Goal: Transaction & Acquisition: Purchase product/service

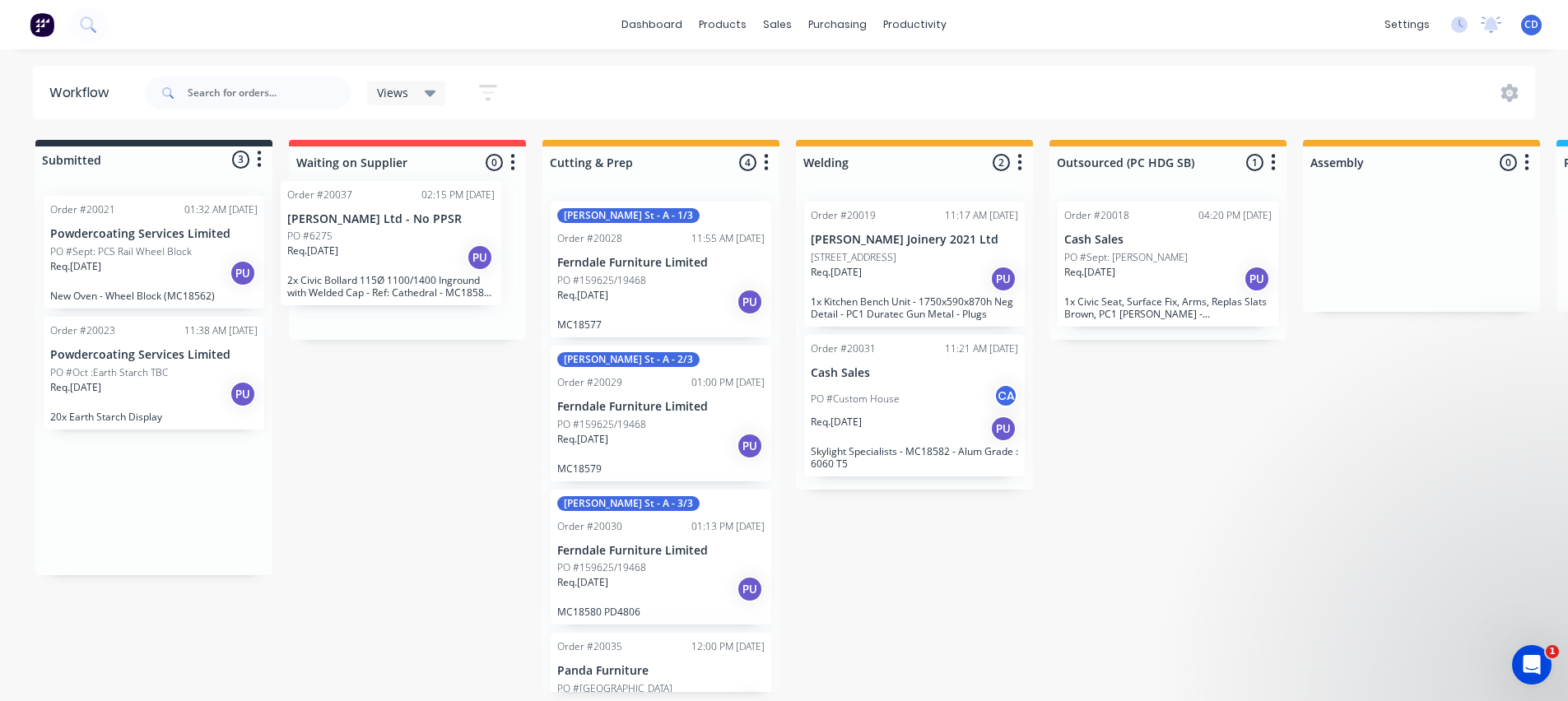
drag, startPoint x: 112, startPoint y: 507, endPoint x: 358, endPoint y: 243, distance: 360.8
click at [358, 243] on div "Submitted 3 Status colour #273444 hex #273444 Save Cancel Summaries Total order…" at bounding box center [1361, 416] width 2746 height 552
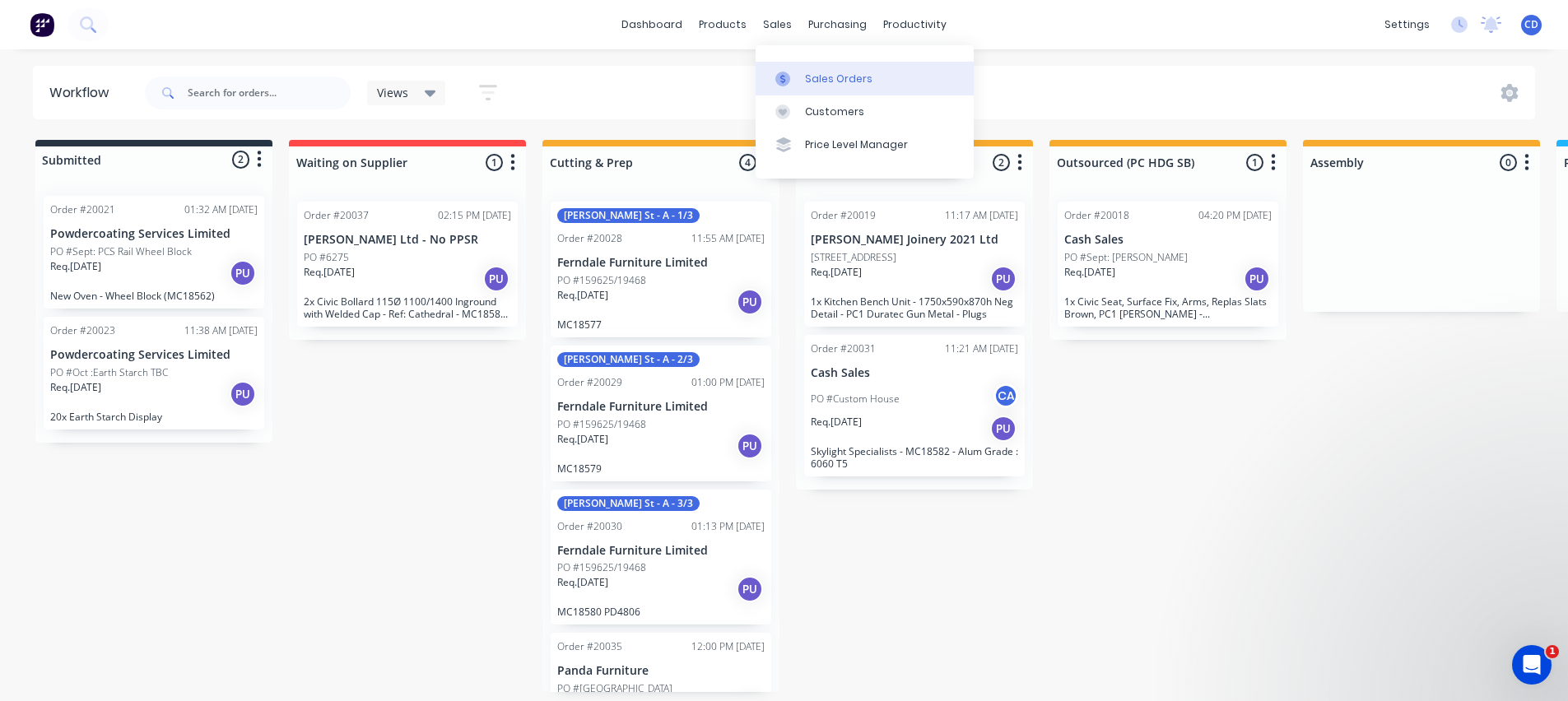
click at [824, 81] on div "Sales Orders" at bounding box center [839, 79] width 68 height 15
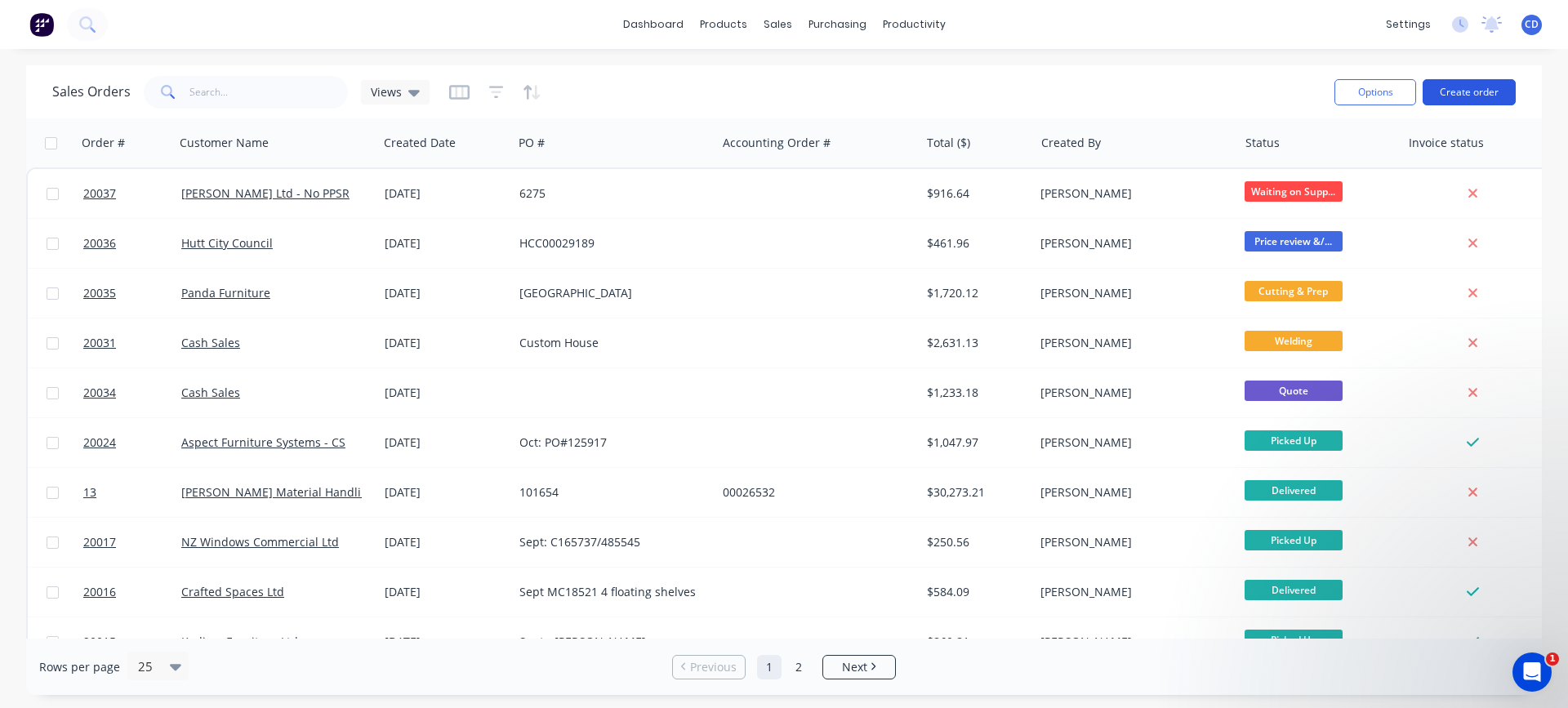
click at [1491, 89] on button "Create order" at bounding box center [1469, 92] width 93 height 26
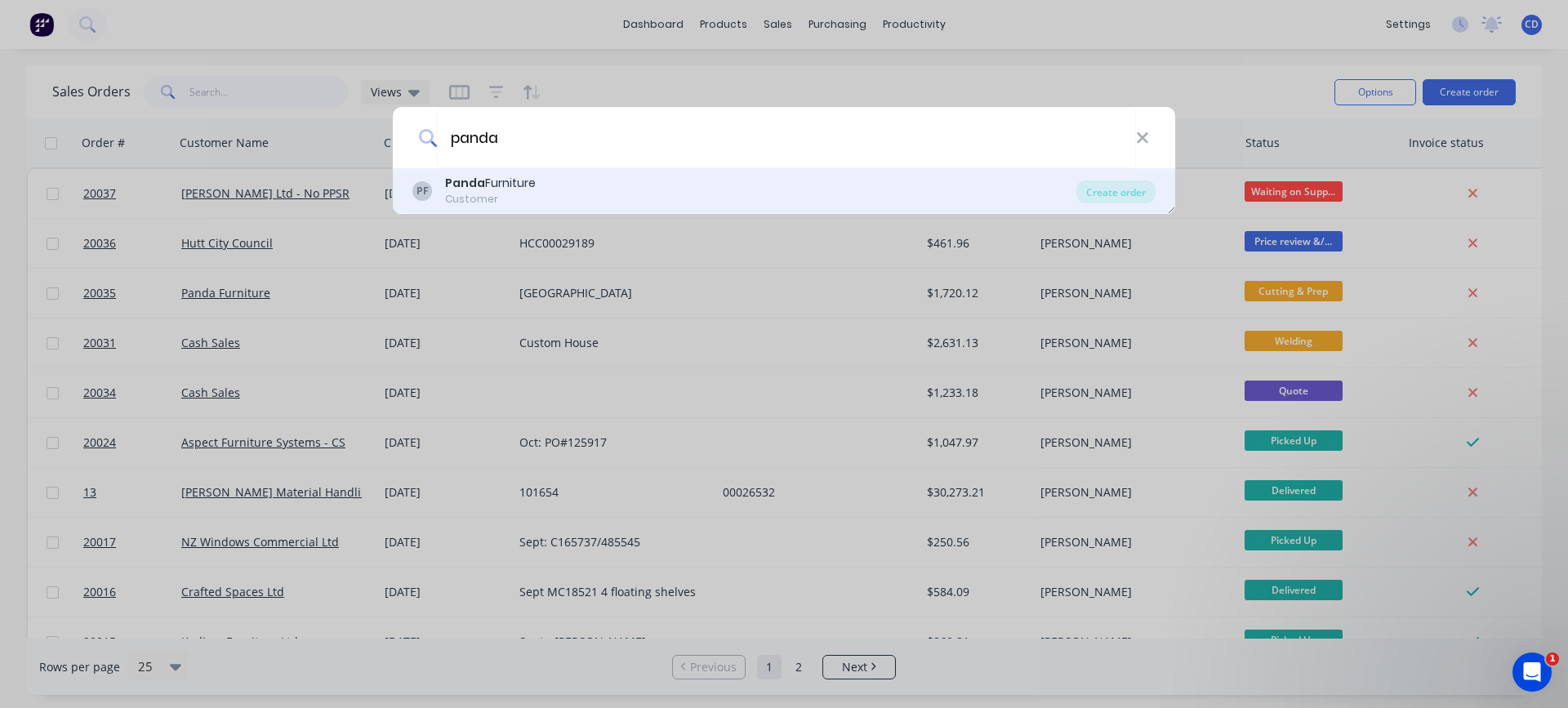
type input "panda"
click at [505, 181] on div "Panda Furniture" at bounding box center [490, 183] width 90 height 18
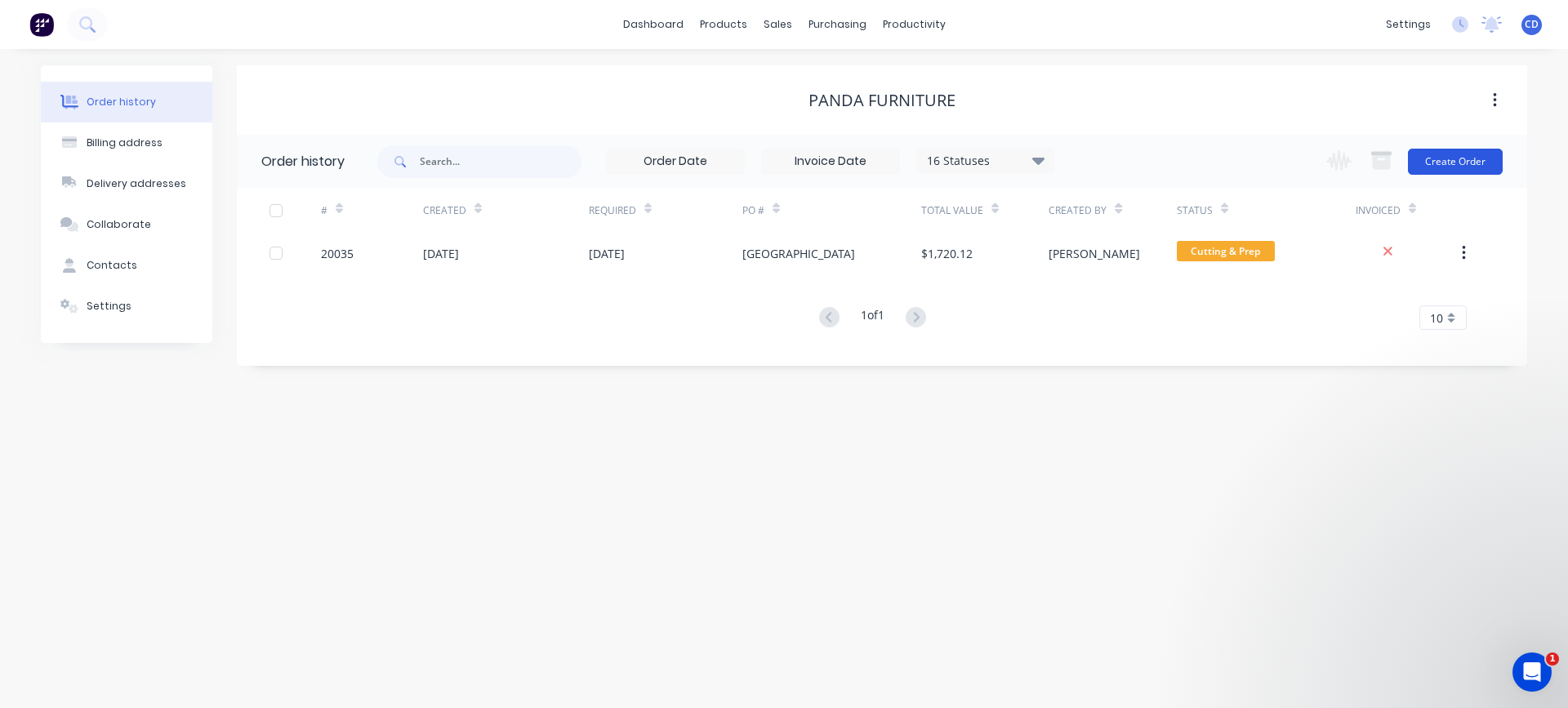
click at [1463, 165] on button "Create Order" at bounding box center [1455, 161] width 95 height 26
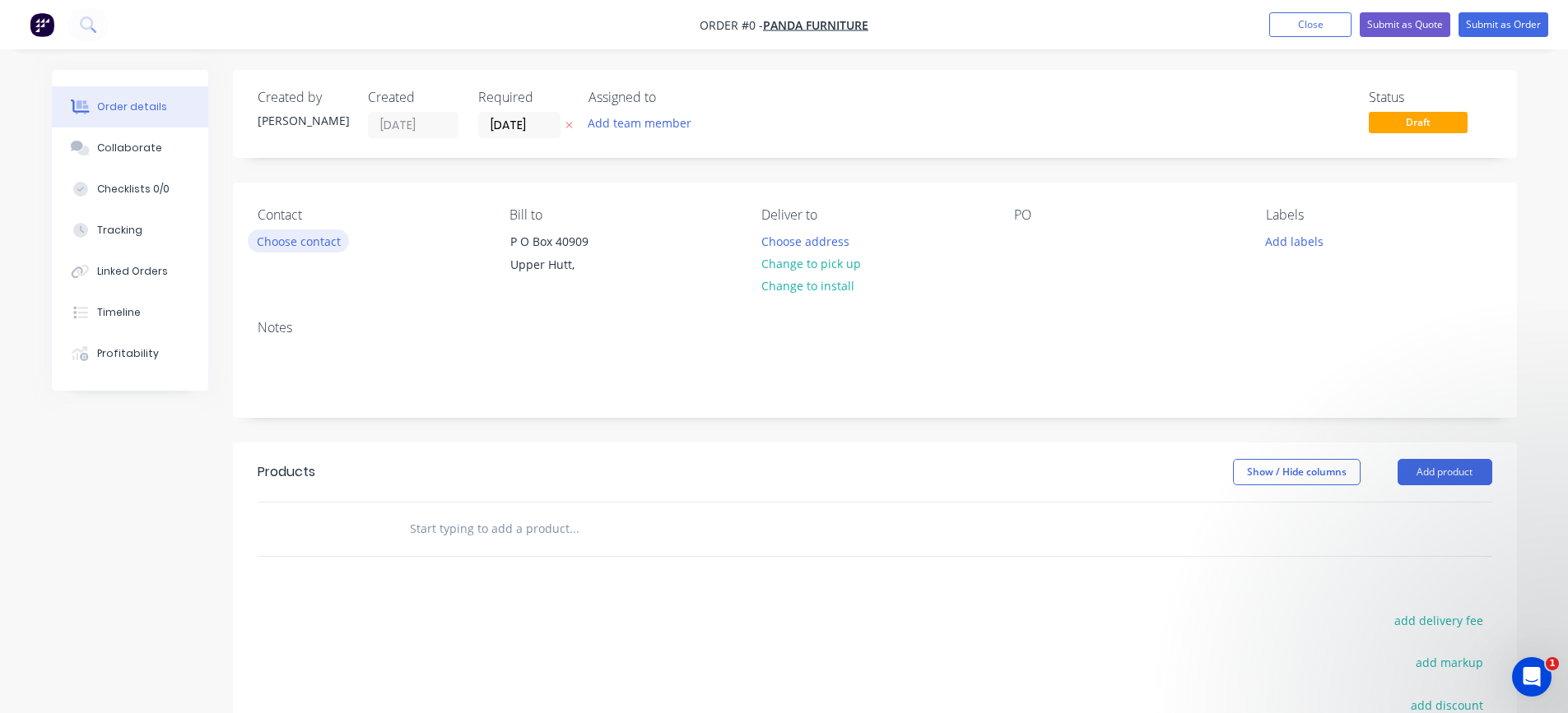
click at [285, 243] on button "Choose contact" at bounding box center [298, 240] width 101 height 22
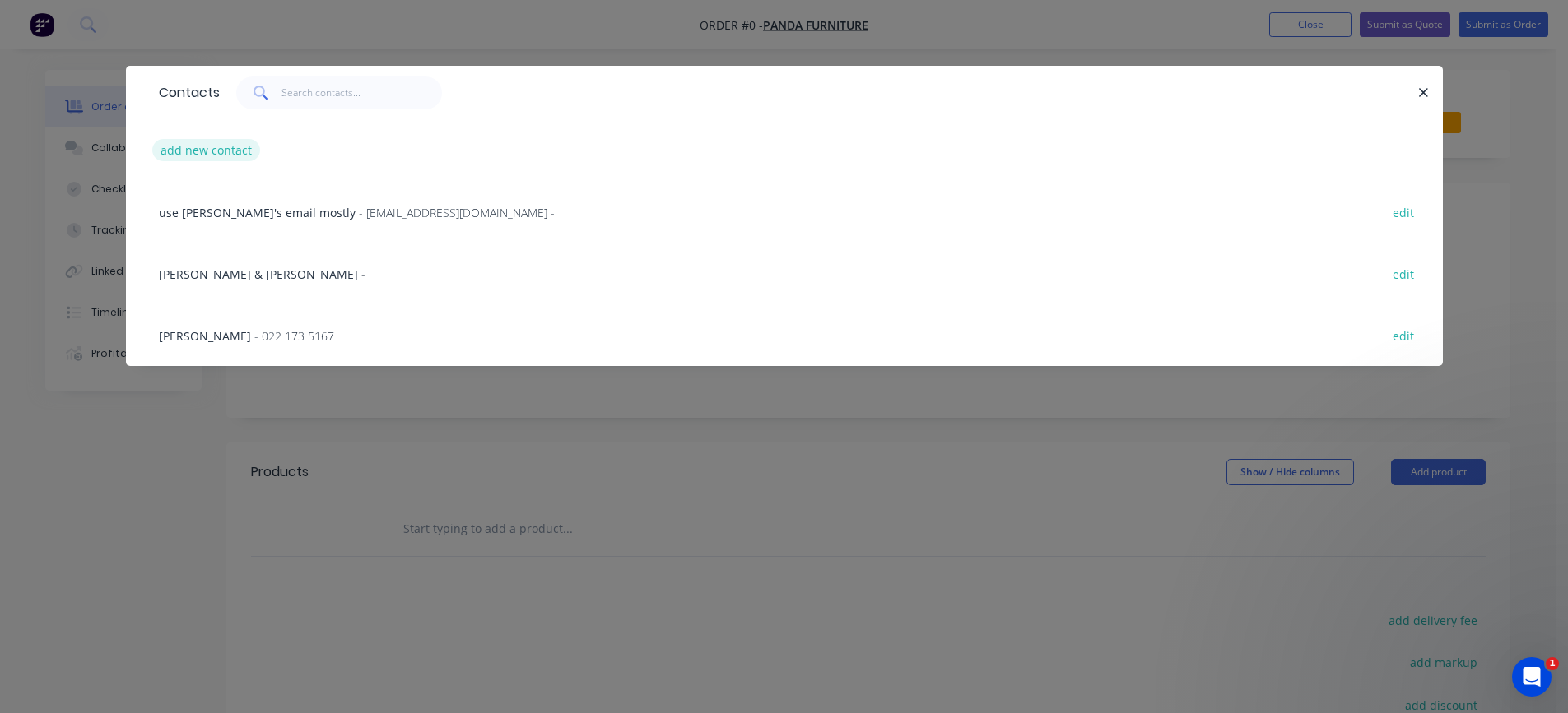
click at [204, 152] on button "add new contact" at bounding box center [206, 150] width 109 height 22
select select "NZ"
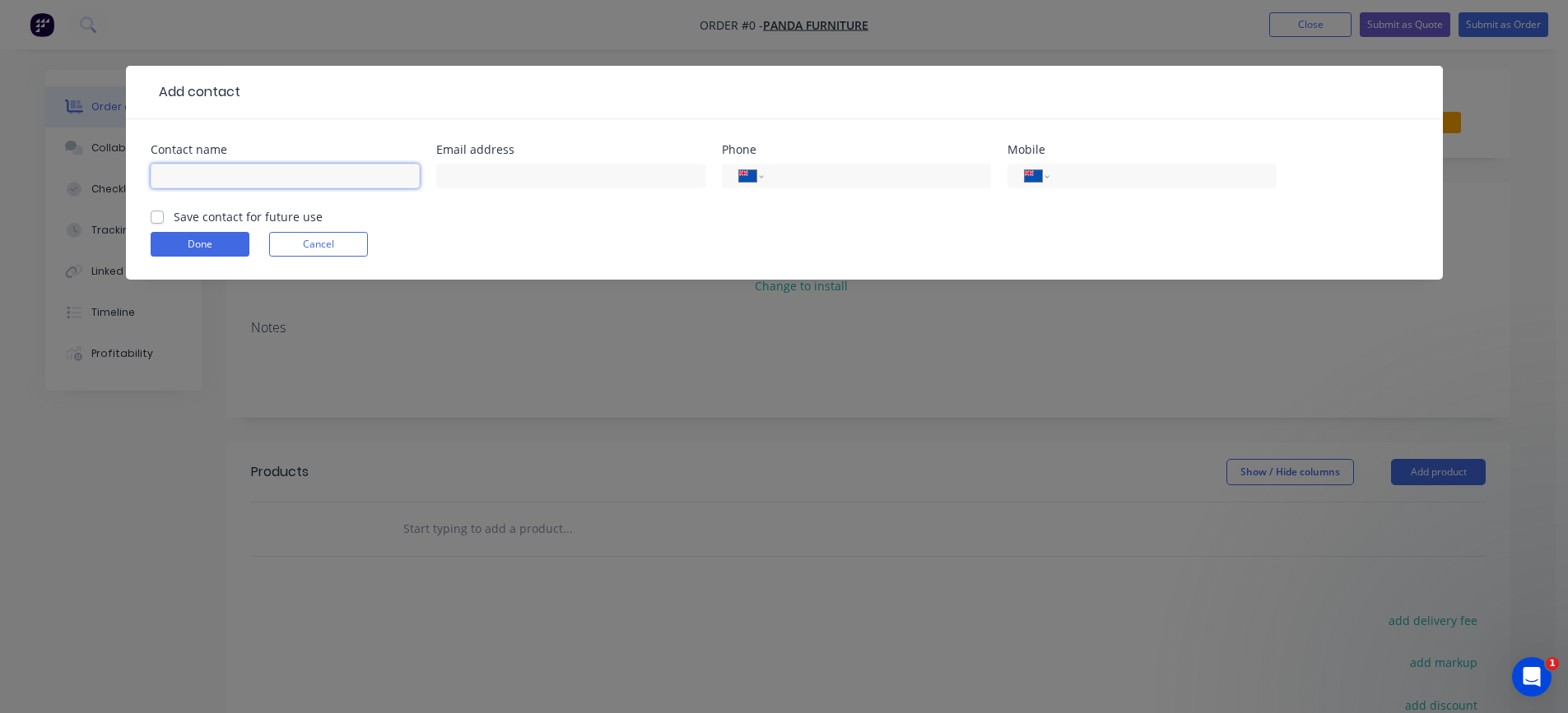
click at [271, 178] on input "text" at bounding box center [285, 175] width 269 height 25
type input "[PERSON_NAME]"
click at [843, 179] on input "tel" at bounding box center [874, 176] width 198 height 19
click at [786, 175] on input "tel" at bounding box center [874, 176] width 198 height 19
type input "9"
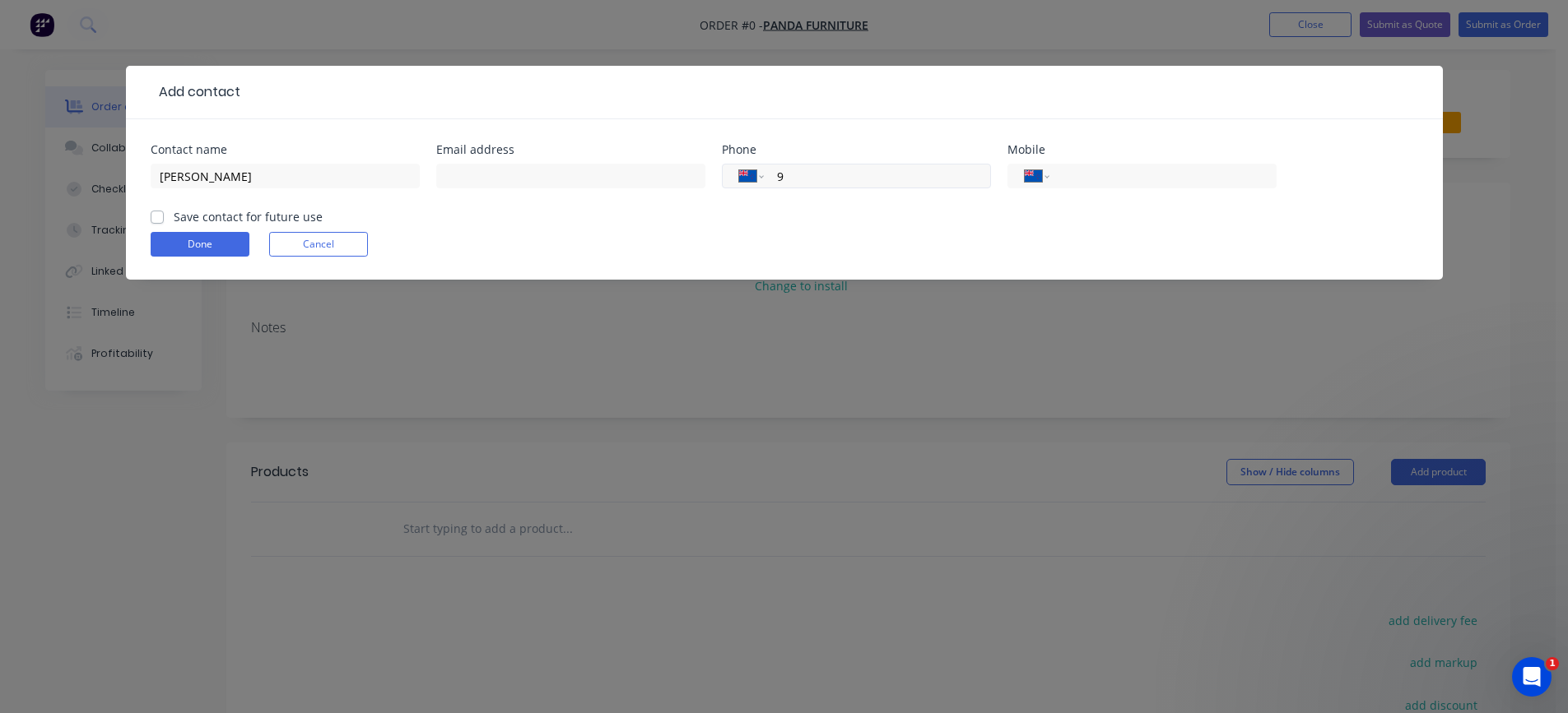
select select "AU"
type input "9394422"
click at [174, 217] on label "Save contact for future use" at bounding box center [248, 216] width 149 height 18
click at [155, 217] on input "Save contact for future use" at bounding box center [157, 215] width 13 height 16
checkbox input "true"
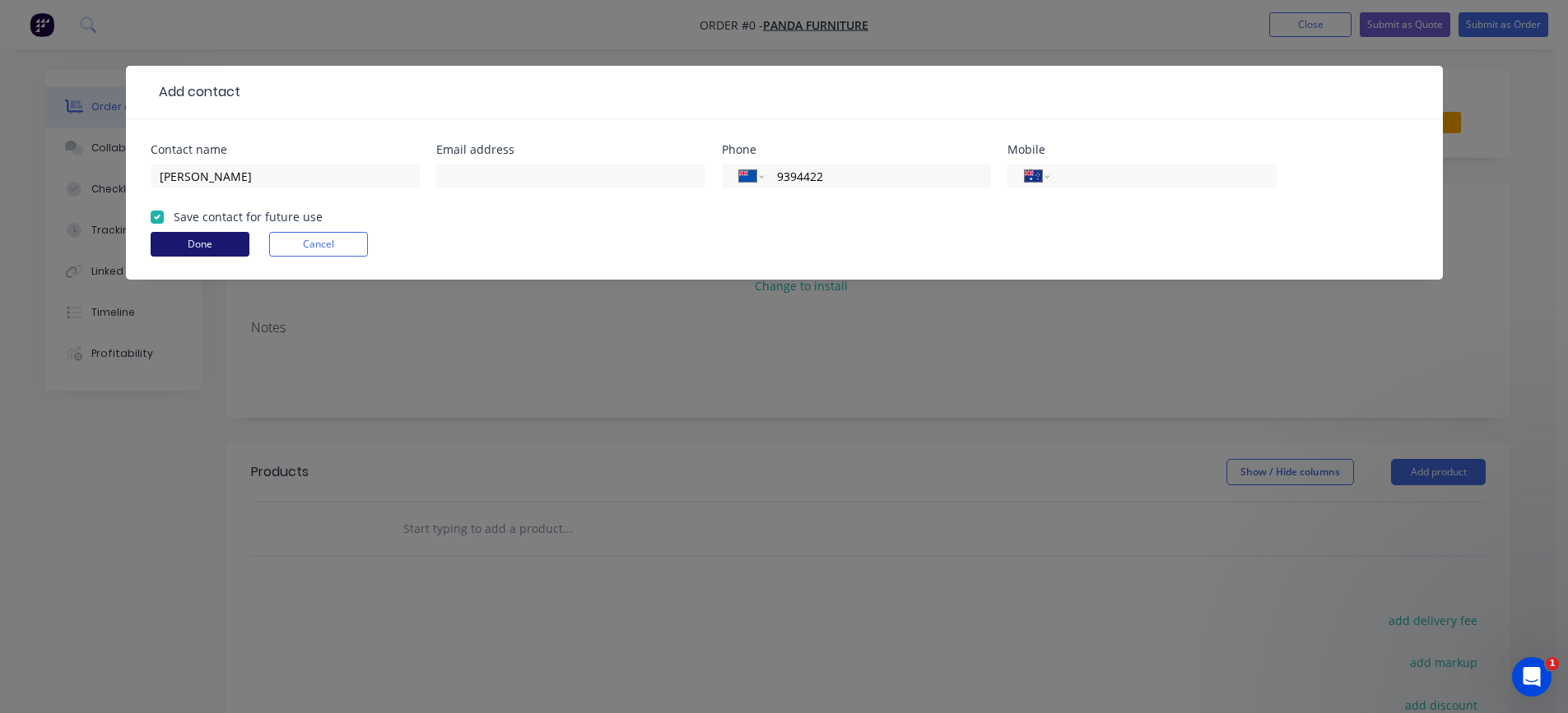
click at [167, 238] on button "Done" at bounding box center [200, 244] width 98 height 25
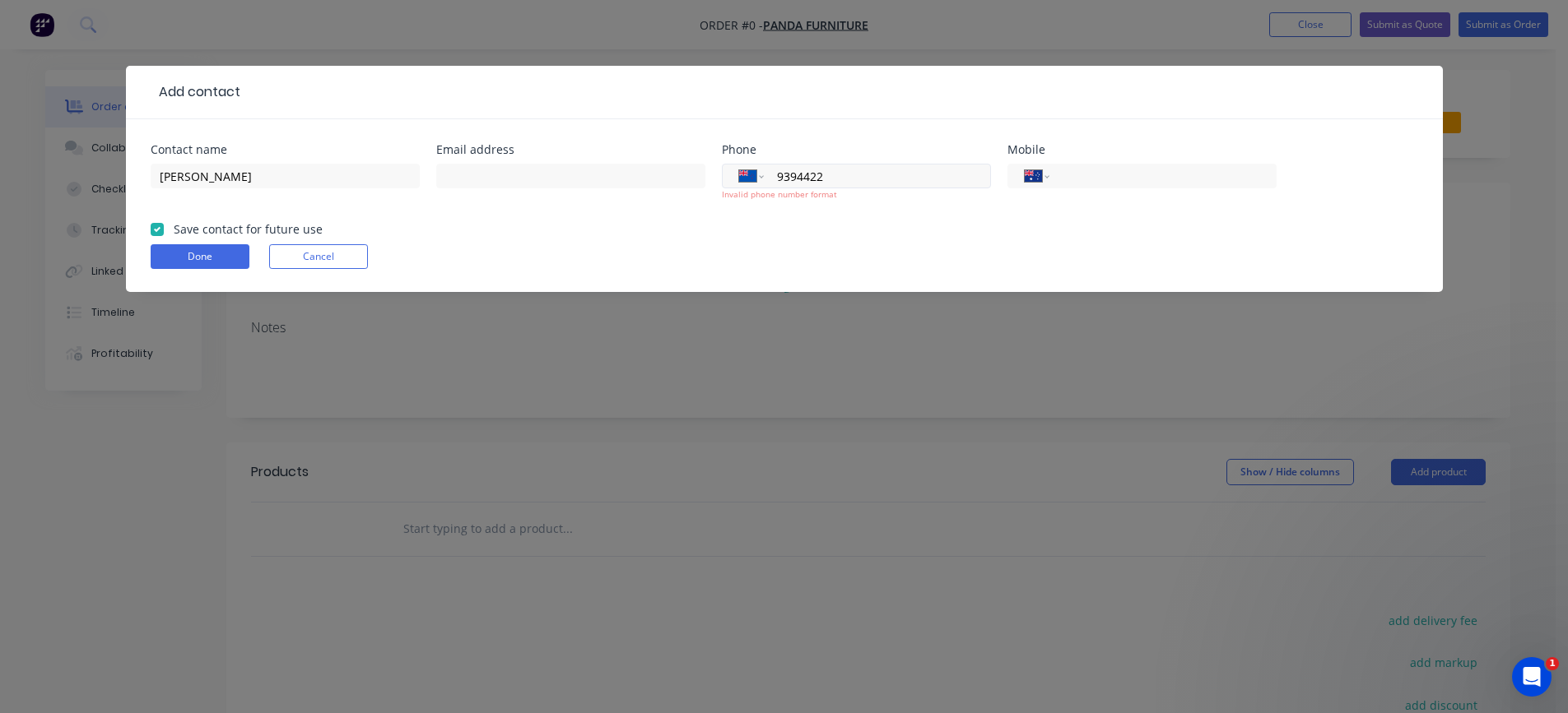
click at [779, 172] on input "9394422" at bounding box center [874, 176] width 198 height 19
type input "04 939 4422"
click at [196, 255] on button "Done" at bounding box center [200, 256] width 98 height 25
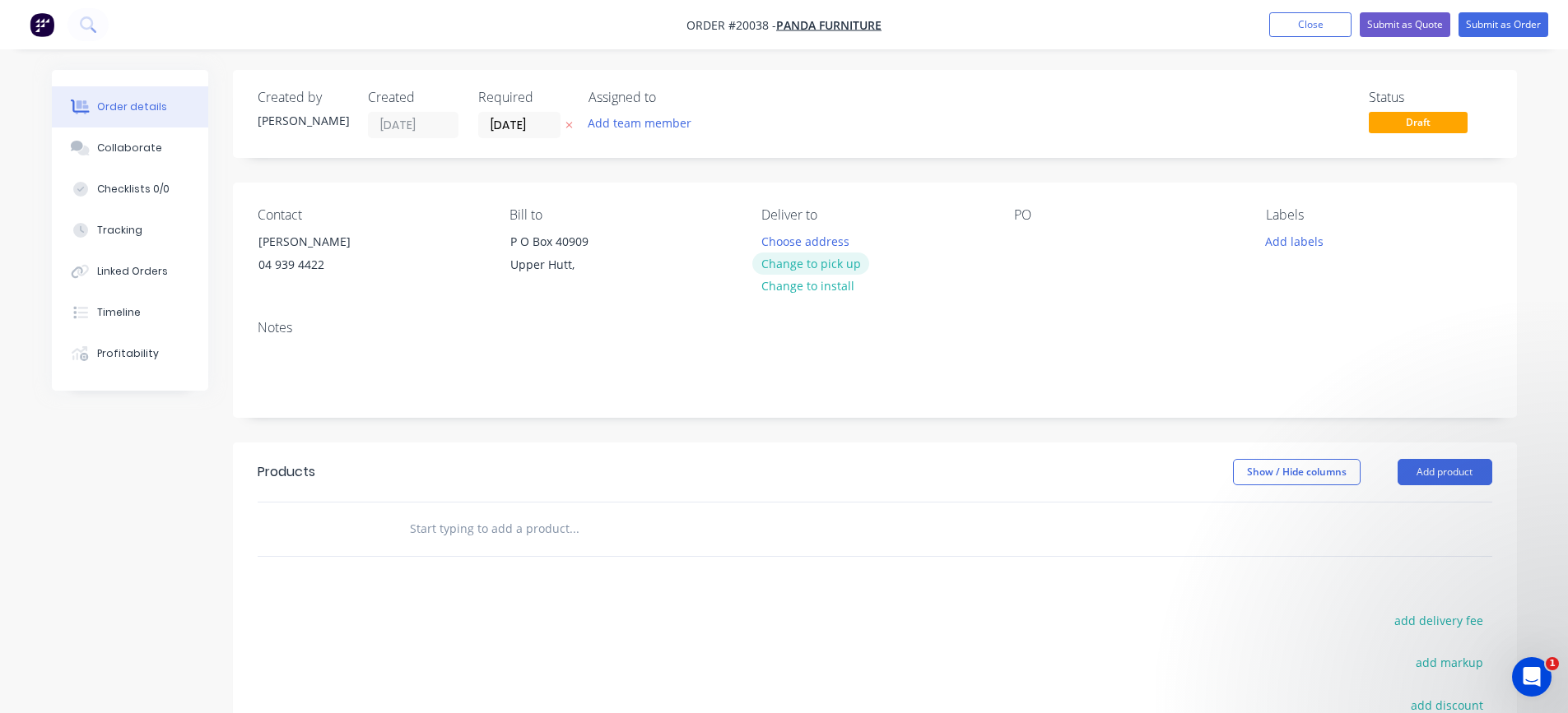
click at [828, 264] on button "Change to pick up" at bounding box center [811, 264] width 117 height 22
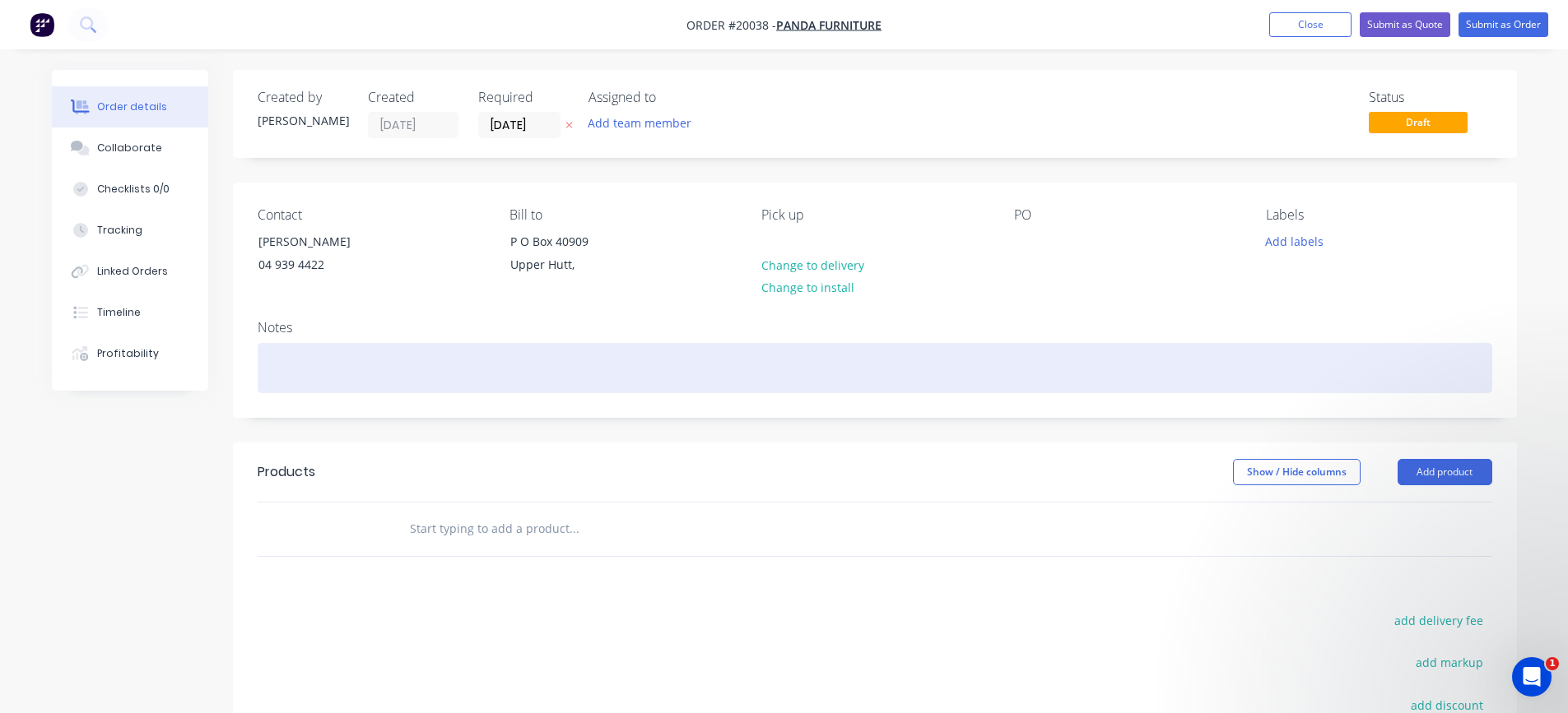
click at [385, 370] on div at bounding box center [874, 369] width 1235 height 50
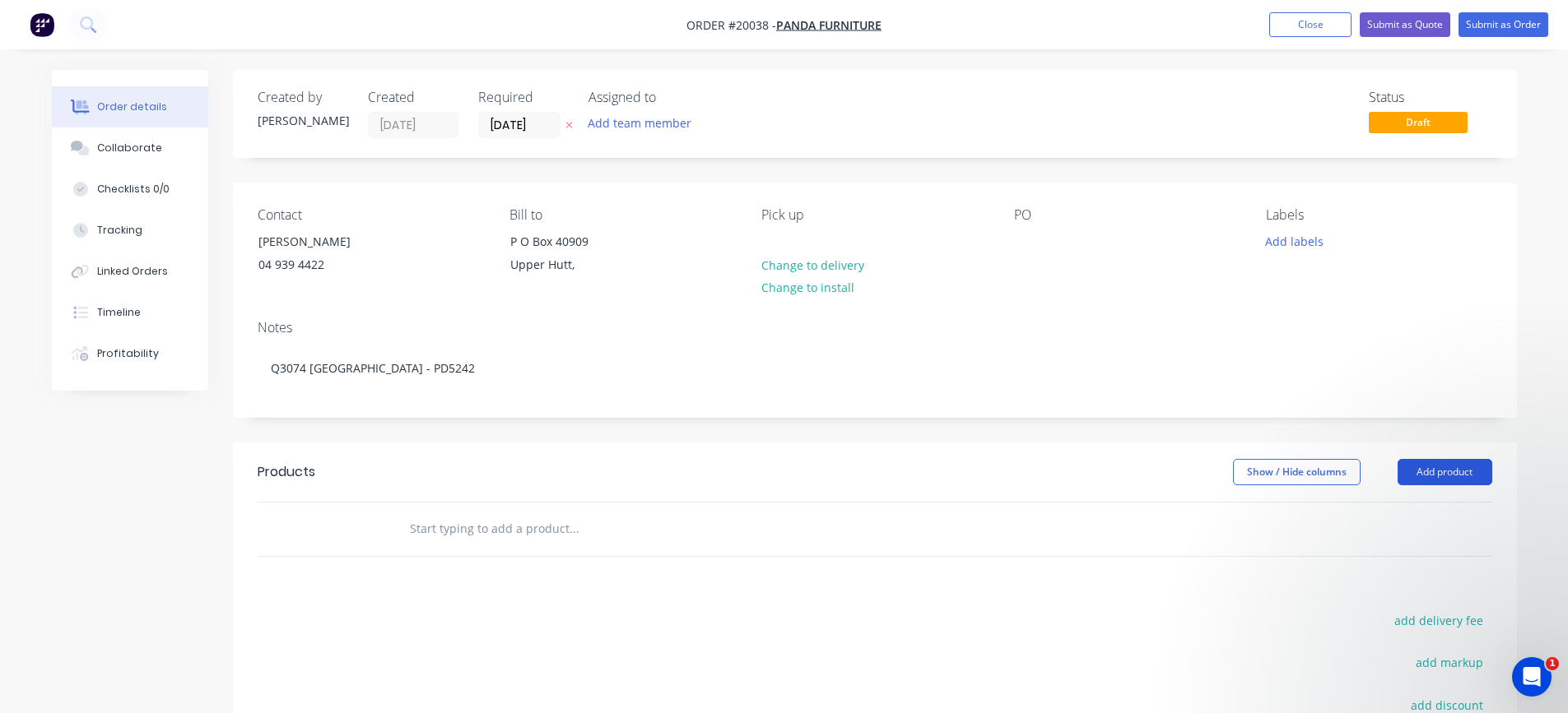
click at [1438, 467] on button "Add product" at bounding box center [1445, 473] width 95 height 26
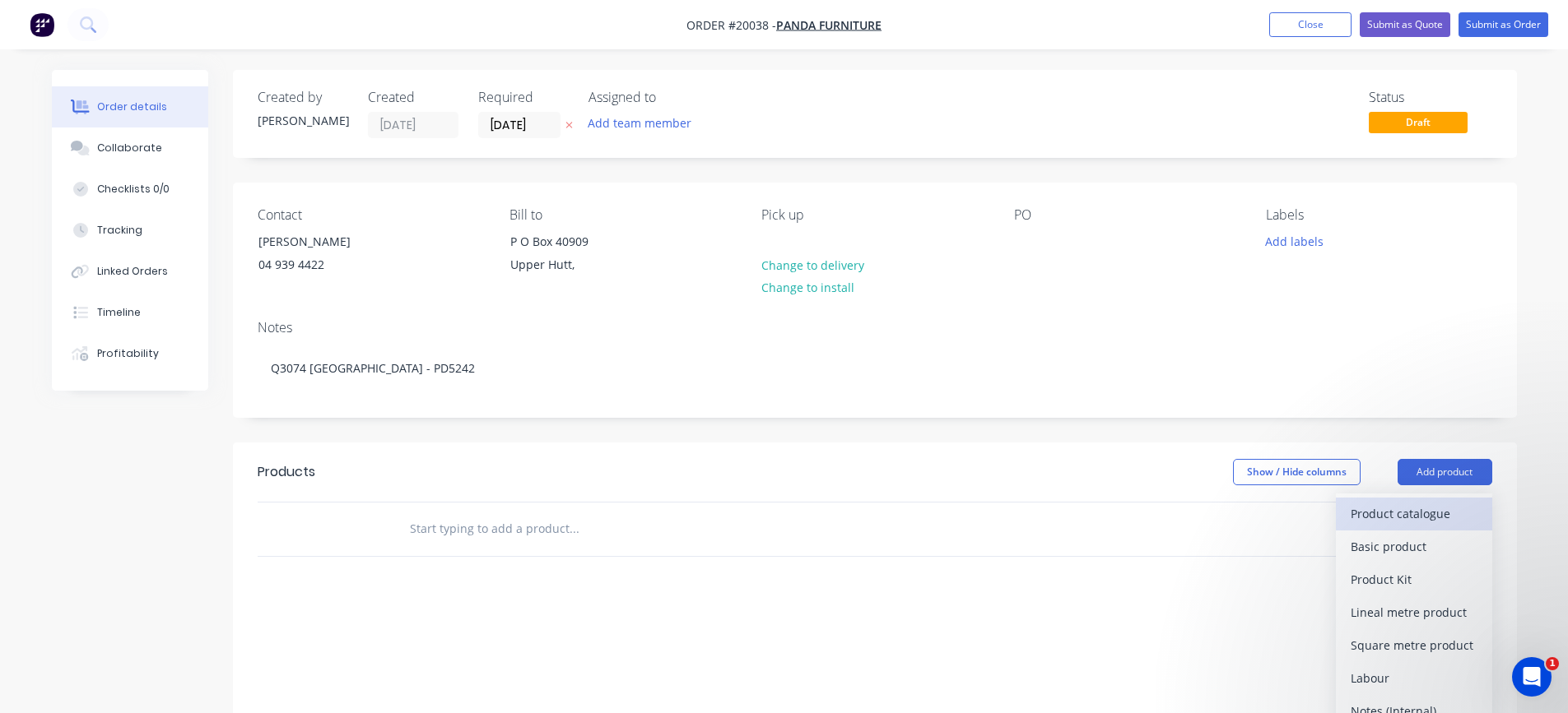
click at [1402, 500] on button "Product catalogue" at bounding box center [1415, 513] width 156 height 32
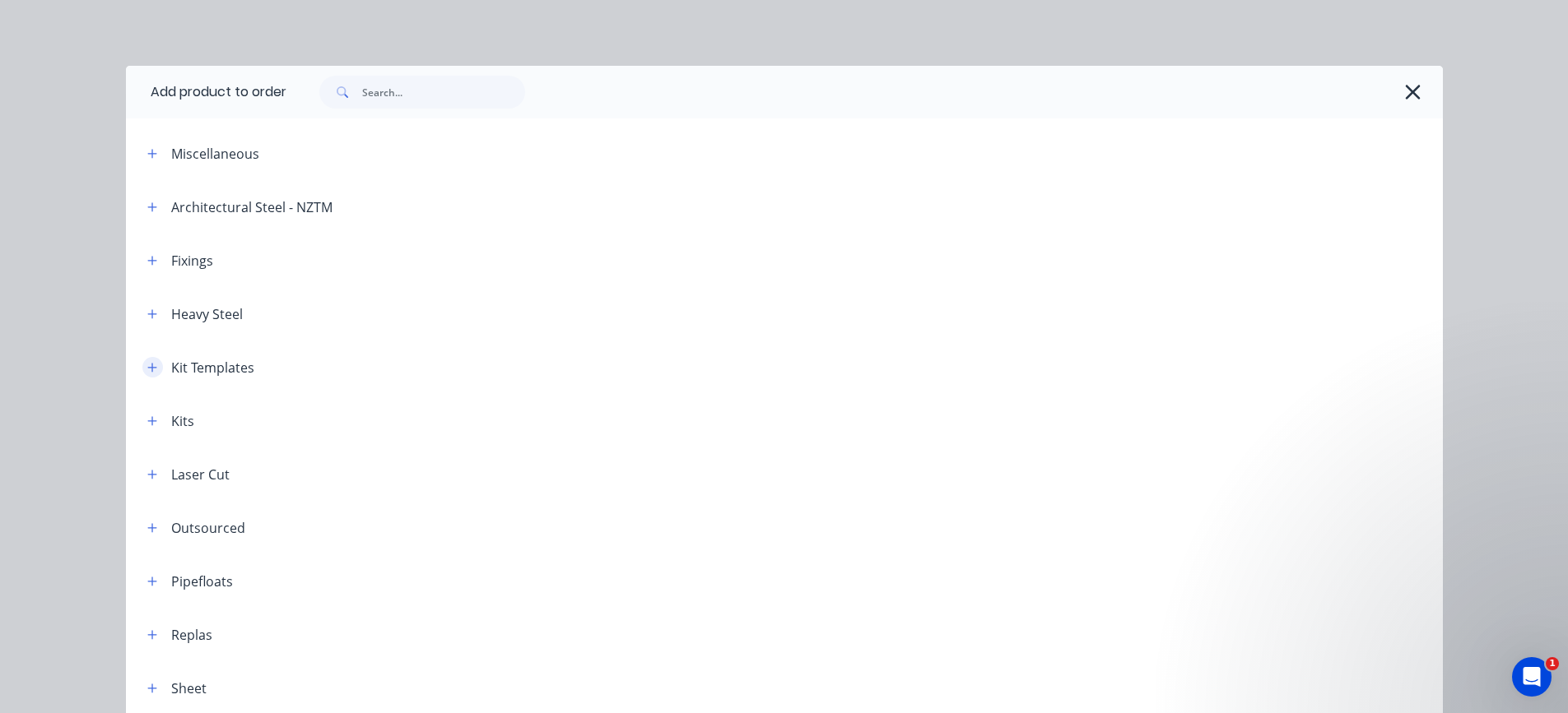
click at [148, 370] on icon "button" at bounding box center [152, 368] width 10 height 11
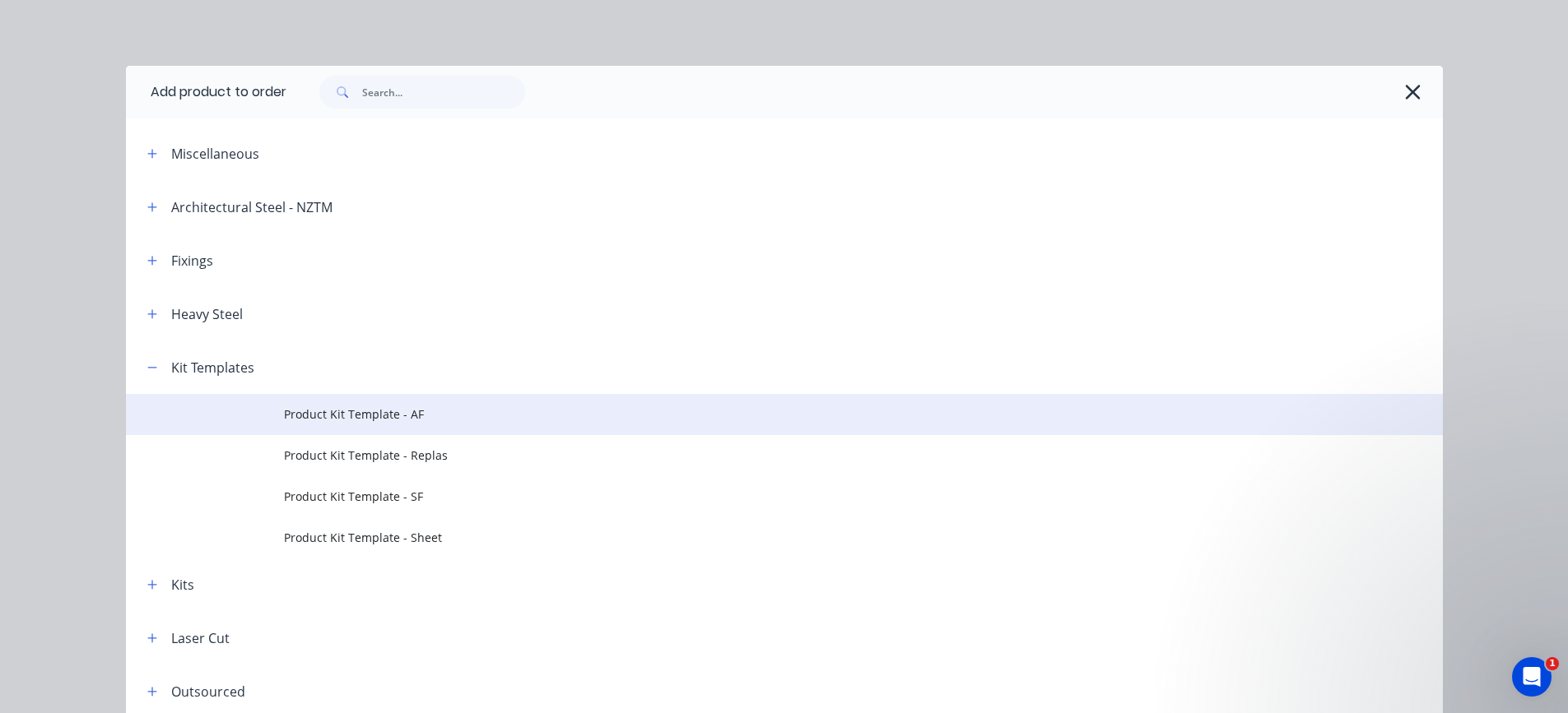
click at [320, 417] on span "Product Kit Template - AF" at bounding box center [748, 414] width 927 height 18
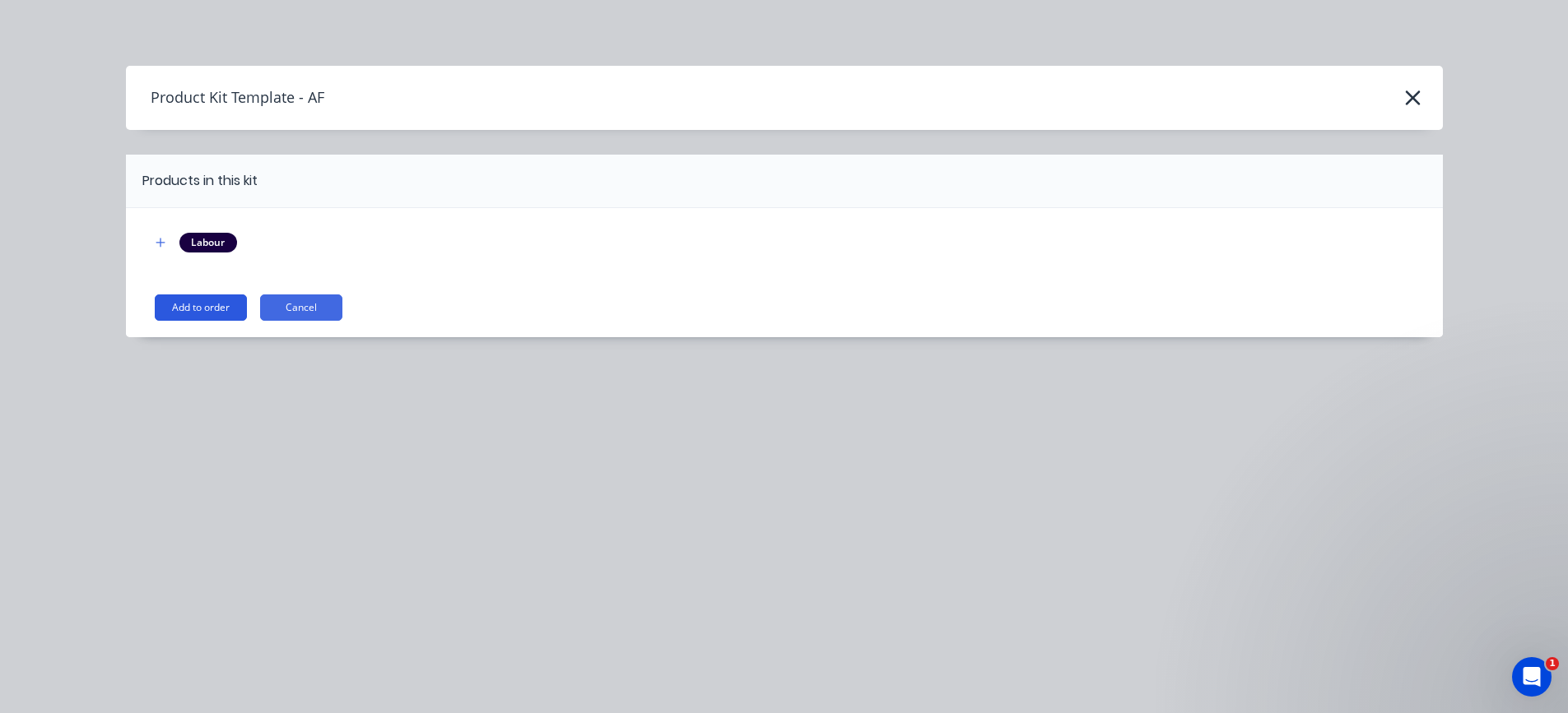
click at [206, 311] on button "Add to order" at bounding box center [201, 307] width 92 height 26
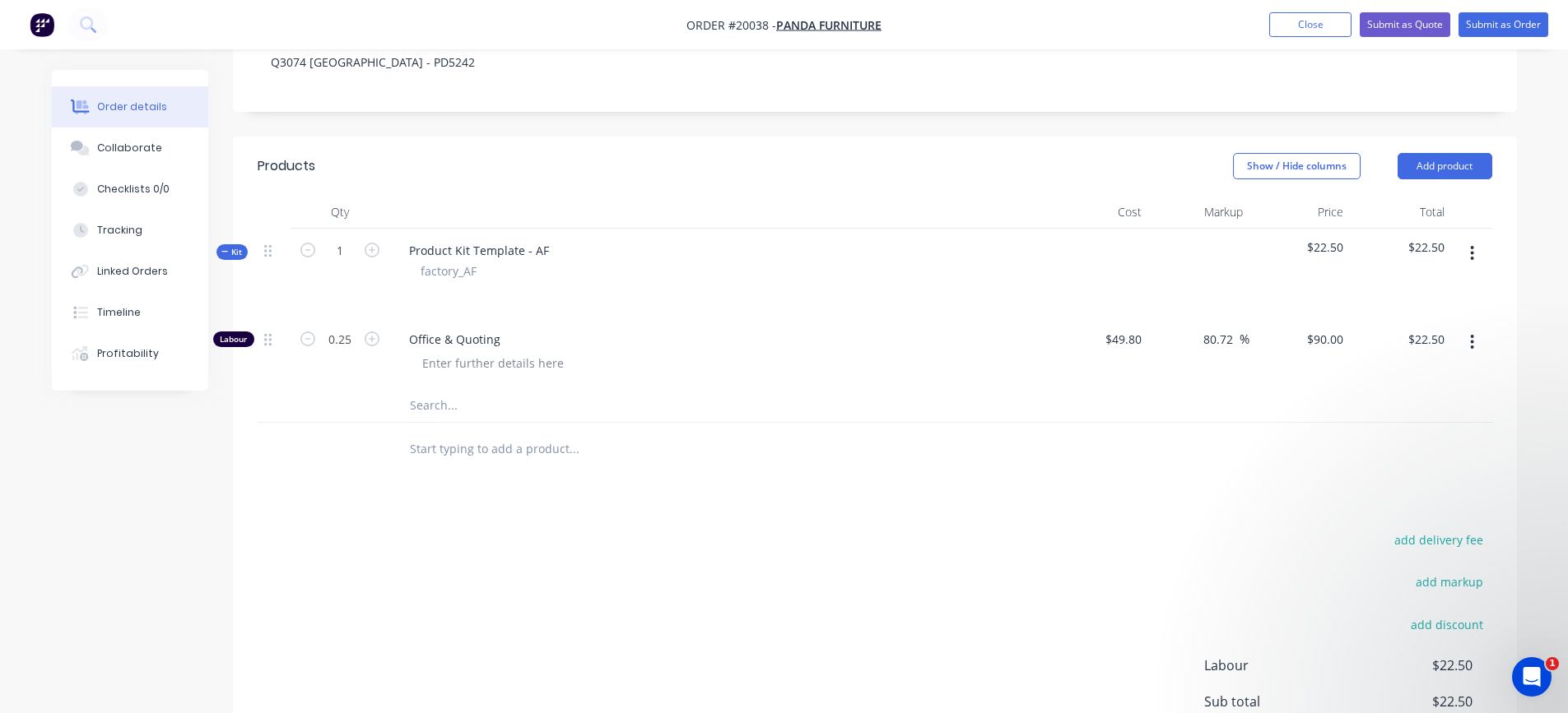
scroll to position [330, 0]
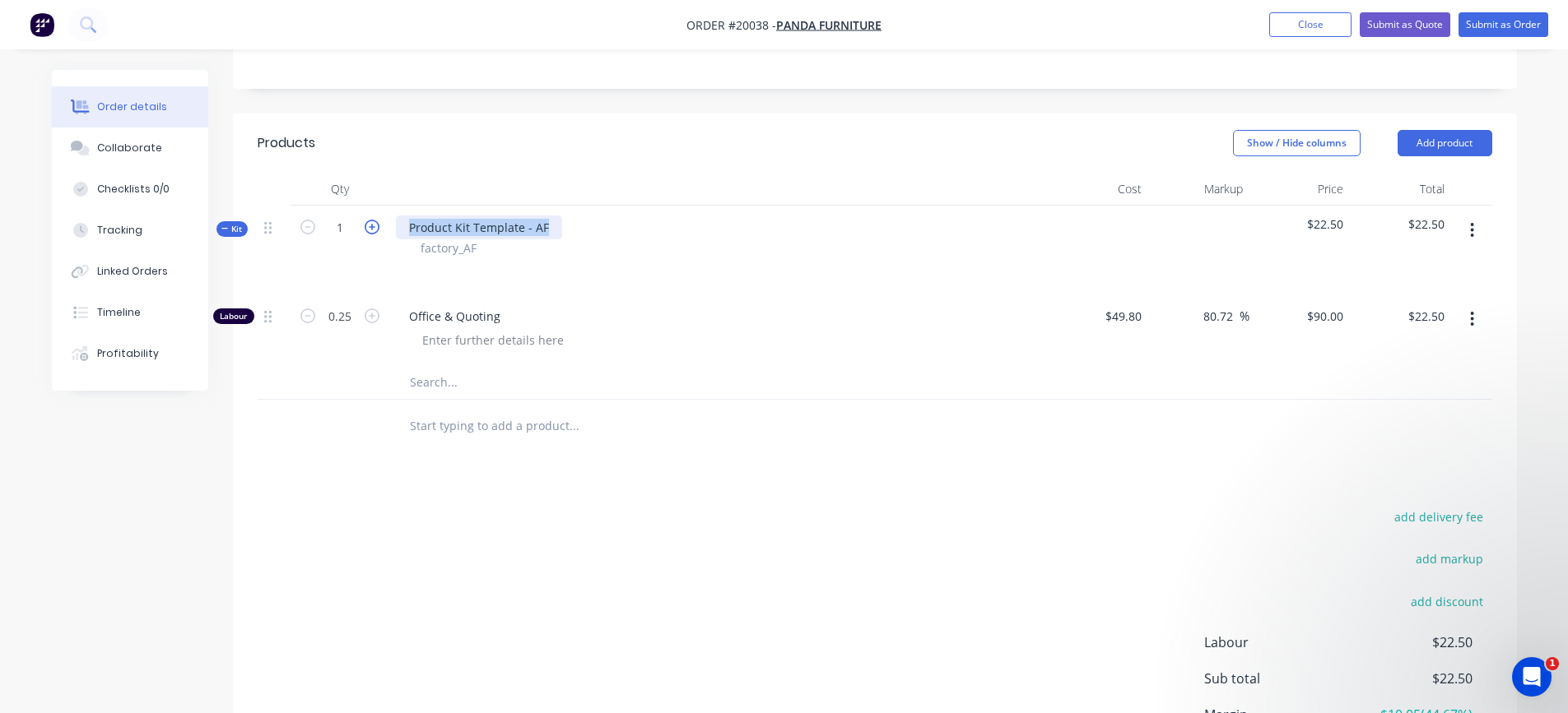
drag, startPoint x: 548, startPoint y: 227, endPoint x: 368, endPoint y: 227, distance: 180.0
click at [368, 227] on div "Kit 1 Product Kit Template - AF factory_AF $22.50 $22.50" at bounding box center [874, 251] width 1235 height 89
drag, startPoint x: 490, startPoint y: 224, endPoint x: 505, endPoint y: 229, distance: 15.8
click at [490, 225] on div "Bench ([PERSON_NAME].02.2)" at bounding box center [490, 227] width 189 height 24
click at [491, 231] on div "Bench ([PERSON_NAME].02.2 A-7501 Rev0)" at bounding box center [526, 227] width 260 height 24
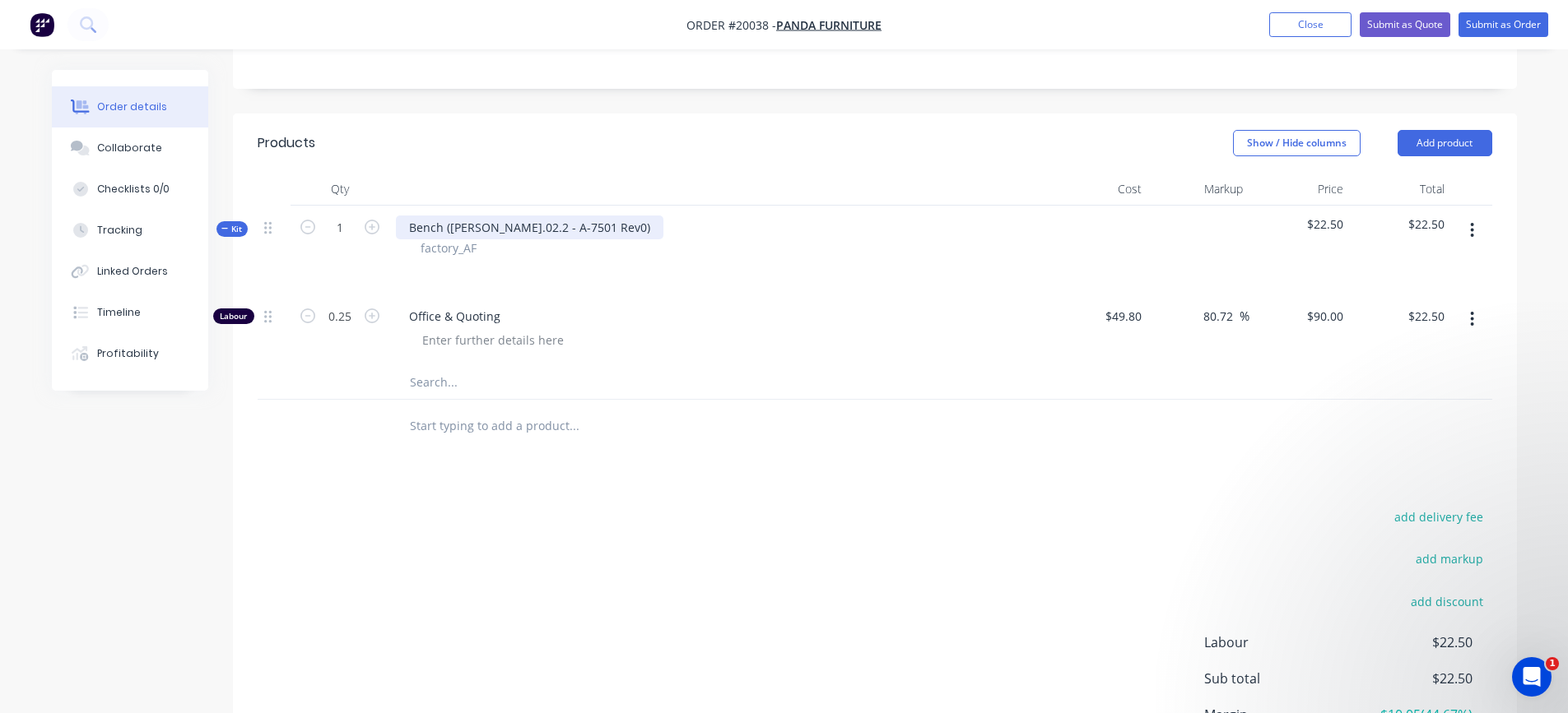
click at [570, 230] on div "Bench ([PERSON_NAME].02.2 - A-7501 Rev0)" at bounding box center [529, 227] width 268 height 24
click at [1473, 231] on icon "button" at bounding box center [1473, 230] width 4 height 15
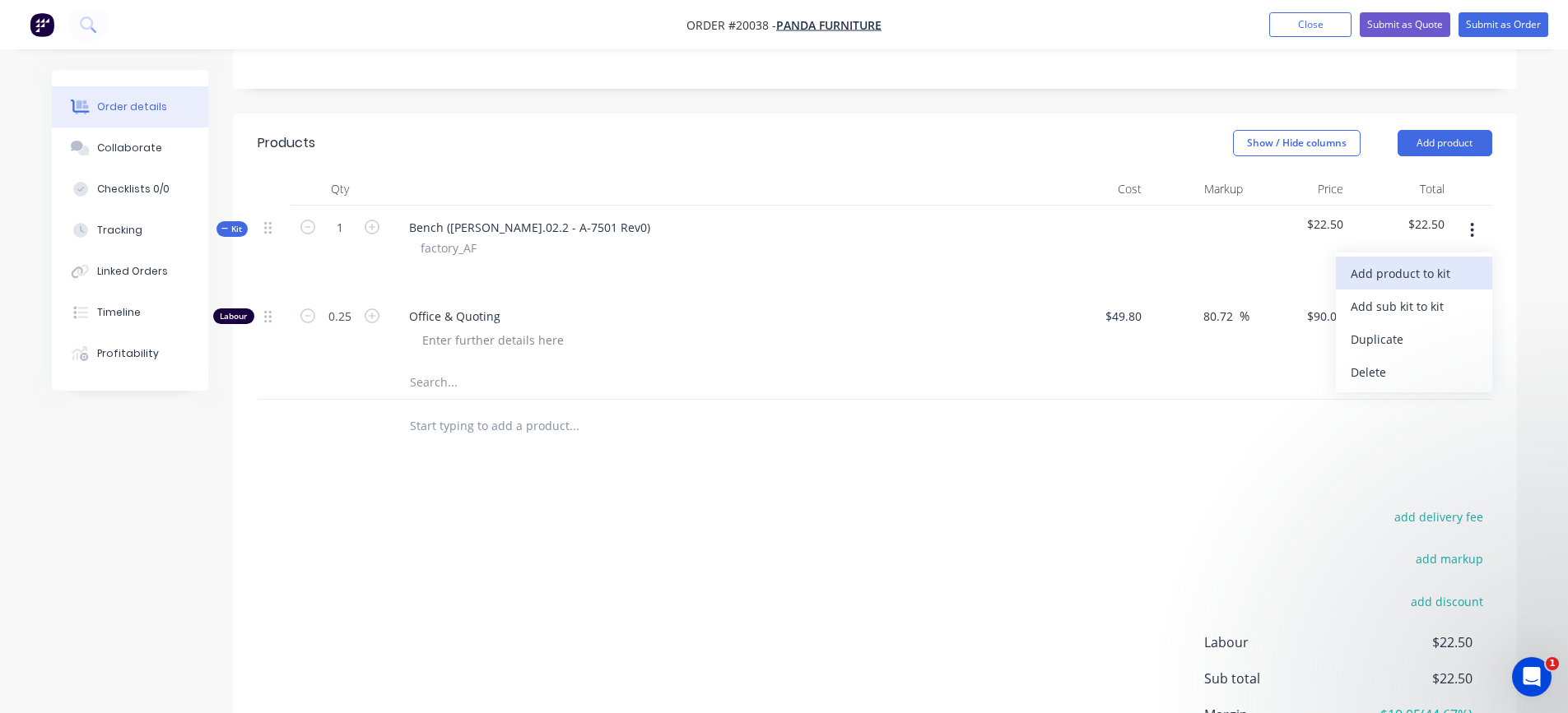
click at [1424, 279] on div "Add product to kit" at bounding box center [1414, 274] width 126 height 24
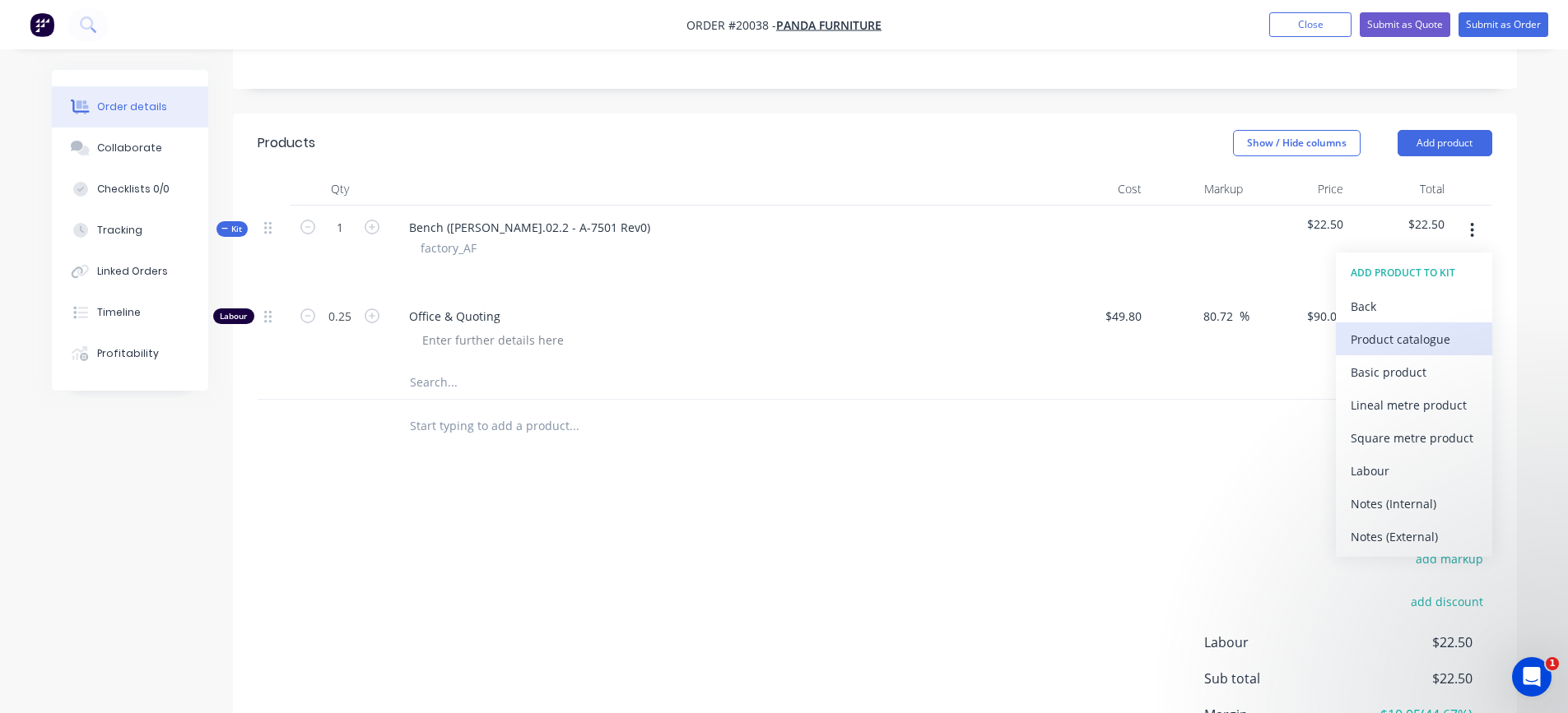
click at [1387, 333] on div "Product catalogue" at bounding box center [1414, 340] width 126 height 24
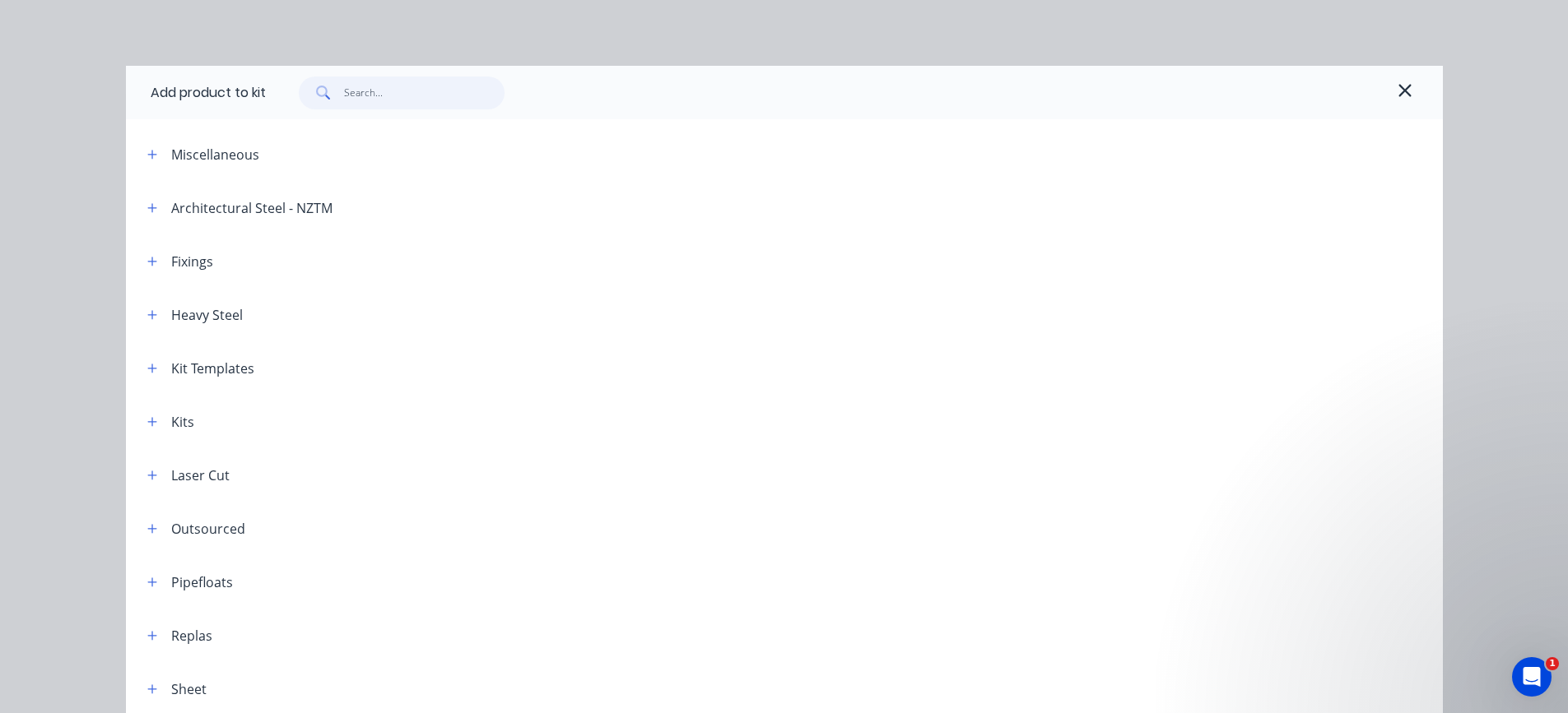
click at [372, 99] on input "text" at bounding box center [424, 92] width 161 height 32
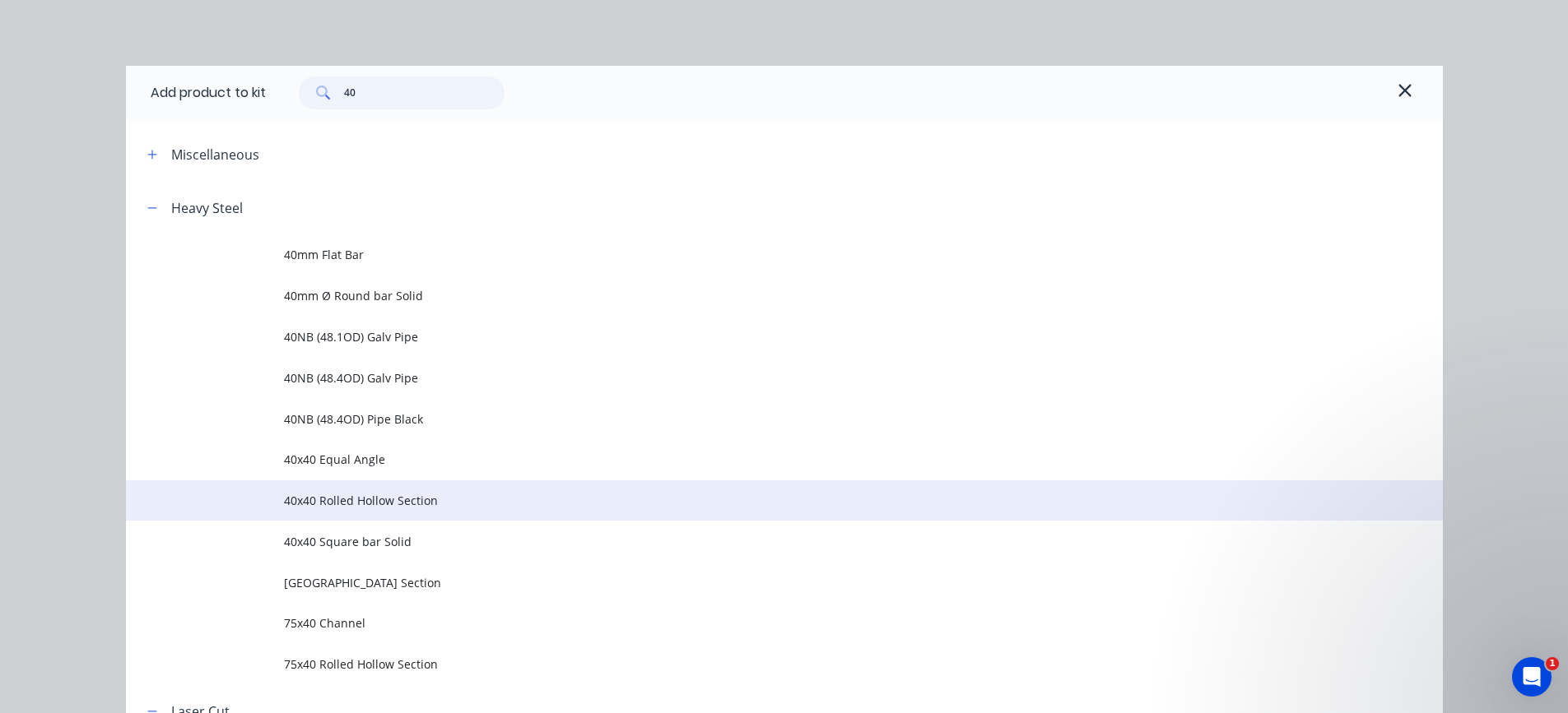
type input "40"
click at [330, 500] on span "40x40 Rolled Hollow Section" at bounding box center [748, 500] width 927 height 18
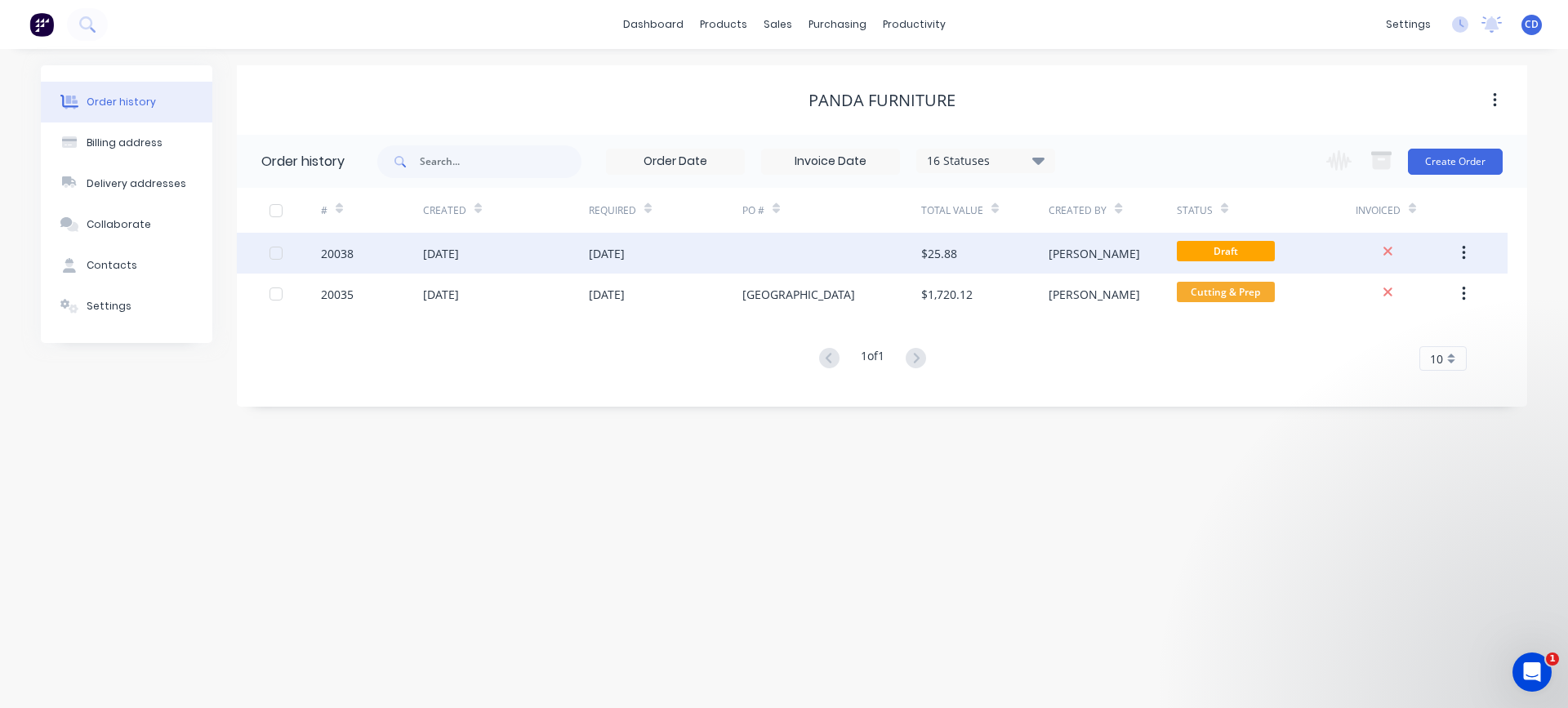
click at [328, 252] on div "20038" at bounding box center [336, 254] width 32 height 18
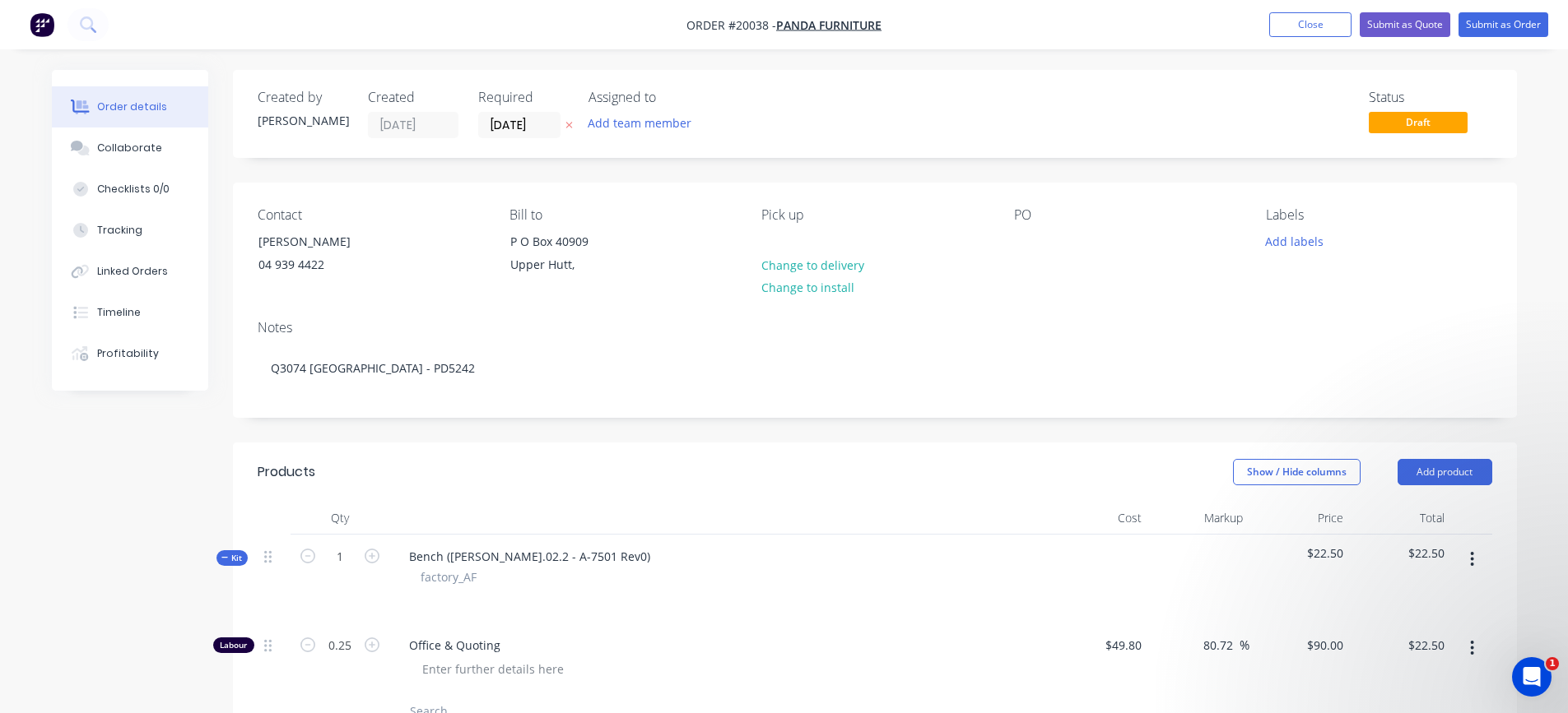
click at [1475, 559] on button "button" at bounding box center [1472, 560] width 39 height 30
click at [1372, 607] on div "Add product to kit" at bounding box center [1414, 603] width 126 height 24
click at [1366, 663] on div "Product catalogue" at bounding box center [1414, 668] width 126 height 24
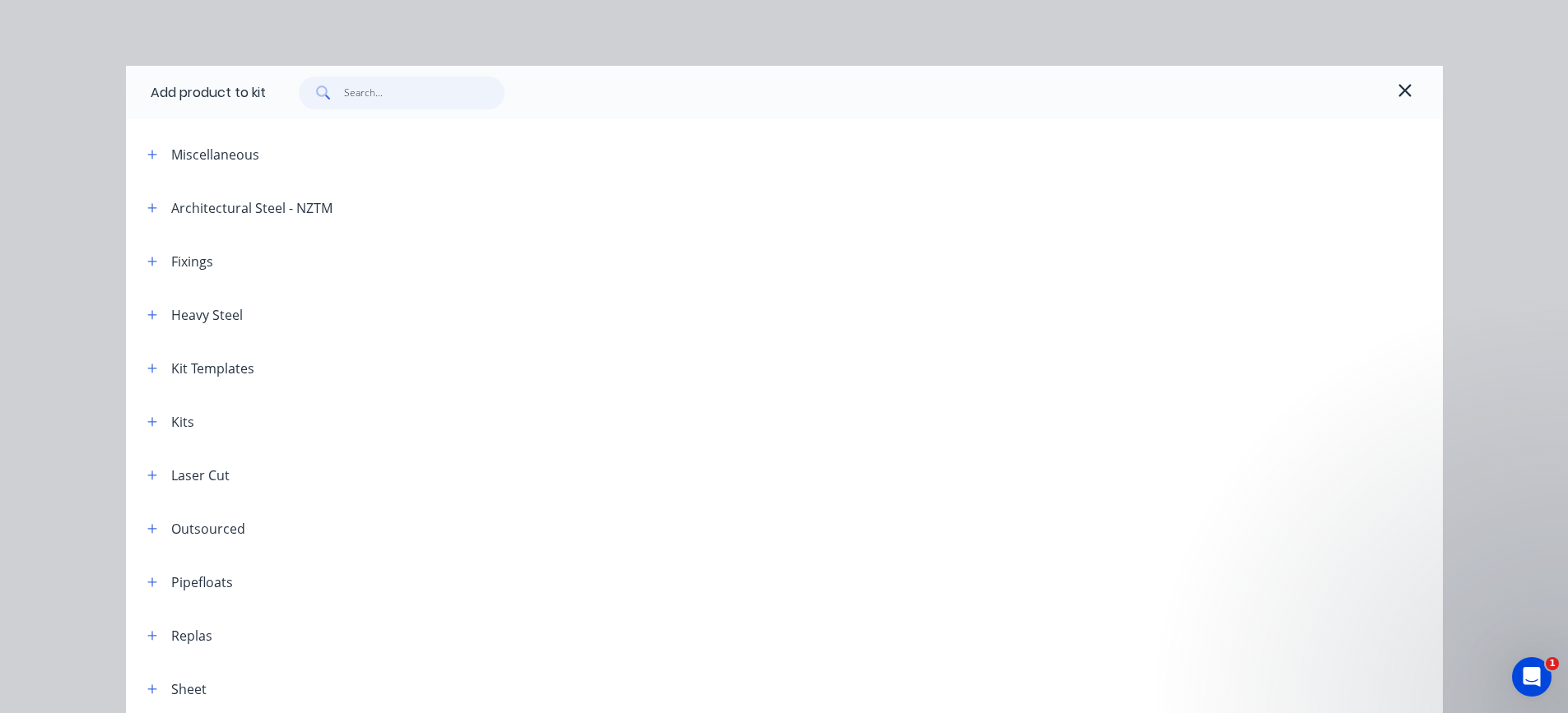
click at [372, 97] on input "text" at bounding box center [424, 92] width 161 height 32
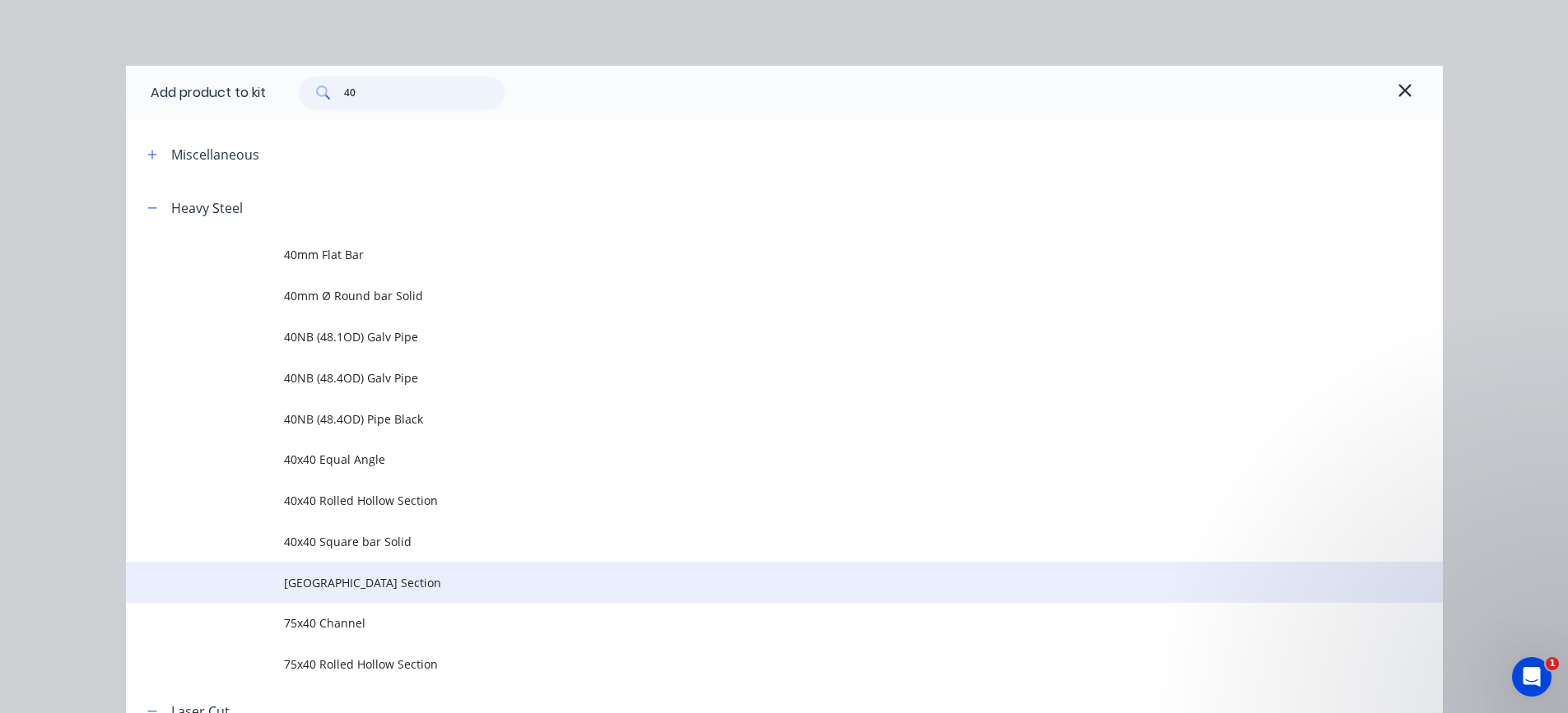
type input "40"
click at [336, 585] on span "[GEOGRAPHIC_DATA] Section" at bounding box center [748, 583] width 927 height 18
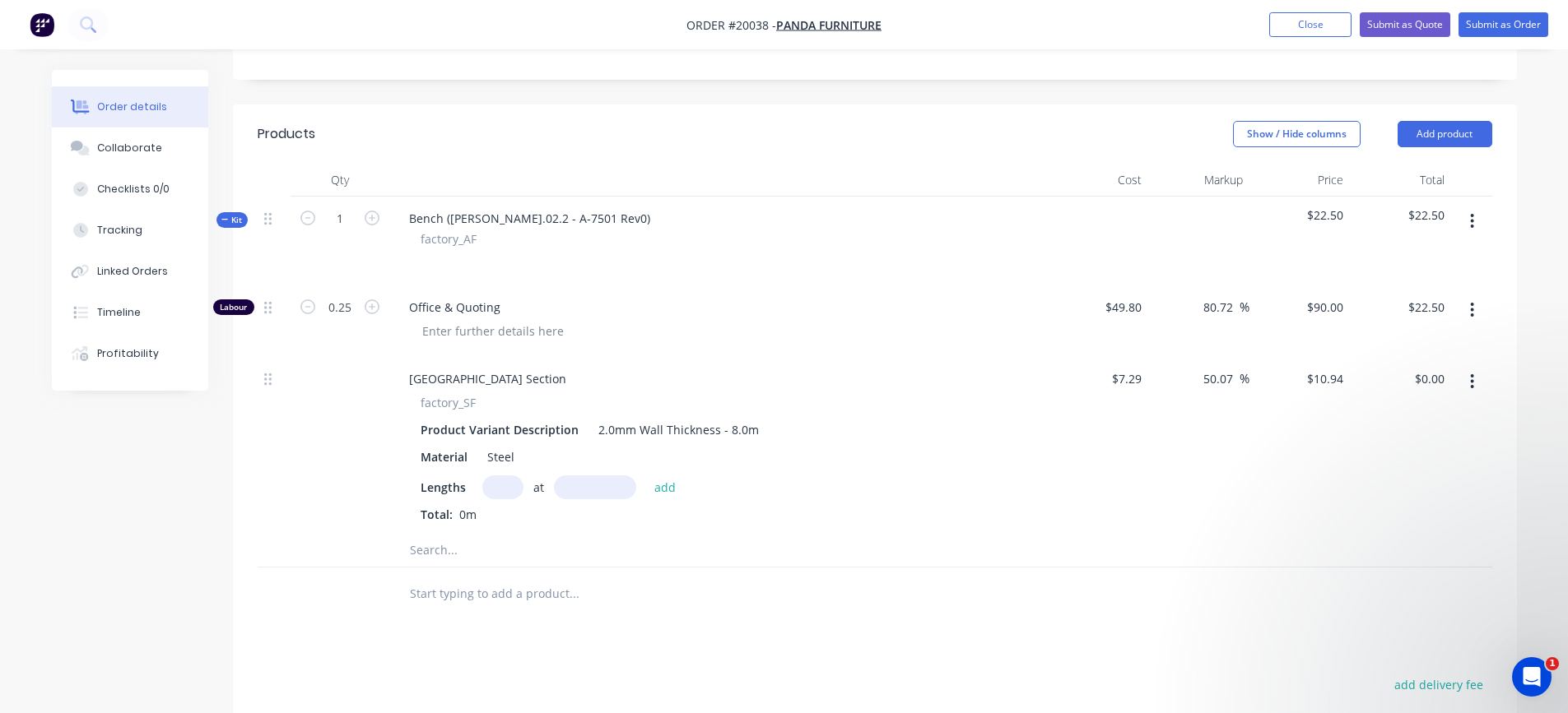
scroll to position [411, 0]
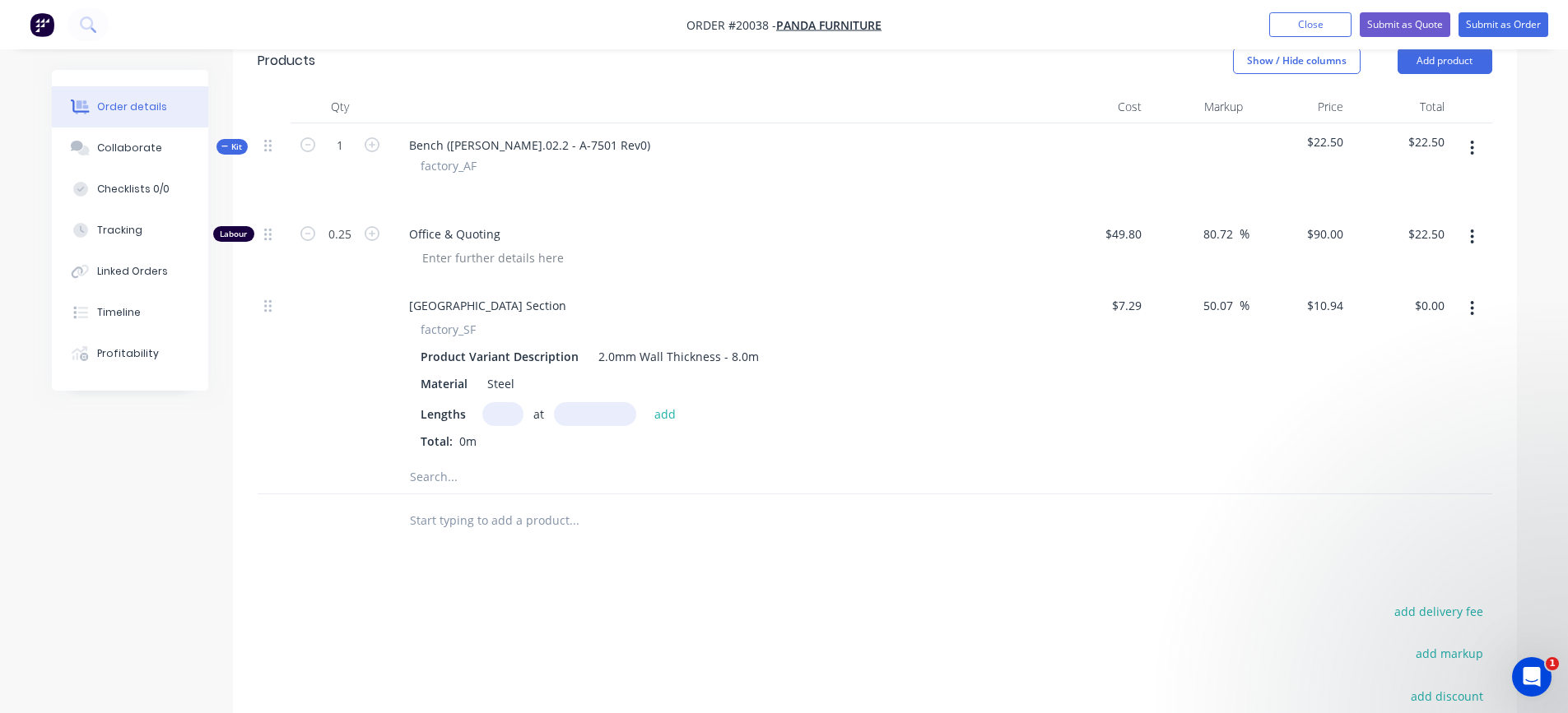
click at [503, 406] on input "text" at bounding box center [503, 414] width 41 height 24
type input "6"
type input "1080"
click at [647, 402] on button "add" at bounding box center [666, 413] width 39 height 22
type input "$70.89"
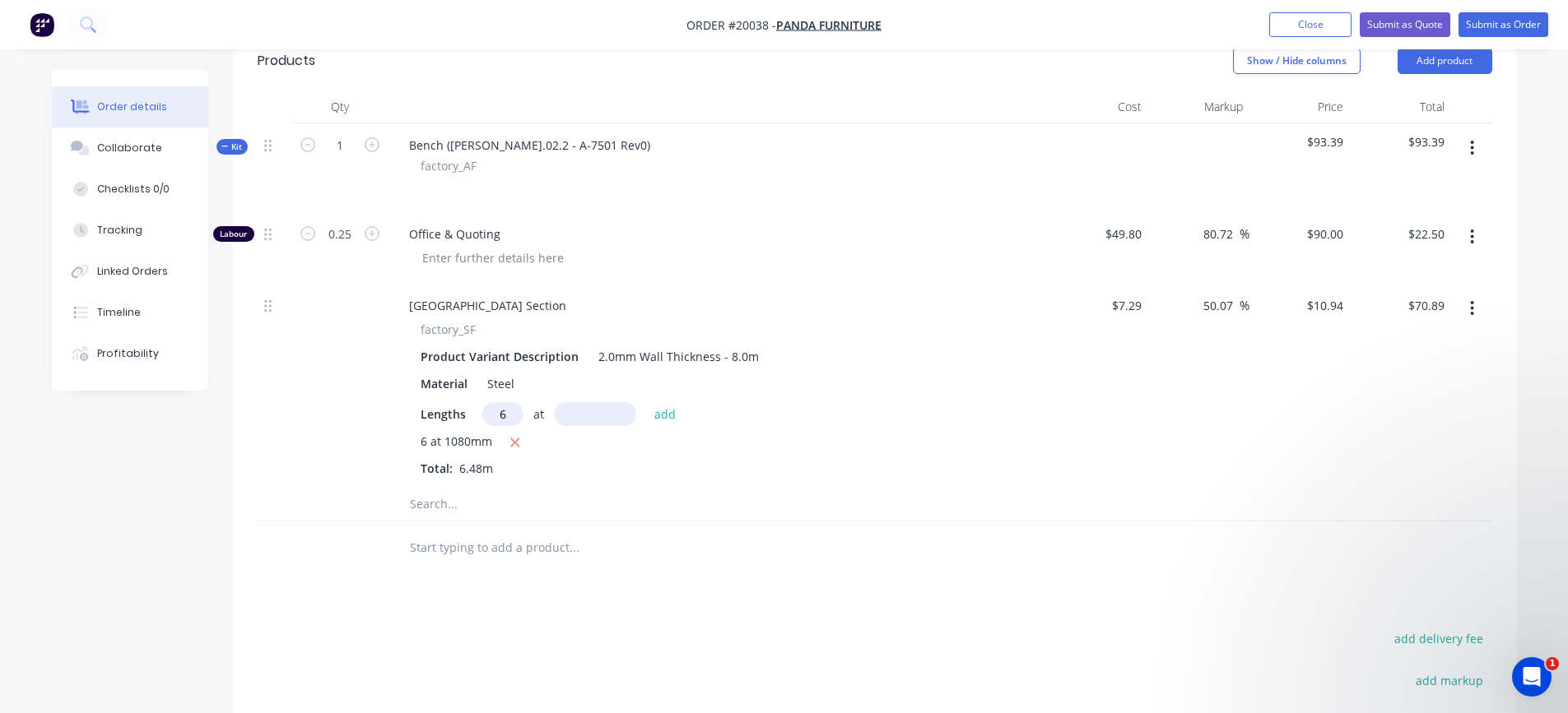
type input "6"
type input "450mm"
click at [669, 419] on button "add" at bounding box center [666, 413] width 39 height 22
type input "$100.43"
type input "6"
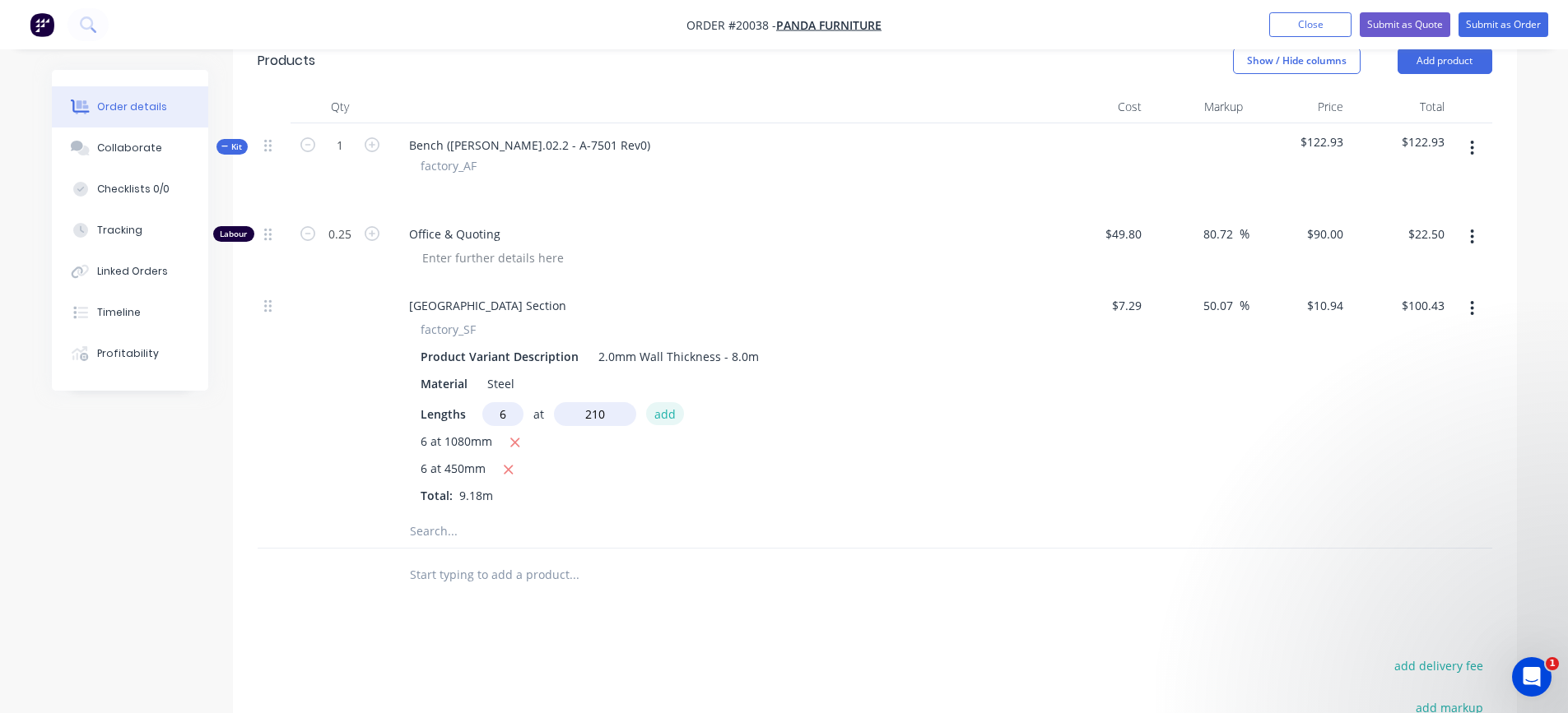
type input "210mm"
click at [666, 416] on button "add" at bounding box center [666, 413] width 39 height 22
click at [451, 467] on span "6 at 450mm" at bounding box center [453, 470] width 65 height 20
click at [508, 467] on icon "button" at bounding box center [509, 470] width 11 height 15
type input "$84.68"
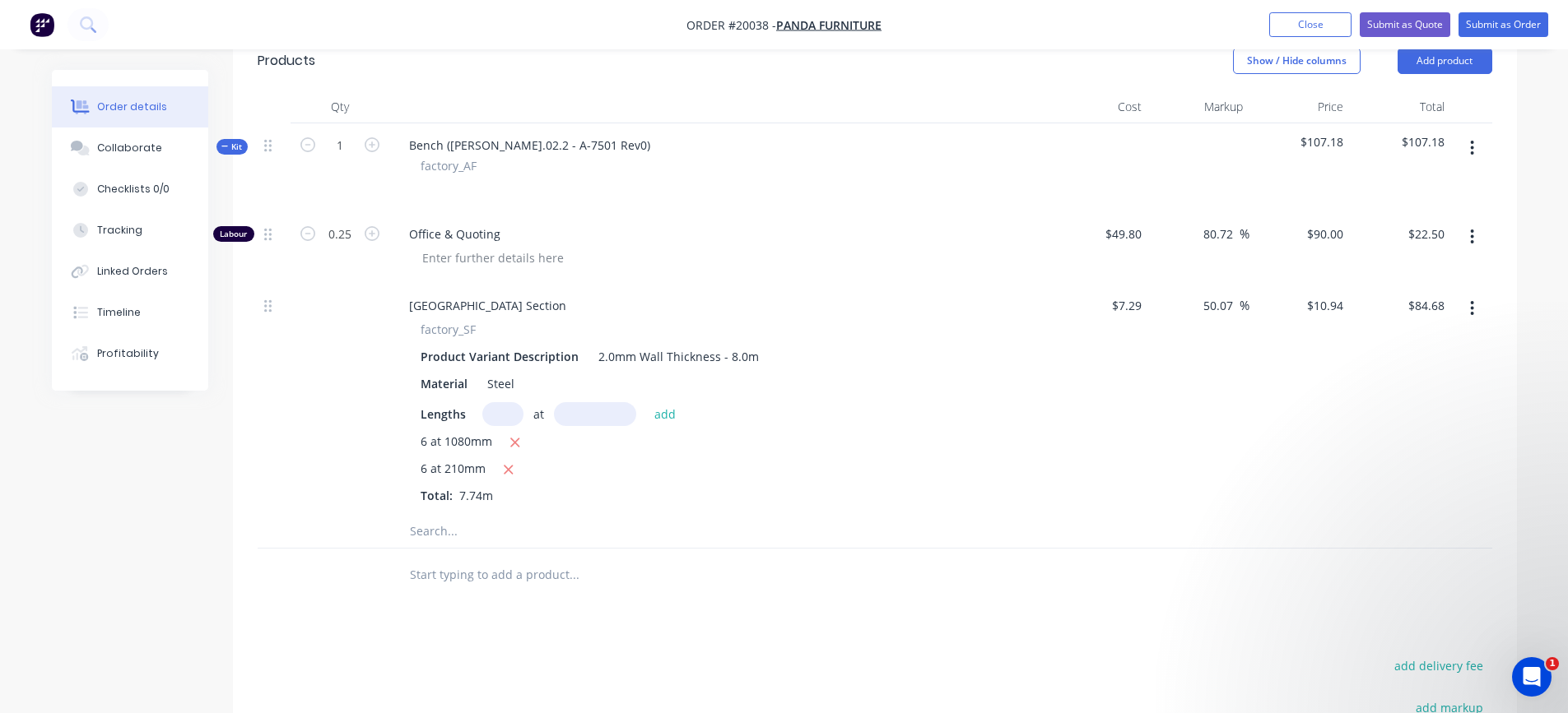
click at [504, 409] on input "text" at bounding box center [503, 414] width 41 height 24
type input "6"
click at [569, 413] on input "text" at bounding box center [595, 414] width 83 height 24
type input "455mm"
click at [583, 462] on div "6 at 210mm" at bounding box center [719, 470] width 596 height 20
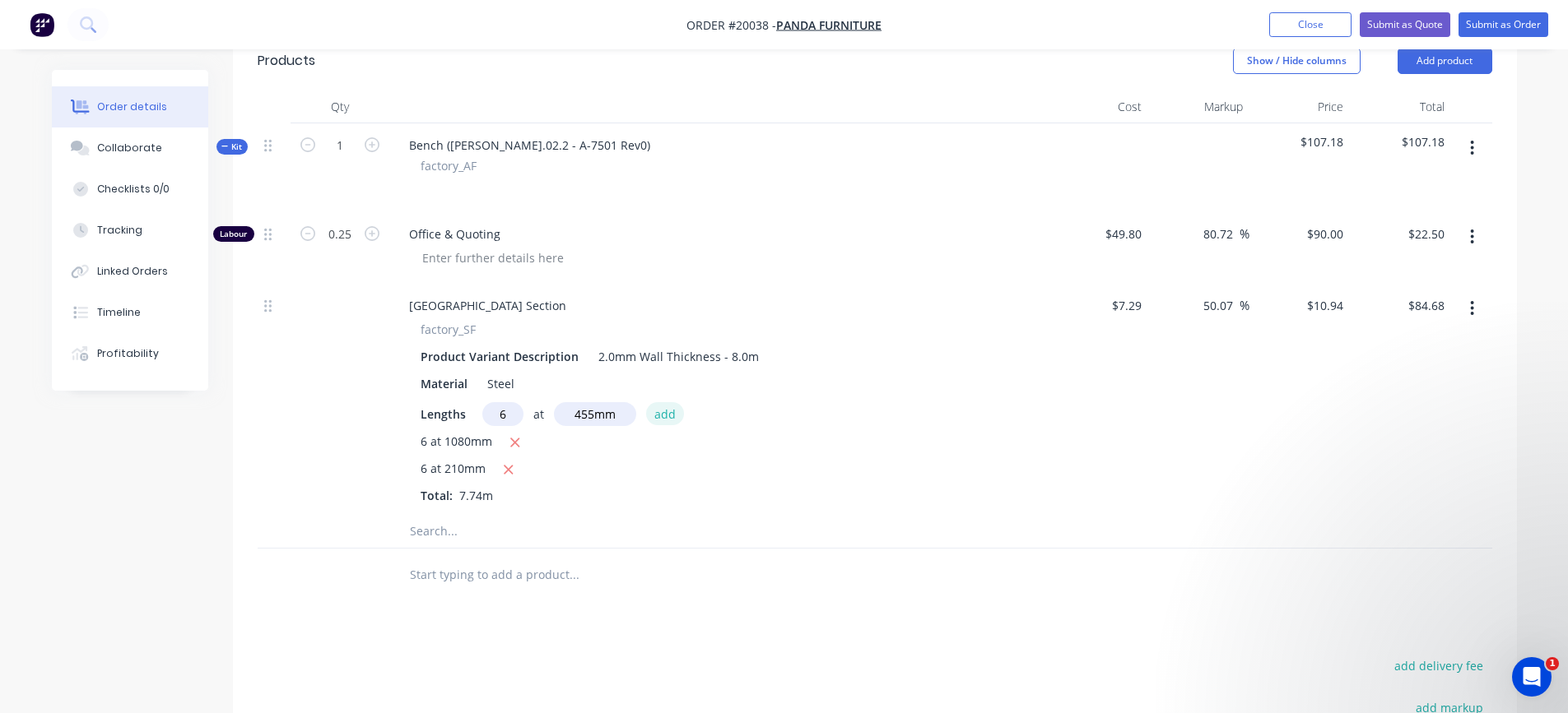
click at [665, 412] on button "add" at bounding box center [666, 413] width 39 height 22
type input "$114.54"
click at [1473, 146] on icon "button" at bounding box center [1472, 148] width 4 height 18
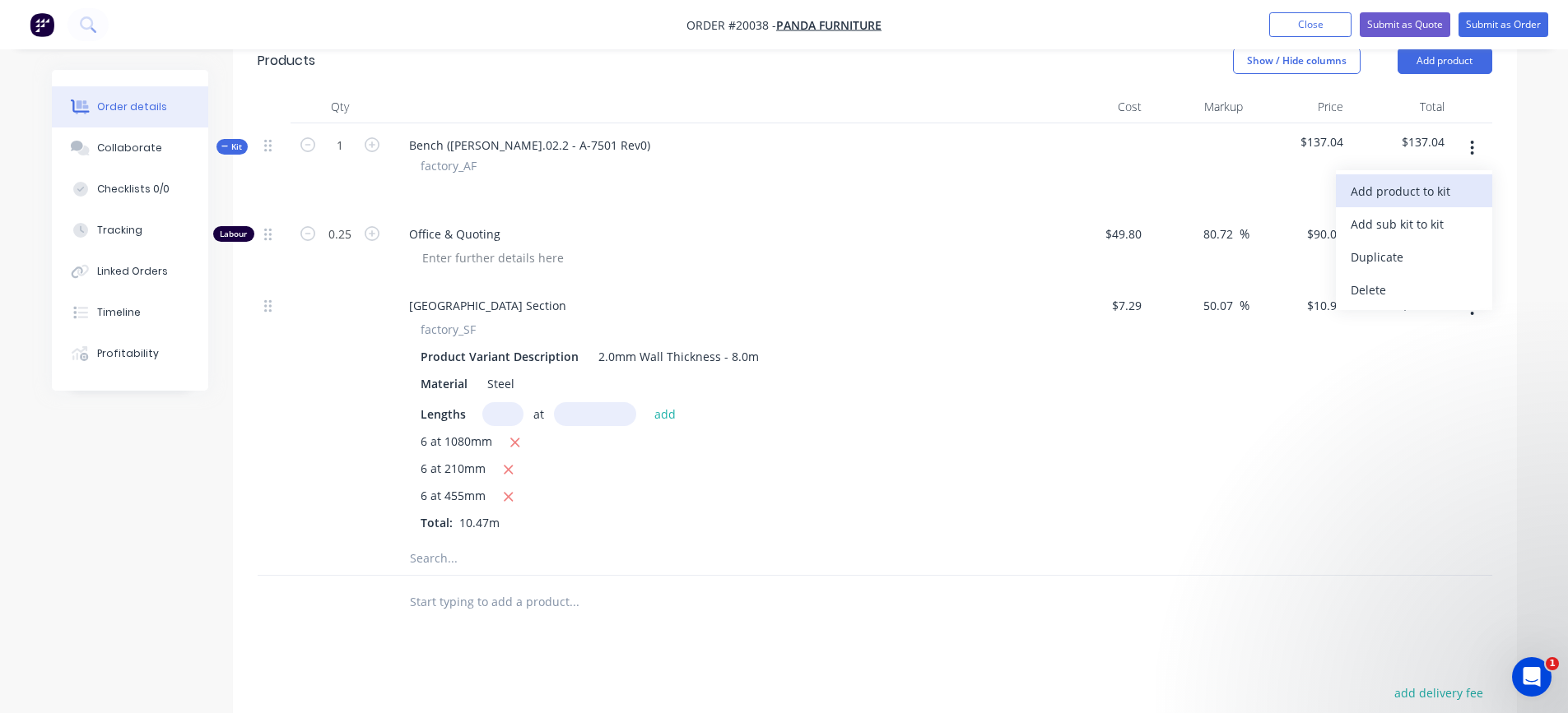
click at [1443, 184] on div "Add product to kit" at bounding box center [1414, 191] width 126 height 24
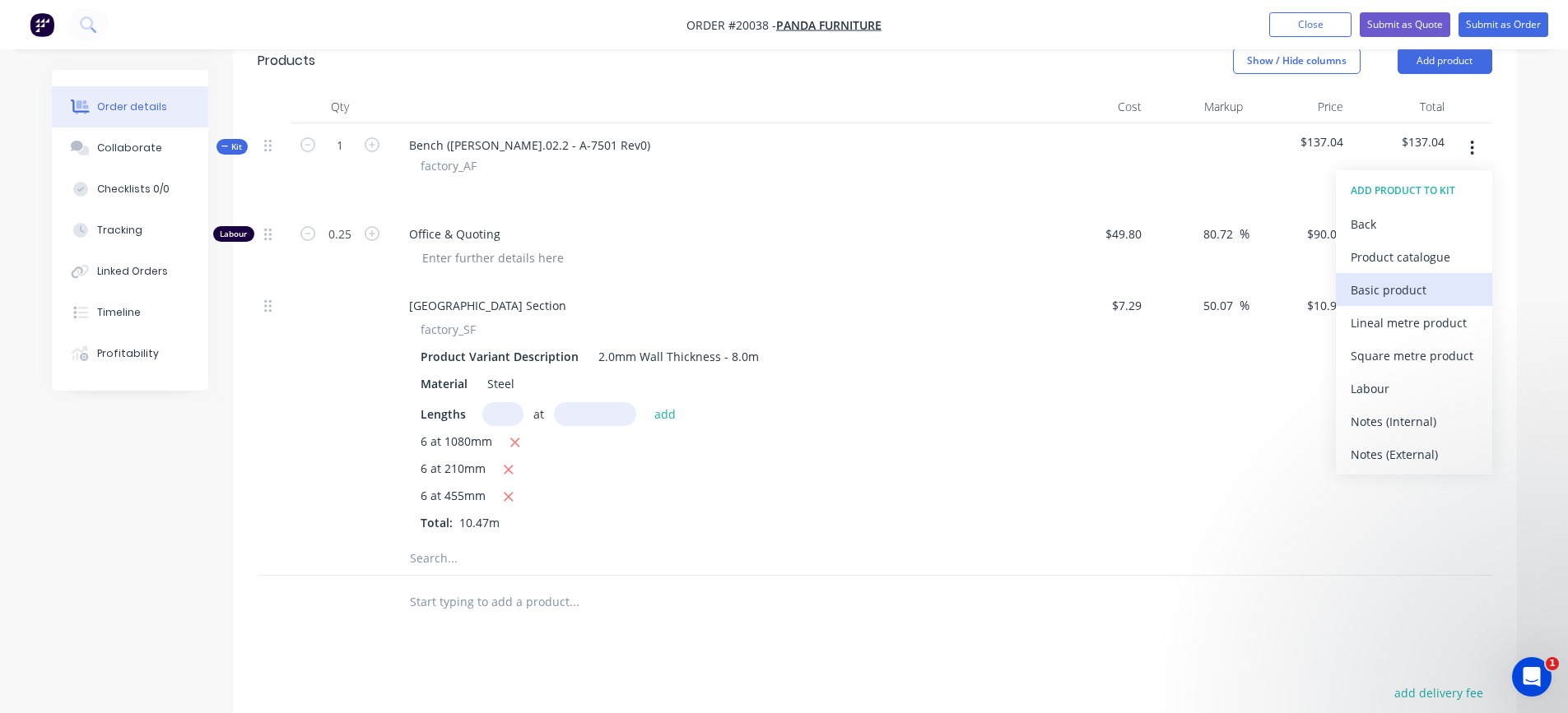
click at [1378, 287] on div "Basic product" at bounding box center [1414, 291] width 126 height 24
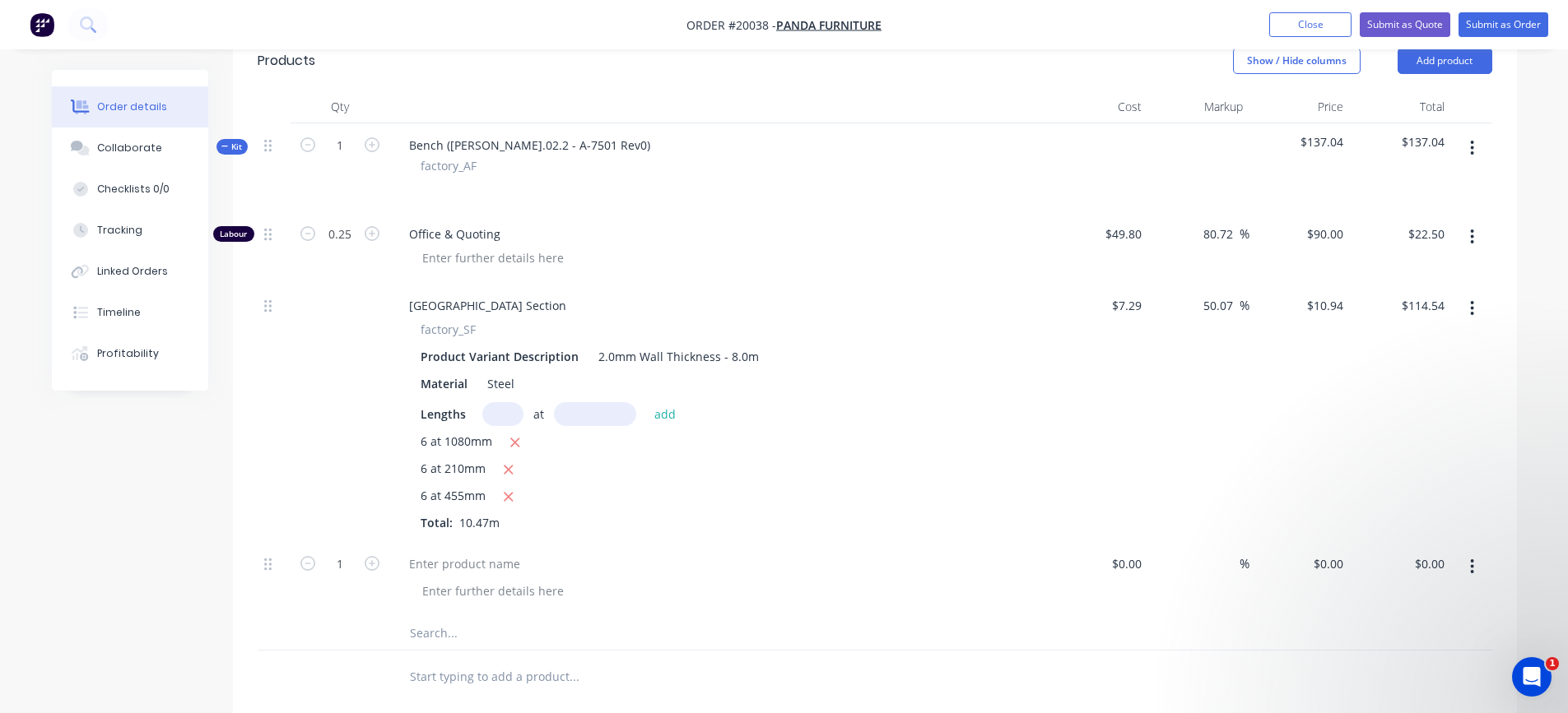
click at [1474, 562] on icon "button" at bounding box center [1472, 566] width 4 height 18
drag, startPoint x: 1382, startPoint y: 705, endPoint x: 1379, endPoint y: 694, distance: 11.4
click at [1381, 700] on div "Delete" at bounding box center [1414, 709] width 126 height 24
click at [1473, 150] on icon "button" at bounding box center [1472, 148] width 4 height 18
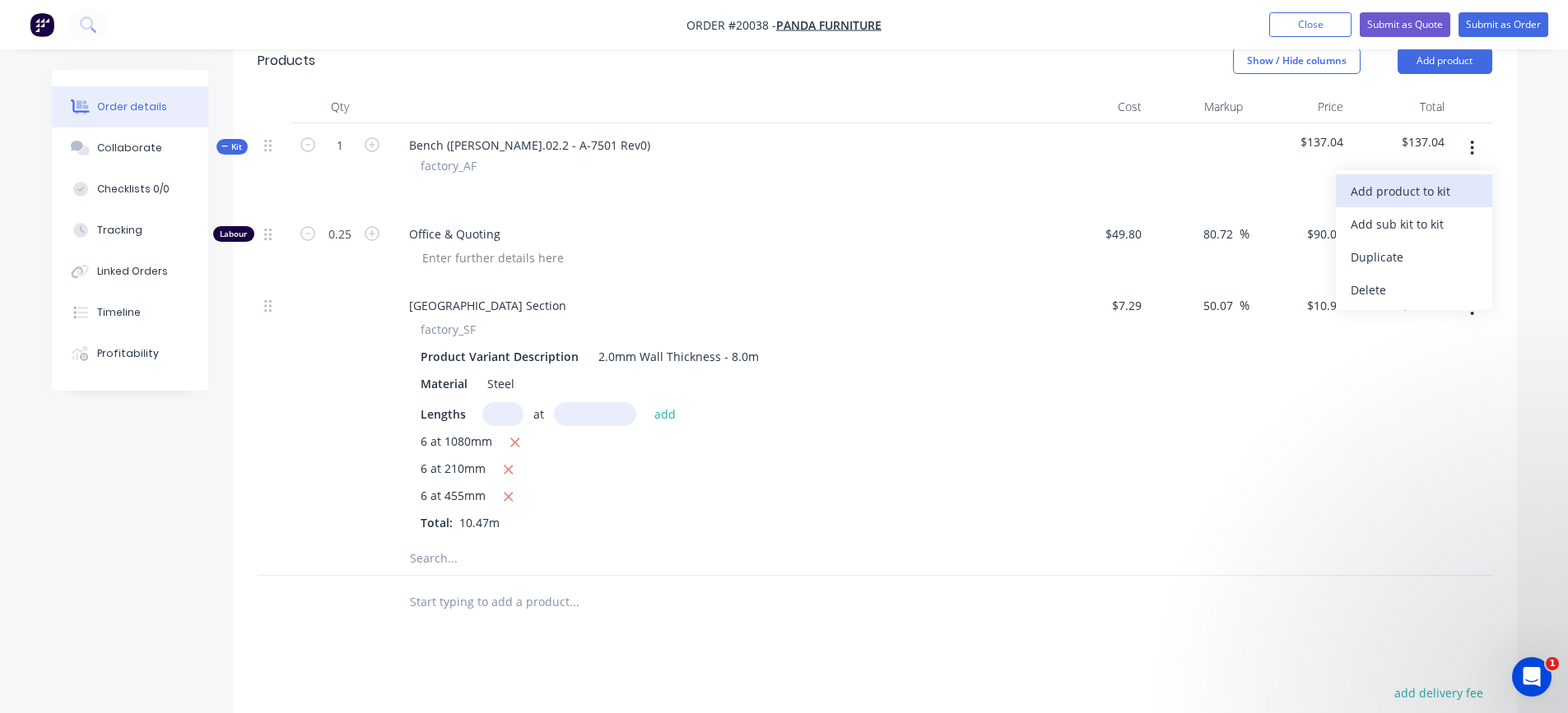
click at [1463, 188] on div "Add product to kit" at bounding box center [1414, 191] width 126 height 24
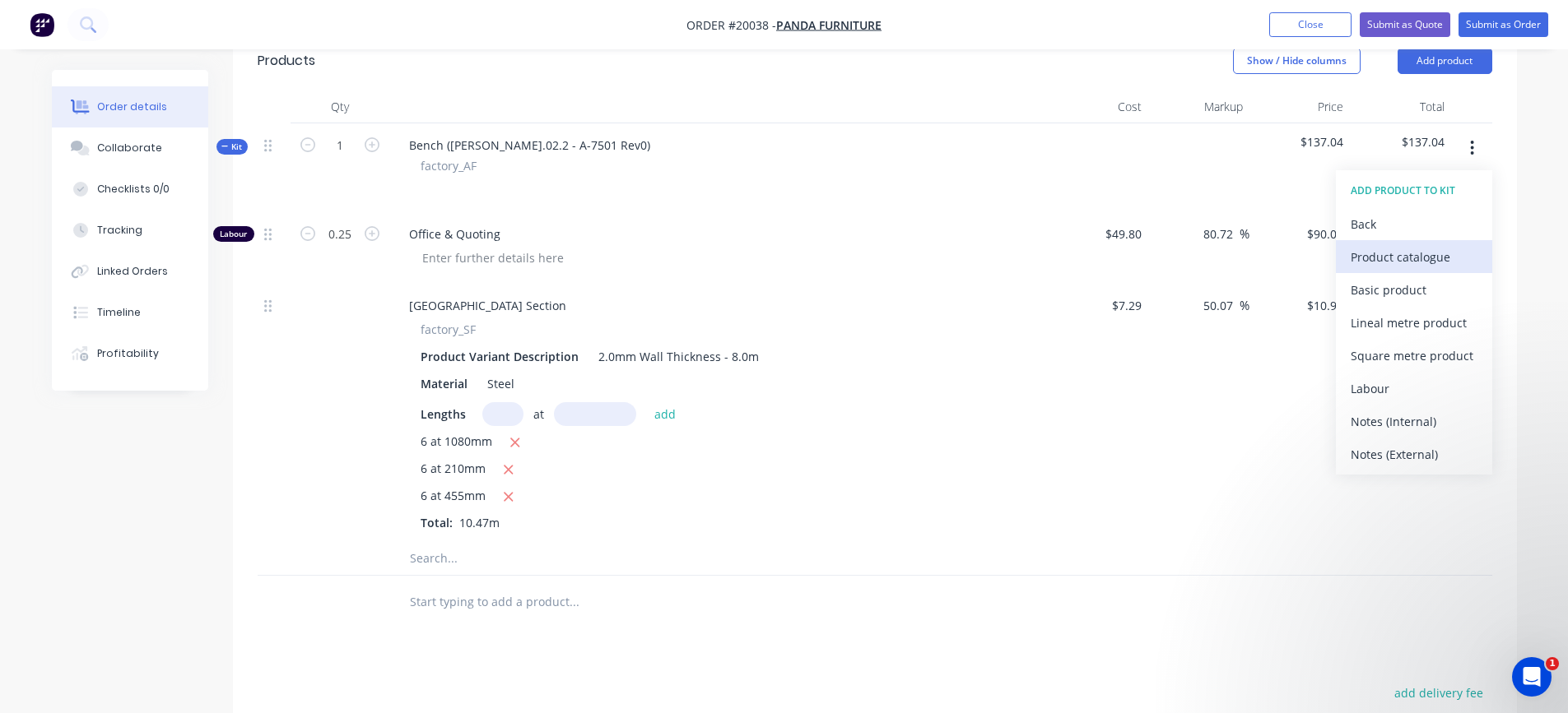
click at [1394, 257] on div "Product catalogue" at bounding box center [1414, 257] width 126 height 24
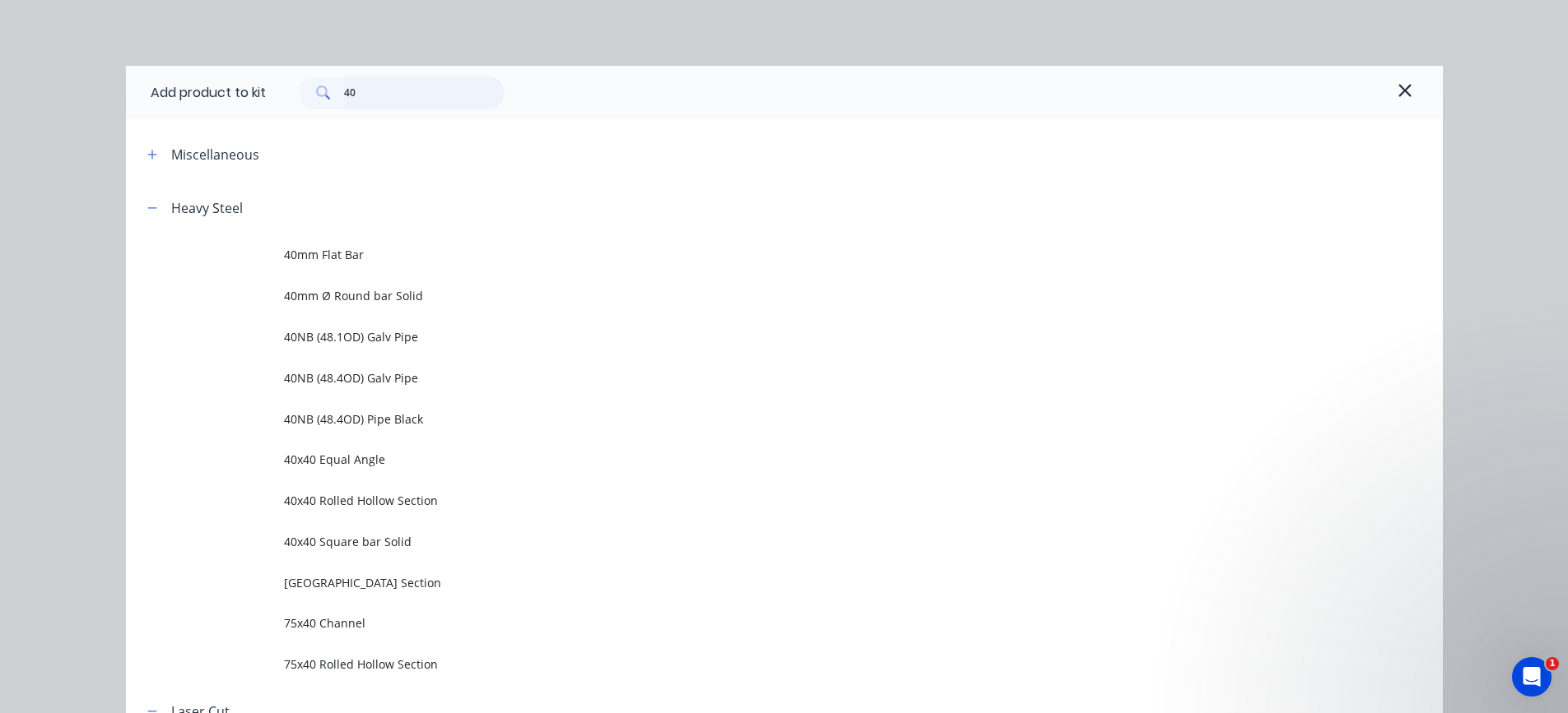
click at [359, 96] on input "40" at bounding box center [424, 92] width 161 height 32
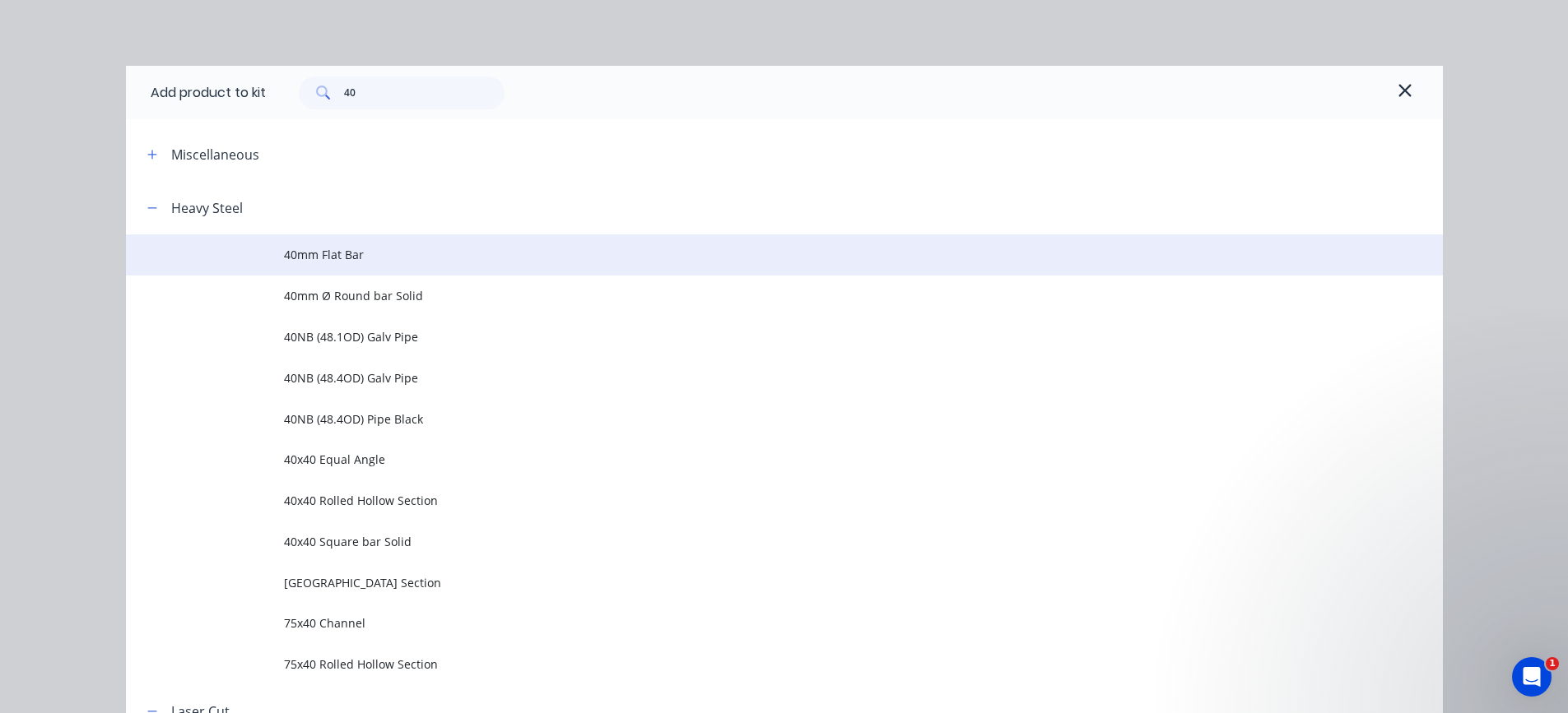
click at [320, 253] on span "40mm Flat Bar" at bounding box center [748, 254] width 927 height 18
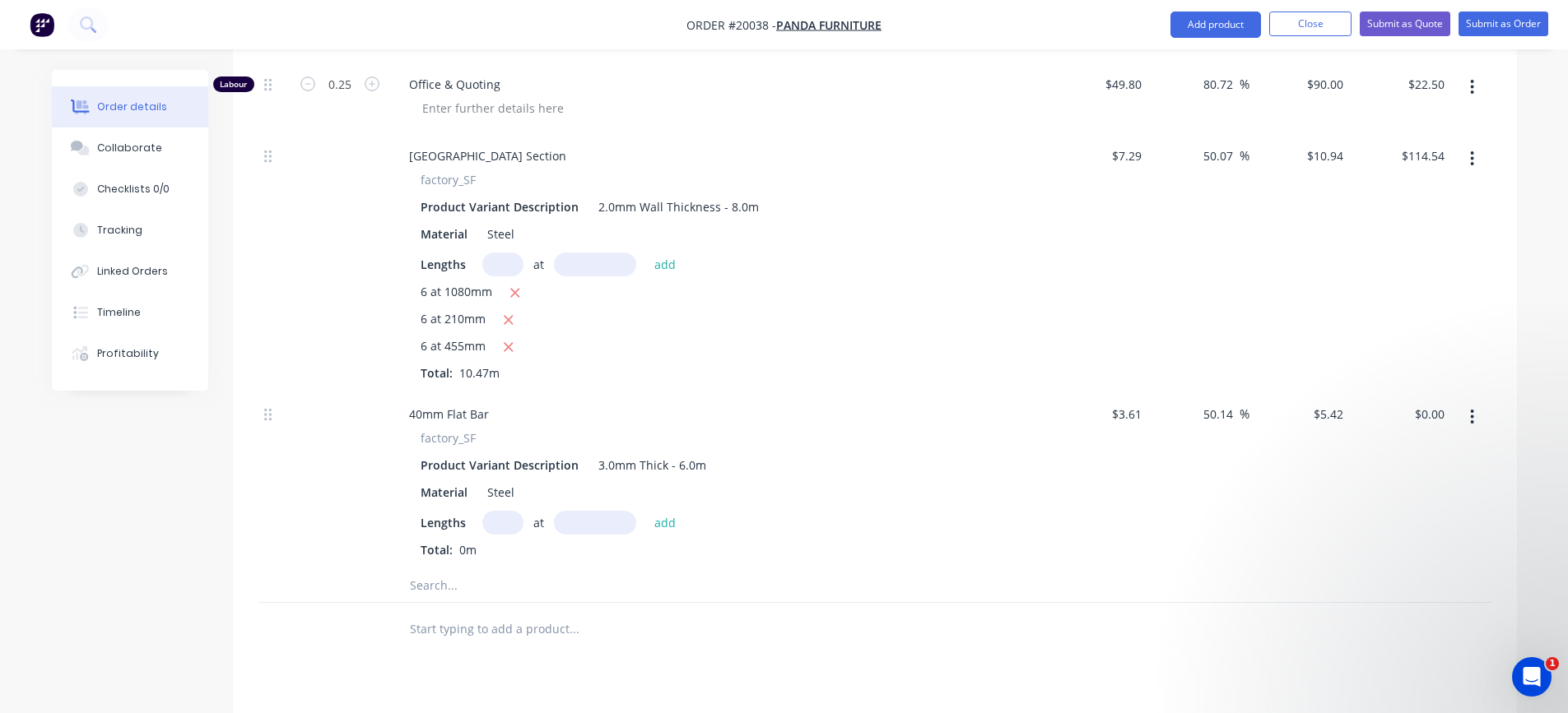
scroll to position [576, 0]
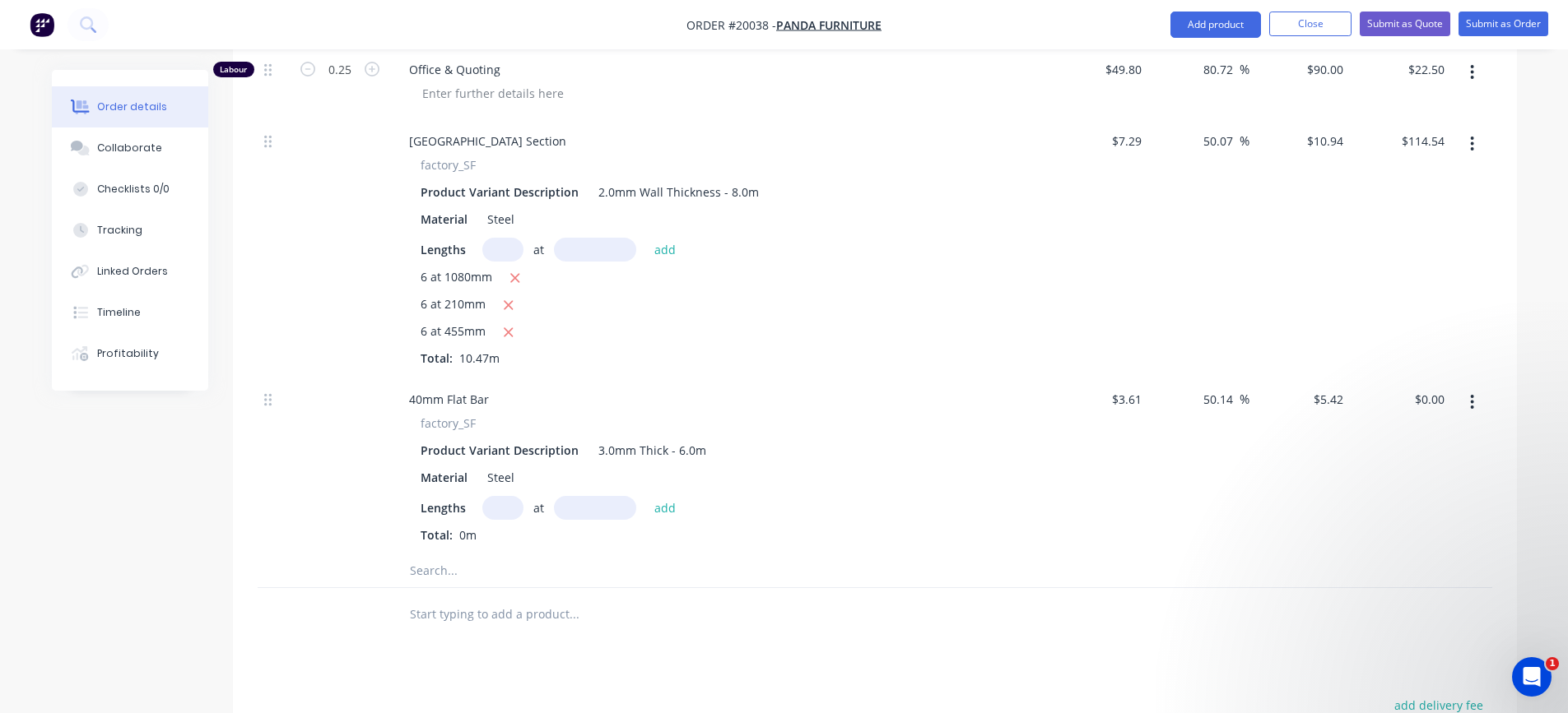
click at [491, 511] on input "text" at bounding box center [503, 508] width 41 height 24
type input "3"
click at [576, 514] on input "text" at bounding box center [595, 508] width 83 height 24
type input "80"
click at [647, 496] on button "add" at bounding box center [666, 507] width 39 height 22
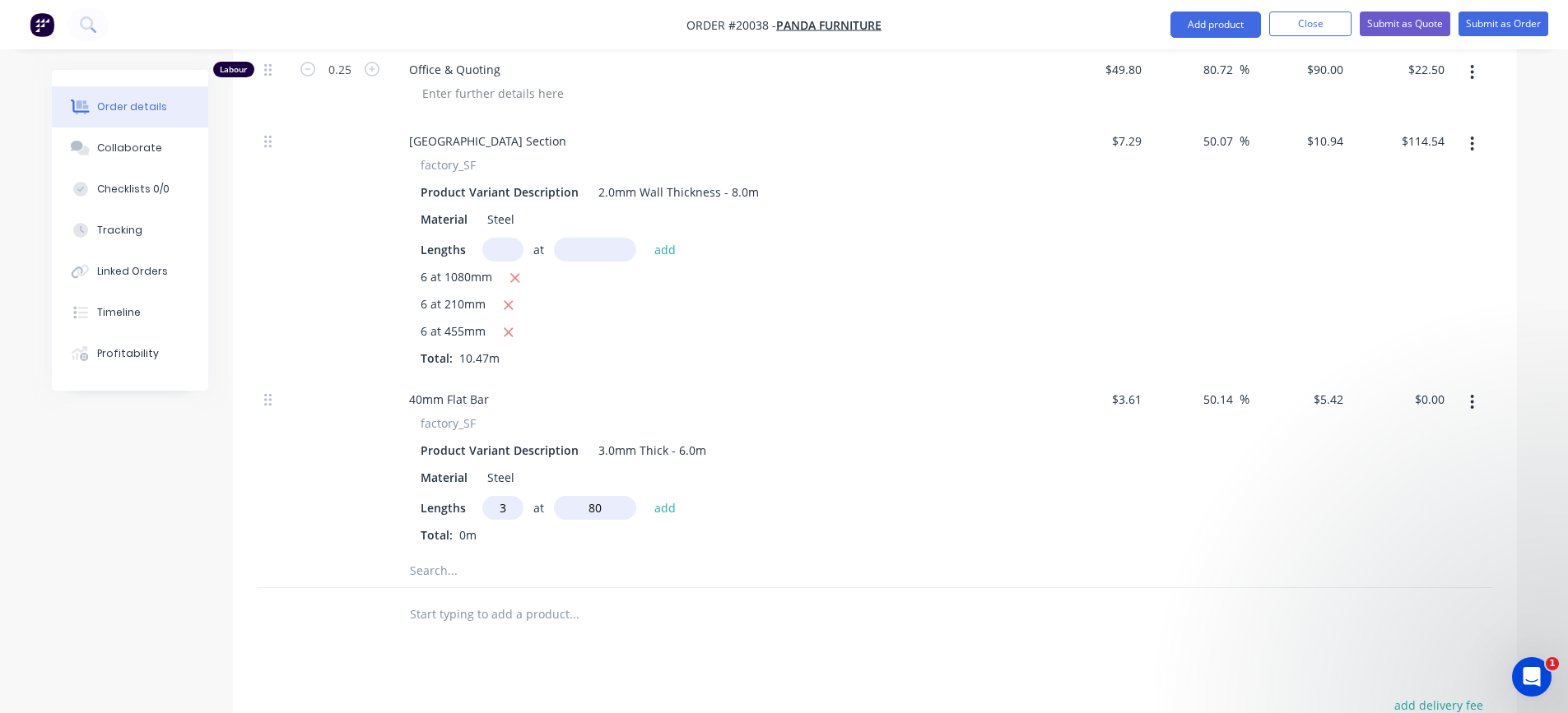
type input "$1.30"
type input "6"
click at [576, 514] on input "text" at bounding box center [595, 508] width 83 height 24
type input "40"
click at [647, 496] on button "add" at bounding box center [666, 507] width 39 height 22
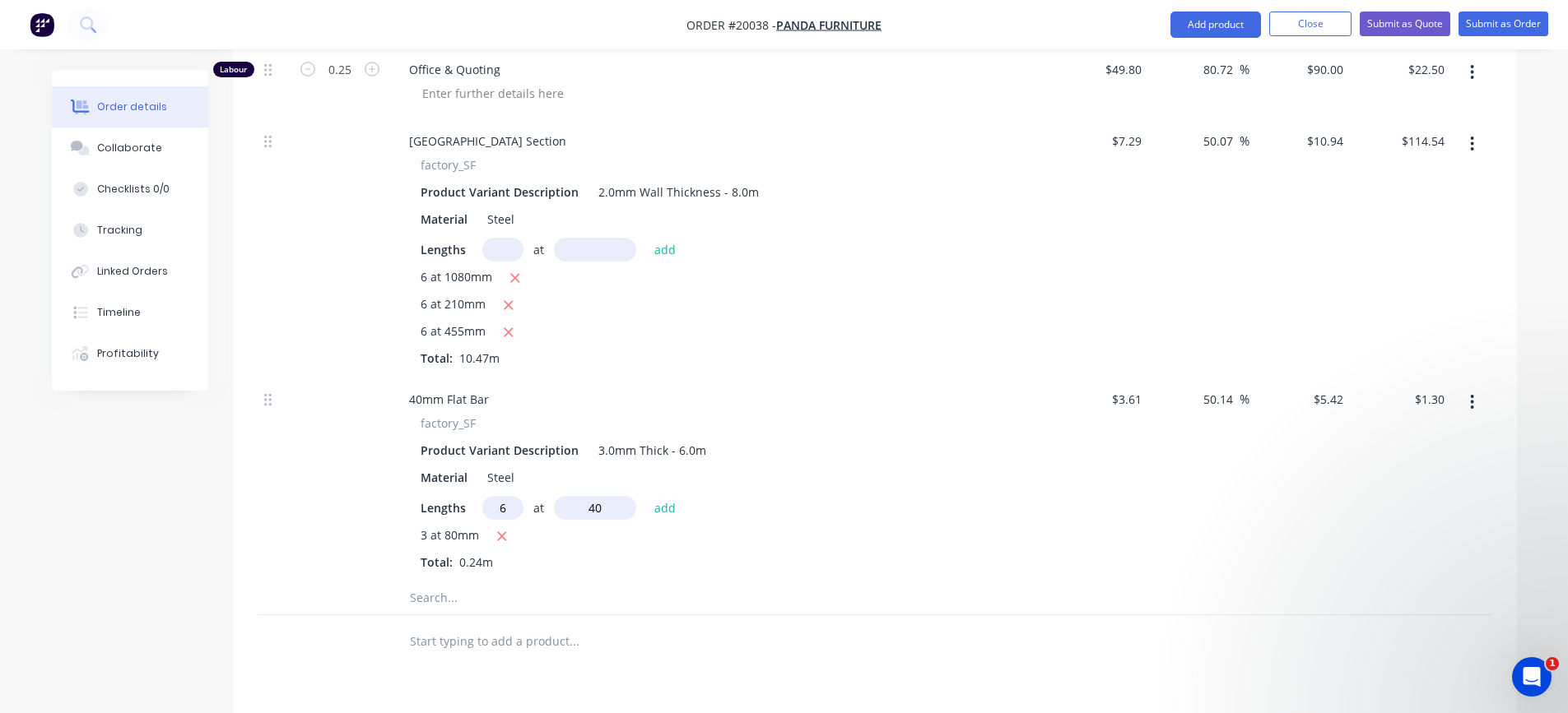
type input "$2.60"
click at [500, 504] on input "text" at bounding box center [503, 508] width 41 height 24
type input "6"
click at [605, 515] on input "text" at bounding box center [595, 508] width 83 height 24
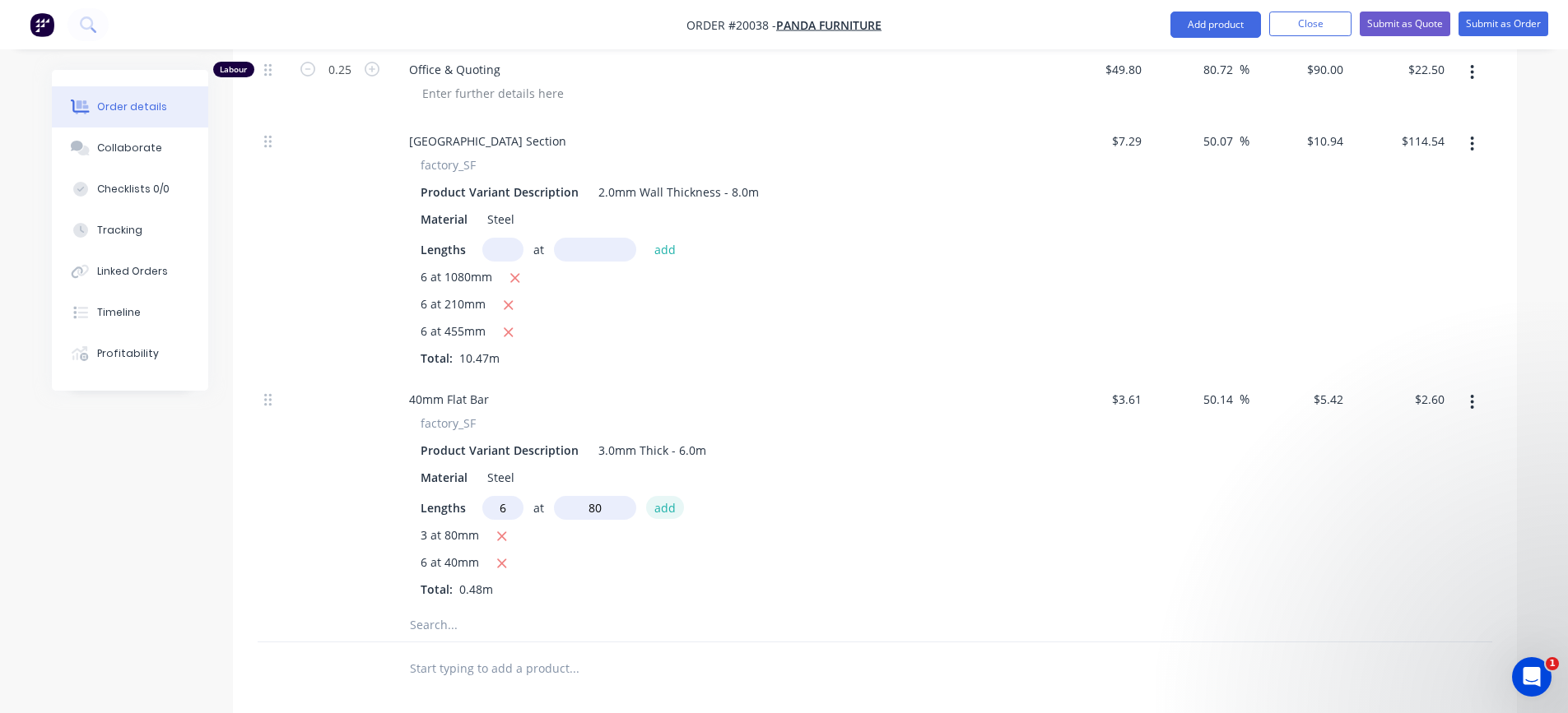
type input "80mm"
click at [663, 511] on button "add" at bounding box center [666, 507] width 39 height 22
type input "$5.20"
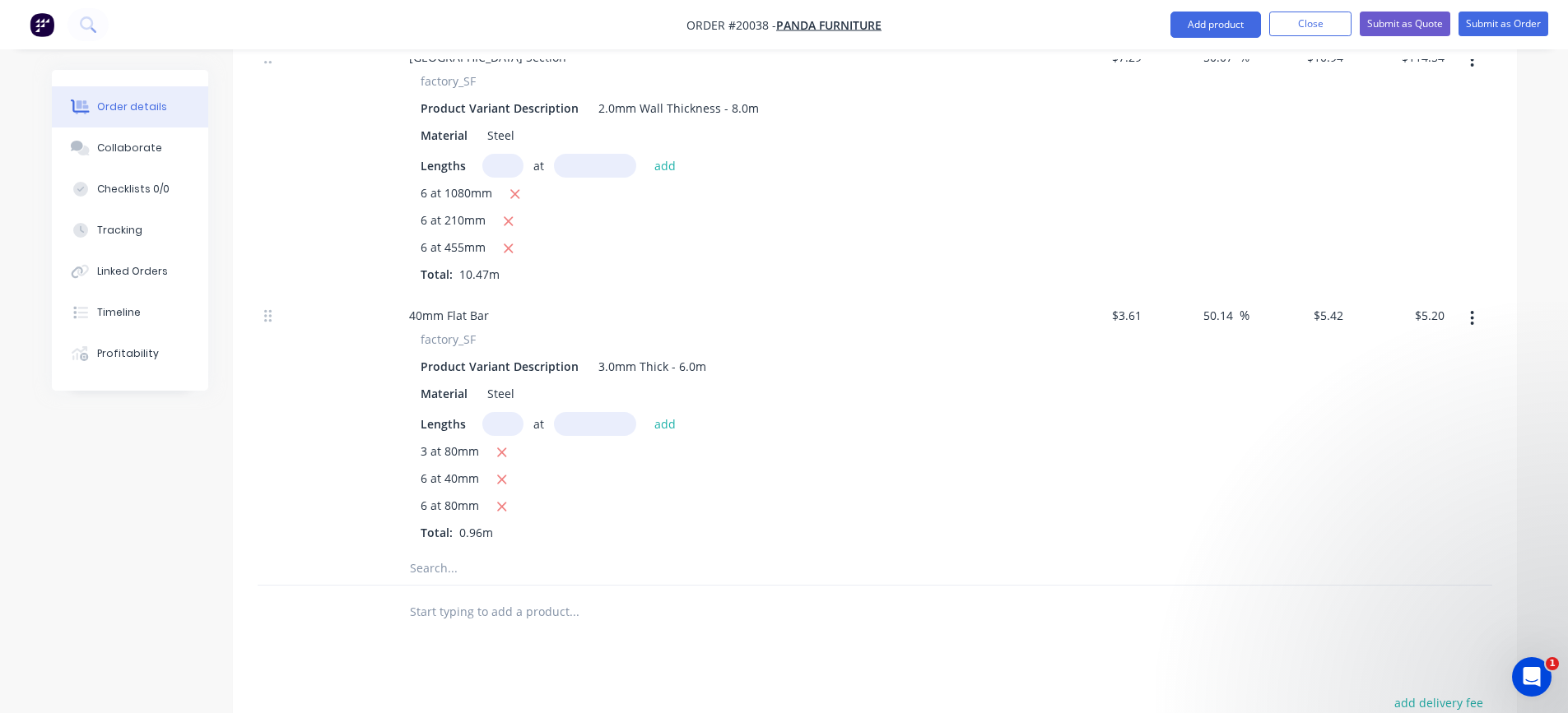
scroll to position [741, 0]
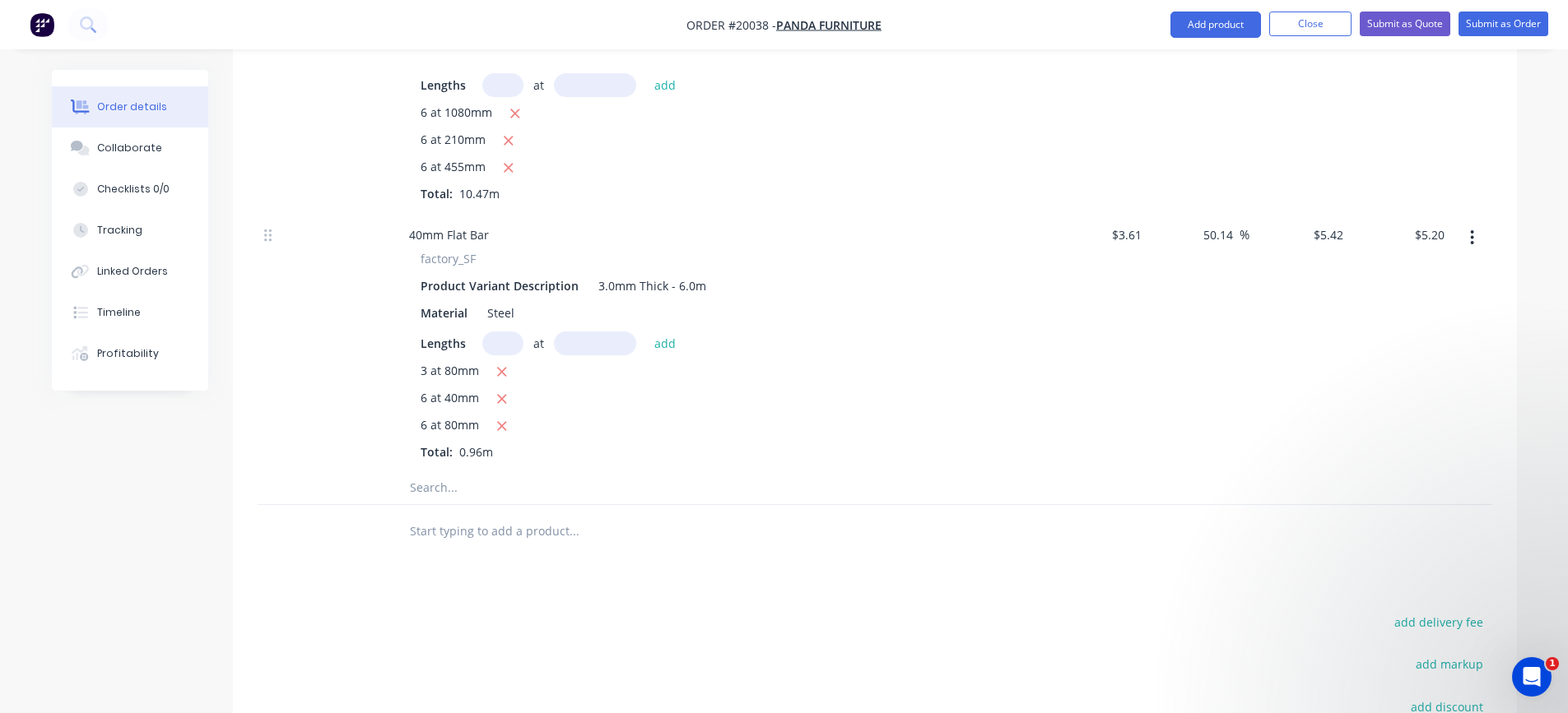
click at [453, 484] on input "text" at bounding box center [574, 487] width 330 height 32
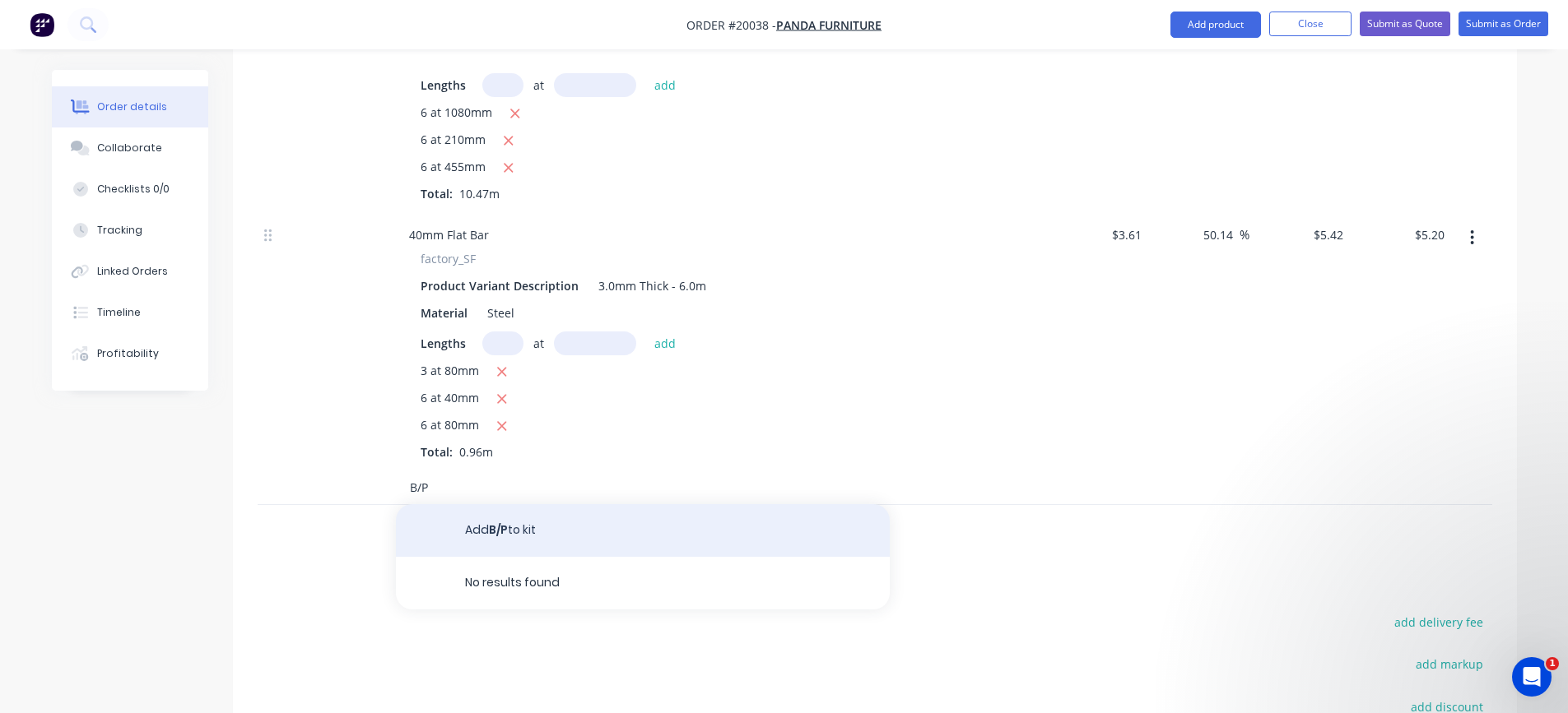
type input "B/P"
click at [490, 521] on button "Add B/P to kit" at bounding box center [643, 530] width 494 height 53
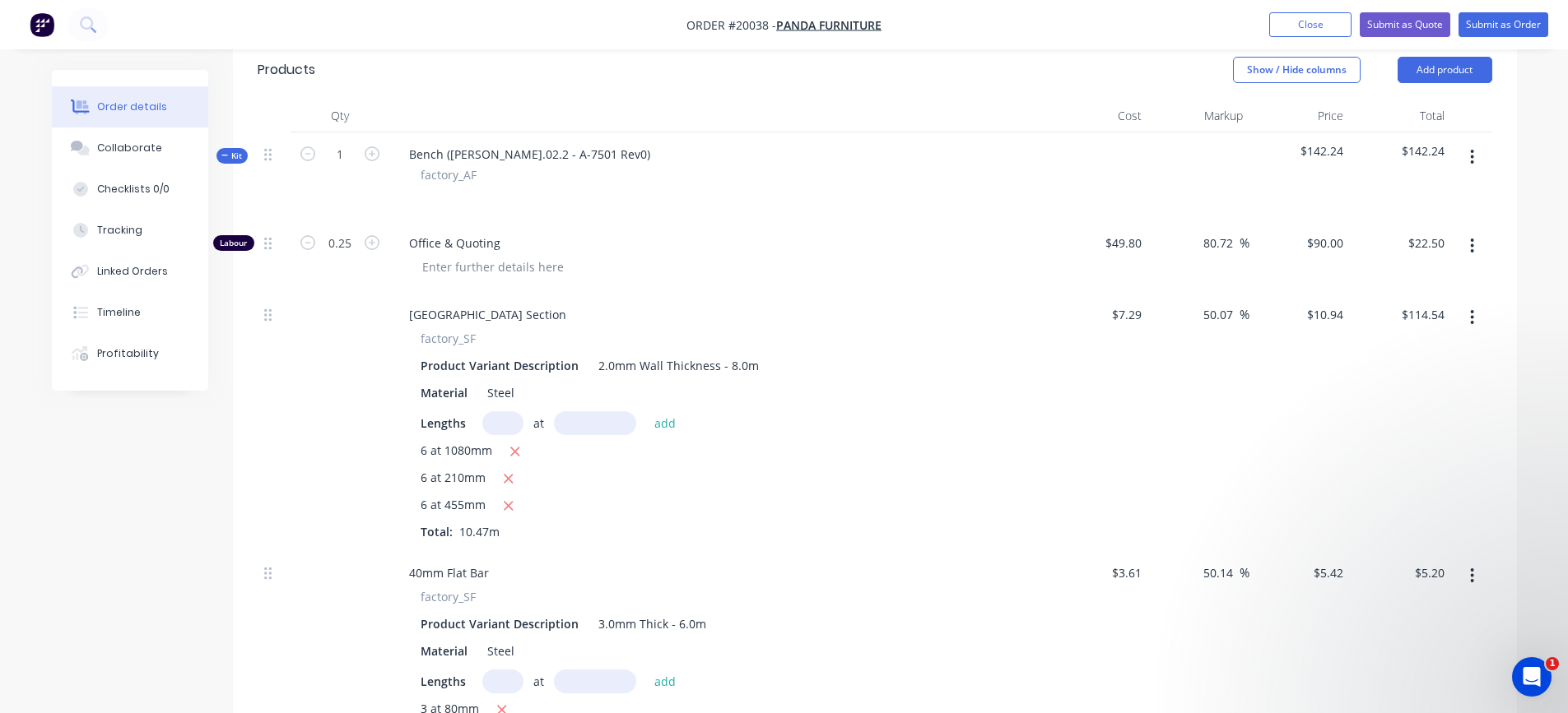
scroll to position [330, 0]
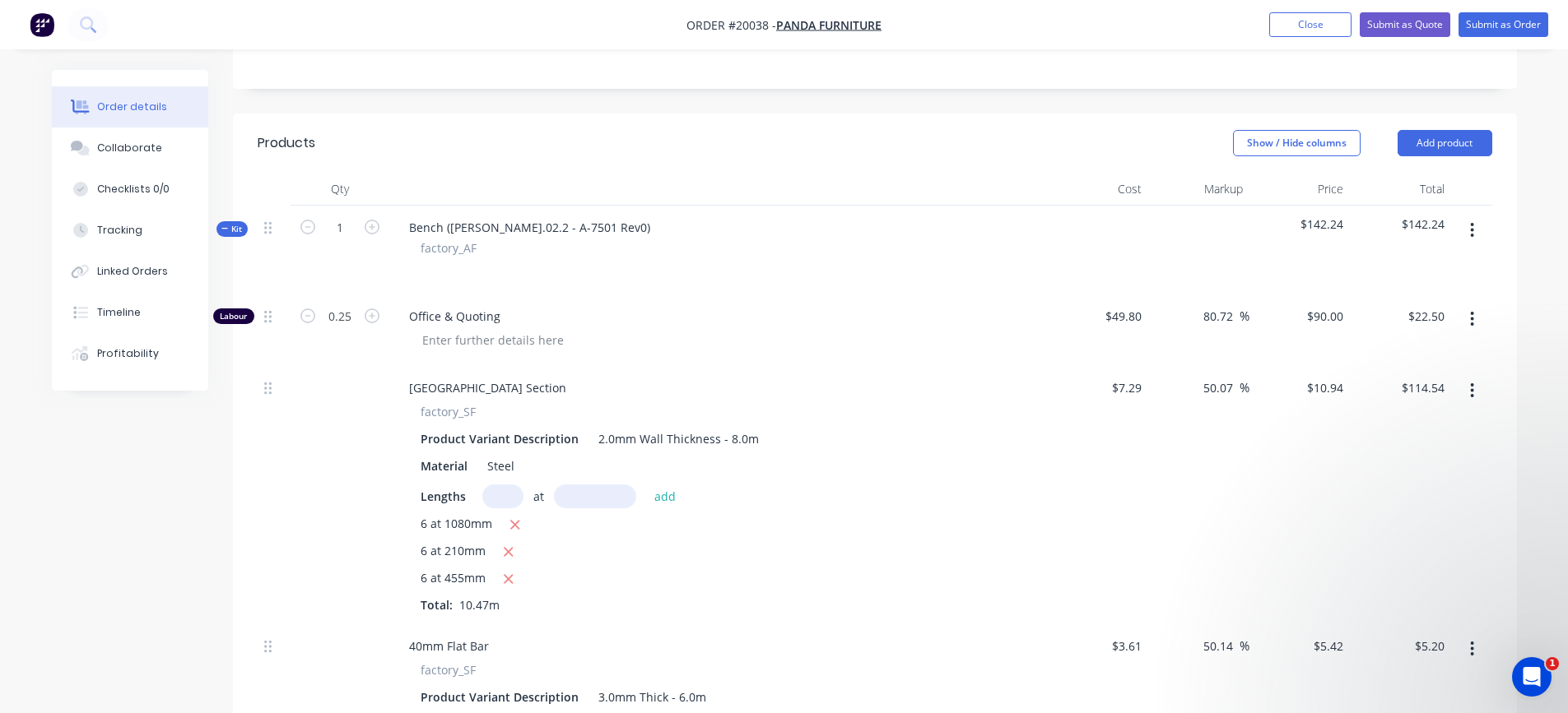
click at [1470, 229] on button "button" at bounding box center [1472, 230] width 39 height 30
click at [1417, 278] on div "Add product to kit" at bounding box center [1414, 274] width 126 height 24
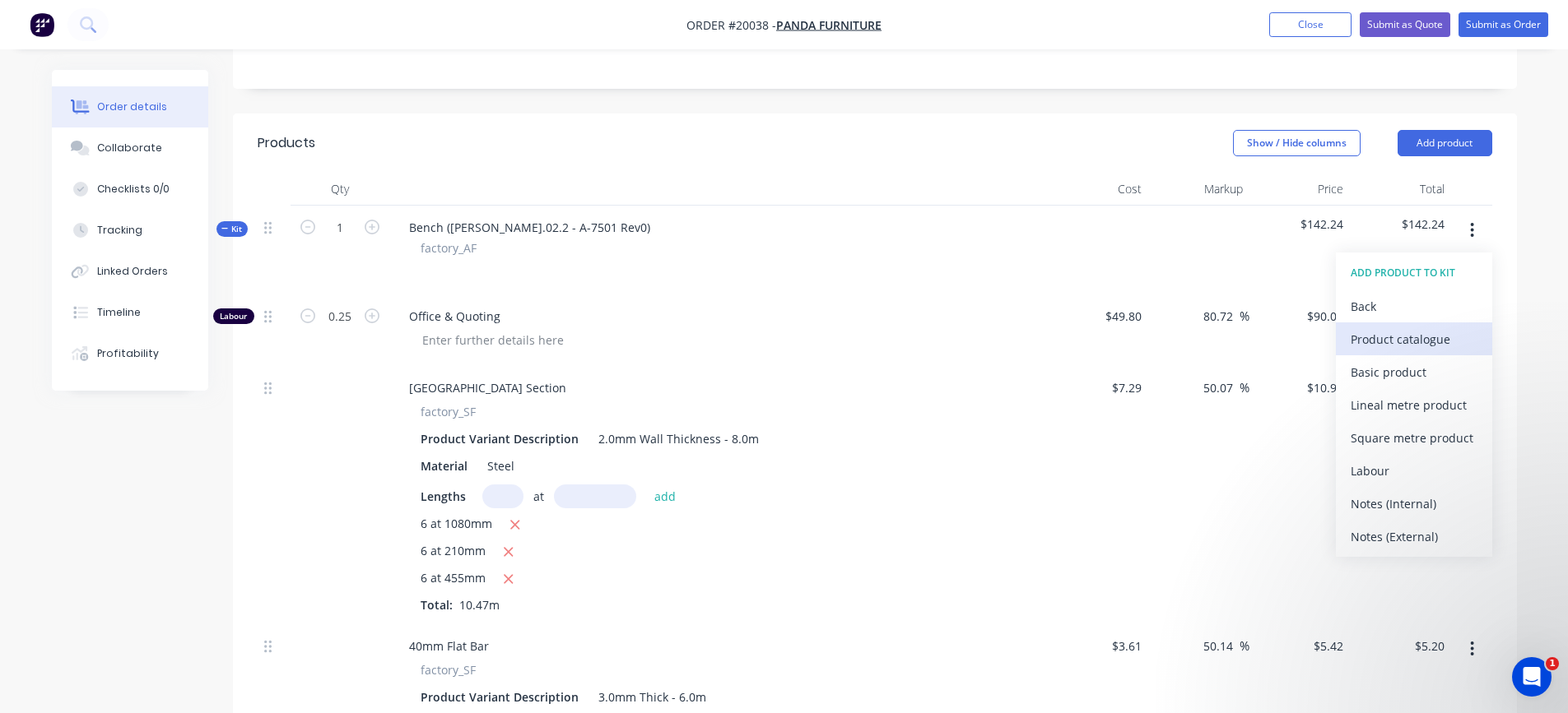
click at [1391, 343] on div "Product catalogue" at bounding box center [1414, 340] width 126 height 24
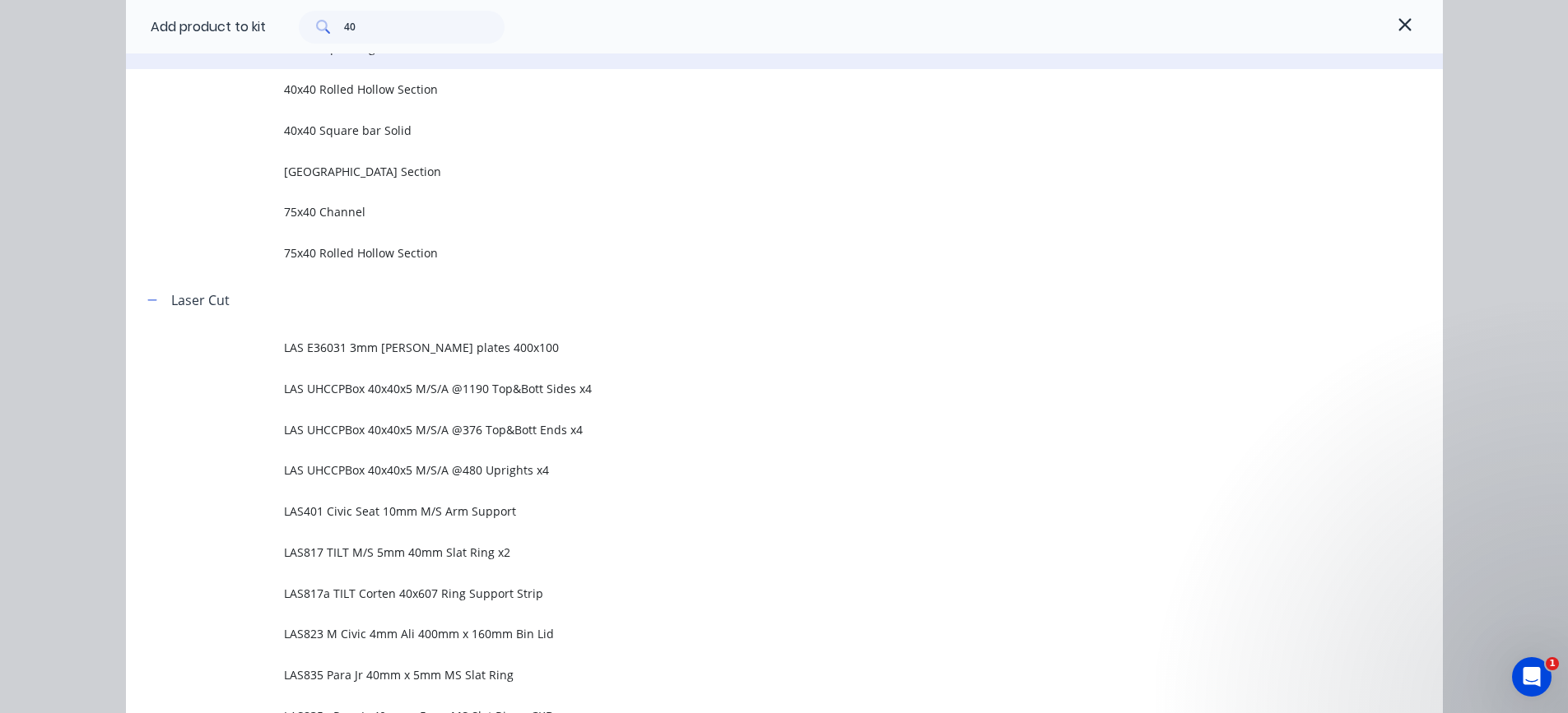
scroll to position [0, 0]
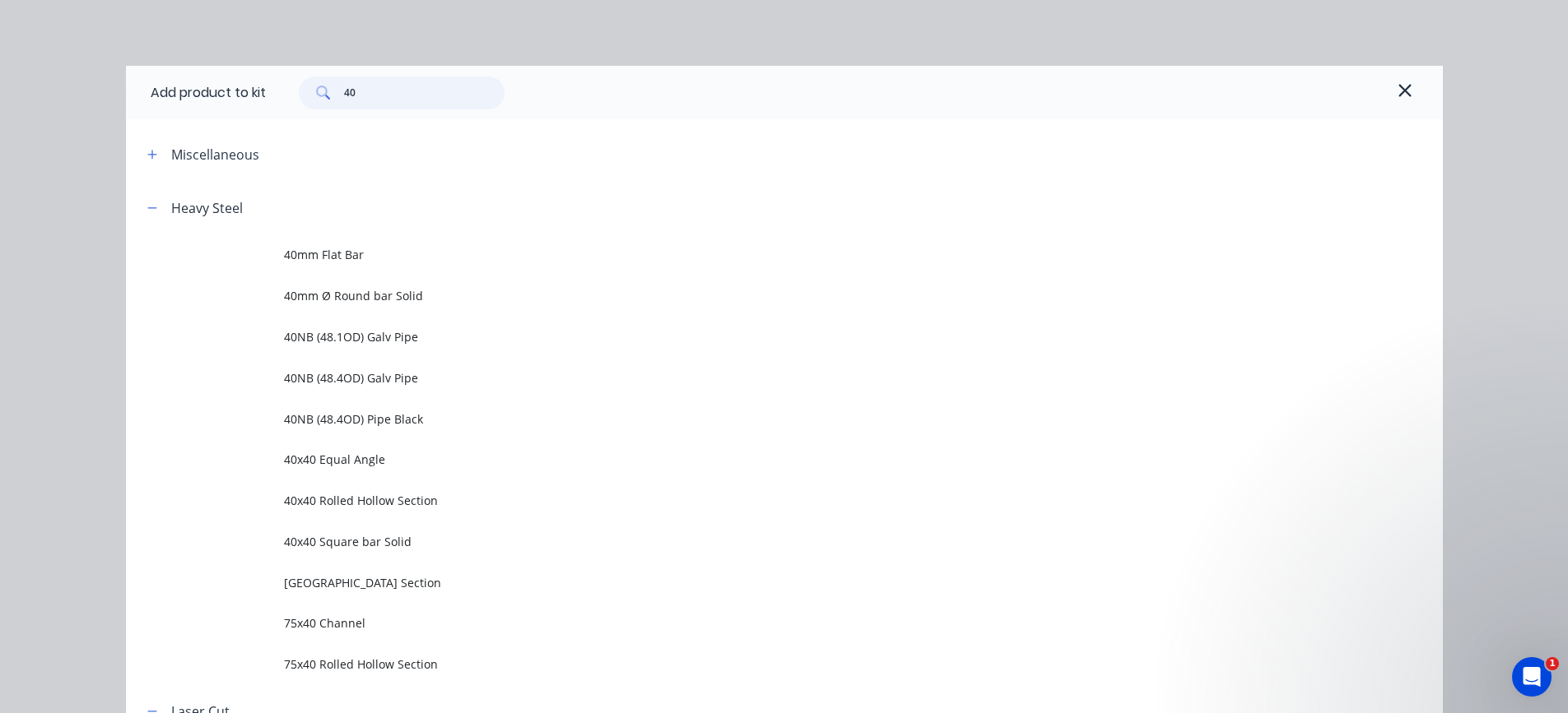
click at [364, 83] on input "40" at bounding box center [424, 92] width 161 height 32
type input "4"
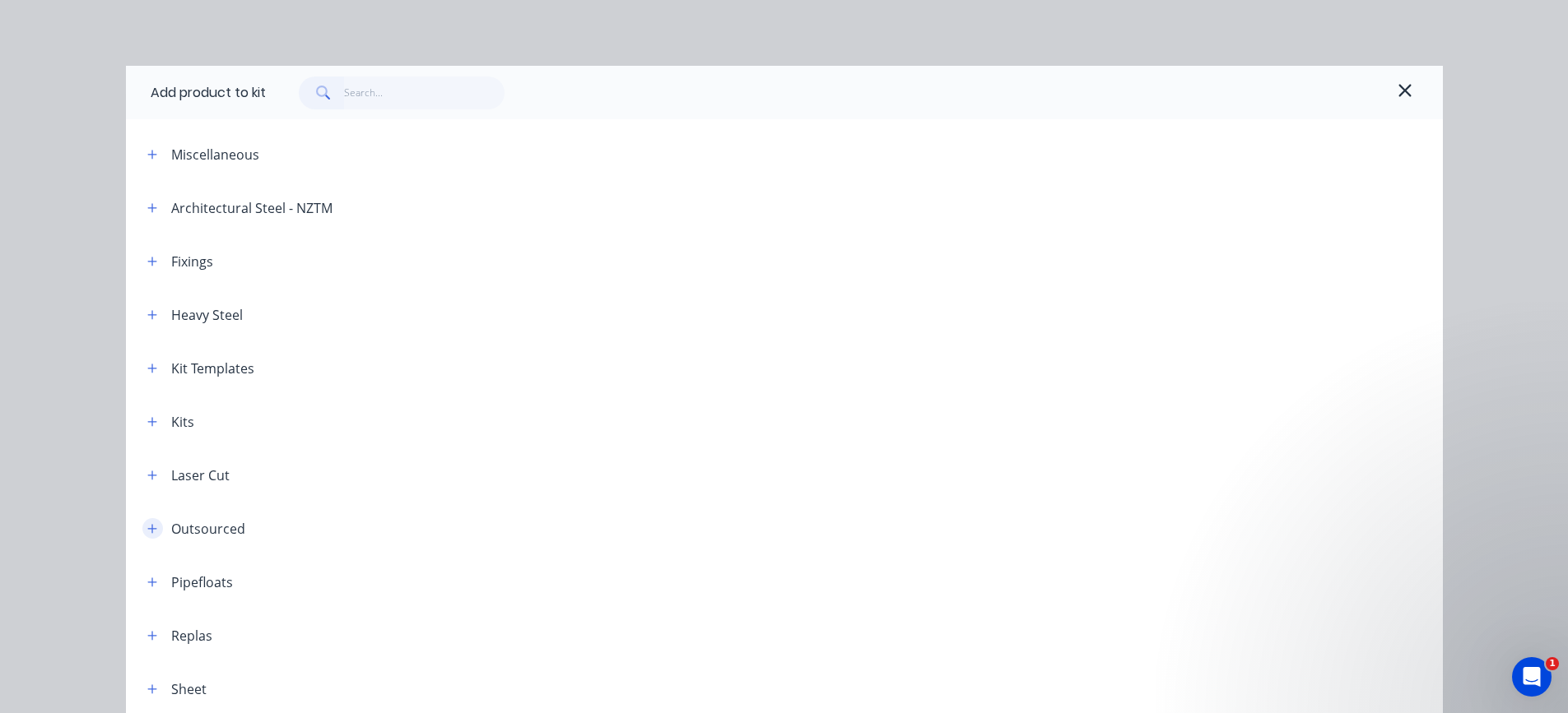
click at [149, 529] on icon "button" at bounding box center [152, 529] width 9 height 9
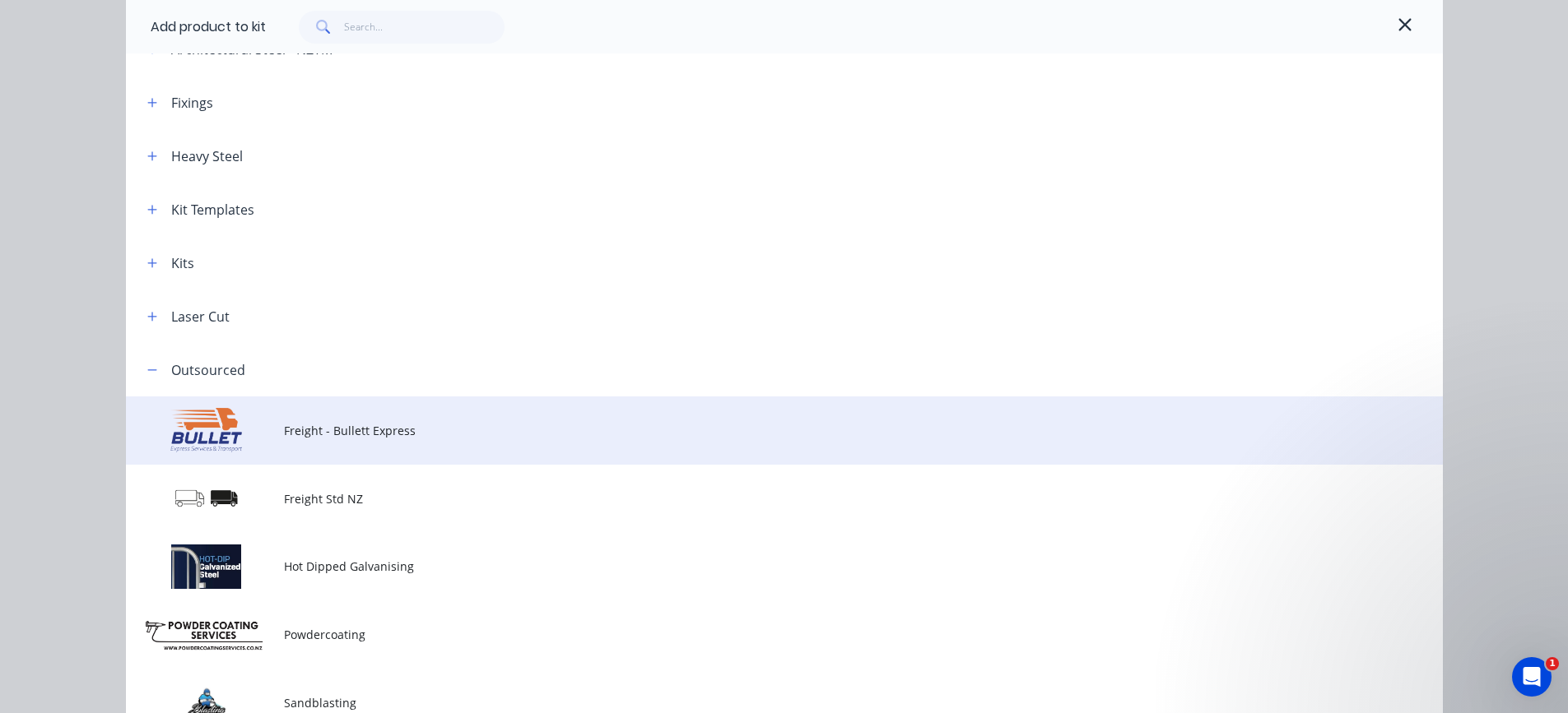
scroll to position [164, 0]
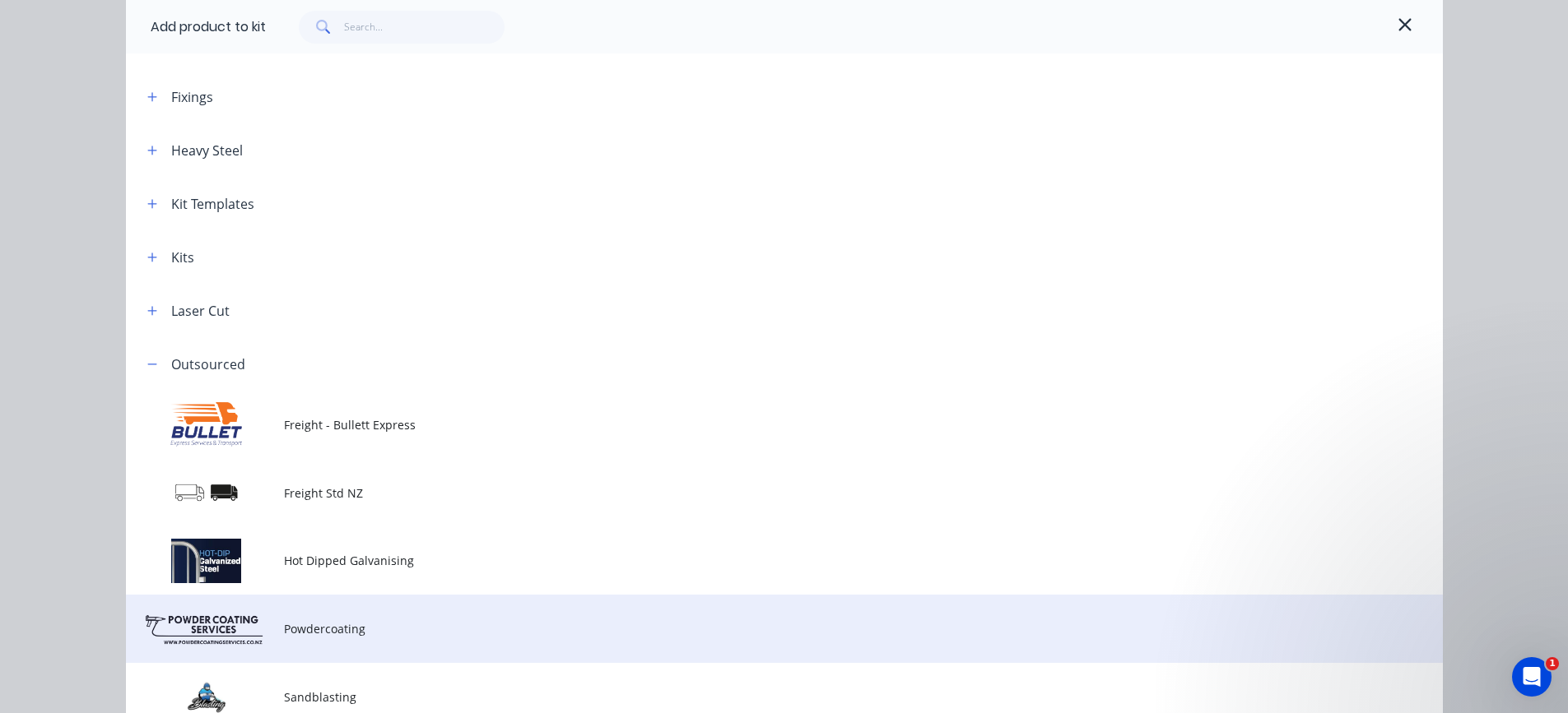
click at [313, 627] on span "Powdercoating" at bounding box center [748, 629] width 927 height 18
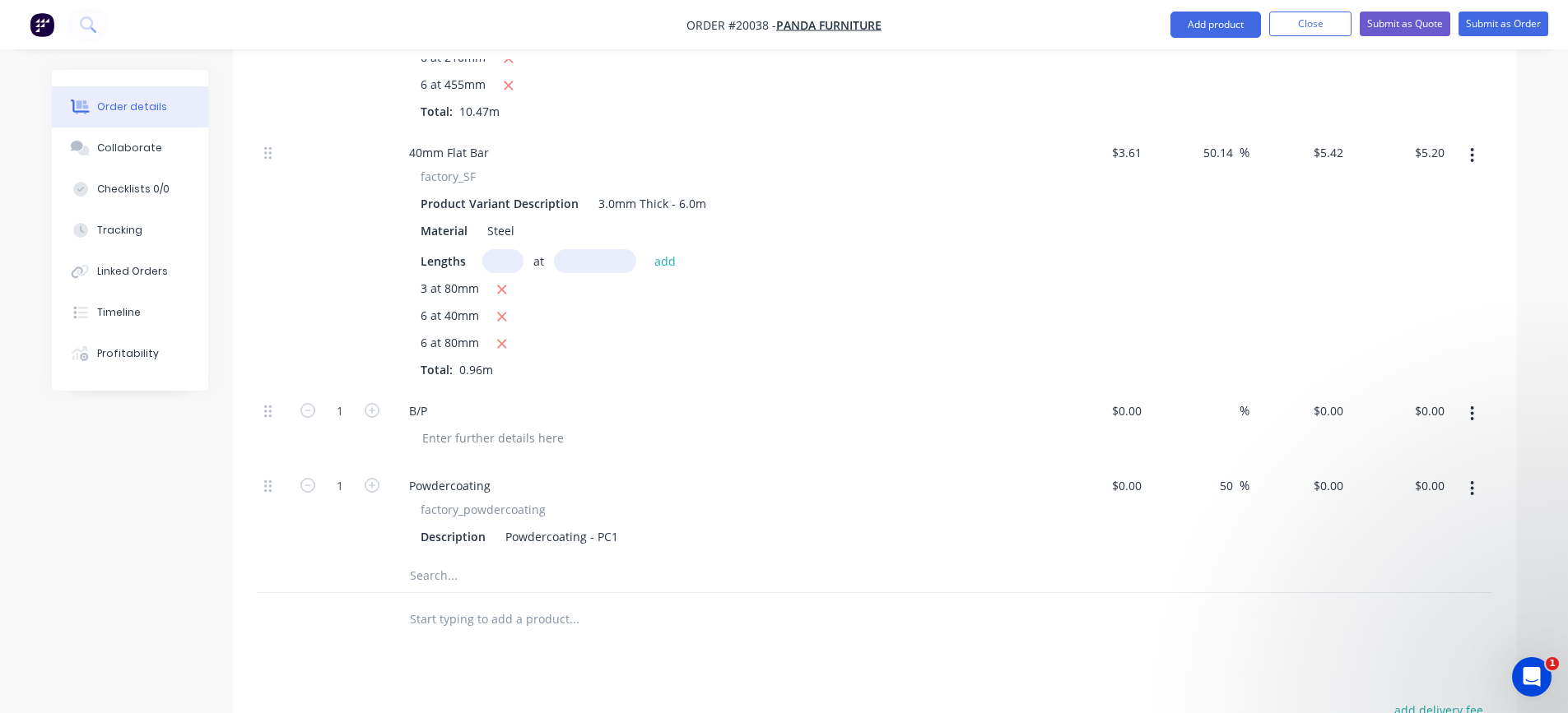
scroll to position [905, 0]
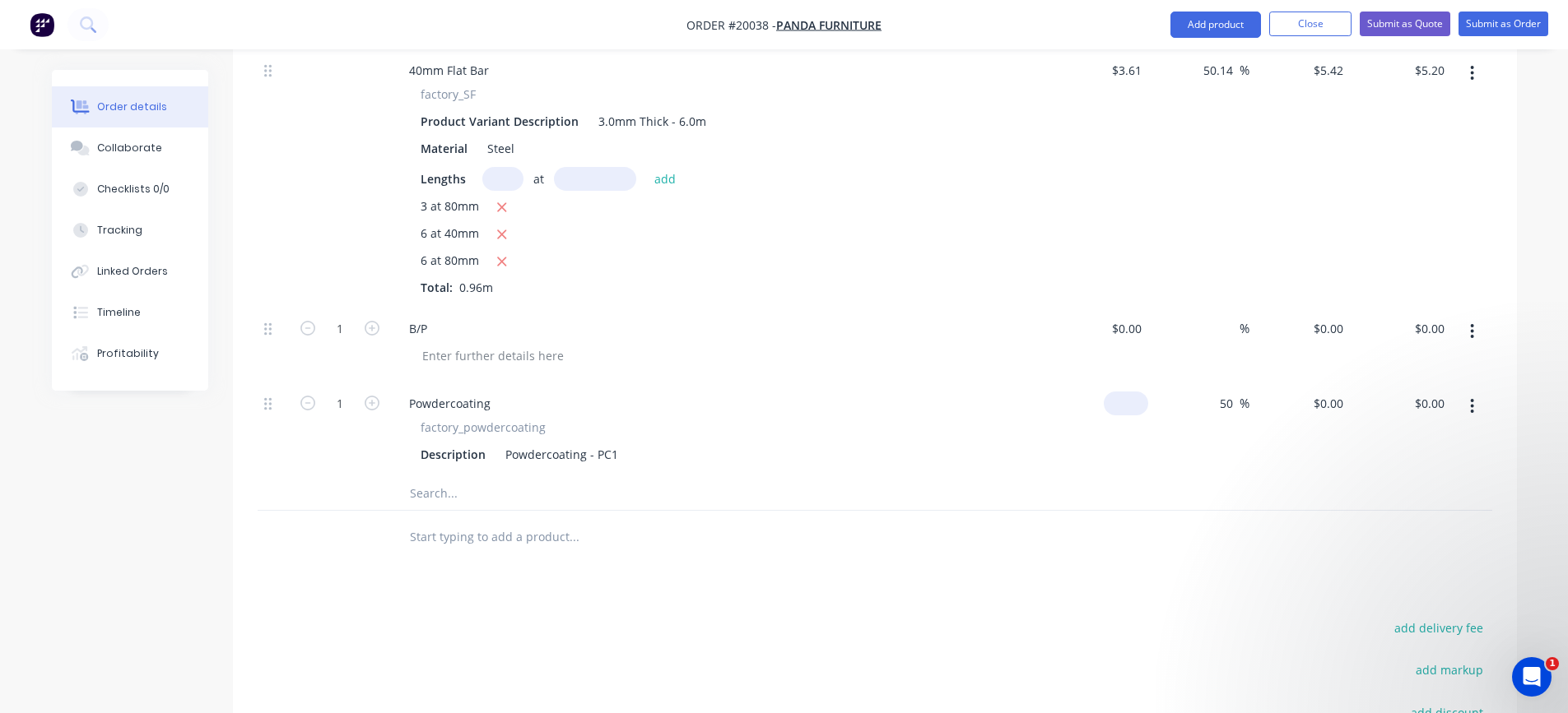
click at [1134, 408] on input at bounding box center [1130, 404] width 38 height 24
type input "$186.18"
type input "$279.27"
click at [1134, 456] on div "$186.18 $186.18" at bounding box center [1098, 429] width 101 height 96
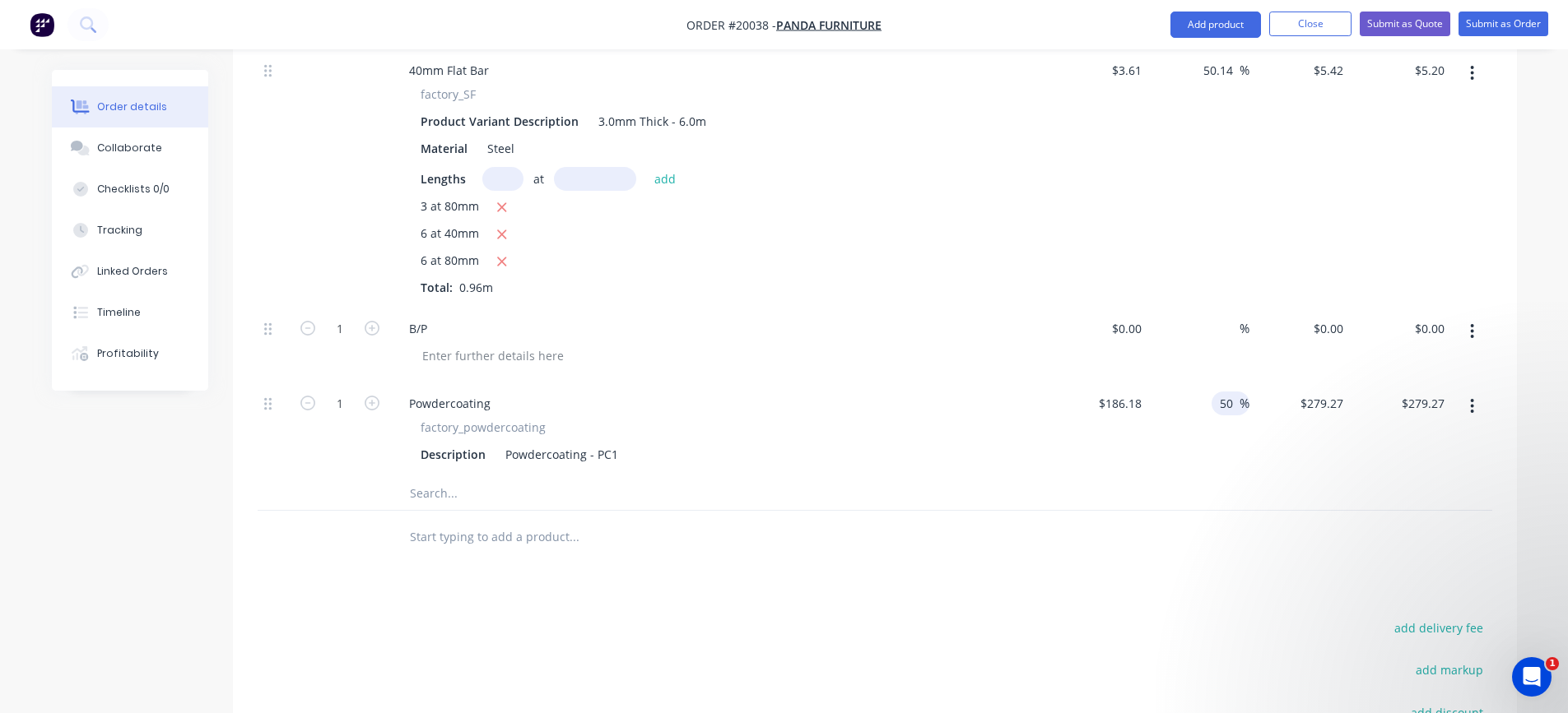
click at [1234, 400] on input "50" at bounding box center [1229, 404] width 21 height 24
type input "5"
type input "30"
type input "$242.034"
type input "$242.03"
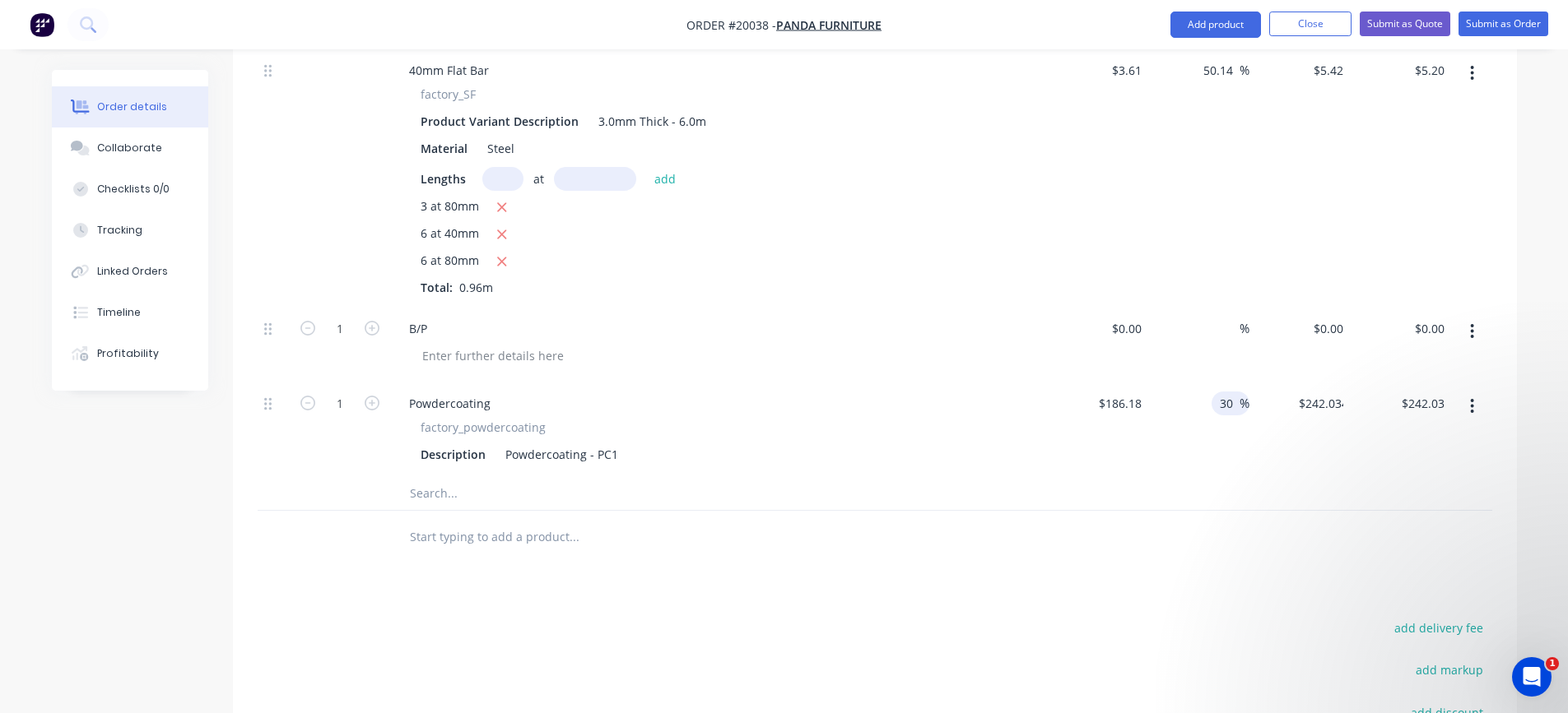
click at [1179, 460] on div "30 30 %" at bounding box center [1198, 429] width 101 height 96
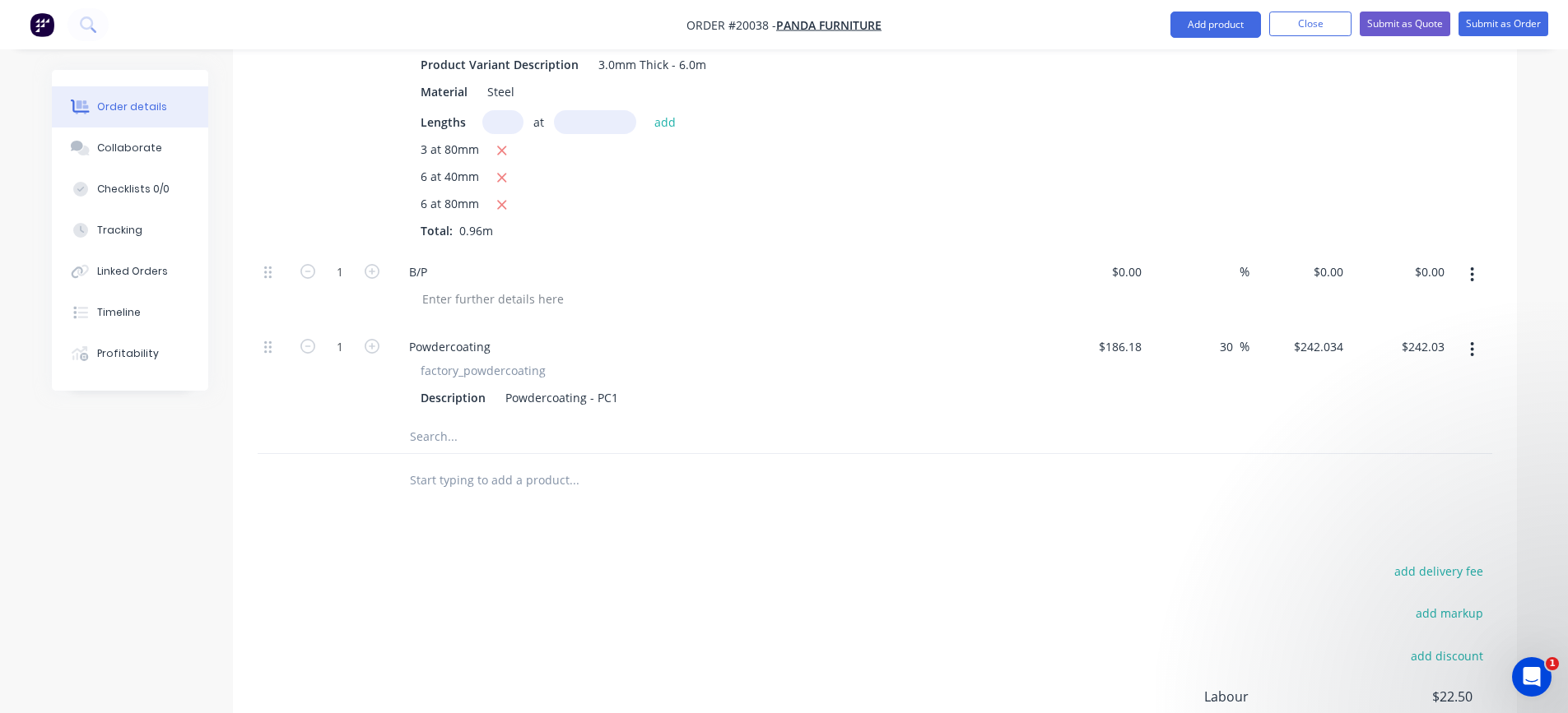
scroll to position [988, 0]
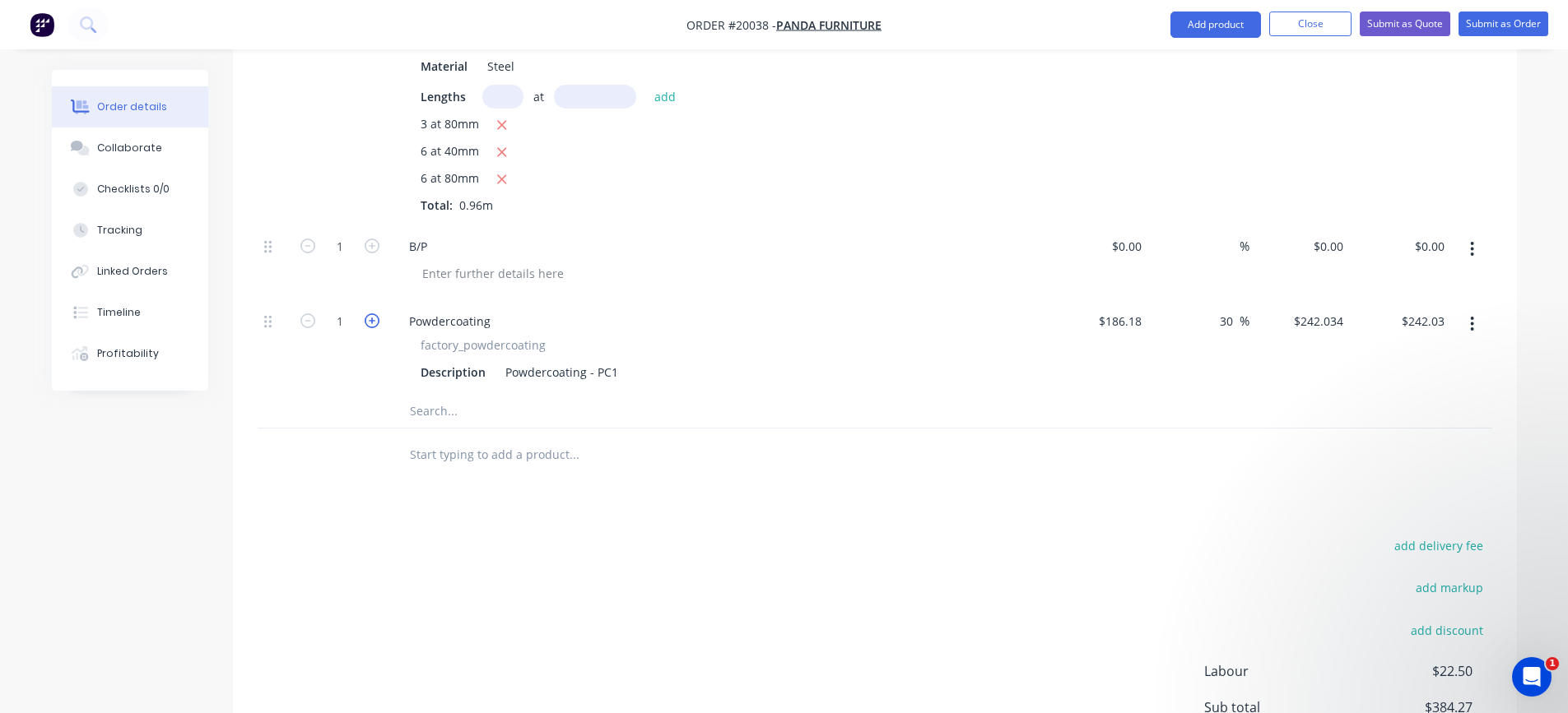
click at [368, 324] on icon "button" at bounding box center [372, 321] width 15 height 15
type input "2"
type input "$484.07"
click at [368, 324] on icon "button" at bounding box center [372, 321] width 15 height 15
type input "3"
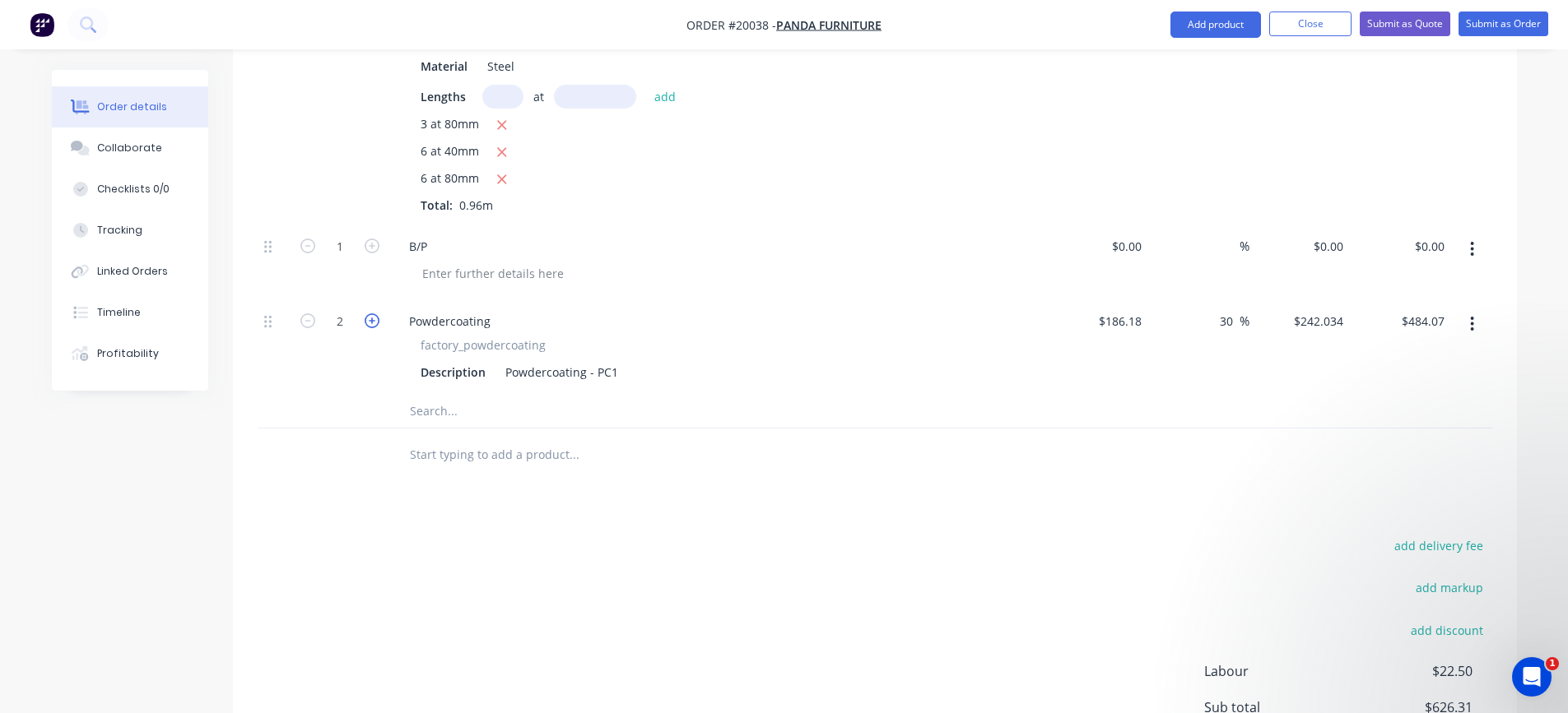
type input "$726.10"
click at [368, 324] on icon "button" at bounding box center [372, 321] width 15 height 15
type input "4"
type input "$968.14"
click at [306, 323] on icon "button" at bounding box center [308, 321] width 15 height 15
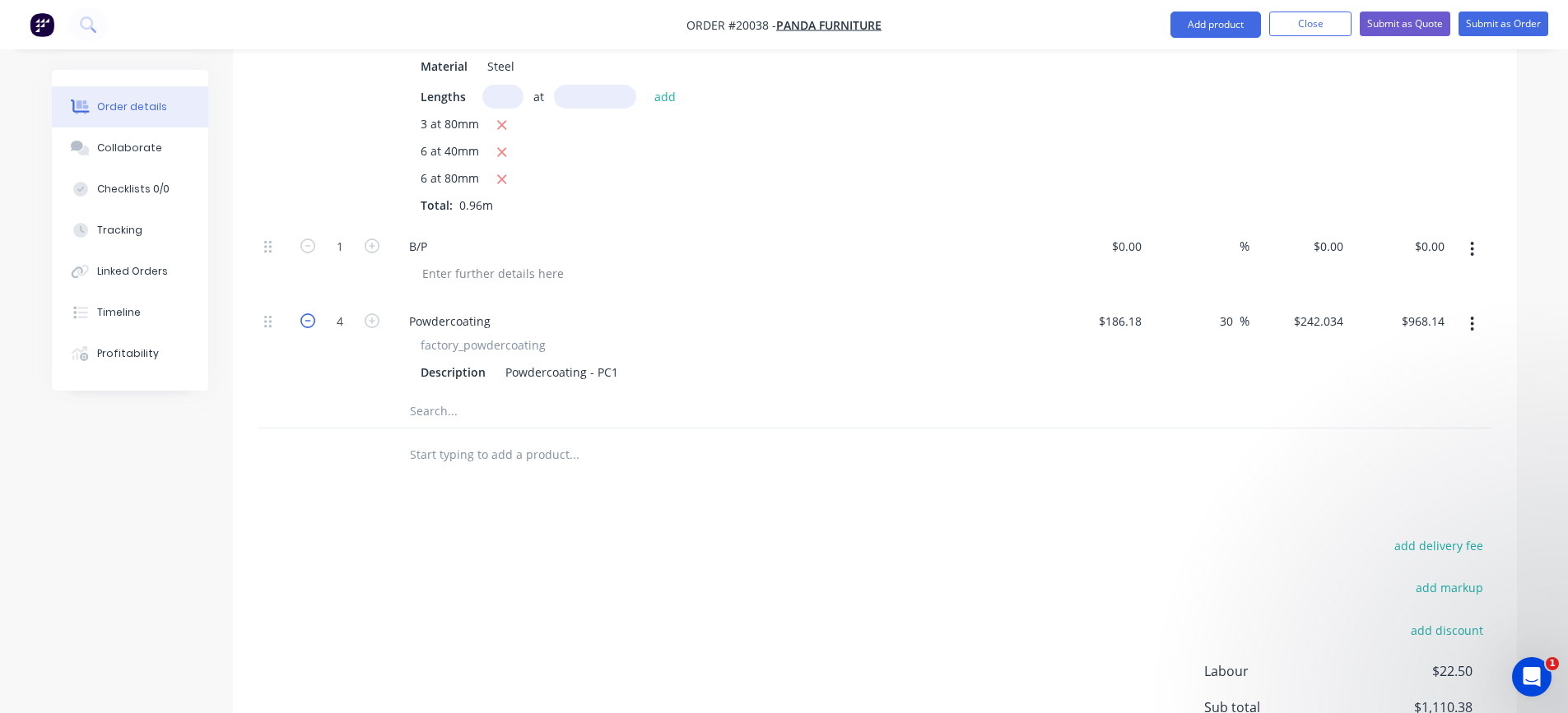
type input "3"
type input "$726.10"
click at [1148, 322] on input "186.18" at bounding box center [1122, 321] width 51 height 24
type input "$62.06"
type input "$80.678"
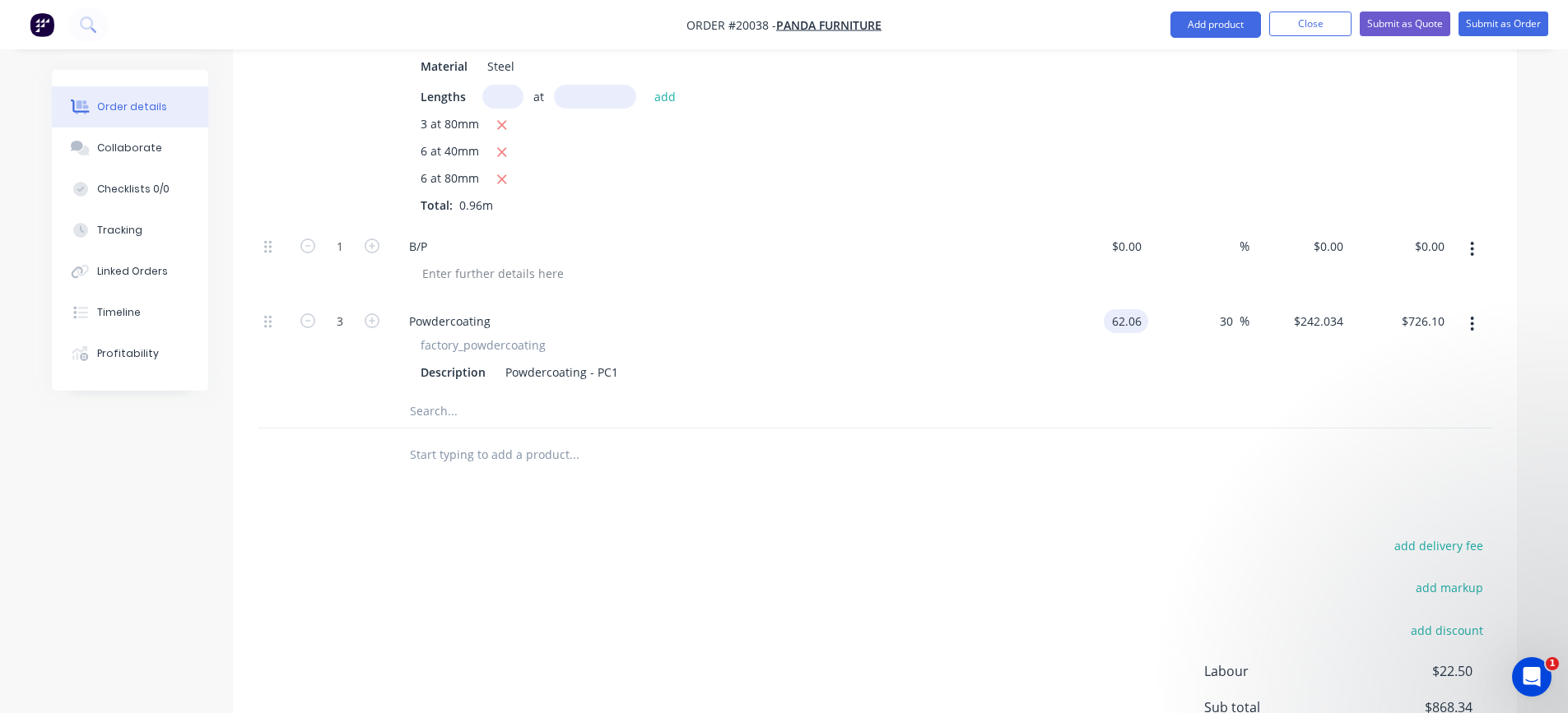
type input "$242.03"
click at [1140, 373] on div "$62.06 62.06" at bounding box center [1098, 347] width 101 height 96
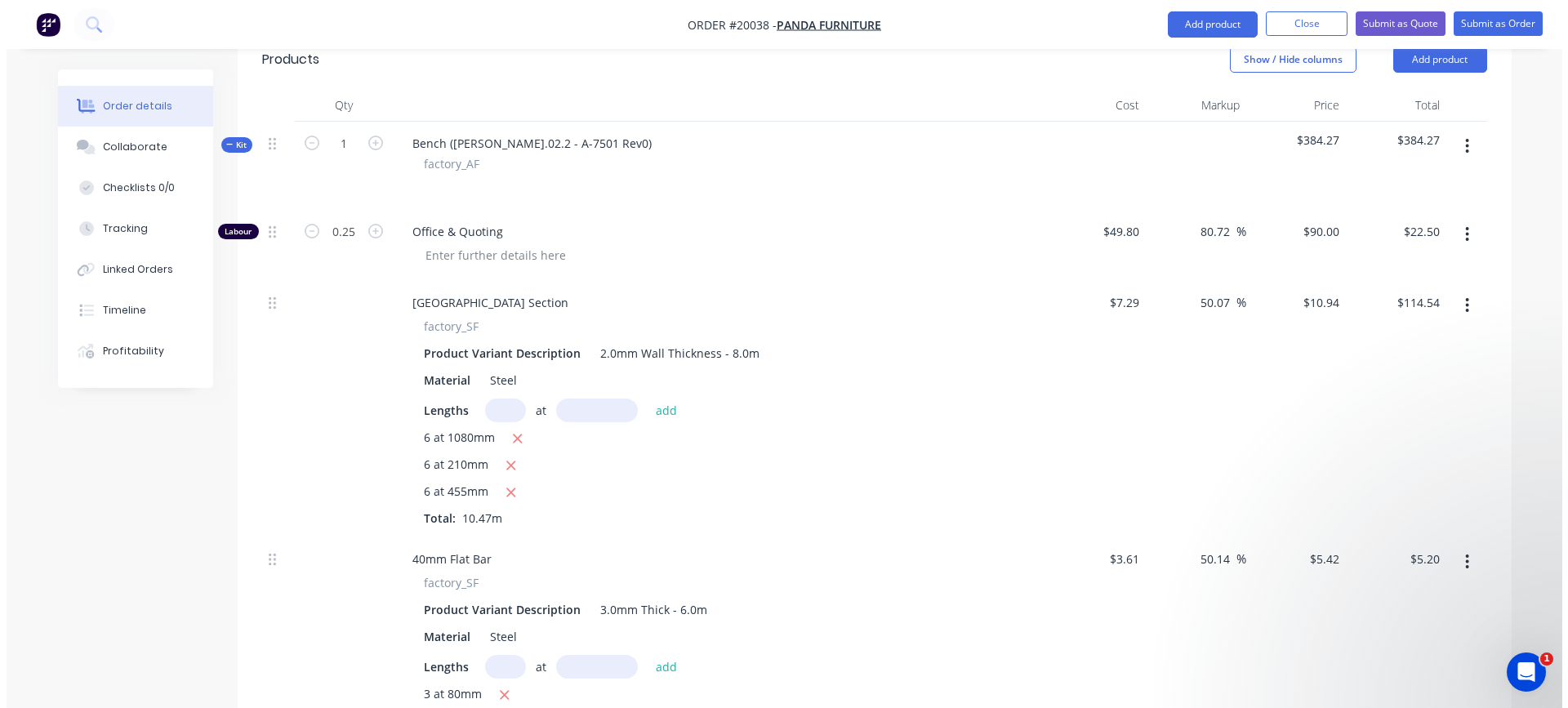
scroll to position [408, 0]
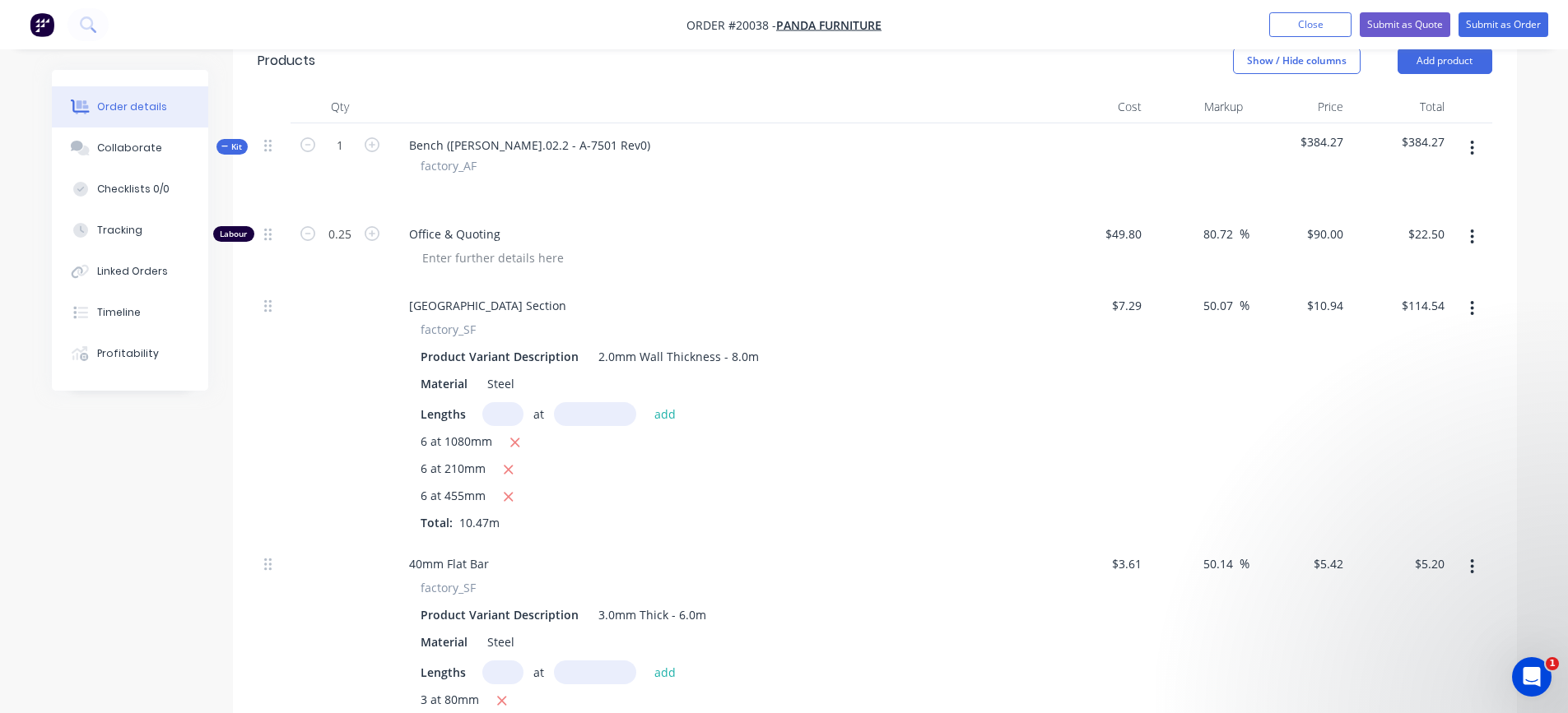
click at [1472, 146] on icon "button" at bounding box center [1472, 148] width 4 height 18
click at [1446, 189] on div "Add product to kit" at bounding box center [1414, 191] width 126 height 24
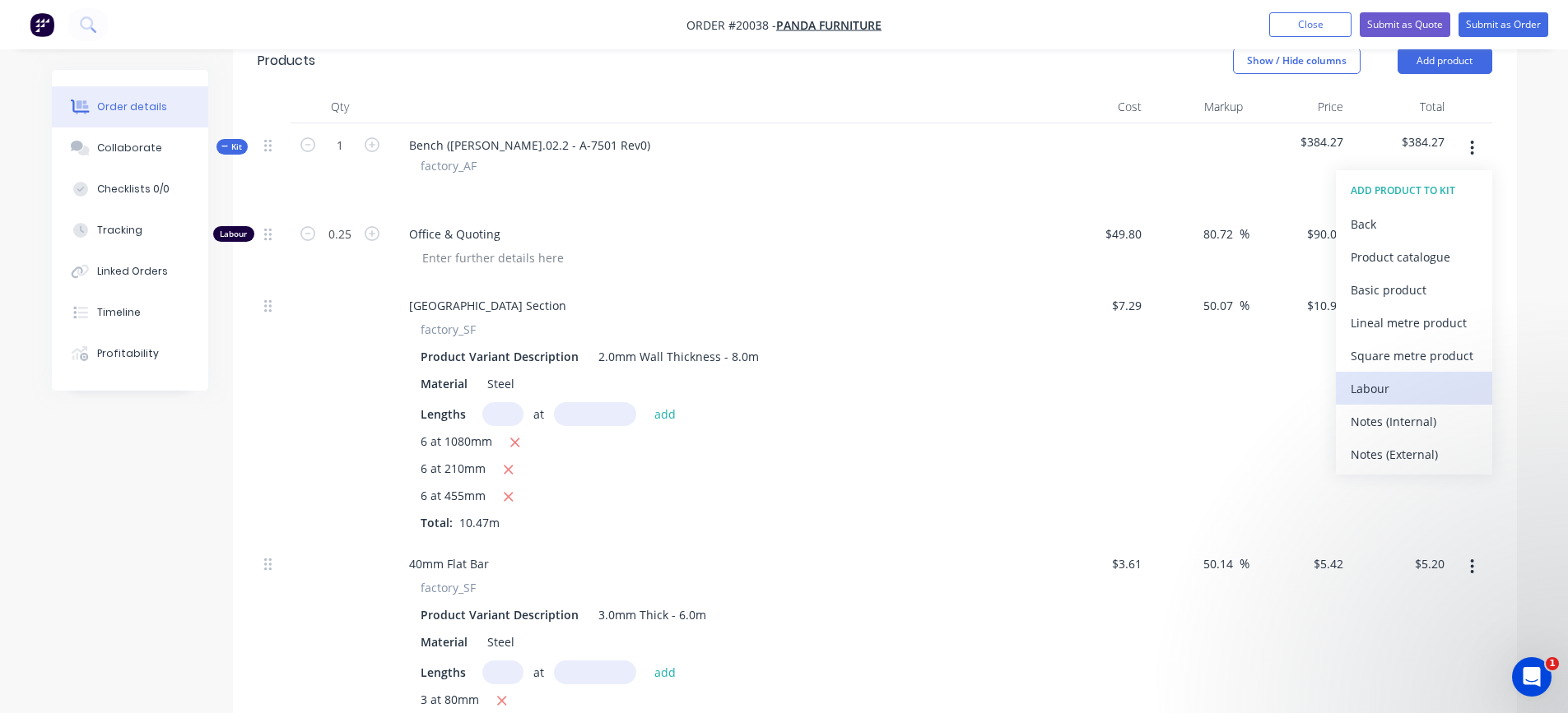
click at [1416, 377] on div "Labour" at bounding box center [1414, 389] width 126 height 24
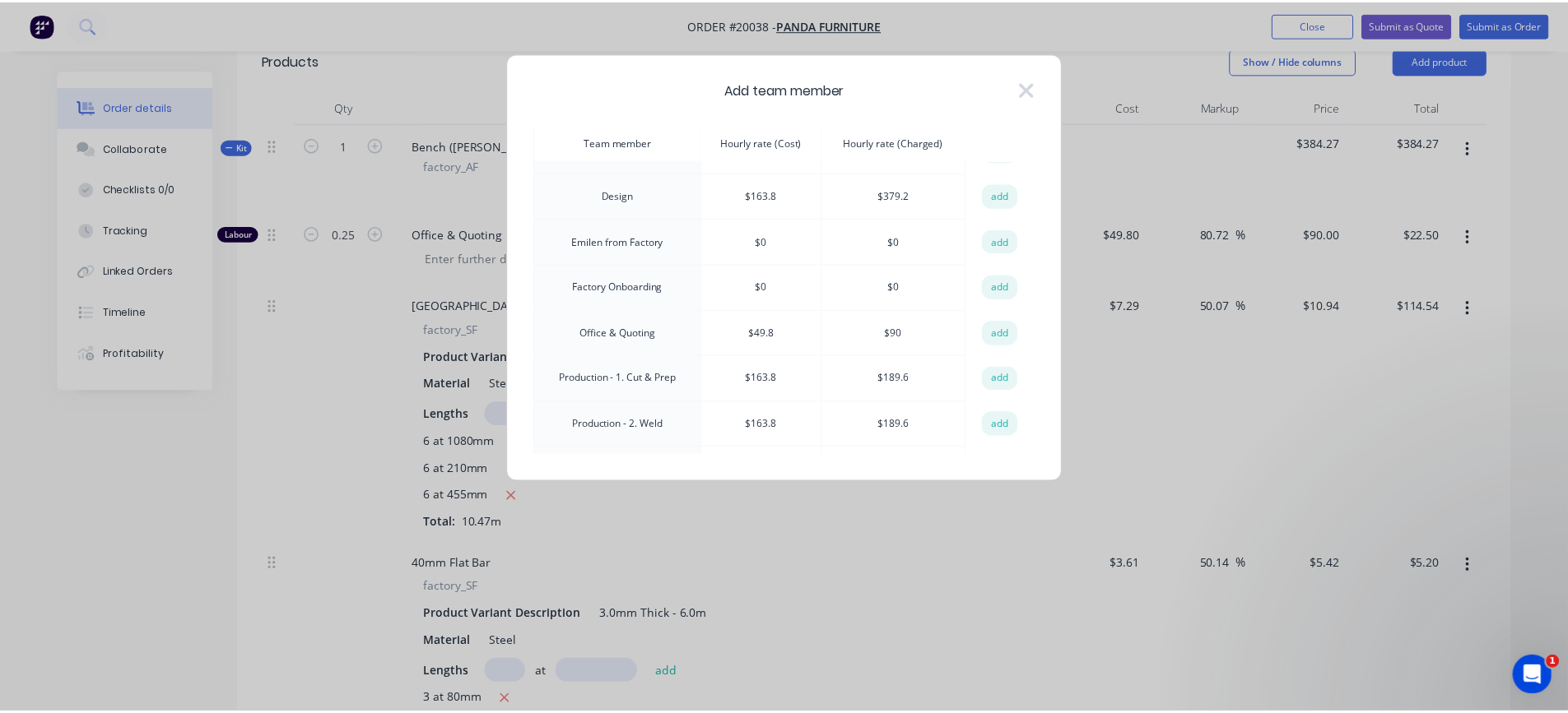
scroll to position [330, 0]
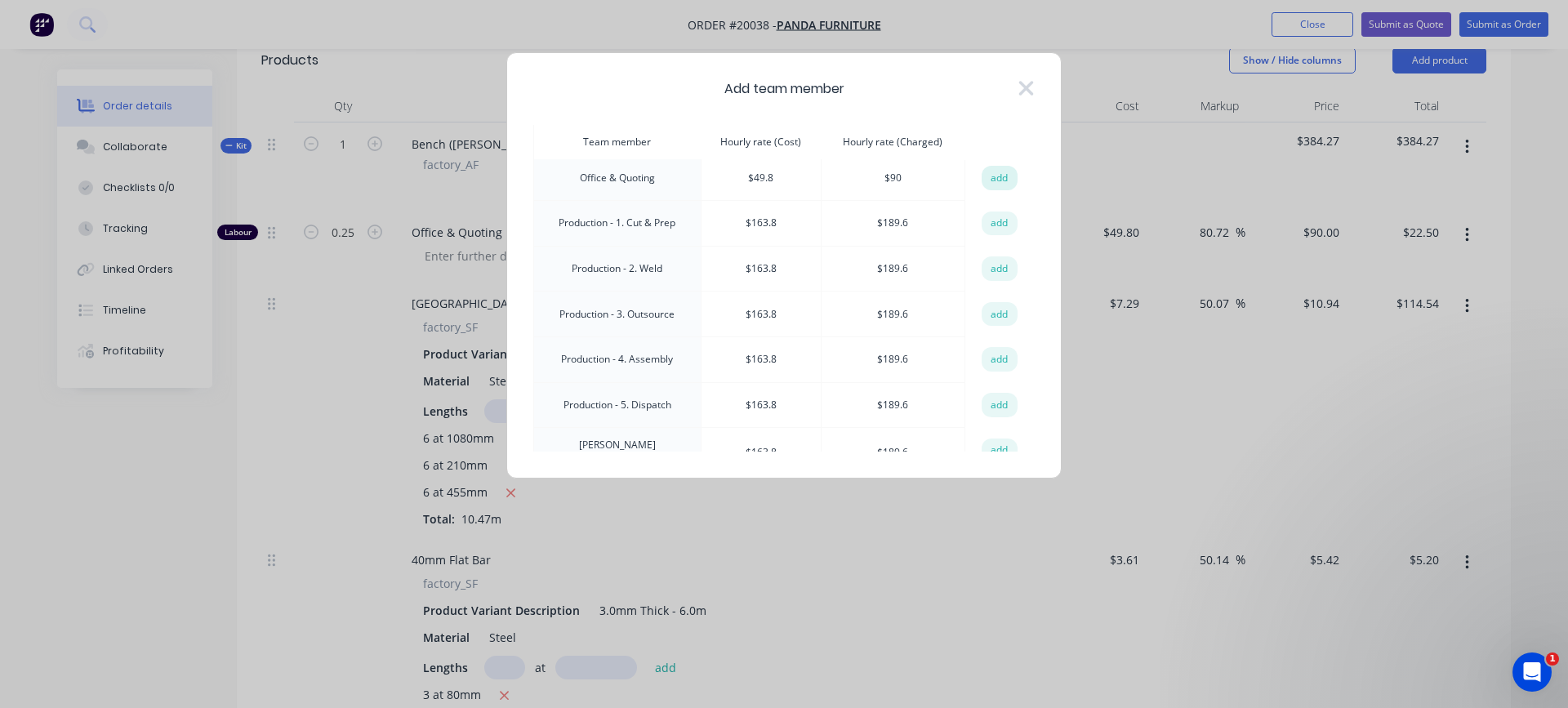
click at [994, 174] on button "add" at bounding box center [999, 178] width 36 height 25
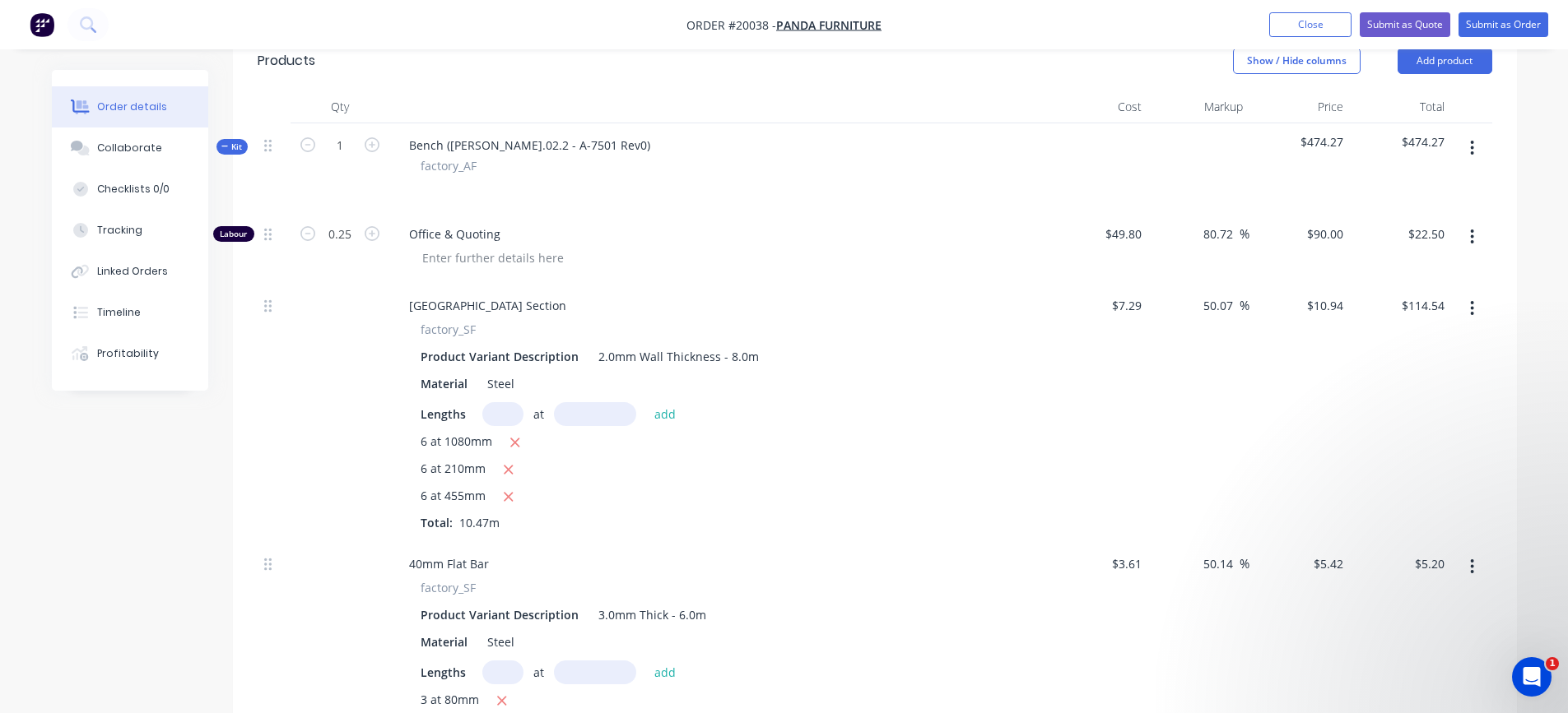
click at [1471, 149] on icon "button" at bounding box center [1472, 148] width 4 height 18
click at [1399, 258] on div "Duplicate" at bounding box center [1414, 257] width 126 height 24
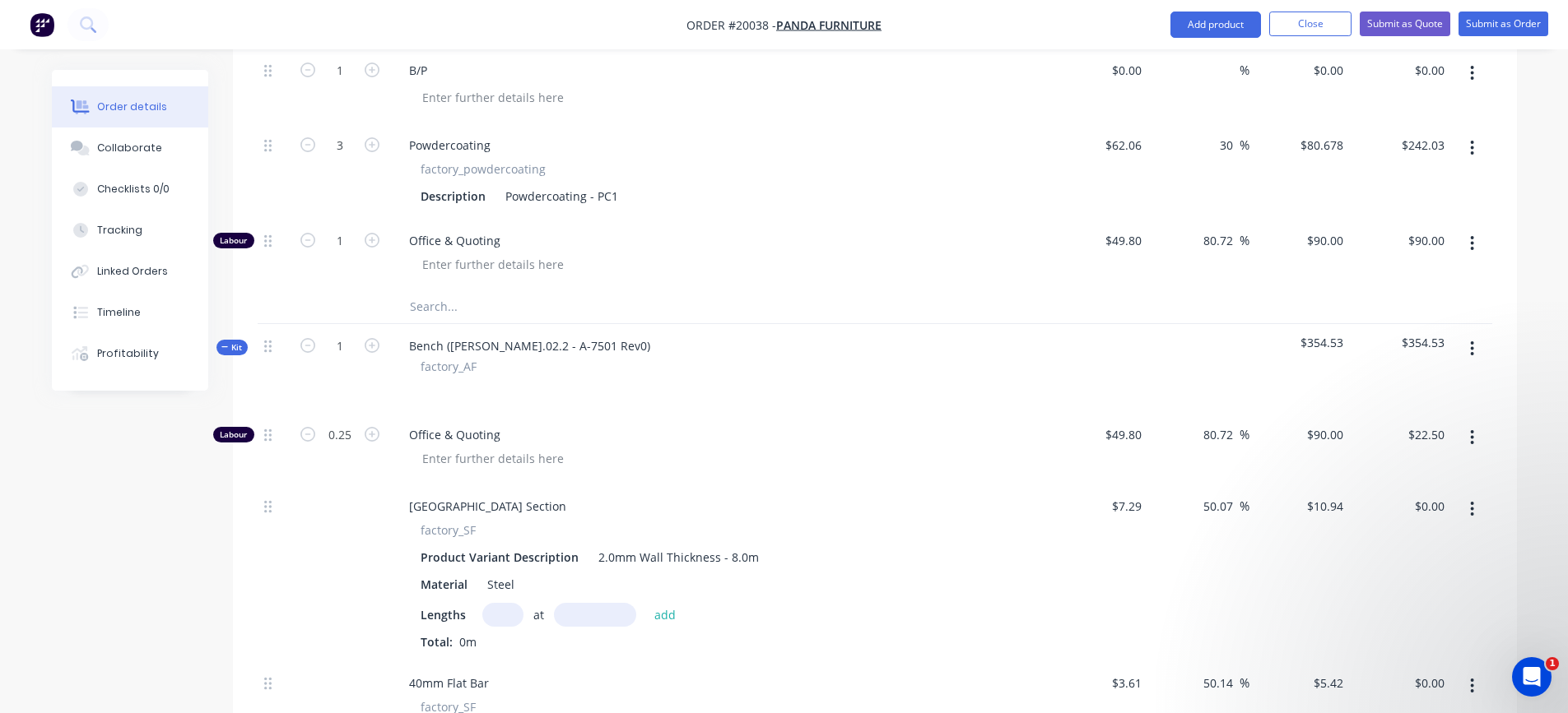
scroll to position [1234, 0]
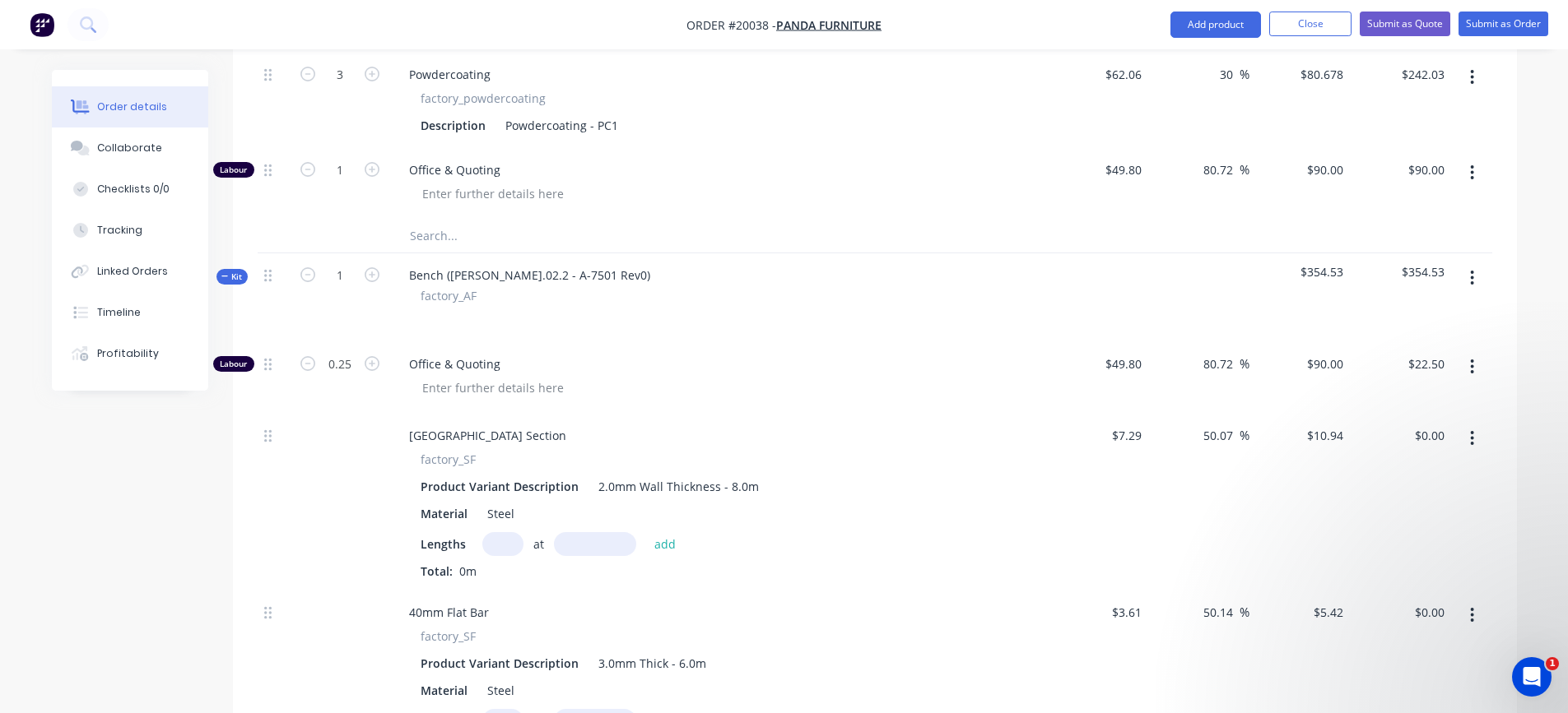
click at [1472, 274] on icon "button" at bounding box center [1472, 278] width 4 height 18
click at [1371, 420] on div "Delete" at bounding box center [1414, 421] width 126 height 24
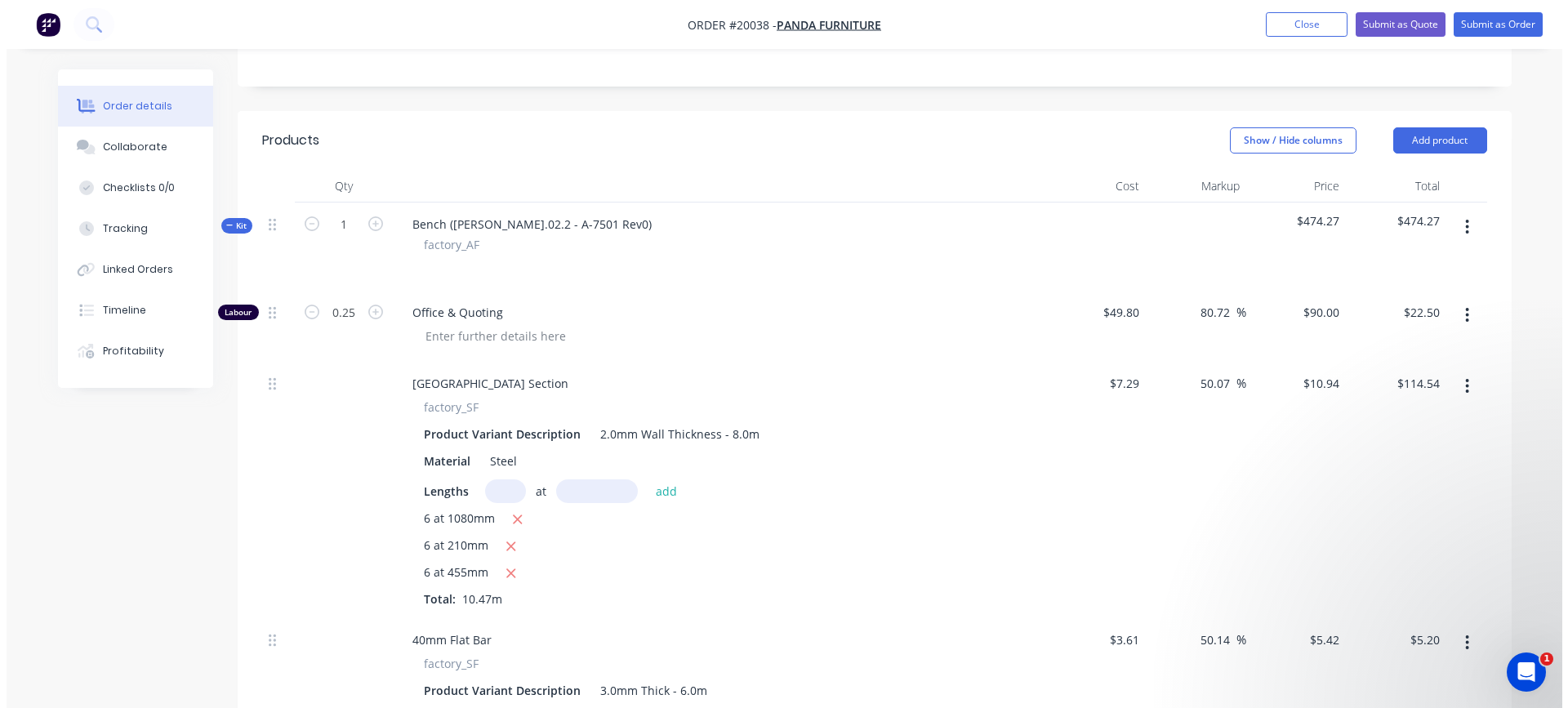
scroll to position [327, 0]
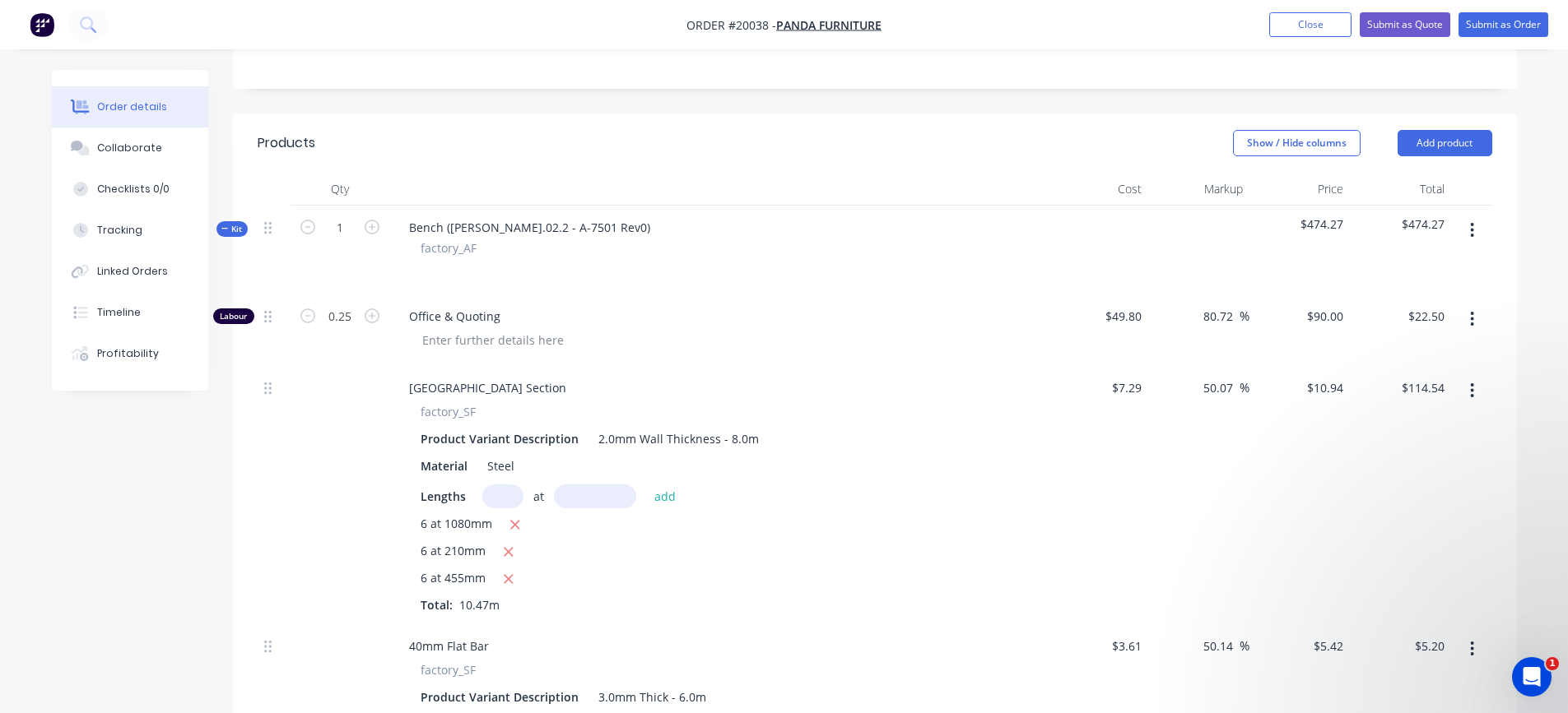
click at [1474, 228] on icon "button" at bounding box center [1472, 229] width 4 height 18
click at [1457, 283] on div "Add product to kit" at bounding box center [1414, 274] width 126 height 24
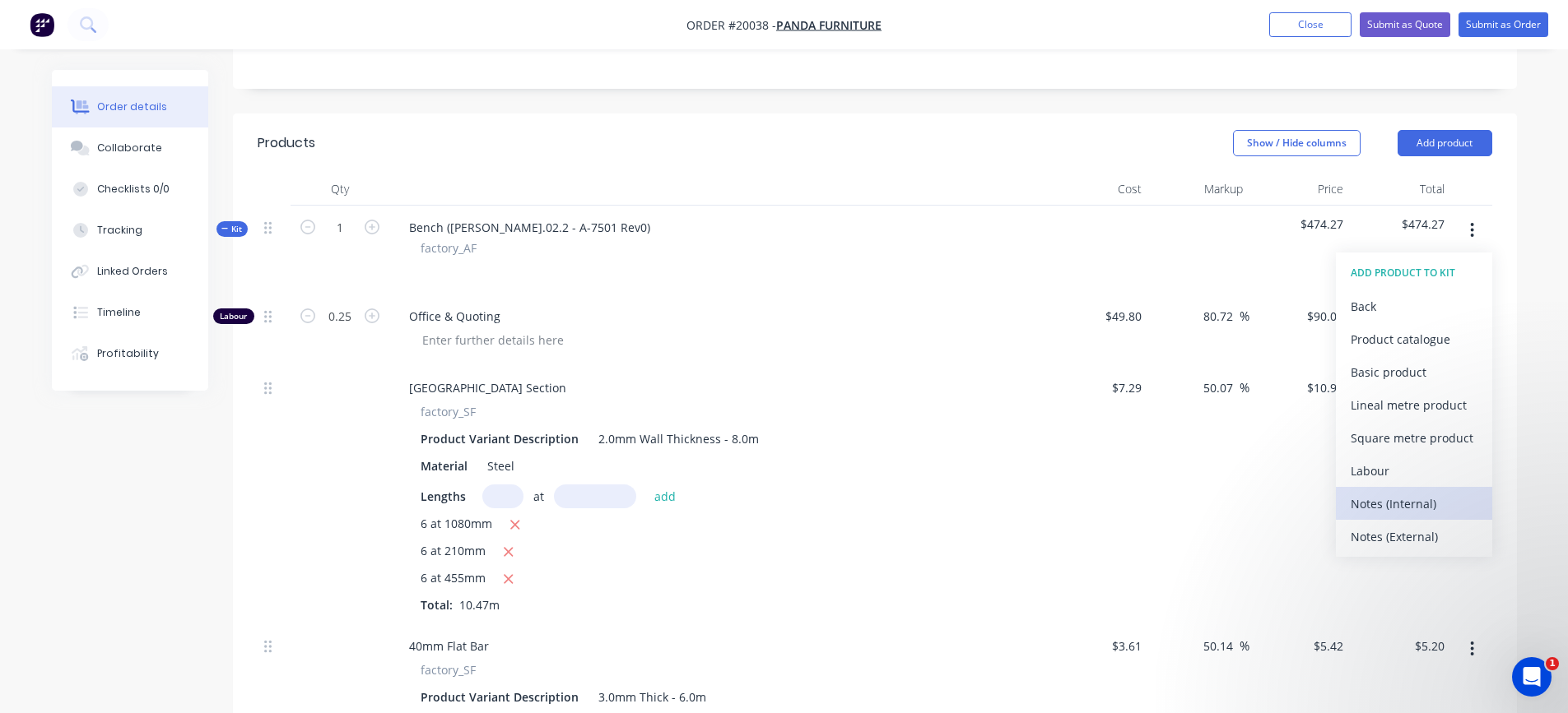
click at [1377, 501] on div "Notes (Internal)" at bounding box center [1414, 504] width 126 height 24
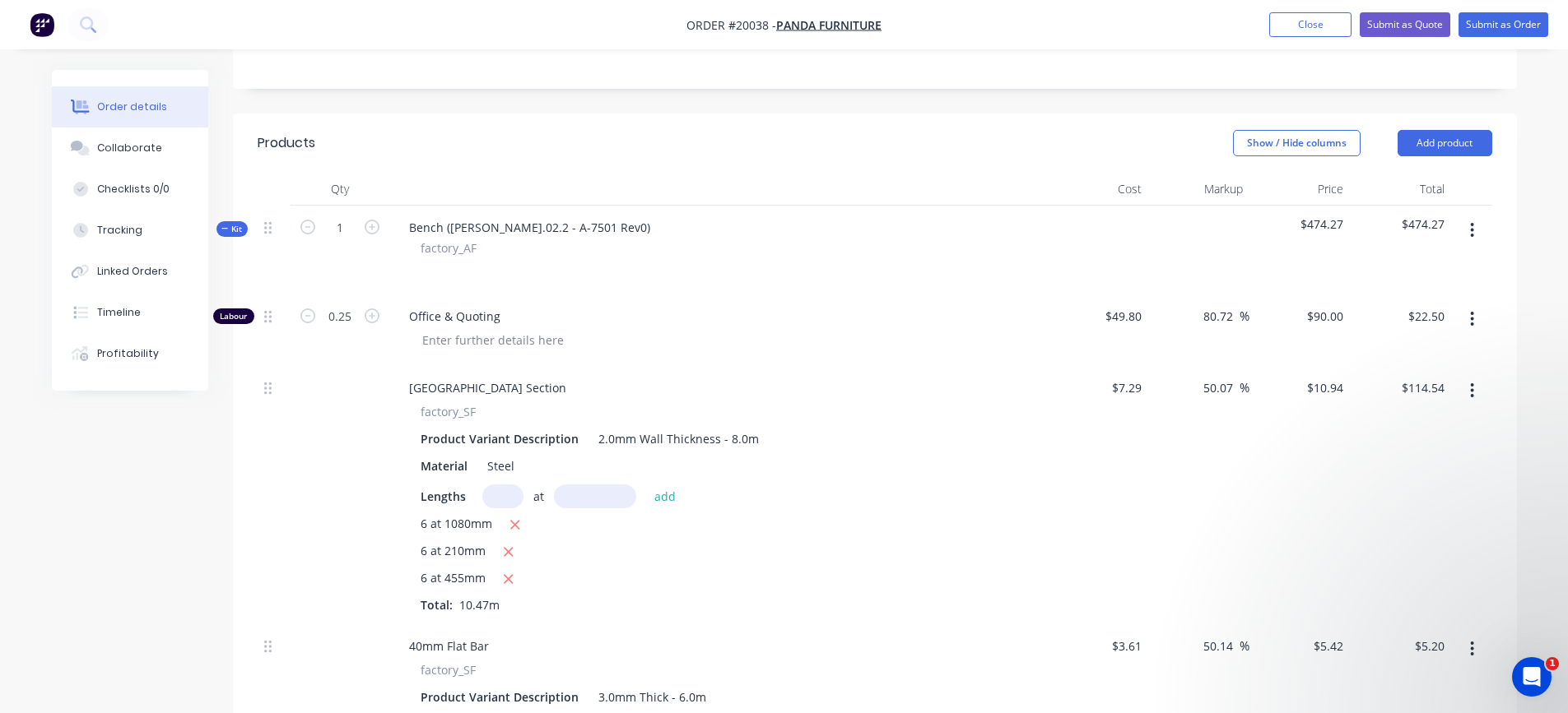
click at [1470, 227] on icon "button" at bounding box center [1472, 229] width 4 height 18
click at [1447, 267] on div "Add product to kit" at bounding box center [1414, 274] width 126 height 24
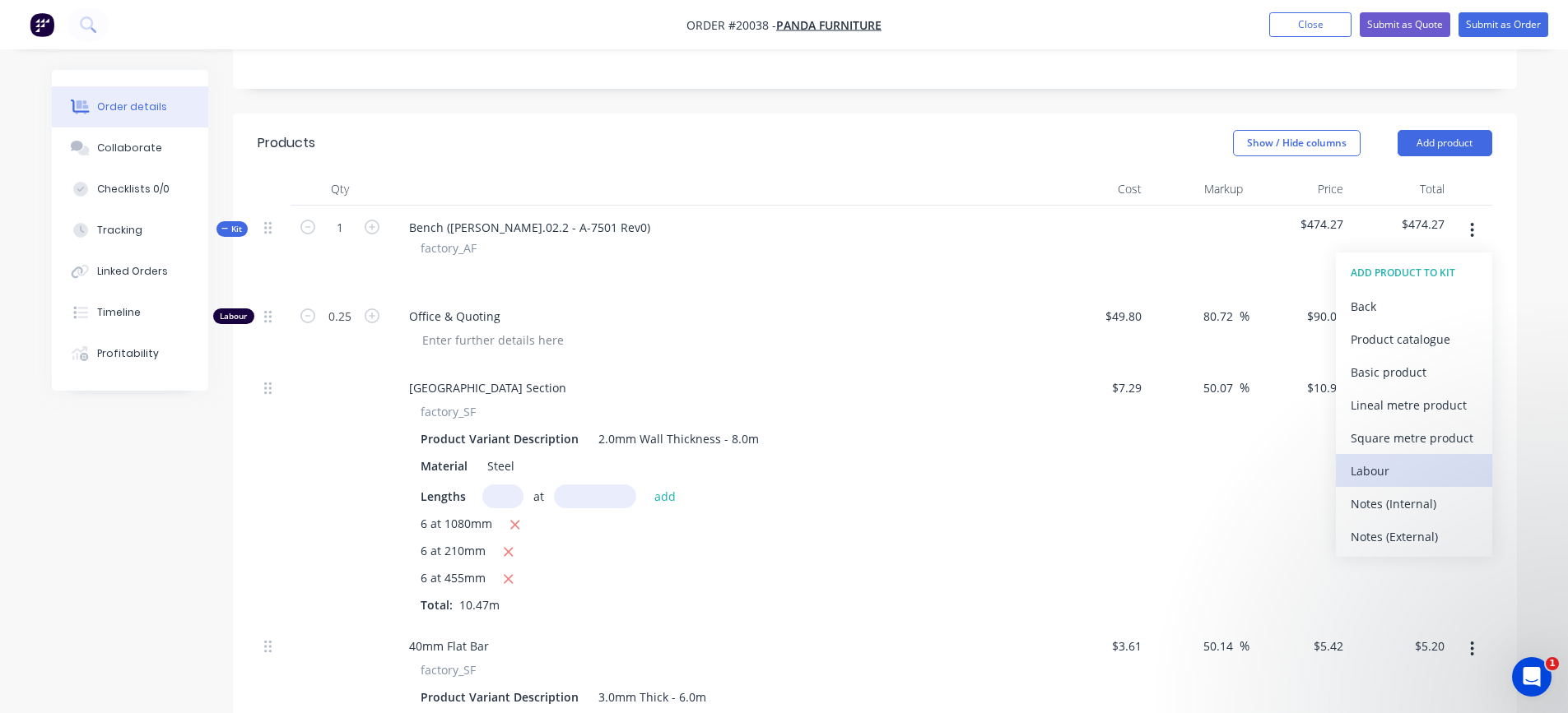
click at [1371, 472] on div "Labour" at bounding box center [1414, 472] width 126 height 24
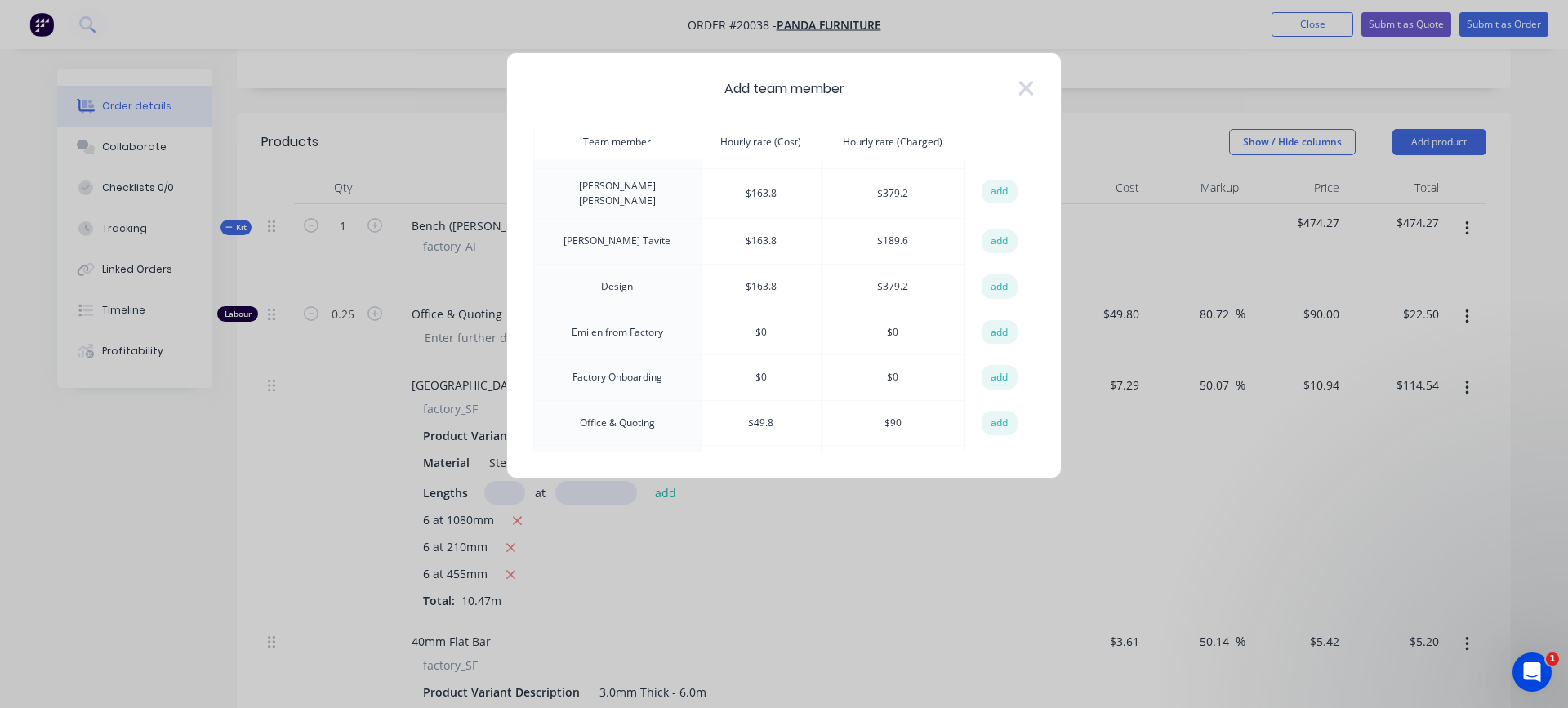
scroll to position [163, 0]
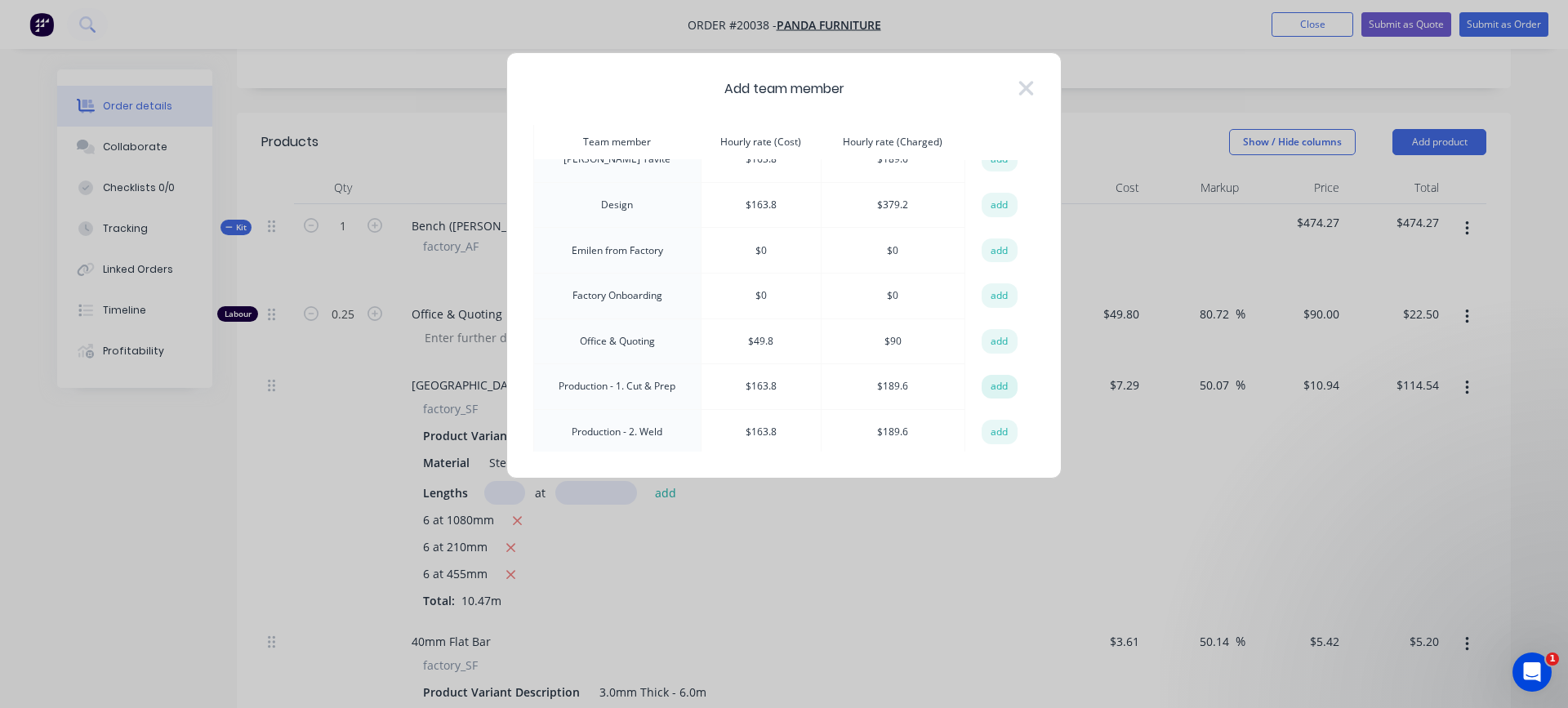
click at [987, 391] on button "add" at bounding box center [999, 387] width 36 height 25
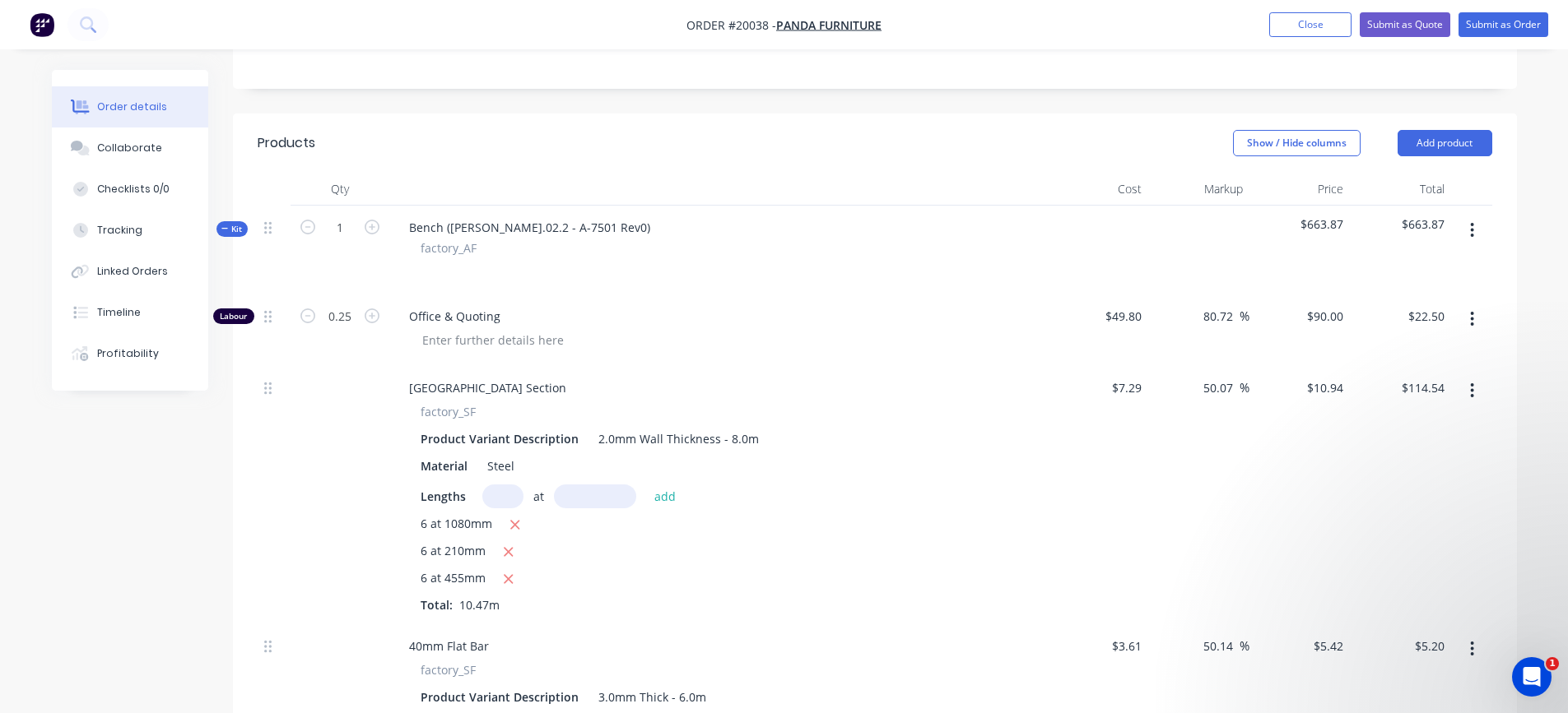
click at [1474, 225] on icon "button" at bounding box center [1472, 229] width 4 height 18
click at [1423, 273] on div "Add product to kit" at bounding box center [1414, 274] width 126 height 24
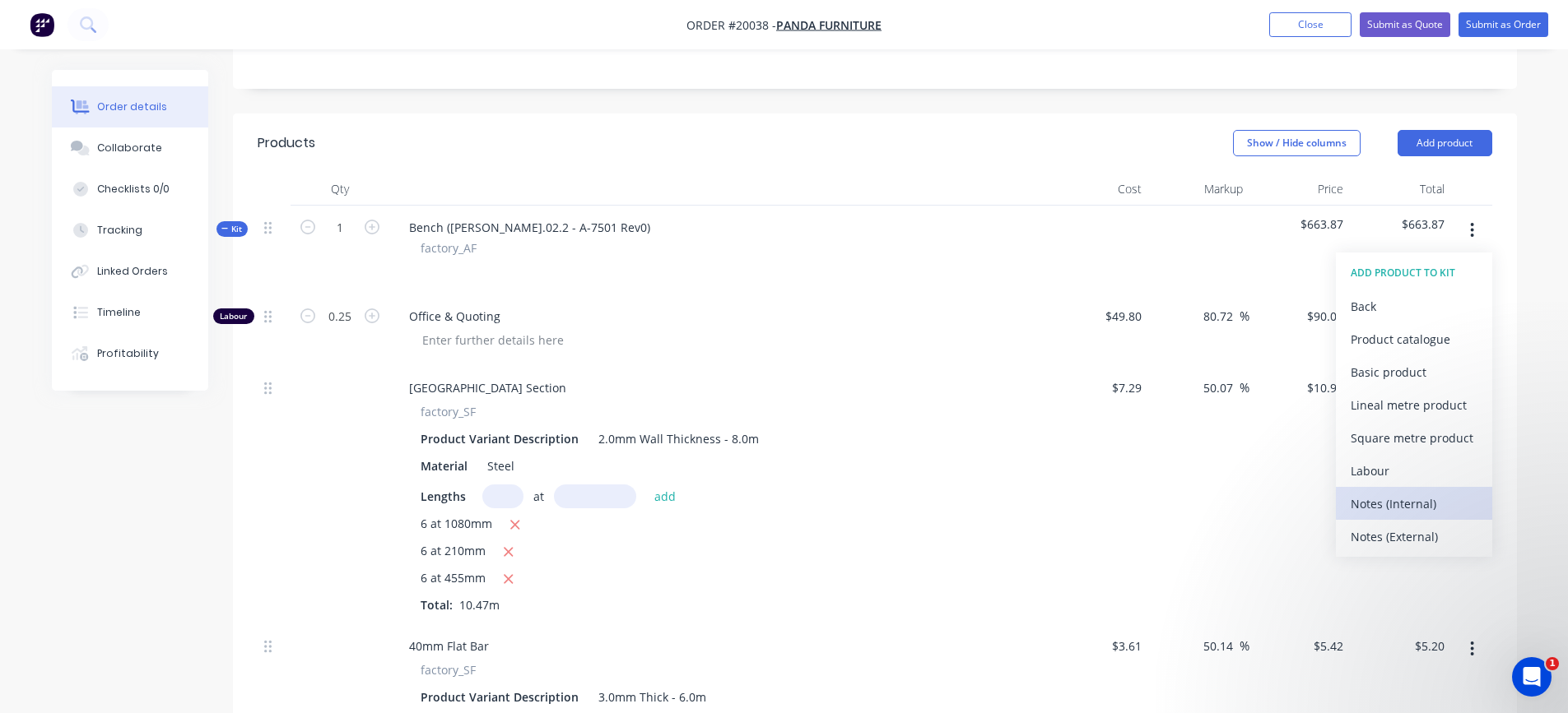
click at [1403, 503] on div "Notes (Internal)" at bounding box center [1414, 504] width 126 height 24
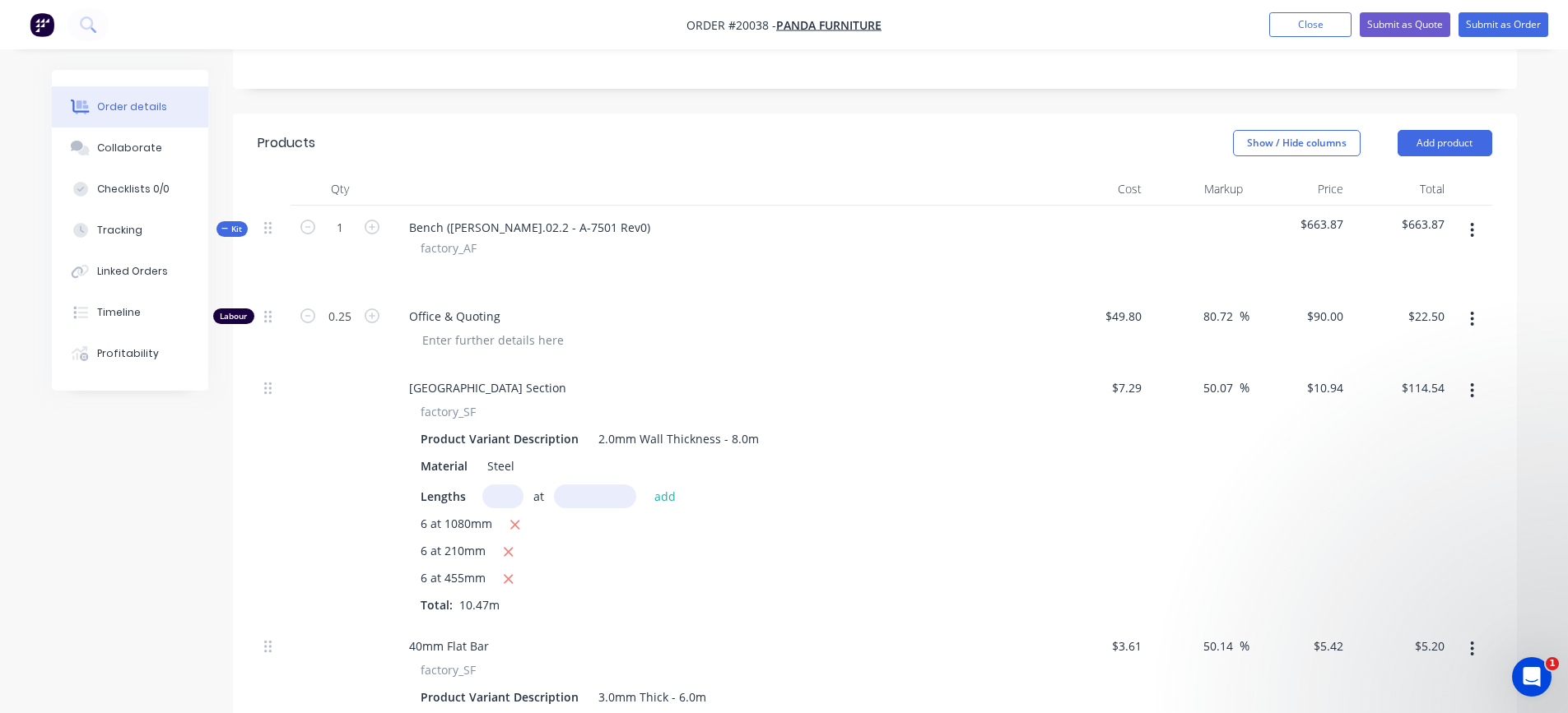
click at [1473, 236] on icon "button" at bounding box center [1473, 230] width 4 height 15
click at [1426, 273] on div "Add product to kit" at bounding box center [1414, 274] width 126 height 24
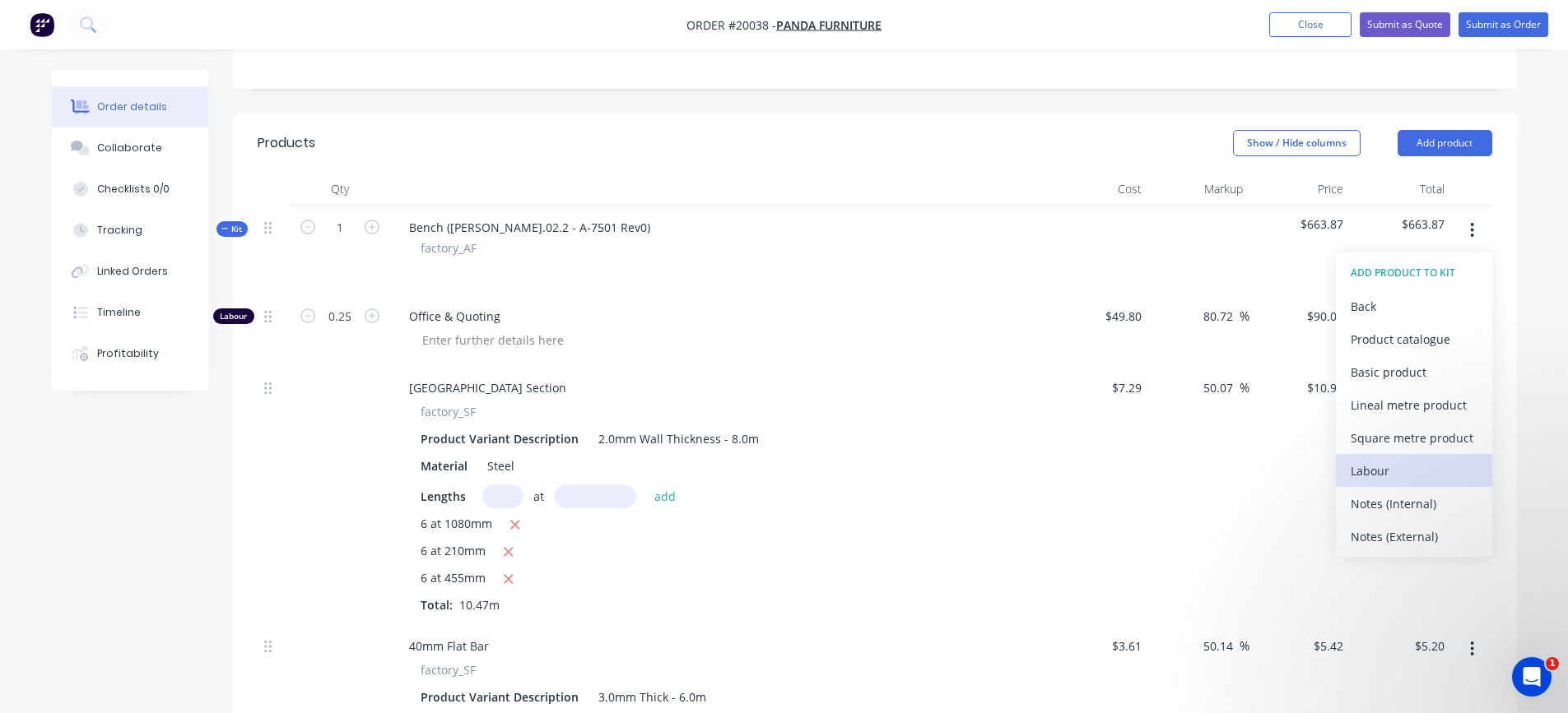
click at [1364, 461] on div "Labour" at bounding box center [1414, 472] width 126 height 24
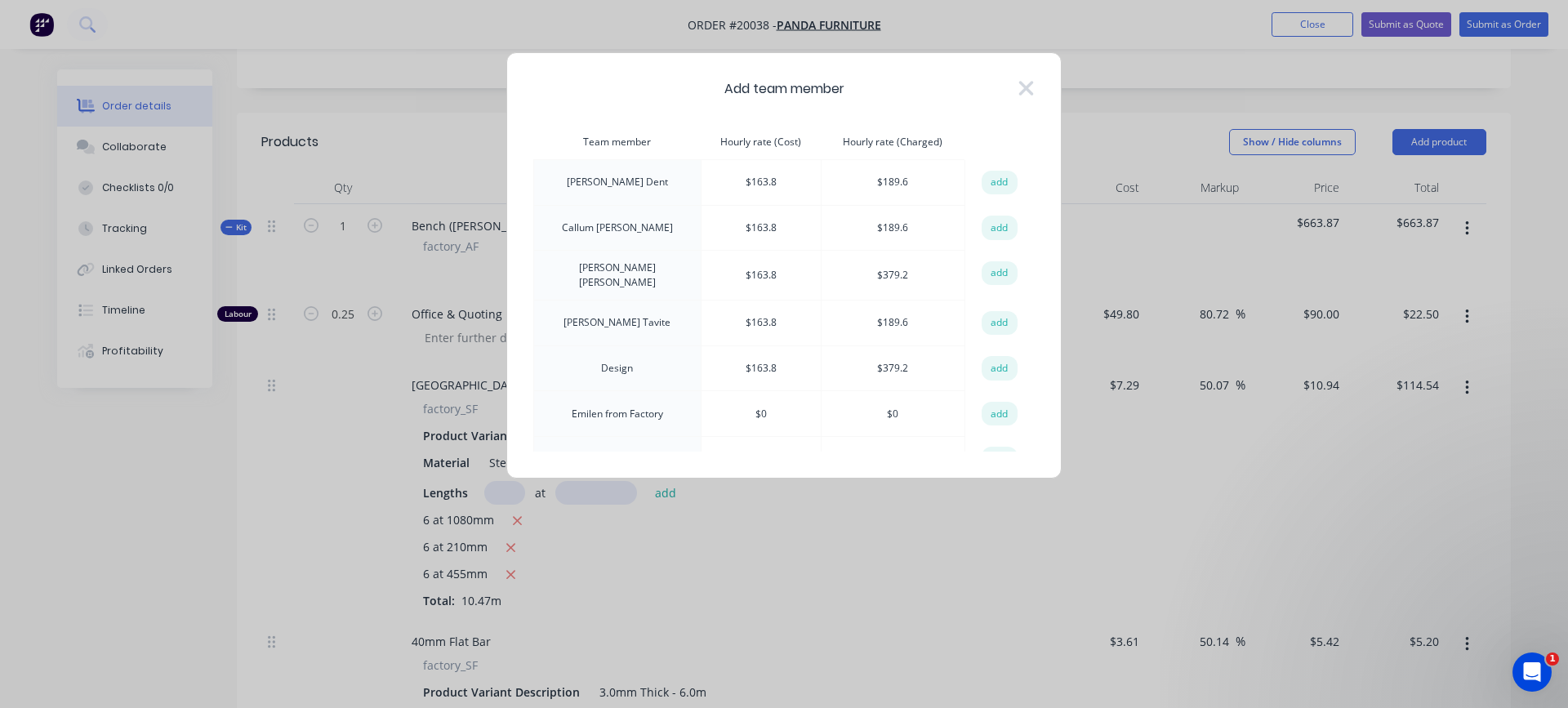
scroll to position [245, 0]
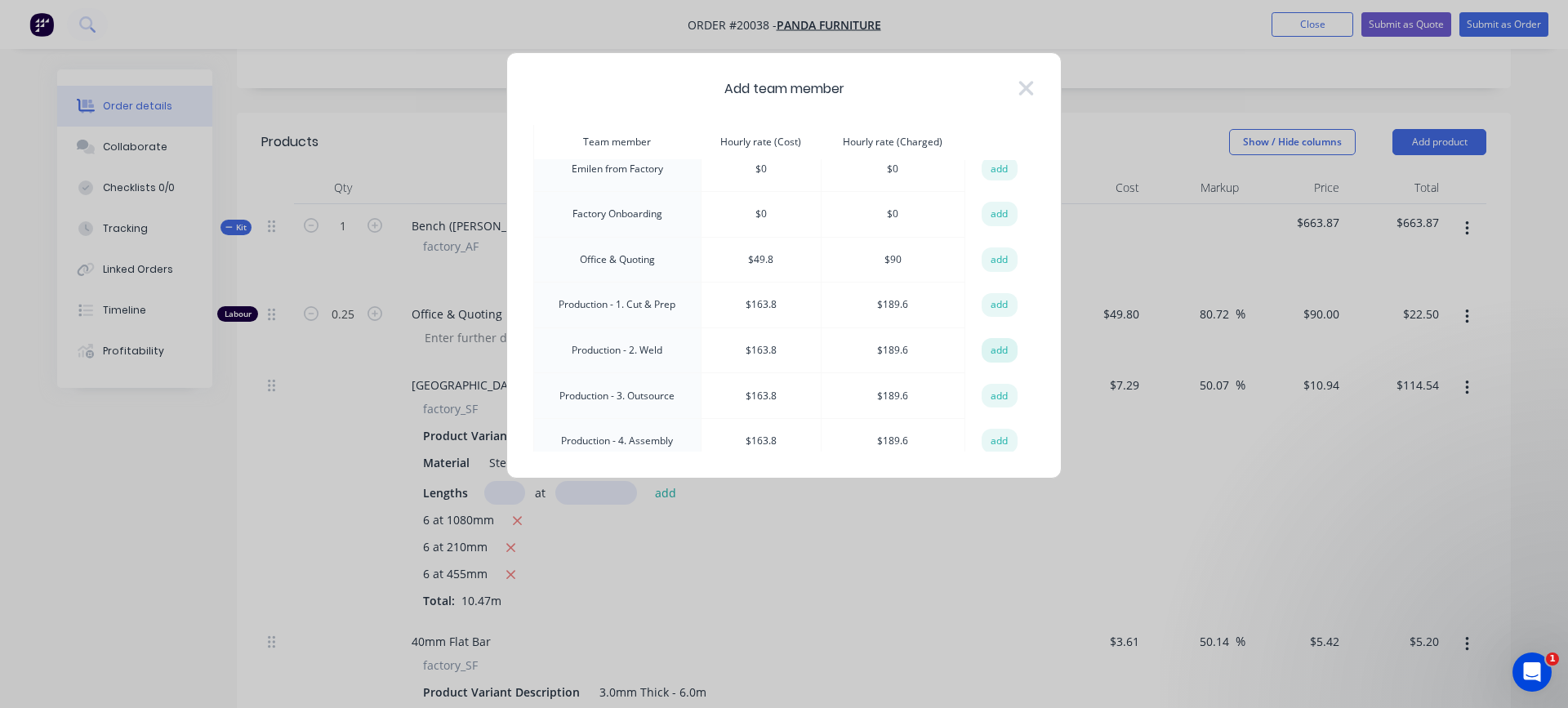
click at [994, 345] on button "add" at bounding box center [999, 350] width 36 height 25
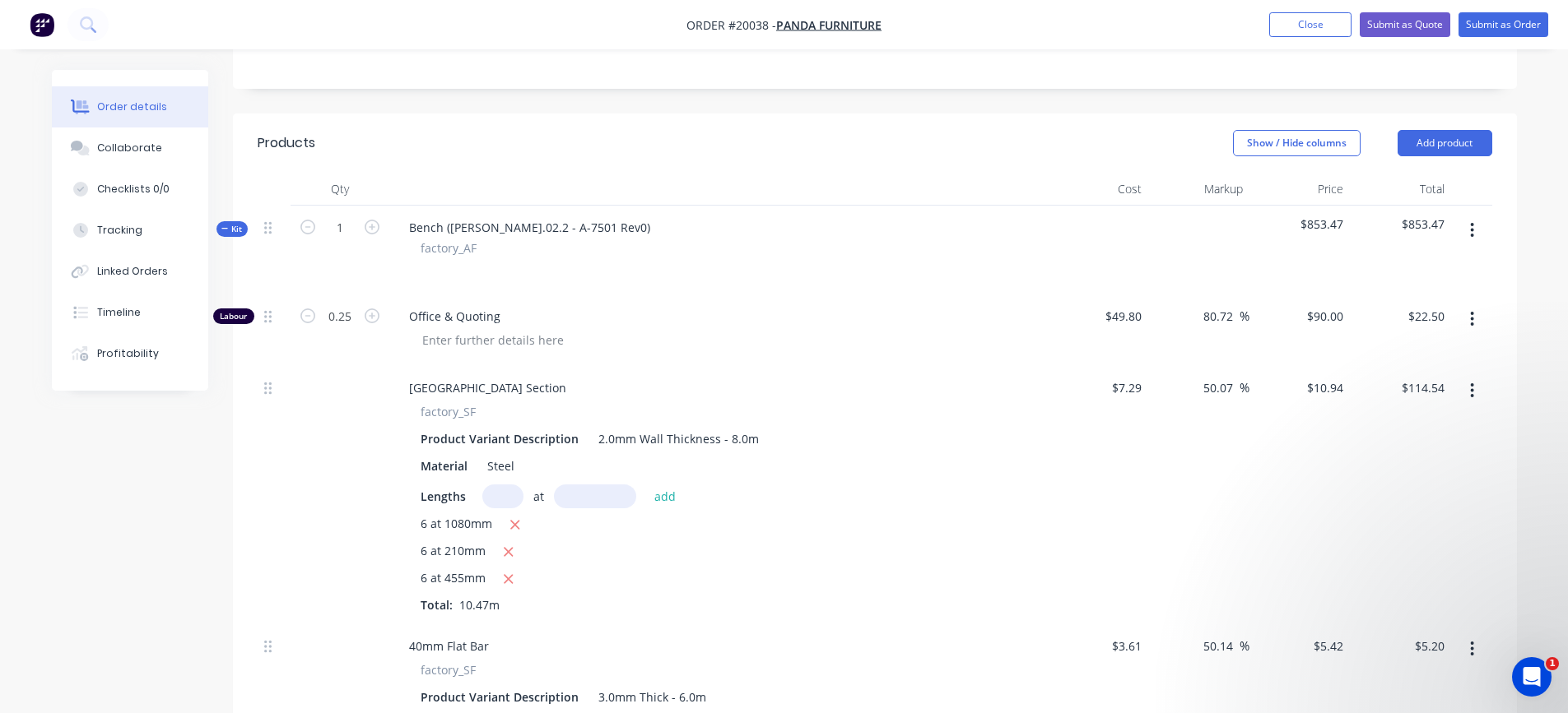
click at [1475, 236] on button "button" at bounding box center [1472, 230] width 39 height 30
click at [1436, 285] on div "Add product to kit" at bounding box center [1414, 274] width 126 height 24
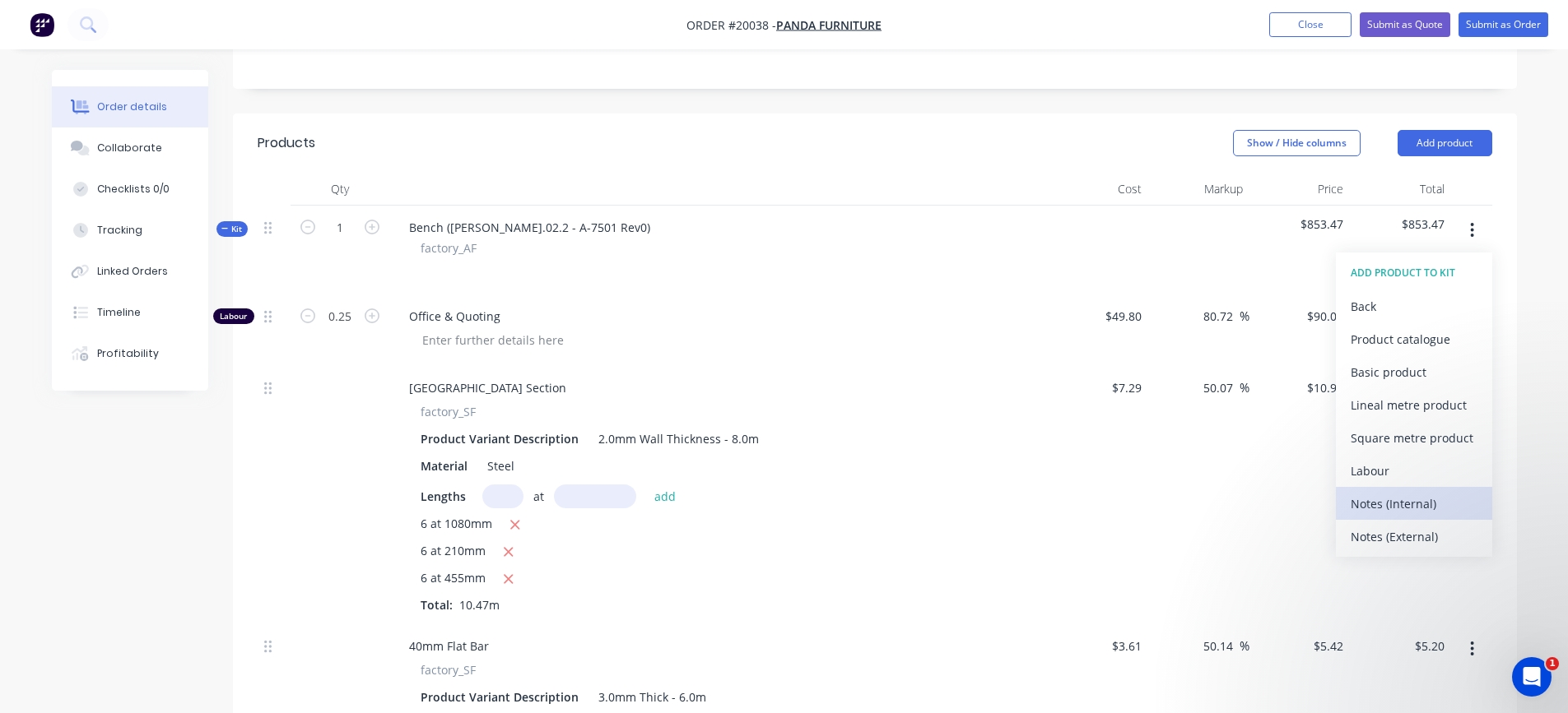
click at [1392, 508] on div "Notes (Internal)" at bounding box center [1414, 504] width 126 height 24
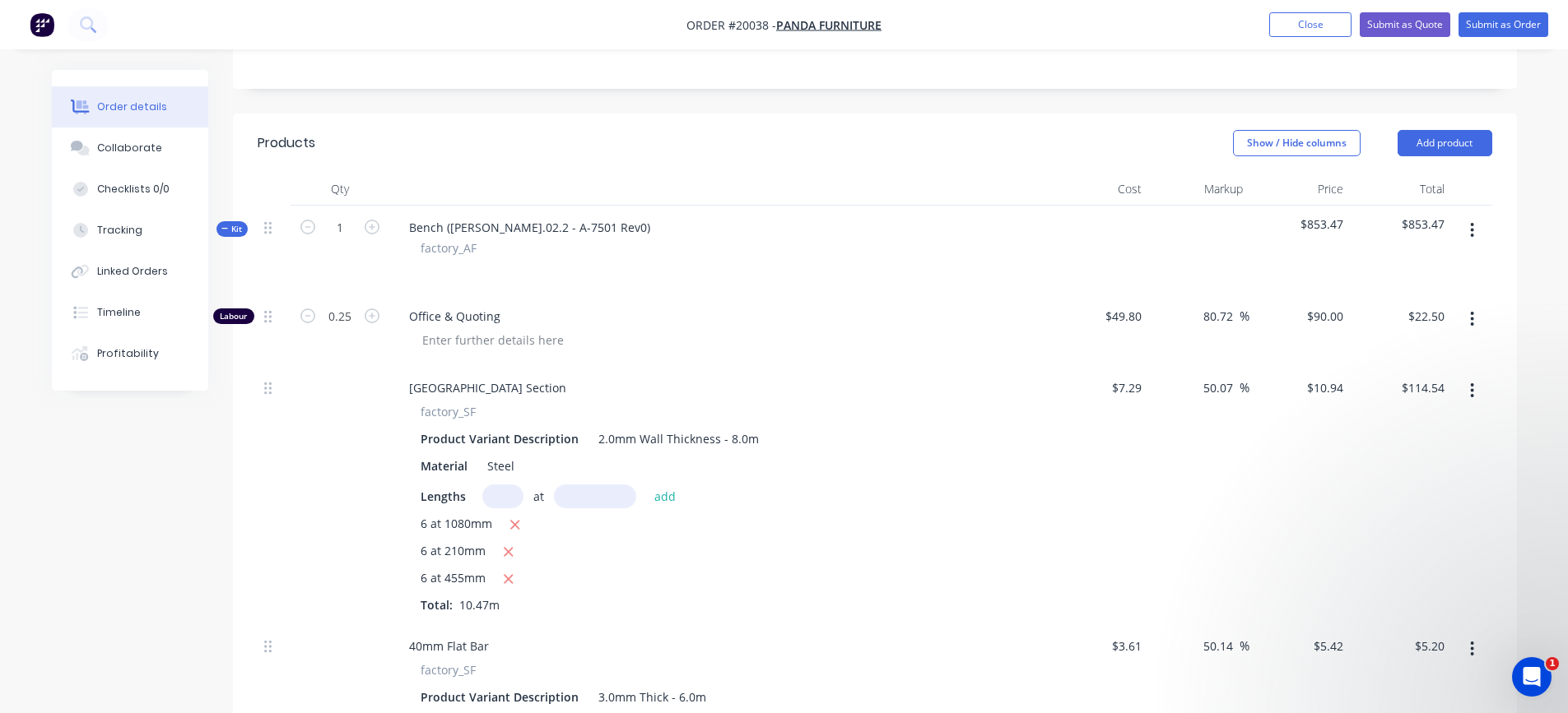
click at [1472, 231] on icon "button" at bounding box center [1473, 230] width 4 height 15
click at [1439, 265] on div "Add product to kit" at bounding box center [1414, 274] width 126 height 24
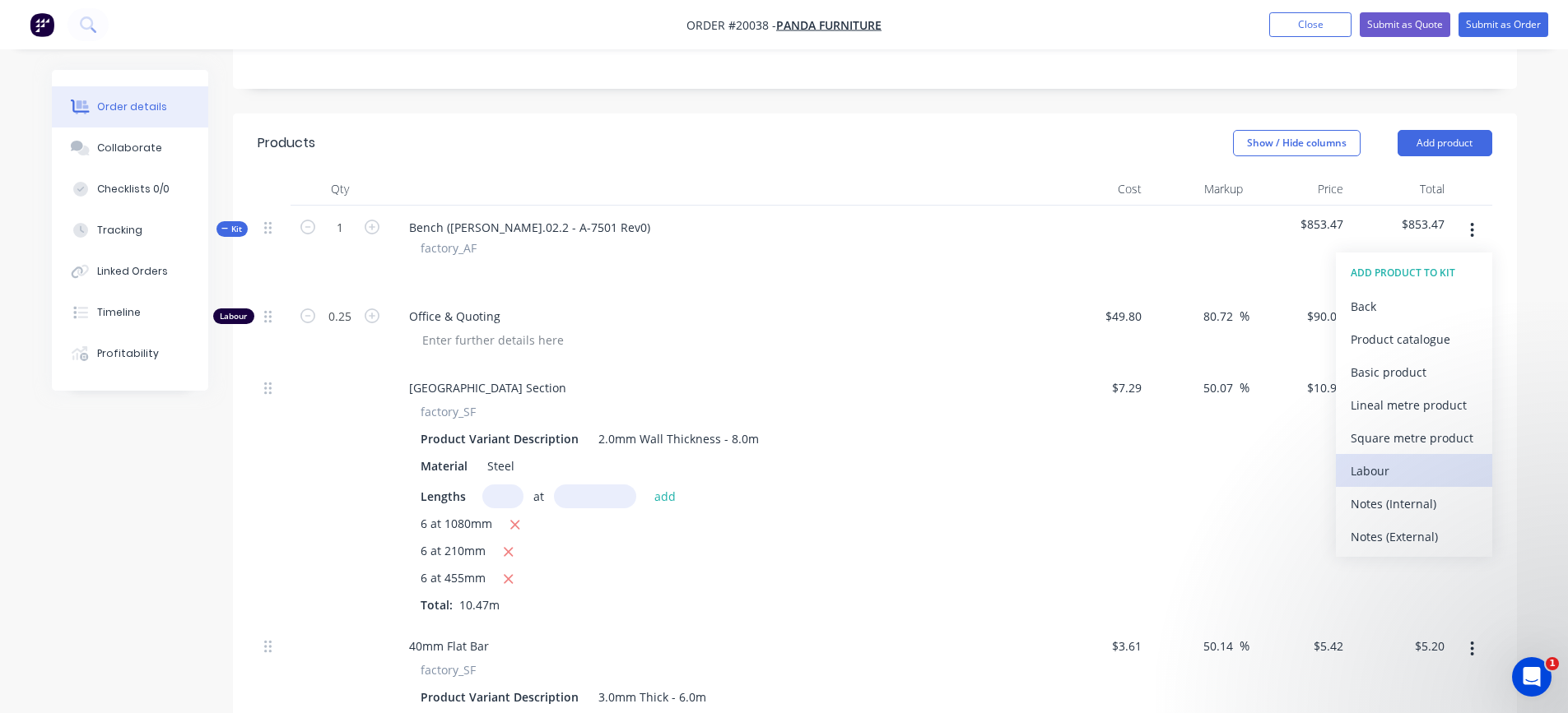
click at [1376, 473] on div "Labour" at bounding box center [1414, 472] width 126 height 24
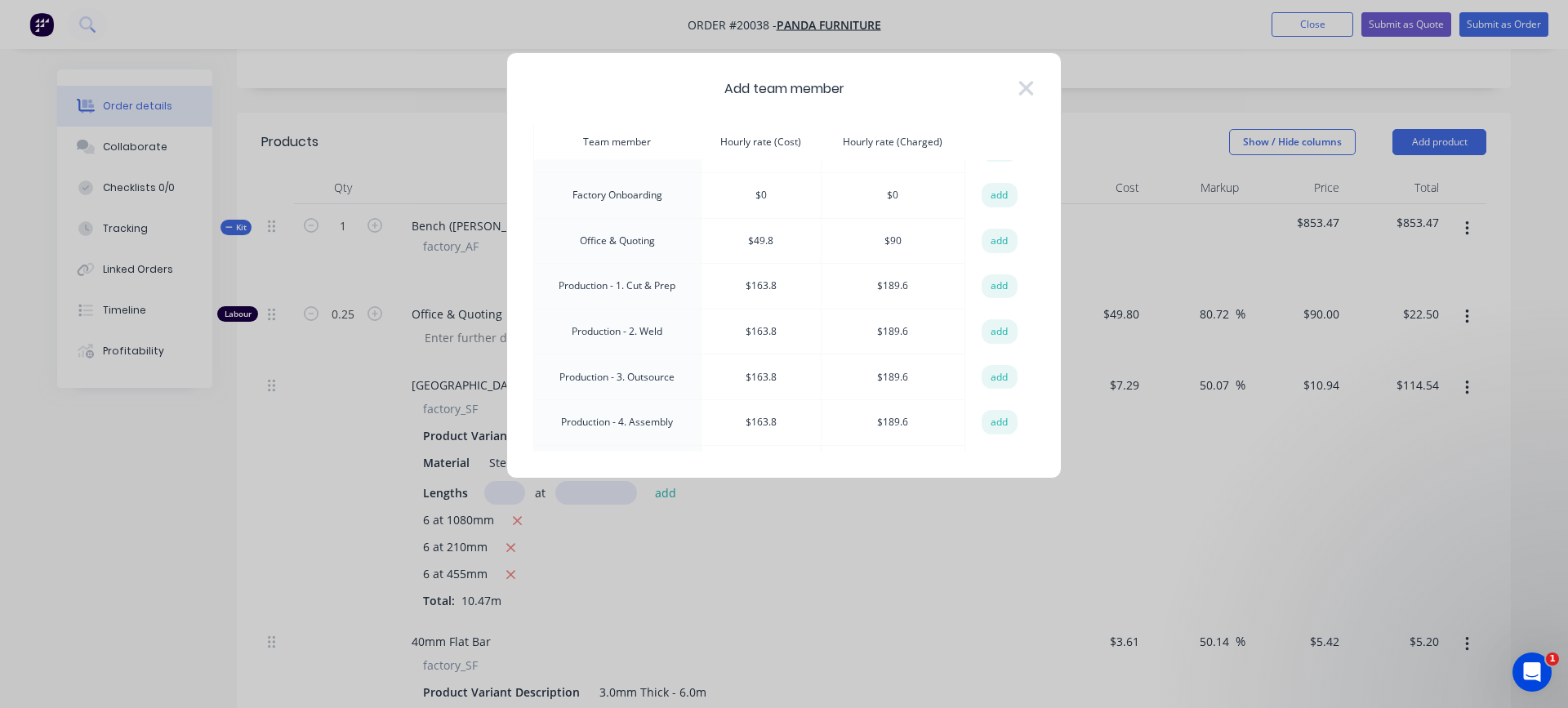
scroll to position [327, 0]
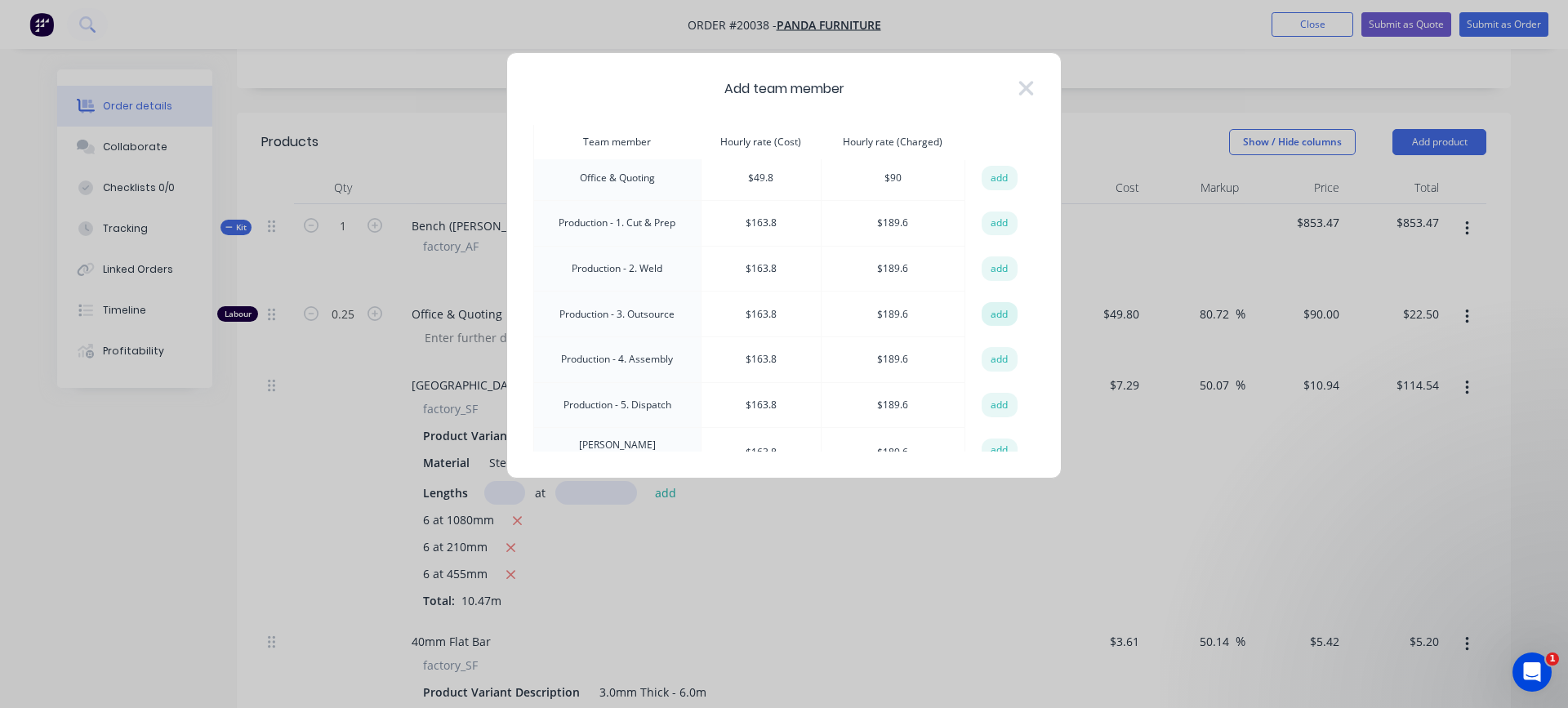
click at [993, 309] on button "add" at bounding box center [999, 314] width 36 height 25
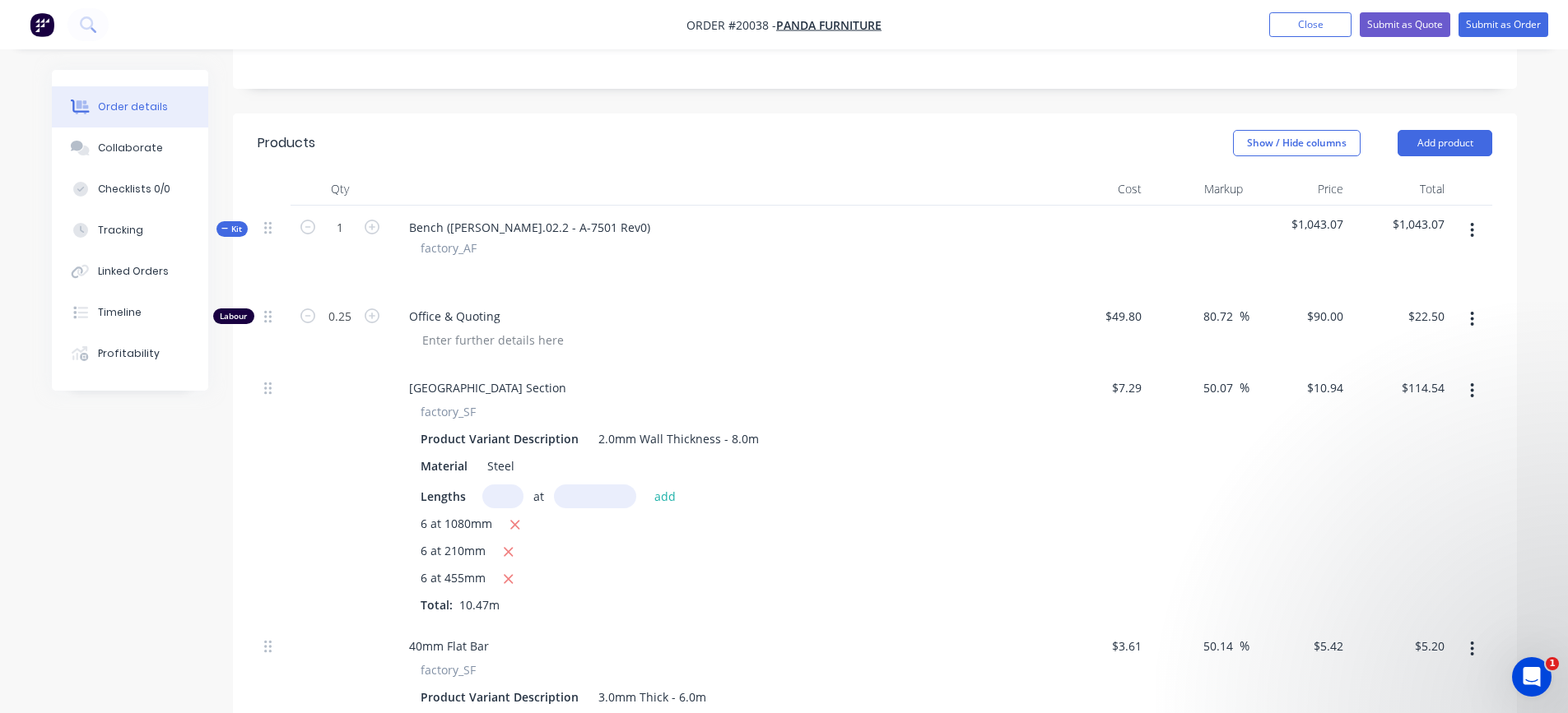
click at [1472, 228] on icon "button" at bounding box center [1473, 230] width 4 height 15
click at [1439, 276] on div "Add product to kit" at bounding box center [1414, 274] width 126 height 24
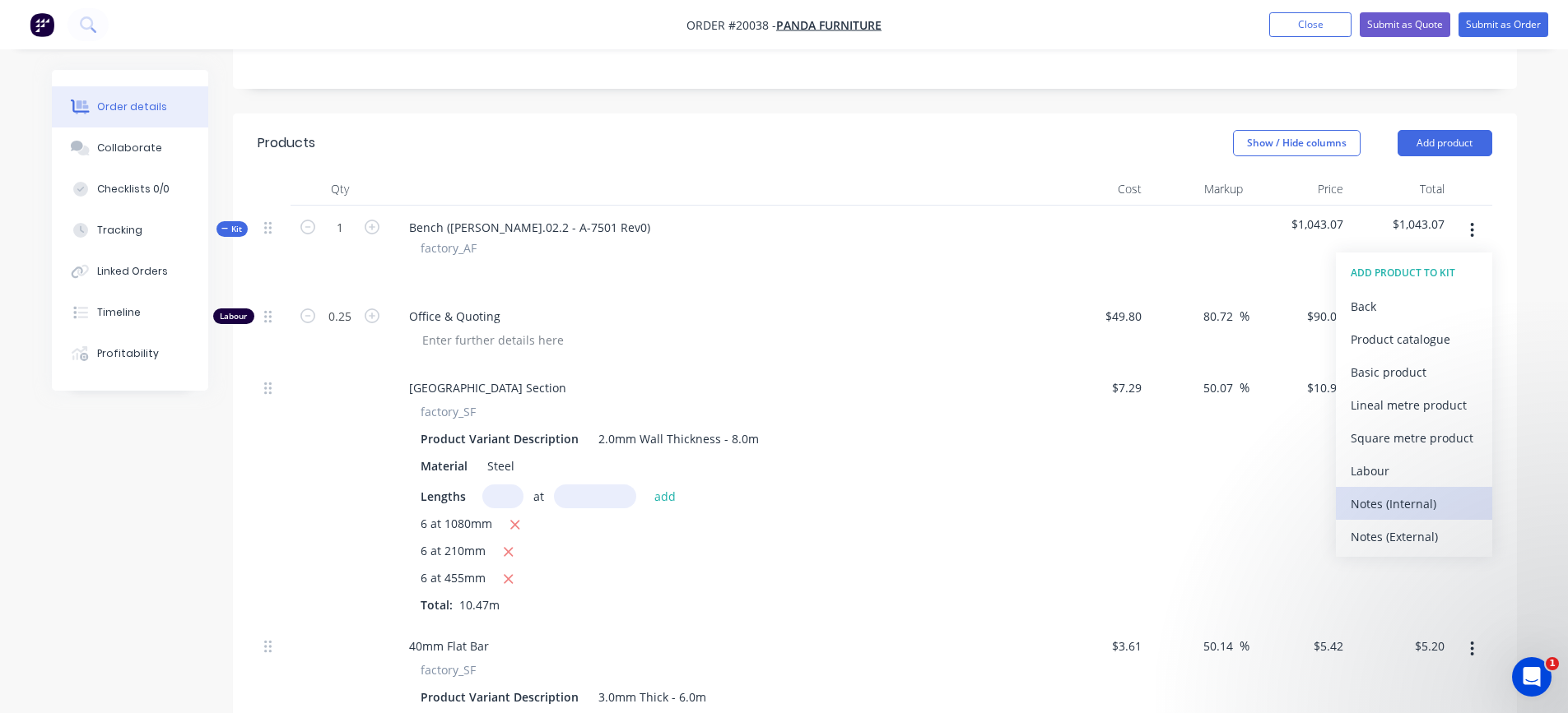
click at [1419, 499] on div "Notes (Internal)" at bounding box center [1414, 504] width 126 height 24
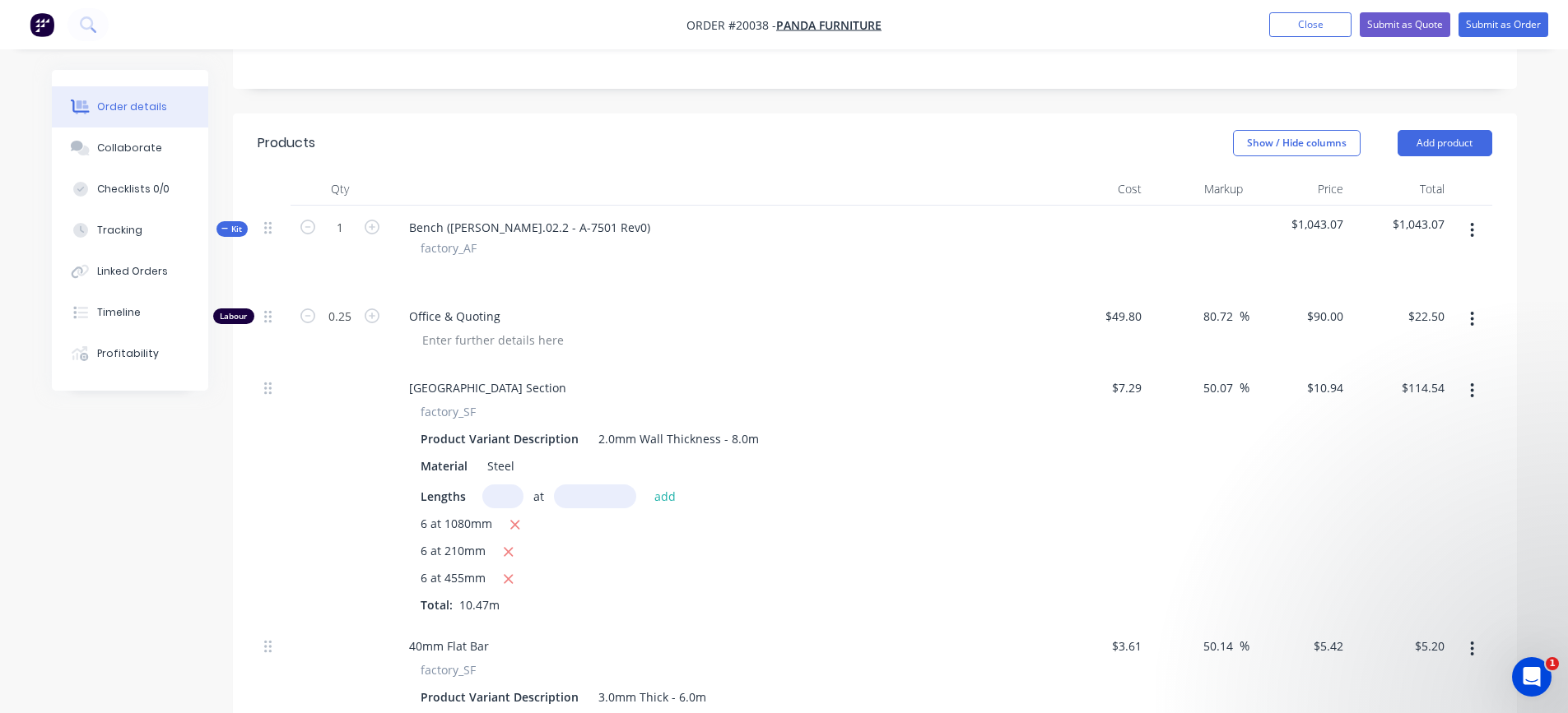
click at [1469, 227] on button "button" at bounding box center [1472, 230] width 39 height 30
click at [1438, 265] on div "Add product to kit" at bounding box center [1414, 274] width 126 height 24
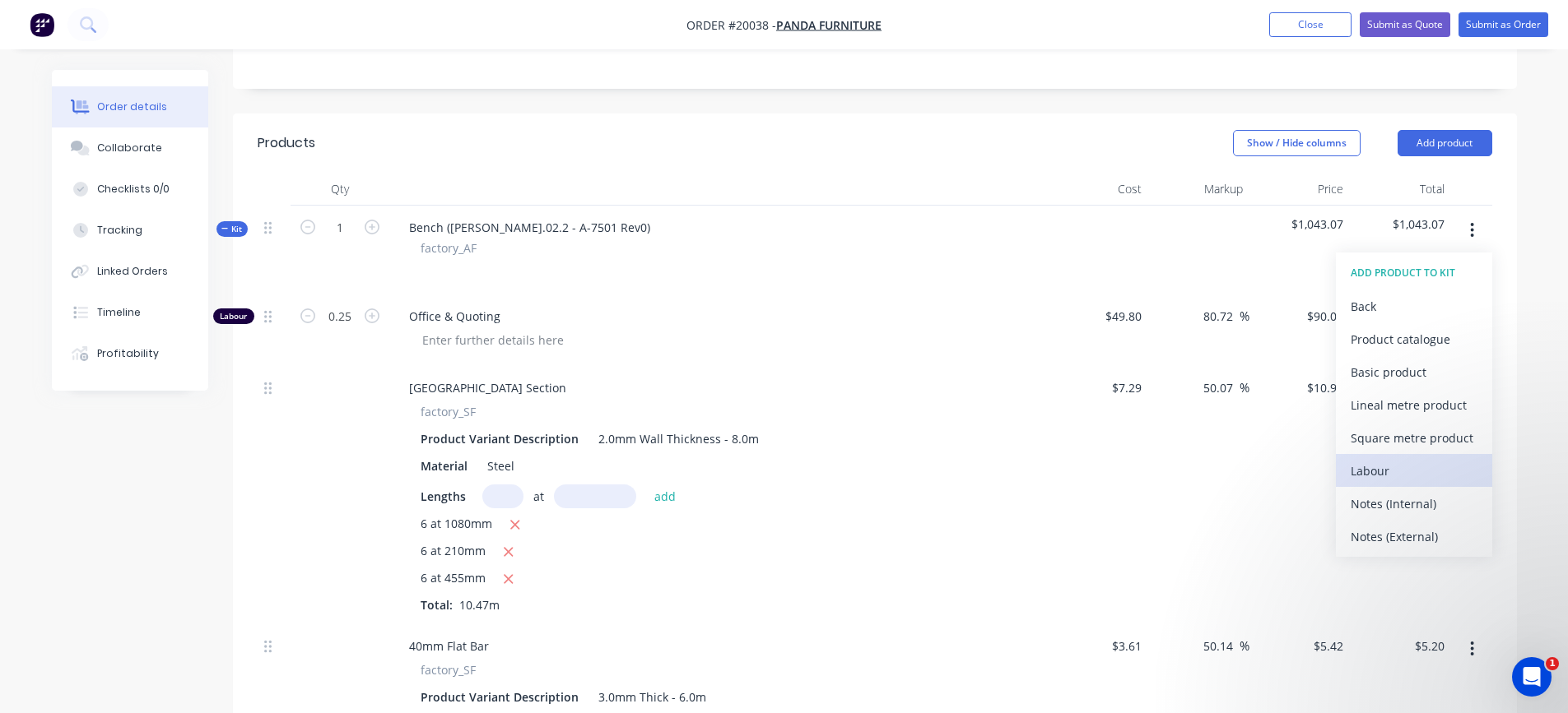
click at [1386, 472] on div "Labour" at bounding box center [1414, 472] width 126 height 24
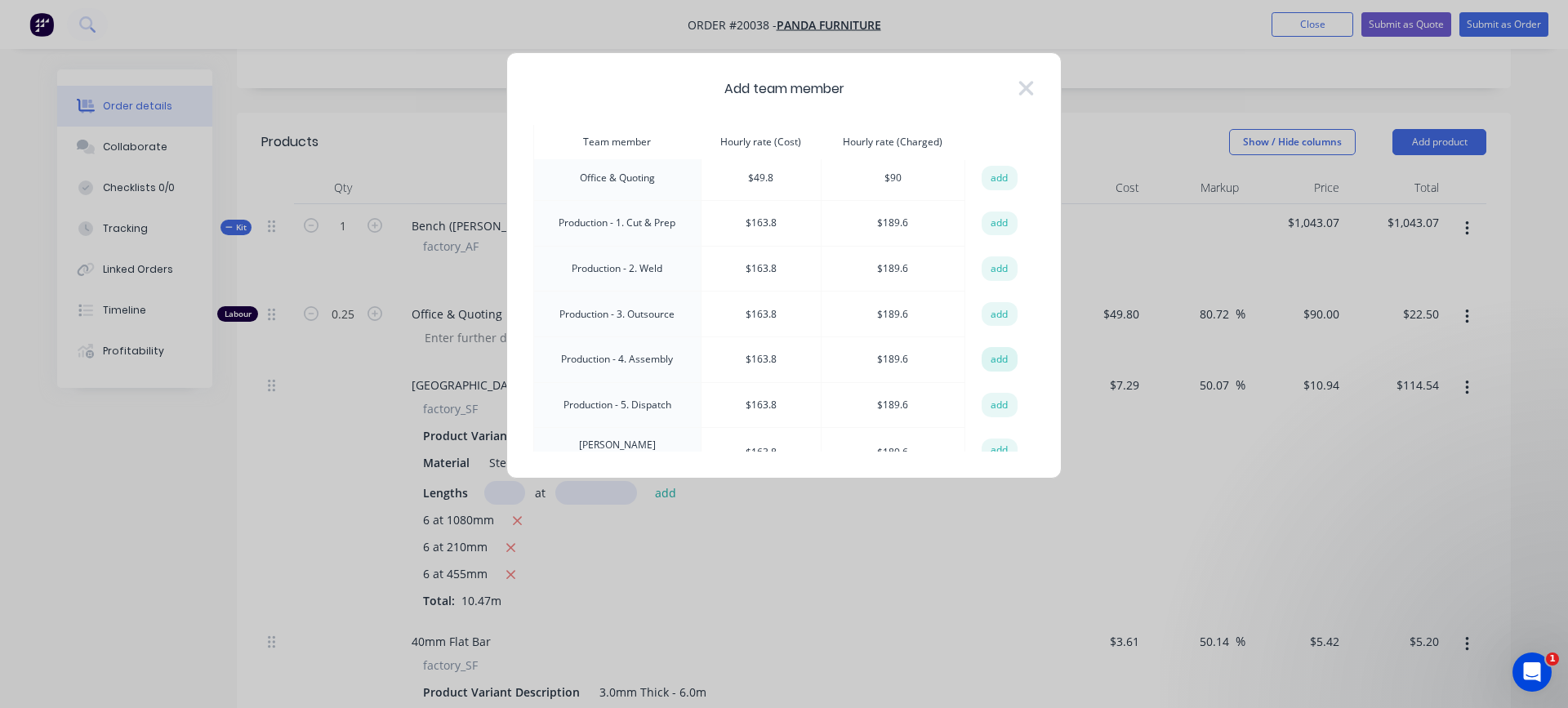
click at [989, 353] on button "add" at bounding box center [999, 360] width 36 height 25
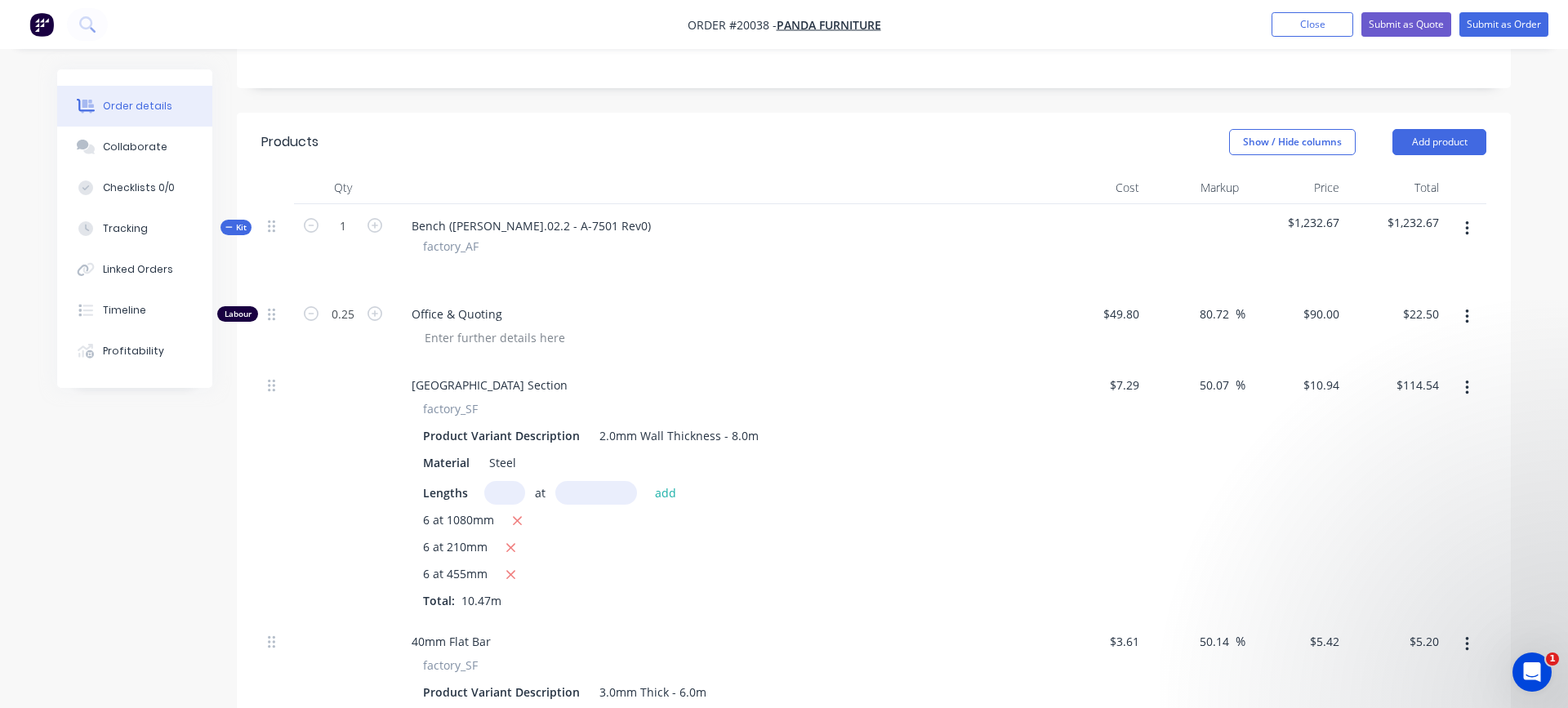
type input "$163.80"
type input "15.75"
type input "$189.60"
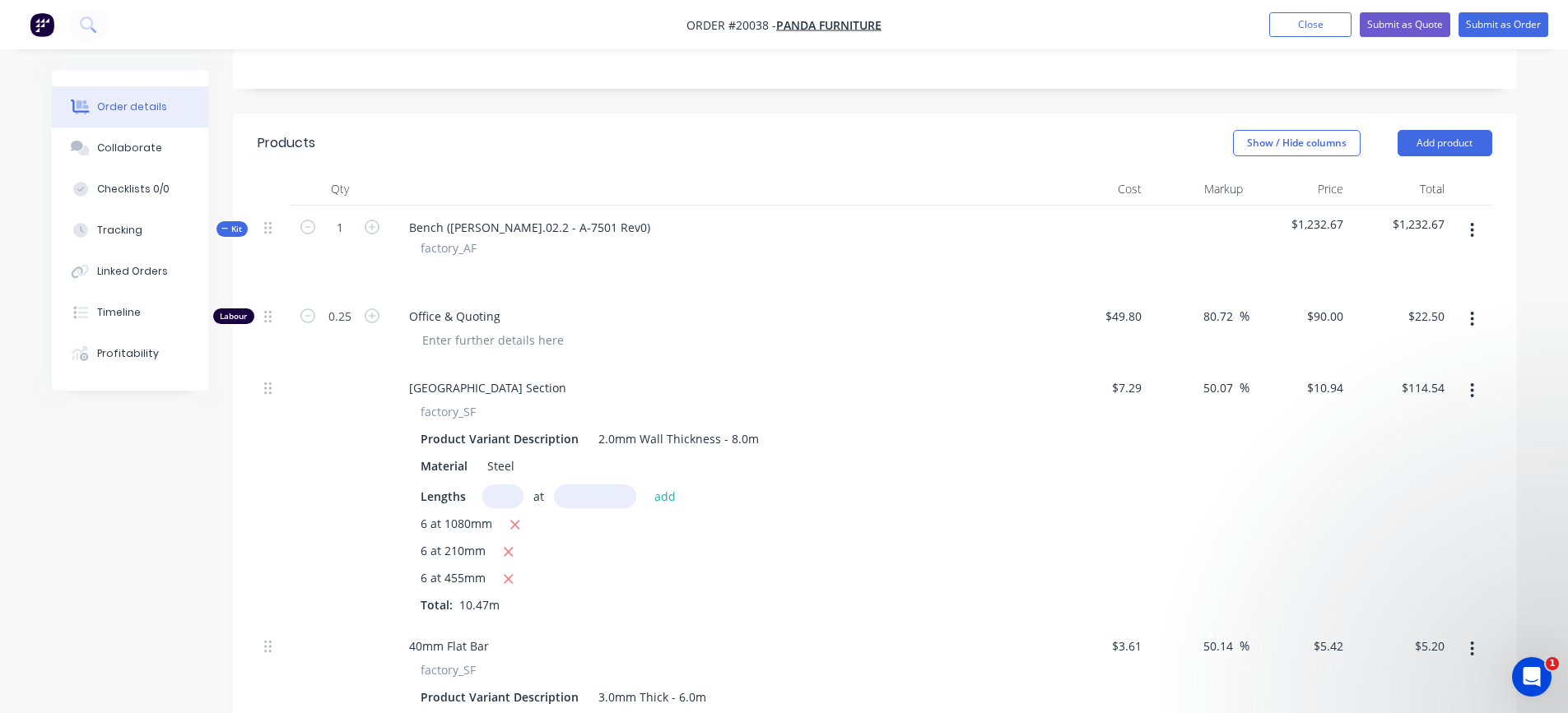
click at [1472, 228] on icon "button" at bounding box center [1473, 230] width 4 height 15
click at [1416, 279] on div "Add product to kit" at bounding box center [1414, 274] width 126 height 24
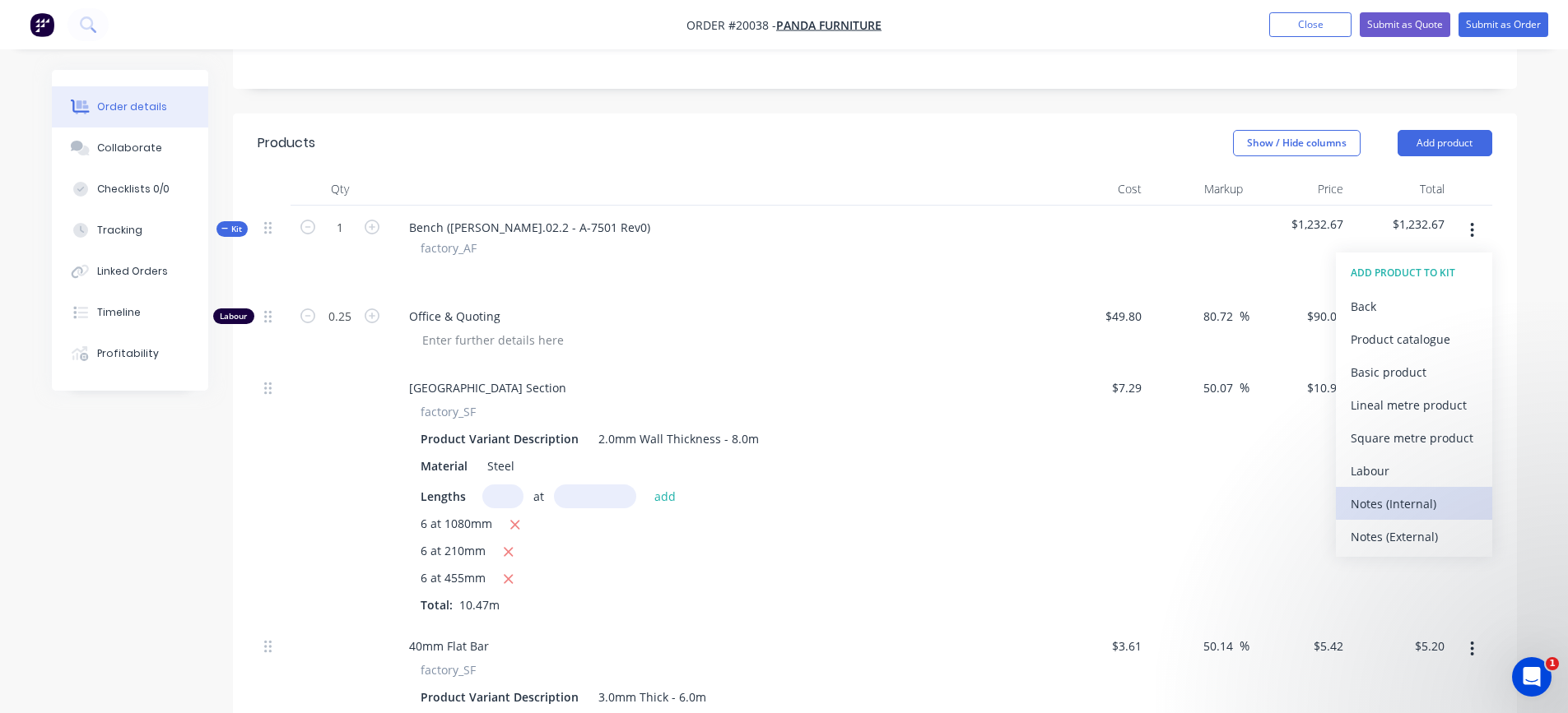
click at [1398, 498] on div "Notes (Internal)" at bounding box center [1414, 504] width 126 height 24
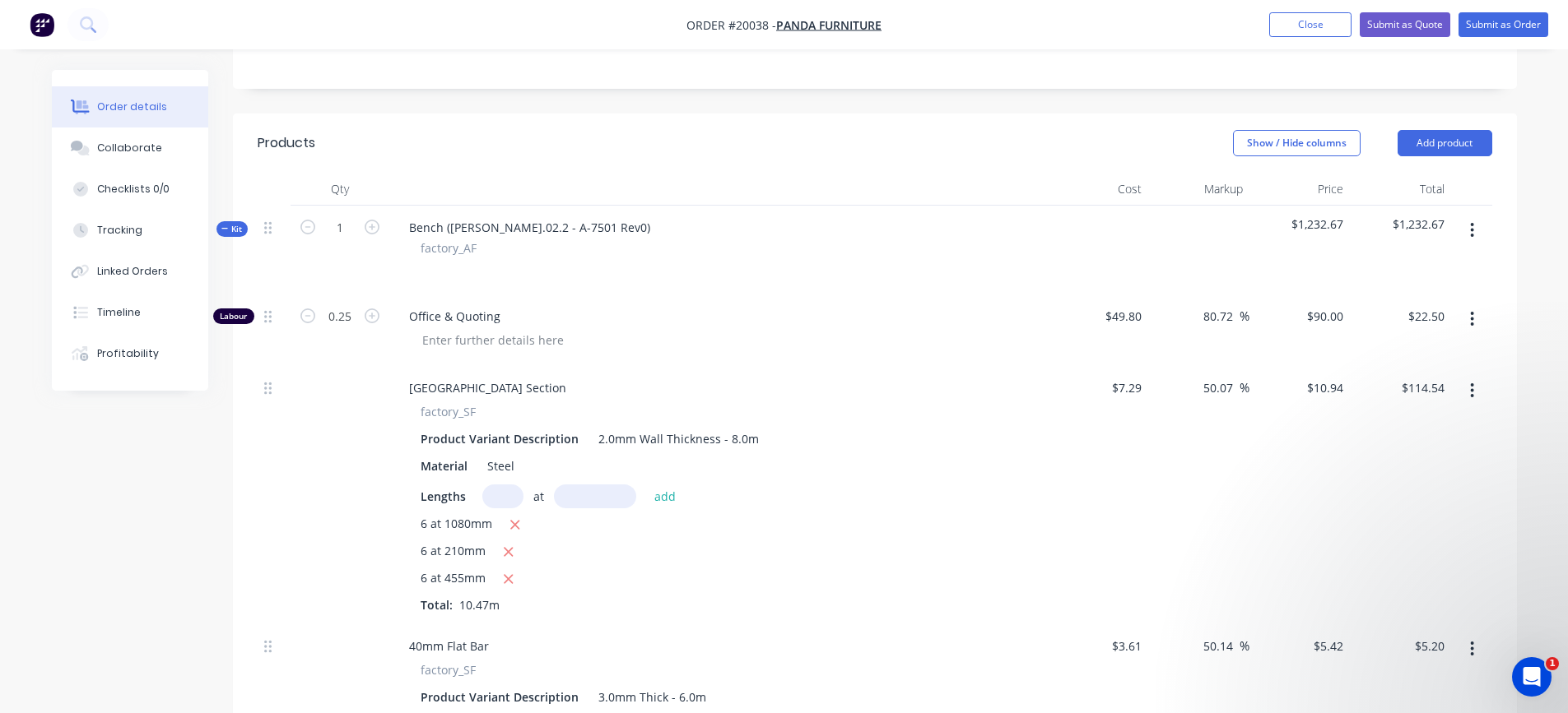
click at [1474, 226] on icon "button" at bounding box center [1473, 230] width 4 height 15
click at [1440, 264] on div "Add product to kit" at bounding box center [1414, 274] width 126 height 24
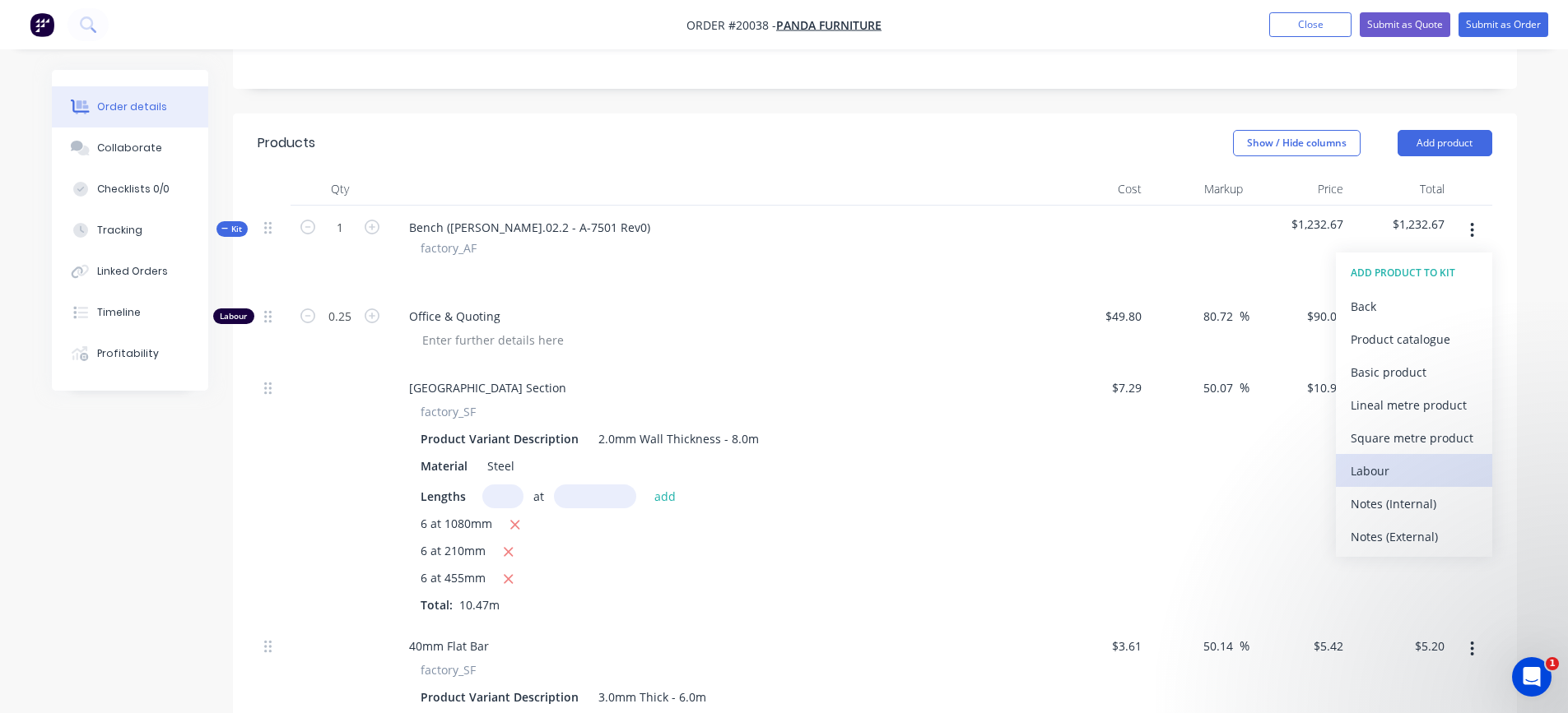
click at [1420, 477] on div "Labour" at bounding box center [1414, 472] width 126 height 24
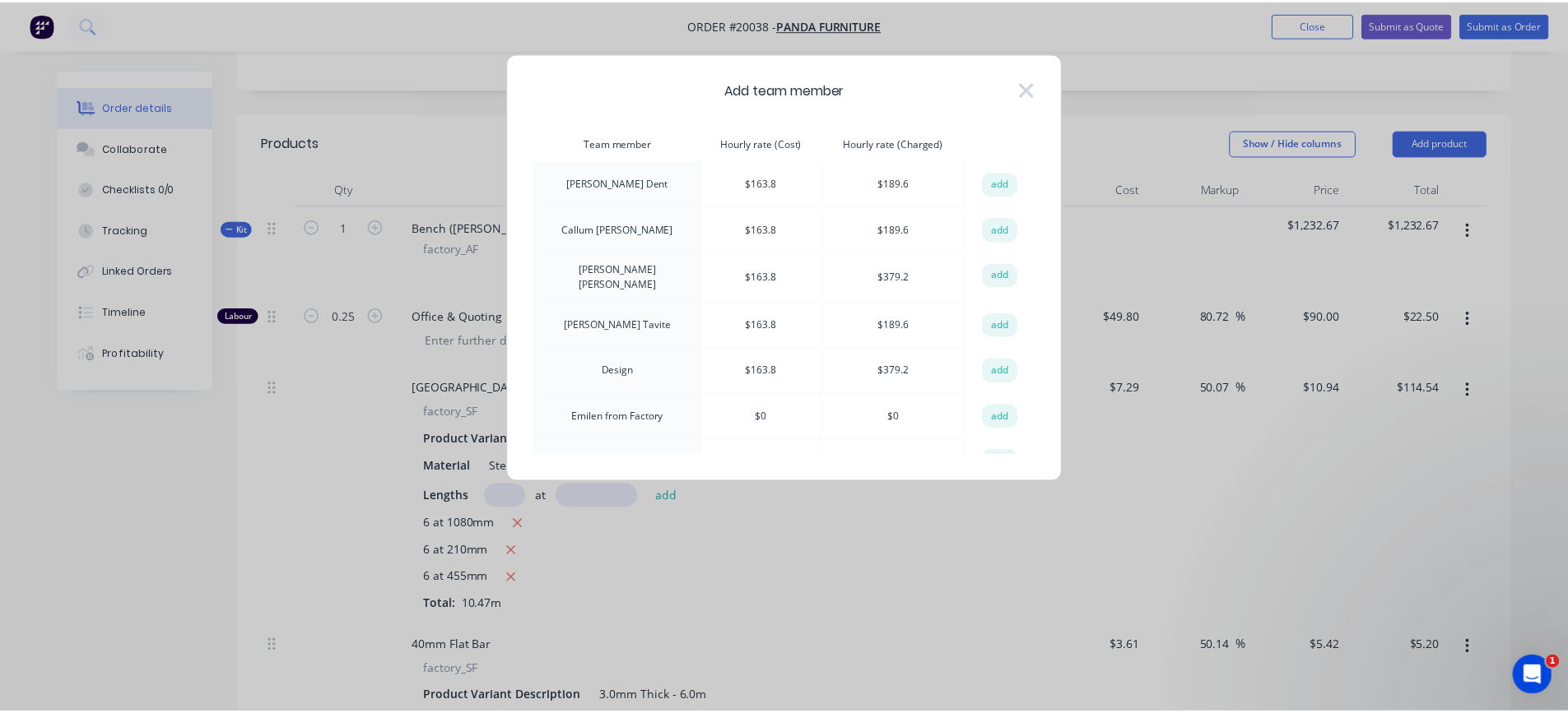
scroll to position [447, 0]
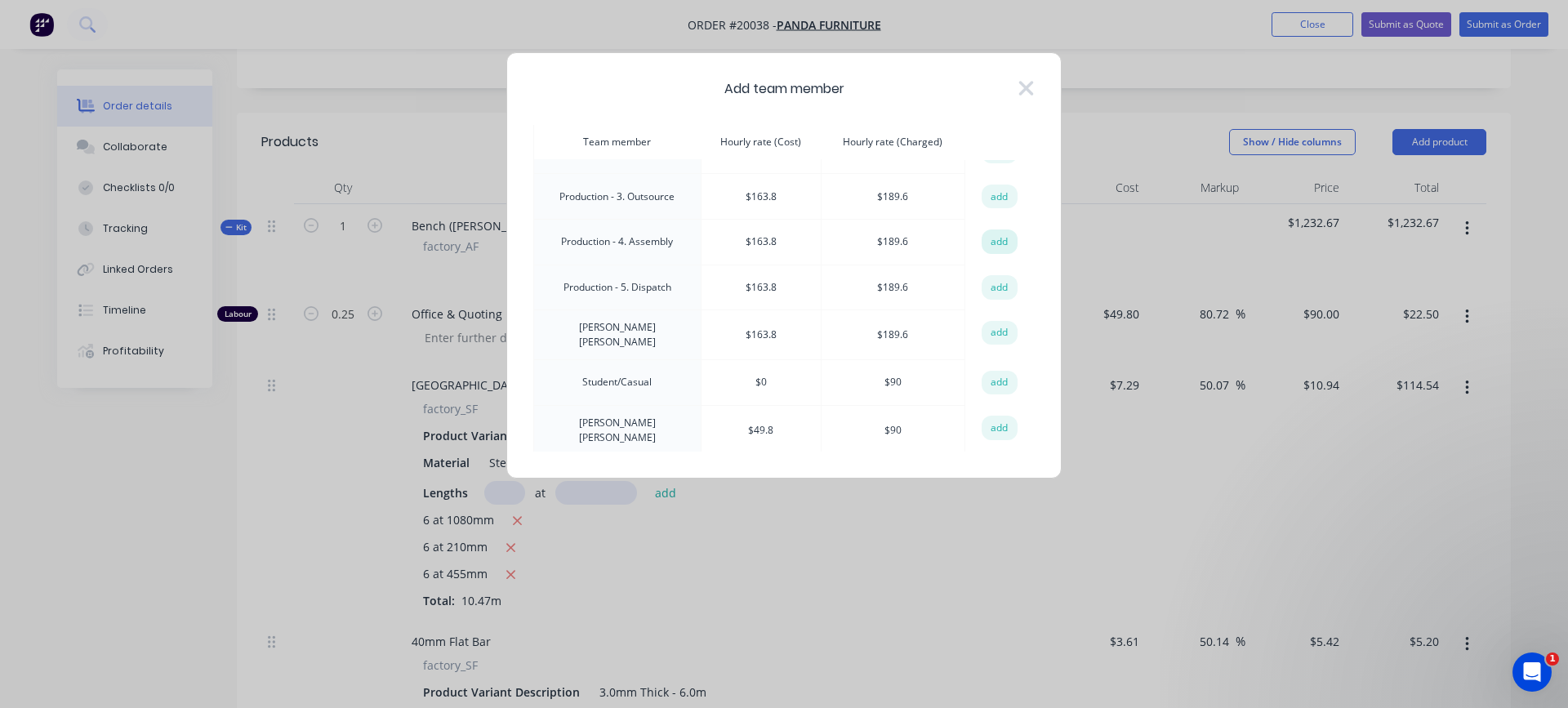
click at [1004, 232] on button "add" at bounding box center [999, 242] width 36 height 25
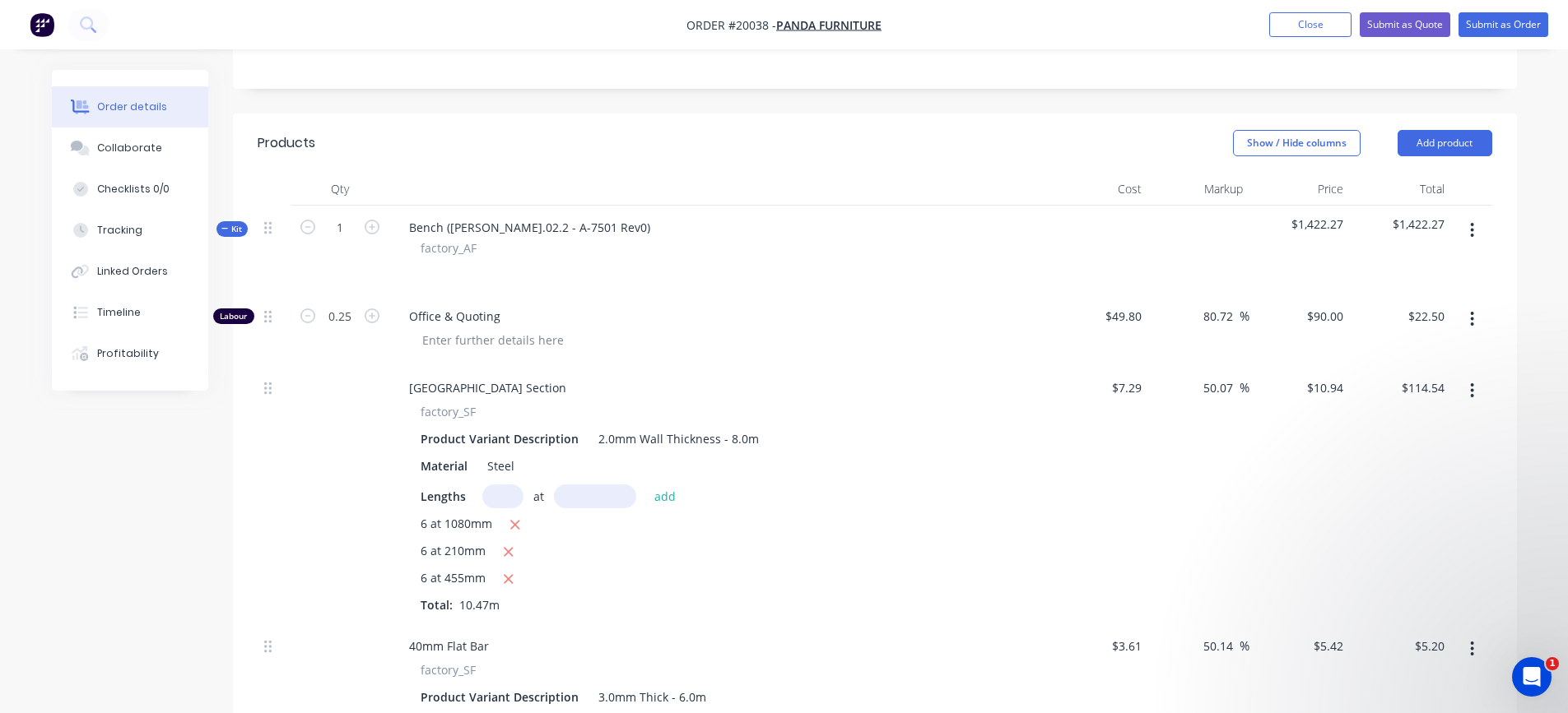
click at [1475, 230] on button "button" at bounding box center [1472, 230] width 39 height 30
click at [1412, 271] on div "Add product to kit" at bounding box center [1414, 274] width 126 height 24
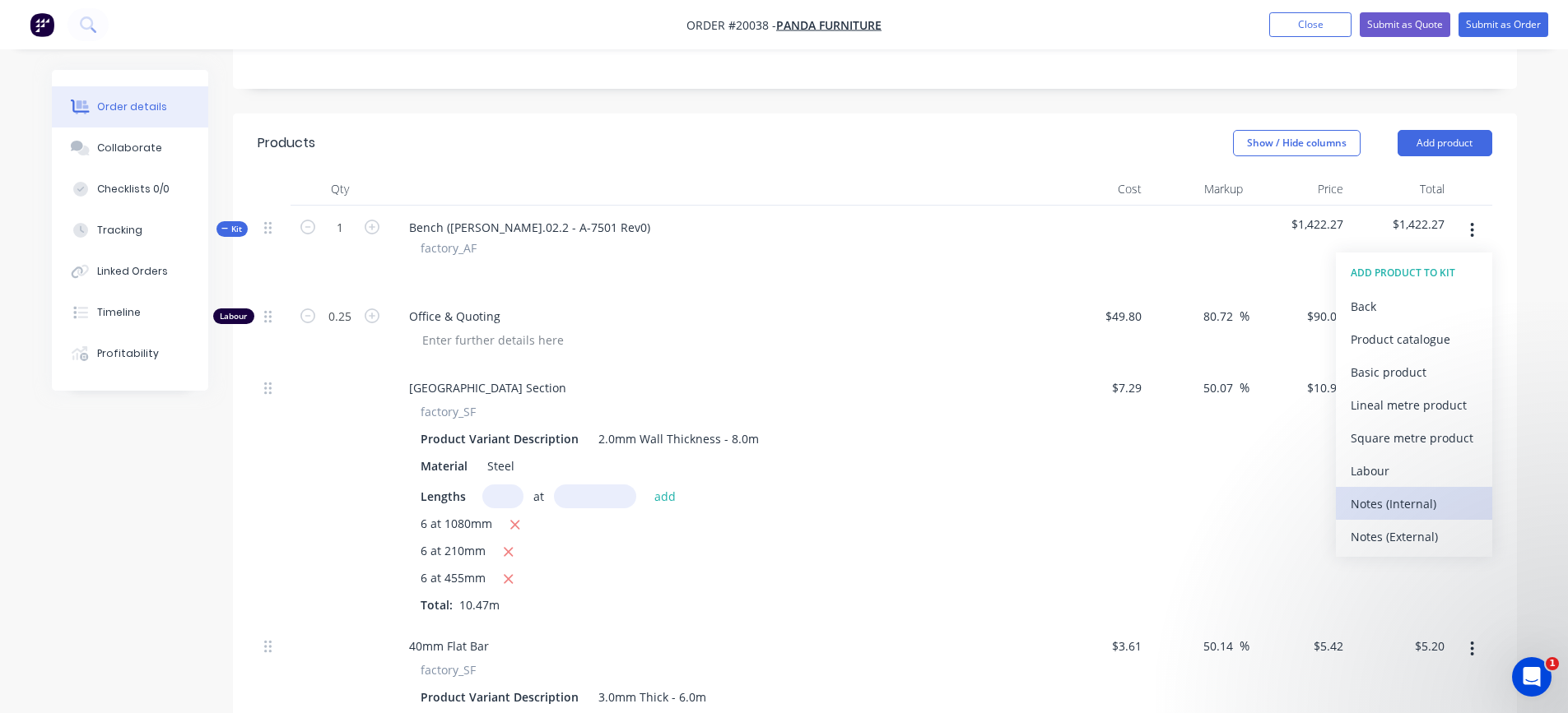
click at [1402, 500] on div "Notes (Internal)" at bounding box center [1414, 504] width 126 height 24
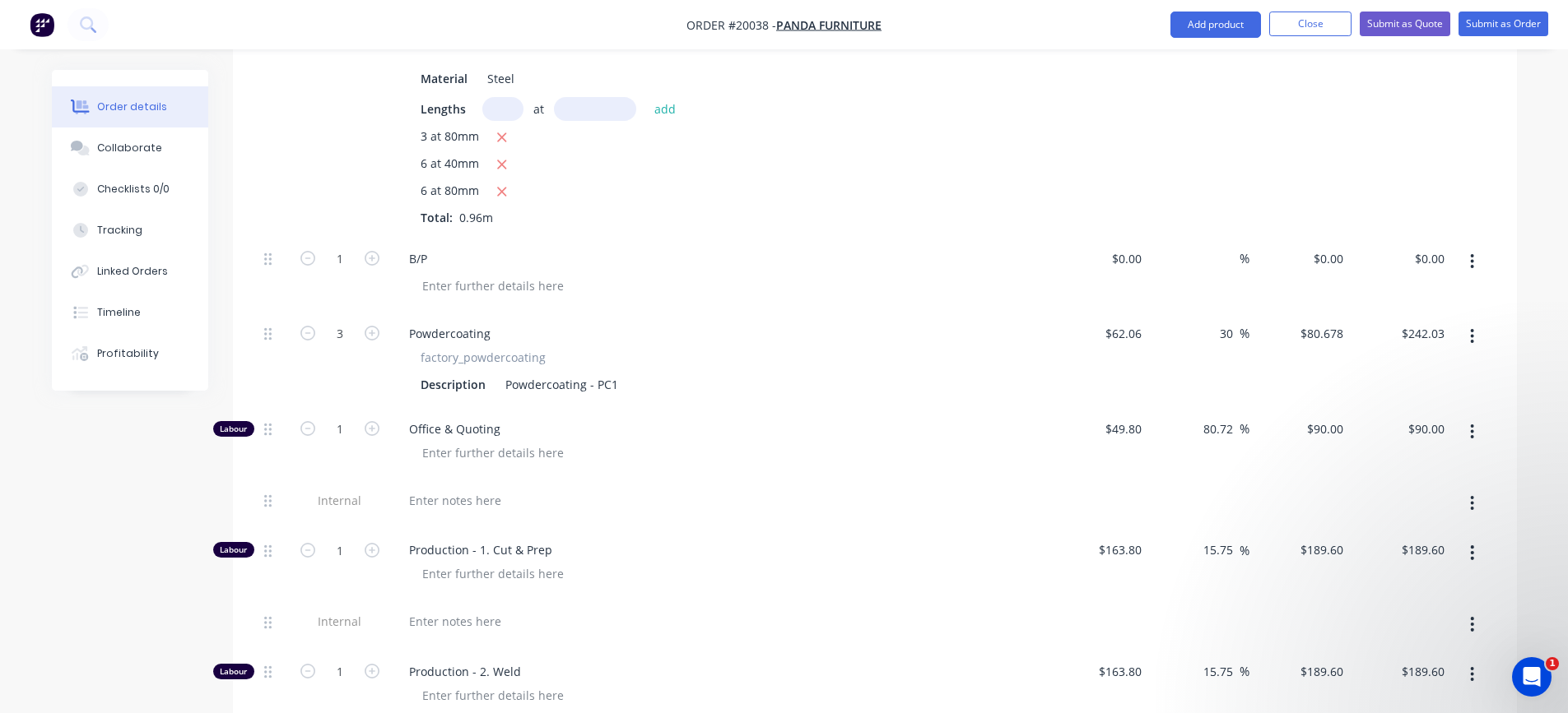
scroll to position [1070, 0]
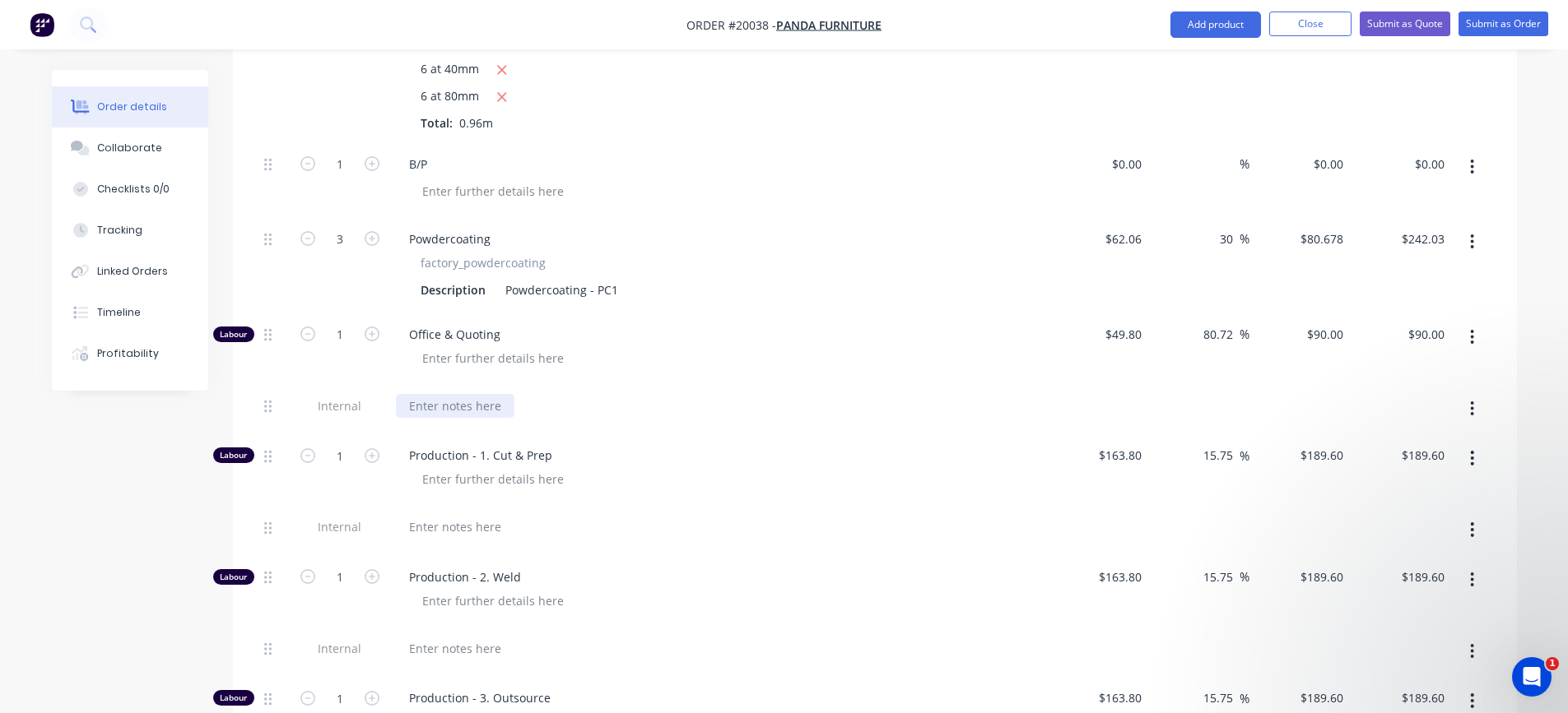
click at [488, 409] on div at bounding box center [455, 407] width 119 height 24
click at [352, 336] on input "1" at bounding box center [340, 334] width 43 height 25
type input "0.33"
type input "$29.70"
click at [489, 475] on div at bounding box center [493, 479] width 168 height 24
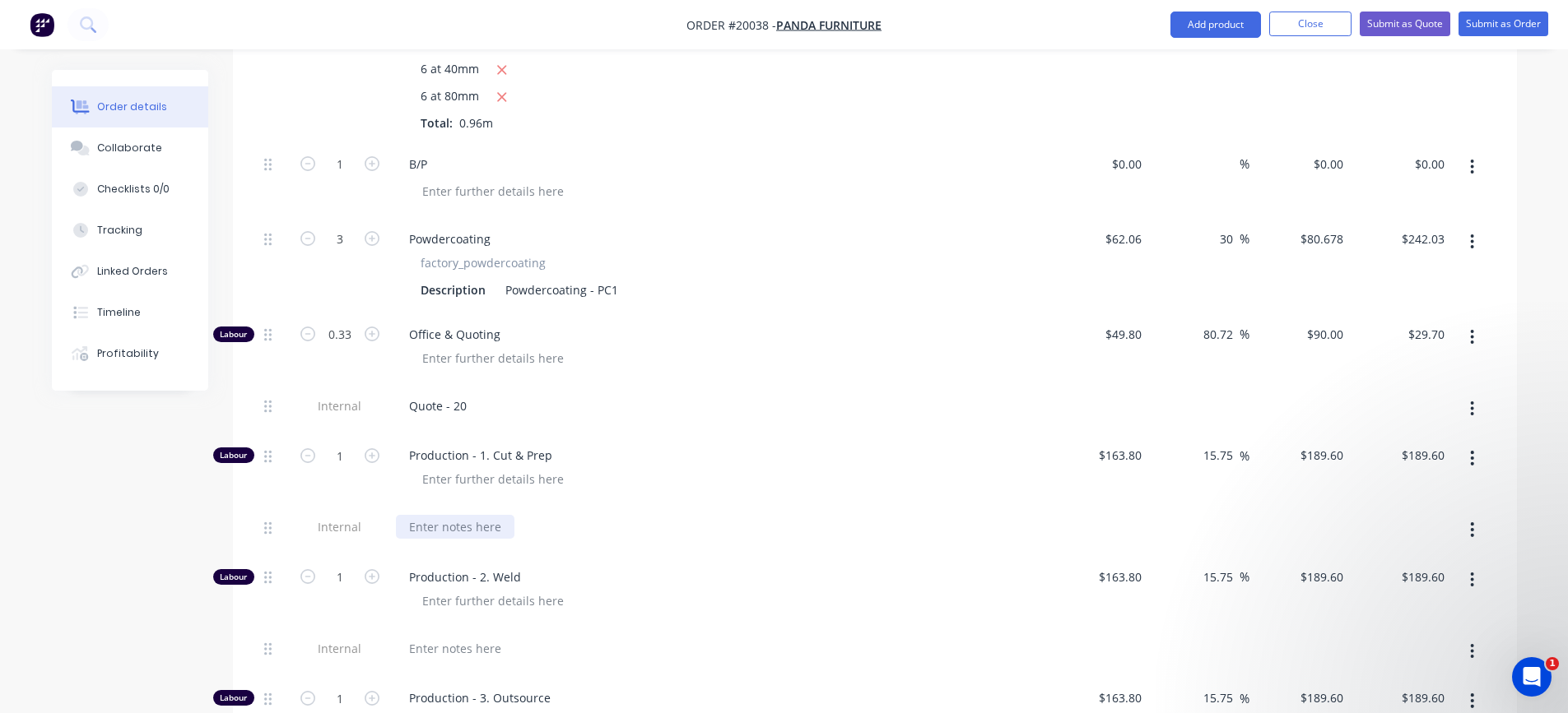
click at [454, 524] on div at bounding box center [455, 527] width 119 height 24
click at [344, 454] on input "1" at bounding box center [340, 456] width 43 height 25
type input "1.63"
type input "$309.05"
click at [482, 602] on div at bounding box center [493, 602] width 168 height 24
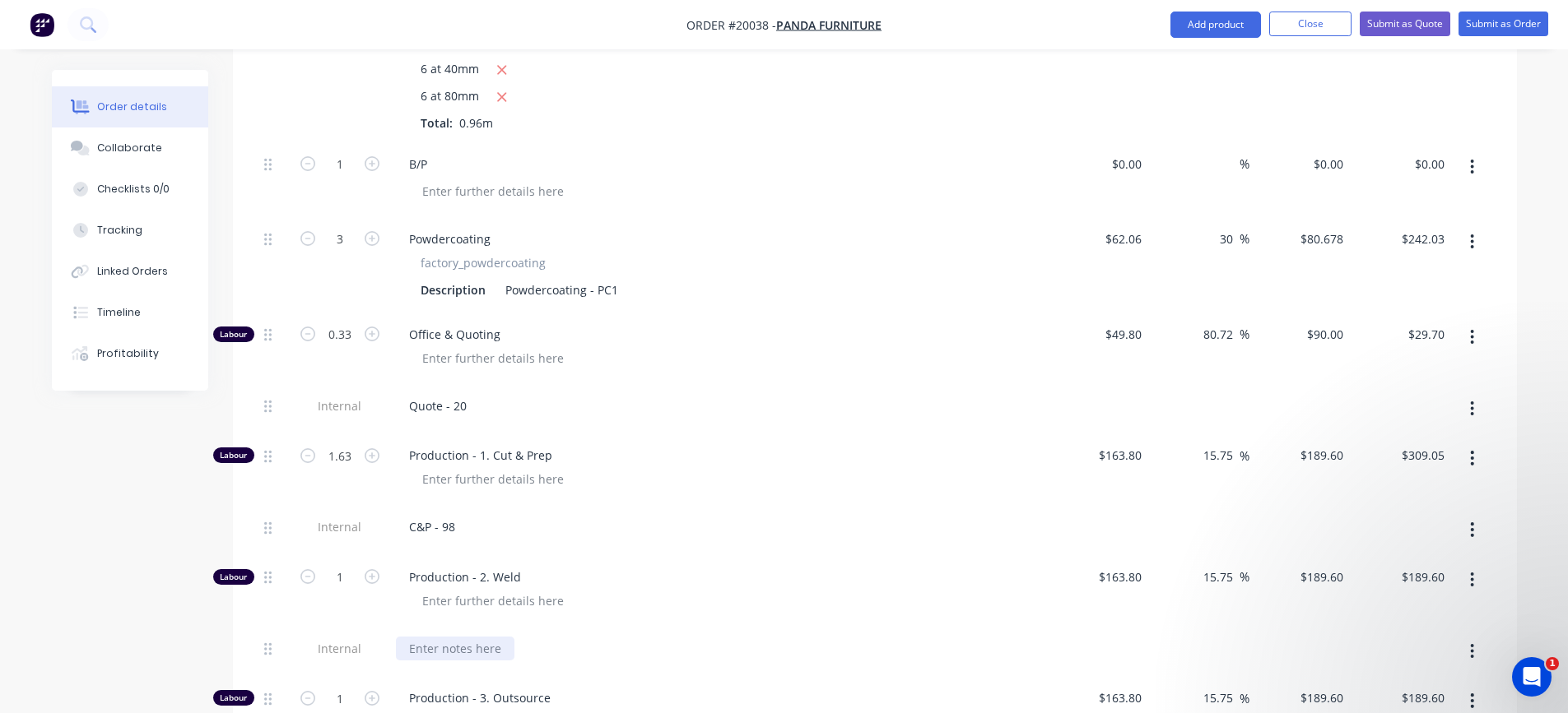
click at [455, 637] on div at bounding box center [455, 649] width 119 height 24
click at [344, 571] on input "1" at bounding box center [340, 577] width 43 height 25
type input "1.43"
type input "$271.13"
click at [524, 665] on div "W - 86" at bounding box center [718, 652] width 659 height 50
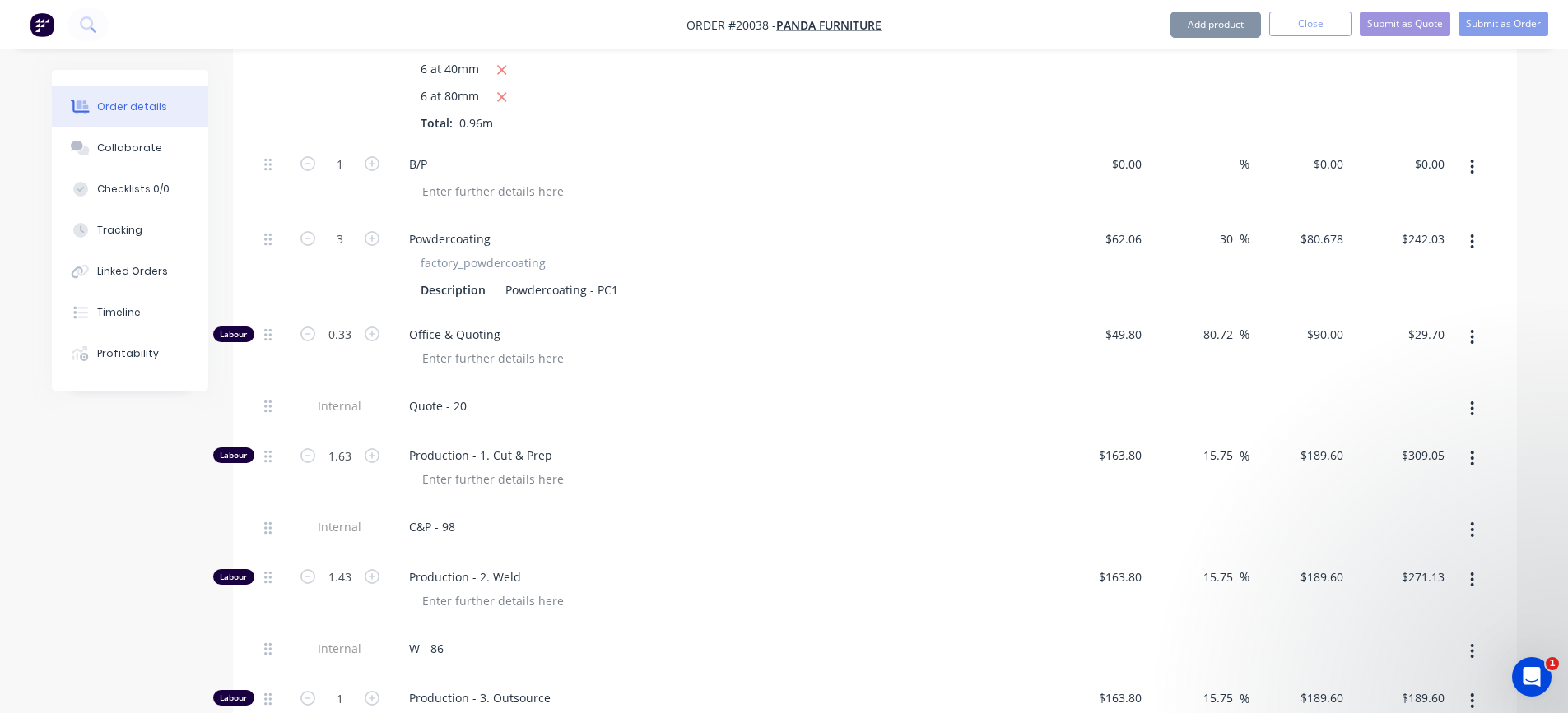
scroll to position [1234, 0]
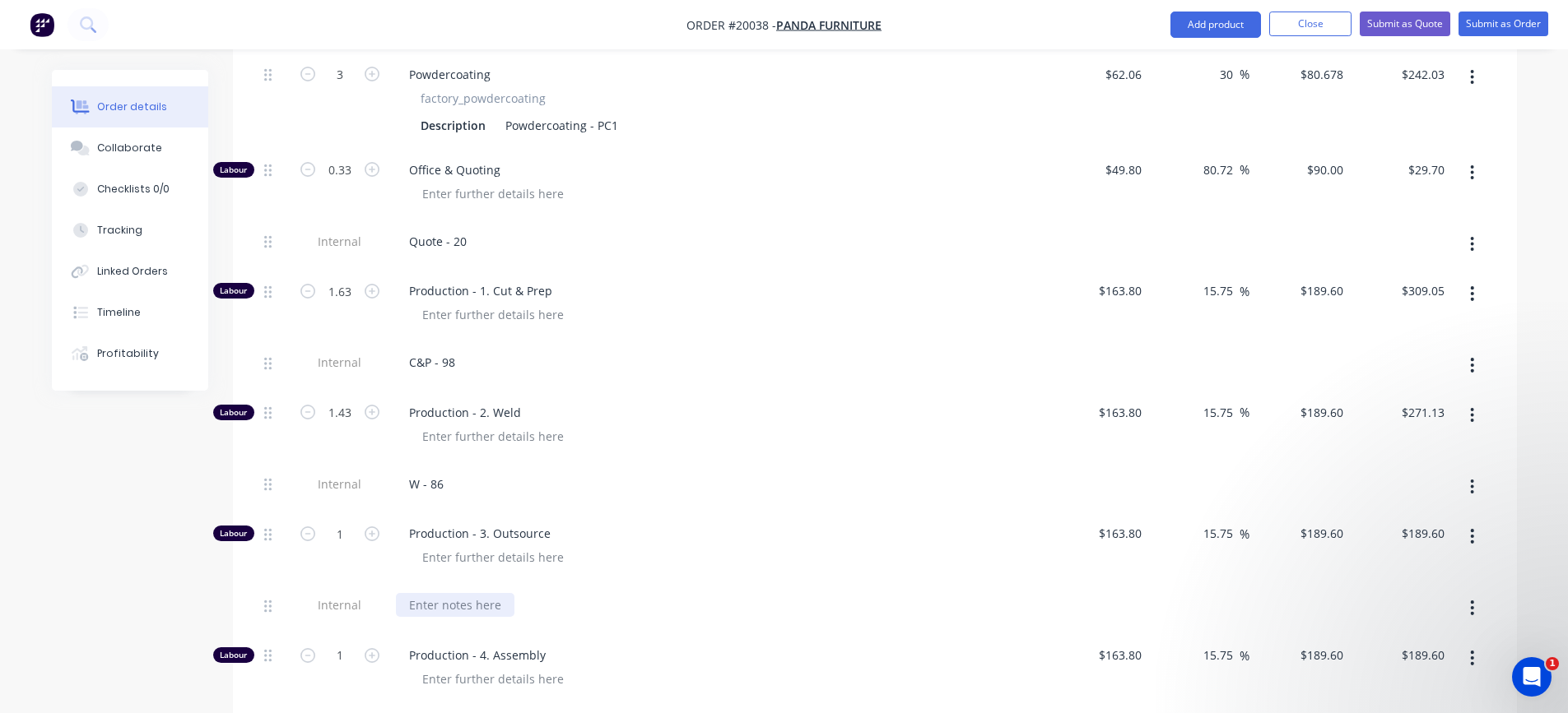
click at [470, 607] on div at bounding box center [455, 605] width 119 height 24
click at [345, 539] on input "1" at bounding box center [340, 534] width 43 height 25
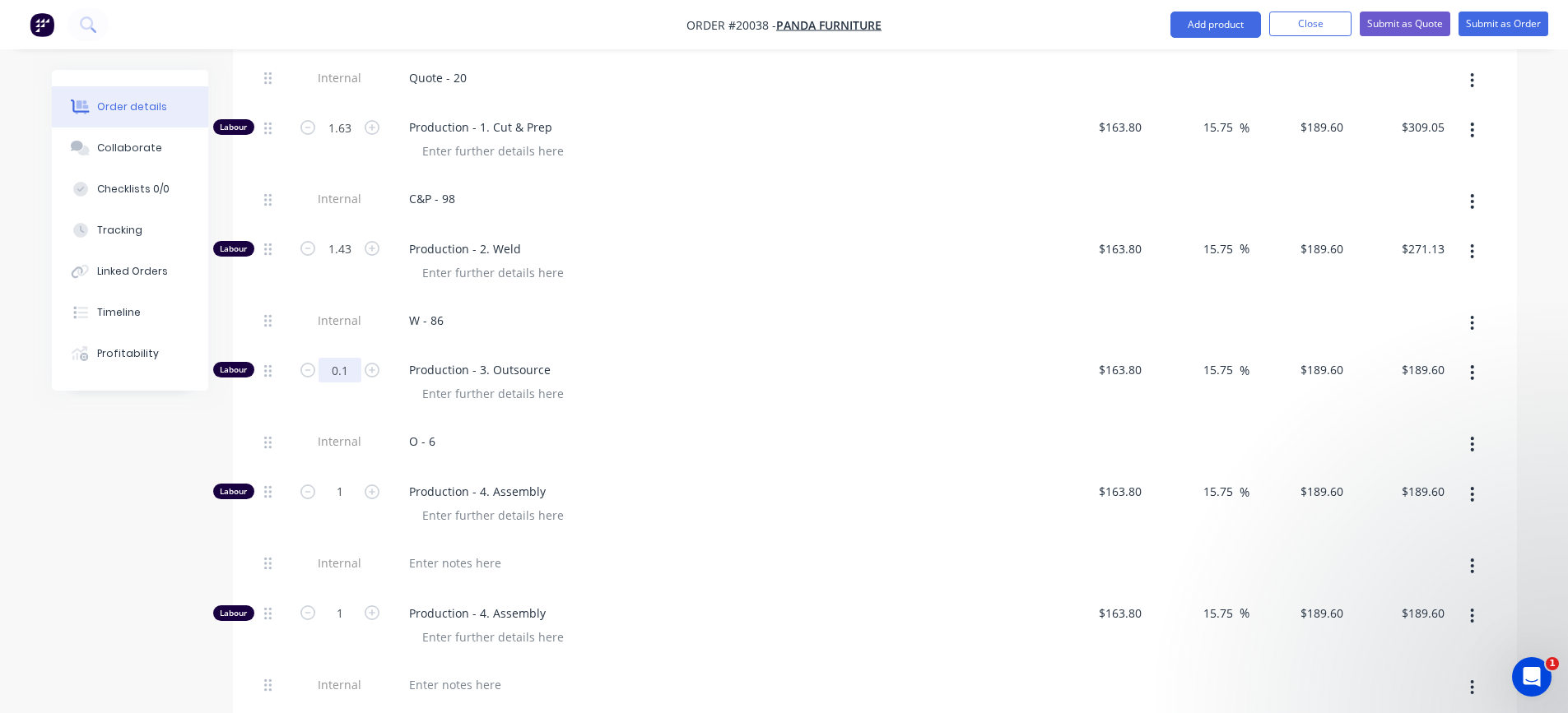
scroll to position [1399, 0]
type input "0.1"
type input "$18.96"
click at [477, 518] on div at bounding box center [493, 515] width 168 height 24
click at [472, 568] on div at bounding box center [455, 563] width 119 height 24
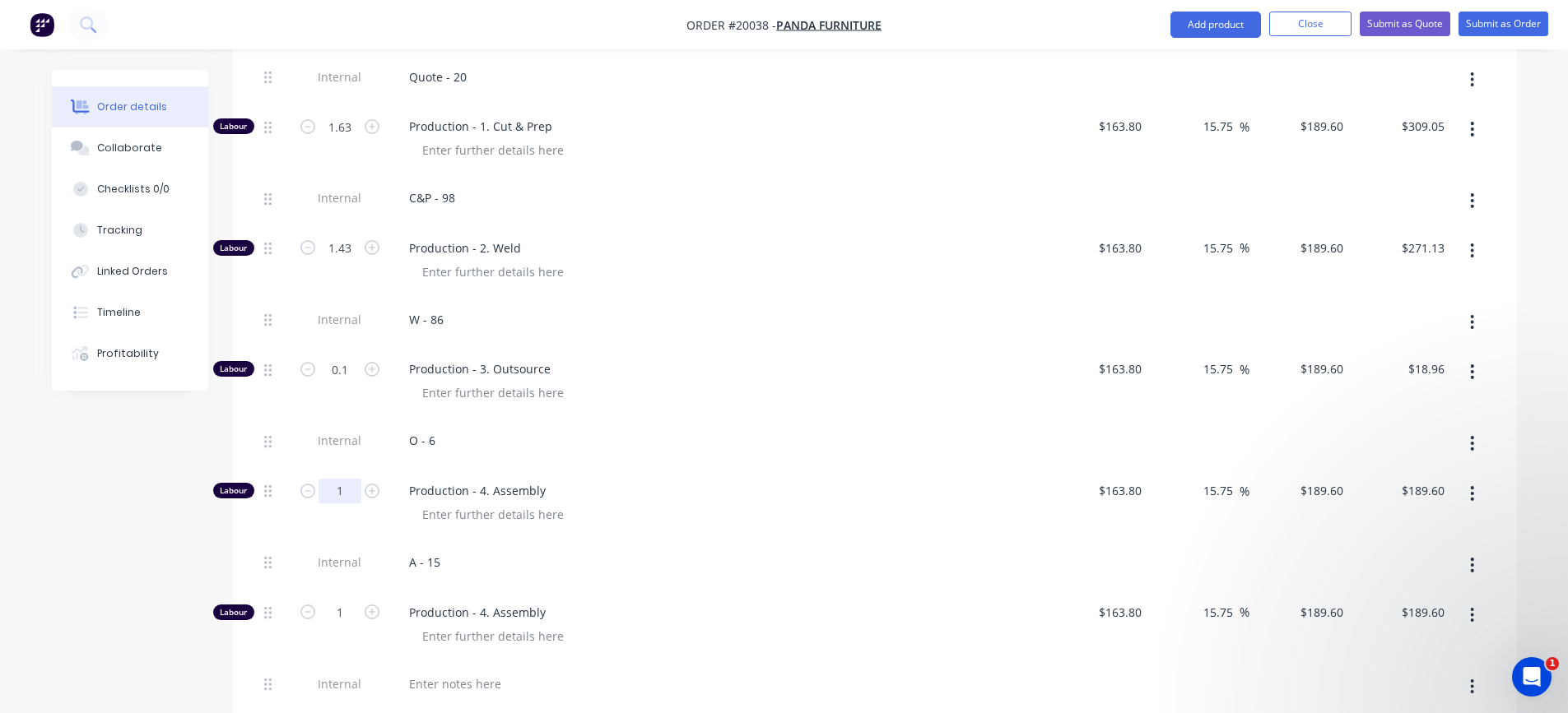
click at [336, 491] on input "1" at bounding box center [340, 491] width 43 height 25
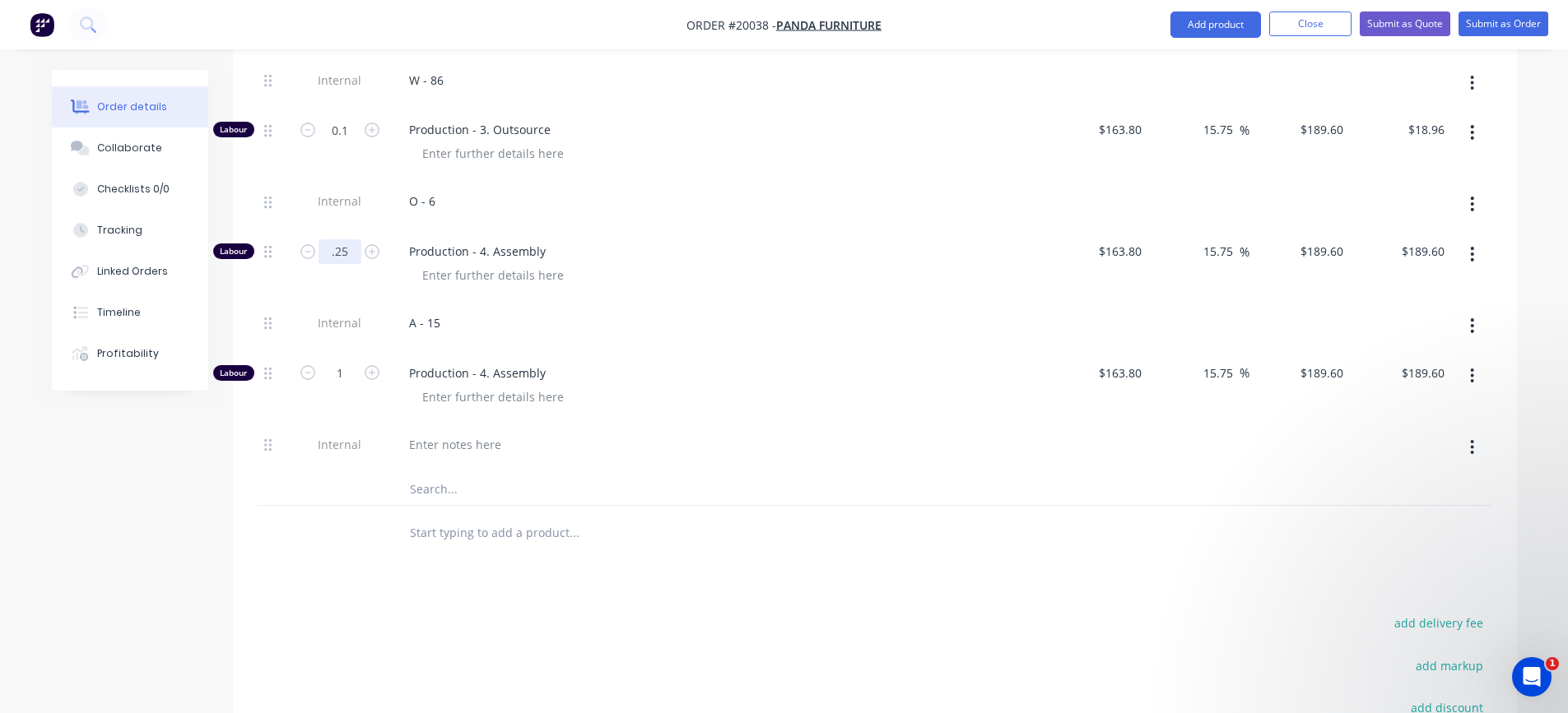
scroll to position [1646, 0]
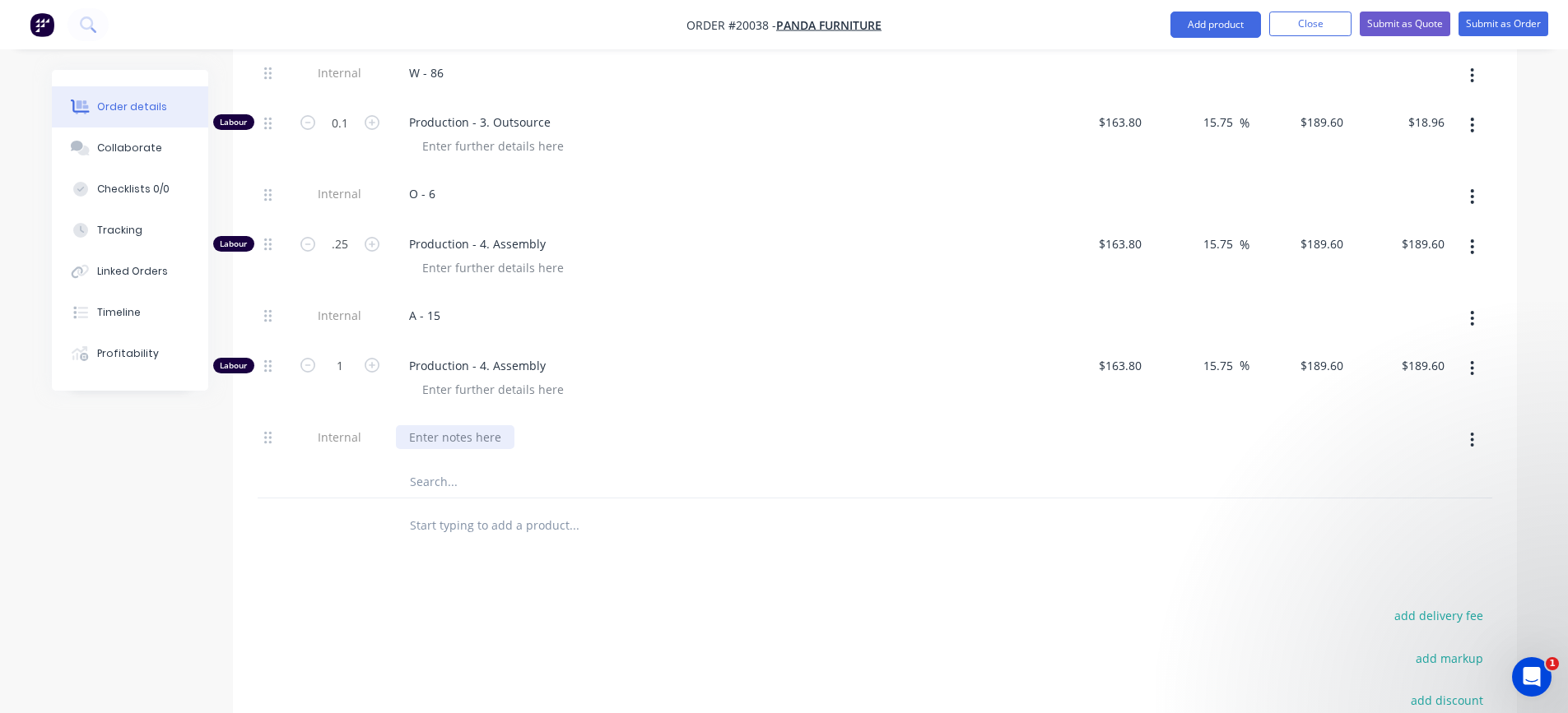
type input "0.25"
type input "$47.40"
click at [439, 436] on div at bounding box center [455, 437] width 119 height 24
click at [330, 369] on input "1" at bounding box center [340, 366] width 43 height 25
type input "0.68"
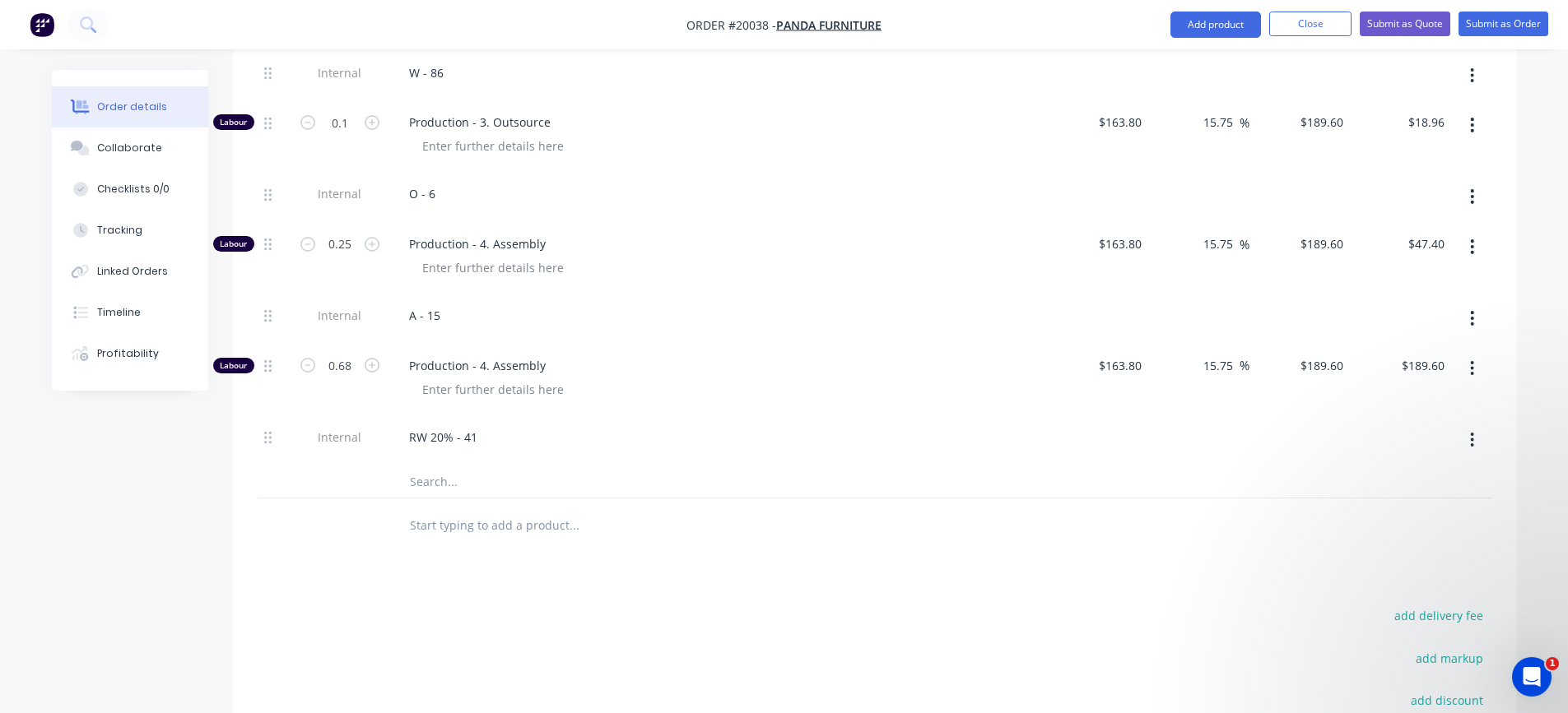
type input "$128.93"
click at [542, 456] on div "RW 20% - 41" at bounding box center [718, 441] width 659 height 50
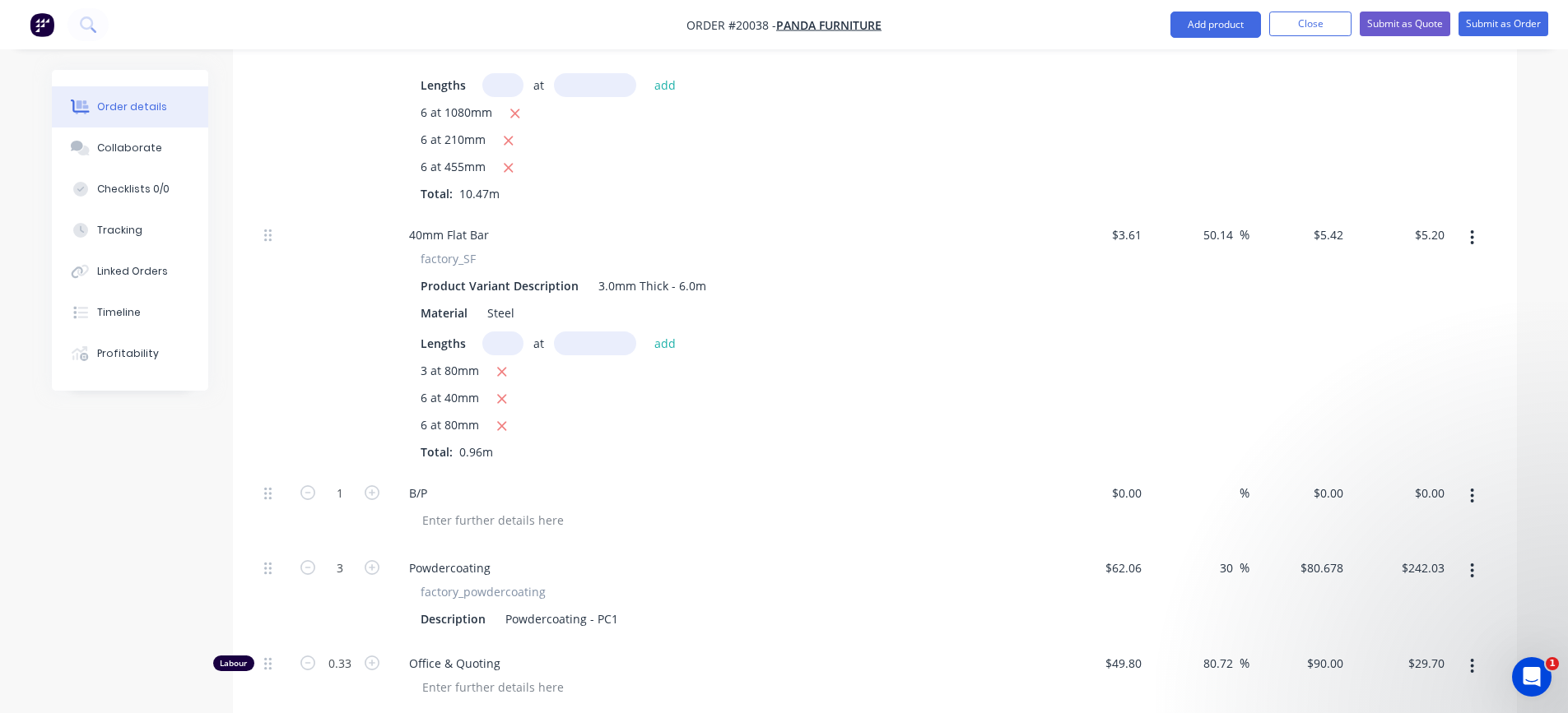
scroll to position [1152, 0]
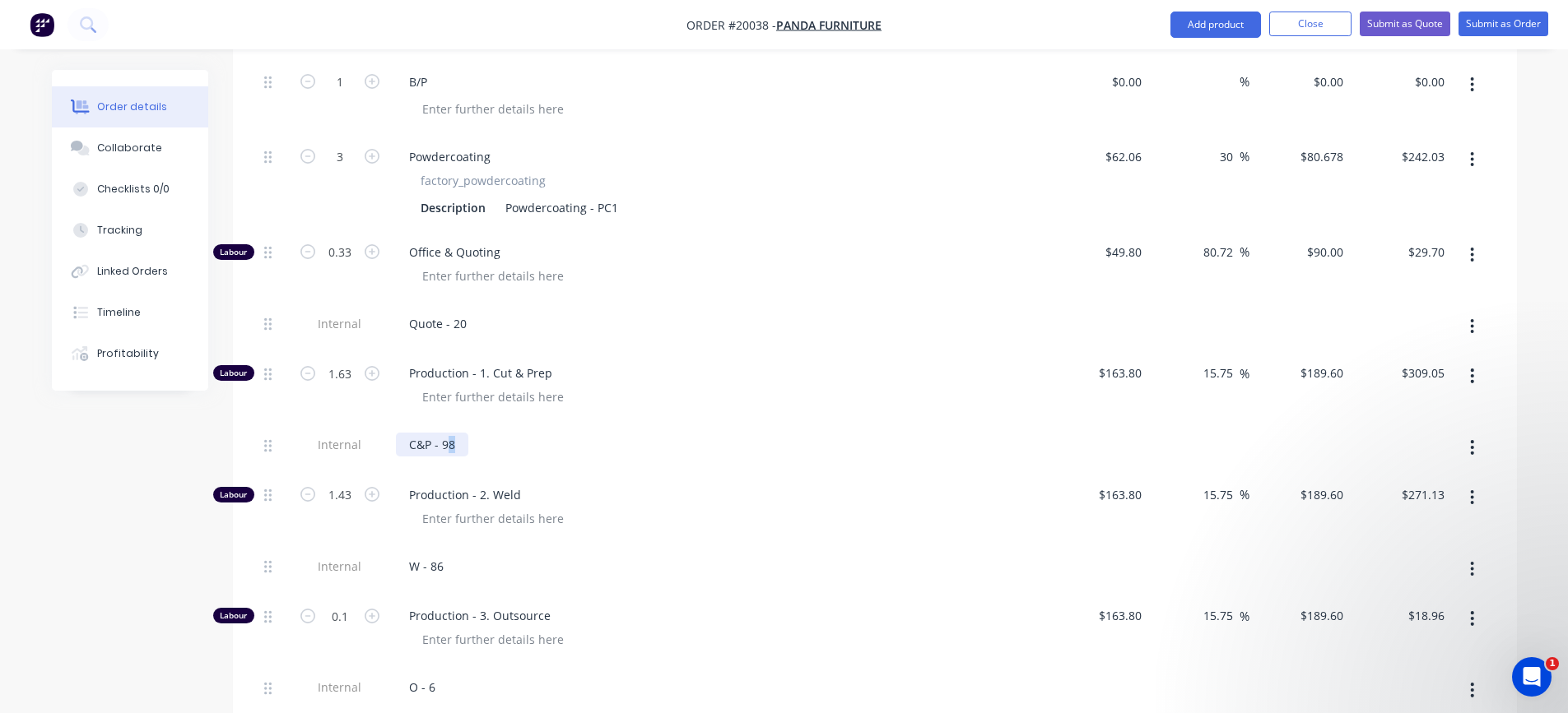
drag, startPoint x: 449, startPoint y: 447, endPoint x: 457, endPoint y: 447, distance: 8.0
click at [457, 447] on div "C&P - 98" at bounding box center [432, 445] width 72 height 24
click at [352, 376] on input "1.63" at bounding box center [340, 373] width 43 height 25
type input "1.6"
type input "$303.36"
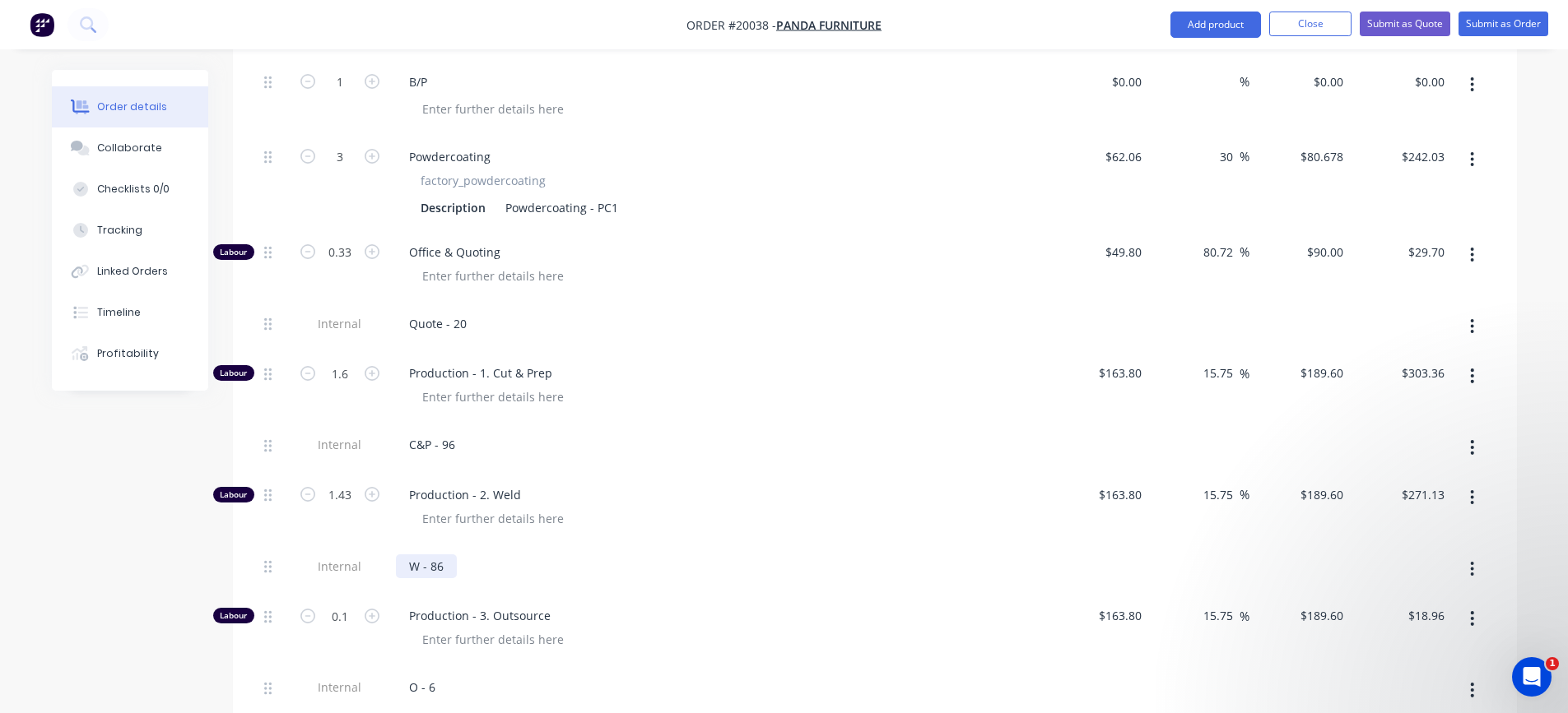
click at [452, 560] on div "W - 86" at bounding box center [426, 566] width 61 height 24
click at [351, 491] on input "1.43" at bounding box center [340, 495] width 43 height 25
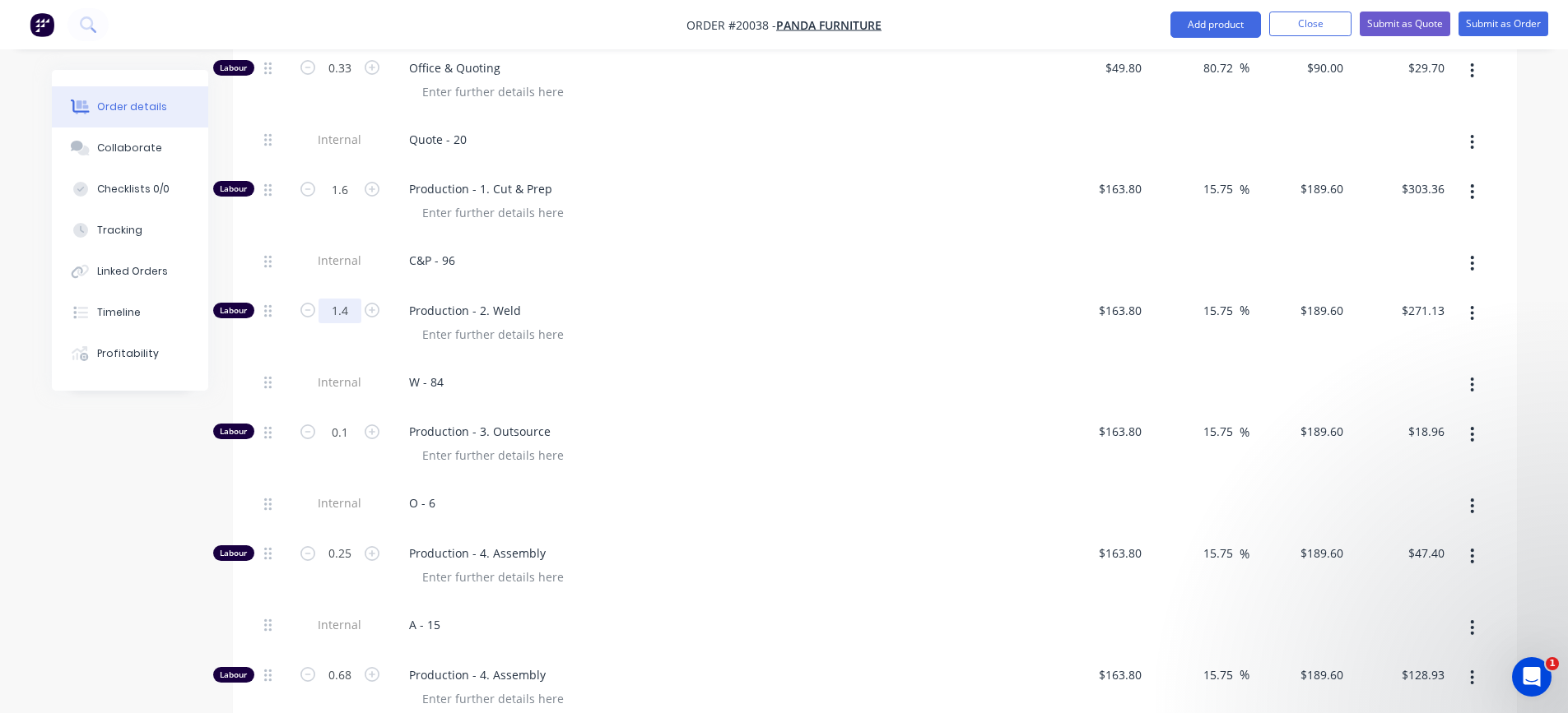
scroll to position [1399, 0]
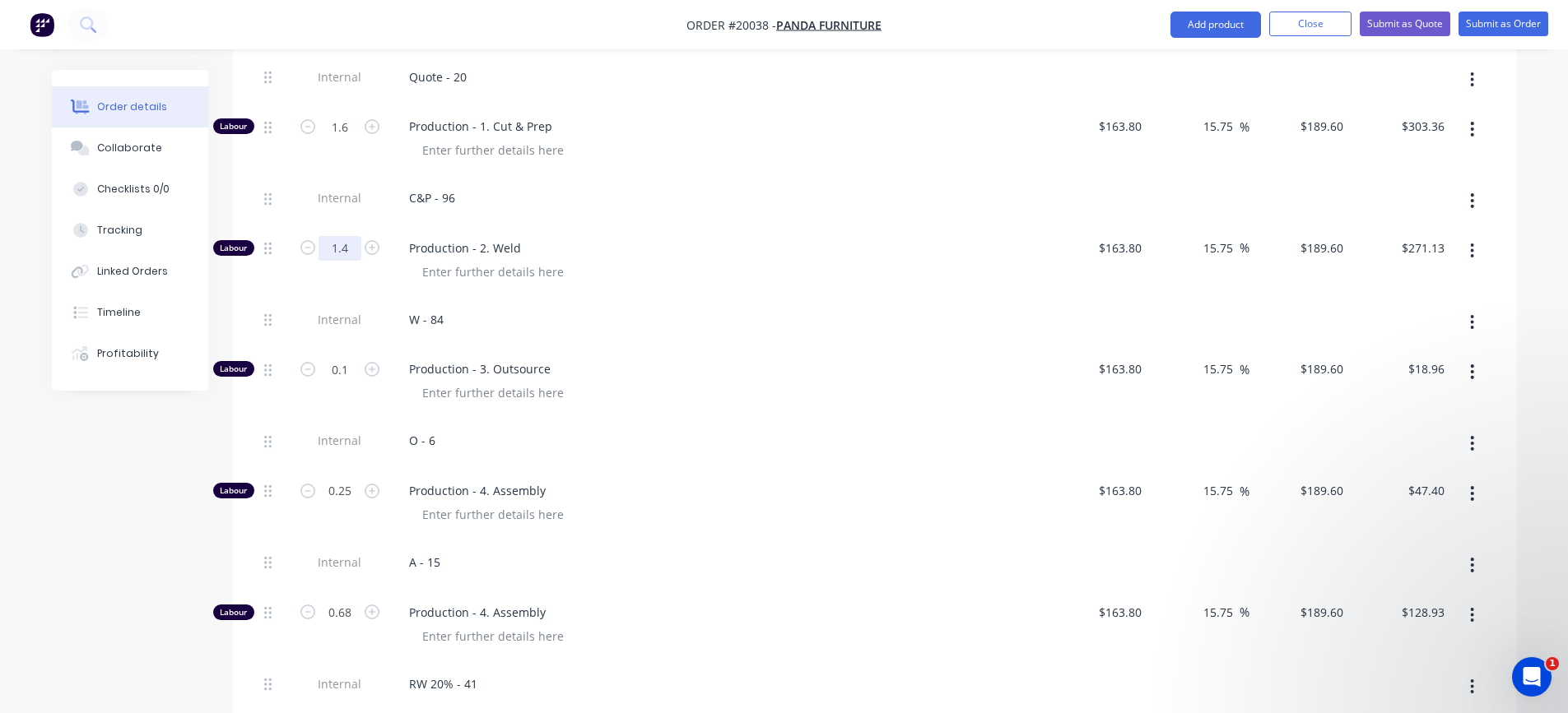
type input "1.4"
type input "$265.44"
click at [451, 440] on div "O - 6" at bounding box center [718, 441] width 646 height 24
click at [437, 440] on div "O - 6" at bounding box center [422, 441] width 53 height 24
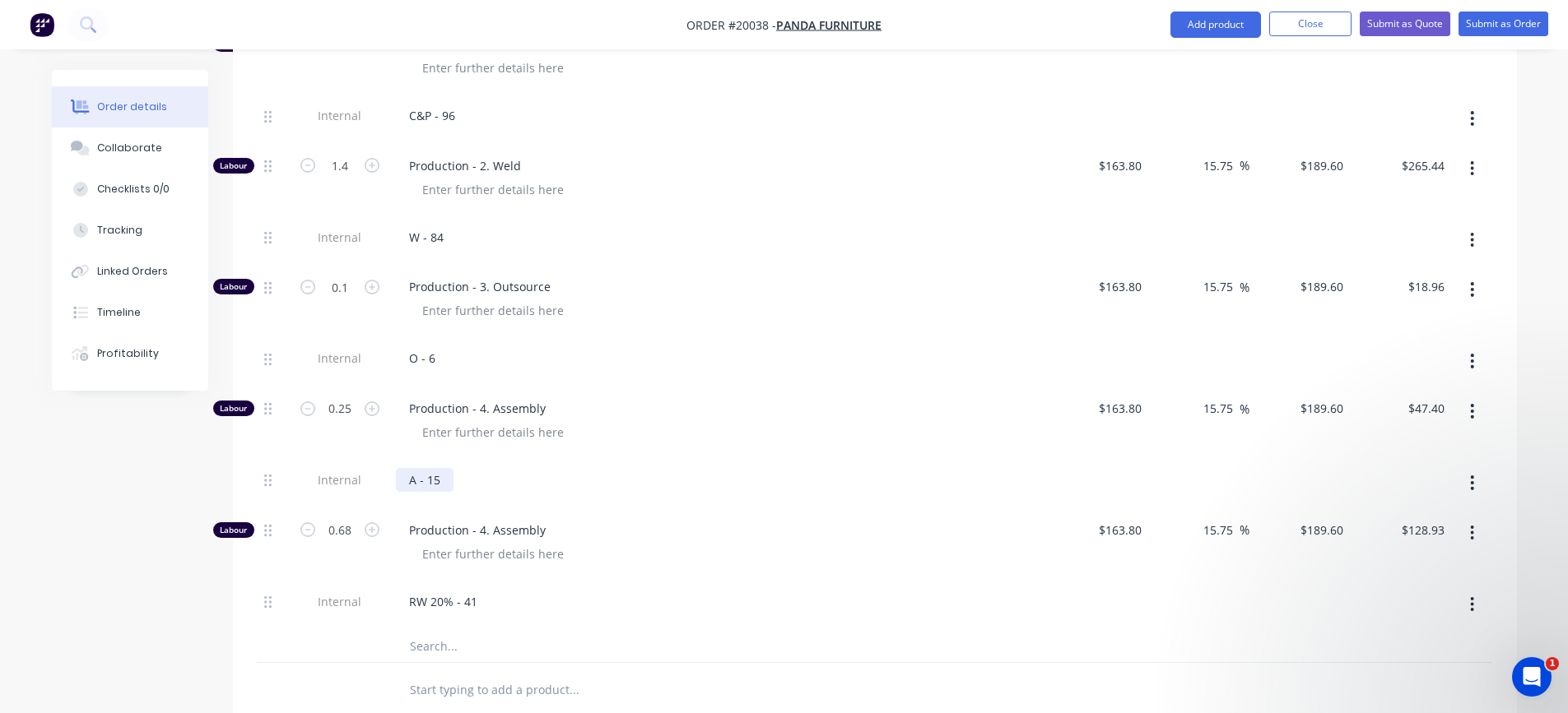
click at [438, 479] on div "A - 15" at bounding box center [425, 480] width 58 height 24
click at [443, 478] on div "A - 15" at bounding box center [425, 480] width 58 height 24
click at [343, 408] on input "0.25" at bounding box center [340, 408] width 43 height 25
type input "0.15"
type input "$28.44"
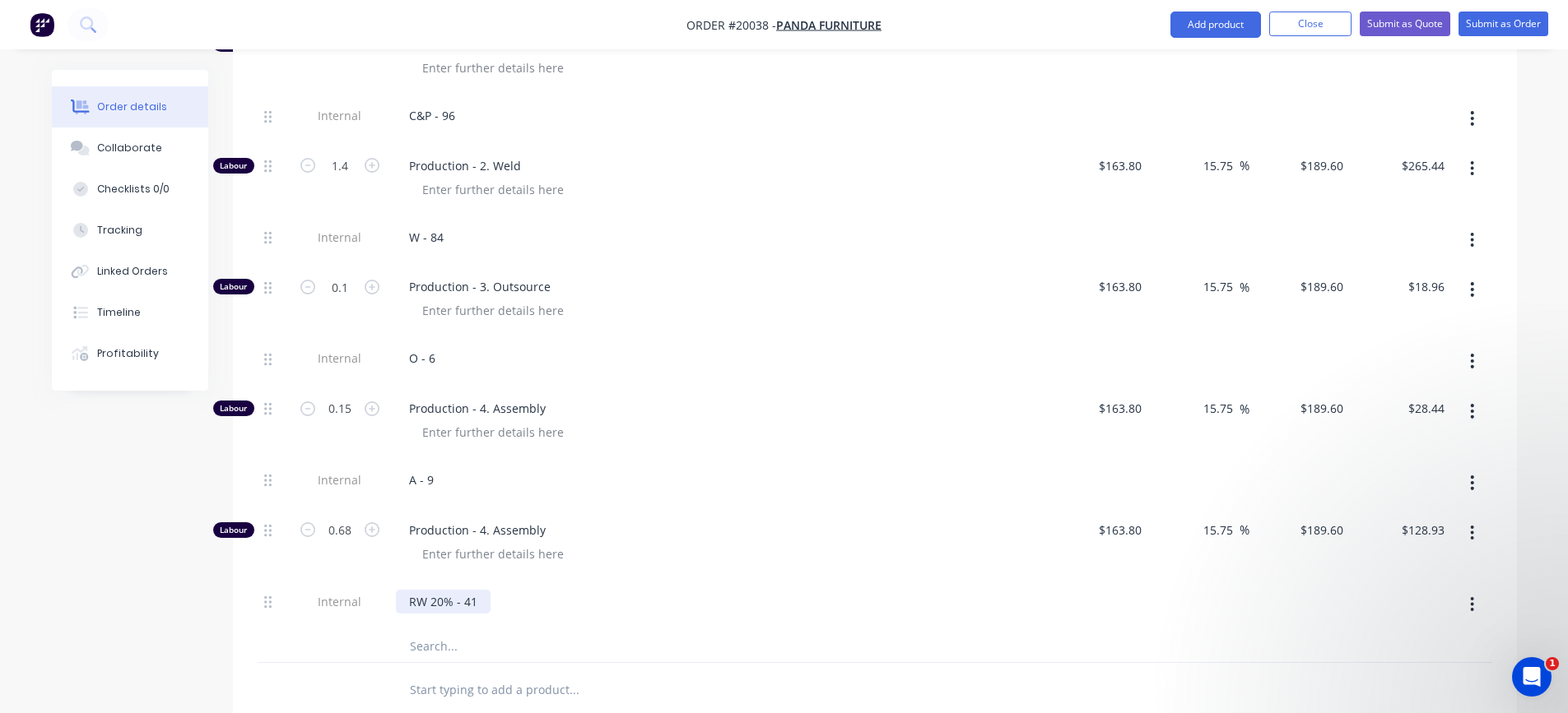
click at [486, 604] on div "RW 20% - 41" at bounding box center [443, 602] width 95 height 24
click at [345, 520] on input "0.68" at bounding box center [340, 530] width 43 height 25
type input "0.65"
type input "$123.24"
click at [597, 577] on div "Production - 4. Assembly" at bounding box center [718, 544] width 659 height 71
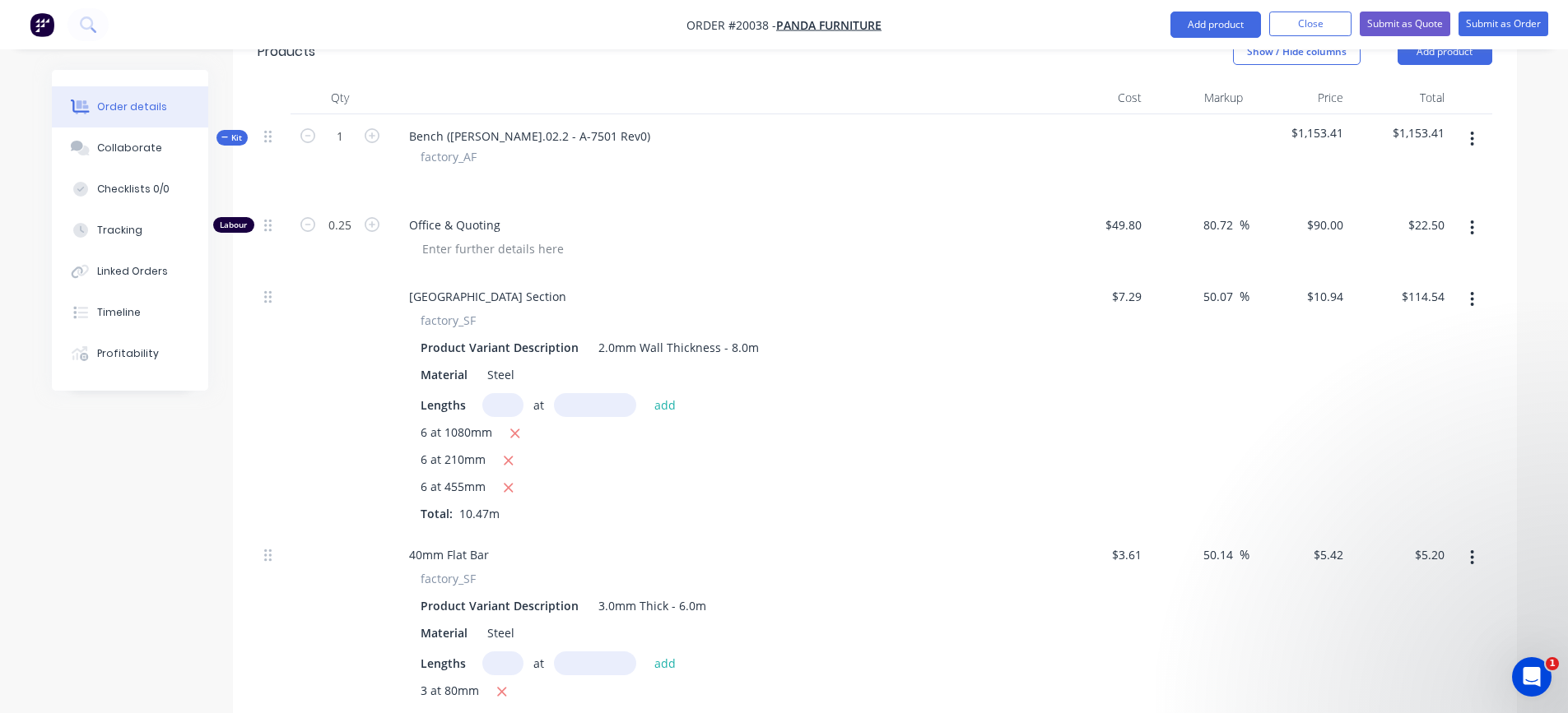
scroll to position [83, 0]
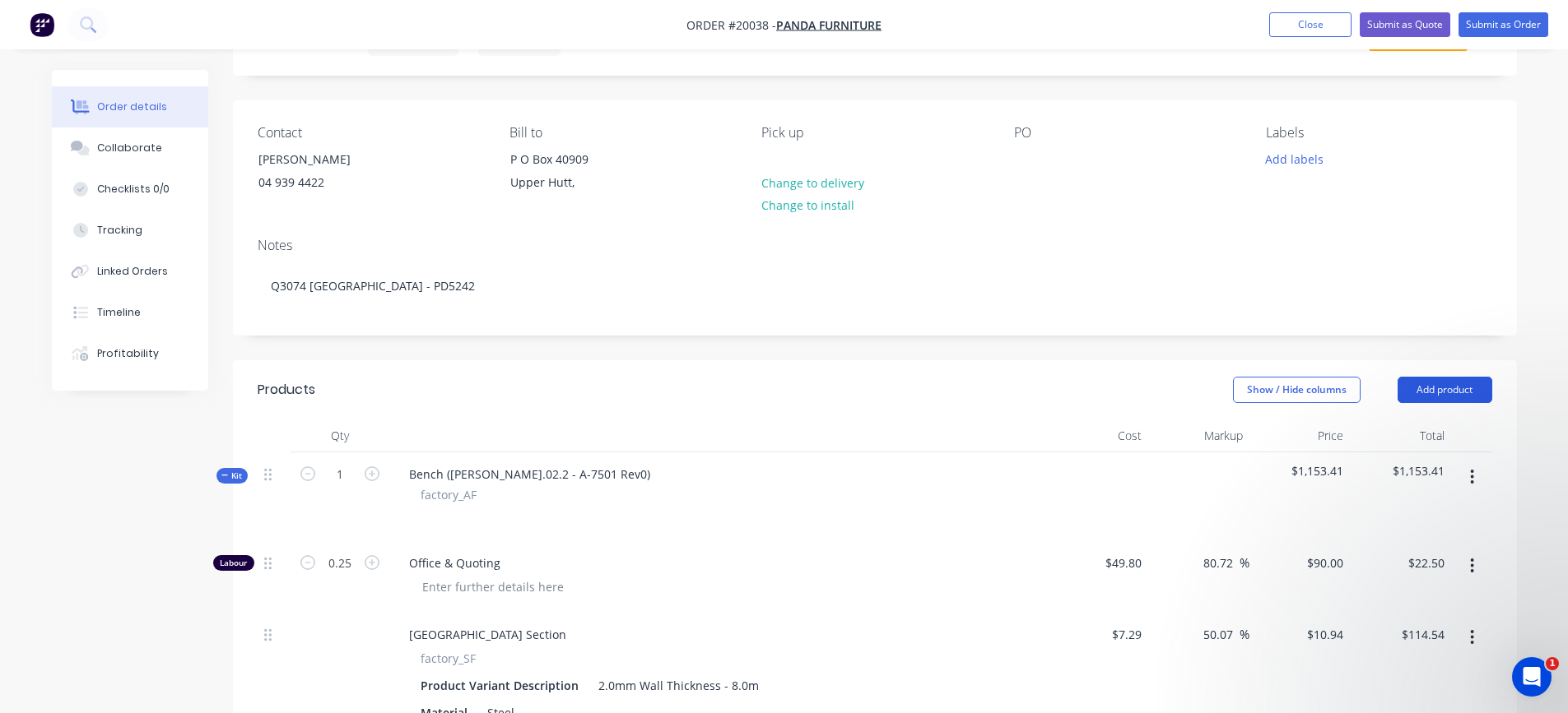
click at [1449, 383] on button "Add product" at bounding box center [1445, 390] width 95 height 26
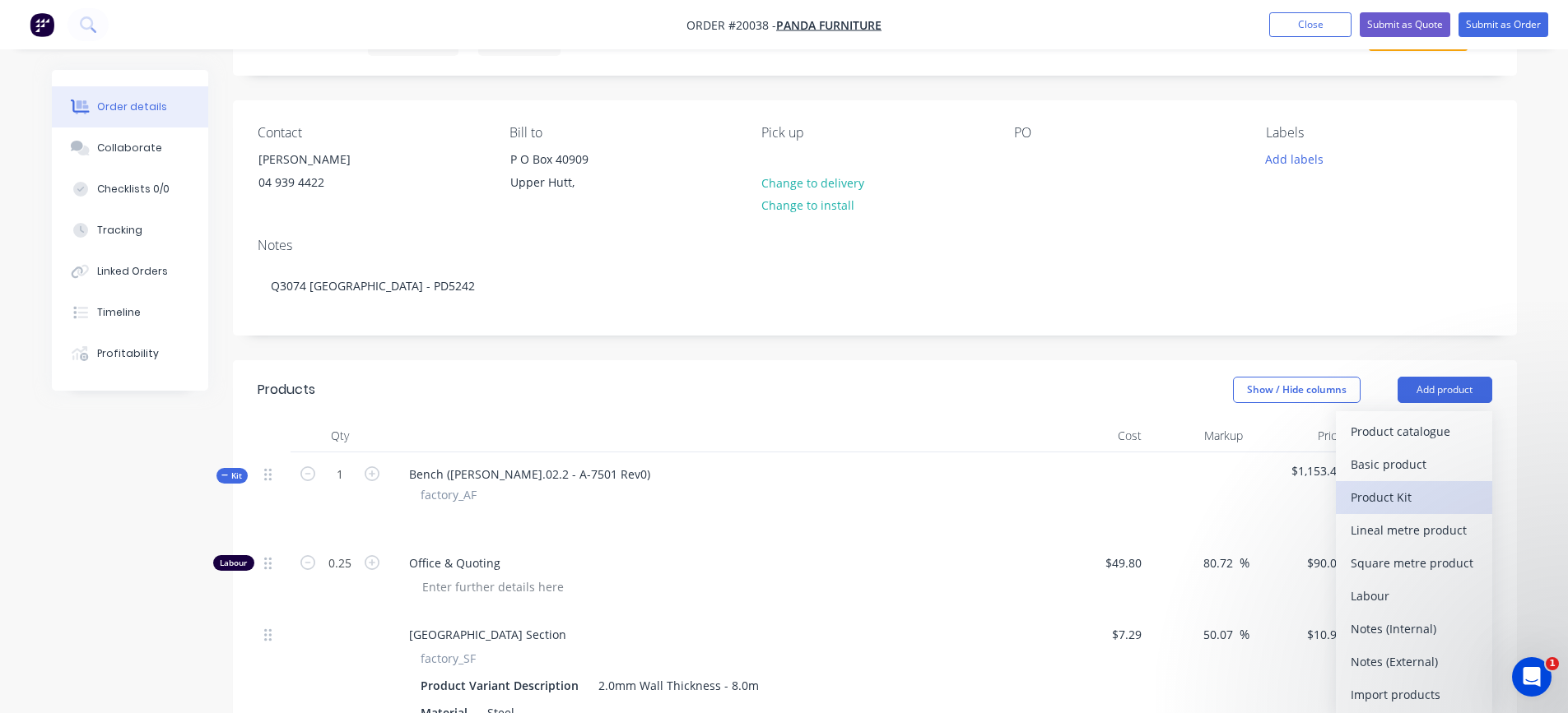
click at [1408, 495] on div "Product Kit" at bounding box center [1414, 498] width 126 height 24
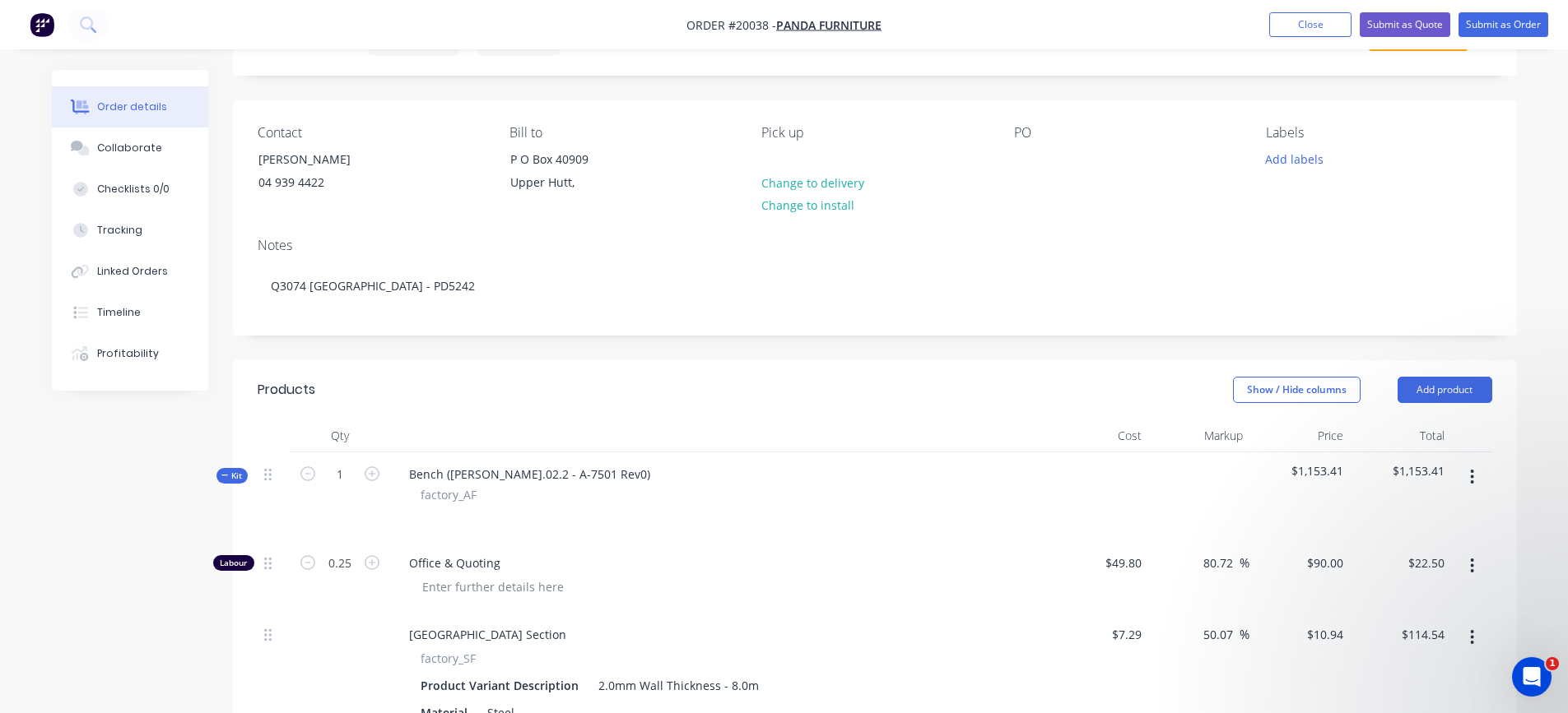
click at [1488, 328] on div "Notes Q3074 [GEOGRAPHIC_DATA] - PD5242" at bounding box center [875, 279] width 1285 height 110
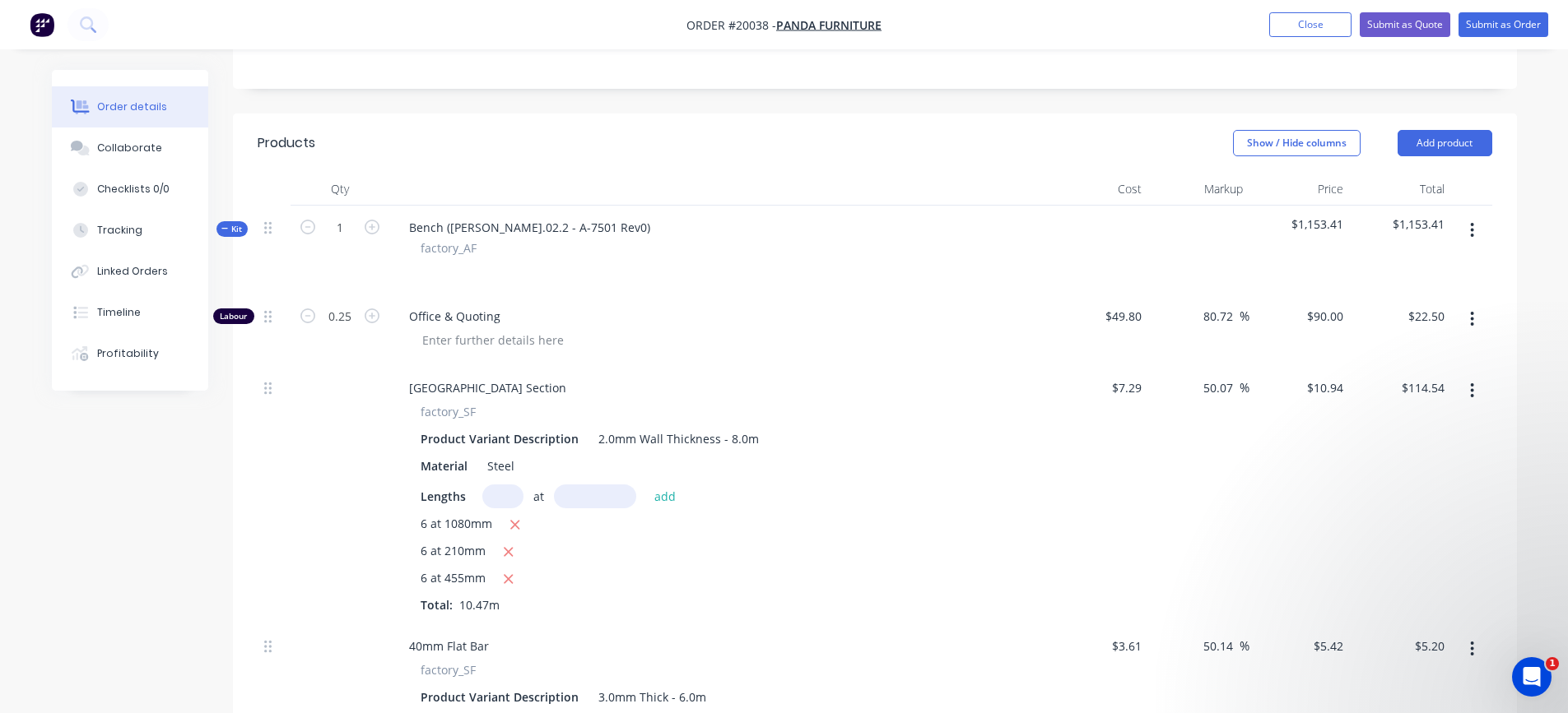
scroll to position [0, 0]
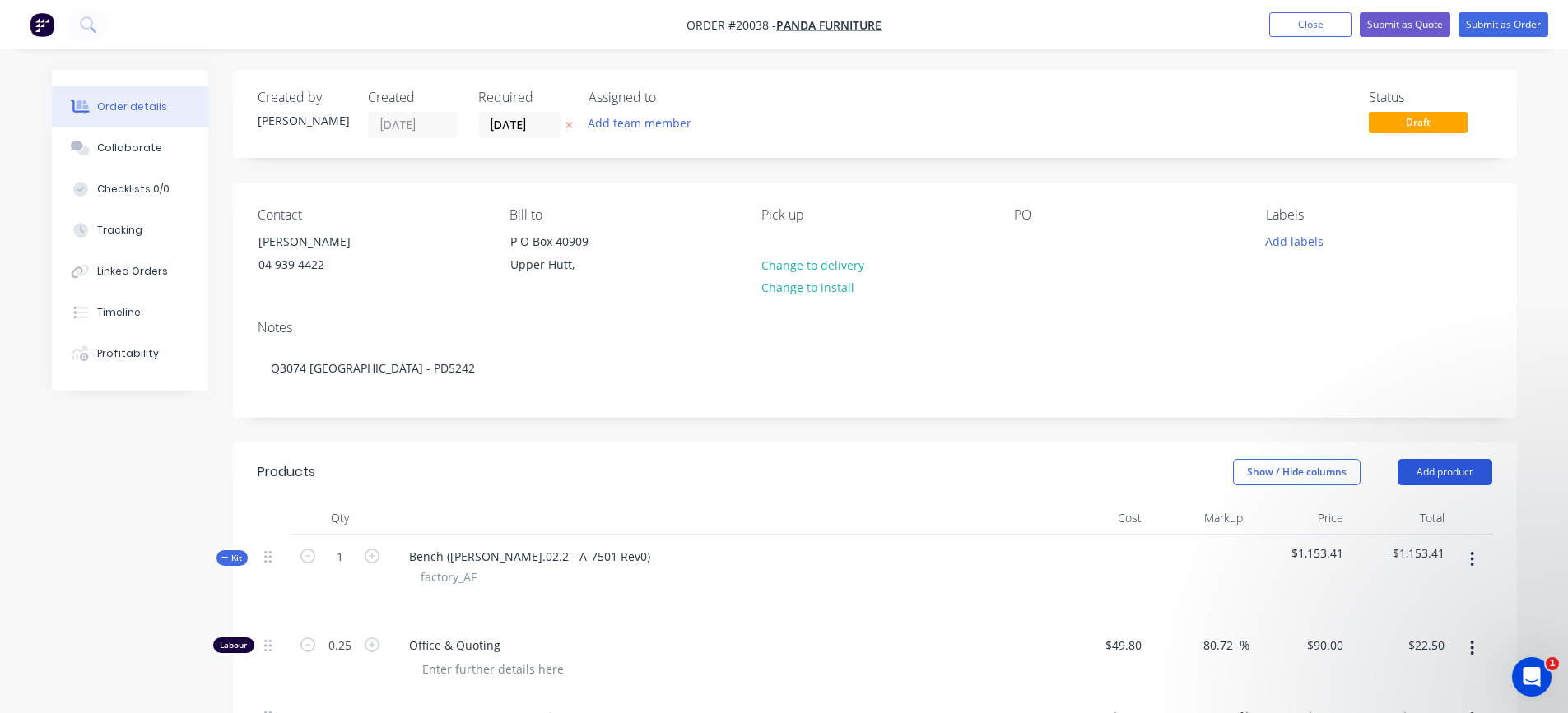
click at [1427, 469] on button "Add product" at bounding box center [1445, 473] width 95 height 26
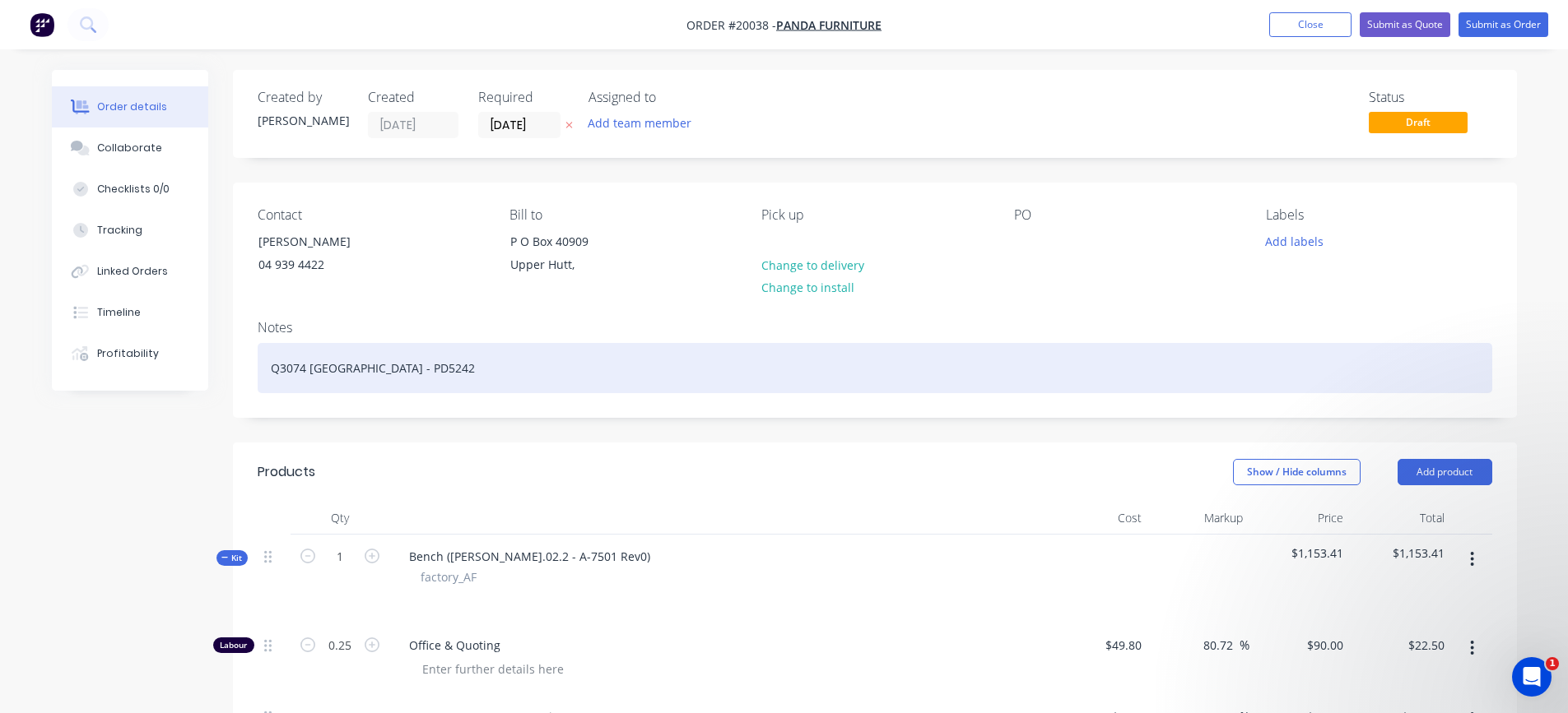
click at [1426, 387] on div "Q3074 [GEOGRAPHIC_DATA] - PD5242" at bounding box center [874, 369] width 1235 height 50
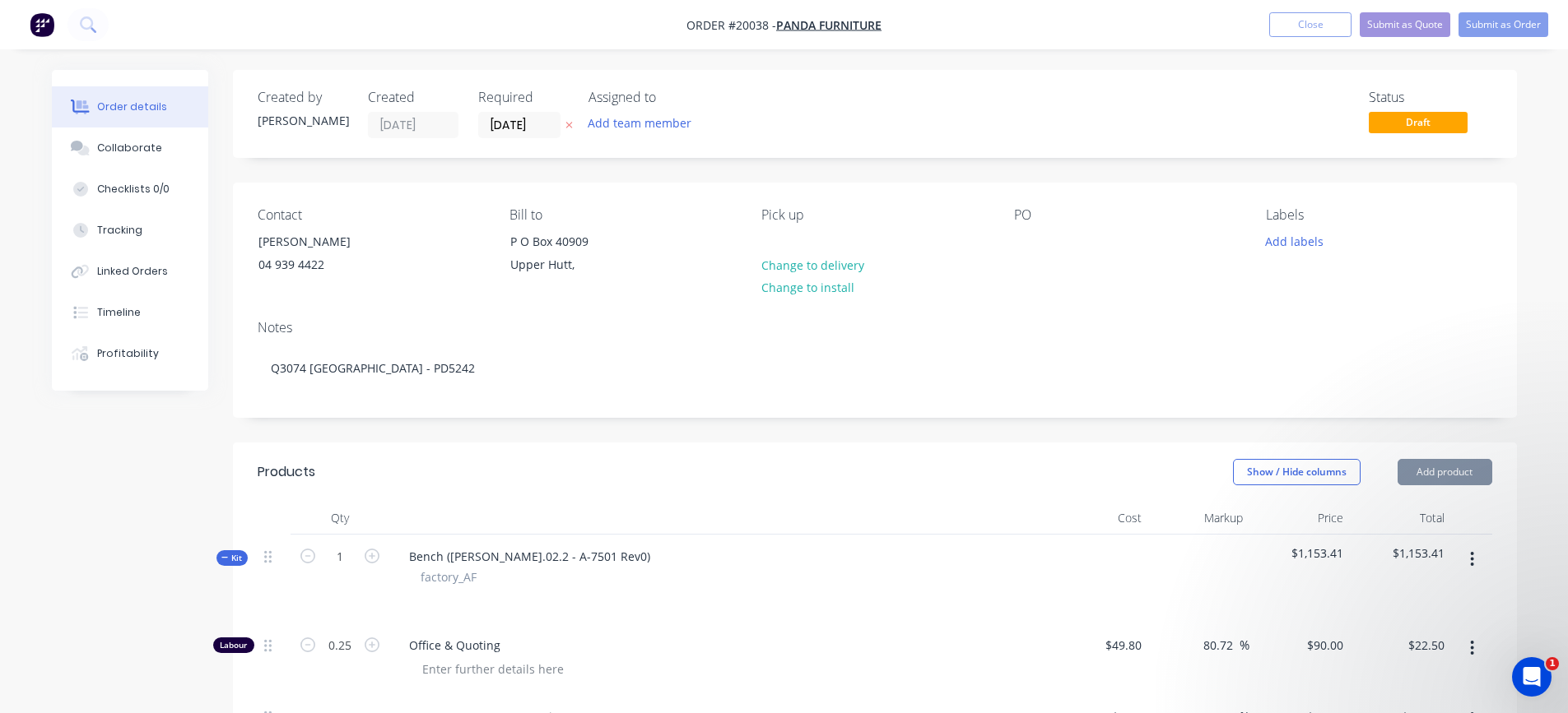
click at [904, 460] on div "Show / Hide columns Add product" at bounding box center [1005, 473] width 973 height 26
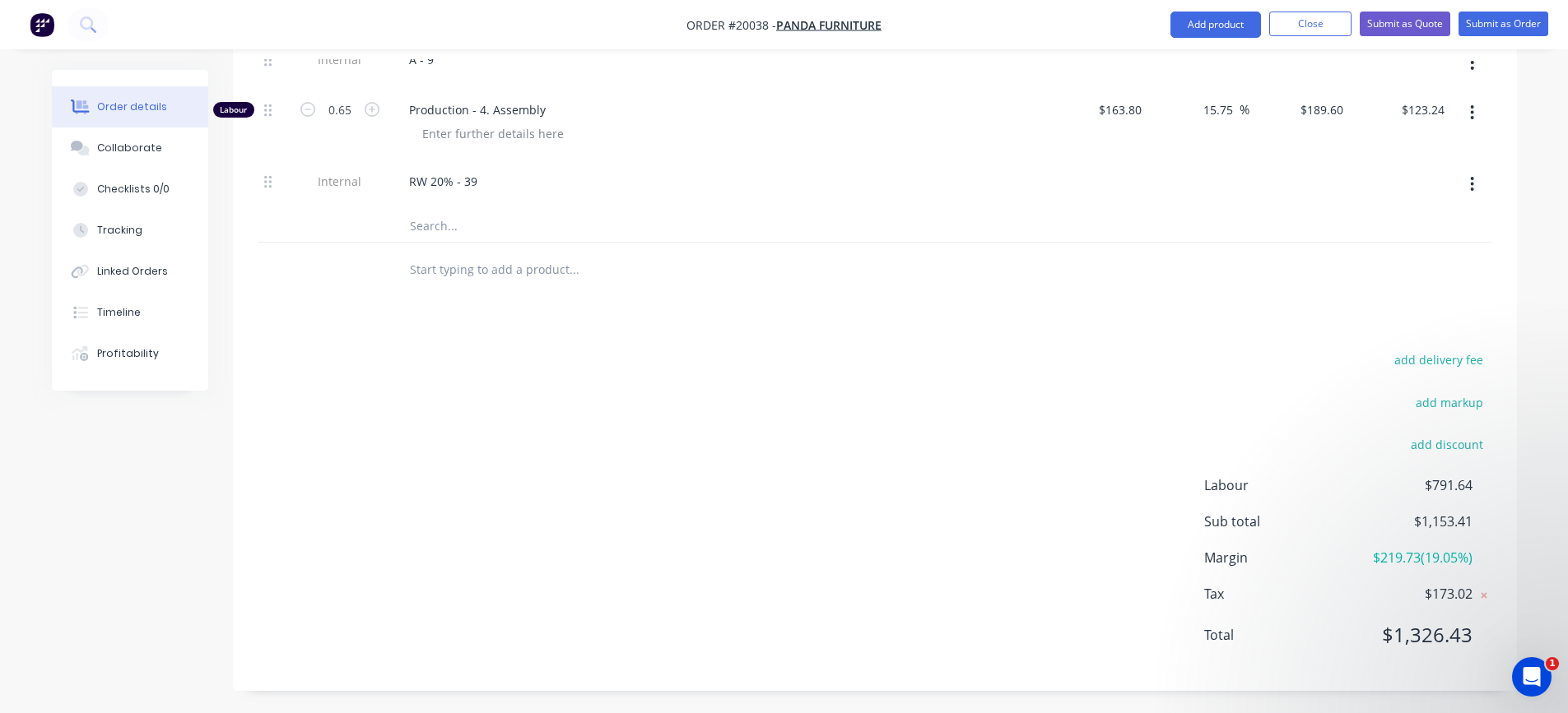
scroll to position [1904, 0]
click at [508, 266] on input "text" at bounding box center [574, 266] width 330 height 32
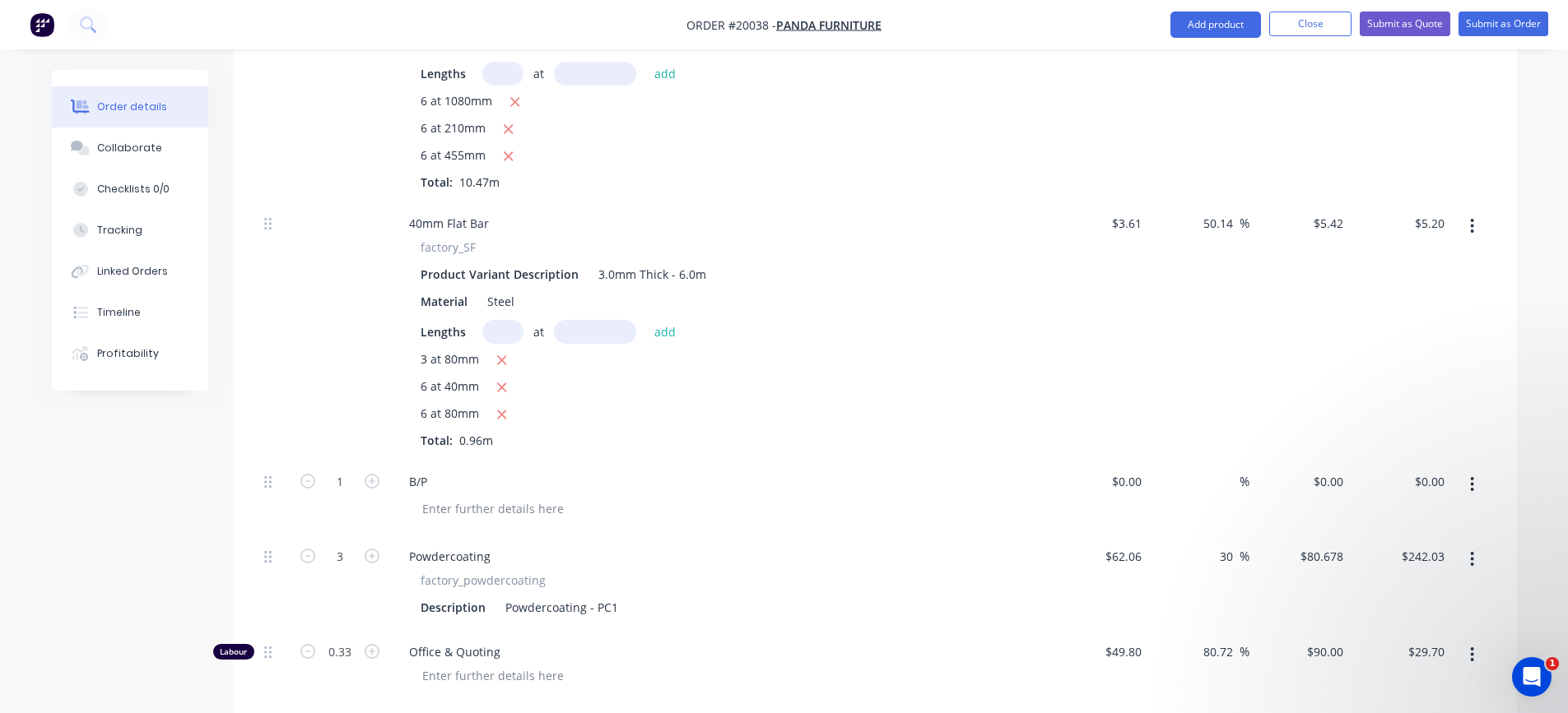
scroll to position [258, 0]
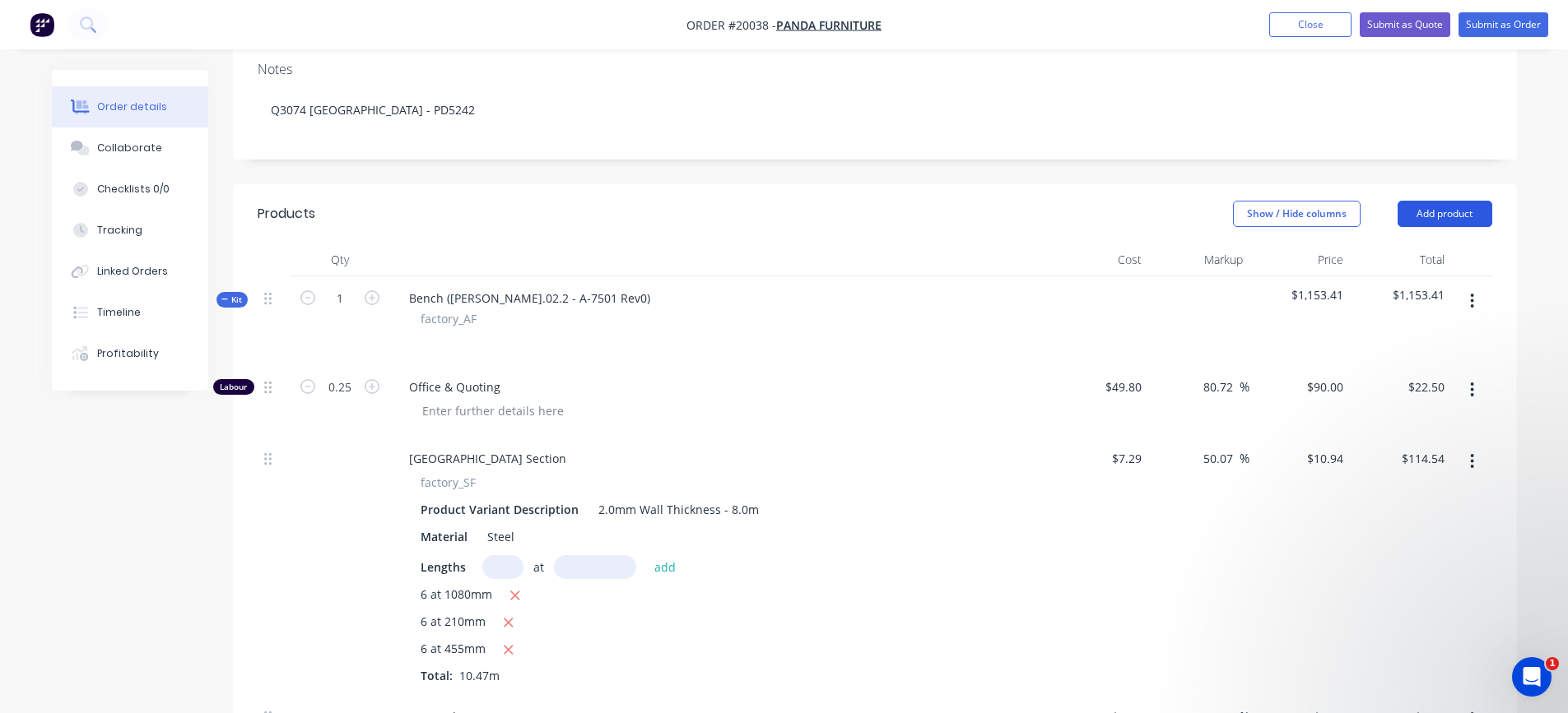
click at [1432, 214] on button "Add product" at bounding box center [1445, 214] width 95 height 26
click at [1381, 195] on header "Products Show / Hide columns Add product Product kit type Standard pricing Cust…" at bounding box center [875, 214] width 1285 height 59
click at [1470, 301] on button "button" at bounding box center [1472, 301] width 39 height 30
click at [1010, 219] on div "Show / Hide columns Add product" at bounding box center [1005, 214] width 973 height 26
click at [1047, 217] on div "Show / Hide columns Add product" at bounding box center [1005, 214] width 973 height 26
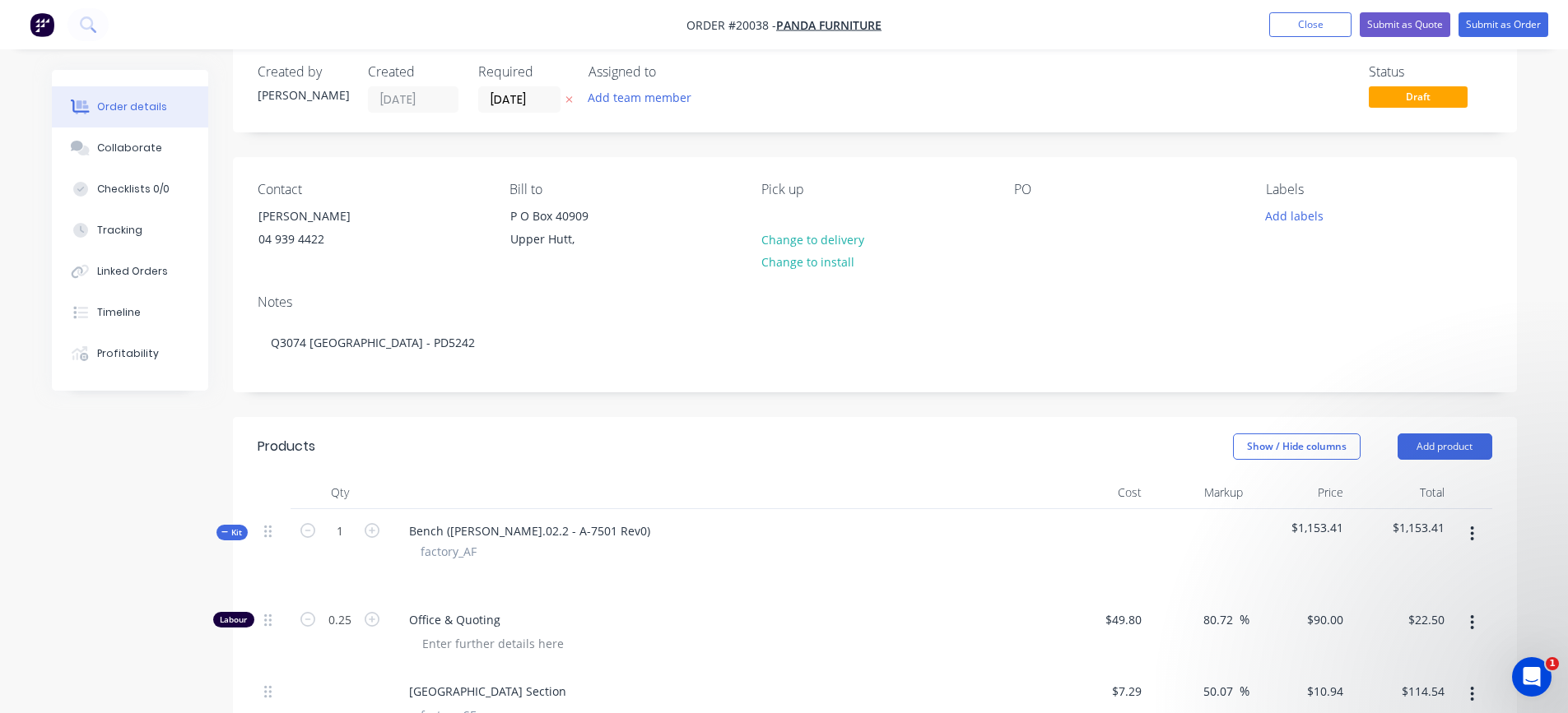
scroll to position [0, 0]
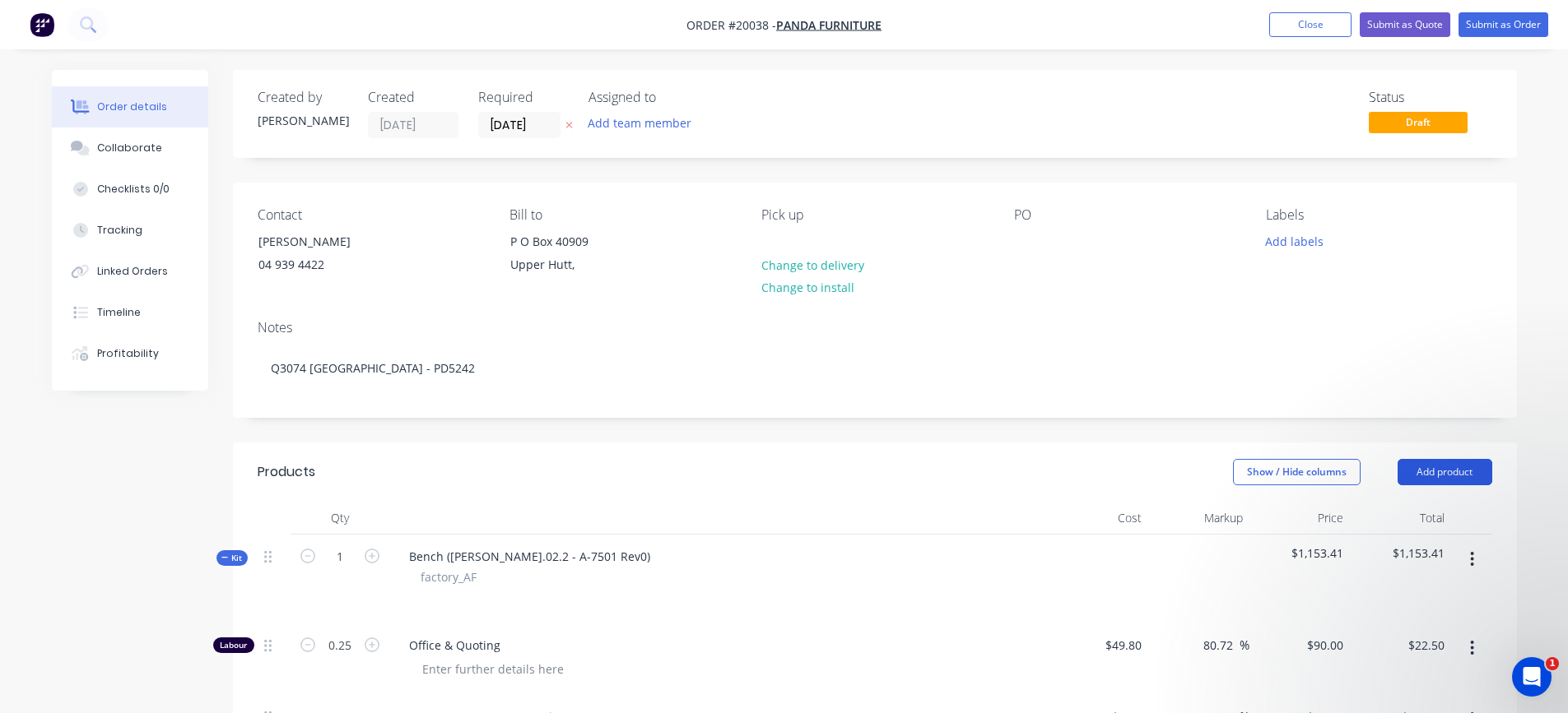
click at [1452, 473] on button "Add product" at bounding box center [1445, 473] width 95 height 26
click at [1379, 616] on div "Back" at bounding box center [1414, 613] width 126 height 24
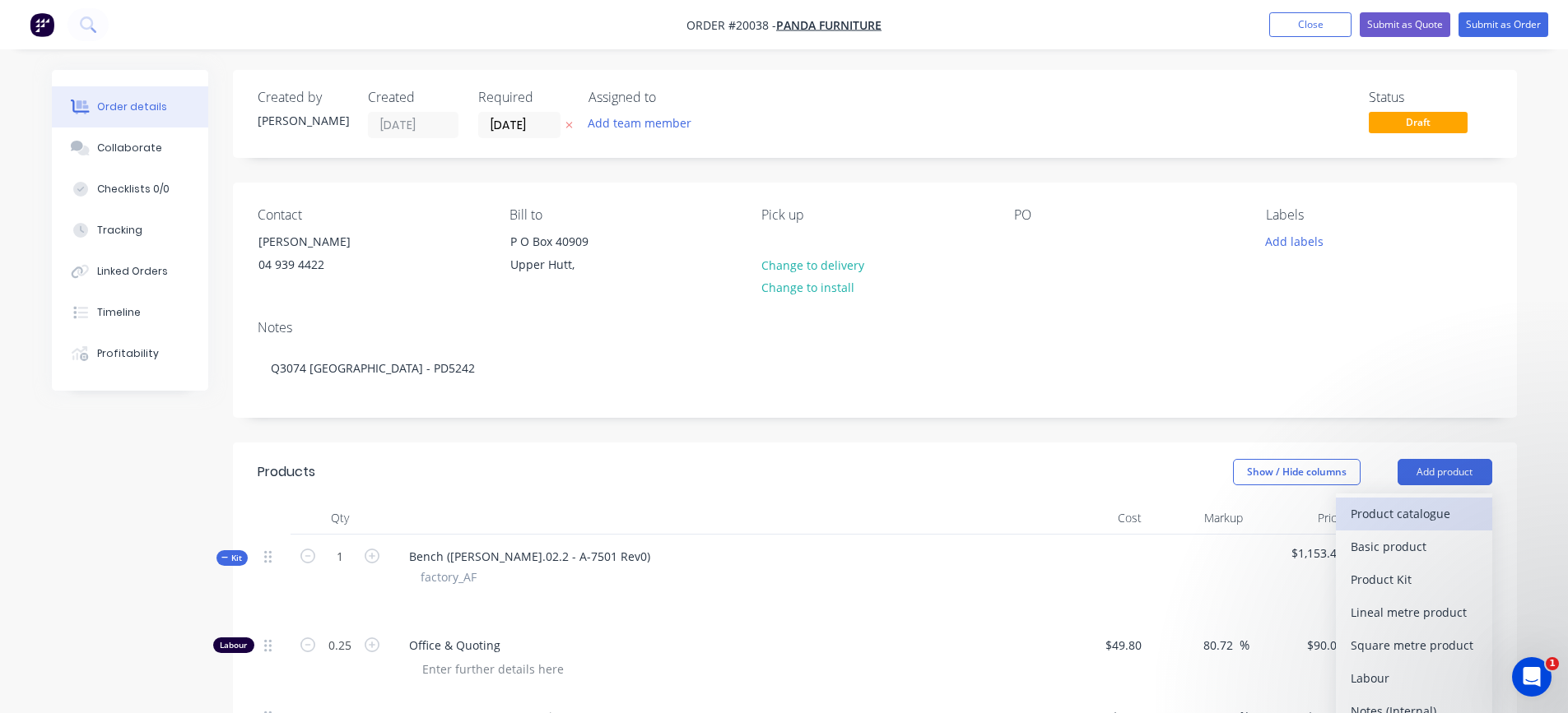
click at [1401, 517] on div "Product catalogue" at bounding box center [1414, 514] width 126 height 24
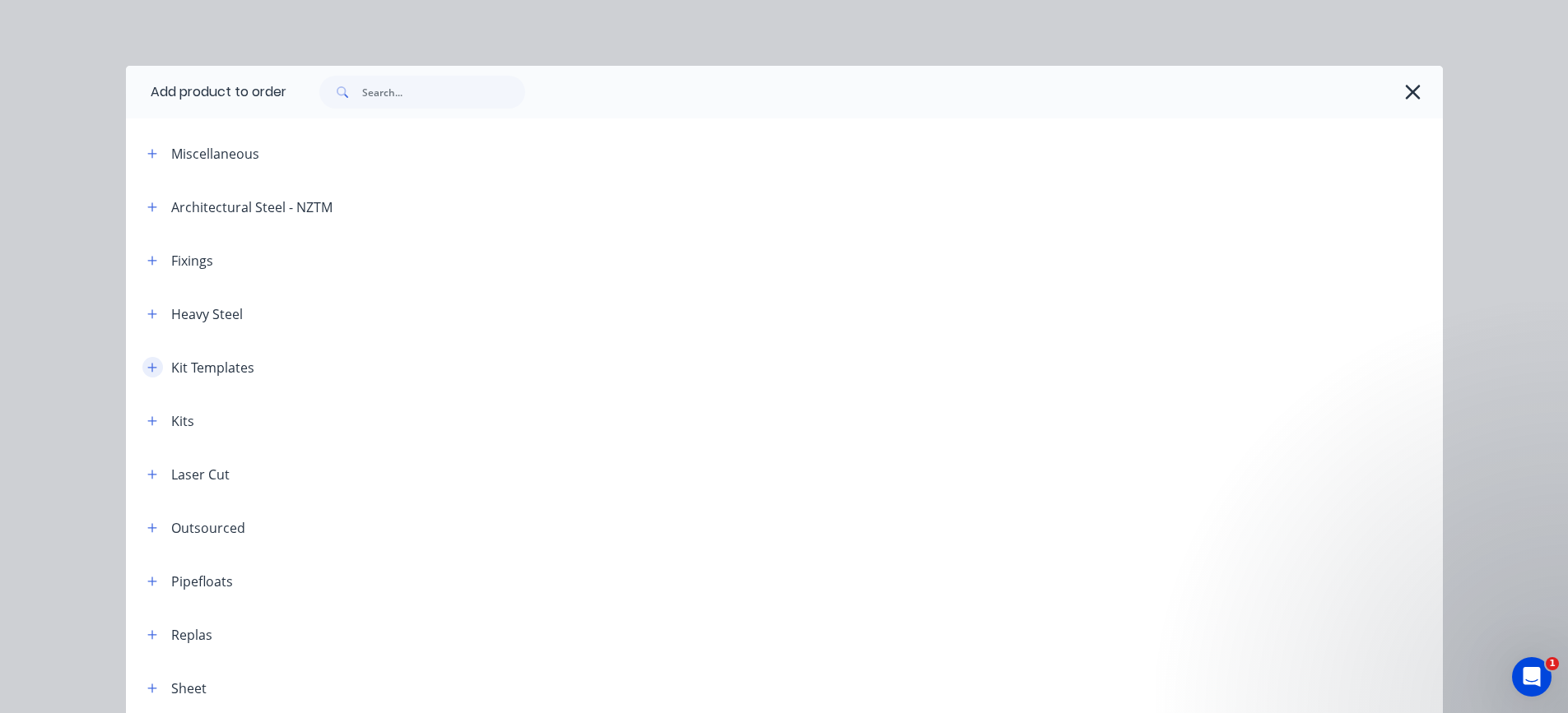
click at [143, 359] on button "button" at bounding box center [152, 368] width 20 height 20
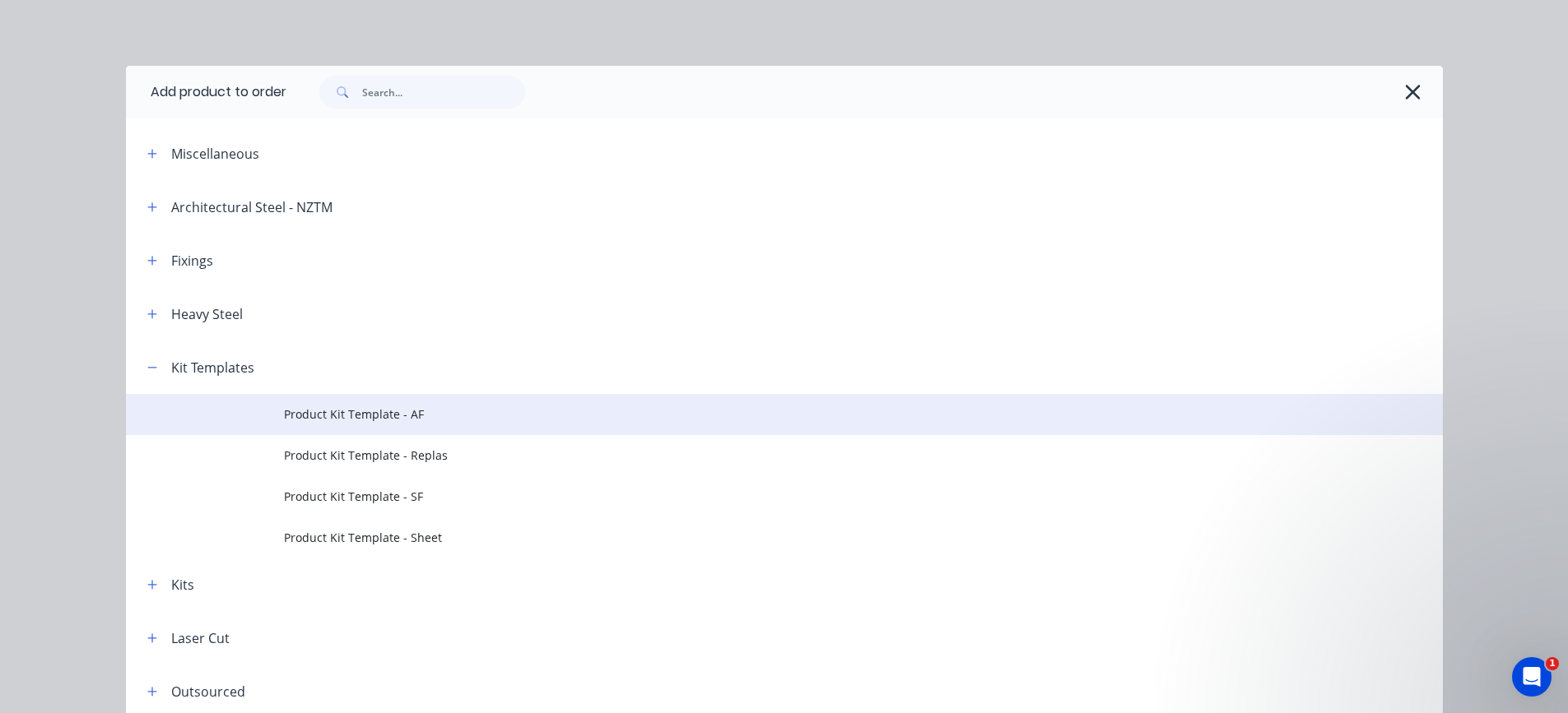
click at [320, 414] on span "Product Kit Template - AF" at bounding box center [748, 414] width 927 height 18
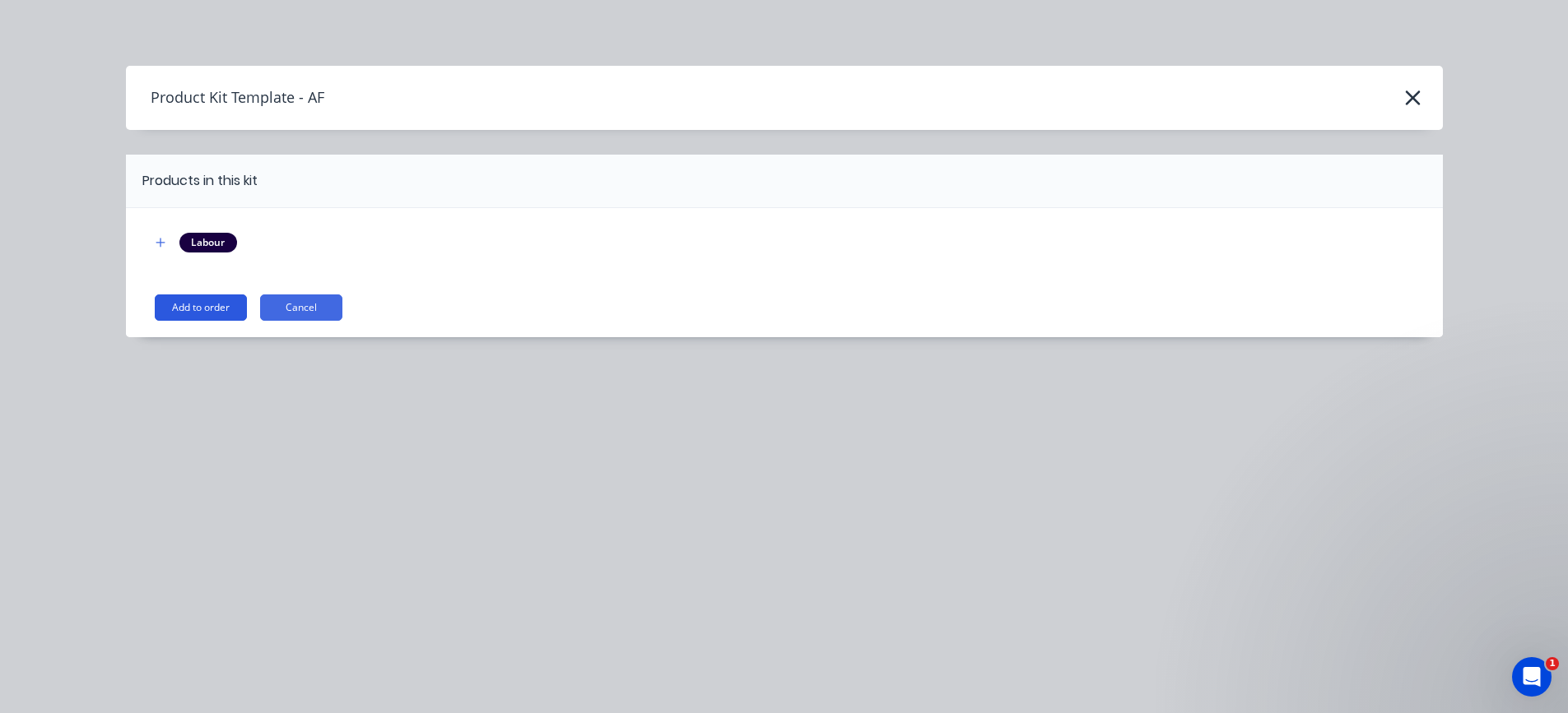
click at [193, 307] on button "Add to order" at bounding box center [201, 307] width 92 height 26
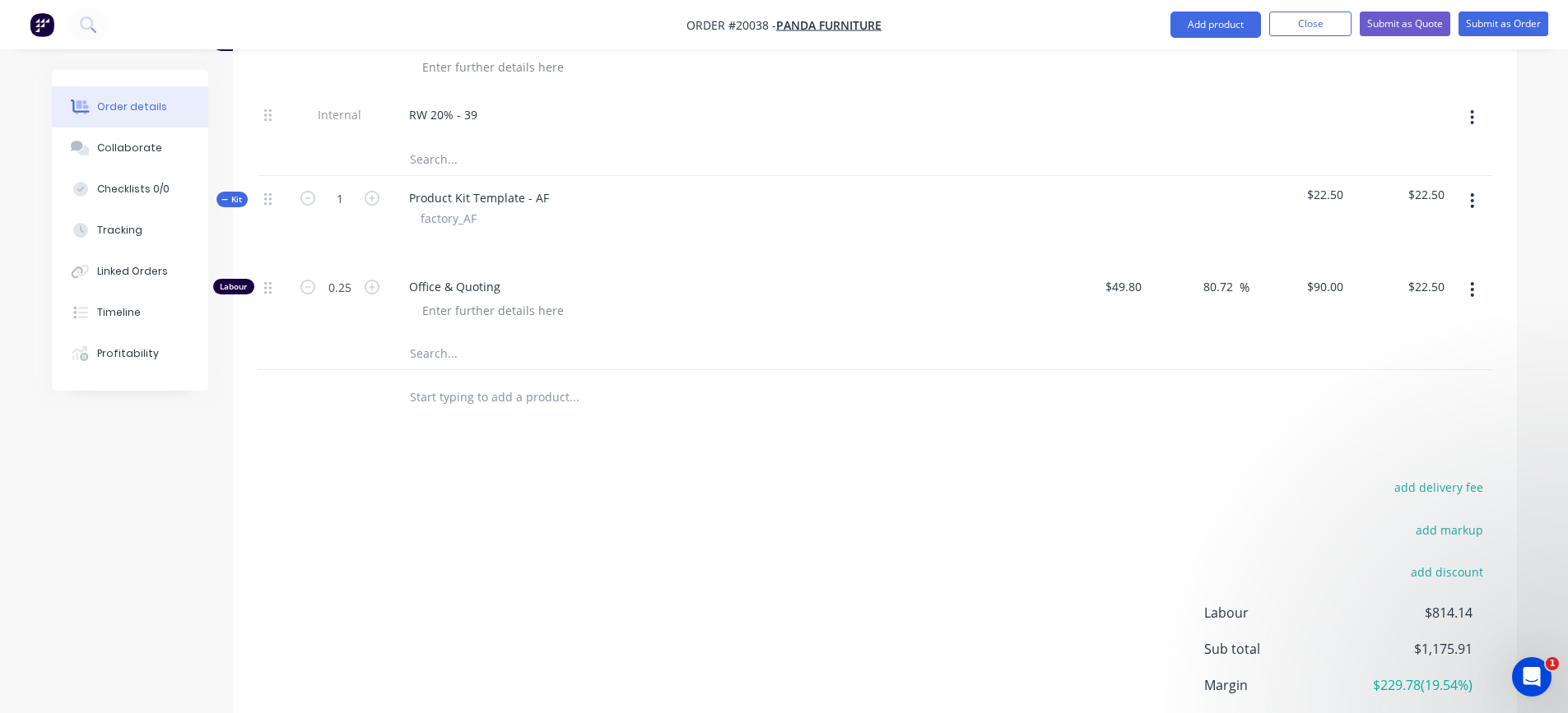
scroll to position [1975, 0]
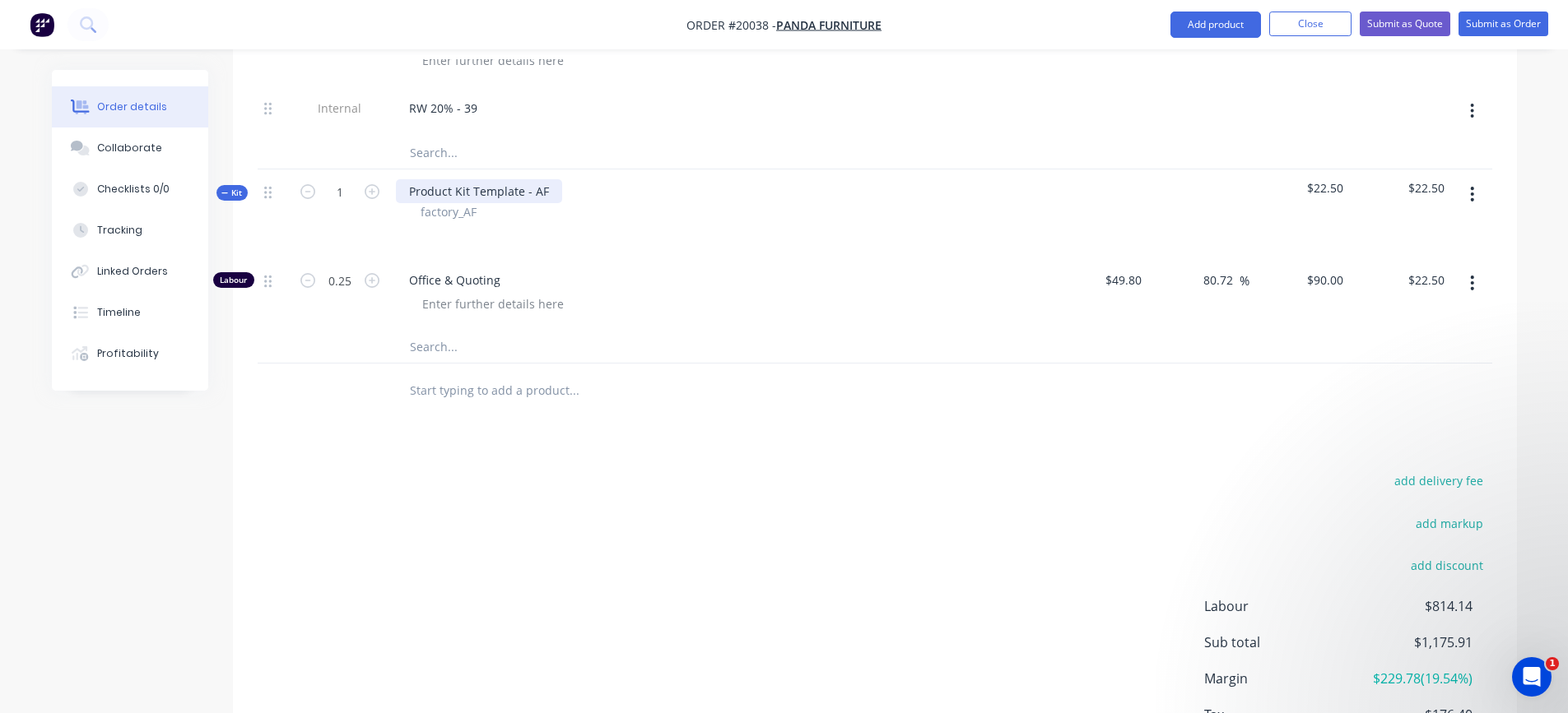
click at [541, 192] on div "Product Kit Template - AF" at bounding box center [478, 191] width 166 height 24
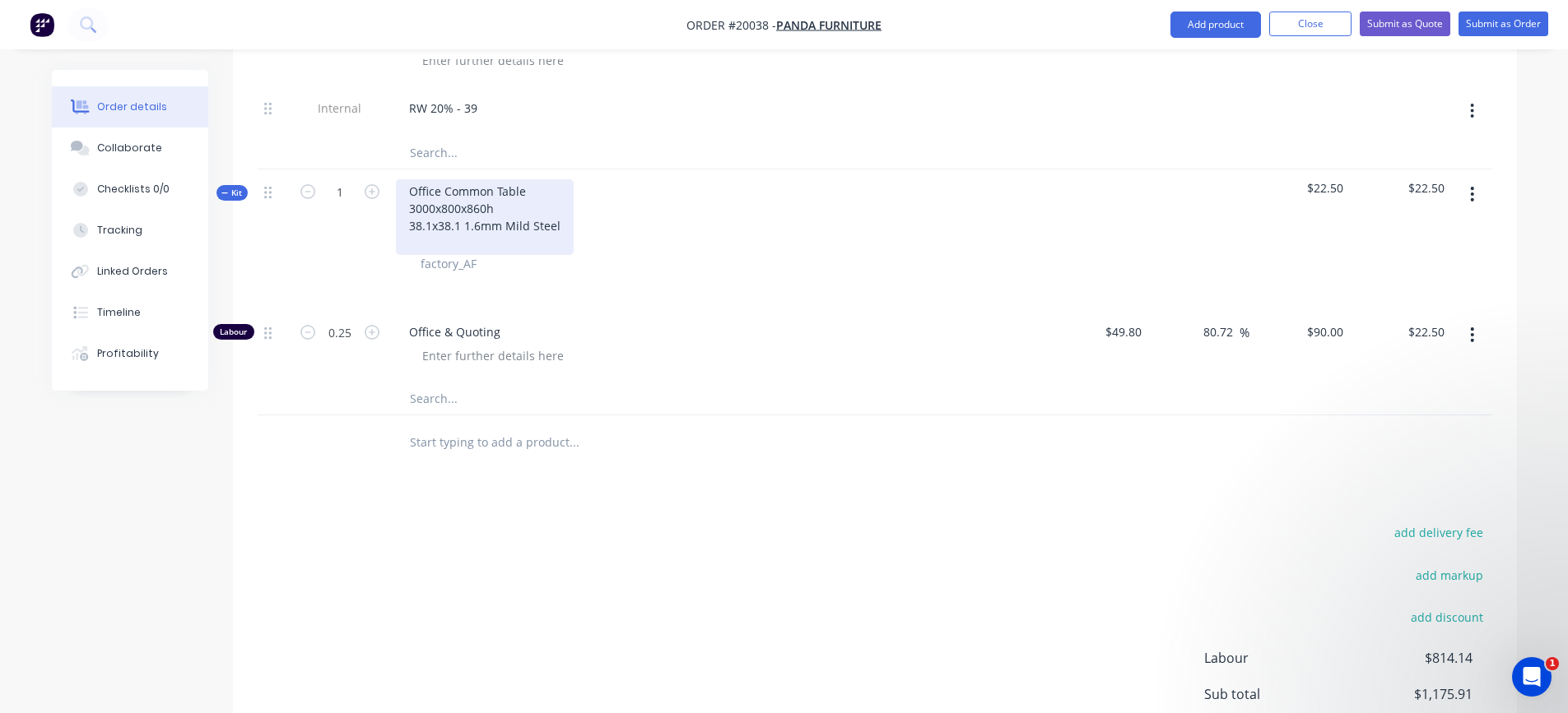
click at [503, 211] on div "Office Common Table 3000x800x860h 38.1x38.1 1.6mm Mild Steel" at bounding box center [484, 217] width 177 height 76
click at [507, 242] on div "Office Common Table 3000x800x860h - CKD 38.1x38.1 1.6mm Mild Steel" at bounding box center [484, 217] width 177 height 76
click at [425, 241] on div "Office Common Table 3000x800x860h - CKD 38.1x38.1 1.6mm Mild Steel PC - Basic" at bounding box center [484, 217] width 177 height 76
click at [505, 243] on div "Office Common Table 3000x800x860h - CKD 38.1x38.1 1.6mm Mild Steel PC1 - Basic" at bounding box center [484, 217] width 177 height 76
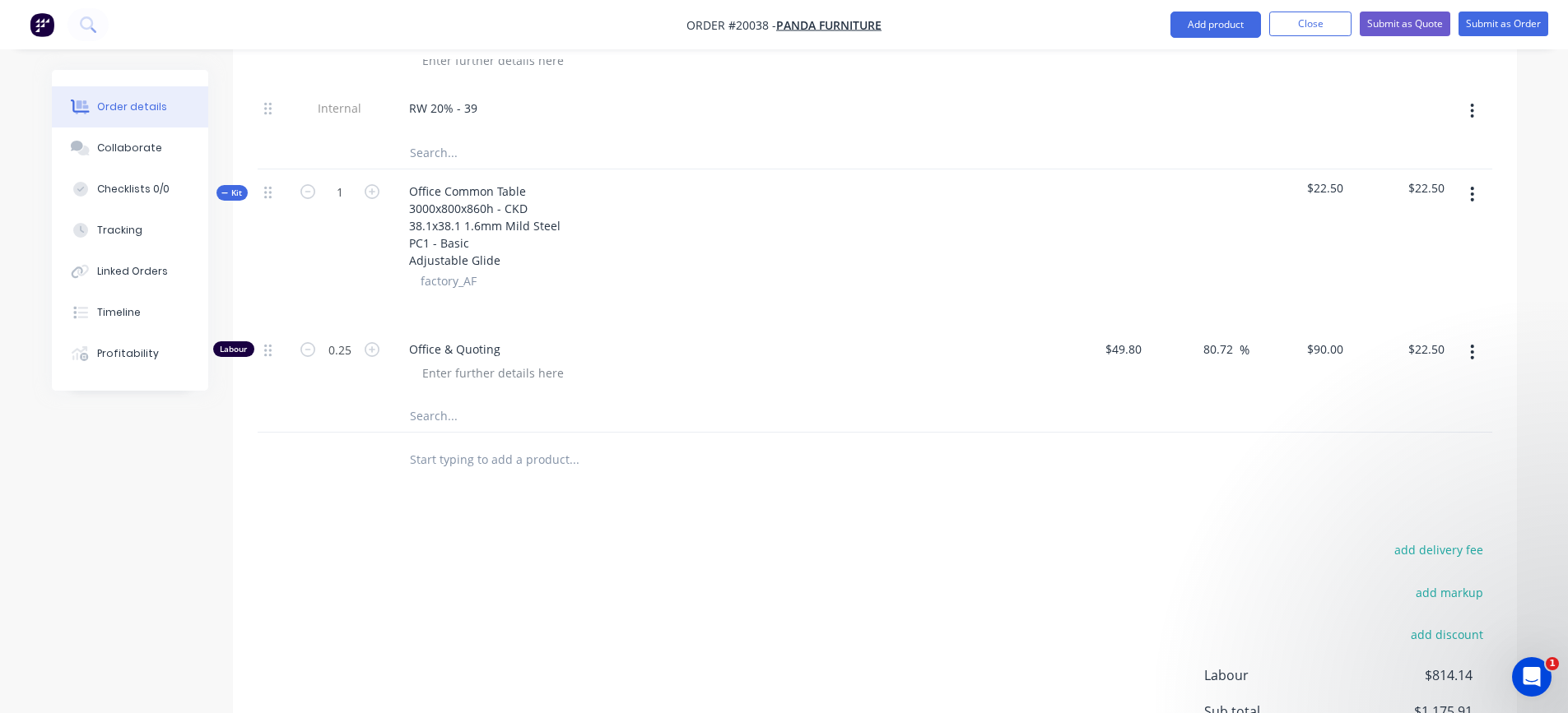
click at [513, 315] on div "Office Common Table 3000x800x860h - CKD 38.1x38.1 1.6mm Mild Steel PC1 - Basic …" at bounding box center [718, 249] width 659 height 158
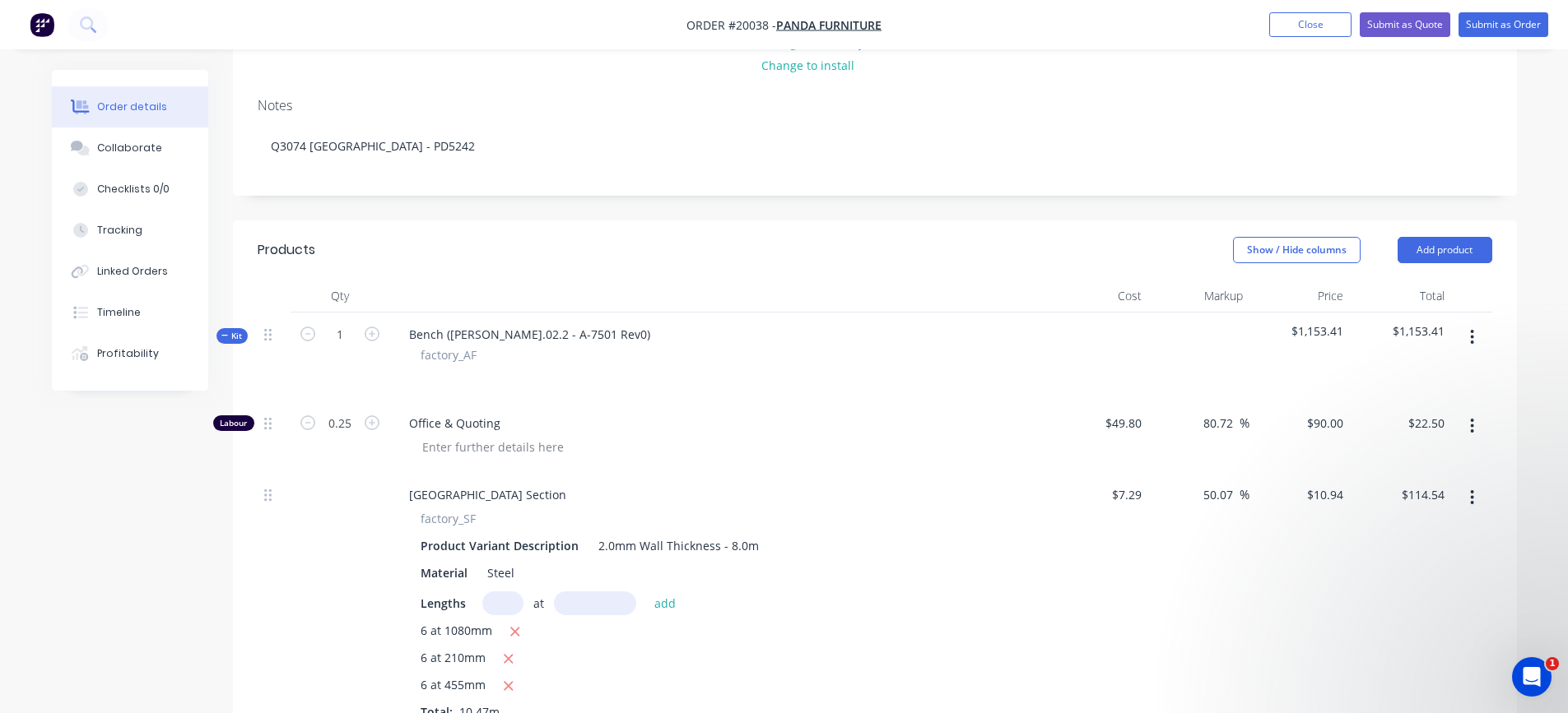
scroll to position [192, 0]
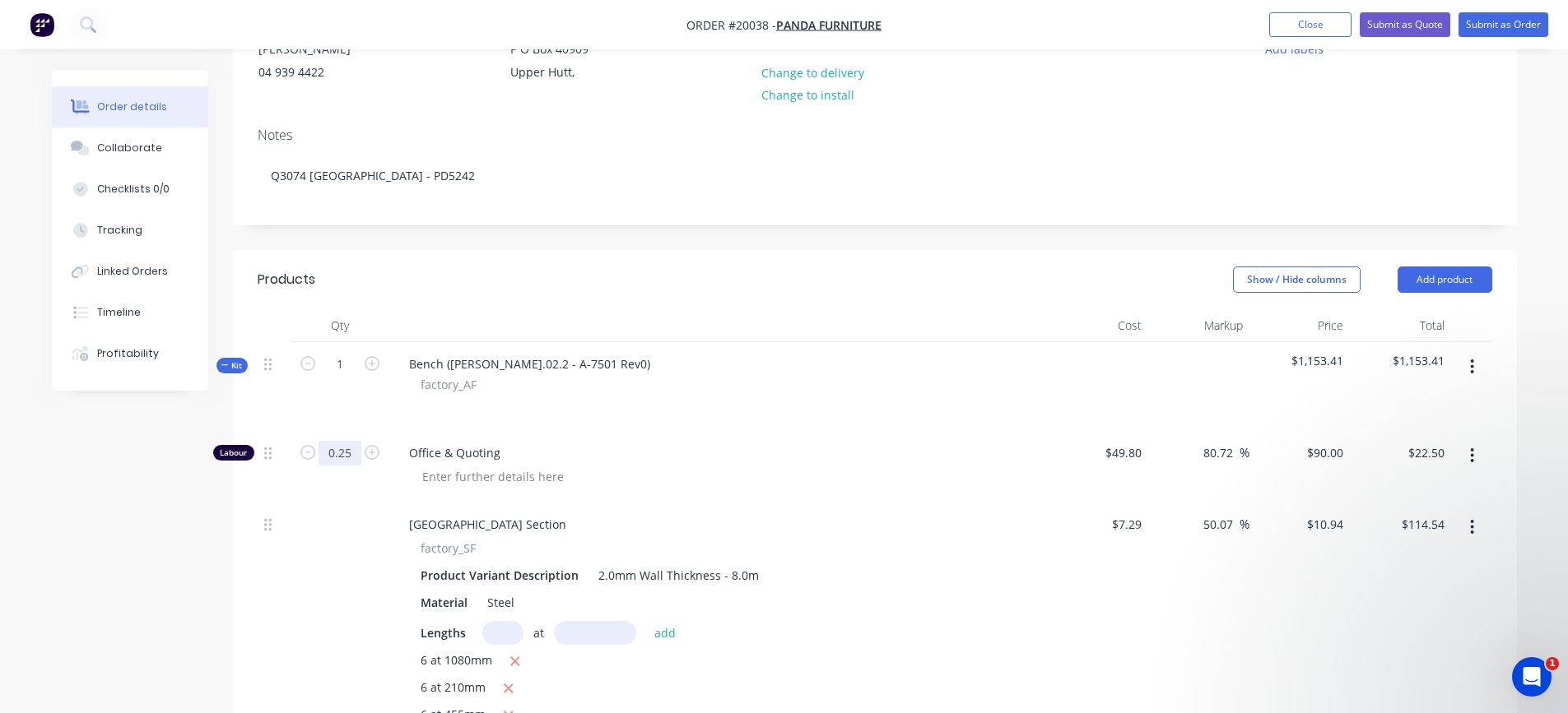
click at [337, 450] on input "0.25" at bounding box center [340, 453] width 43 height 25
type input "0.08"
type input "$7.20"
click at [714, 438] on div "Office & Quoting" at bounding box center [718, 466] width 659 height 71
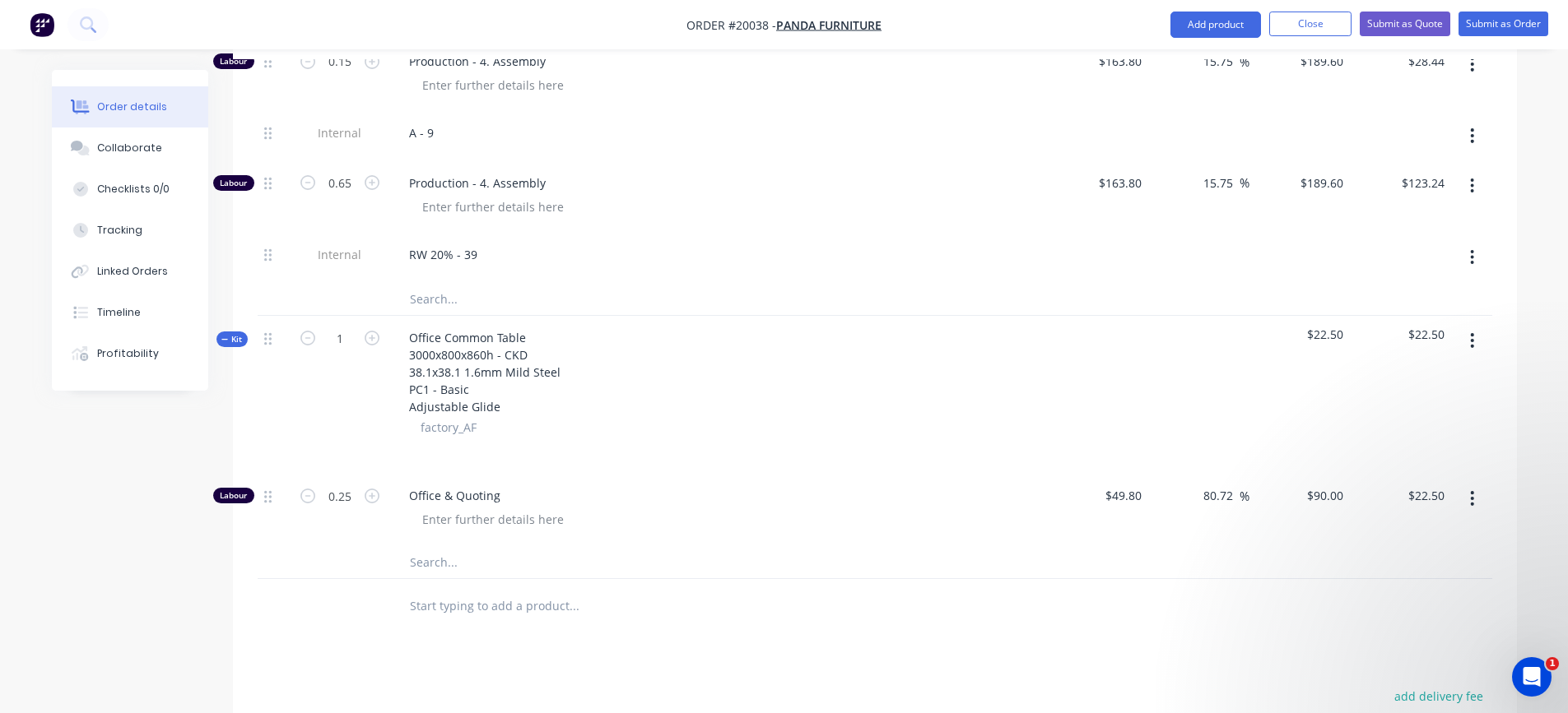
scroll to position [1838, 0]
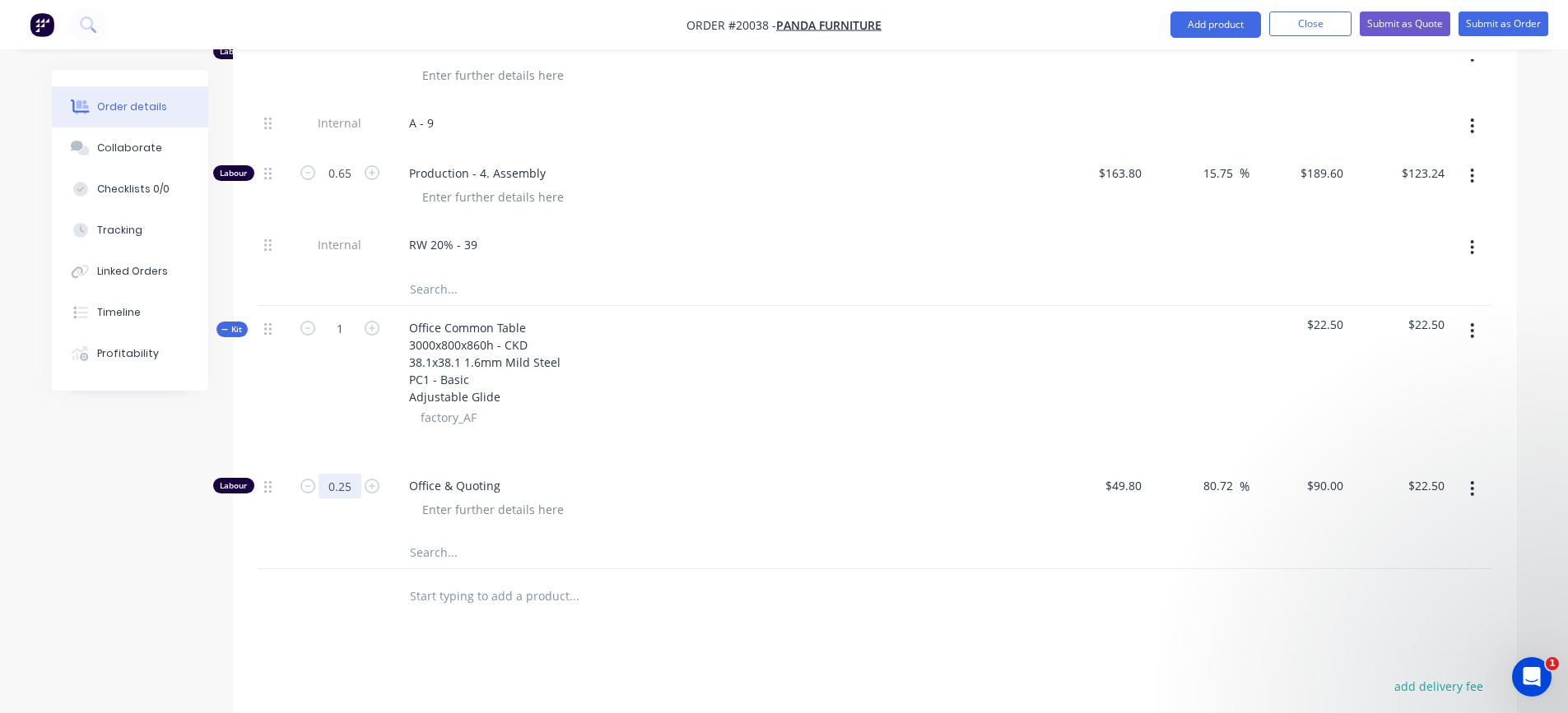
click at [346, 486] on input "0.25" at bounding box center [340, 486] width 43 height 25
type input "0.08"
type input "$7.20"
click at [560, 536] on input "text" at bounding box center [574, 551] width 330 height 32
click at [1466, 327] on button "button" at bounding box center [1472, 331] width 39 height 30
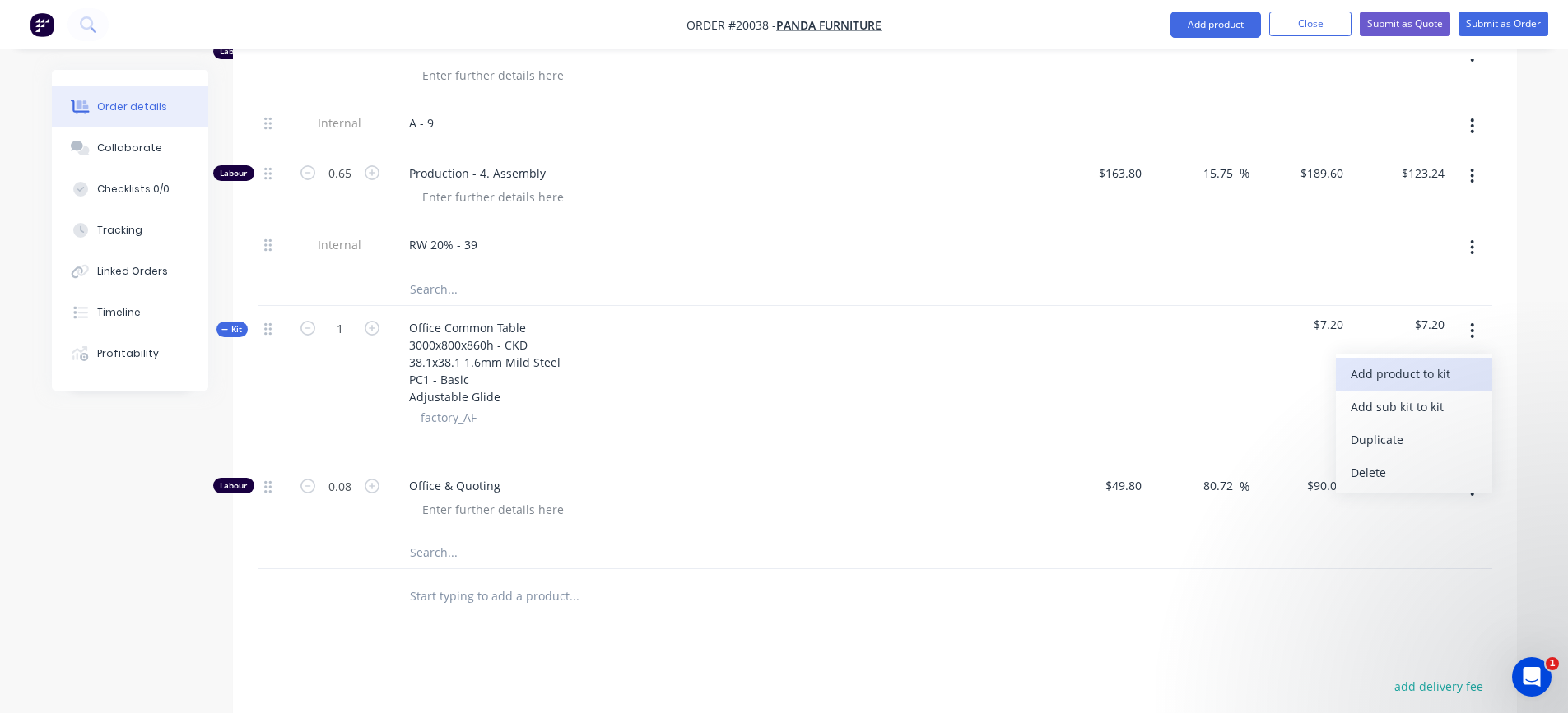
click at [1438, 366] on div "Add product to kit" at bounding box center [1414, 374] width 126 height 24
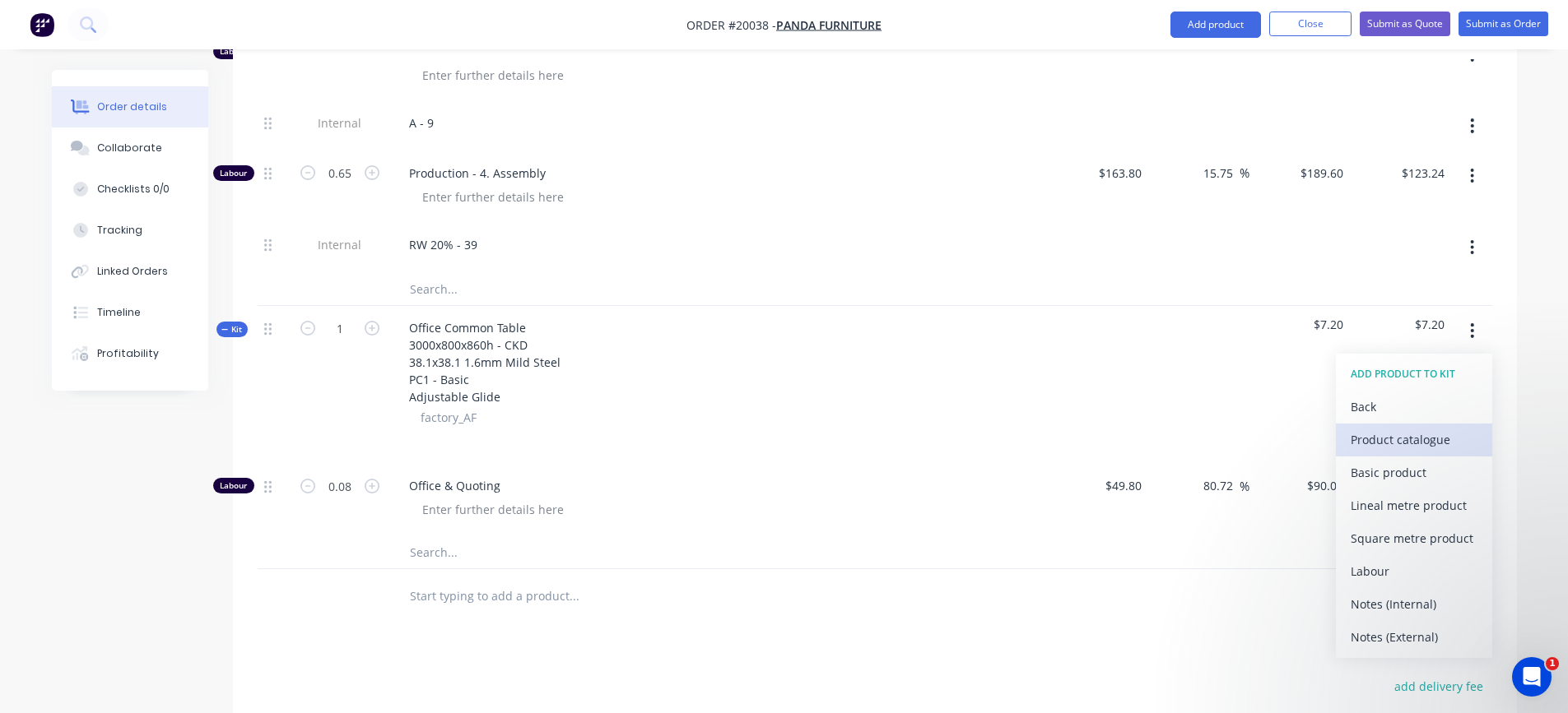
click at [1426, 429] on div "Product catalogue" at bounding box center [1414, 440] width 126 height 24
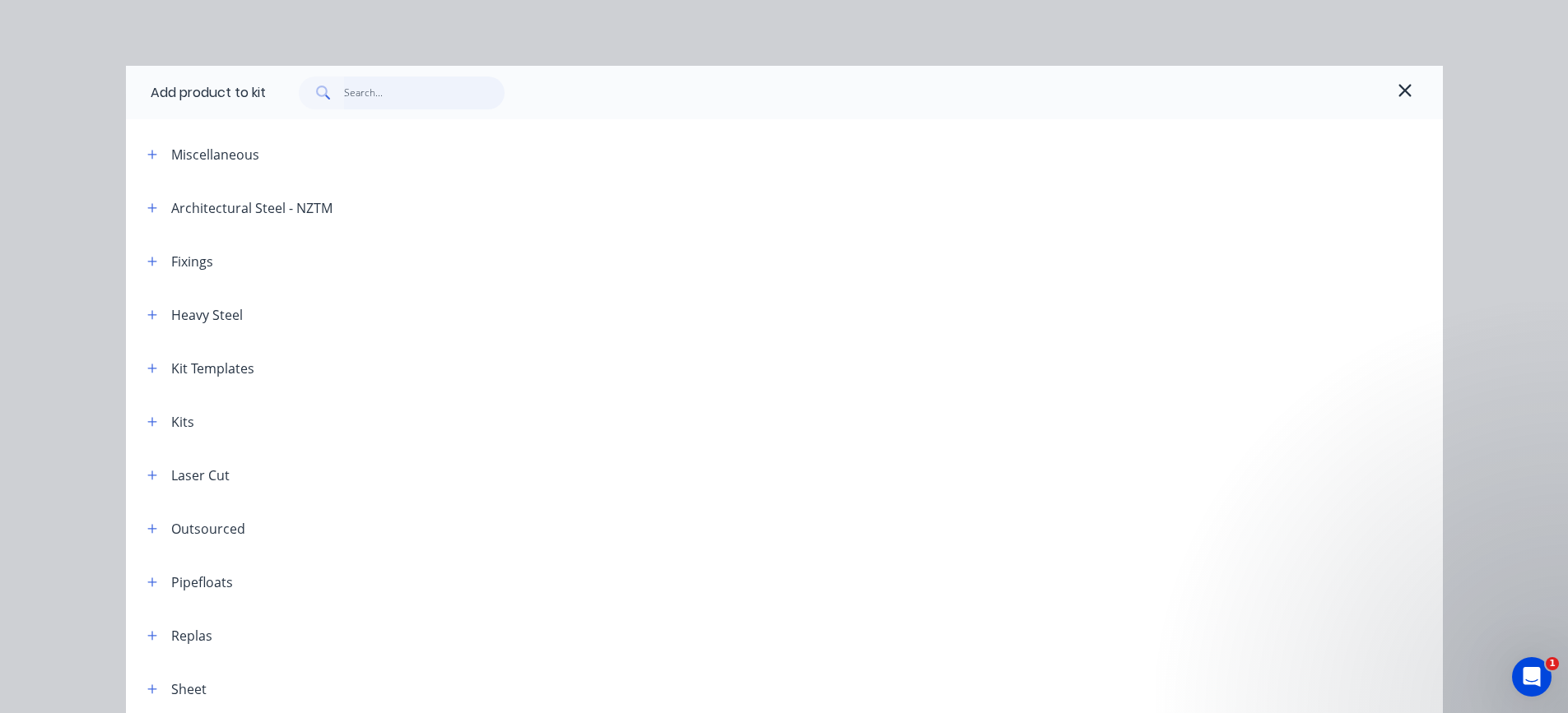
click at [360, 97] on input "text" at bounding box center [424, 92] width 161 height 32
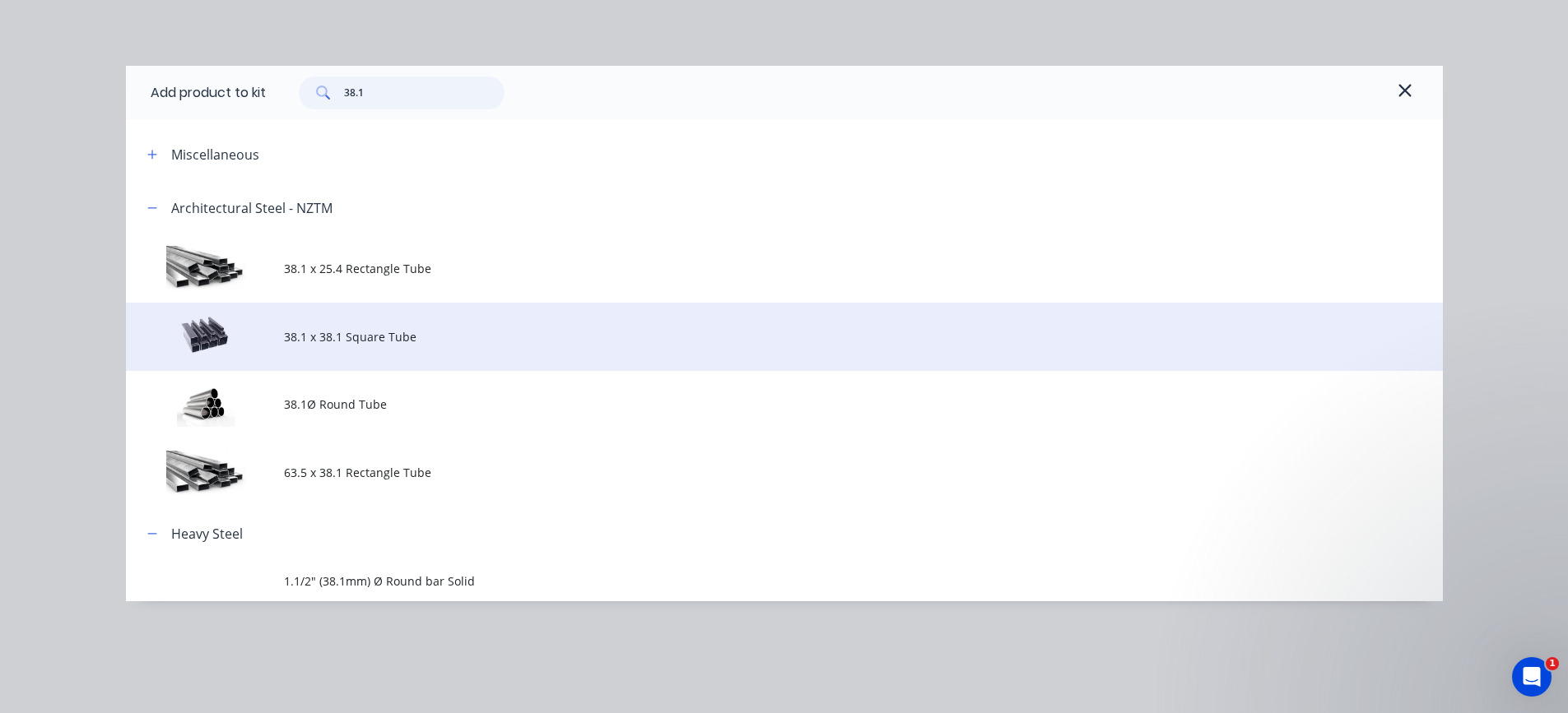
type input "38.1"
click at [333, 339] on span "38.1 x 38.1 Square Tube" at bounding box center [748, 337] width 927 height 18
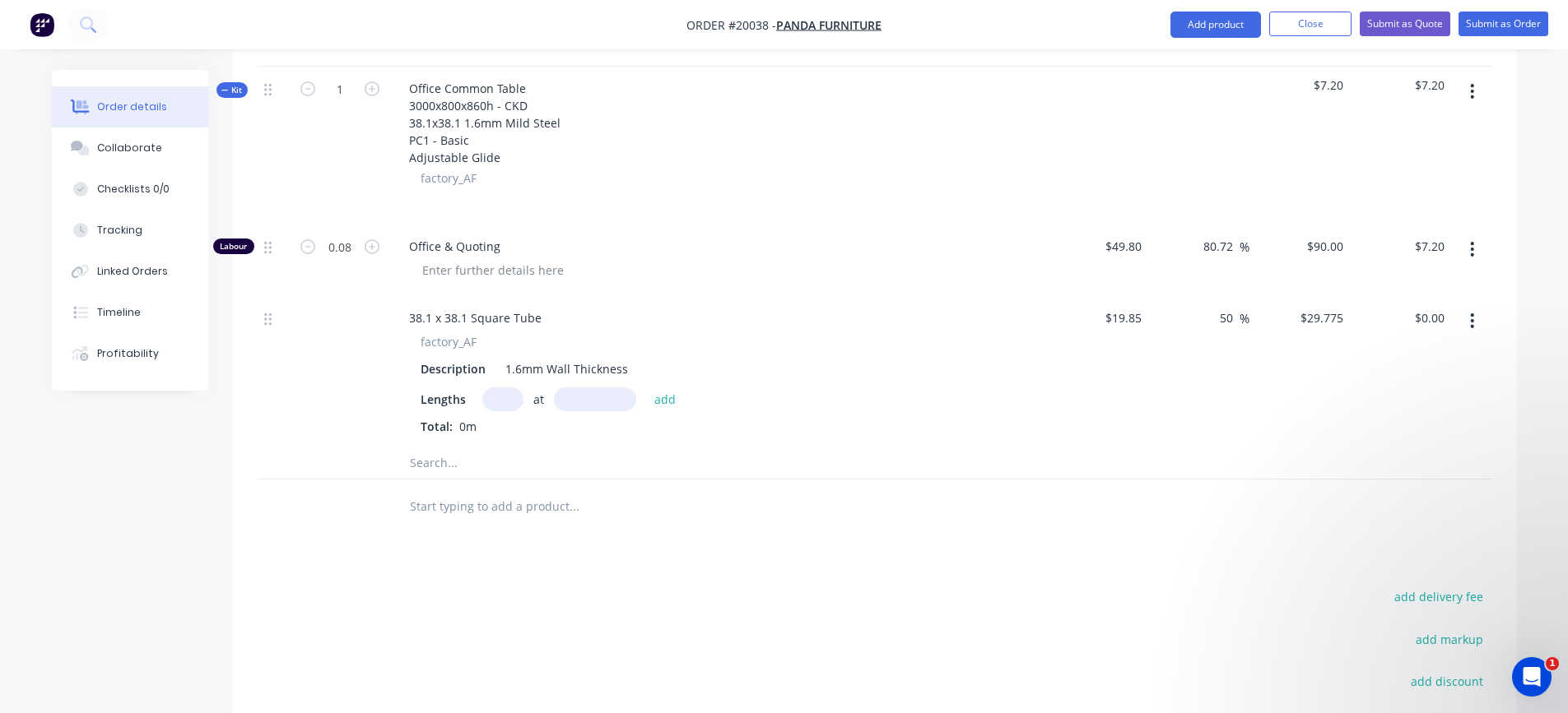
scroll to position [2168, 0]
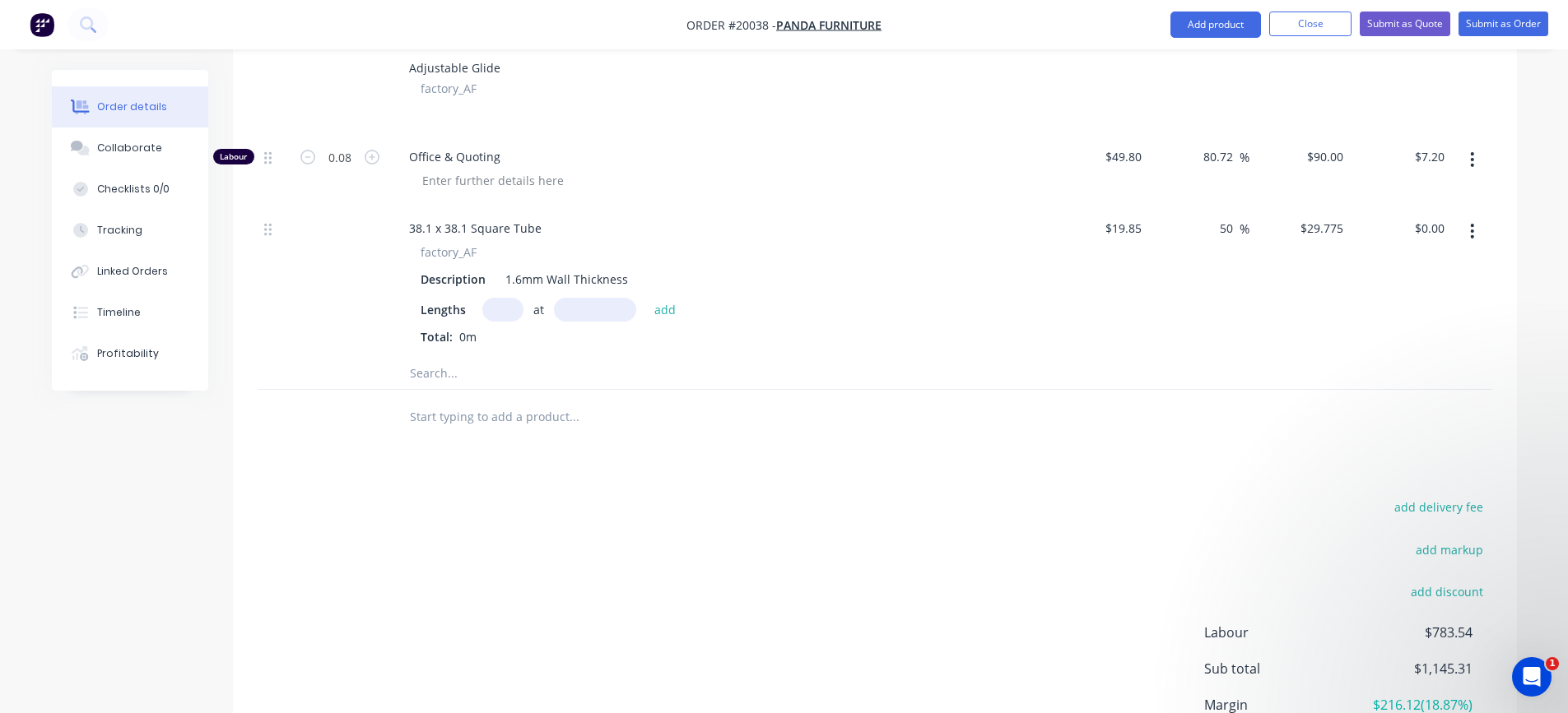
click at [500, 307] on input "text" at bounding box center [503, 310] width 41 height 24
type input "6"
click at [578, 308] on input "text" at bounding box center [595, 310] width 83 height 24
type input "845"
click at [647, 299] on button "add" at bounding box center [666, 310] width 39 height 22
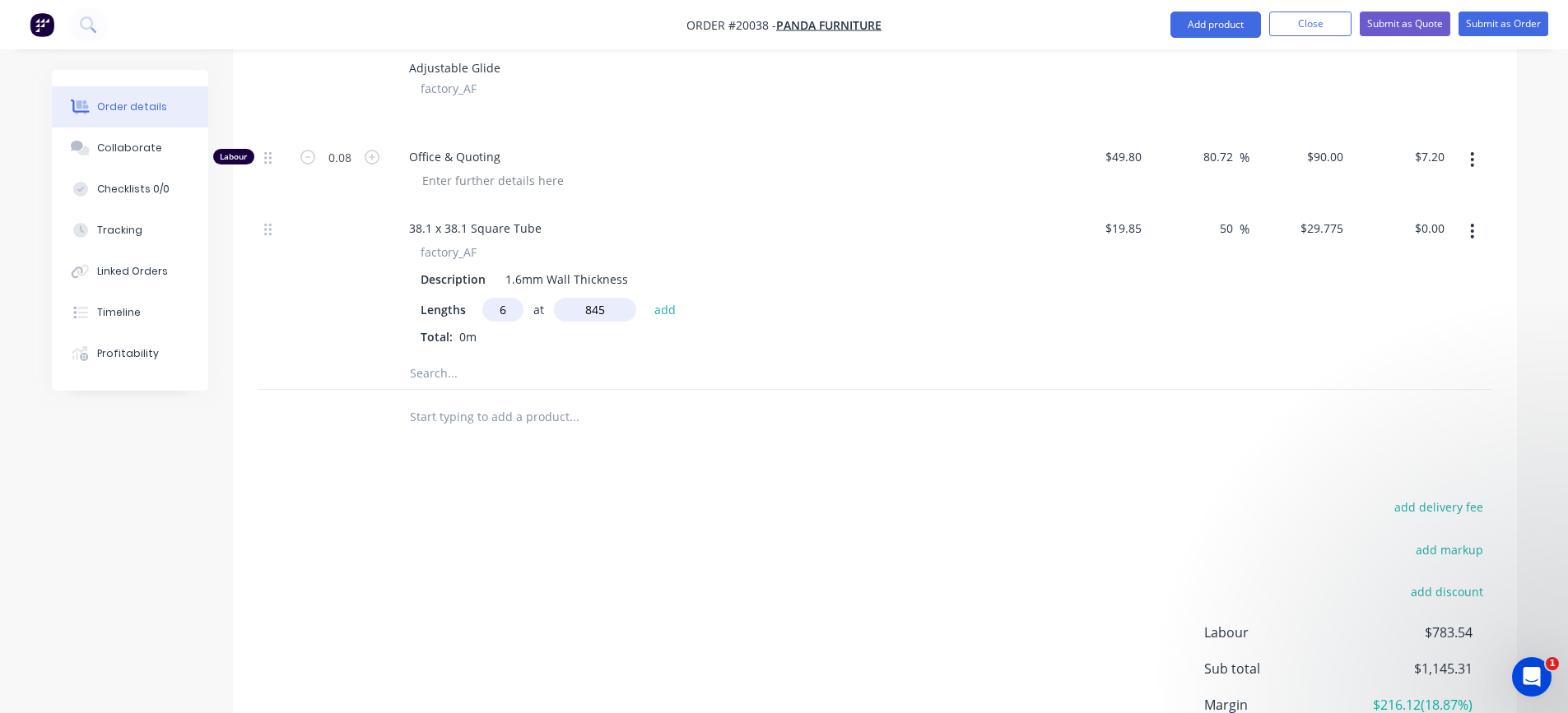
type input "$150.96"
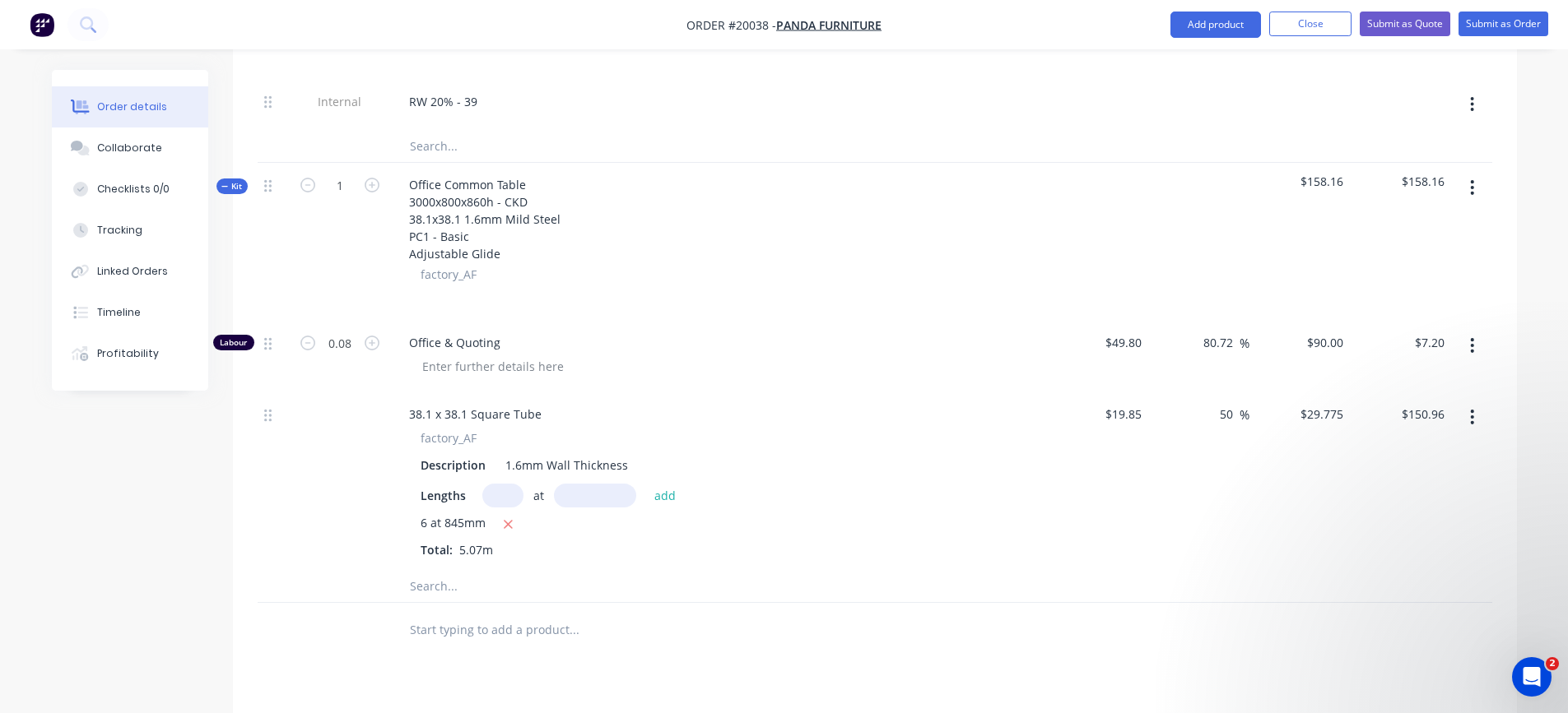
scroll to position [2003, 0]
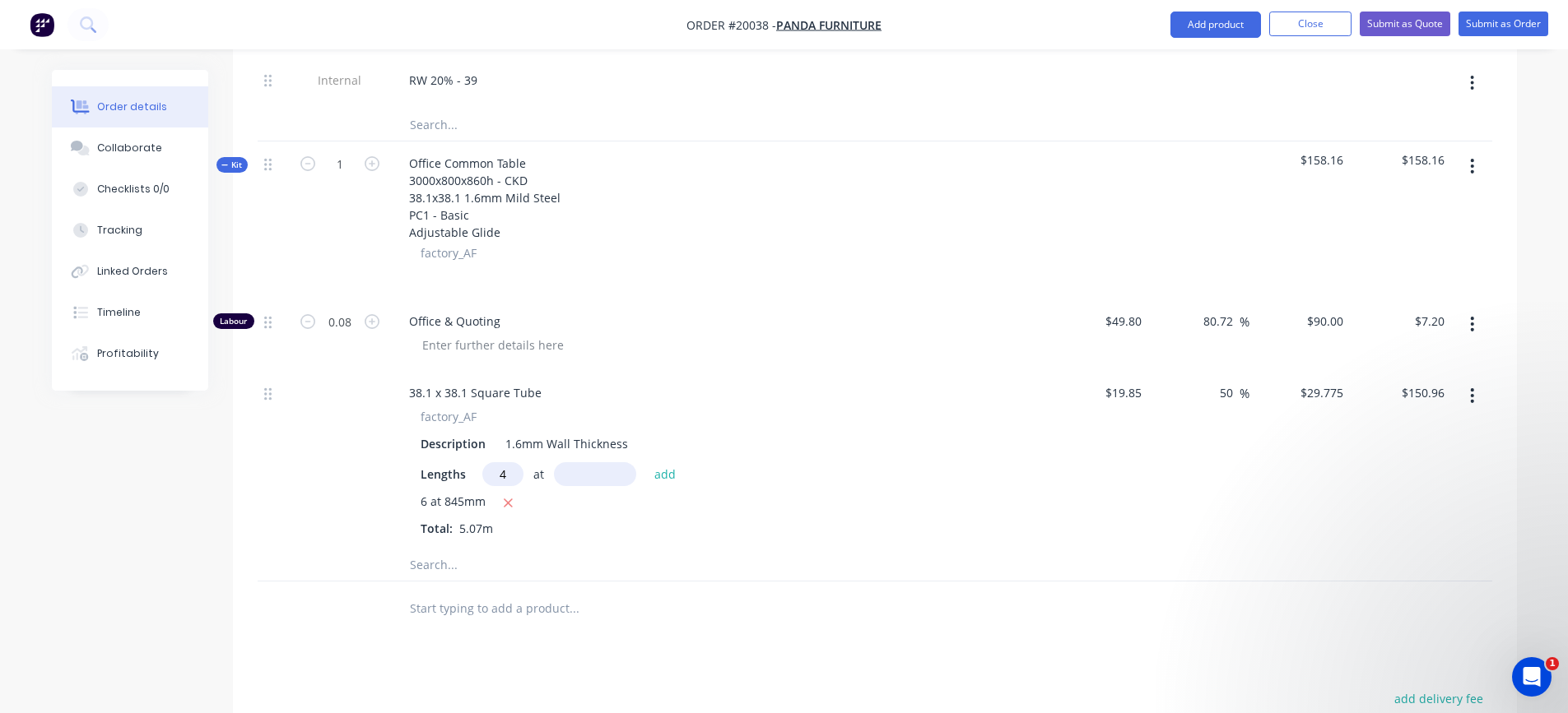
type input "4"
type input "1443mm"
click at [662, 475] on button "add" at bounding box center [666, 474] width 39 height 22
type input "$322.82"
type input "3"
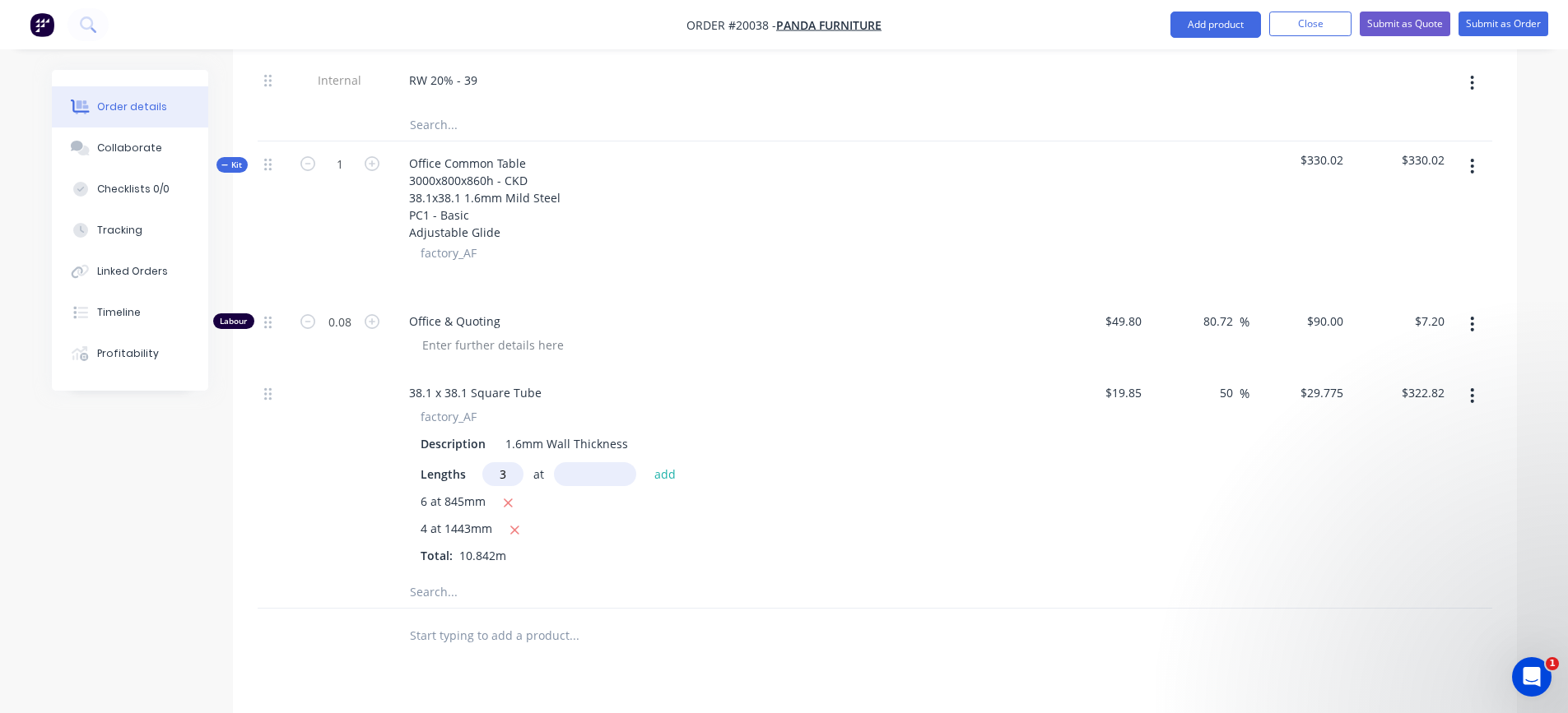
click at [576, 473] on input "text" at bounding box center [595, 474] width 83 height 24
type input "724"
click at [647, 463] on button "add" at bounding box center [666, 474] width 39 height 22
type input "$387.49"
click at [438, 619] on input "text" at bounding box center [574, 618] width 330 height 32
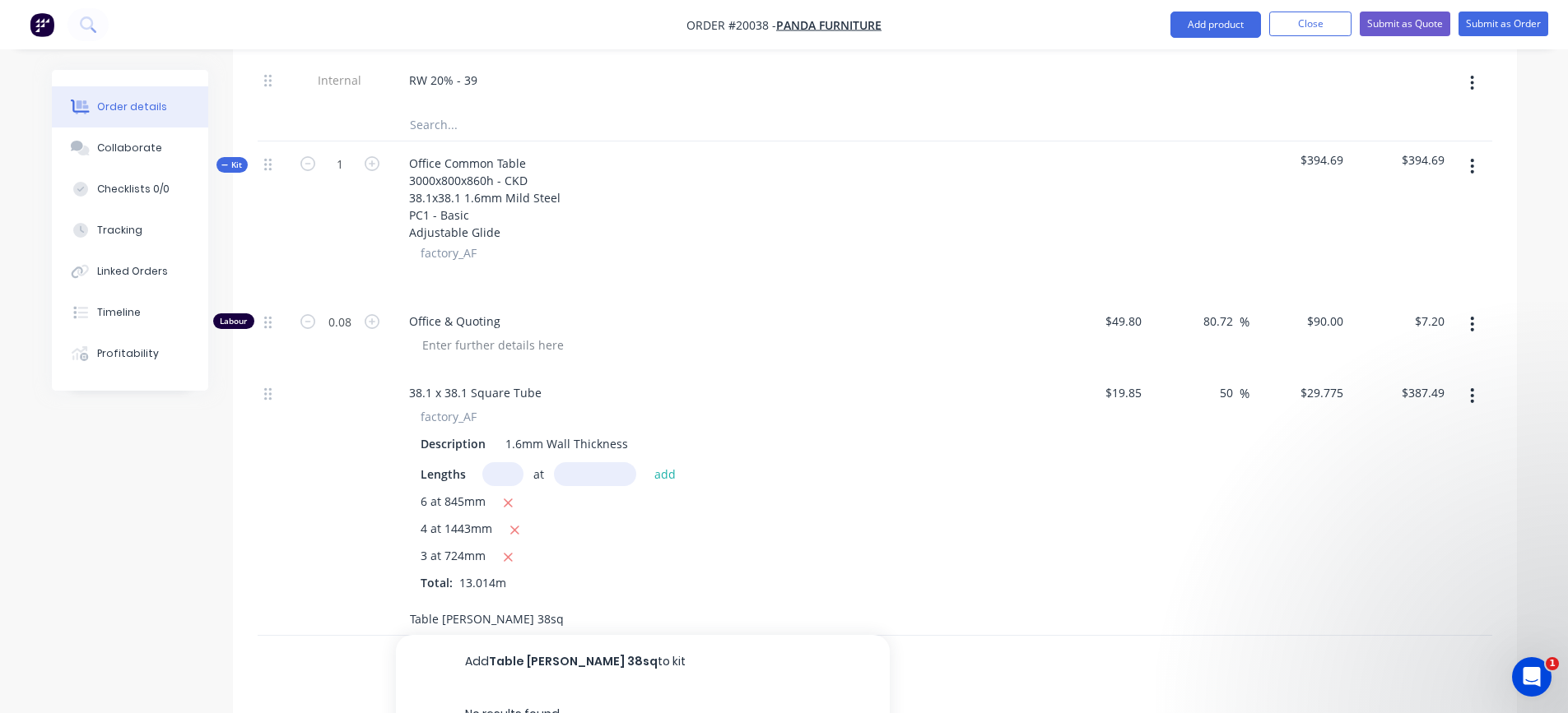
type input "Table [PERSON_NAME] 38sq"
click at [524, 655] on button "Add Table [PERSON_NAME] 38sq to kit" at bounding box center [643, 661] width 494 height 53
click at [1141, 630] on input at bounding box center [1130, 624] width 38 height 24
type input "$0.29"
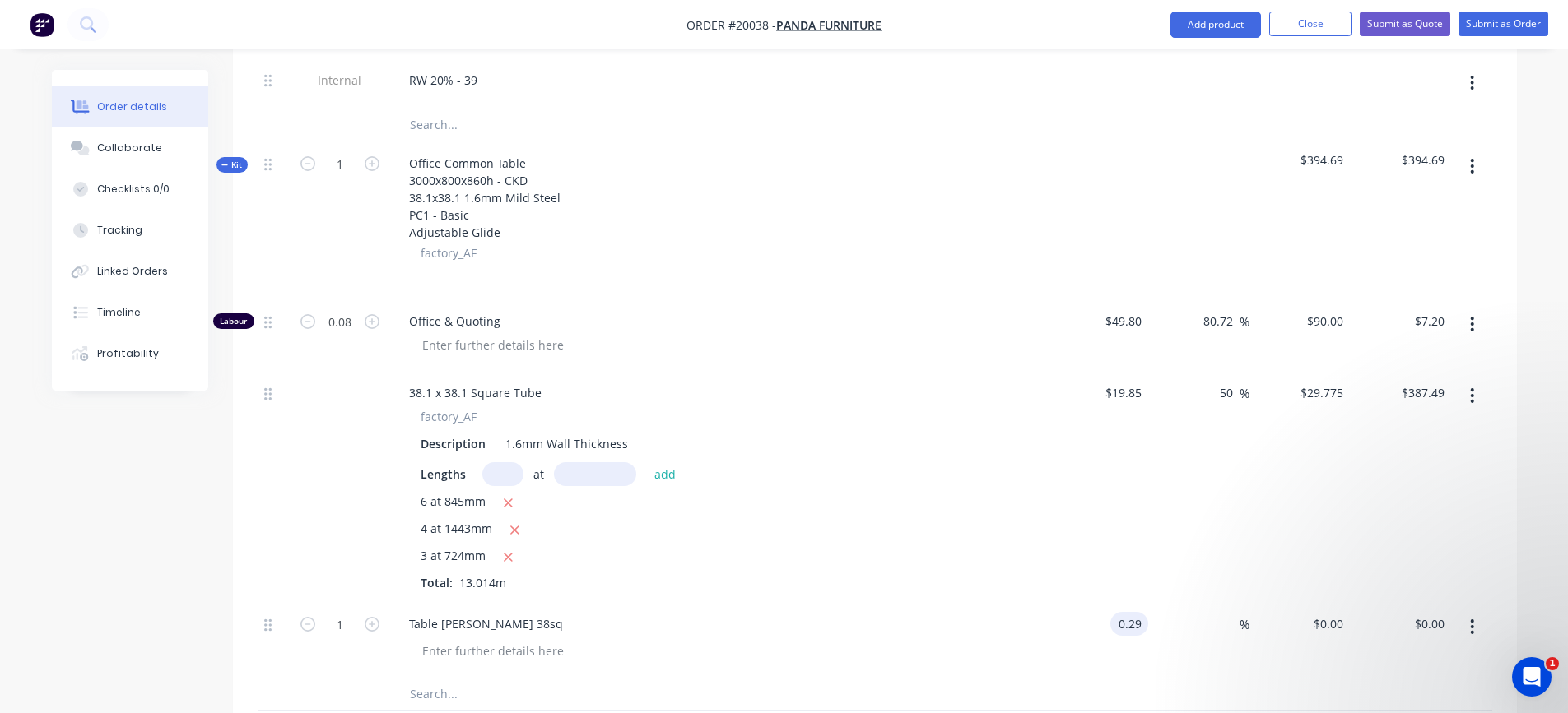
type input "$0.29"
type input "50"
type input "$0.435"
type input "$0.44"
click at [372, 622] on icon "button" at bounding box center [372, 625] width 15 height 15
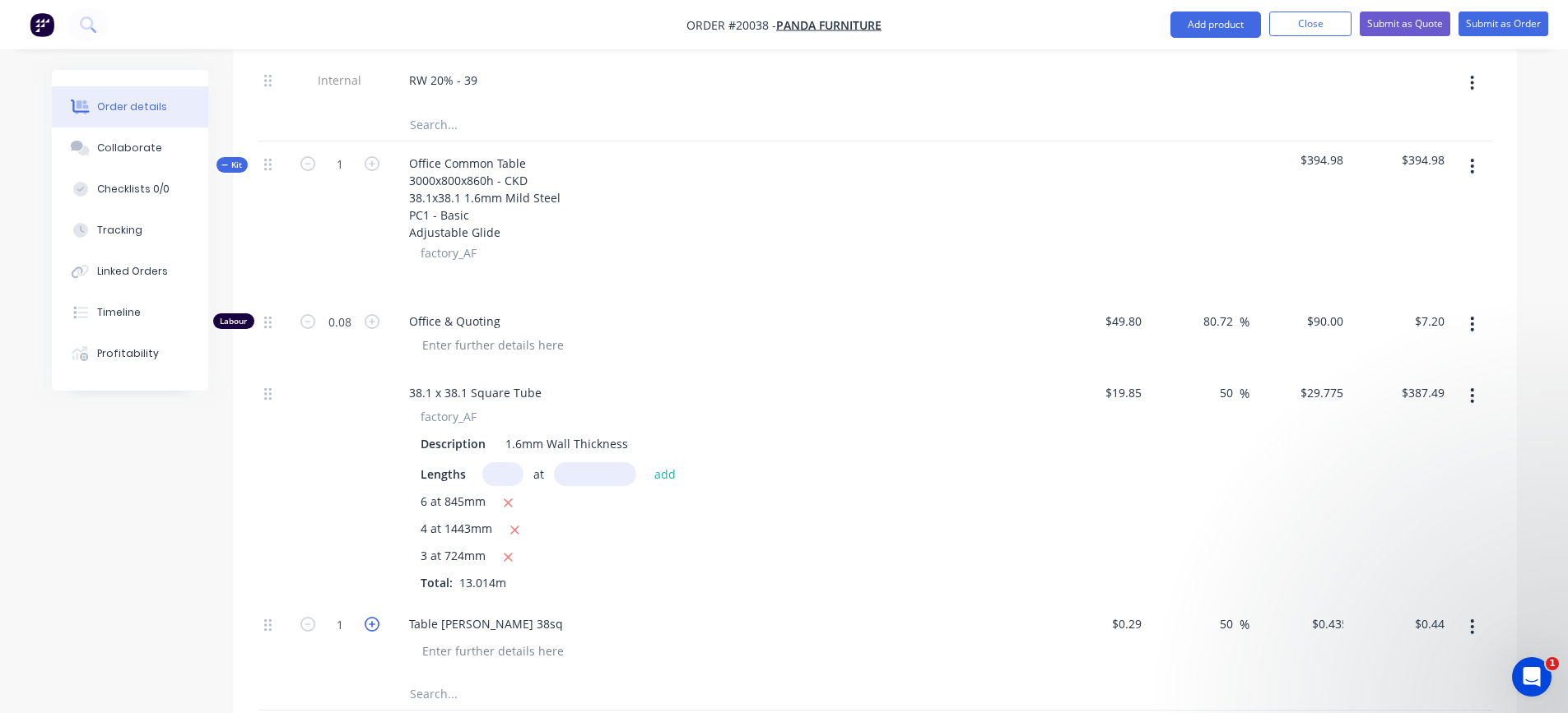
type input "2"
type input "$0.87"
click at [372, 622] on icon "button" at bounding box center [372, 625] width 15 height 15
type input "3"
type input "$1.31"
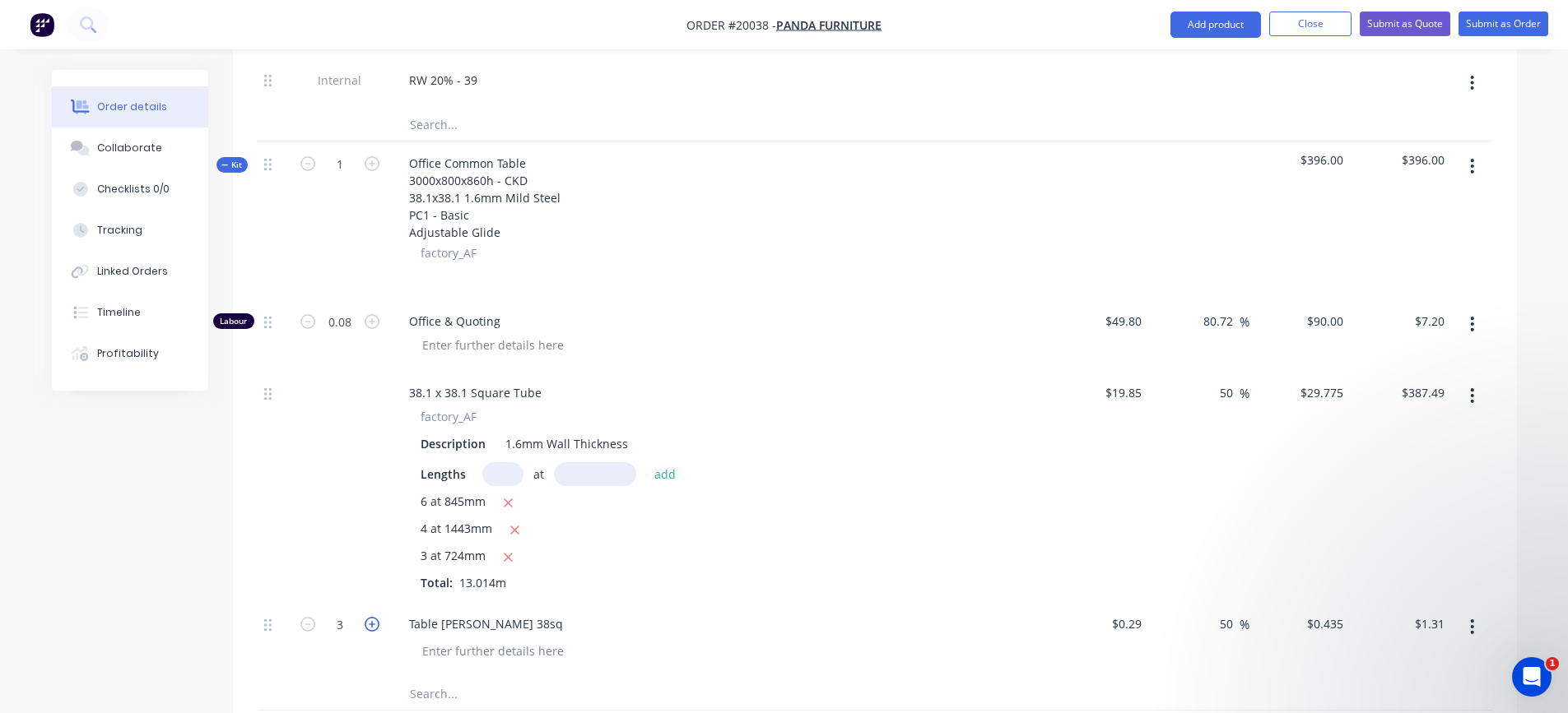
click at [372, 622] on icon "button" at bounding box center [372, 625] width 15 height 15
type input "4"
type input "$1.74"
click at [372, 622] on icon "button" at bounding box center [372, 625] width 15 height 15
type input "5"
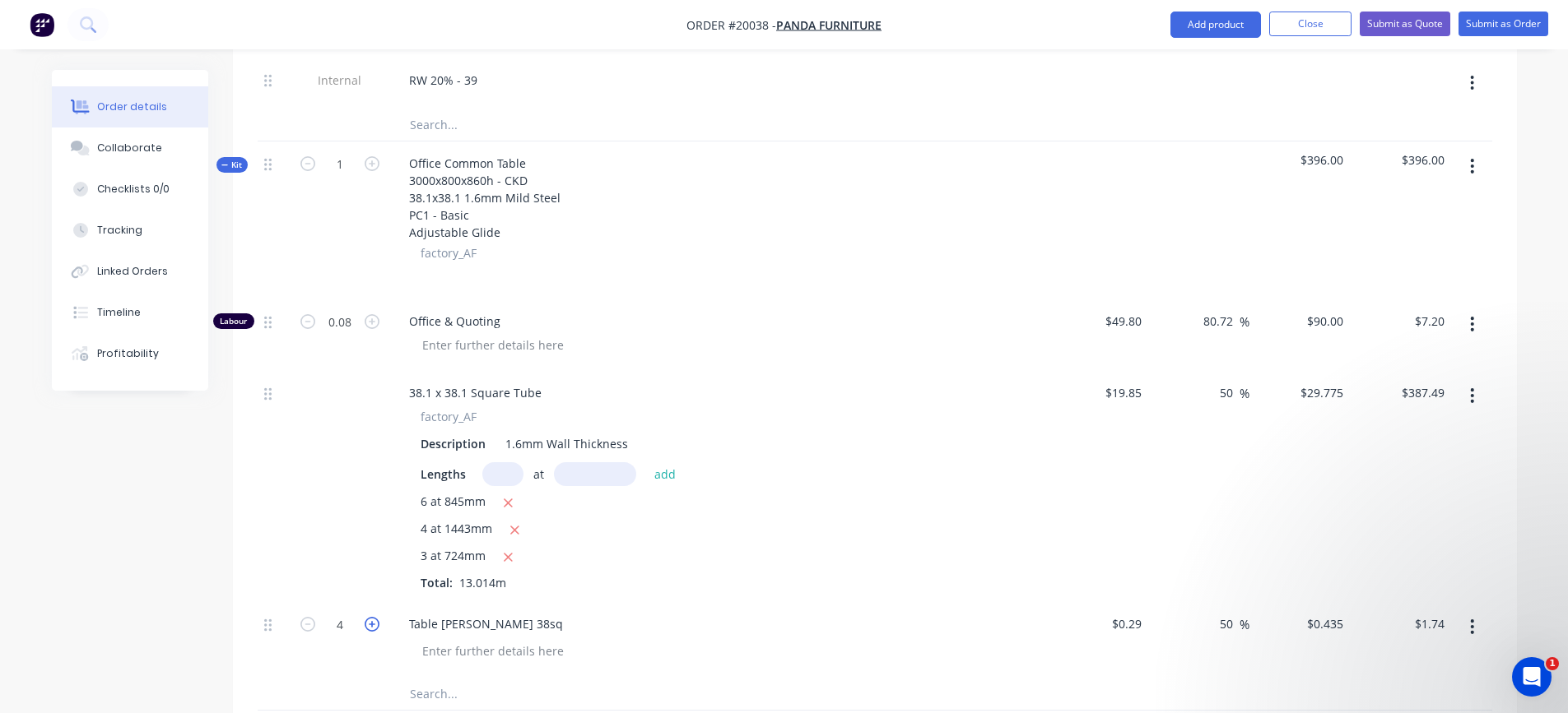
type input "$2.18"
click at [372, 622] on icon "button" at bounding box center [372, 625] width 15 height 15
type input "6"
type input "$2.61"
click at [372, 622] on icon "button" at bounding box center [372, 625] width 15 height 15
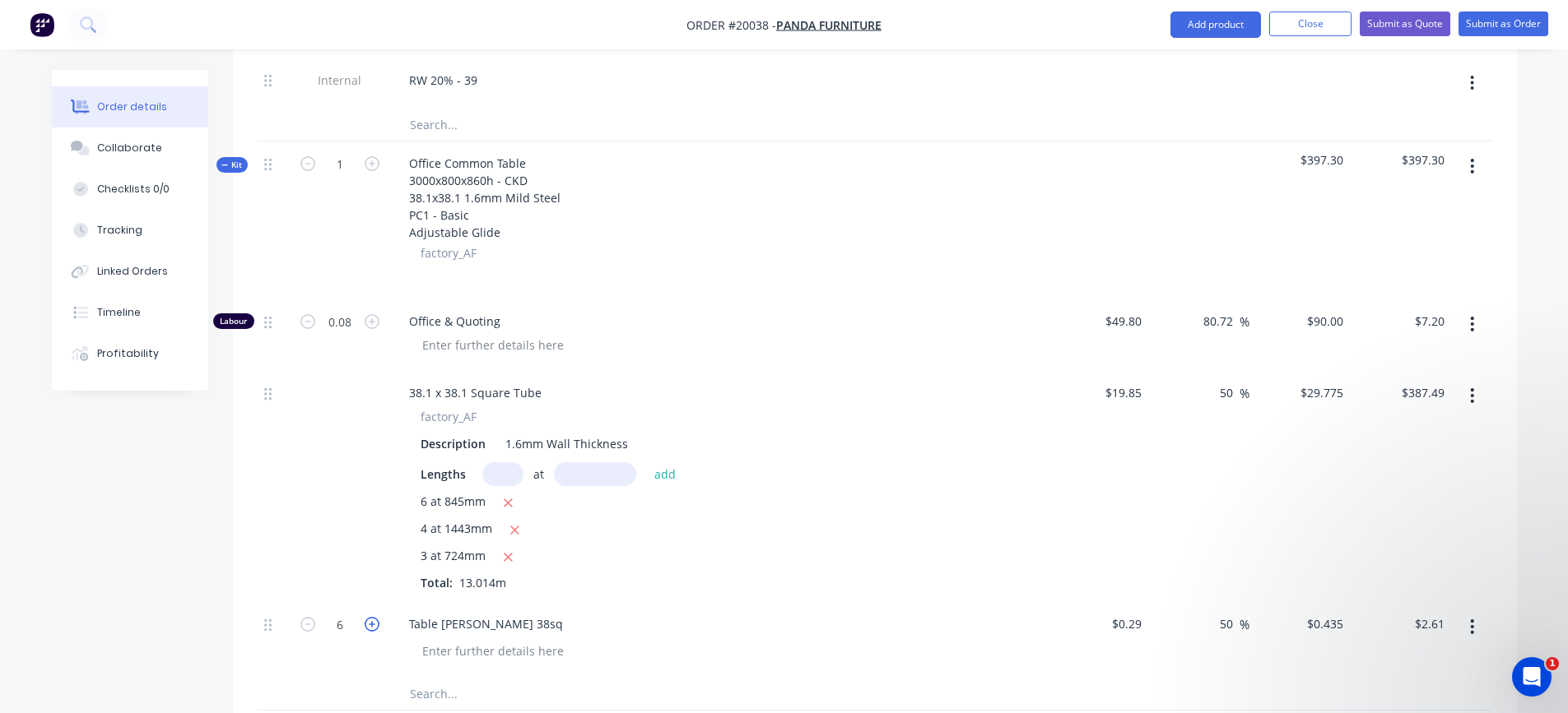
type input "7"
type input "$3.05"
click at [372, 622] on icon "button" at bounding box center [372, 625] width 15 height 15
type input "8"
type input "$3.48"
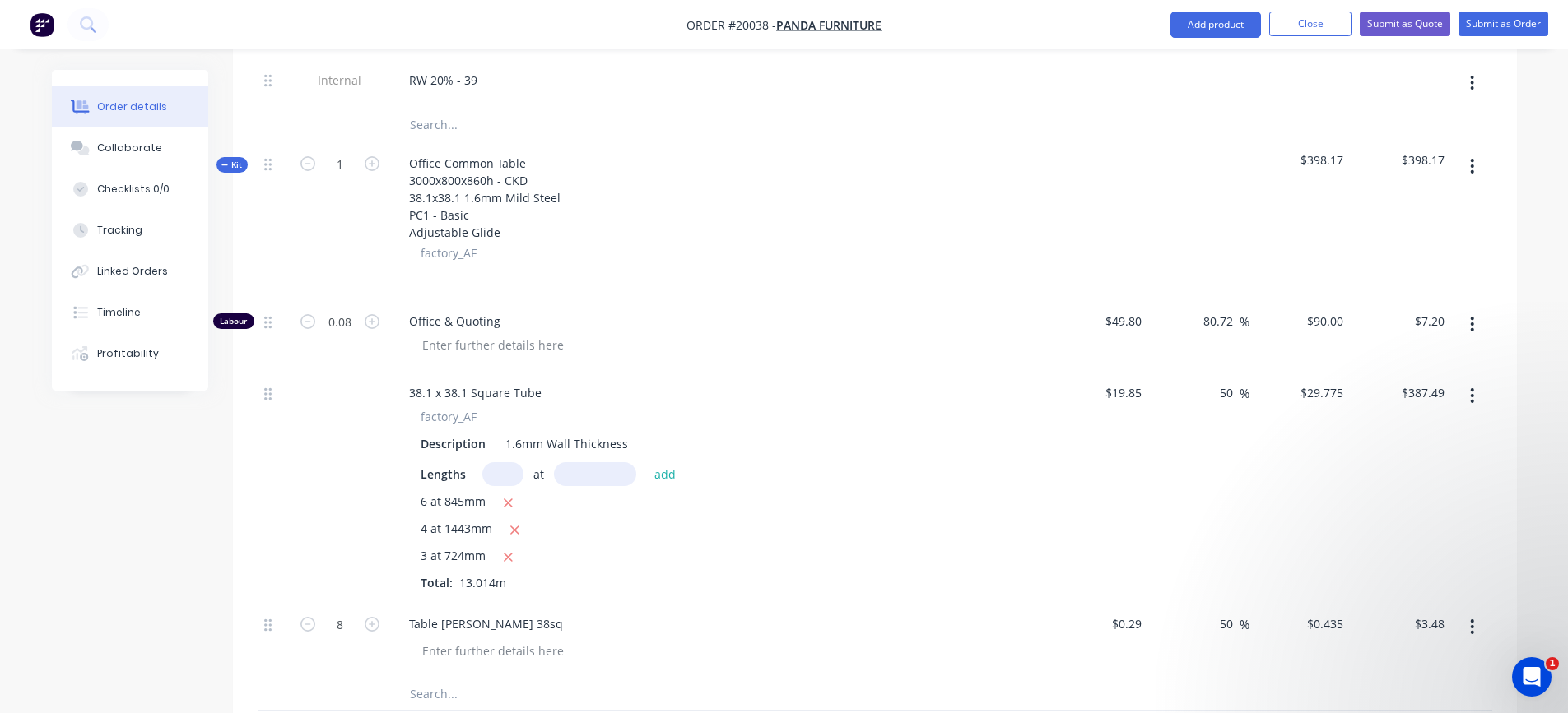
click at [1475, 165] on button "button" at bounding box center [1472, 166] width 39 height 30
click at [1432, 208] on div "Add product to kit" at bounding box center [1414, 210] width 126 height 24
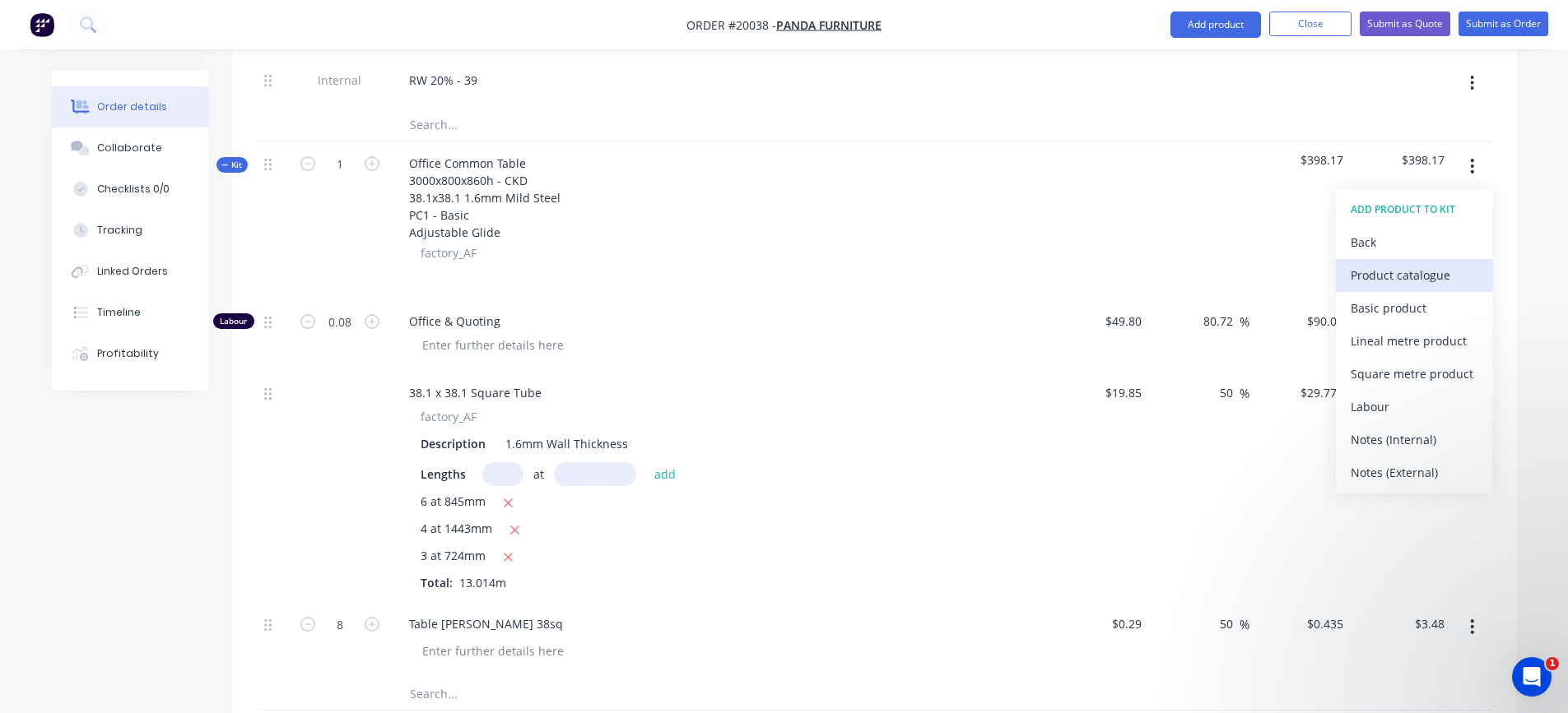
click at [1365, 279] on div "Product catalogue" at bounding box center [1414, 276] width 126 height 24
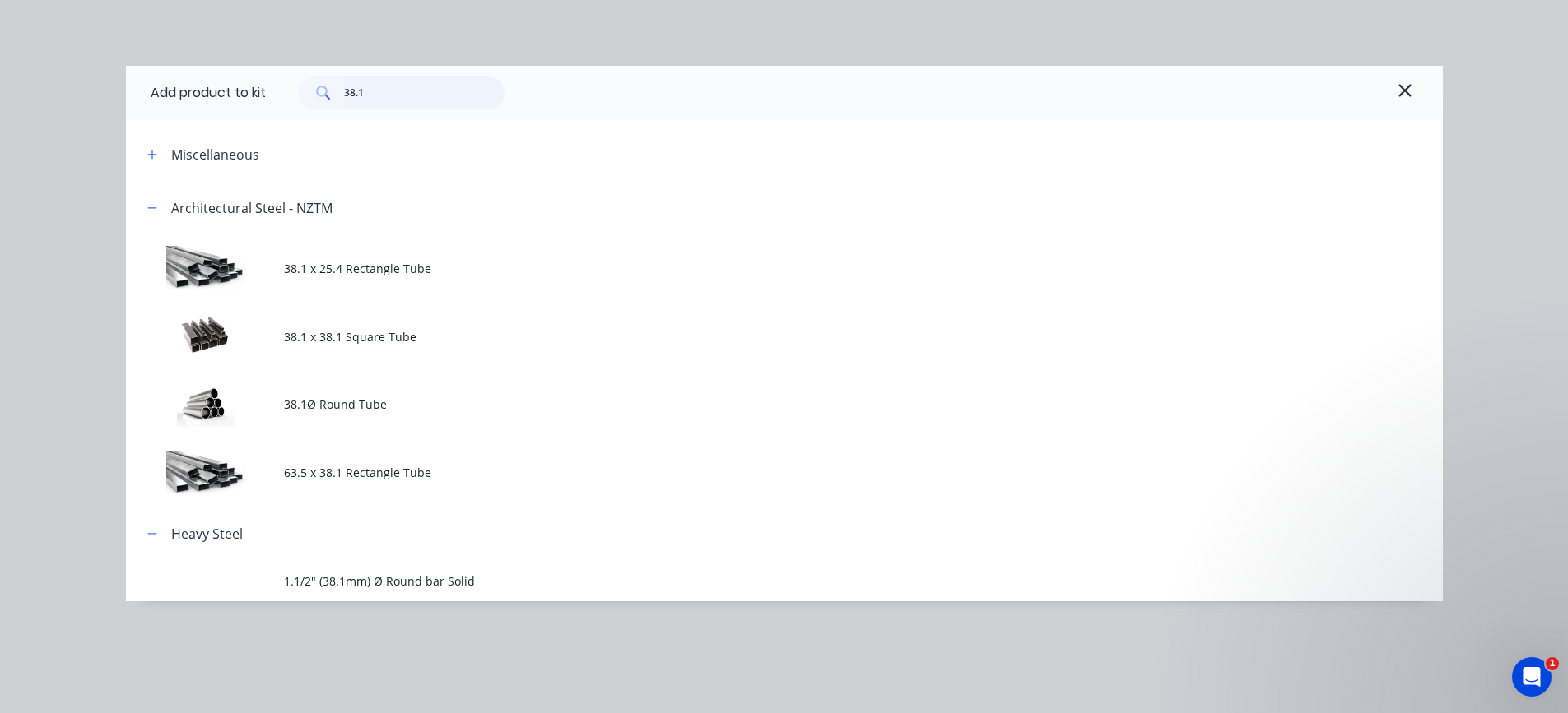
click at [384, 92] on input "38.1" at bounding box center [424, 92] width 161 height 32
type input "3"
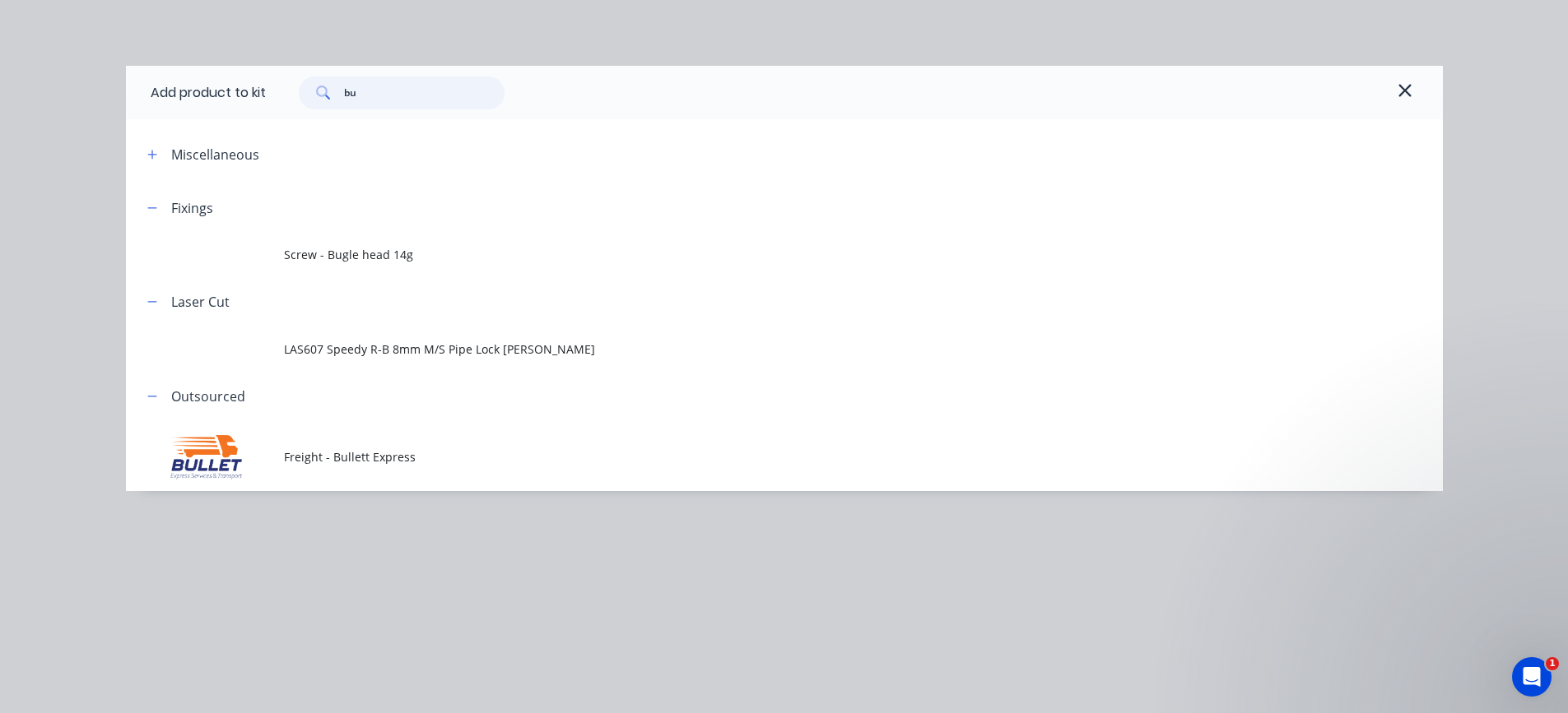
type input "b"
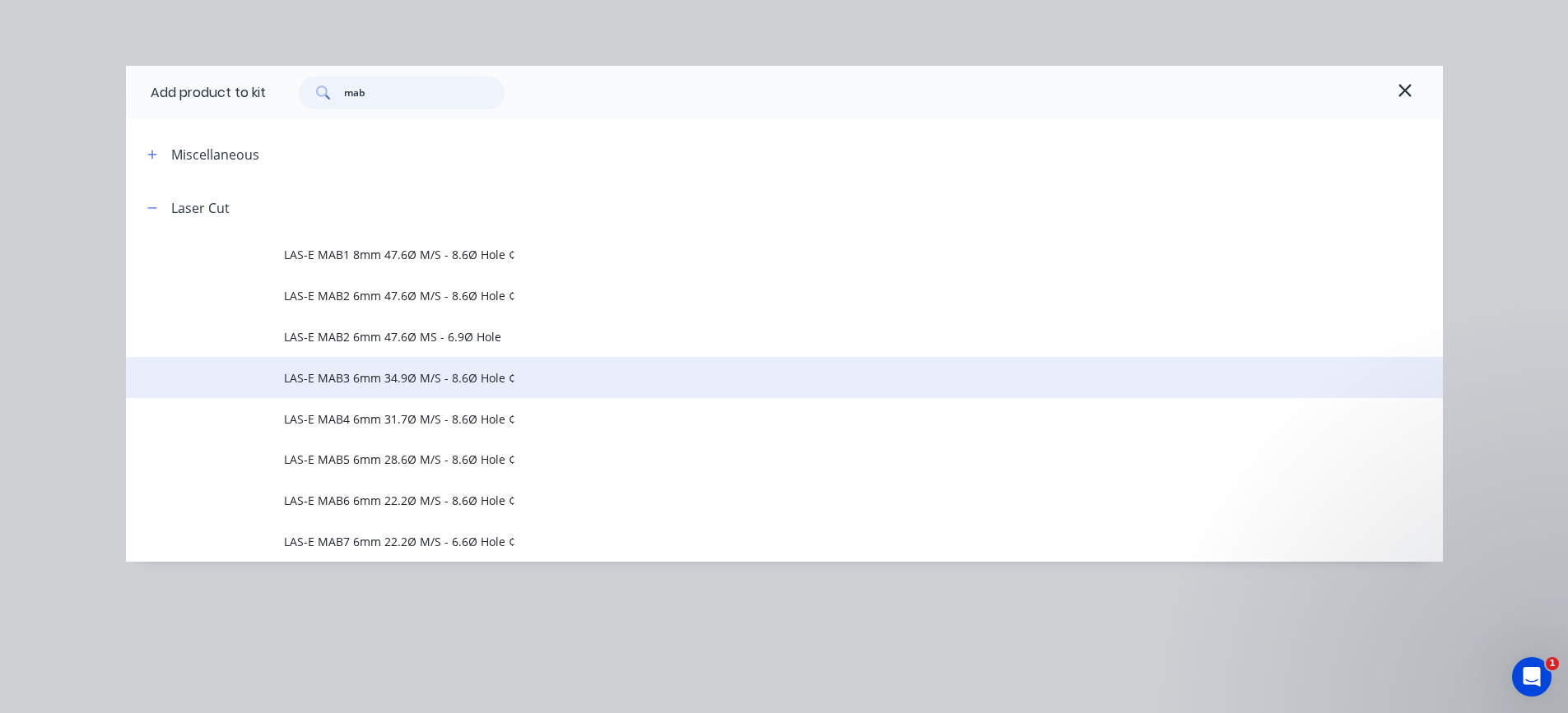
type input "mab"
click at [379, 369] on span "LAS-E MAB3 6mm 34.9Ø M/S - 8.6Ø Hole ¢" at bounding box center [748, 378] width 927 height 18
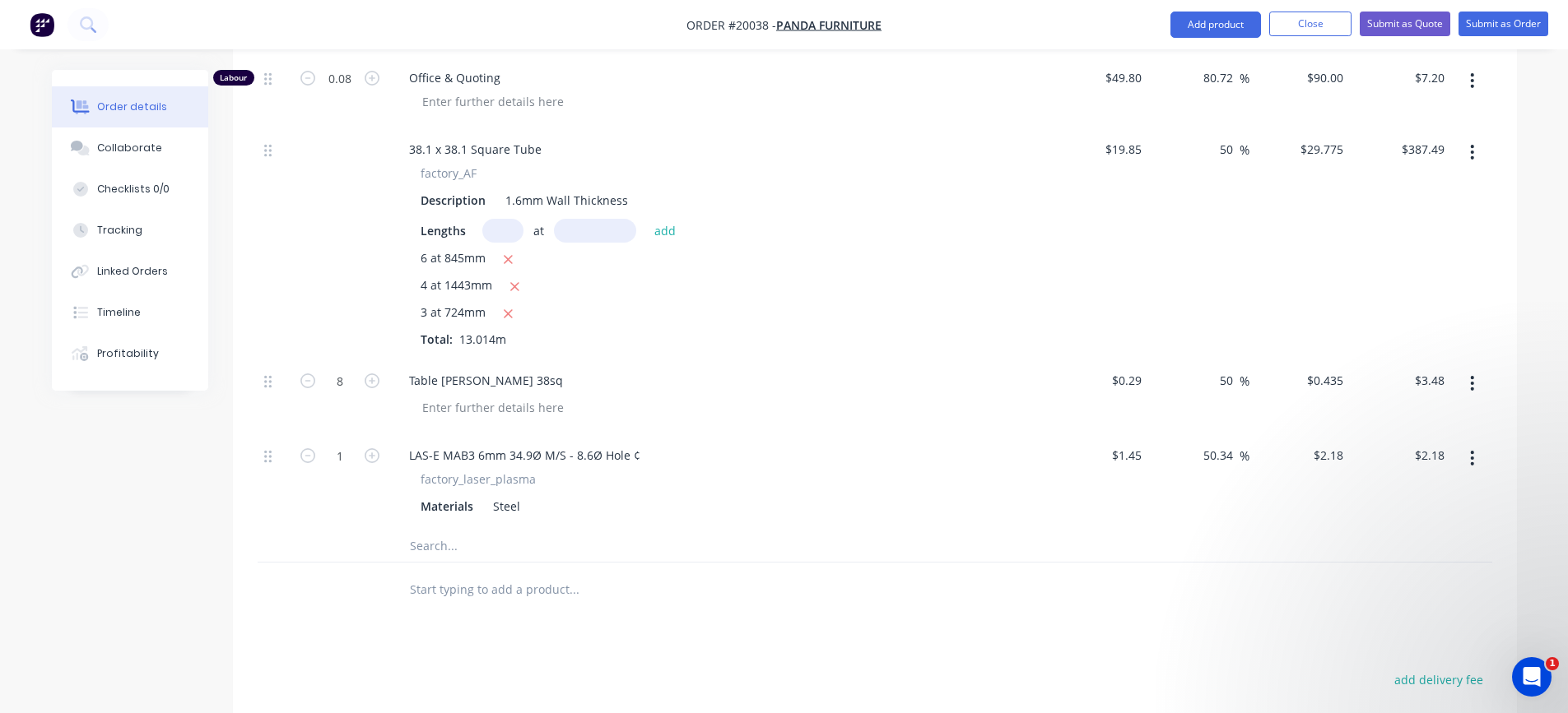
scroll to position [2249, 0]
click at [373, 455] on icon "button" at bounding box center [372, 453] width 15 height 15
type input "2"
type input "$4.36"
click at [373, 455] on icon "button" at bounding box center [372, 453] width 15 height 15
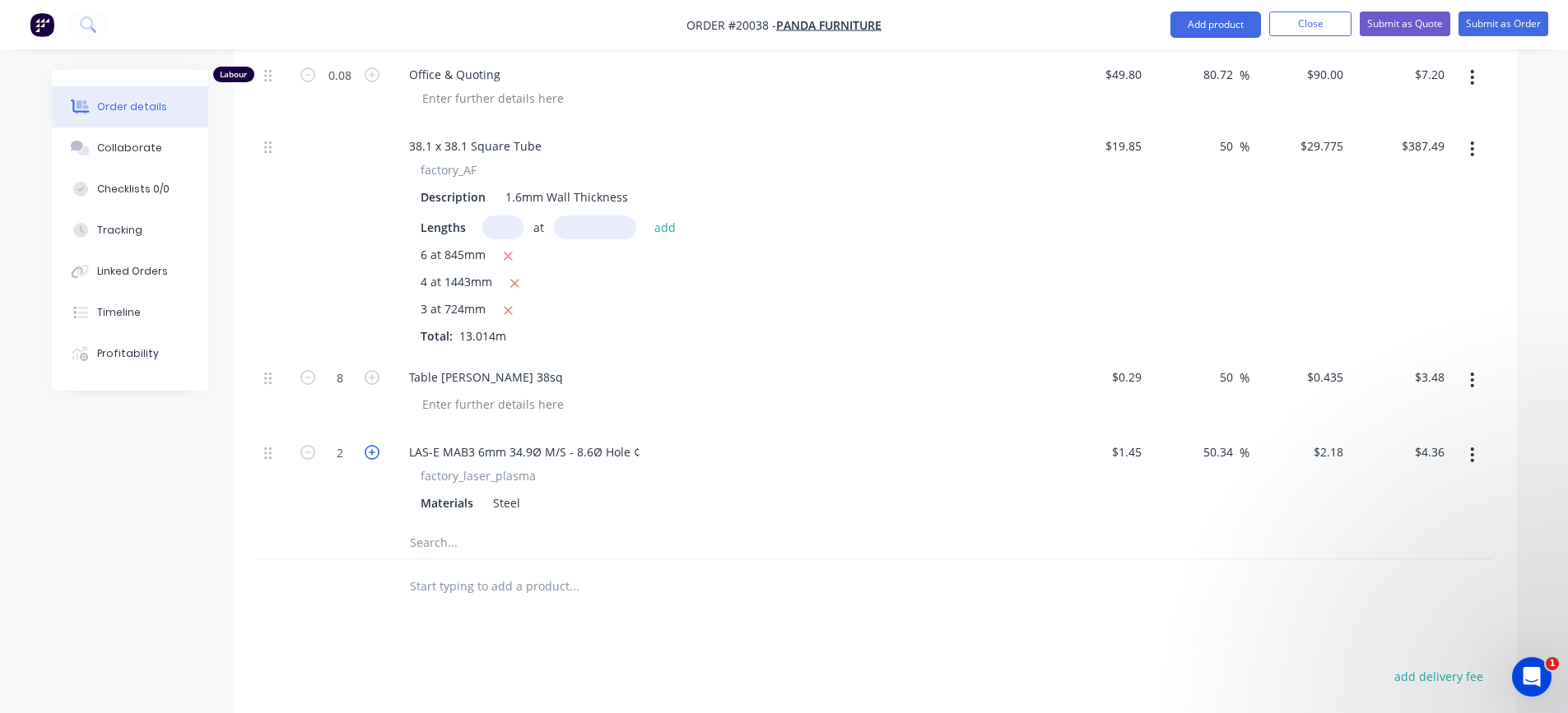
type input "3"
type input "$6.54"
click at [373, 455] on icon "button" at bounding box center [372, 453] width 15 height 15
type input "4"
type input "$8.72"
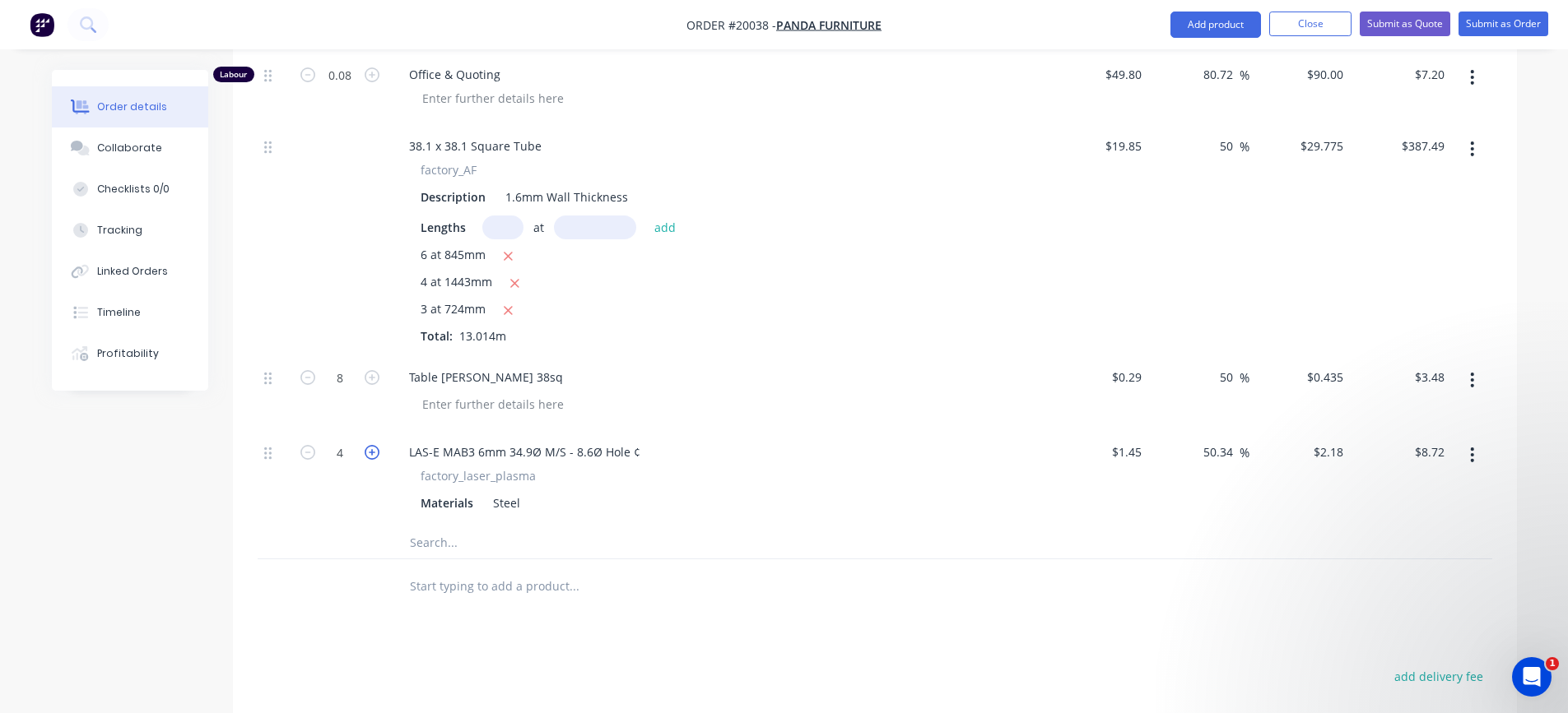
click at [373, 455] on icon "button" at bounding box center [372, 453] width 15 height 15
type input "5"
type input "$10.90"
click at [373, 454] on icon "button" at bounding box center [372, 453] width 15 height 15
type input "6"
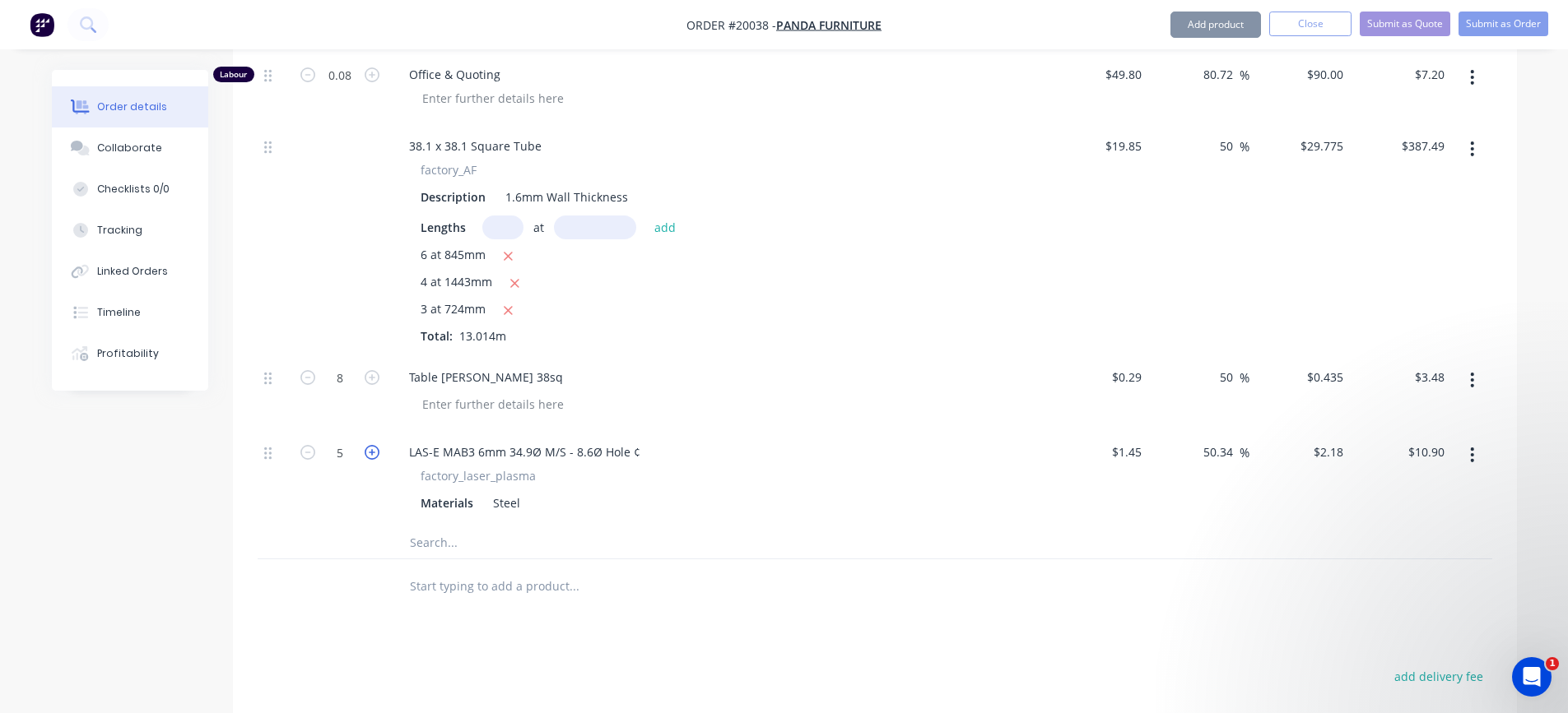
type input "$13.08"
click at [440, 538] on input "text" at bounding box center [574, 541] width 330 height 32
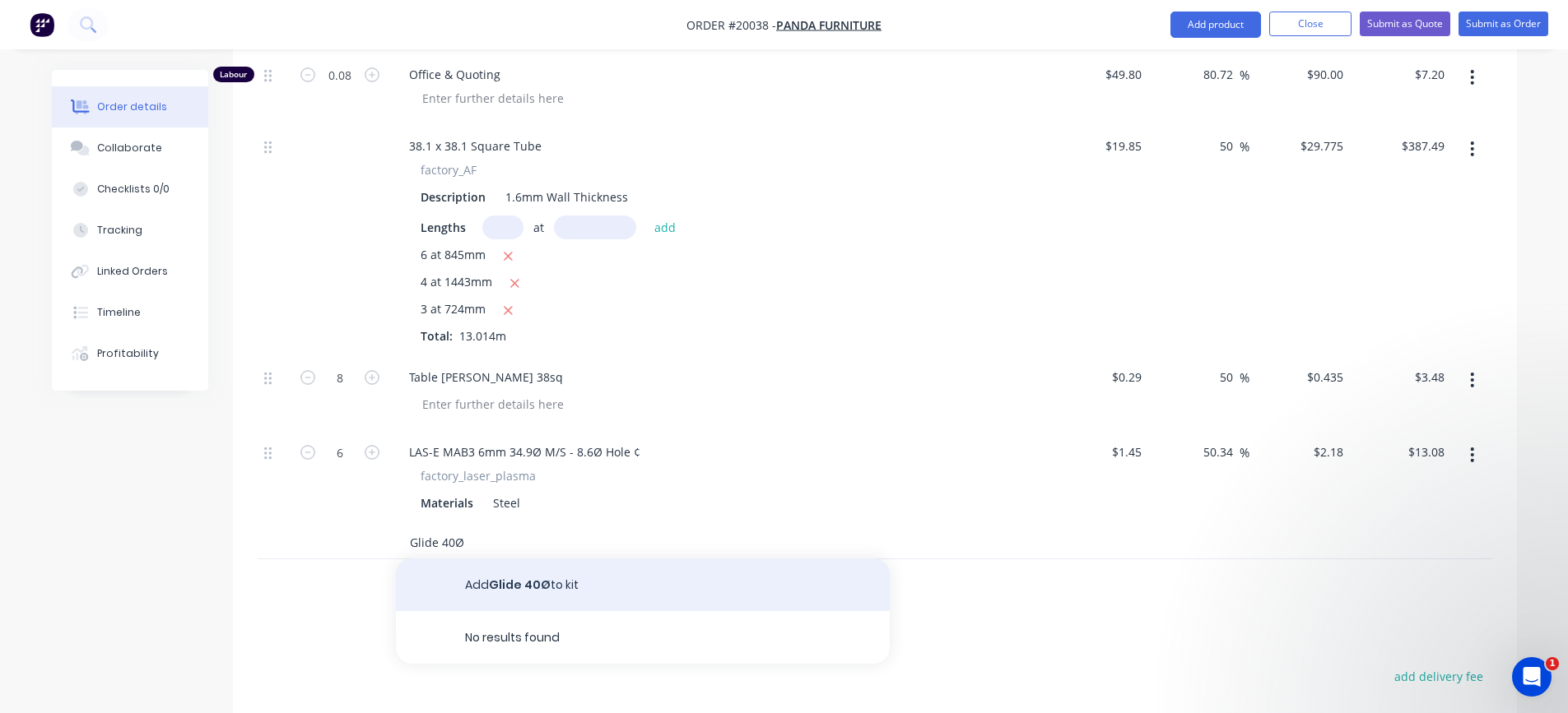
type input "Glide 40Ø"
click at [490, 587] on button "Add Glide 40Ø to kit" at bounding box center [643, 585] width 494 height 53
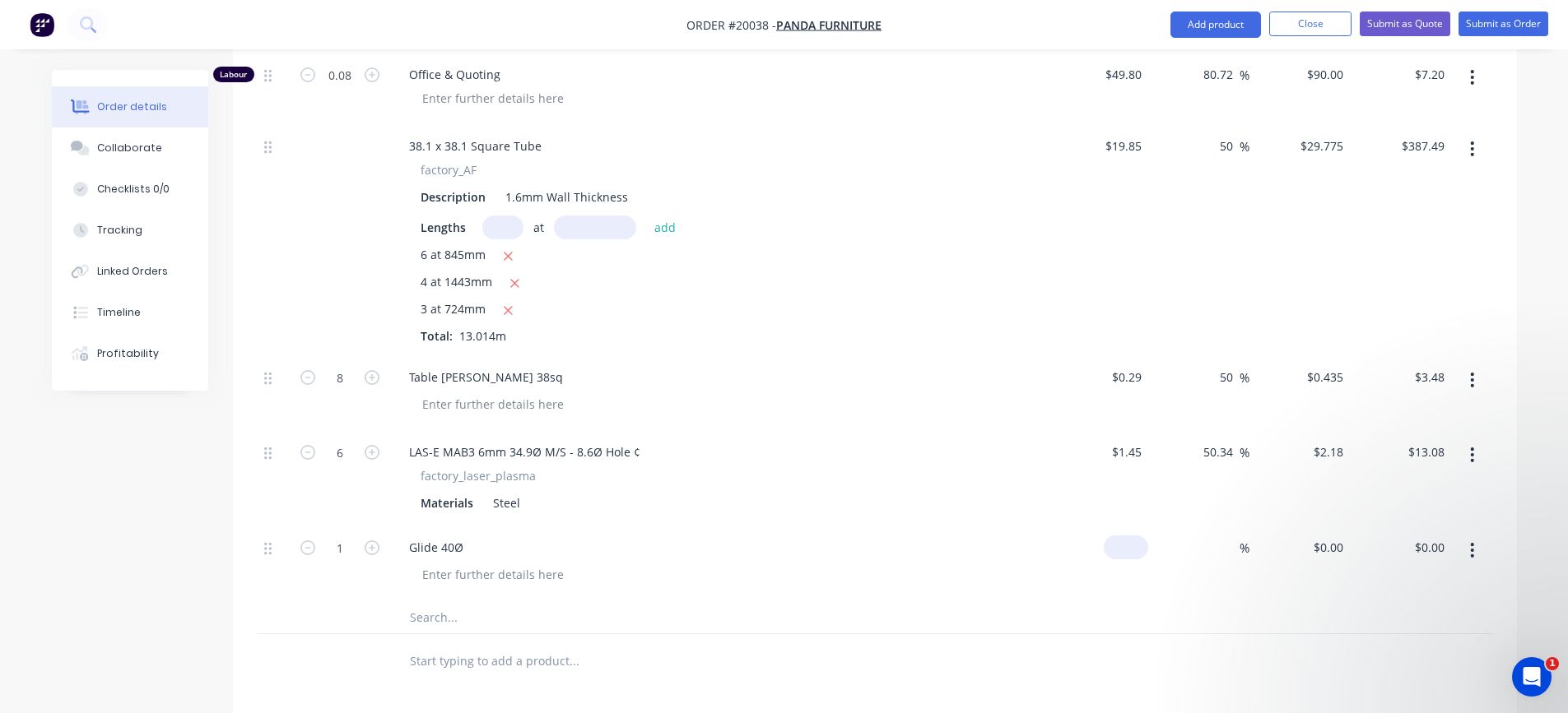
click at [1130, 552] on input at bounding box center [1130, 548] width 38 height 24
type input "$1.48"
type input "50"
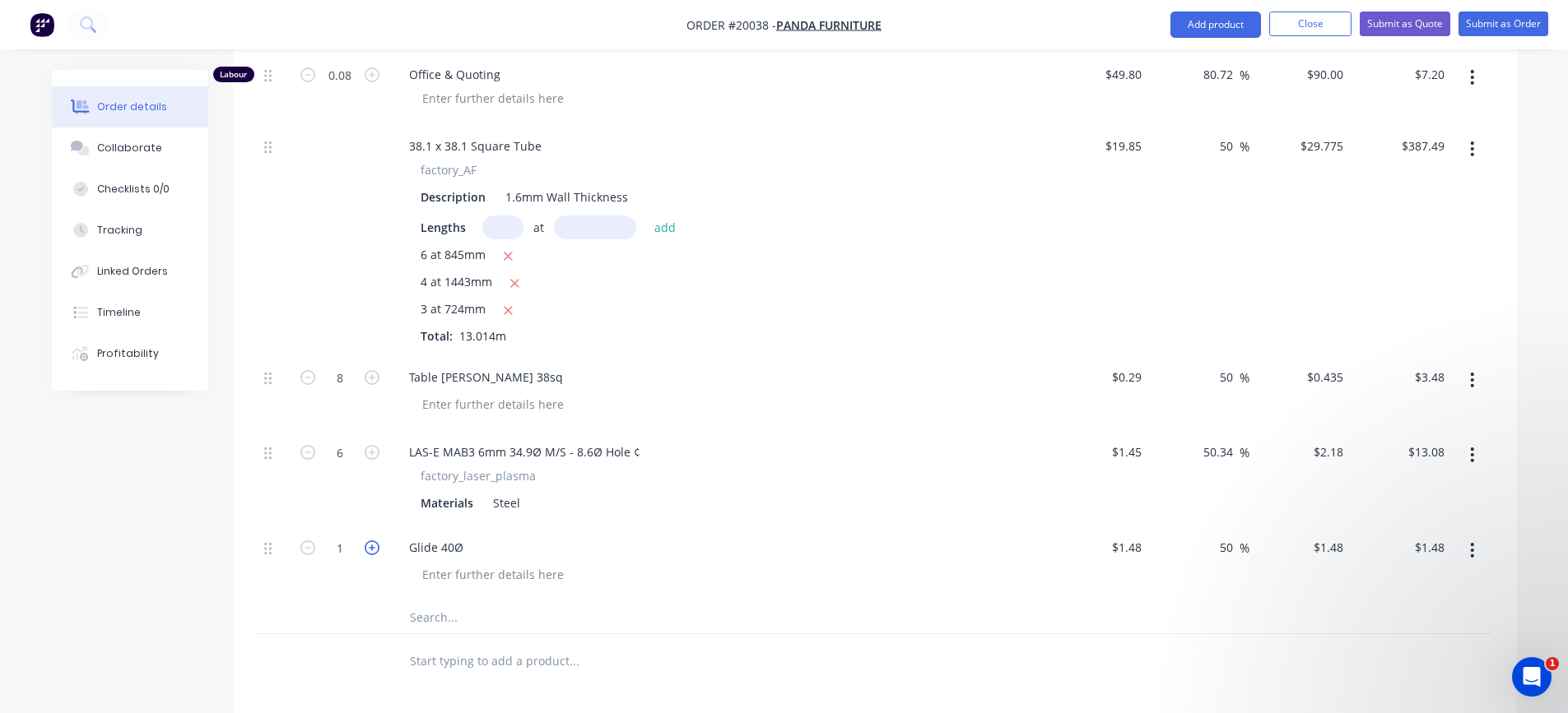
type input "$2.22"
click at [370, 546] on icon "button" at bounding box center [372, 548] width 15 height 15
type input "2"
type input "$4.44"
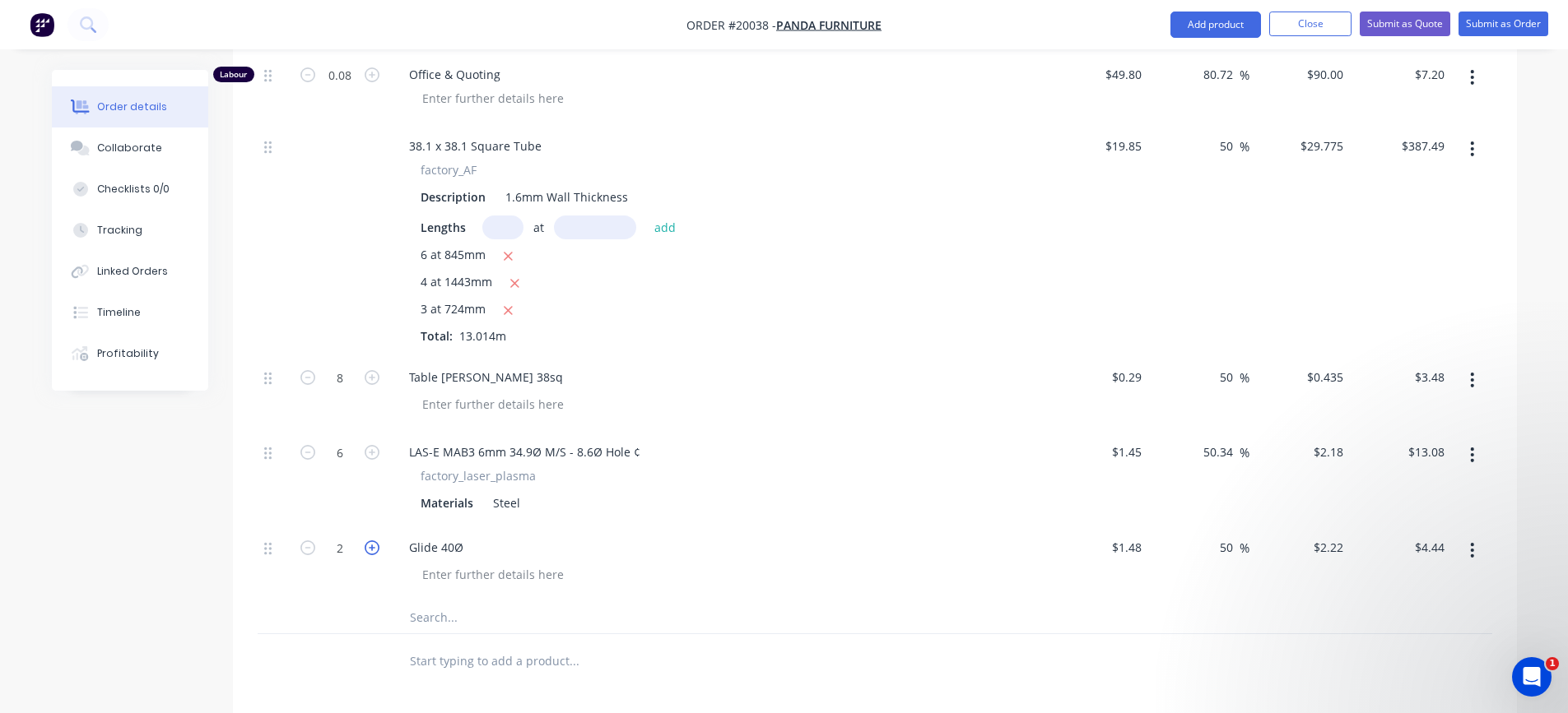
click at [370, 546] on icon "button" at bounding box center [372, 548] width 15 height 15
type input "3"
type input "$6.66"
click at [370, 546] on icon "button" at bounding box center [372, 548] width 15 height 15
type input "4"
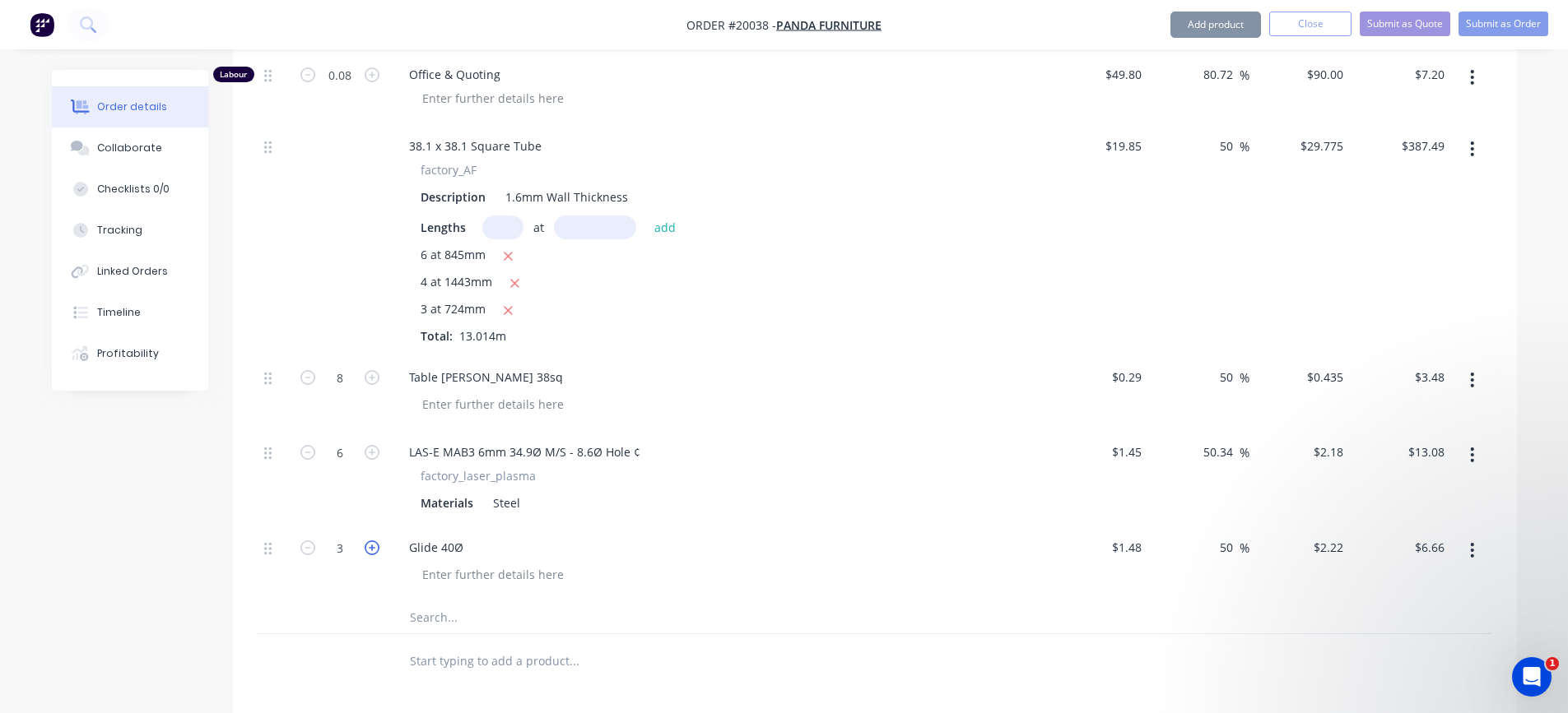
type input "$8.88"
click at [370, 546] on icon "button" at bounding box center [372, 548] width 15 height 15
type input "5"
type input "$11.10"
click at [370, 546] on icon "button" at bounding box center [372, 548] width 15 height 15
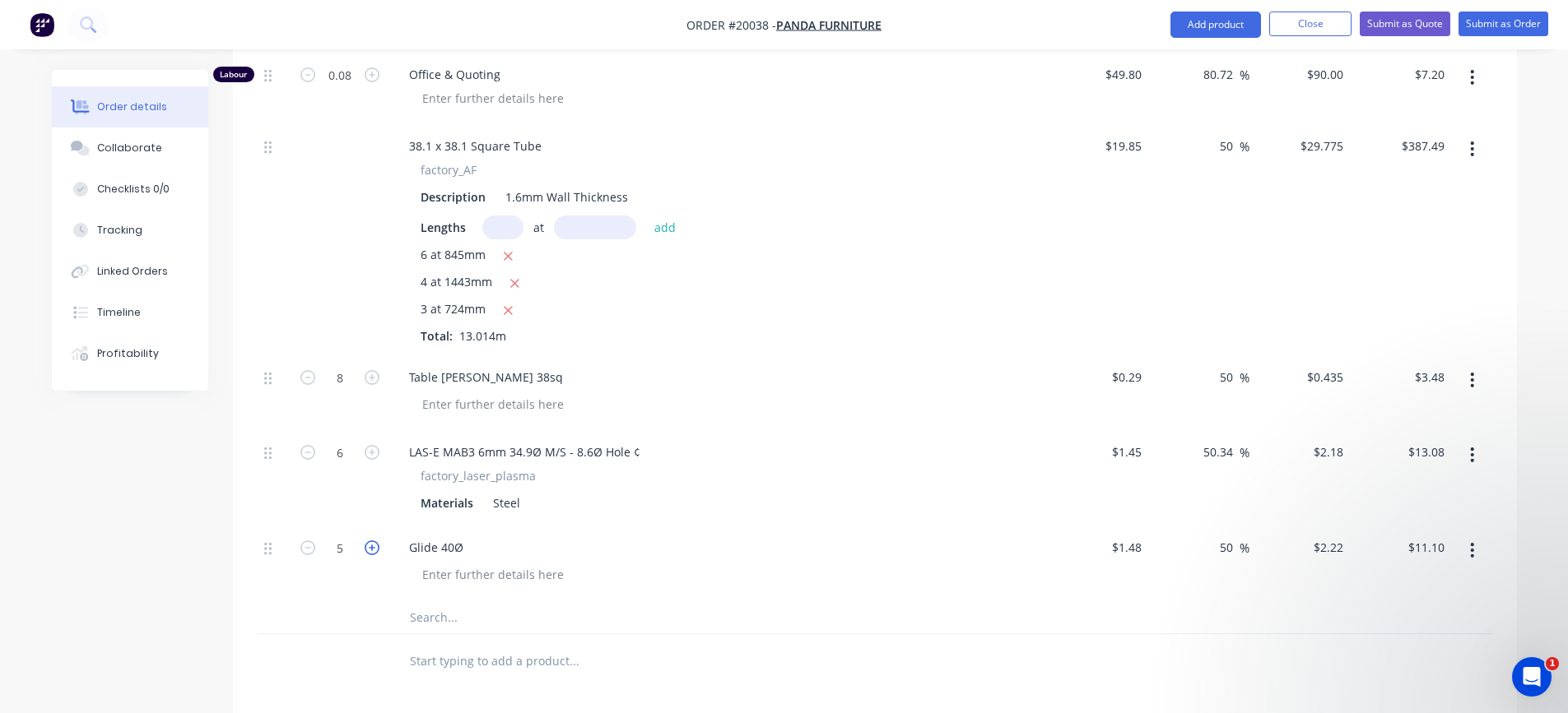
type input "6"
type input "$13.32"
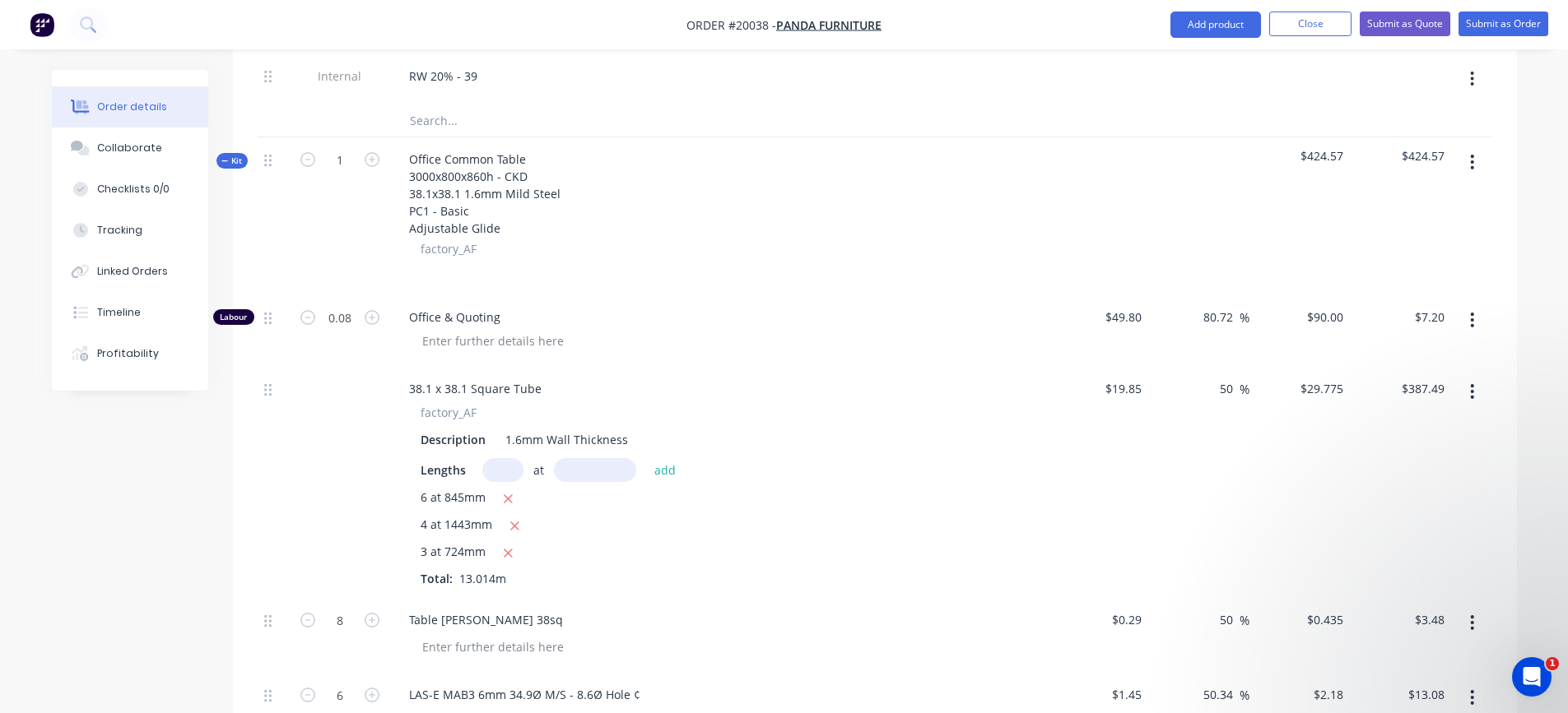
scroll to position [2003, 0]
click at [1470, 162] on icon "button" at bounding box center [1472, 165] width 4 height 18
click at [1424, 211] on div "Add product to kit" at bounding box center [1414, 210] width 126 height 24
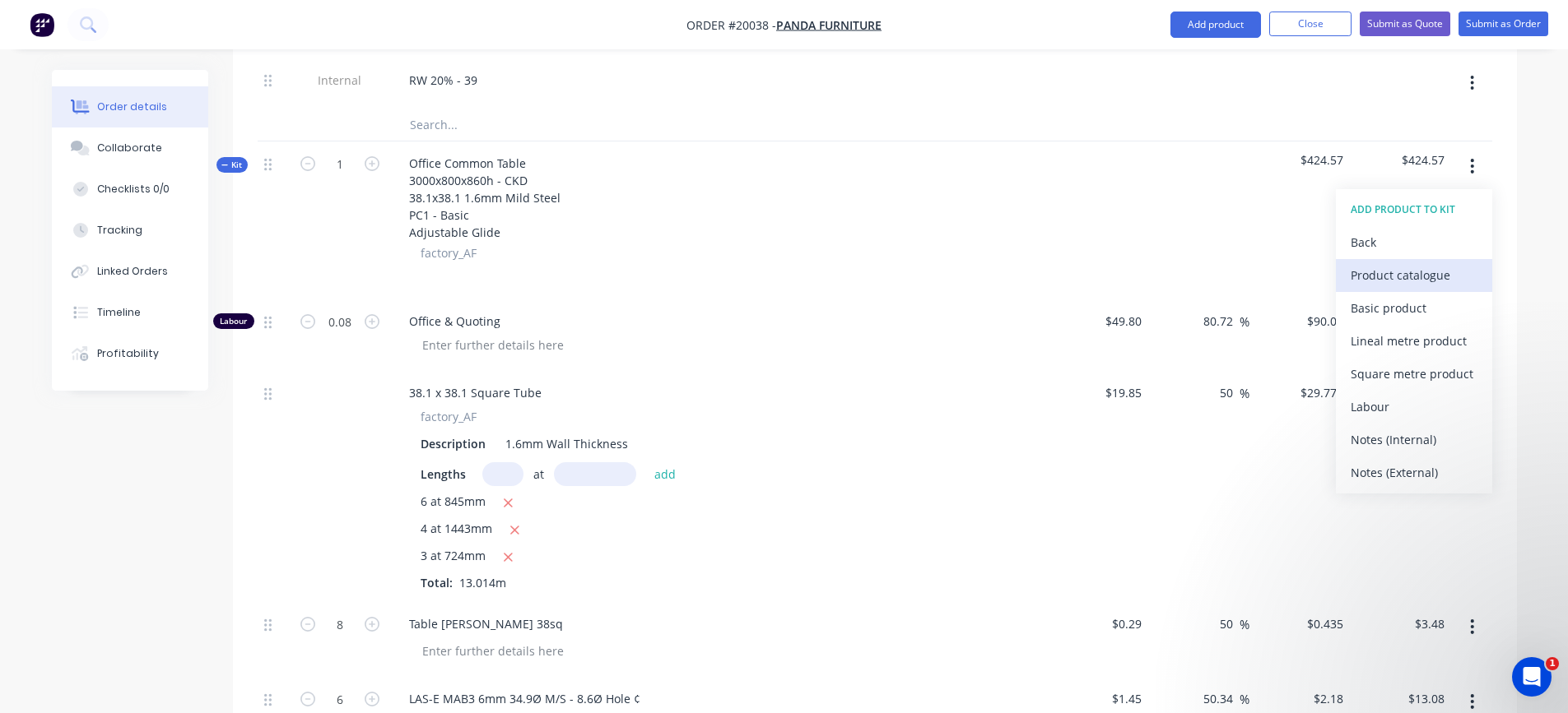
click at [1399, 279] on div "Product catalogue" at bounding box center [1414, 276] width 126 height 24
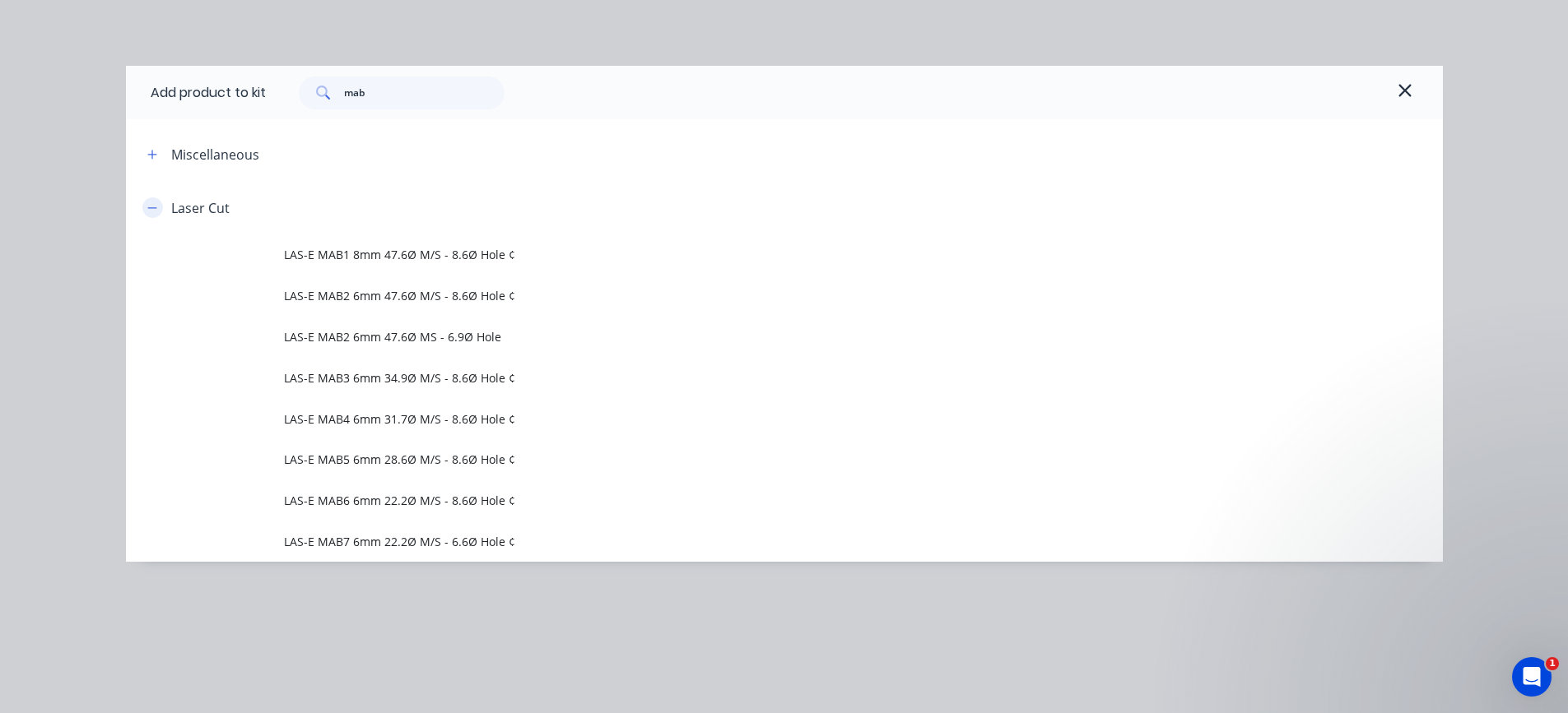
click at [154, 208] on icon "button" at bounding box center [152, 207] width 9 height 1
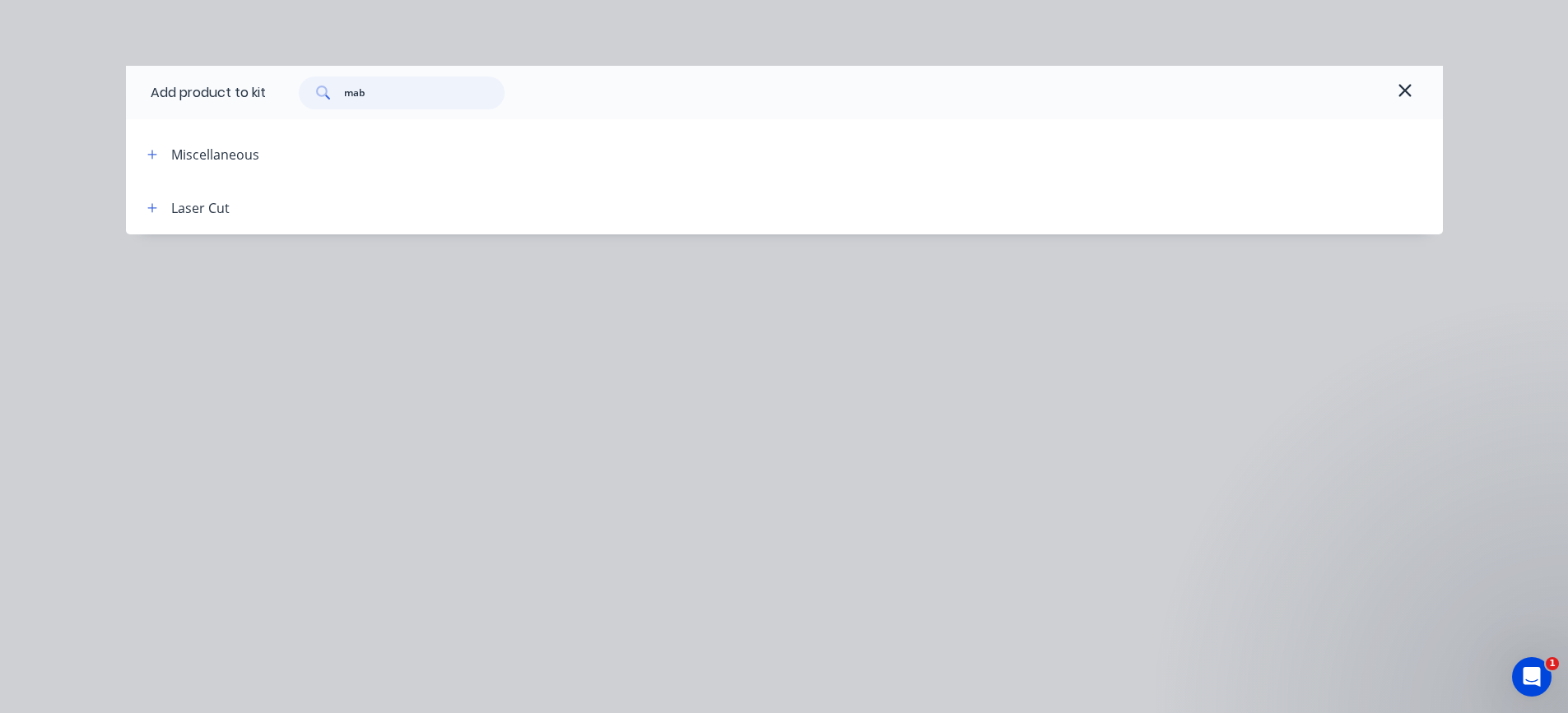
drag, startPoint x: 377, startPoint y: 89, endPoint x: 335, endPoint y: 91, distance: 42.0
click at [335, 91] on div "mab" at bounding box center [402, 92] width 206 height 32
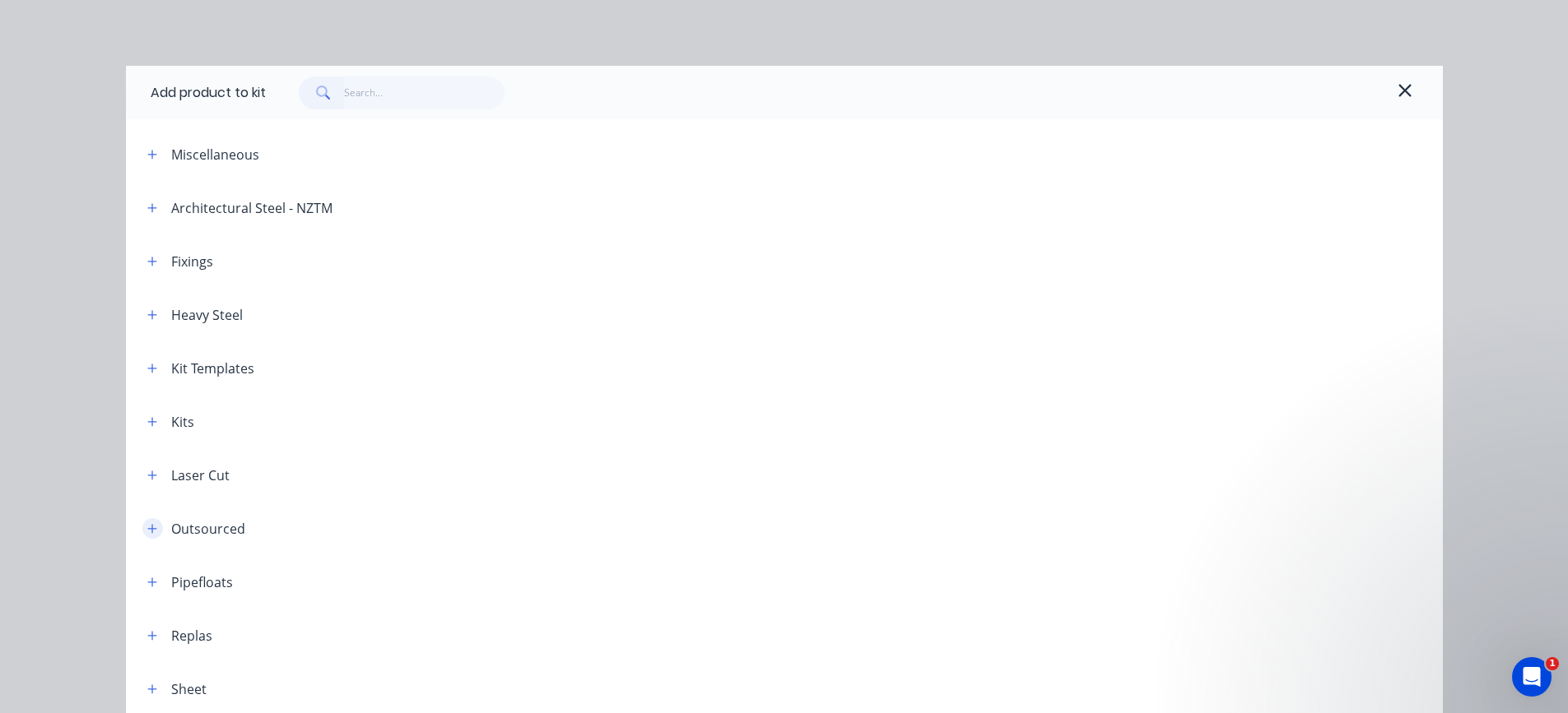
click at [148, 524] on icon "button" at bounding box center [152, 529] width 10 height 11
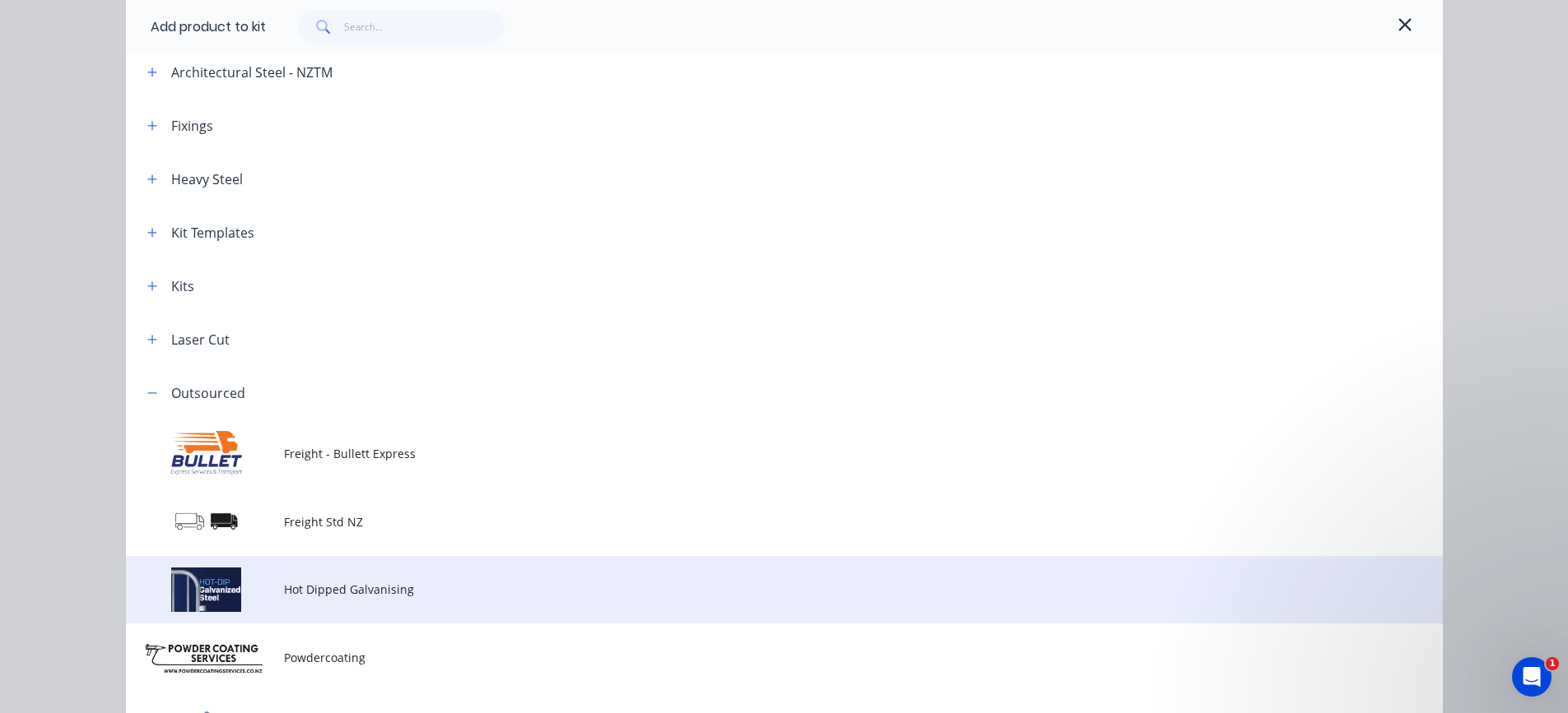
scroll to position [164, 0]
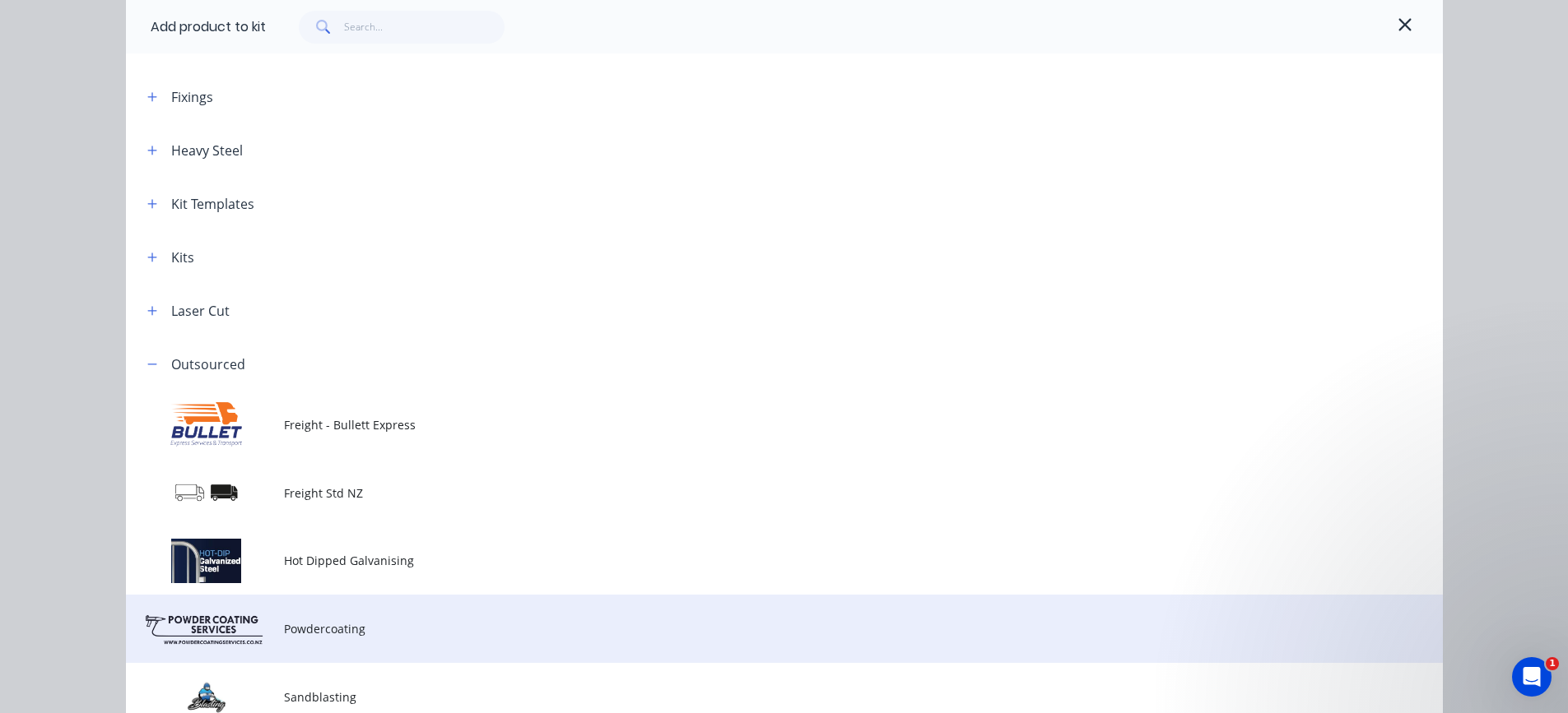
click at [307, 632] on span "Powdercoating" at bounding box center [748, 629] width 927 height 18
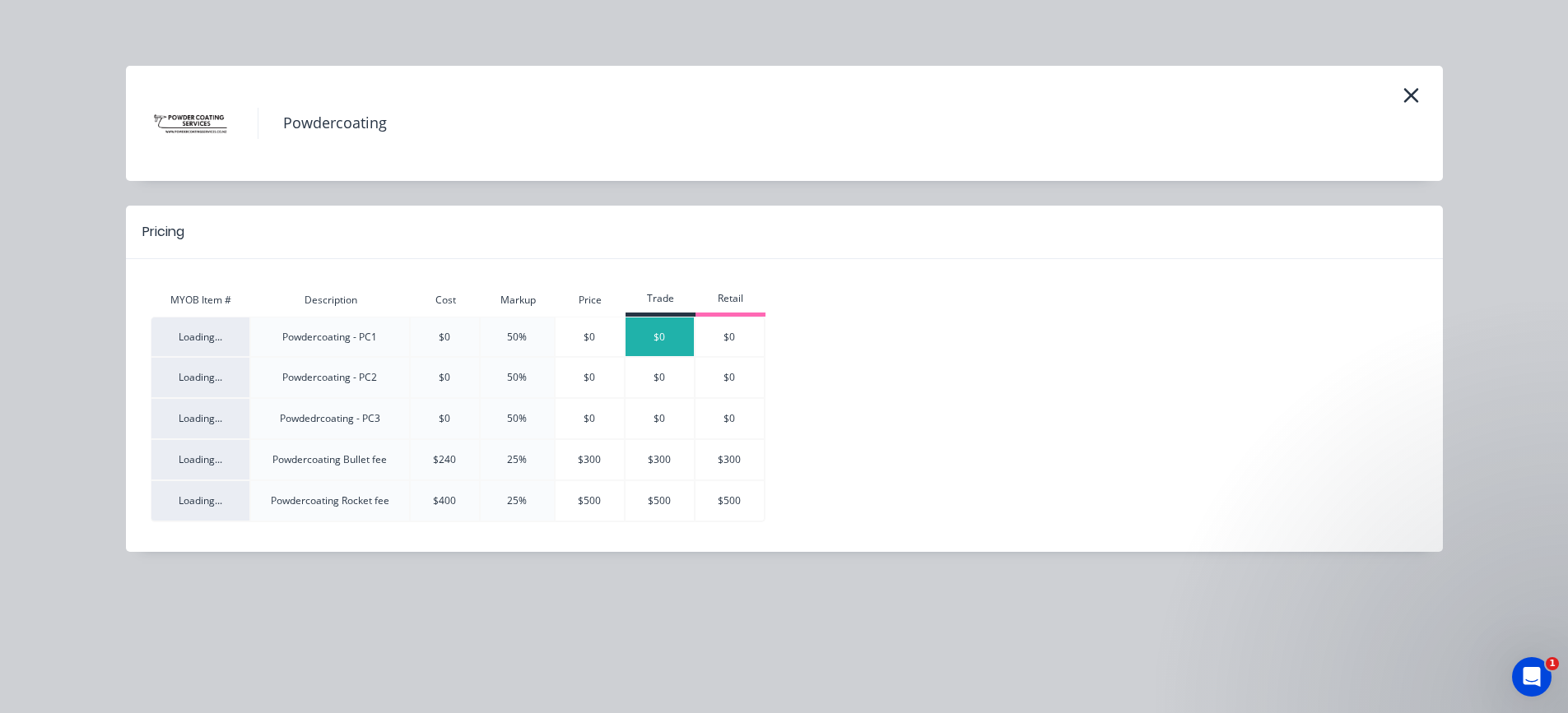
click at [665, 337] on div "Powdercoating Pricing MYOB Item # Description Cost Markup Price Trade Retail Lo…" at bounding box center [784, 356] width 1568 height 713
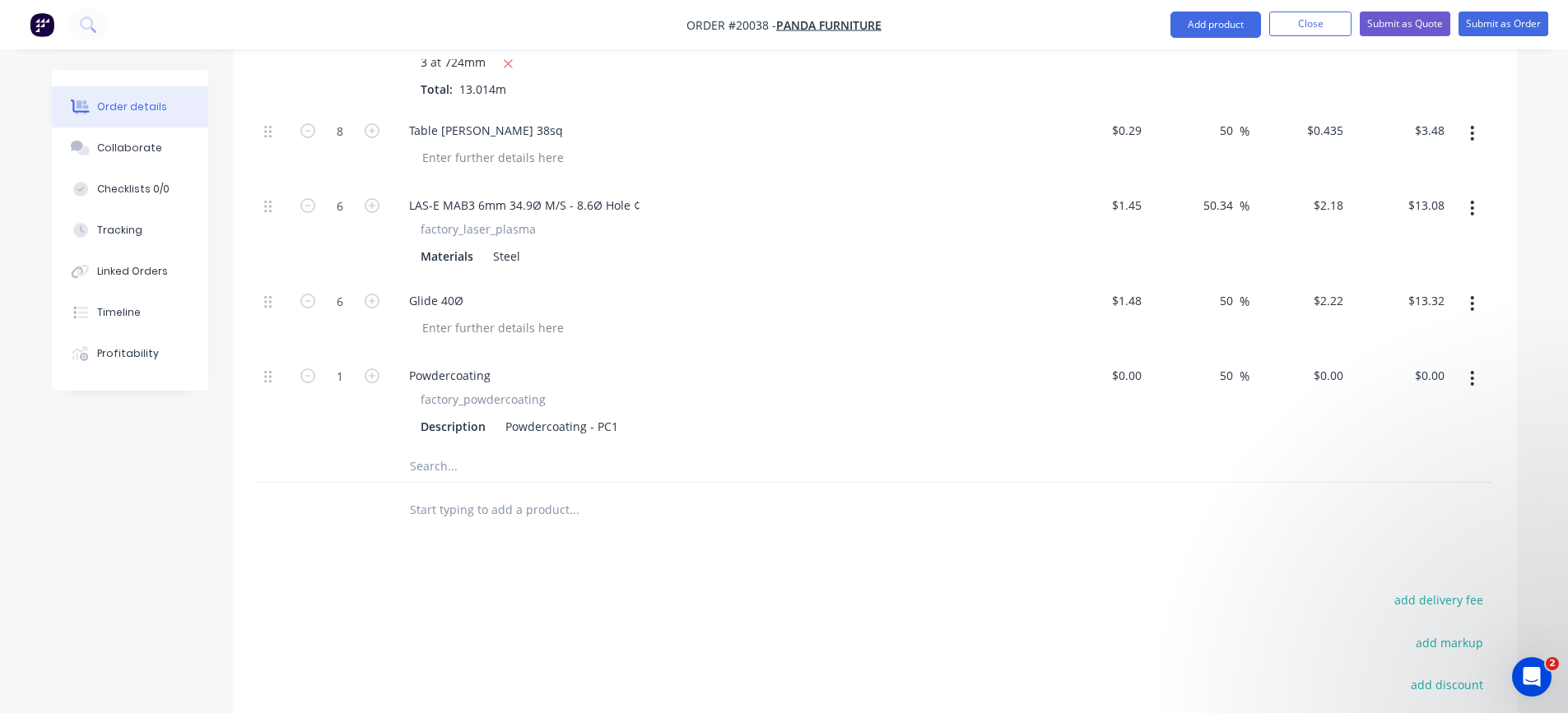
scroll to position [2414, 0]
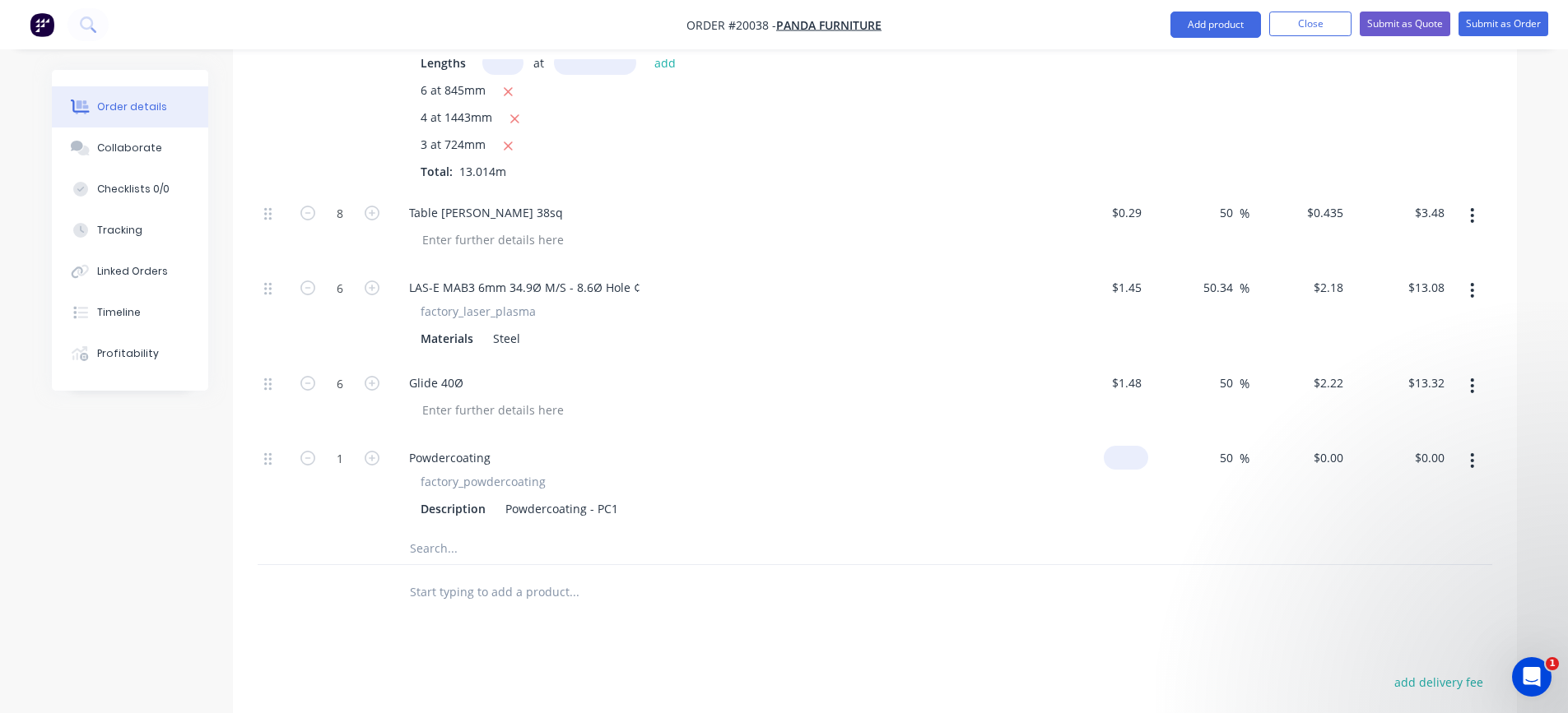
click at [1130, 467] on div "$0.00" at bounding box center [1130, 458] width 38 height 24
type input "$161.89"
type input "$242.835"
type input "$242.84"
click at [1133, 515] on div "$161.89 $161.89" at bounding box center [1098, 484] width 101 height 96
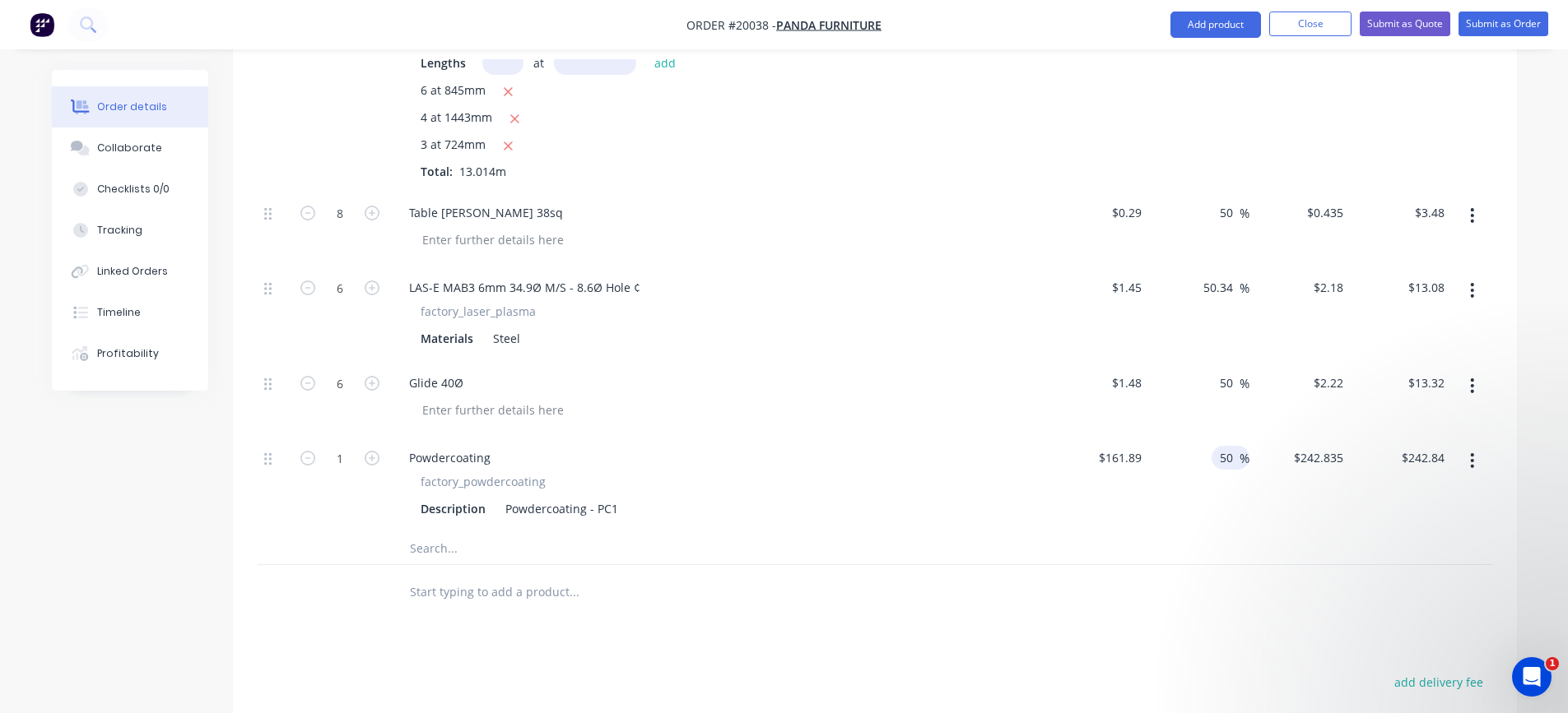
click at [1225, 454] on input "50" at bounding box center [1229, 458] width 21 height 24
type input "30"
type input "$210.457"
type input "$210.46"
click at [1216, 512] on div "30 30 %" at bounding box center [1198, 484] width 101 height 96
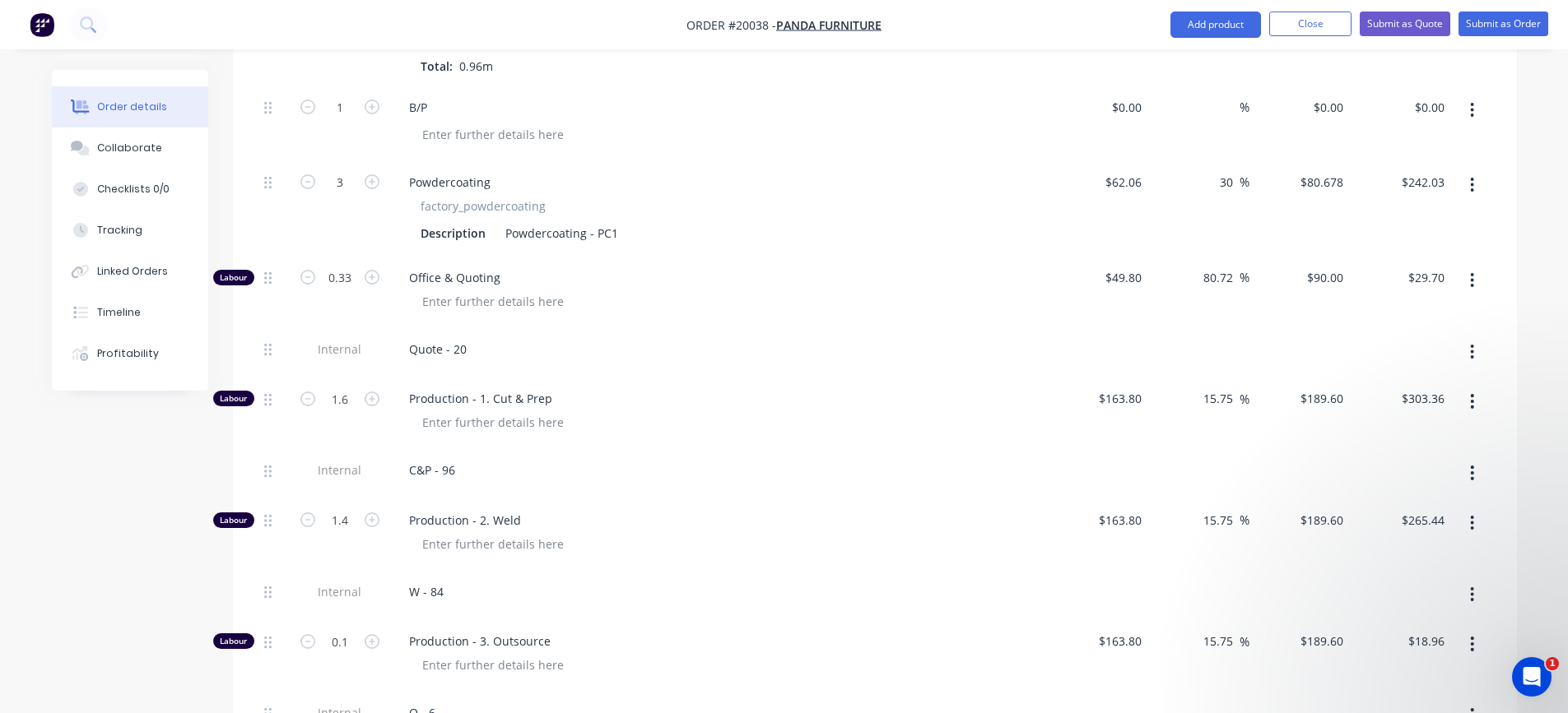
scroll to position [1097, 0]
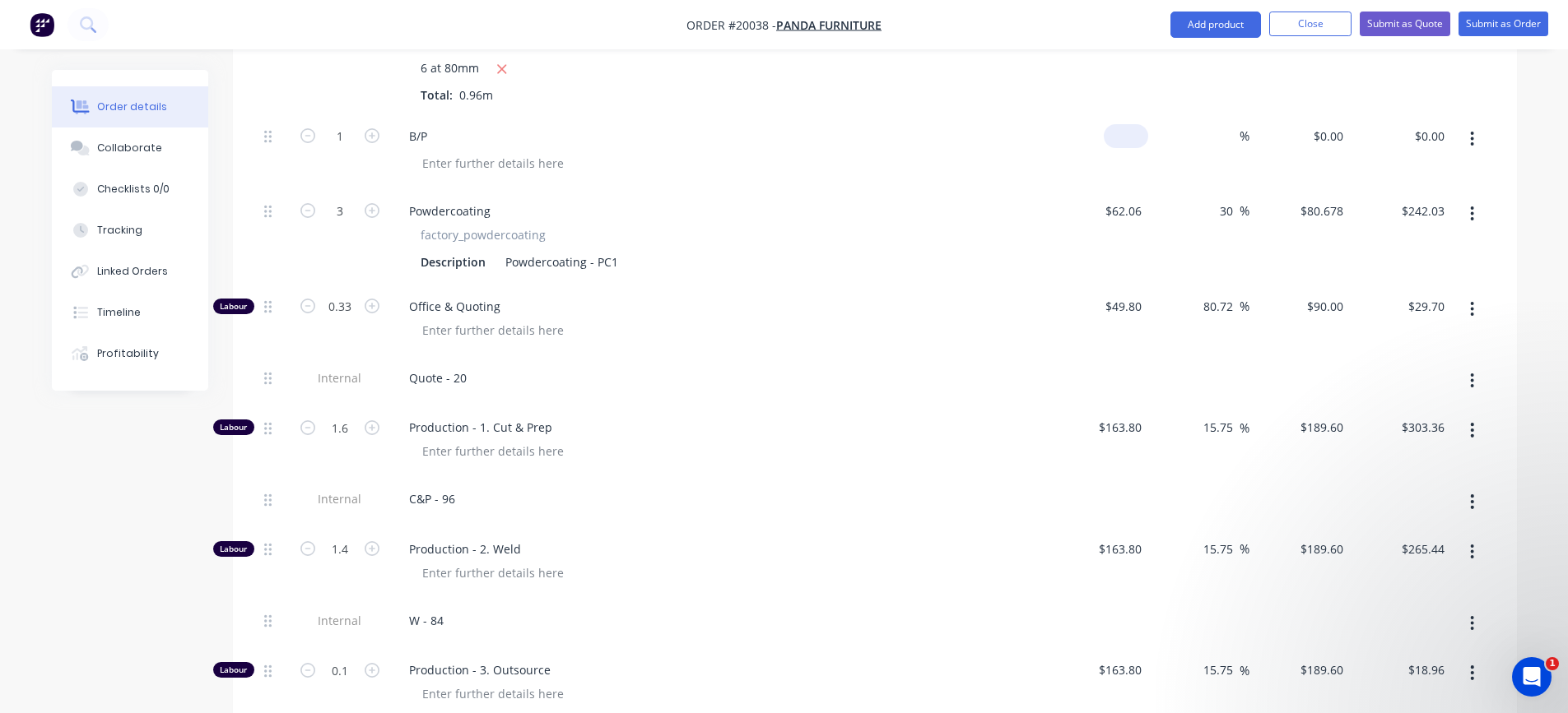
click at [1131, 126] on div "$0.00" at bounding box center [1130, 136] width 38 height 24
type input "$20.00"
click at [1227, 134] on input at bounding box center [1230, 136] width 19 height 24
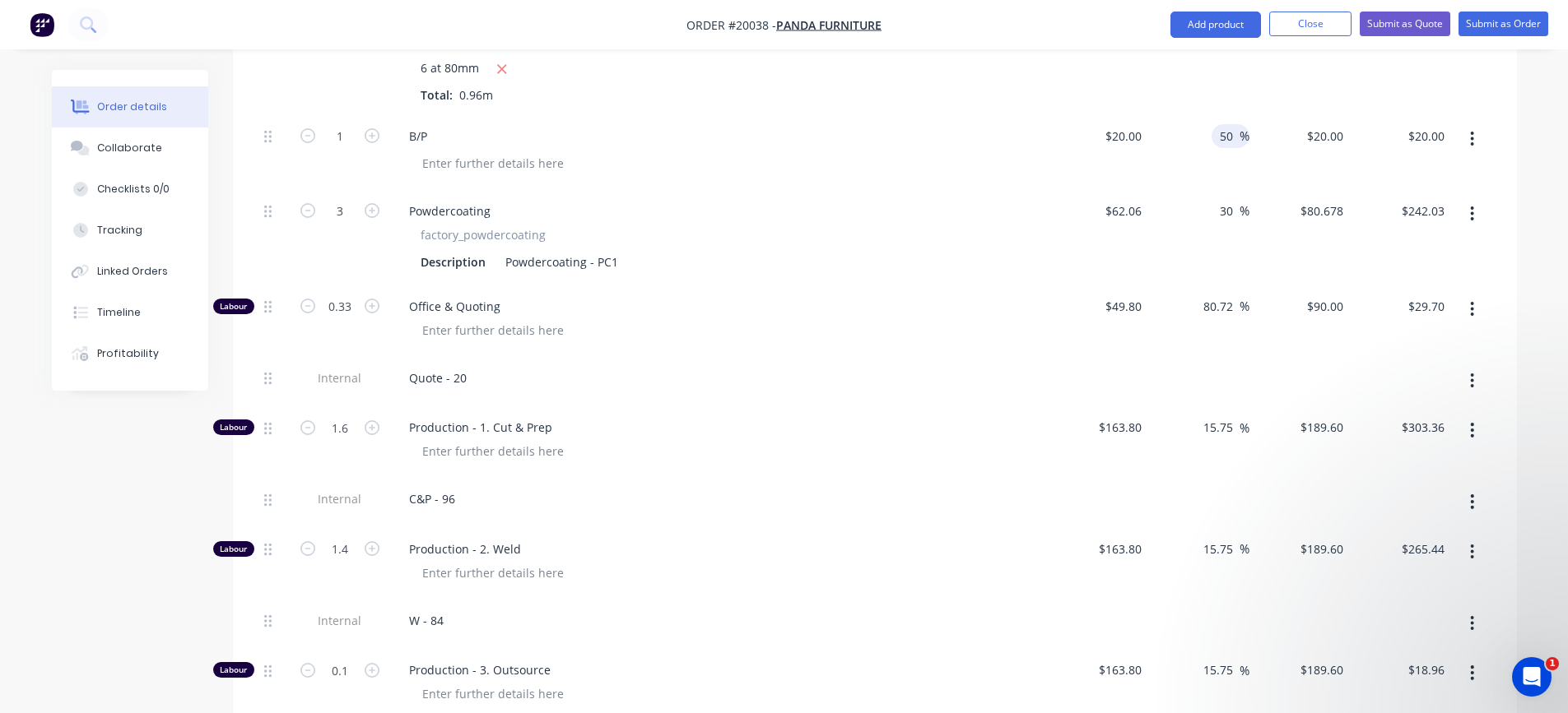
type input "50"
type input "$30.00"
click at [1114, 158] on div "$20.00 $20.00" at bounding box center [1098, 151] width 101 height 75
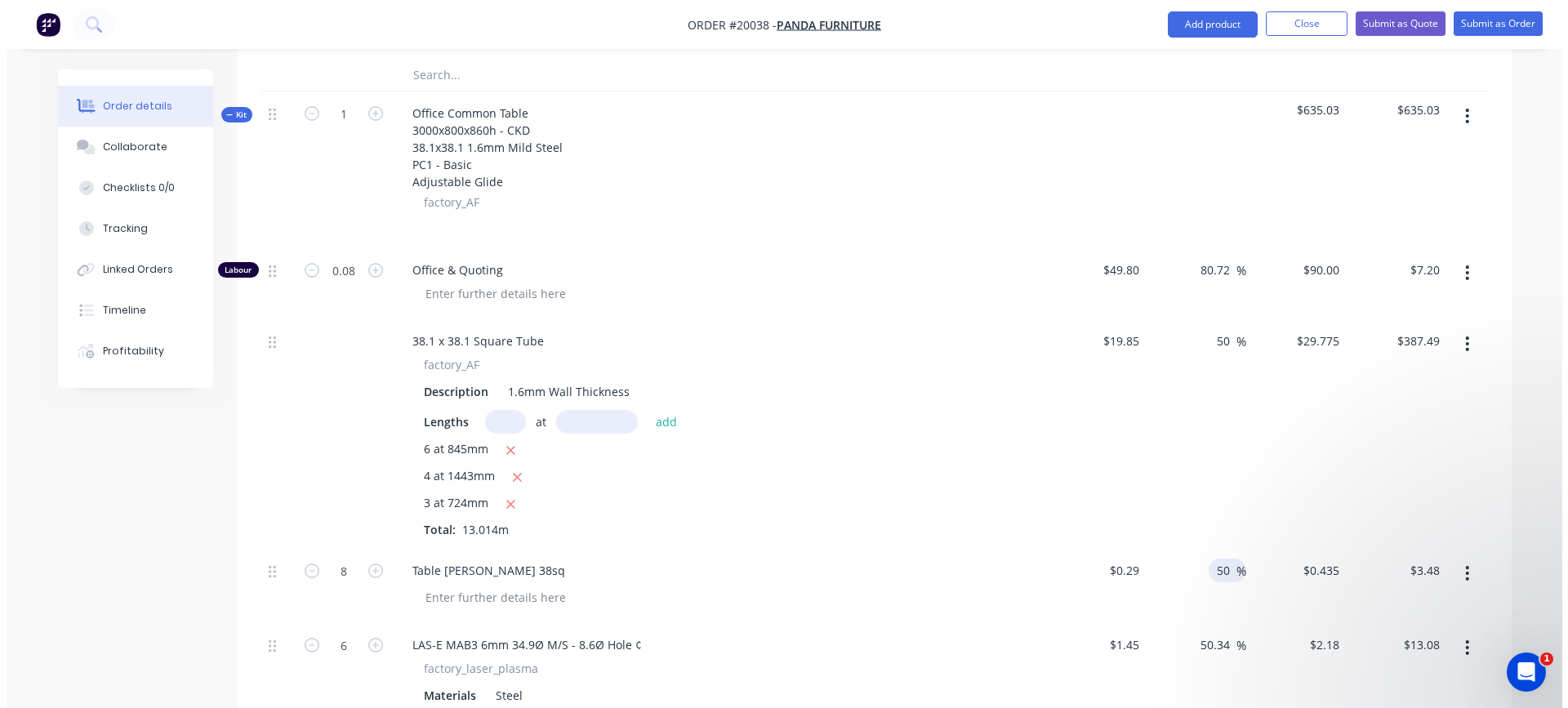
scroll to position [1988, 0]
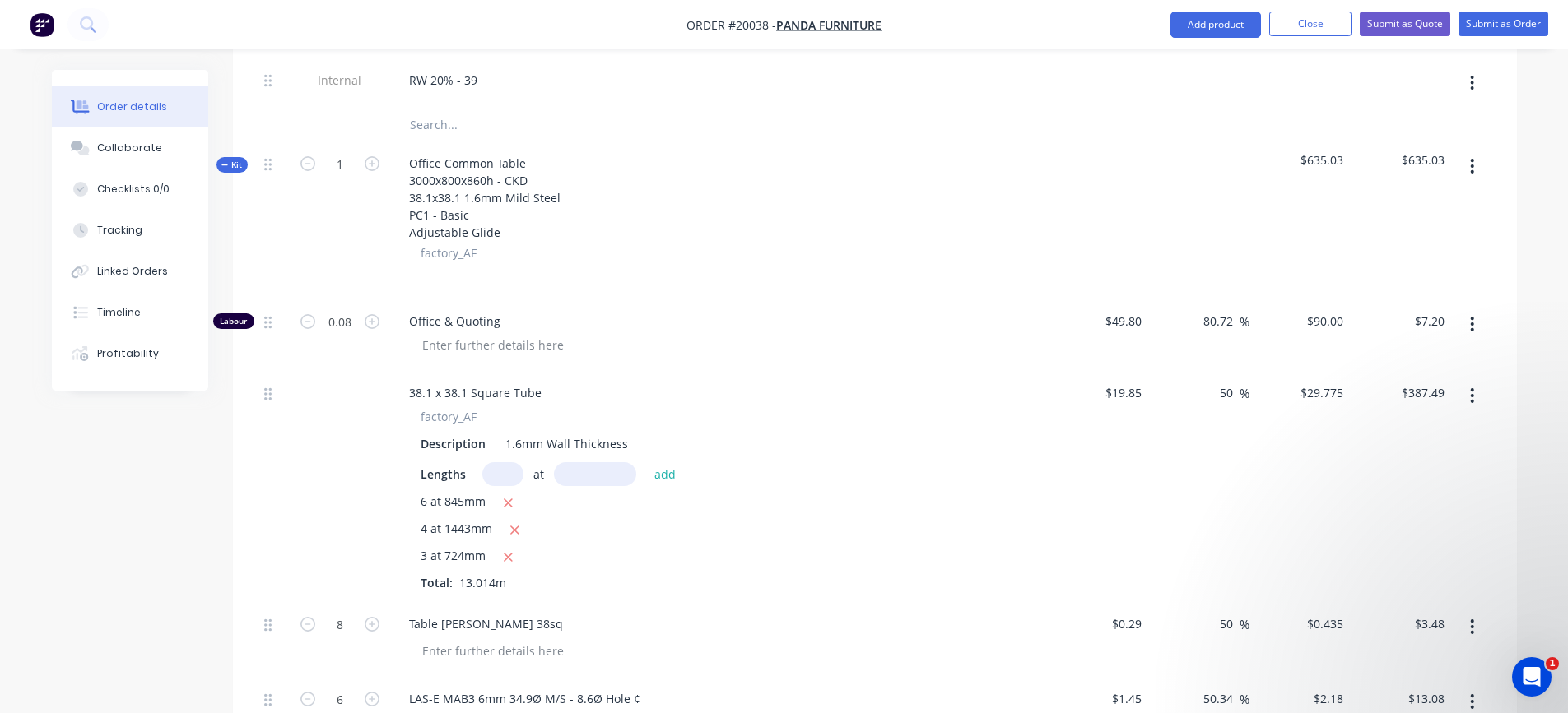
click at [1474, 167] on icon "button" at bounding box center [1473, 166] width 4 height 15
click at [1446, 199] on div "Add product to kit" at bounding box center [1414, 210] width 126 height 24
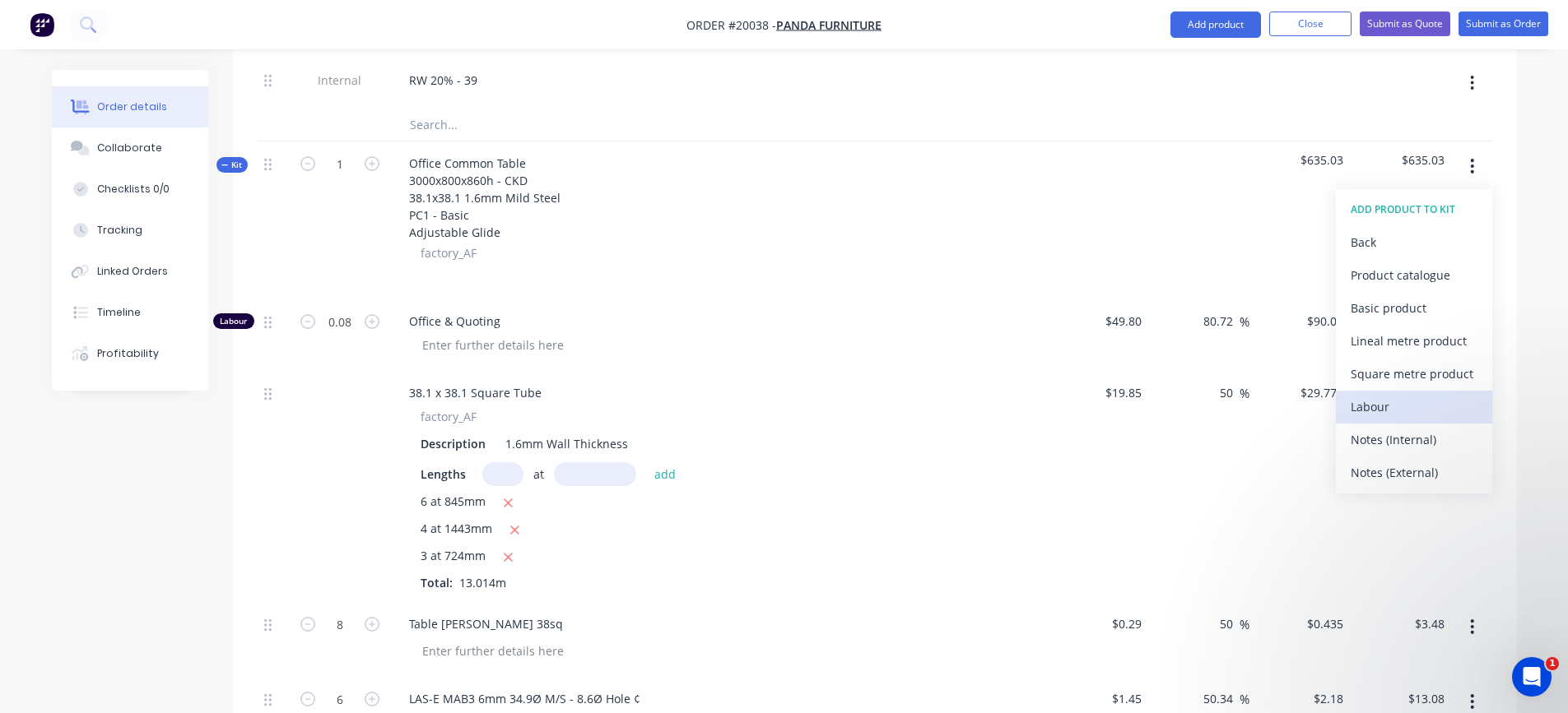
click at [1396, 409] on div "Labour" at bounding box center [1414, 407] width 126 height 24
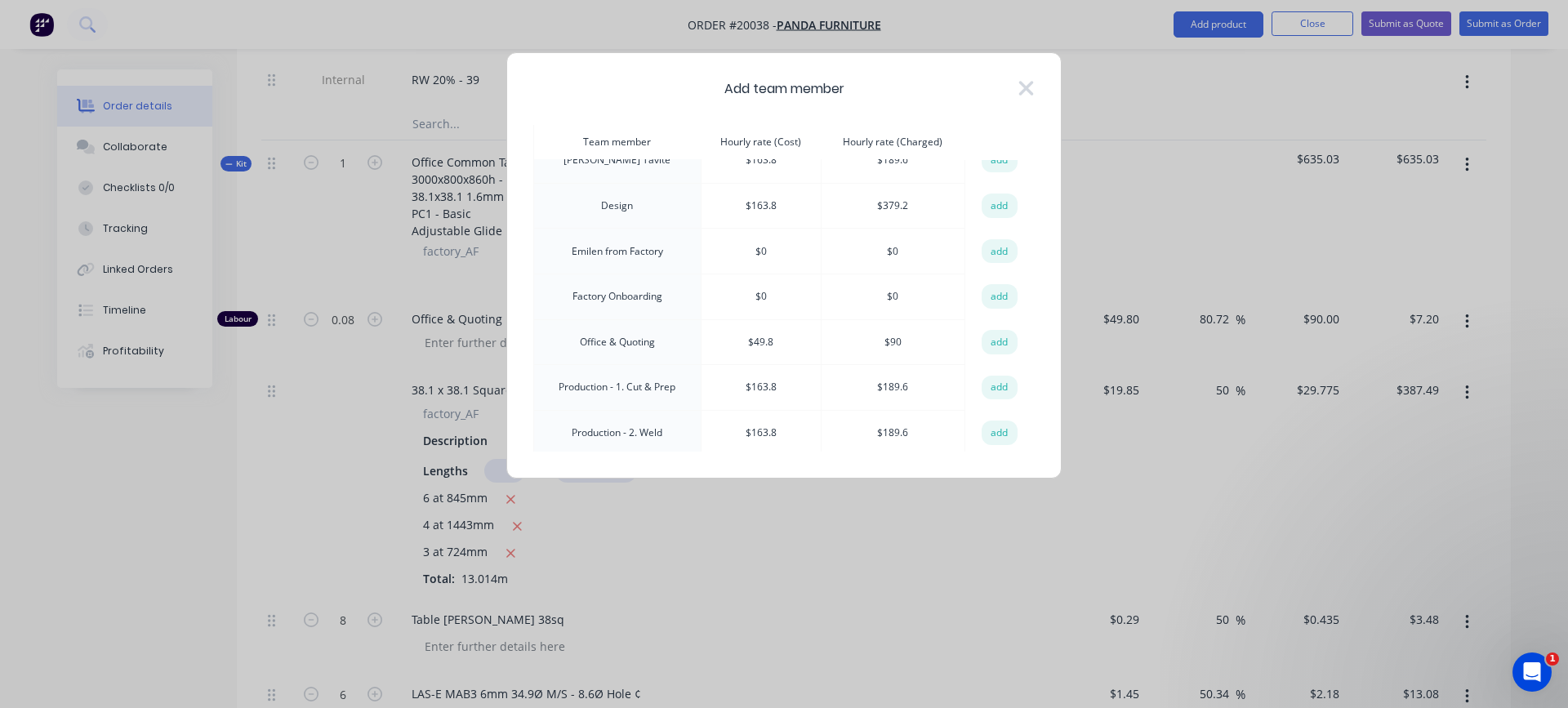
scroll to position [163, 0]
click at [995, 336] on button "add" at bounding box center [999, 341] width 36 height 25
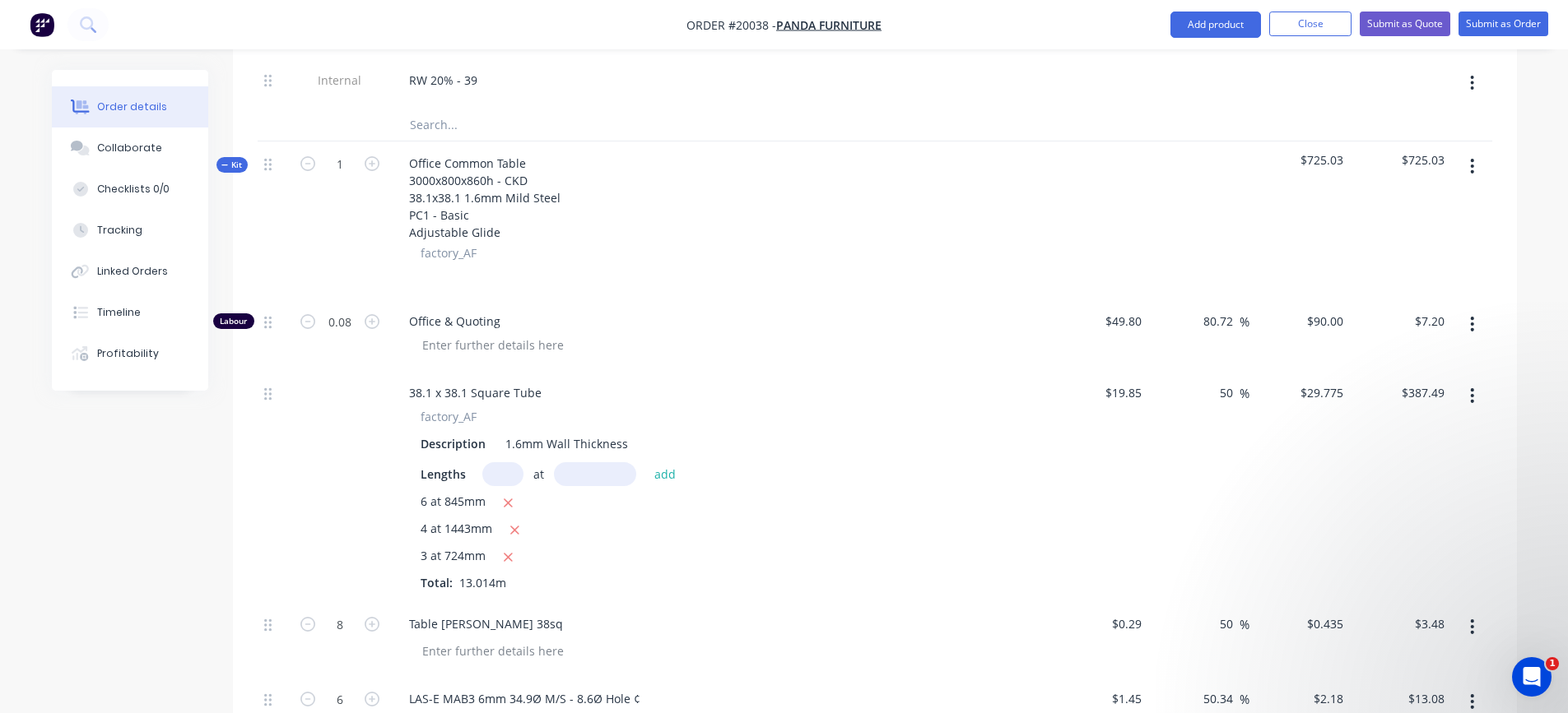
click at [1470, 170] on icon "button" at bounding box center [1472, 165] width 4 height 18
click at [1411, 213] on div "Add product to kit" at bounding box center [1414, 210] width 126 height 24
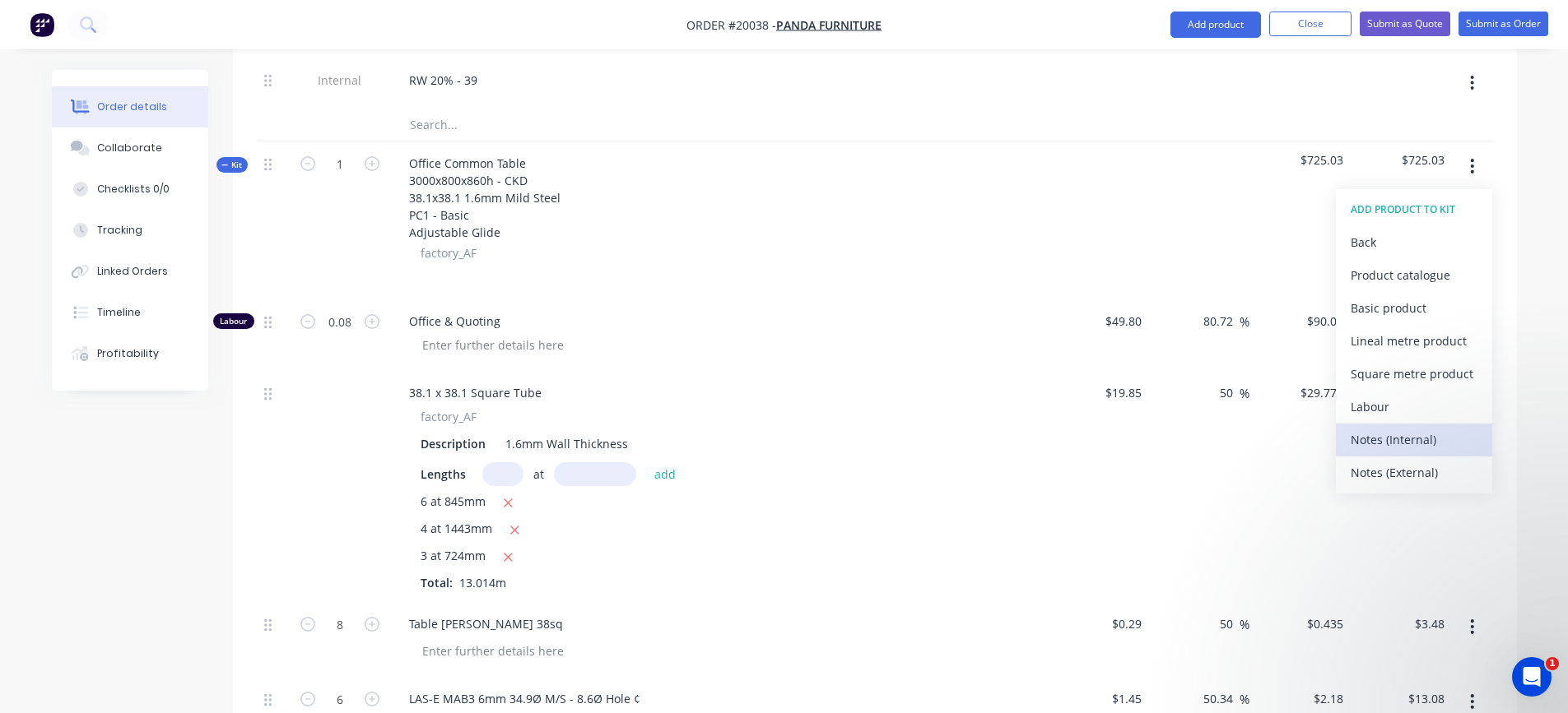
click at [1406, 438] on div "Notes (Internal)" at bounding box center [1414, 440] width 126 height 24
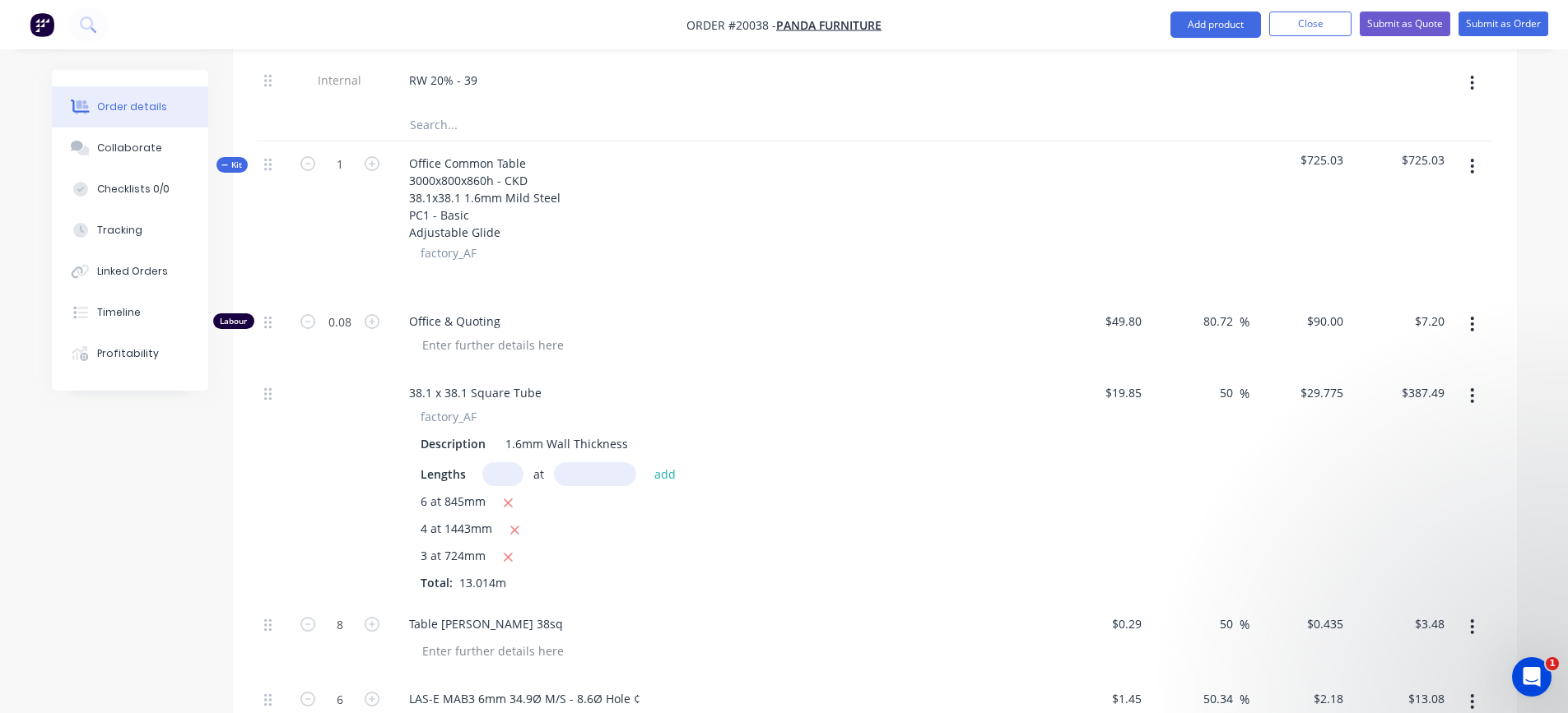
click at [1471, 166] on icon "button" at bounding box center [1473, 166] width 4 height 15
click at [1430, 213] on div "Add product to kit" at bounding box center [1414, 210] width 126 height 24
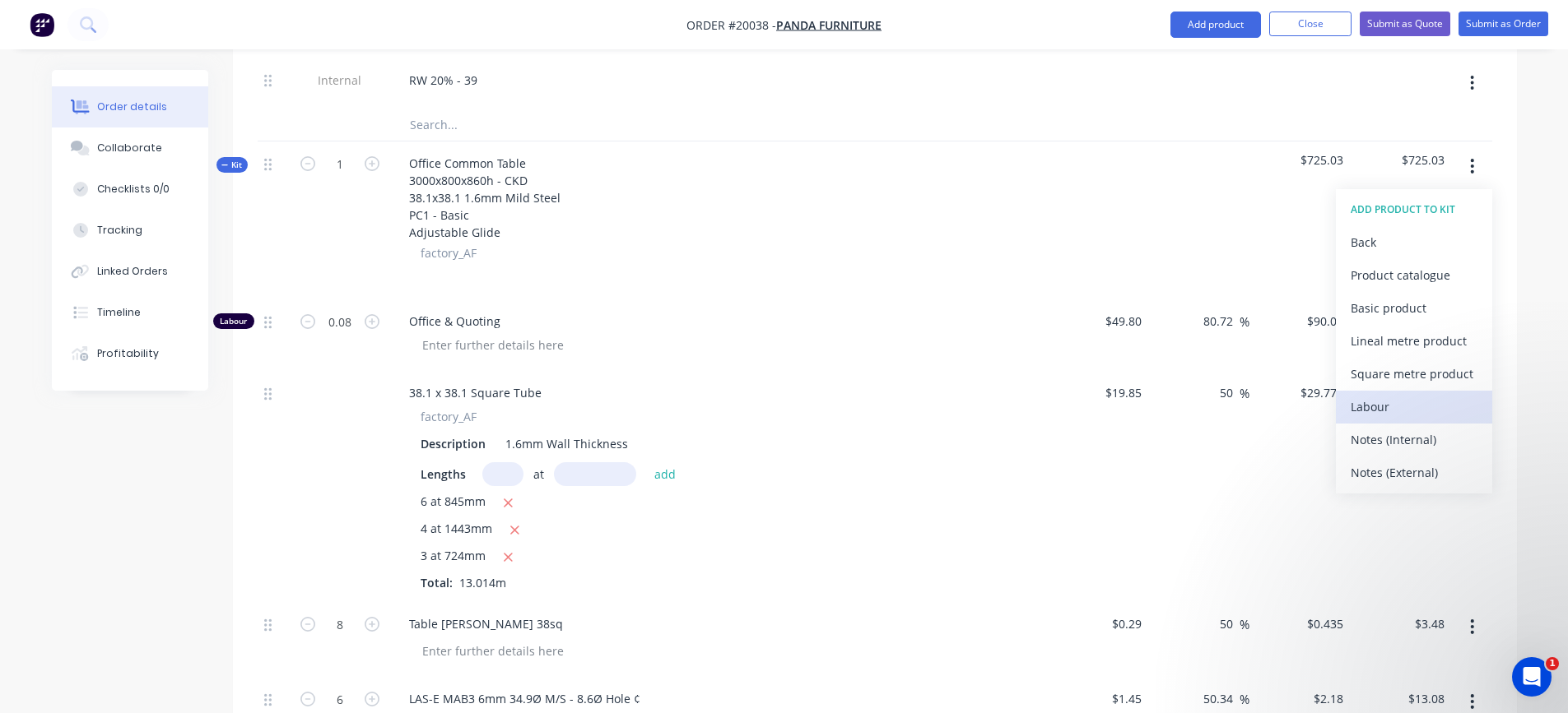
click at [1372, 397] on div "Labour" at bounding box center [1414, 407] width 126 height 24
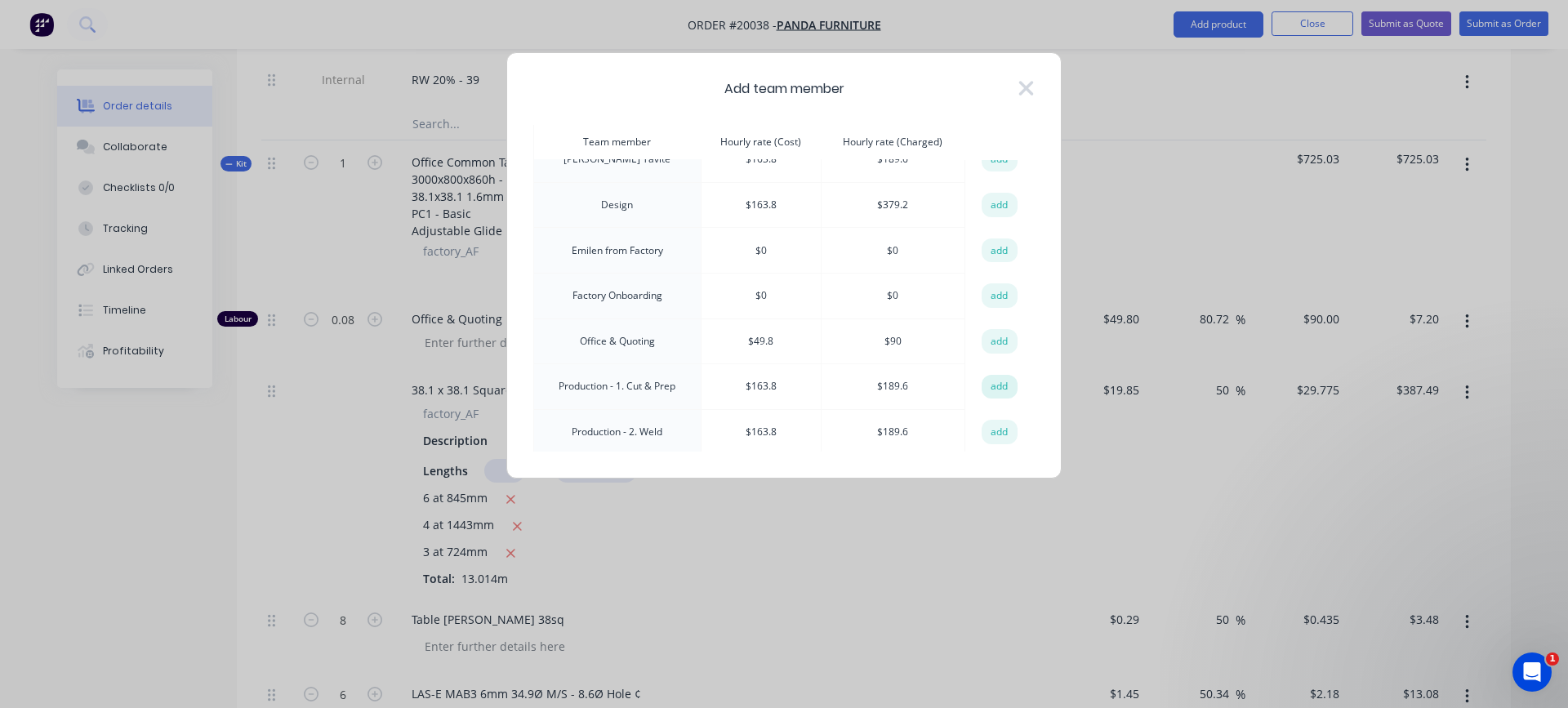
click at [997, 381] on button "add" at bounding box center [999, 387] width 36 height 25
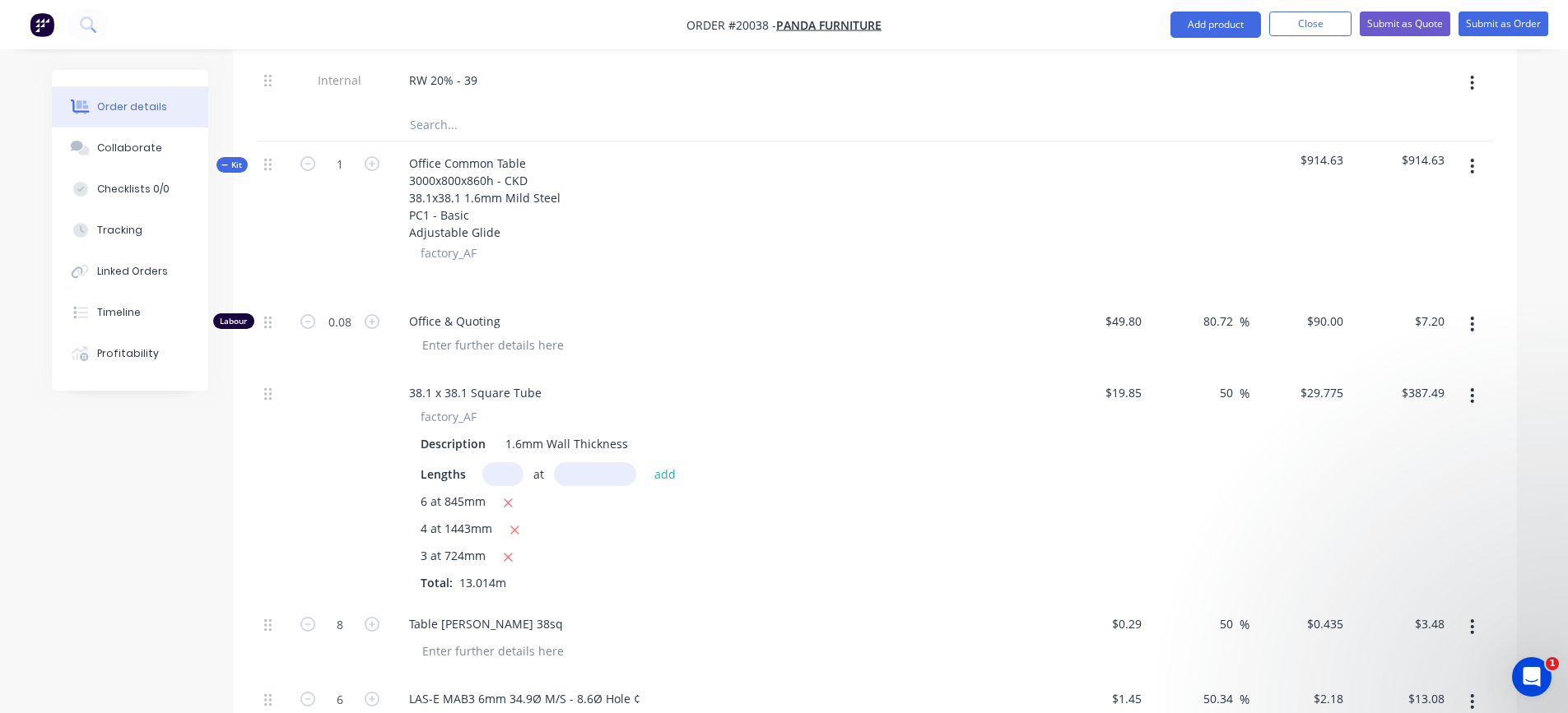
click at [1474, 163] on icon "button" at bounding box center [1472, 165] width 4 height 18
click at [1417, 211] on div "Add product to kit" at bounding box center [1414, 210] width 126 height 24
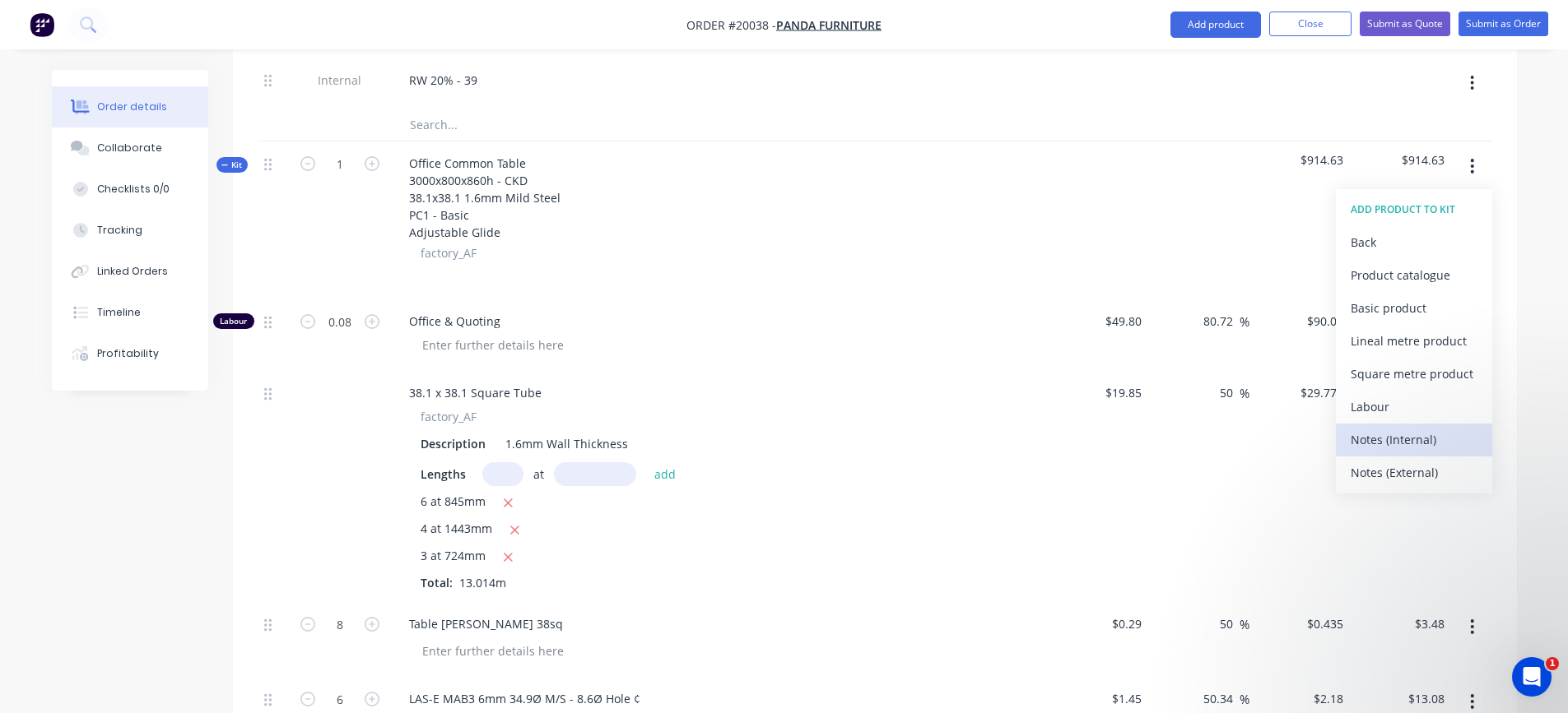
click at [1403, 436] on div "Notes (Internal)" at bounding box center [1414, 440] width 126 height 24
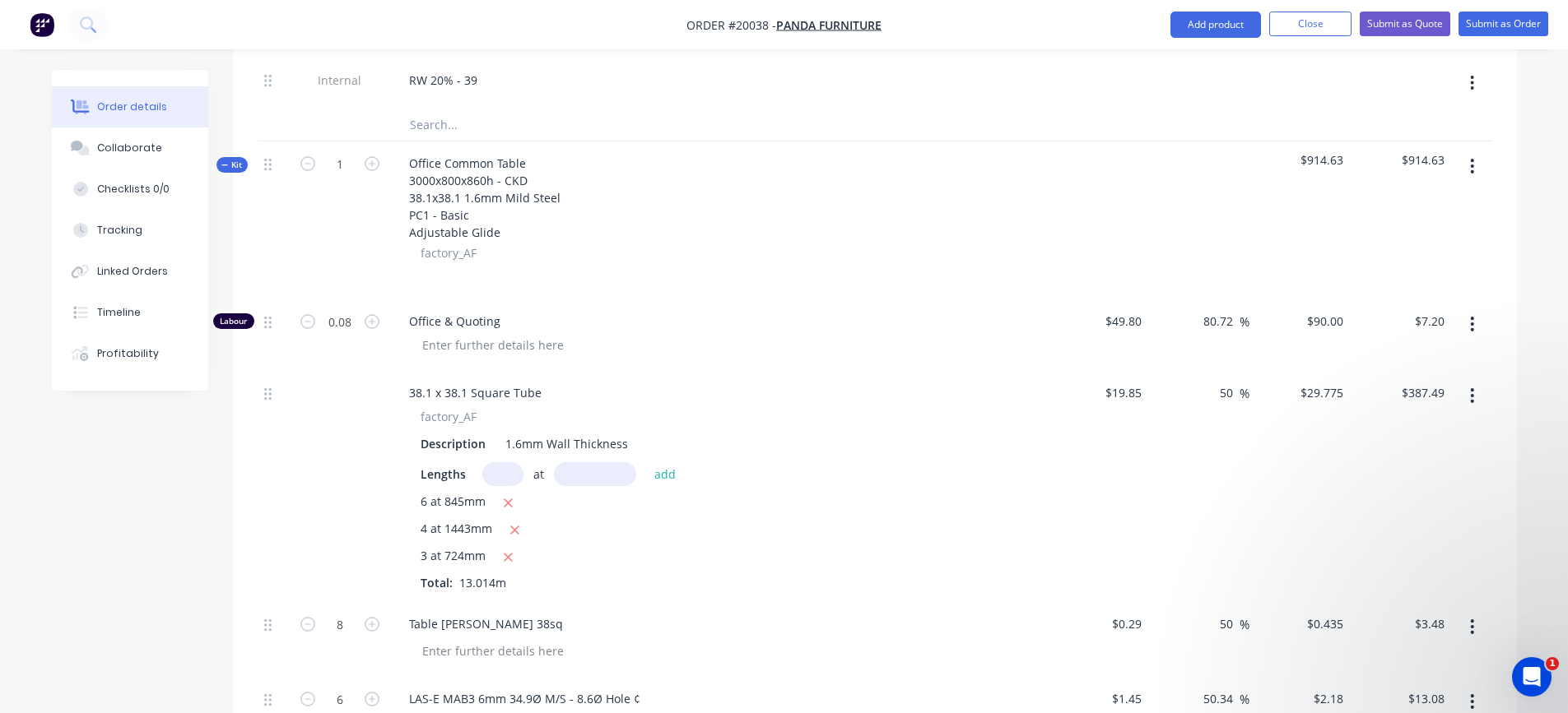
click at [1471, 165] on icon "button" at bounding box center [1472, 165] width 4 height 18
click at [1429, 217] on div "Add product to kit" at bounding box center [1414, 210] width 126 height 24
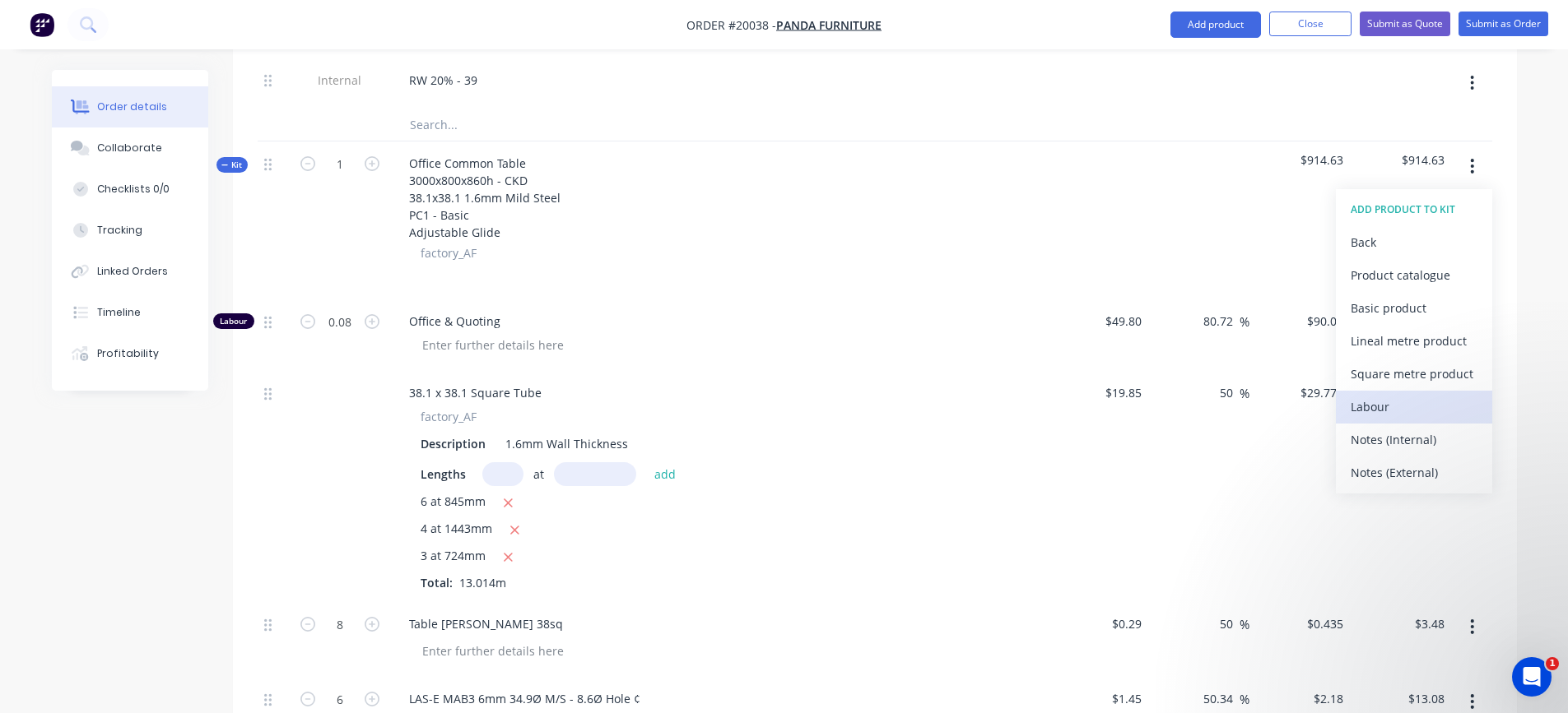
click at [1392, 406] on div "Labour" at bounding box center [1414, 407] width 126 height 24
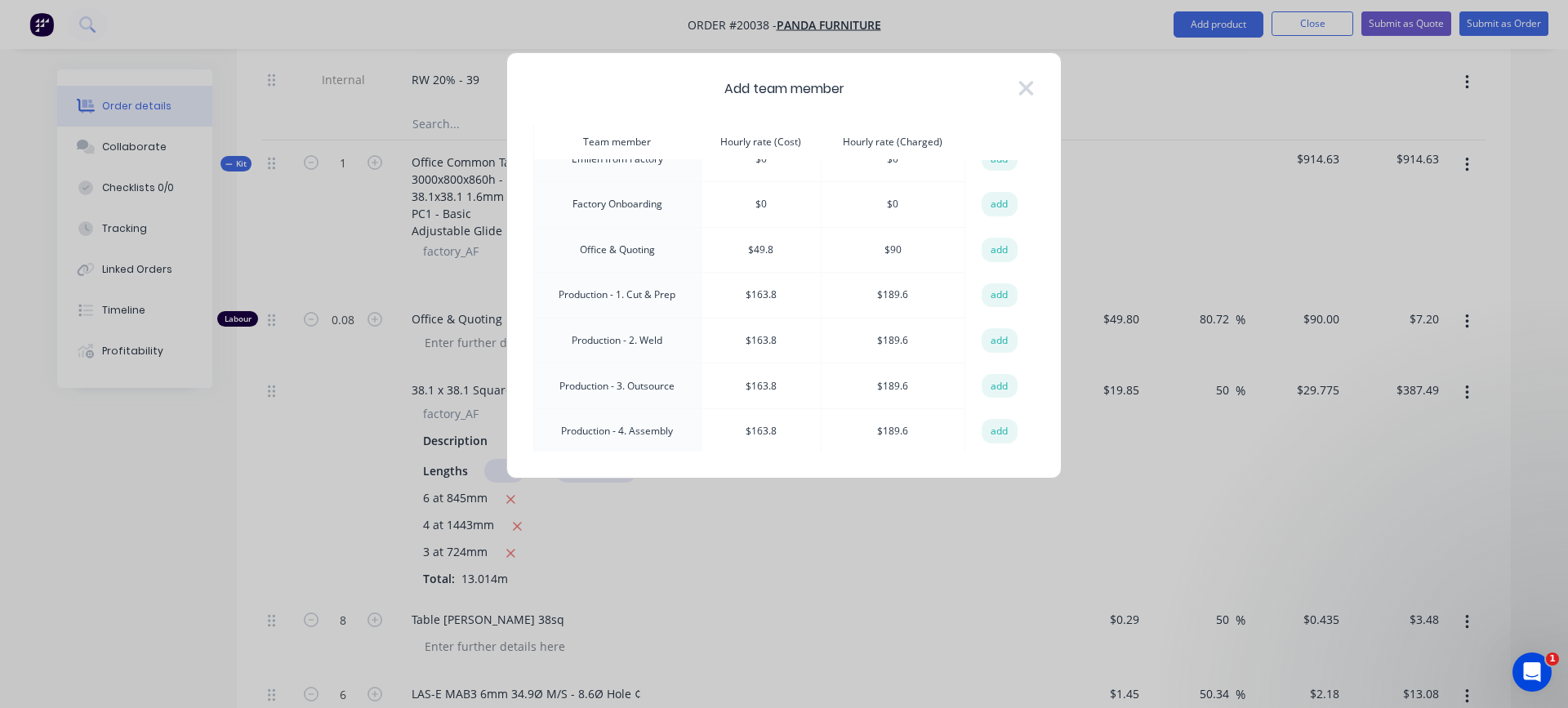
scroll to position [327, 0]
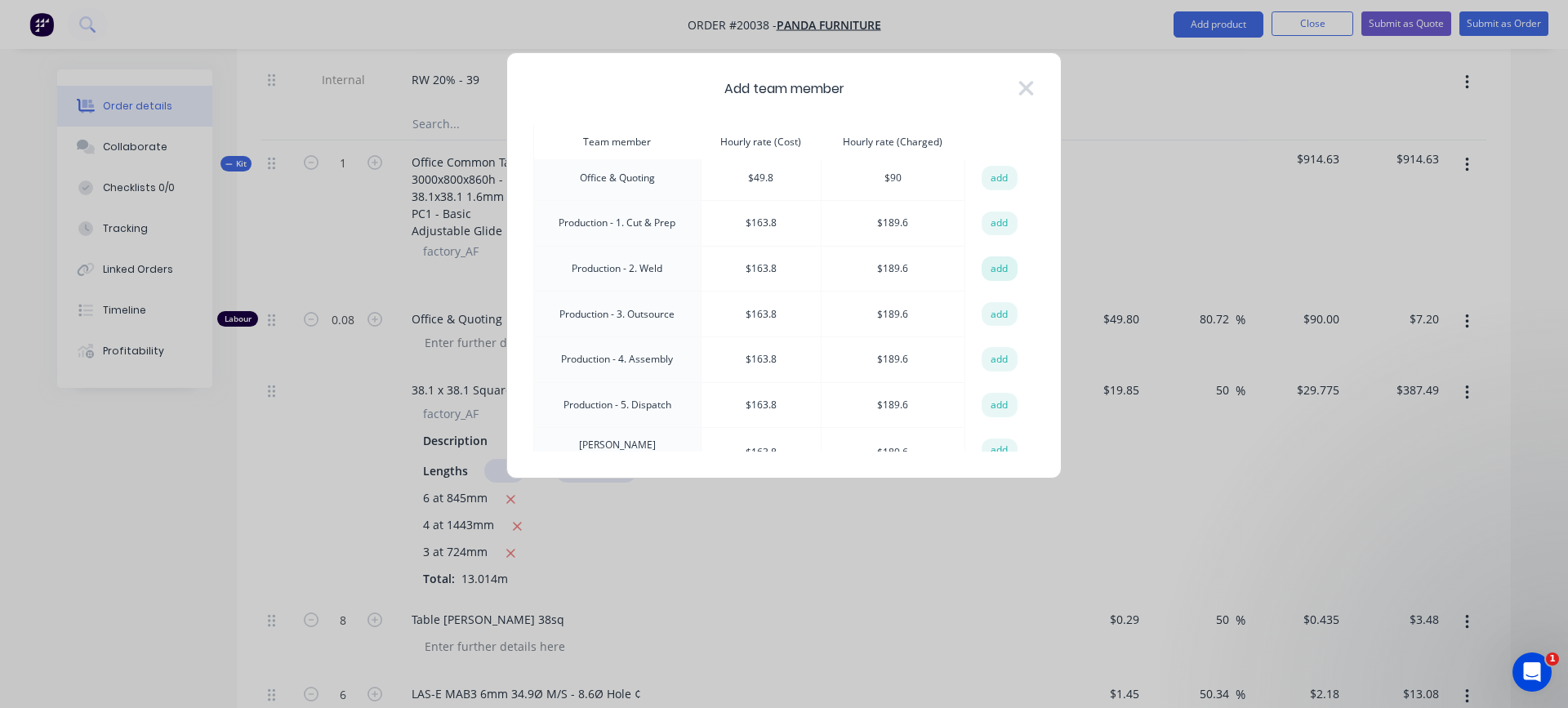
click at [989, 262] on button "add" at bounding box center [999, 268] width 36 height 25
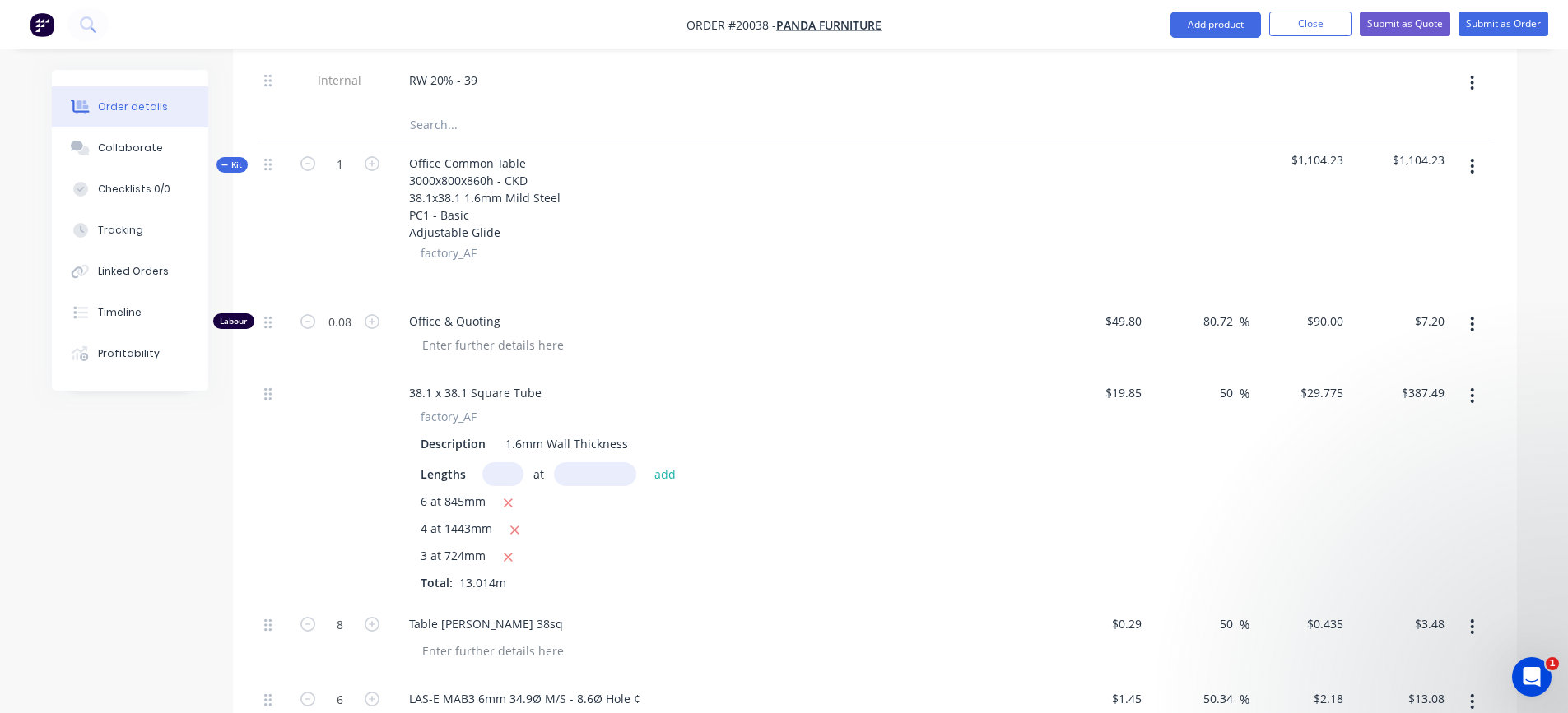
click at [1476, 169] on button "button" at bounding box center [1472, 166] width 39 height 30
click at [1415, 214] on div "Add product to kit" at bounding box center [1414, 210] width 126 height 24
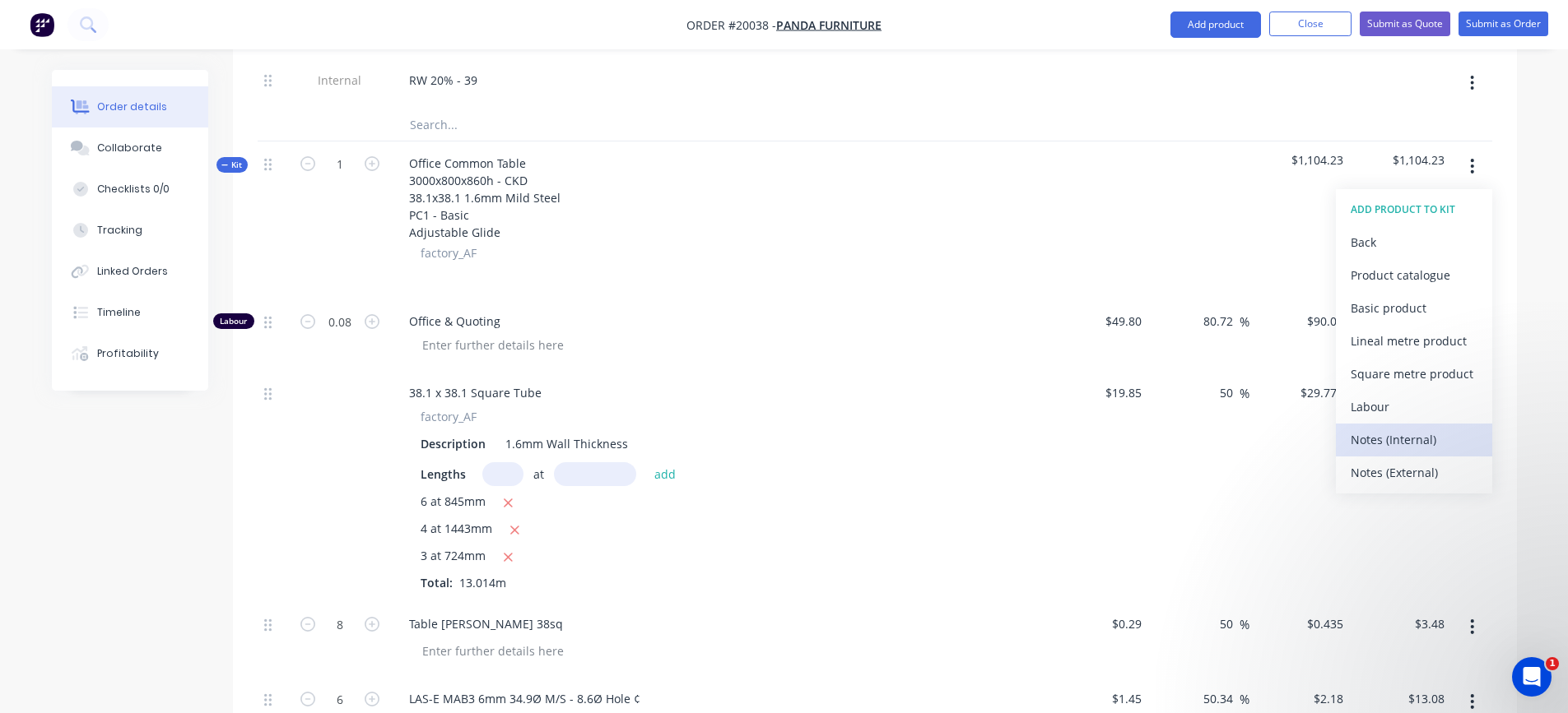
click at [1379, 439] on div "Notes (Internal)" at bounding box center [1414, 440] width 126 height 24
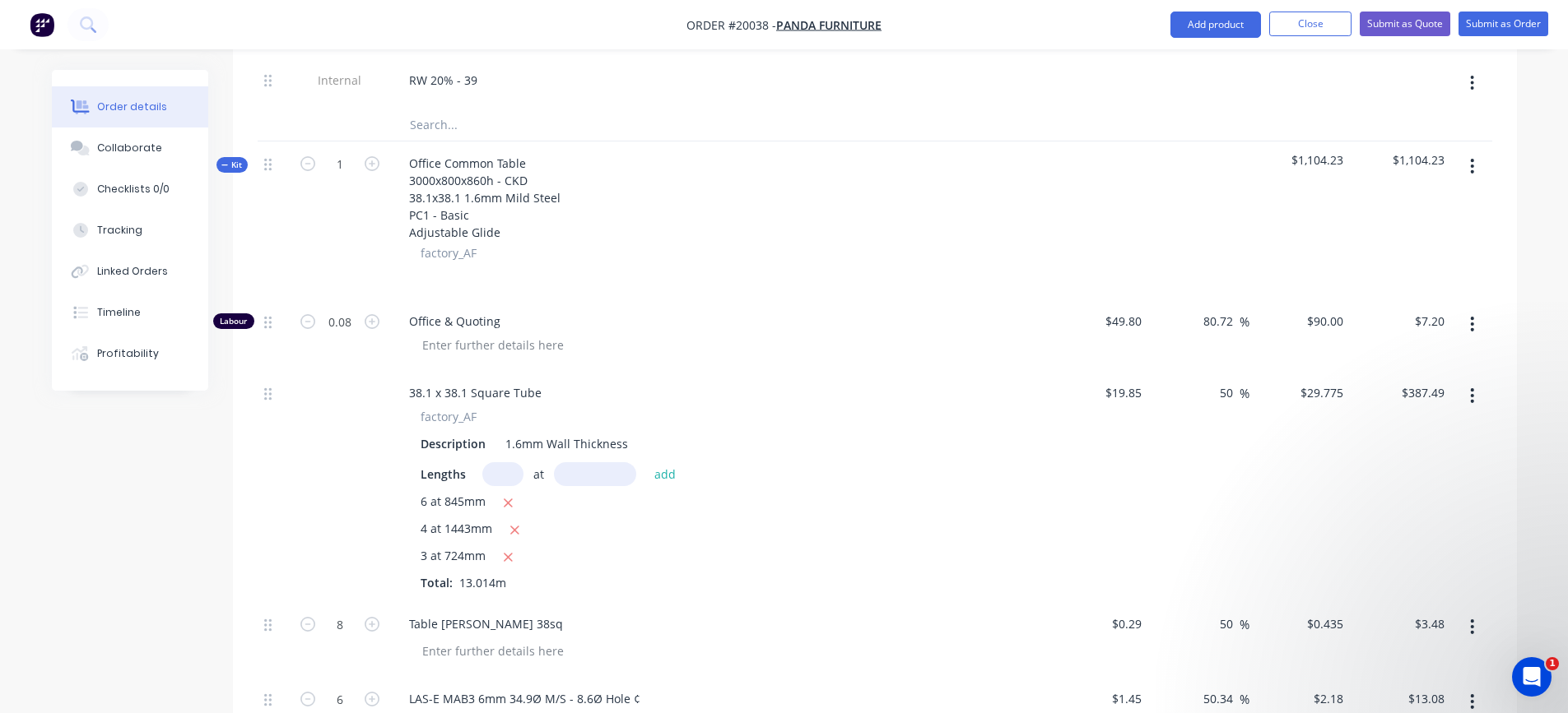
click at [1476, 168] on button "button" at bounding box center [1472, 166] width 39 height 30
click at [1438, 201] on div "Add product to kit" at bounding box center [1414, 210] width 126 height 24
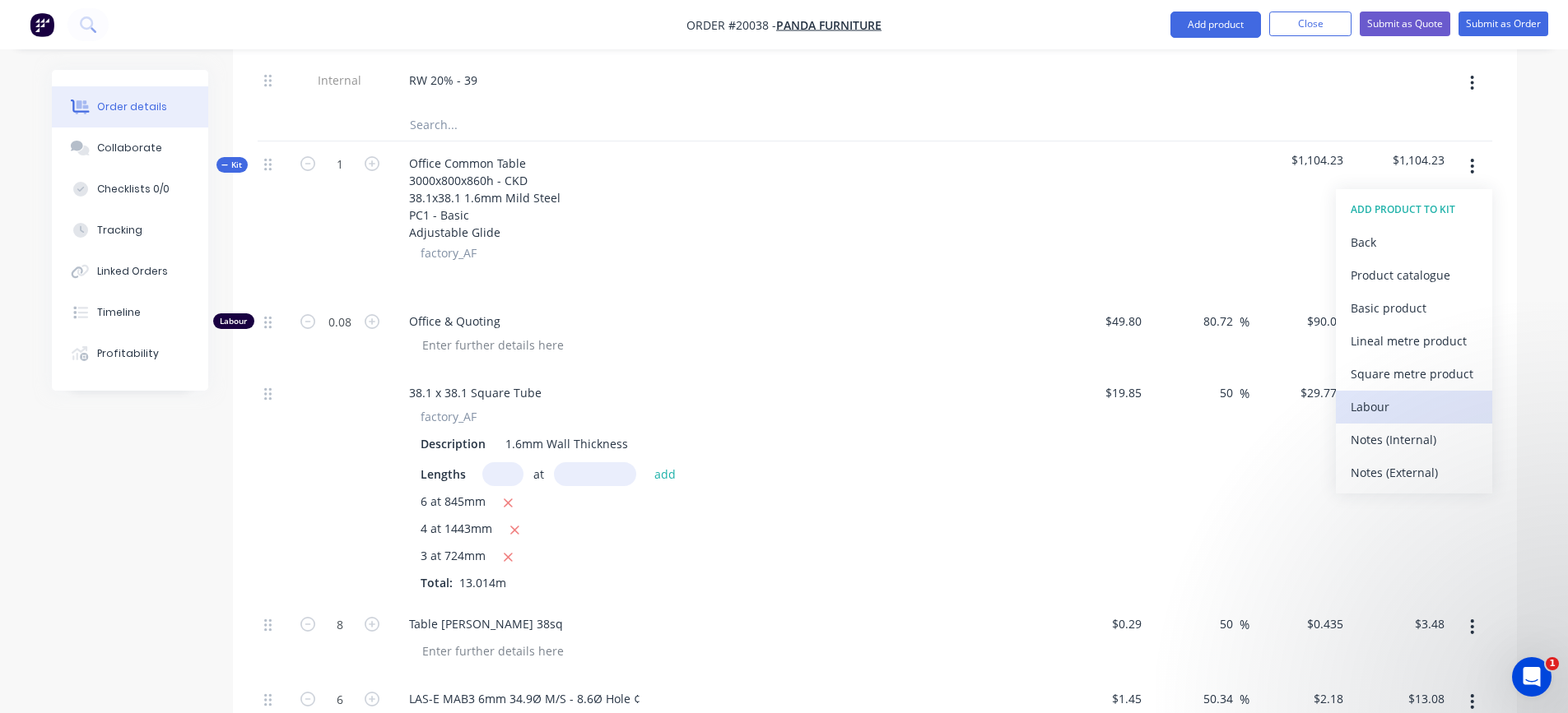
click at [1386, 402] on div "Labour" at bounding box center [1414, 407] width 126 height 24
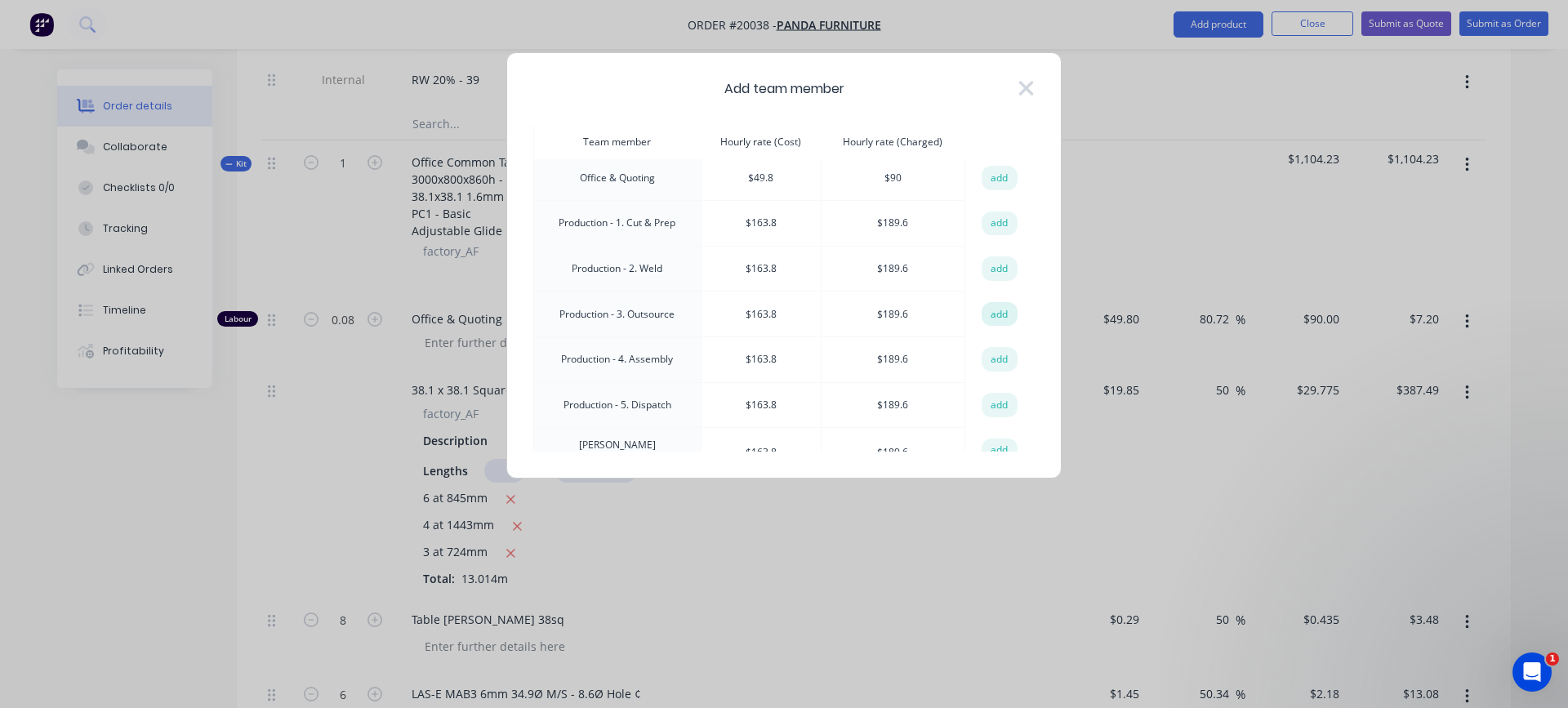
click at [996, 307] on button "add" at bounding box center [999, 314] width 36 height 25
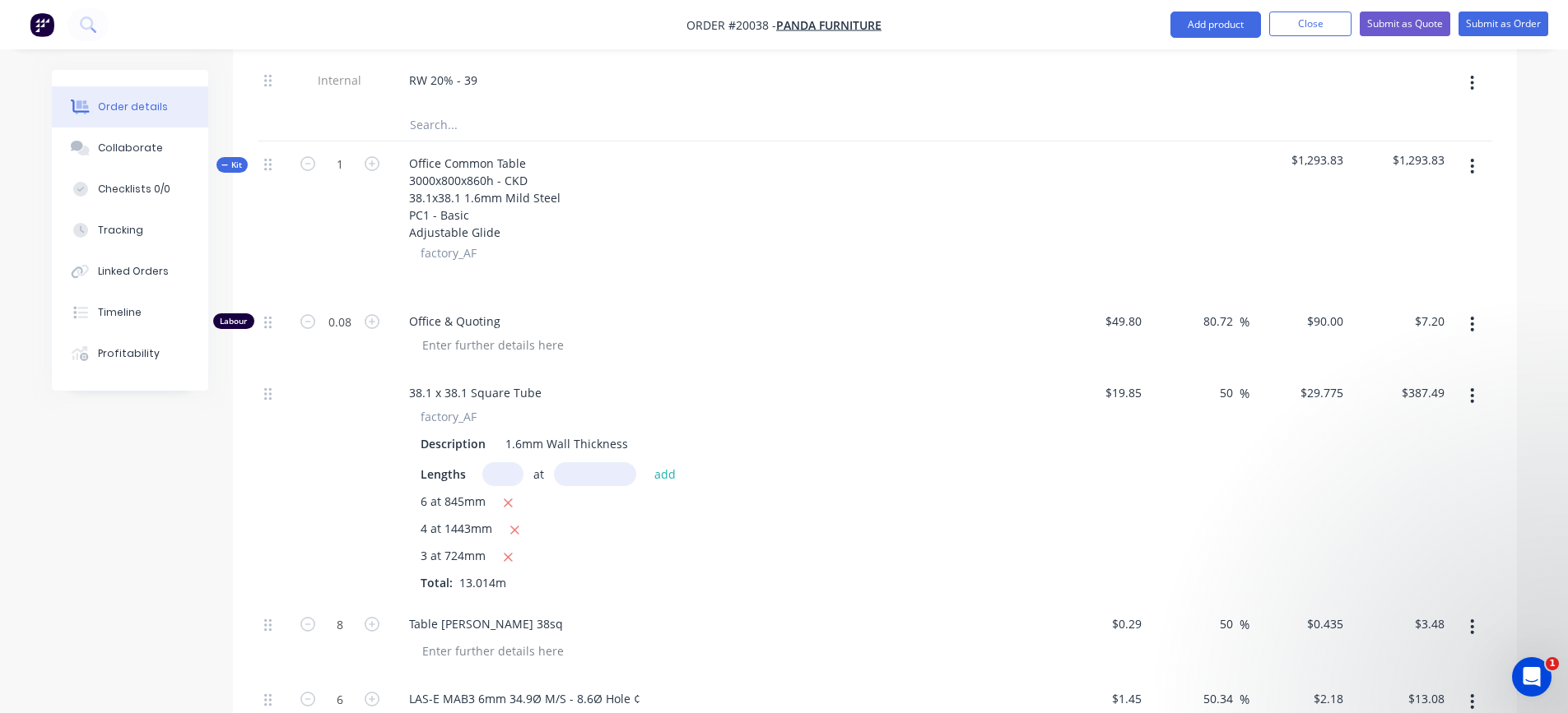
click at [1471, 170] on icon "button" at bounding box center [1472, 165] width 4 height 18
click at [1445, 211] on div "Add product to kit" at bounding box center [1414, 210] width 126 height 24
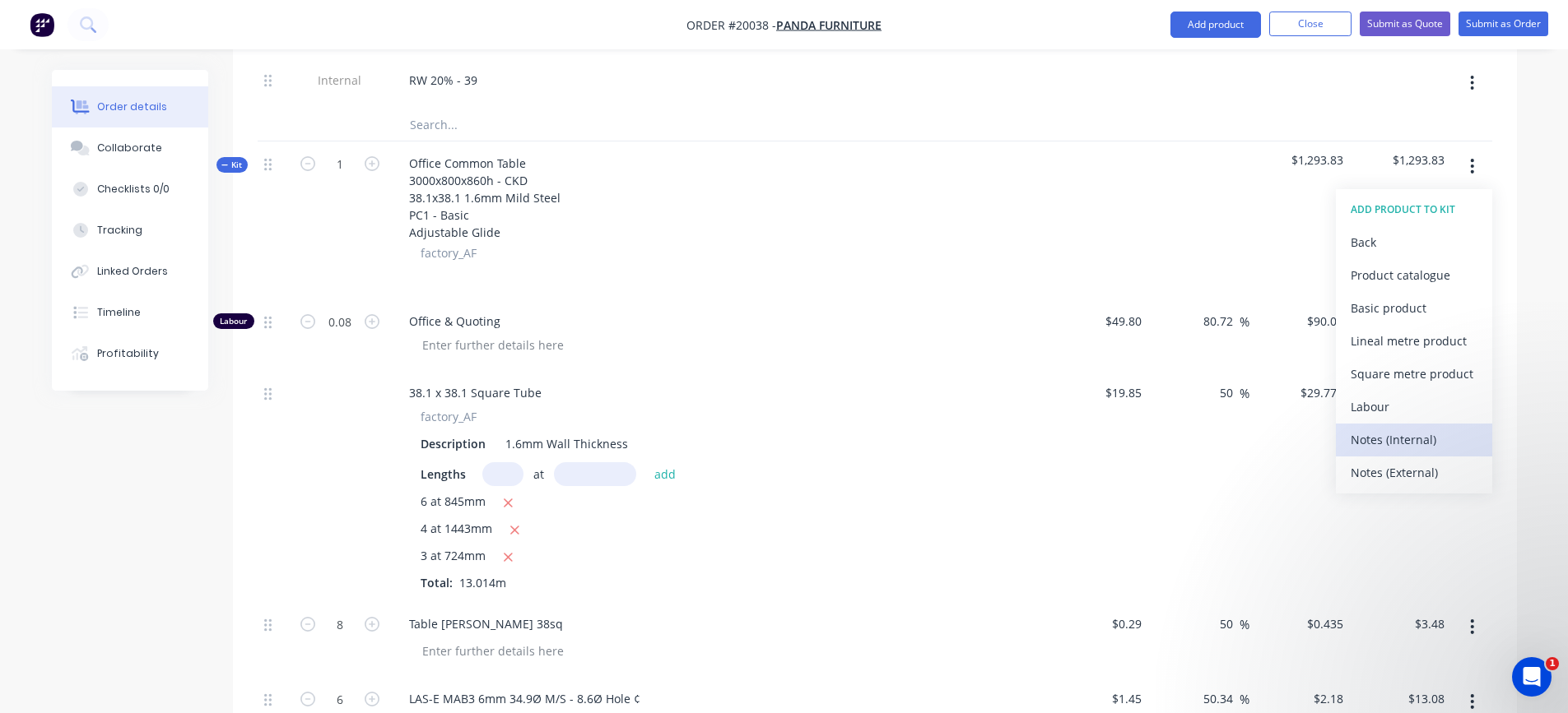
click at [1421, 437] on div "Notes (Internal)" at bounding box center [1414, 440] width 126 height 24
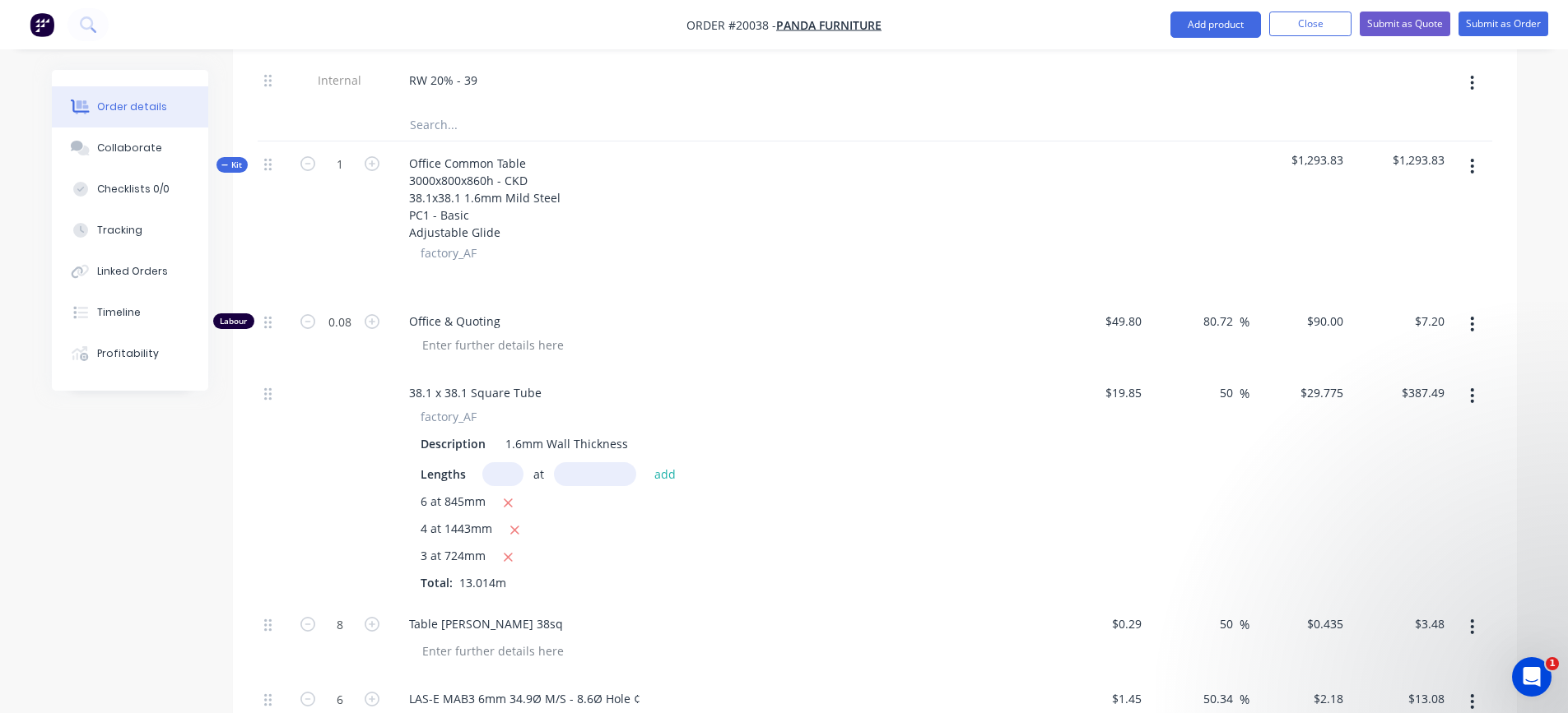
click at [1473, 168] on icon "button" at bounding box center [1472, 165] width 4 height 18
click at [1438, 206] on div "Add product to kit" at bounding box center [1414, 210] width 126 height 24
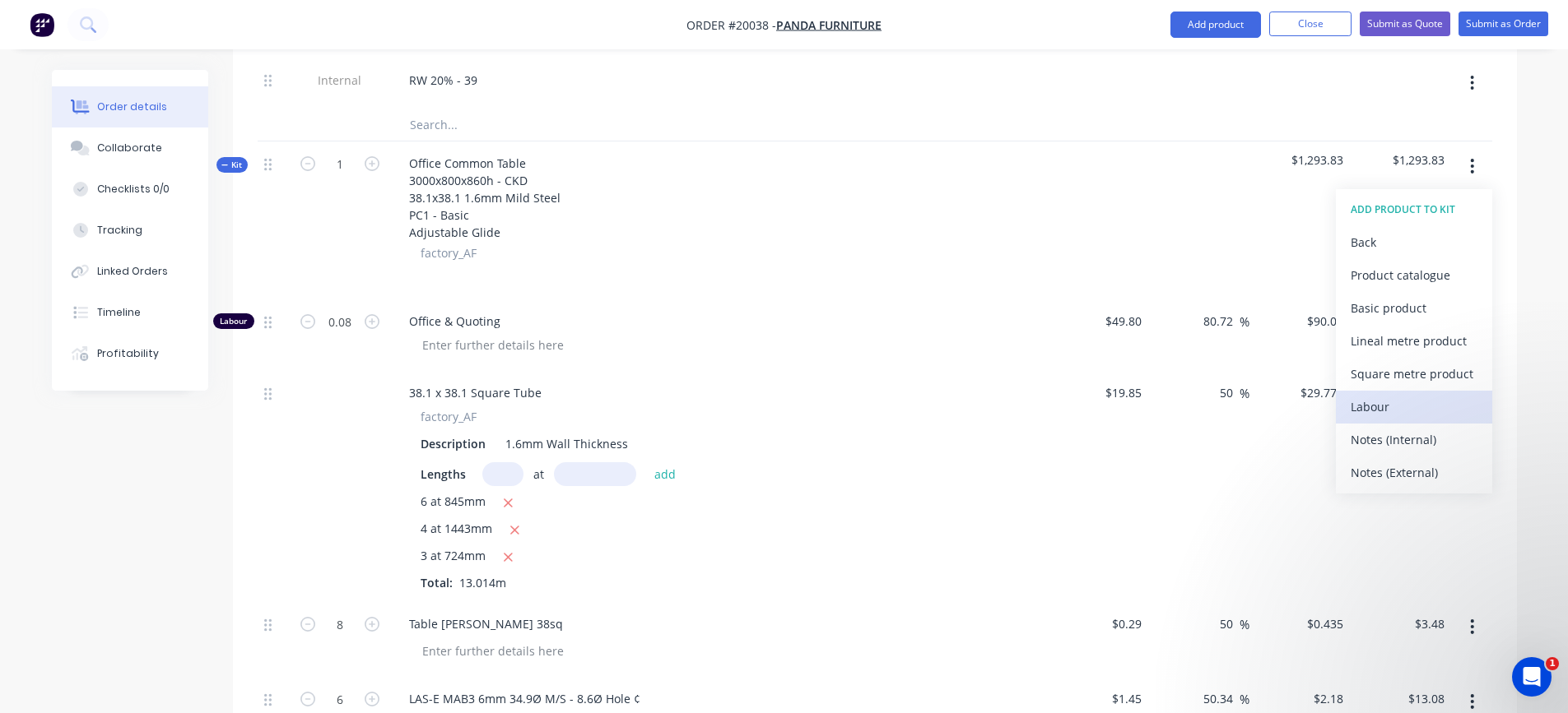
click at [1379, 400] on div "Labour" at bounding box center [1414, 407] width 126 height 24
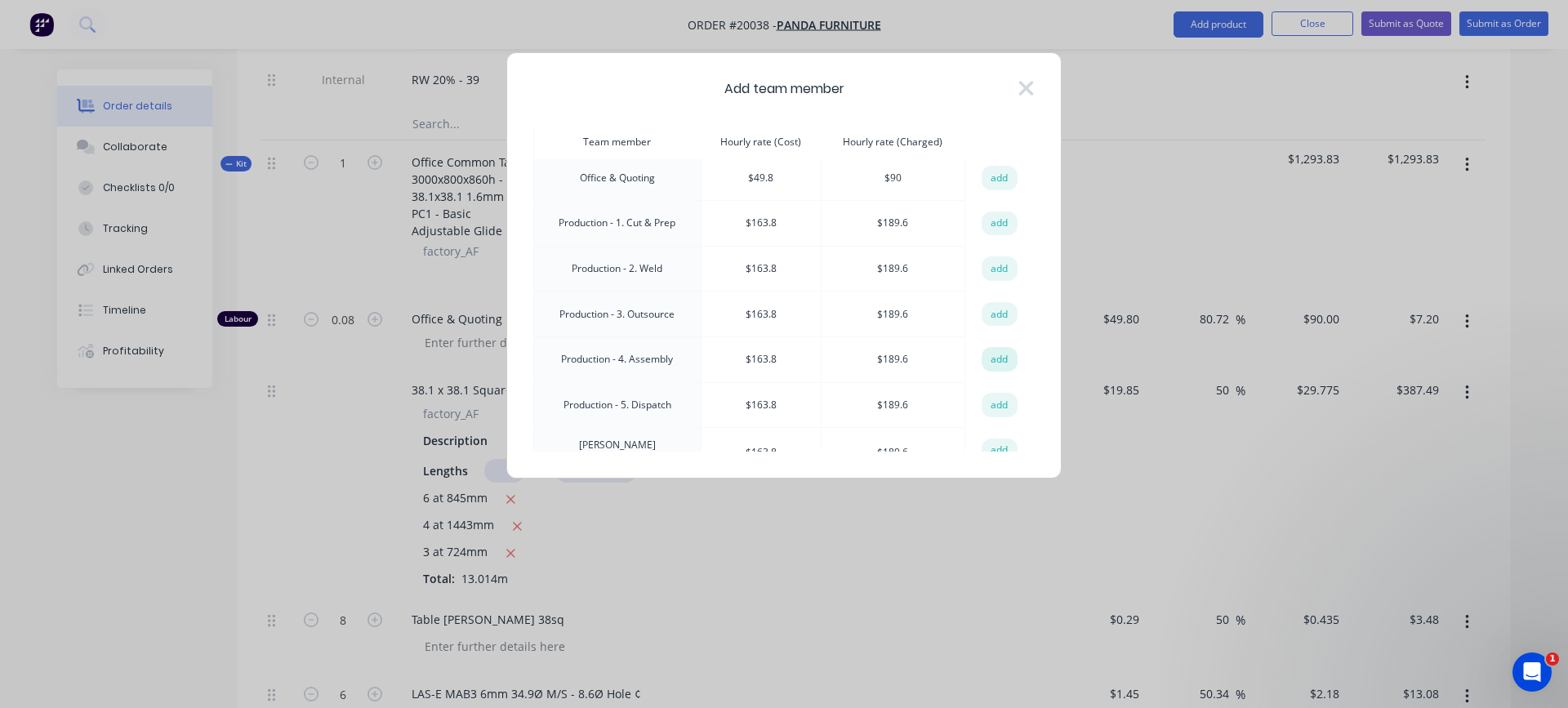
click at [991, 356] on button "add" at bounding box center [999, 360] width 36 height 25
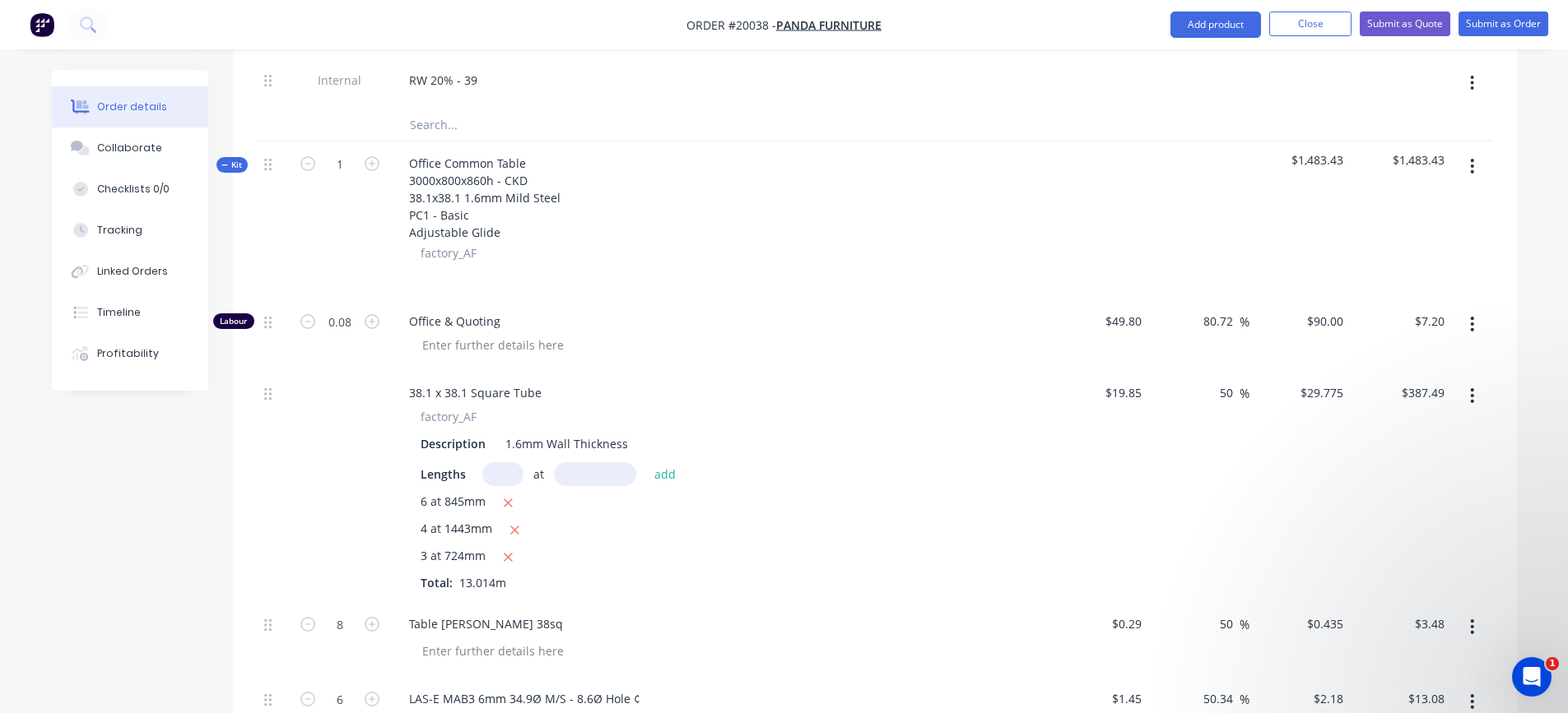
click at [1474, 164] on icon "button" at bounding box center [1472, 165] width 4 height 18
click at [1406, 207] on div "Add product to kit" at bounding box center [1414, 210] width 126 height 24
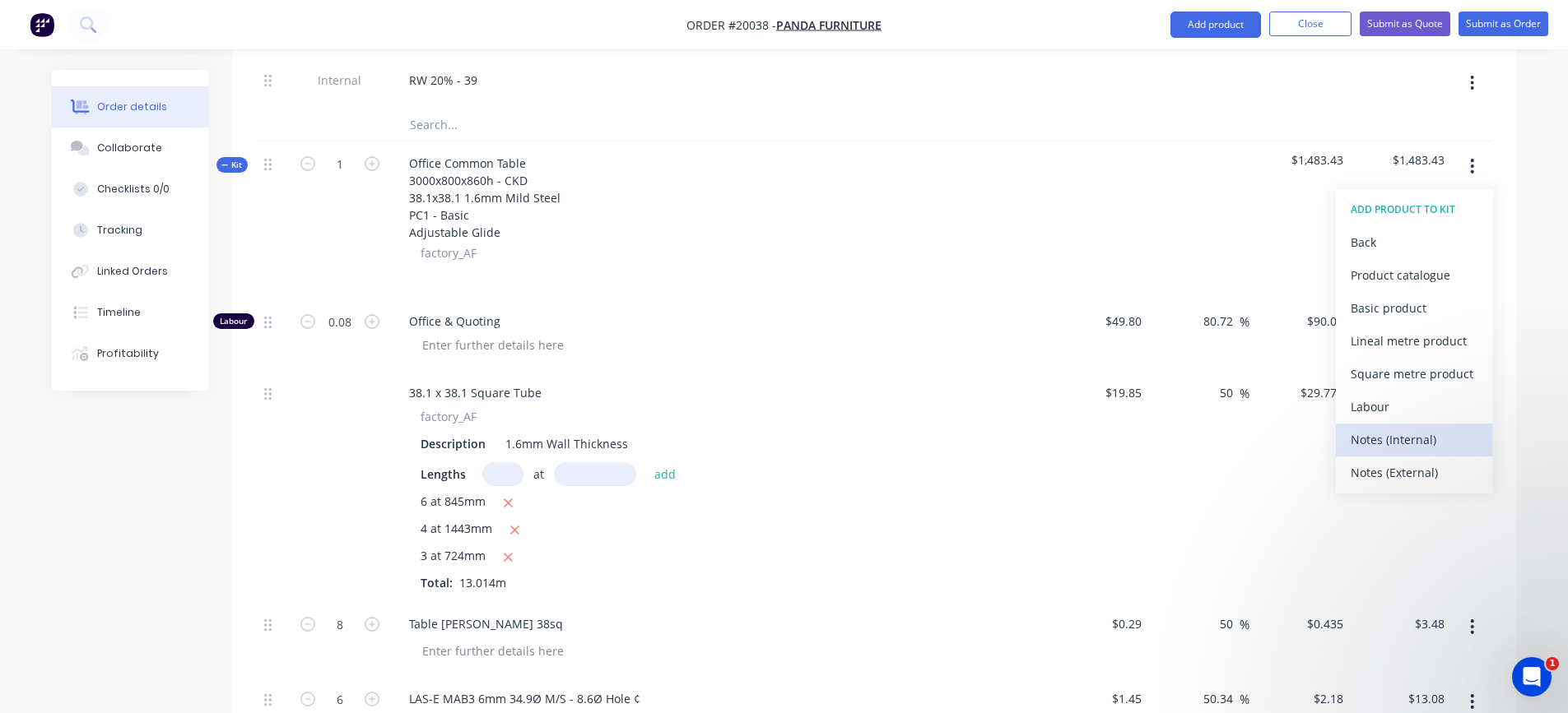
click at [1406, 431] on div "Notes (Internal)" at bounding box center [1414, 440] width 126 height 24
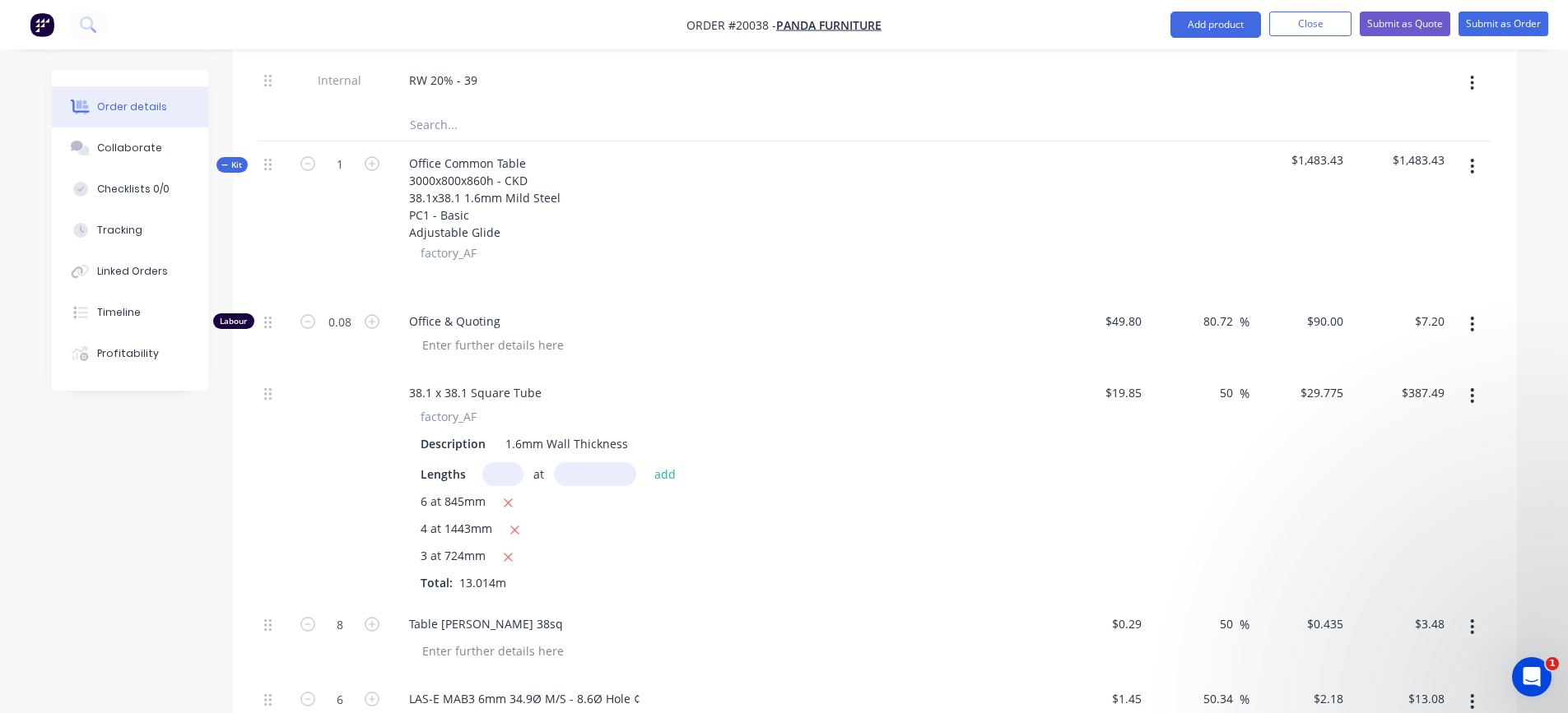
click at [1471, 167] on icon "button" at bounding box center [1472, 165] width 4 height 18
click at [1431, 202] on div "Add product to kit" at bounding box center [1414, 210] width 126 height 24
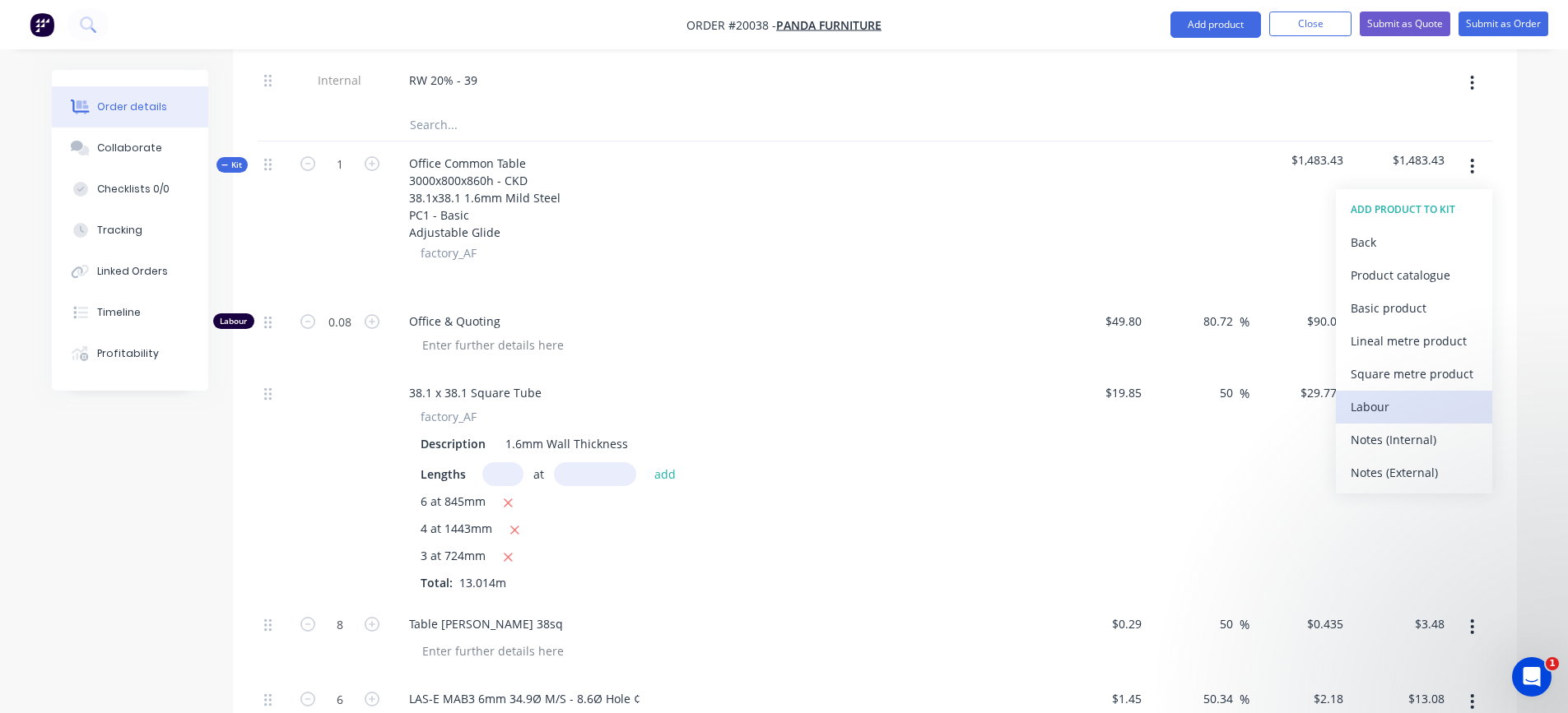
click at [1394, 396] on div "Labour" at bounding box center [1414, 407] width 126 height 24
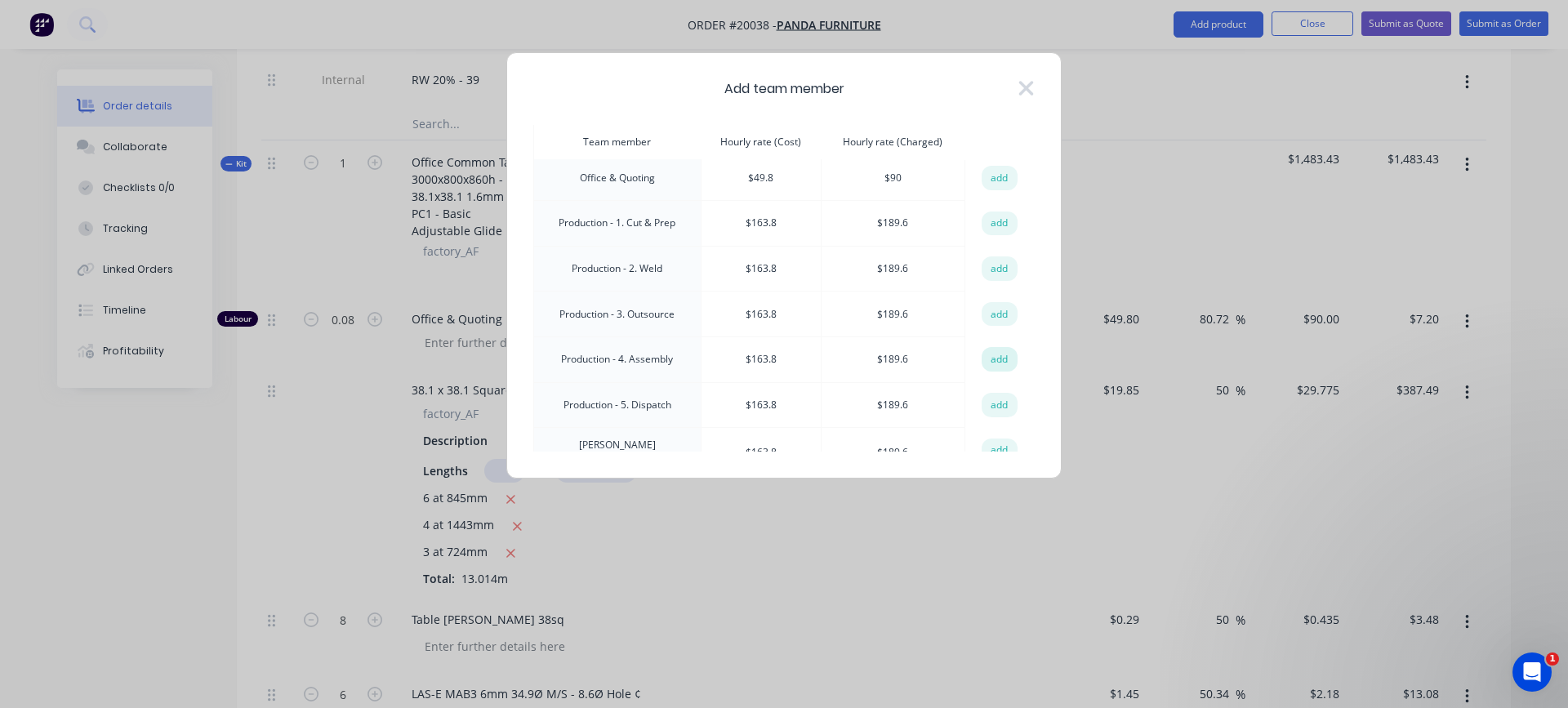
click at [990, 357] on button "add" at bounding box center [999, 360] width 36 height 25
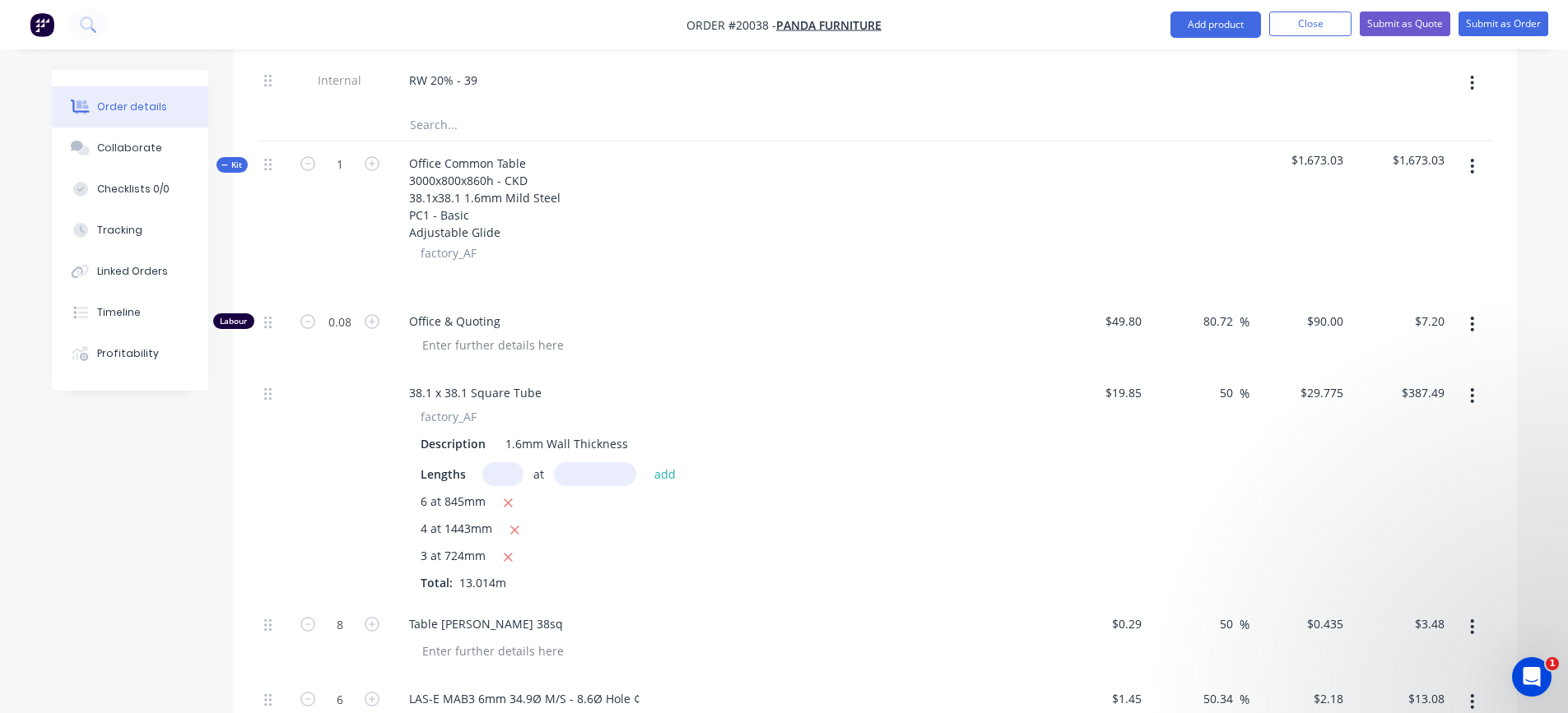
click at [1472, 164] on icon "button" at bounding box center [1472, 165] width 4 height 18
click at [1444, 203] on div "Add product to kit" at bounding box center [1414, 210] width 126 height 24
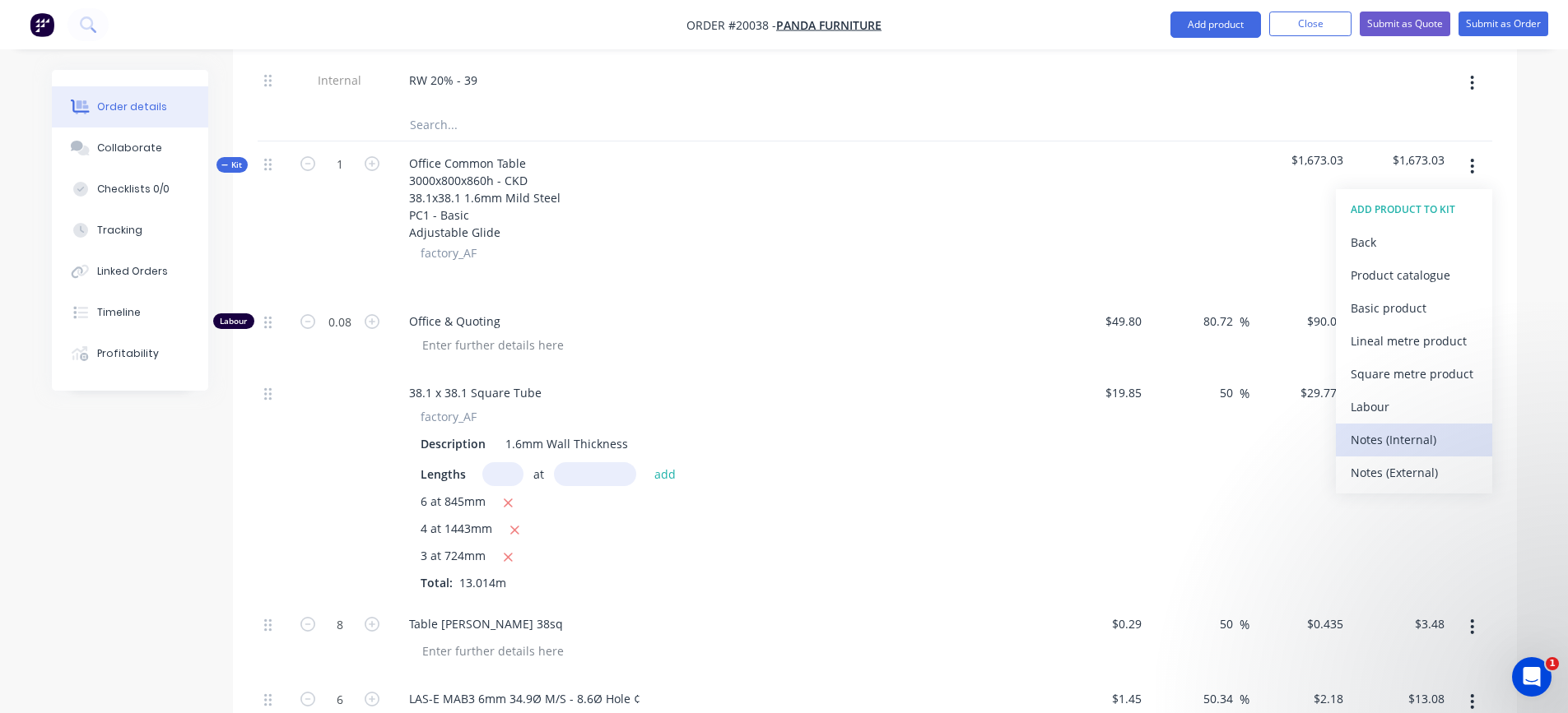
click at [1385, 435] on div "Notes (Internal)" at bounding box center [1414, 440] width 126 height 24
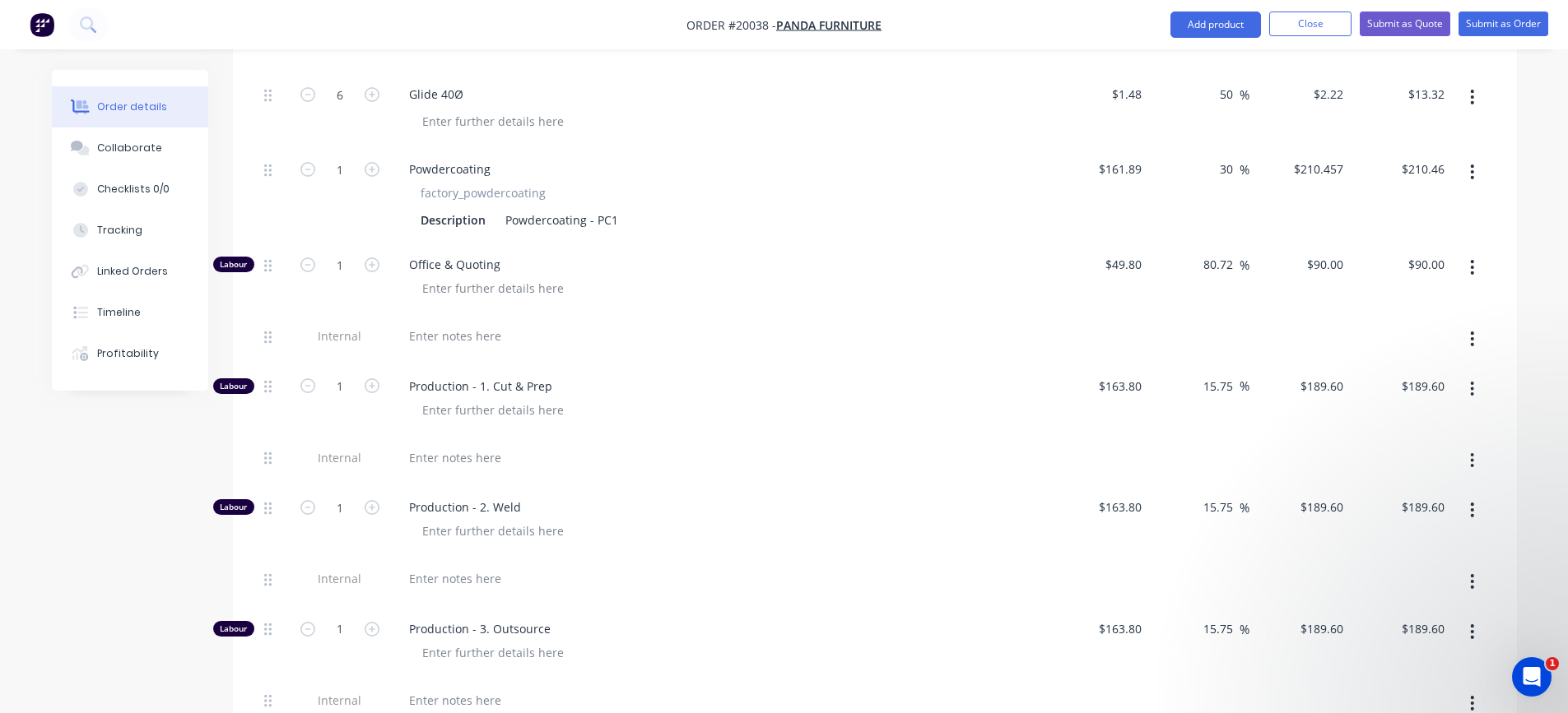
scroll to position [2743, 0]
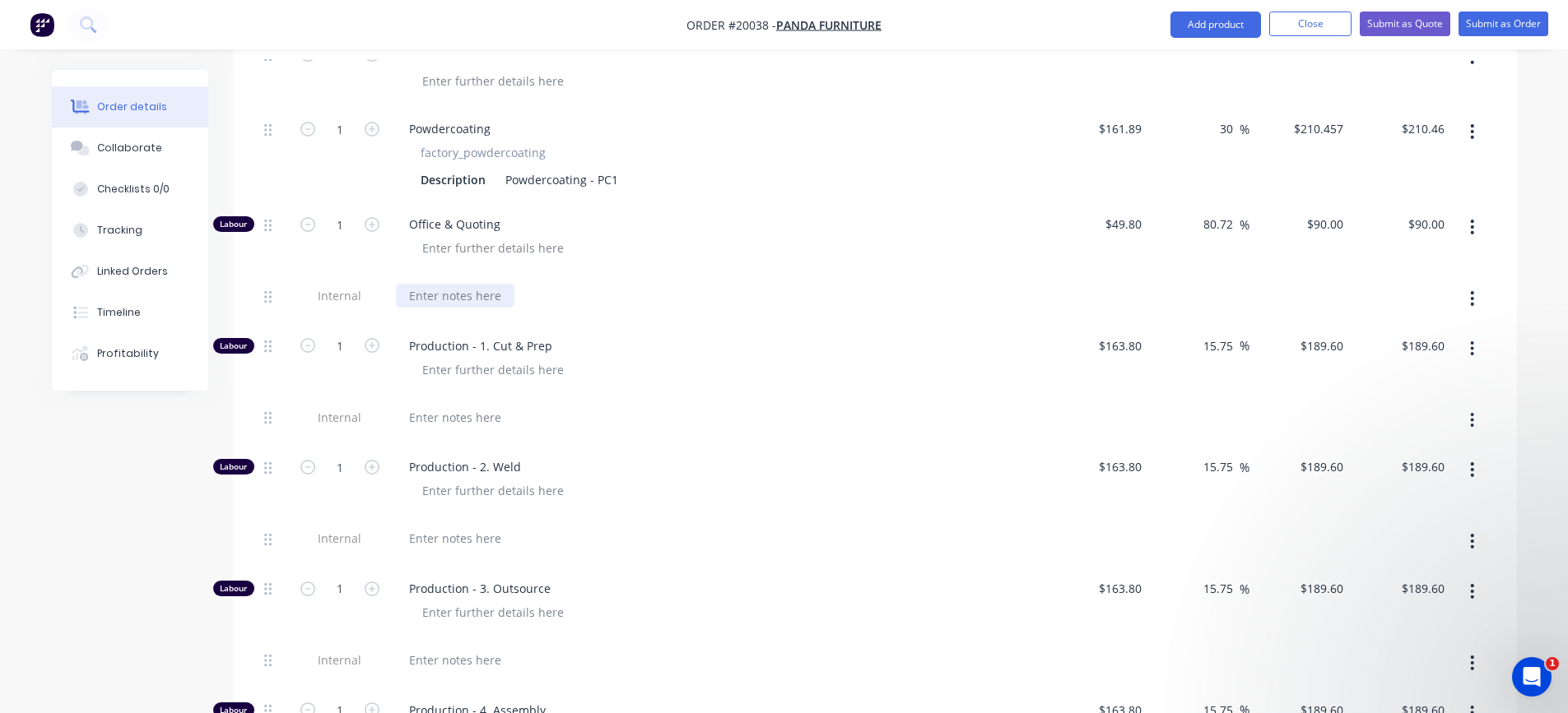
click at [456, 297] on div at bounding box center [455, 296] width 119 height 24
click at [346, 233] on input "1" at bounding box center [340, 225] width 43 height 25
type input "0.17"
type input "$15.30"
click at [652, 385] on div "Production - 1. Cut & Prep" at bounding box center [718, 359] width 659 height 71
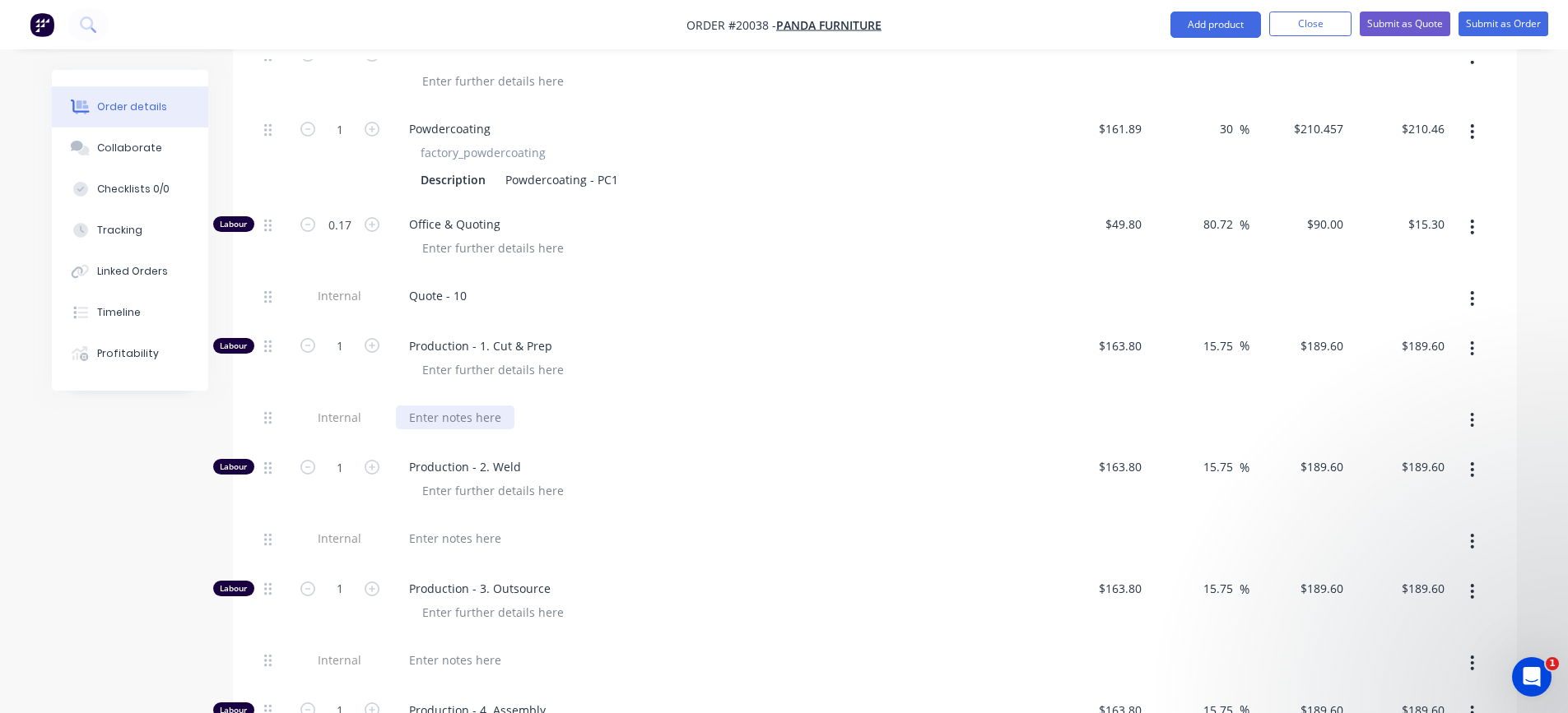
click at [464, 415] on div at bounding box center [455, 418] width 119 height 24
click at [345, 350] on input "1" at bounding box center [340, 346] width 43 height 25
type input "0.33"
type input "$62.57"
click at [458, 540] on div at bounding box center [455, 538] width 119 height 24
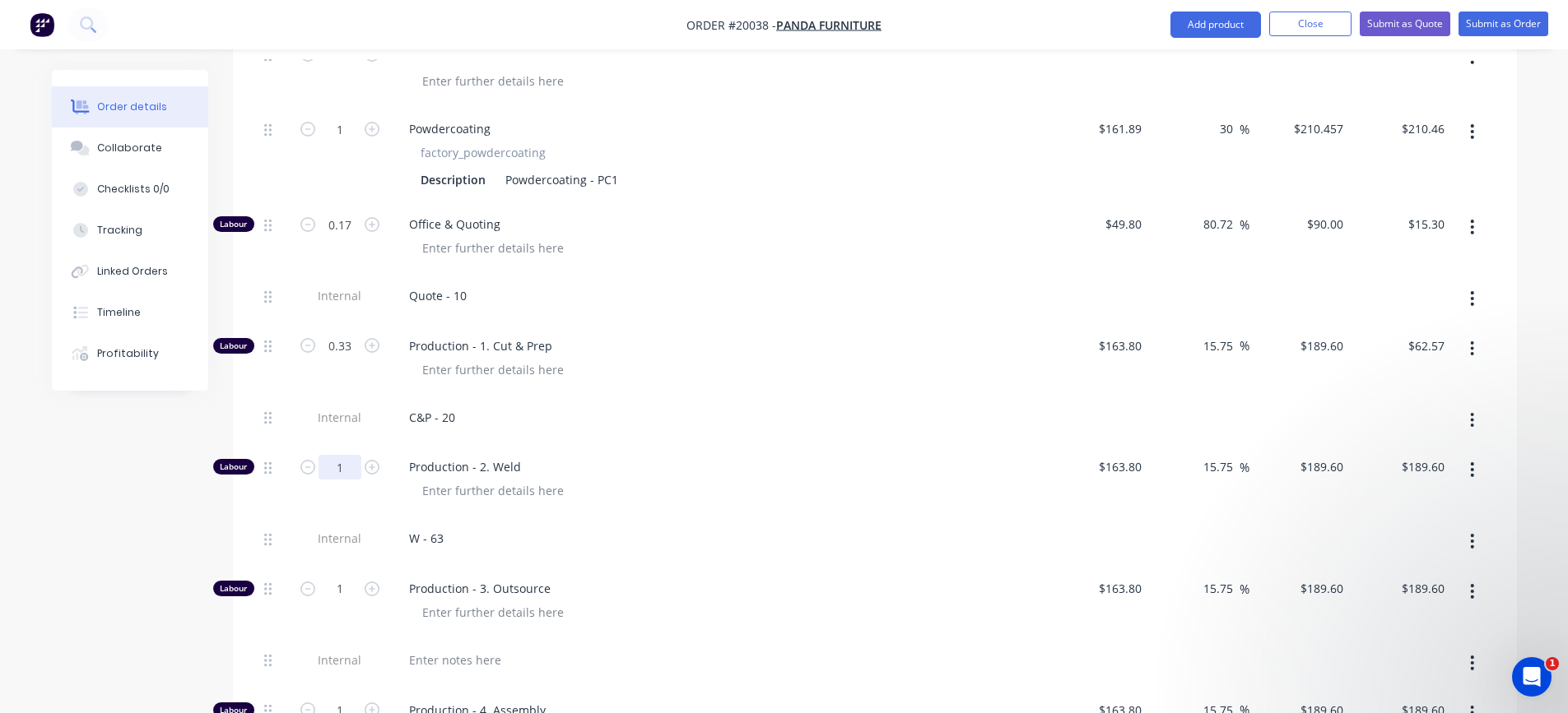
click at [338, 474] on input "1" at bounding box center [340, 467] width 43 height 25
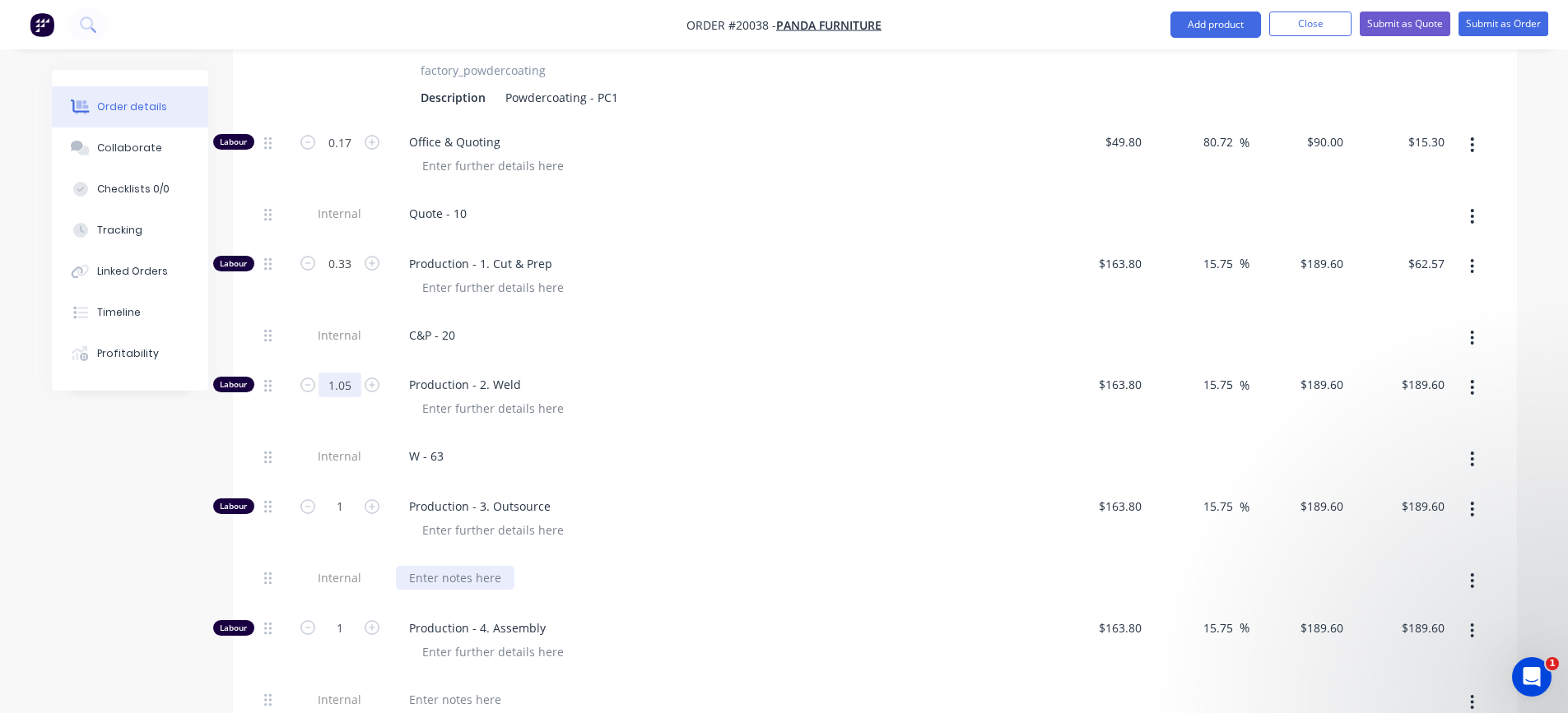
type input "1.05"
type input "$199.08"
click at [431, 579] on div at bounding box center [455, 578] width 119 height 24
click at [348, 512] on input "1" at bounding box center [340, 507] width 43 height 25
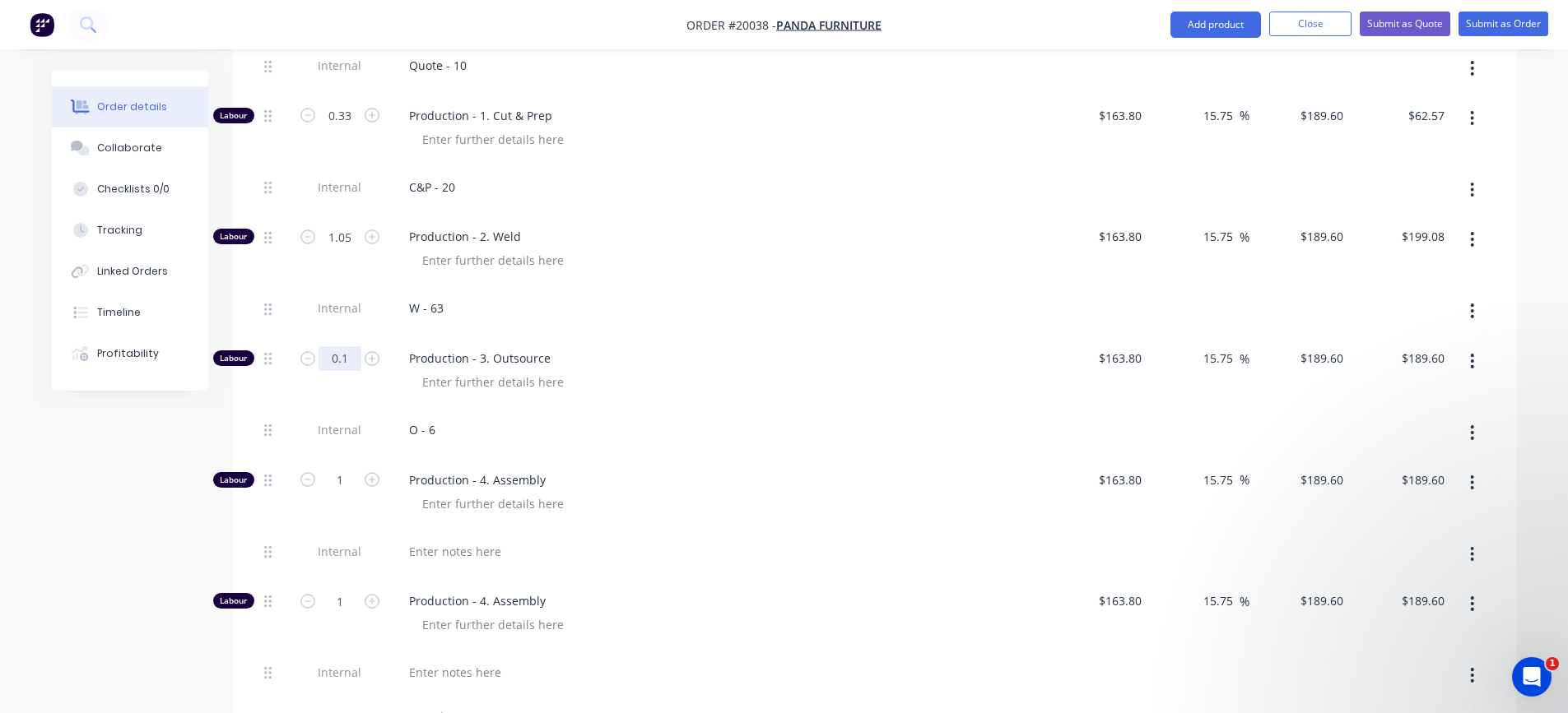
scroll to position [2990, 0]
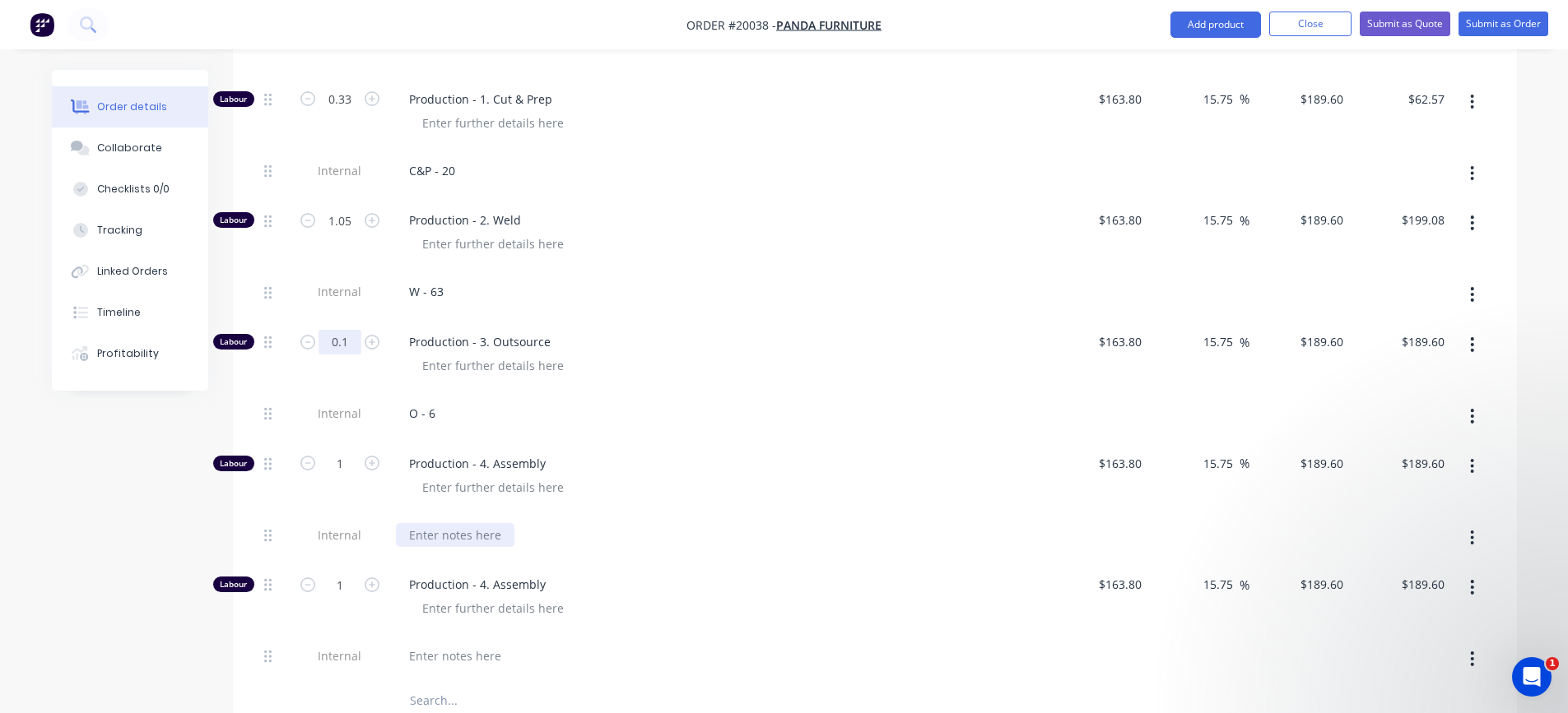
type input "0.1"
type input "$18.96"
click at [482, 538] on div at bounding box center [455, 536] width 119 height 24
click at [441, 661] on div at bounding box center [455, 656] width 119 height 24
click at [339, 471] on input "1" at bounding box center [340, 464] width 43 height 25
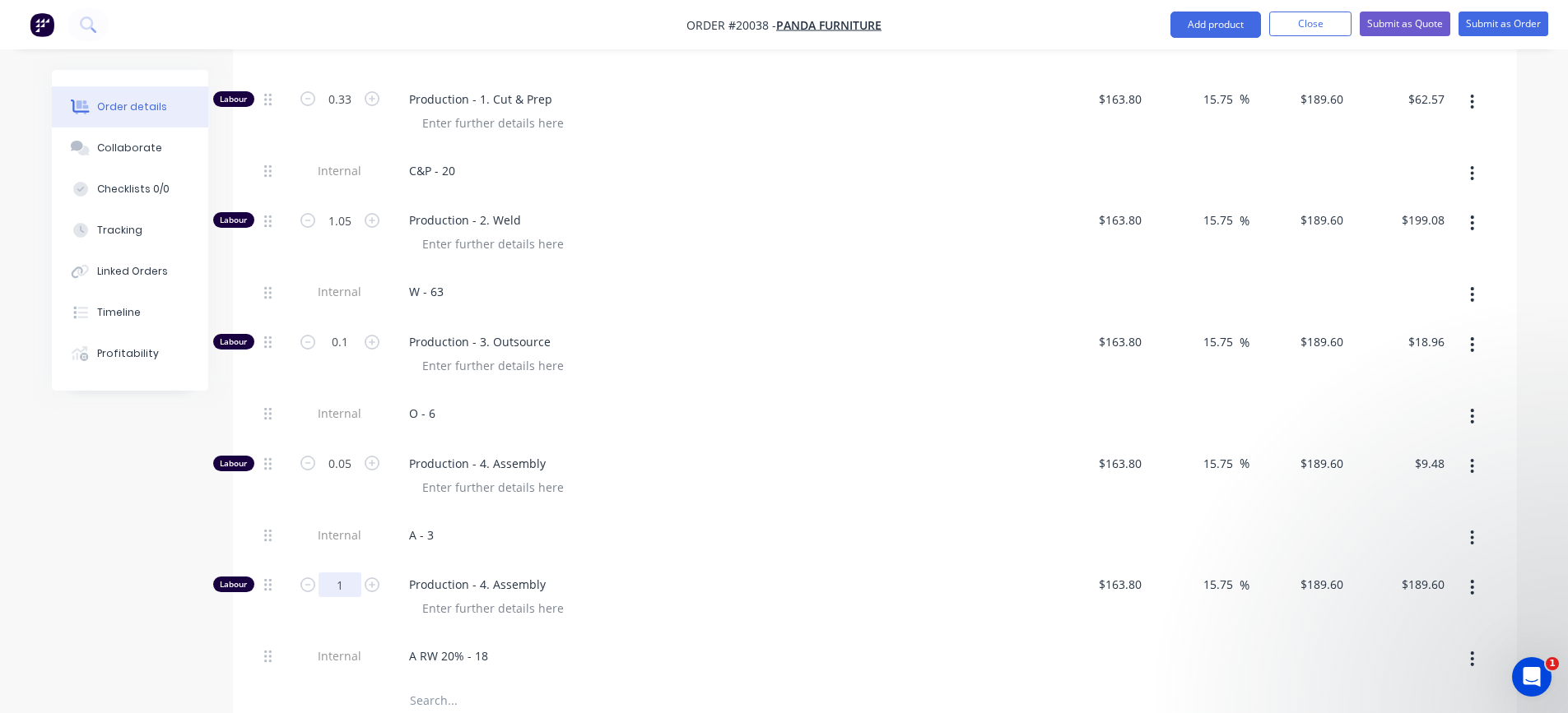
click at [340, 587] on input "1" at bounding box center [340, 585] width 43 height 25
click at [575, 638] on div "A RW 20% - 18" at bounding box center [718, 659] width 659 height 50
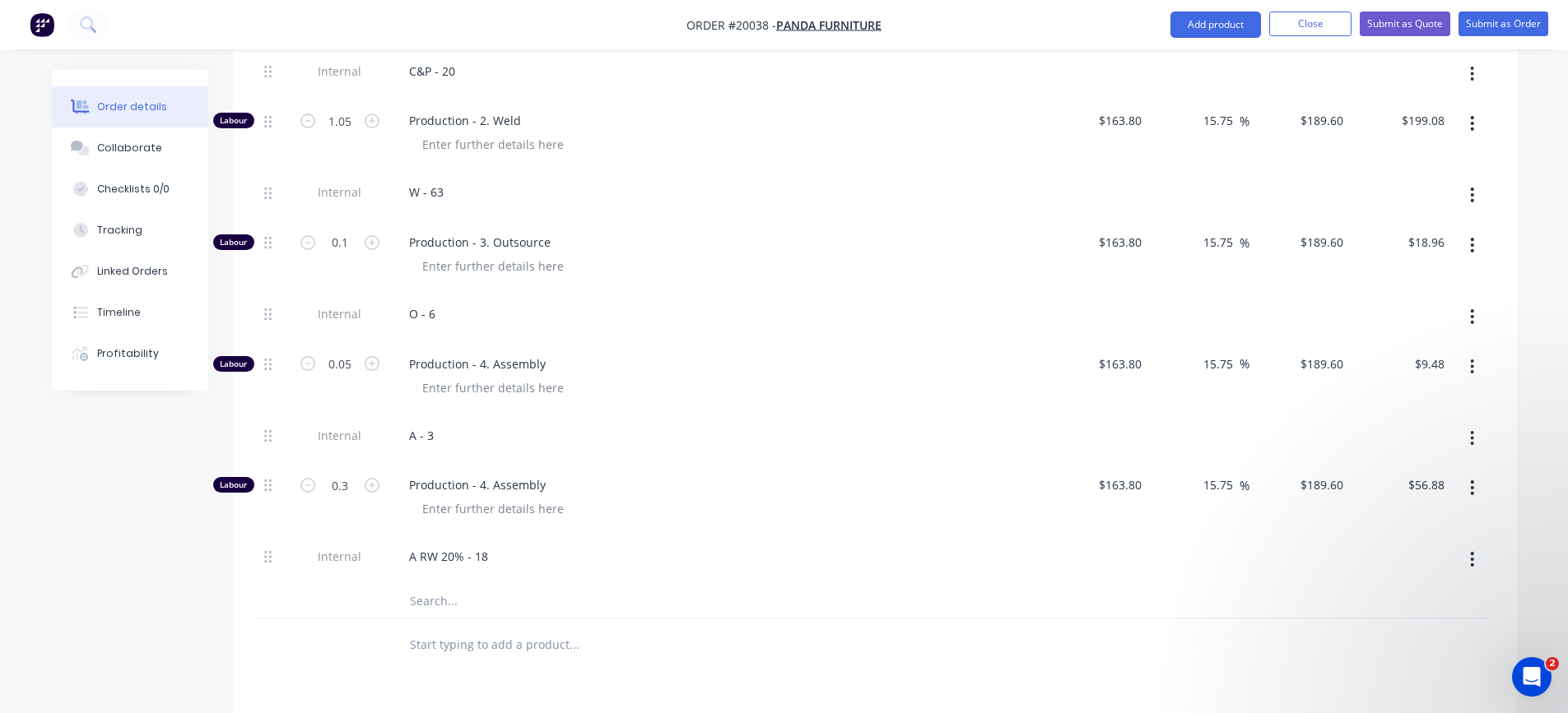
scroll to position [3237, 0]
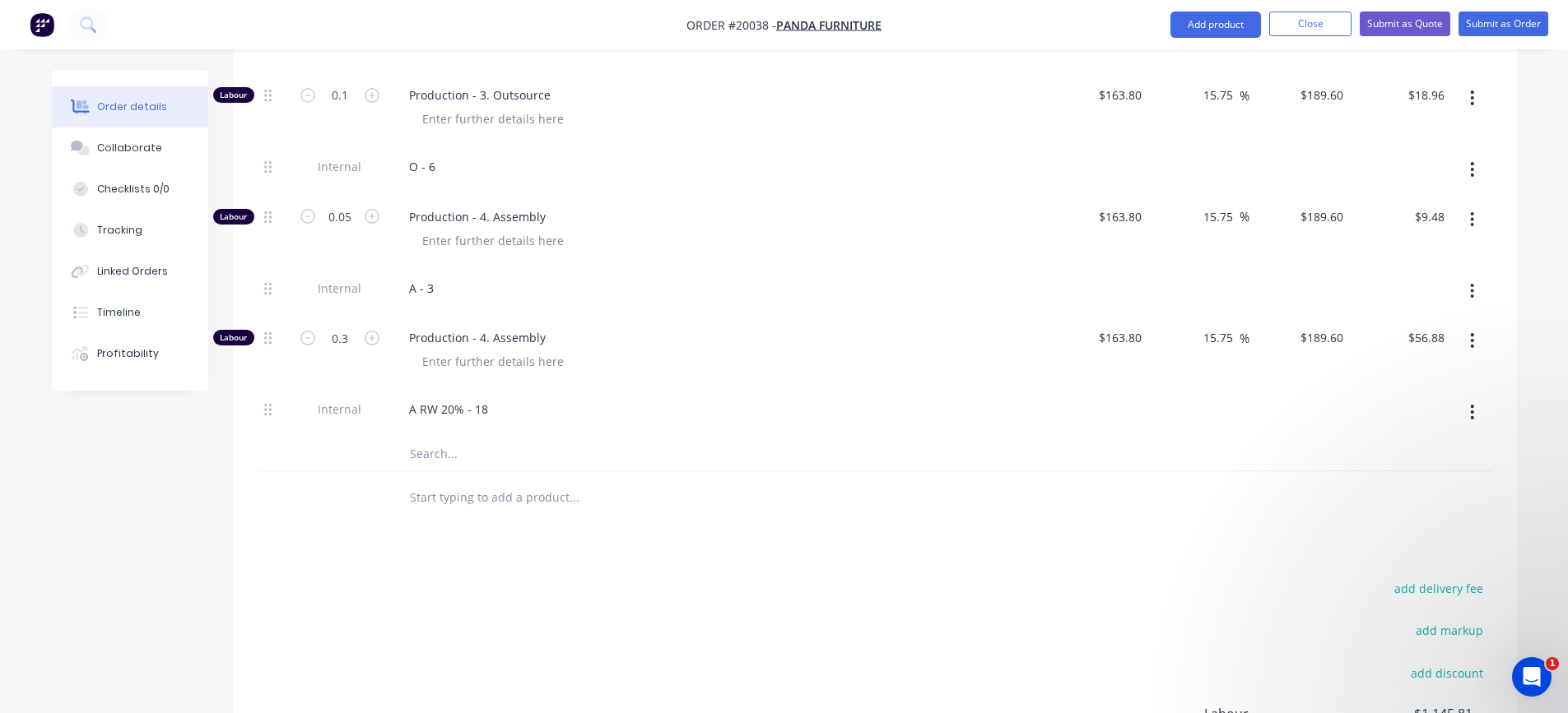
click at [448, 459] on input "text" at bounding box center [574, 454] width 330 height 32
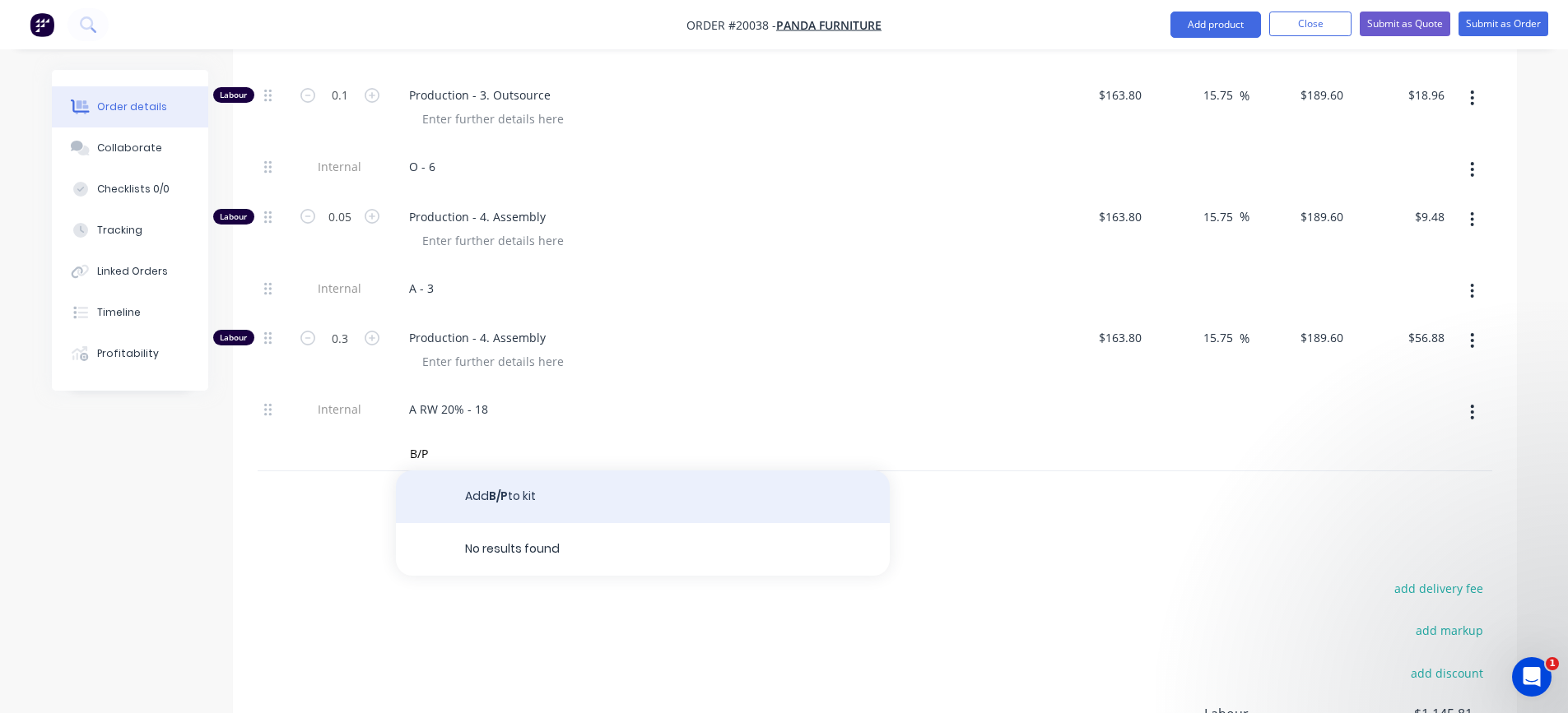
click at [457, 498] on button "Add B/P to kit" at bounding box center [643, 497] width 494 height 53
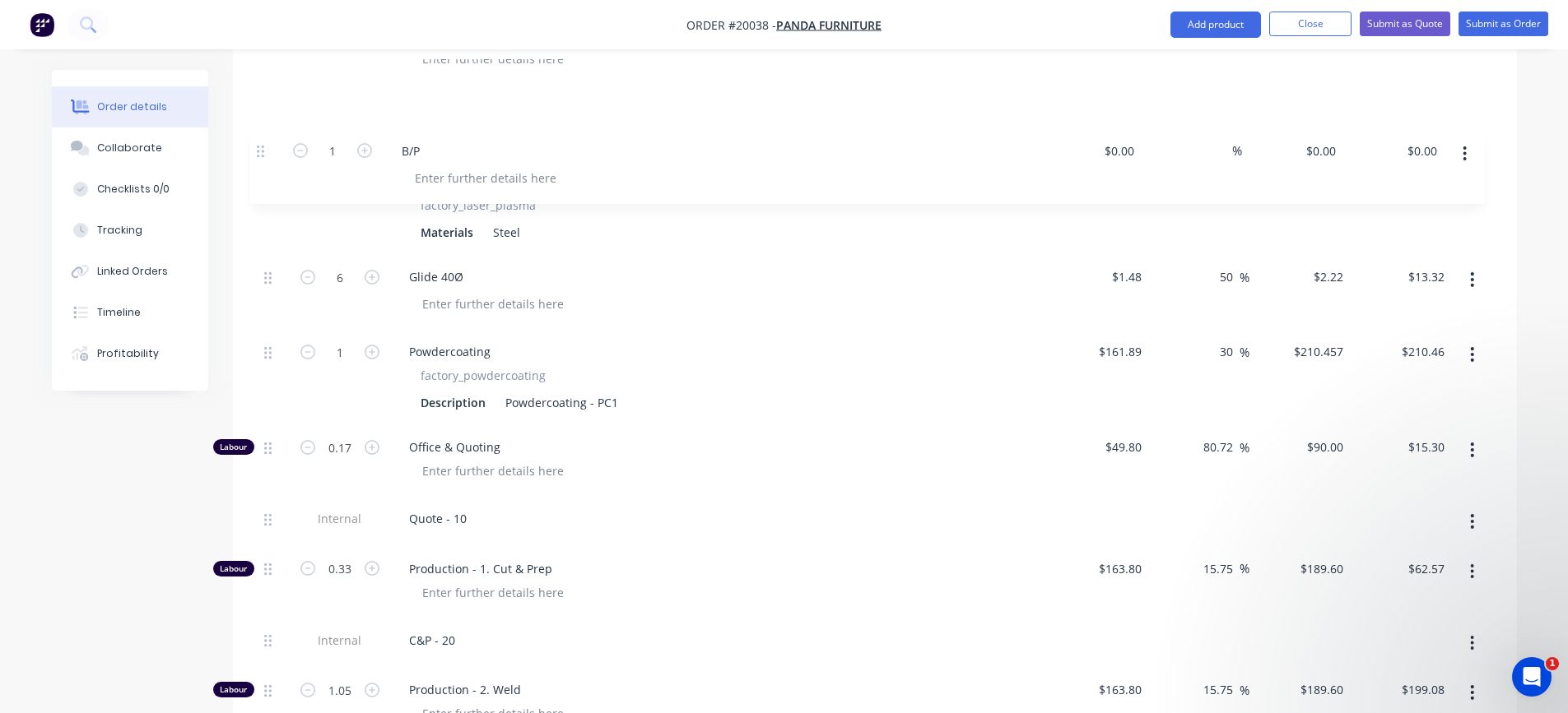
scroll to position [2586, 0]
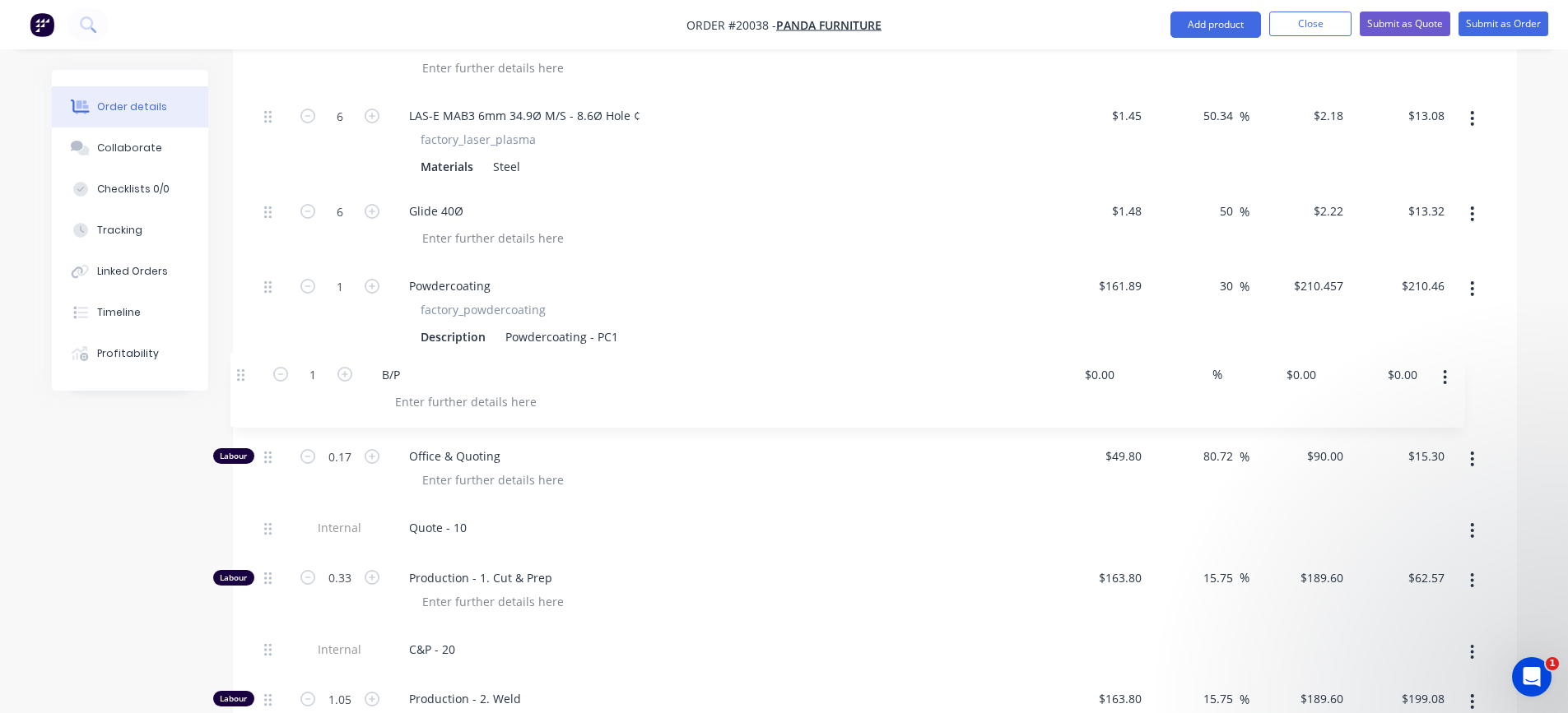
drag, startPoint x: 271, startPoint y: 457, endPoint x: 242, endPoint y: 366, distance: 95.5
click at [1120, 376] on div "$0.00" at bounding box center [1098, 396] width 101 height 75
click at [1241, 383] on span "%" at bounding box center [1245, 382] width 10 height 19
click at [894, 383] on div "B/P" at bounding box center [718, 382] width 646 height 24
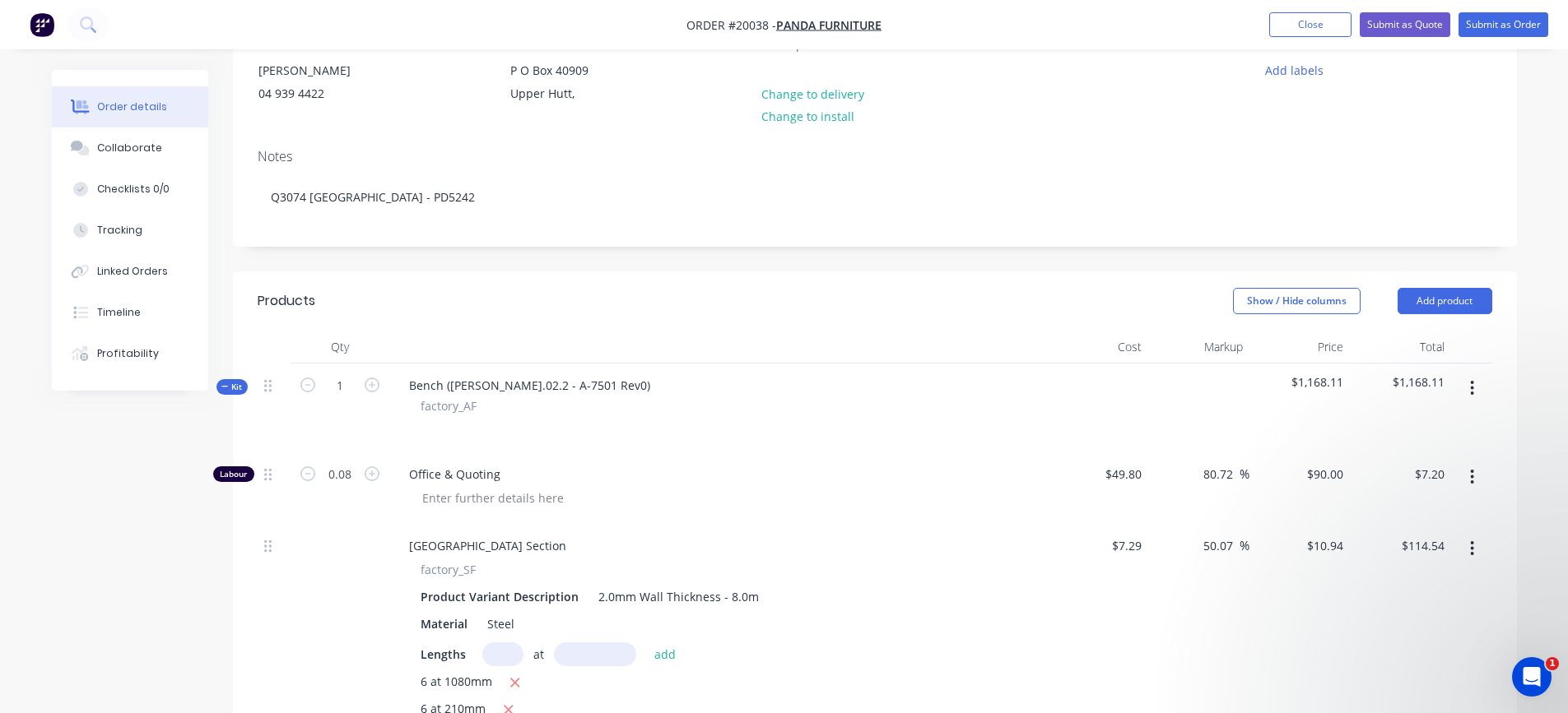
scroll to position [170, 0]
click at [1433, 304] on button "Add product" at bounding box center [1445, 303] width 95 height 26
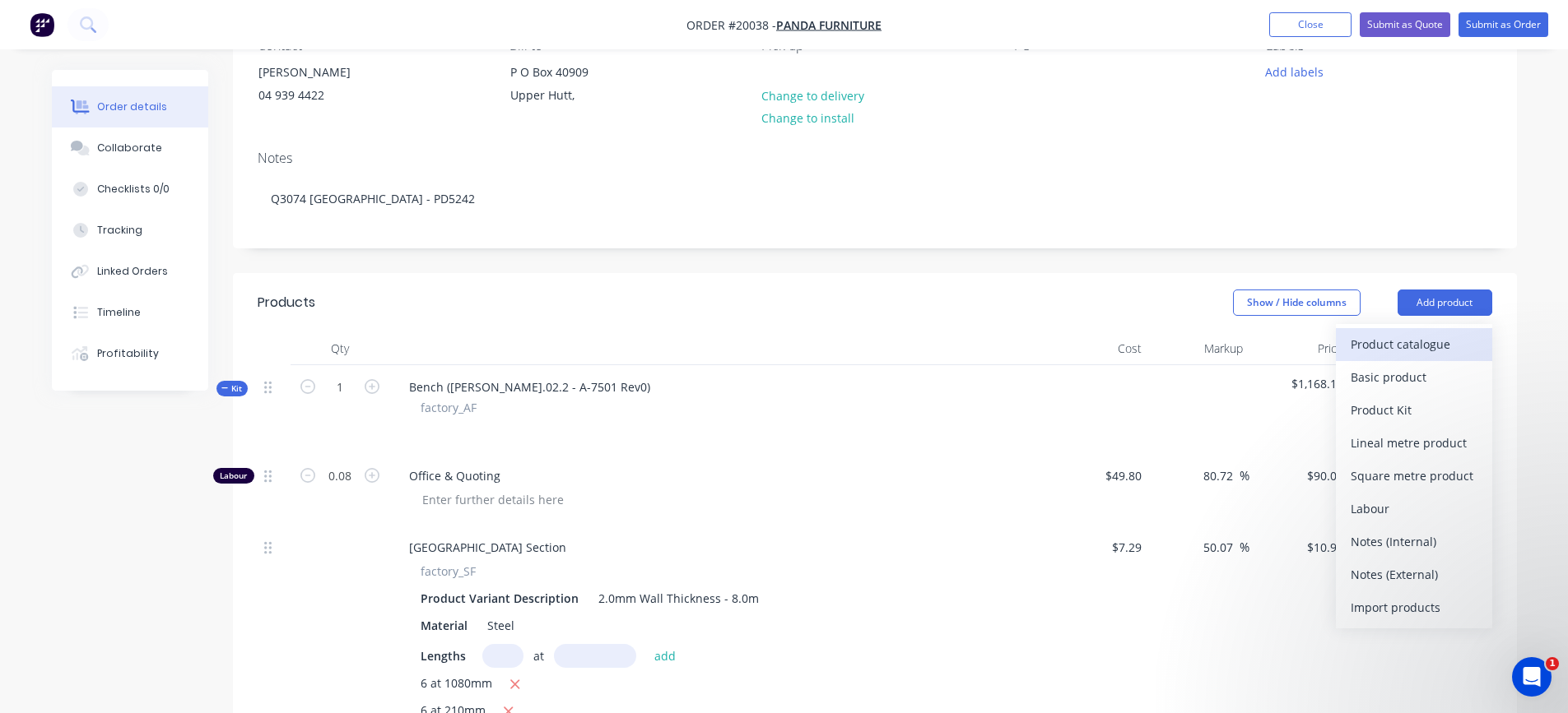
click at [1420, 343] on div "Product catalogue" at bounding box center [1414, 344] width 126 height 24
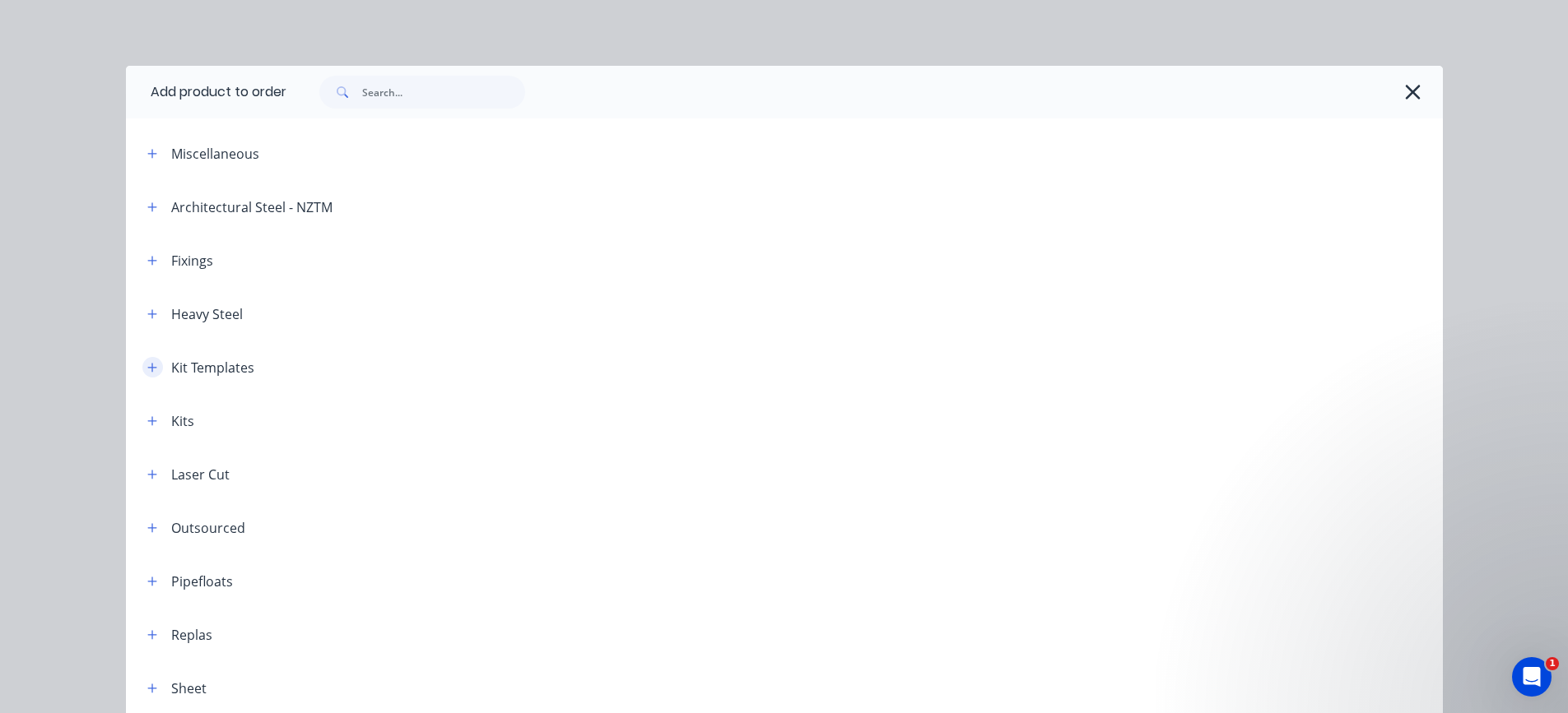
click at [148, 369] on icon "button" at bounding box center [152, 368] width 9 height 9
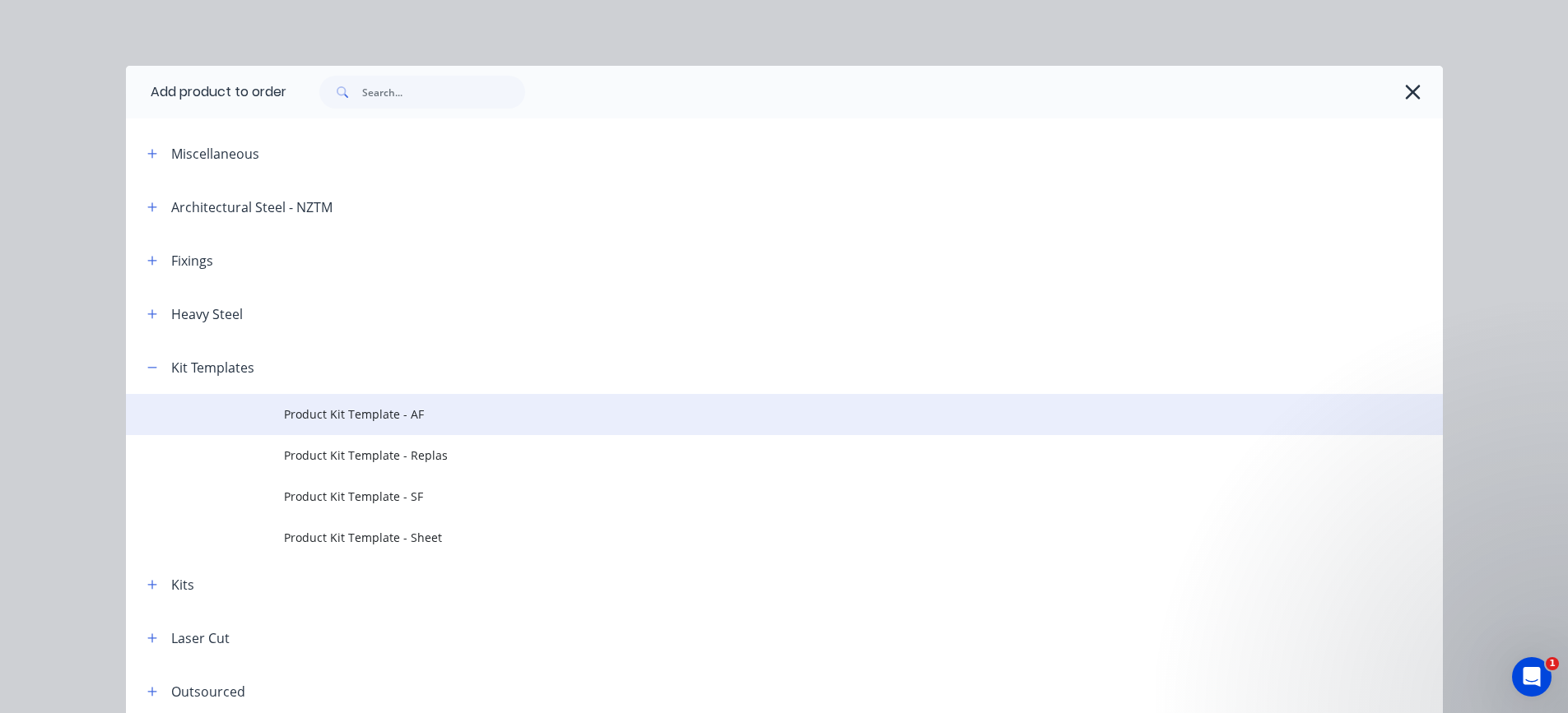
click at [312, 410] on span "Product Kit Template - AF" at bounding box center [748, 414] width 927 height 18
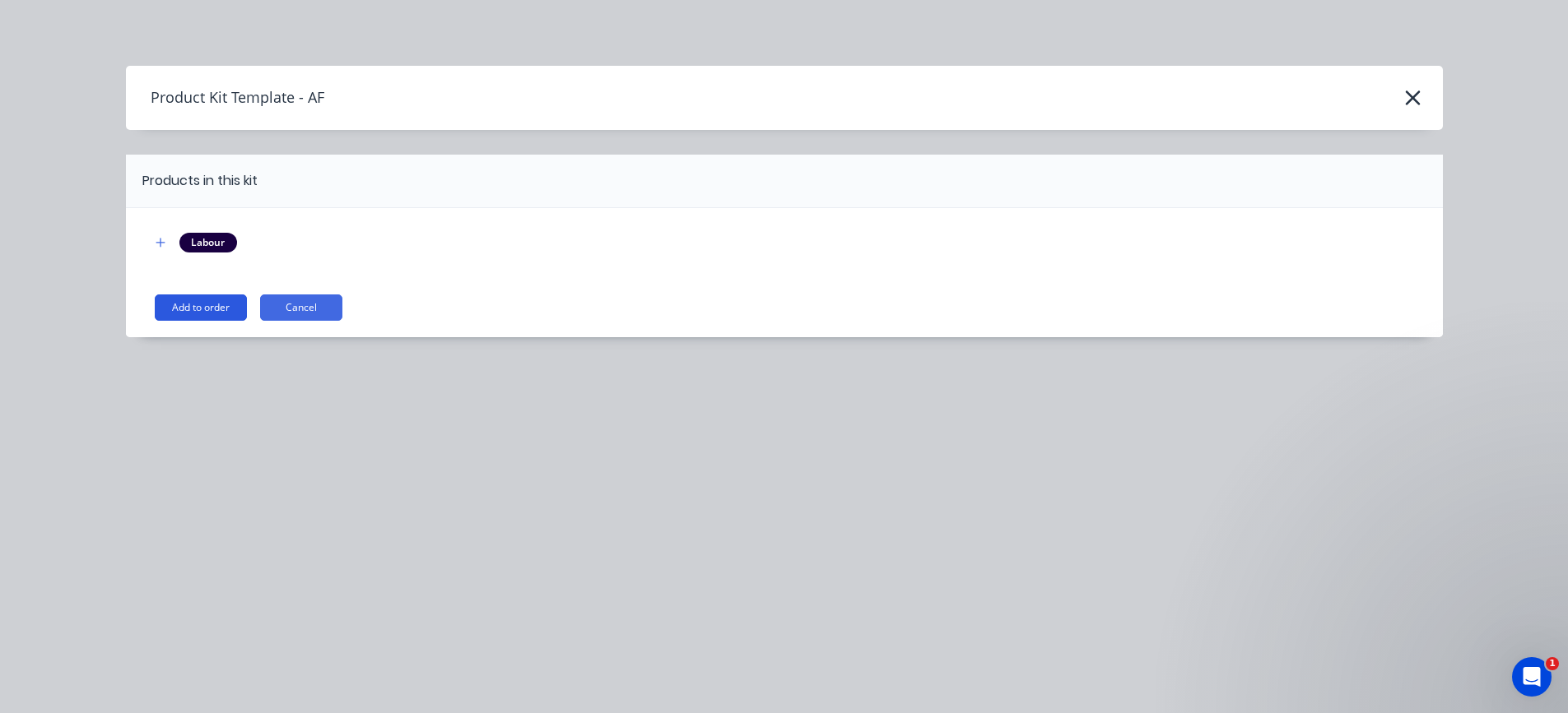
click at [206, 313] on button "Add to order" at bounding box center [201, 307] width 92 height 26
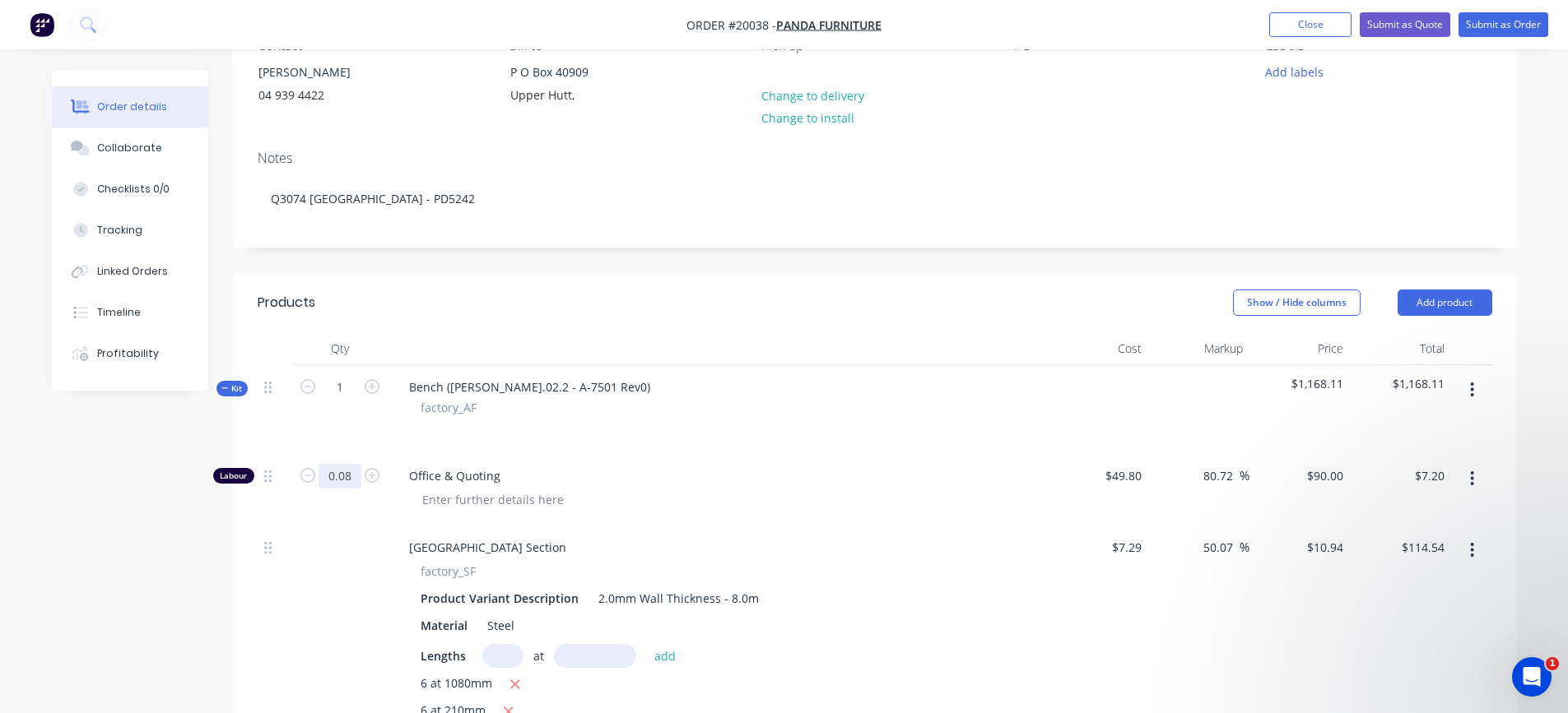
click at [353, 482] on input "0.08" at bounding box center [340, 476] width 43 height 25
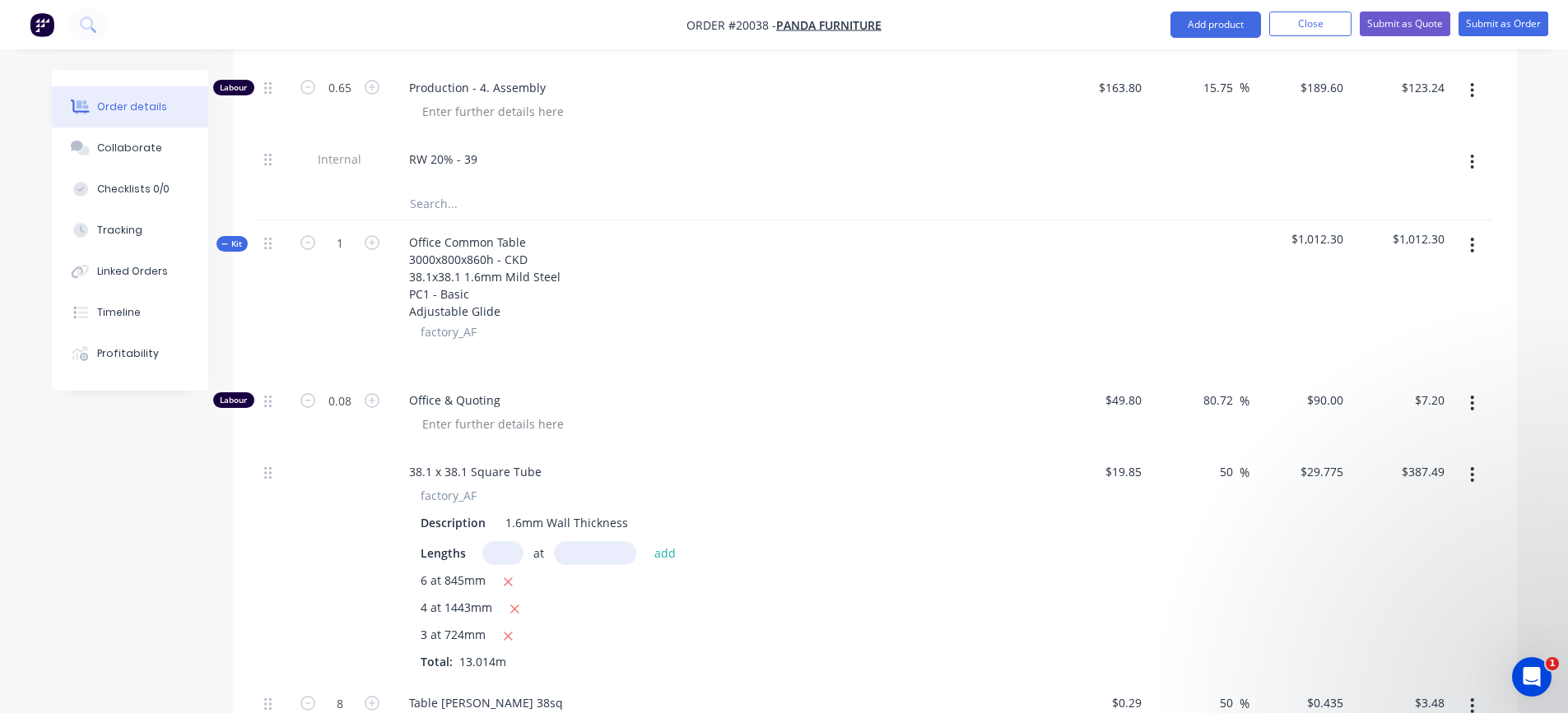
scroll to position [1980, 0]
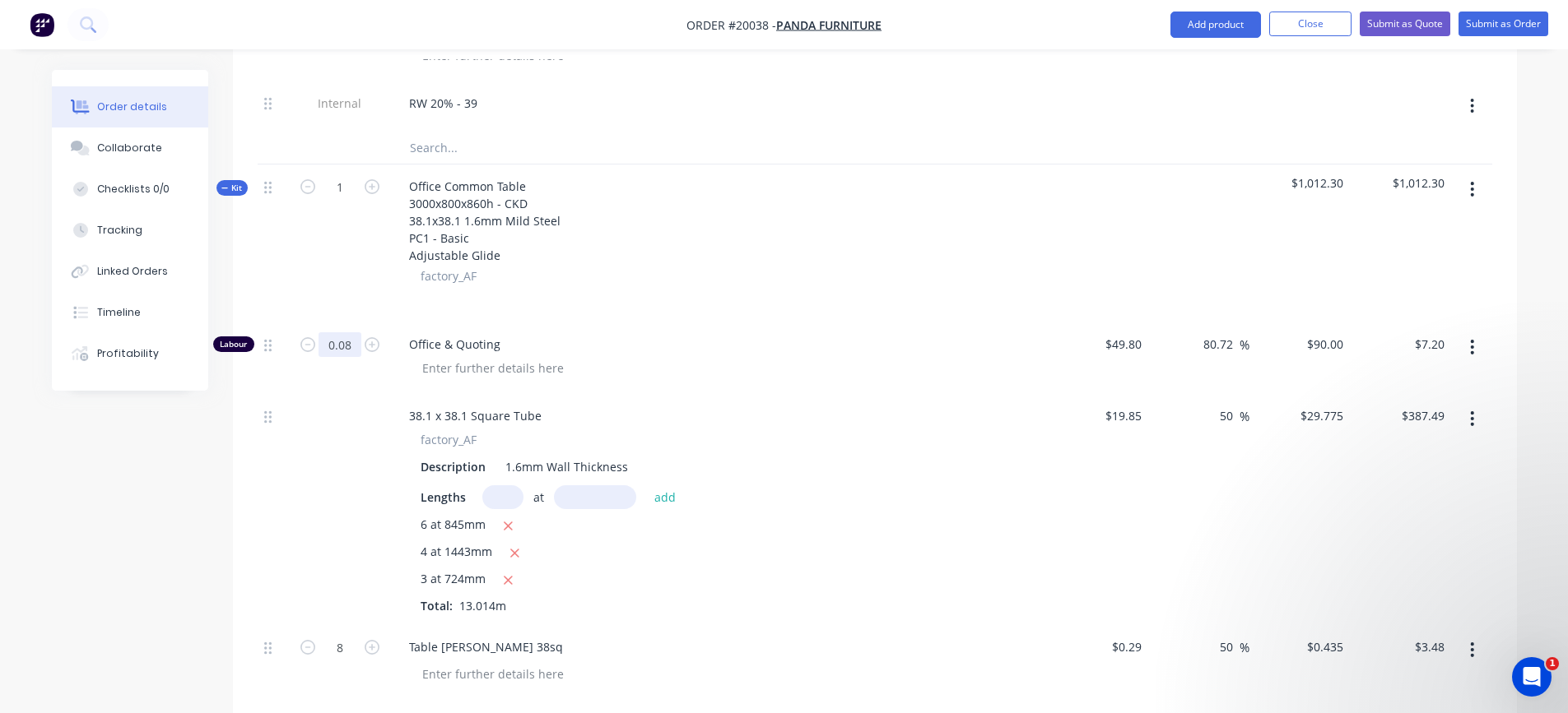
click at [346, 344] on input "0.08" at bounding box center [340, 344] width 43 height 25
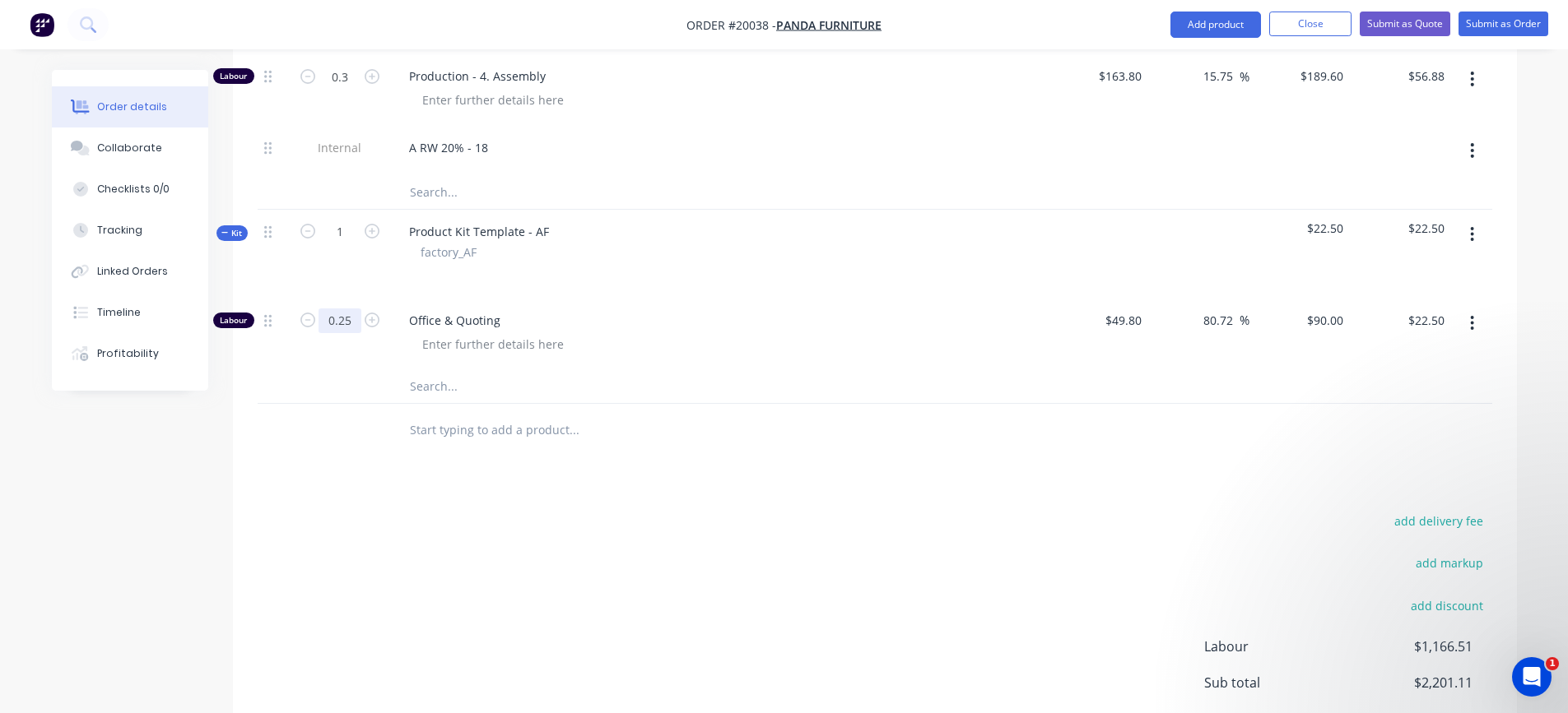
scroll to position [3572, 0]
click at [347, 320] on input "0.25" at bounding box center [340, 321] width 43 height 25
click at [503, 358] on div "Office & Quoting" at bounding box center [718, 335] width 659 height 71
click at [544, 235] on div "Product Kit Template - AF" at bounding box center [478, 233] width 166 height 24
click at [455, 383] on input "text" at bounding box center [574, 387] width 330 height 32
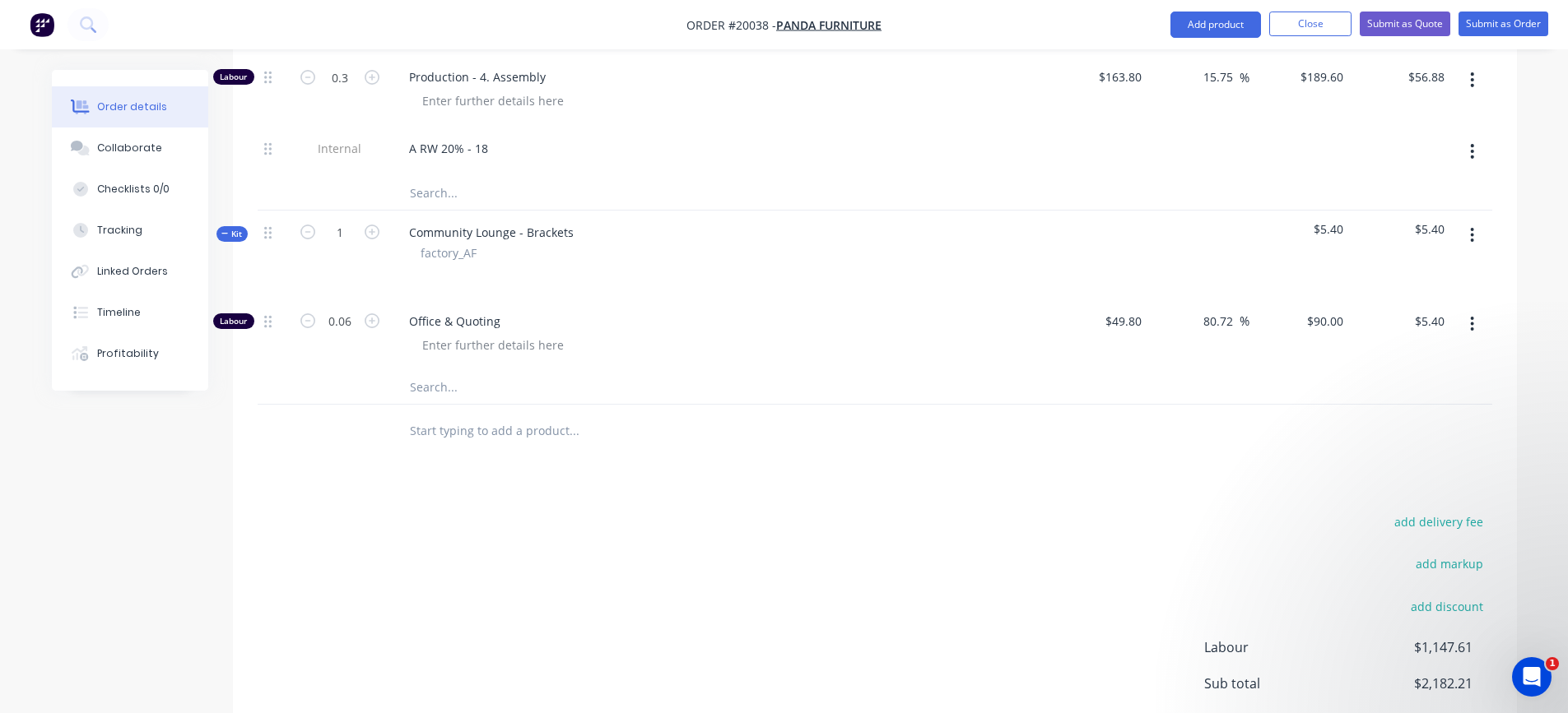
click at [1474, 235] on icon "button" at bounding box center [1472, 235] width 4 height 18
click at [1435, 279] on div "Add product to kit" at bounding box center [1414, 279] width 126 height 24
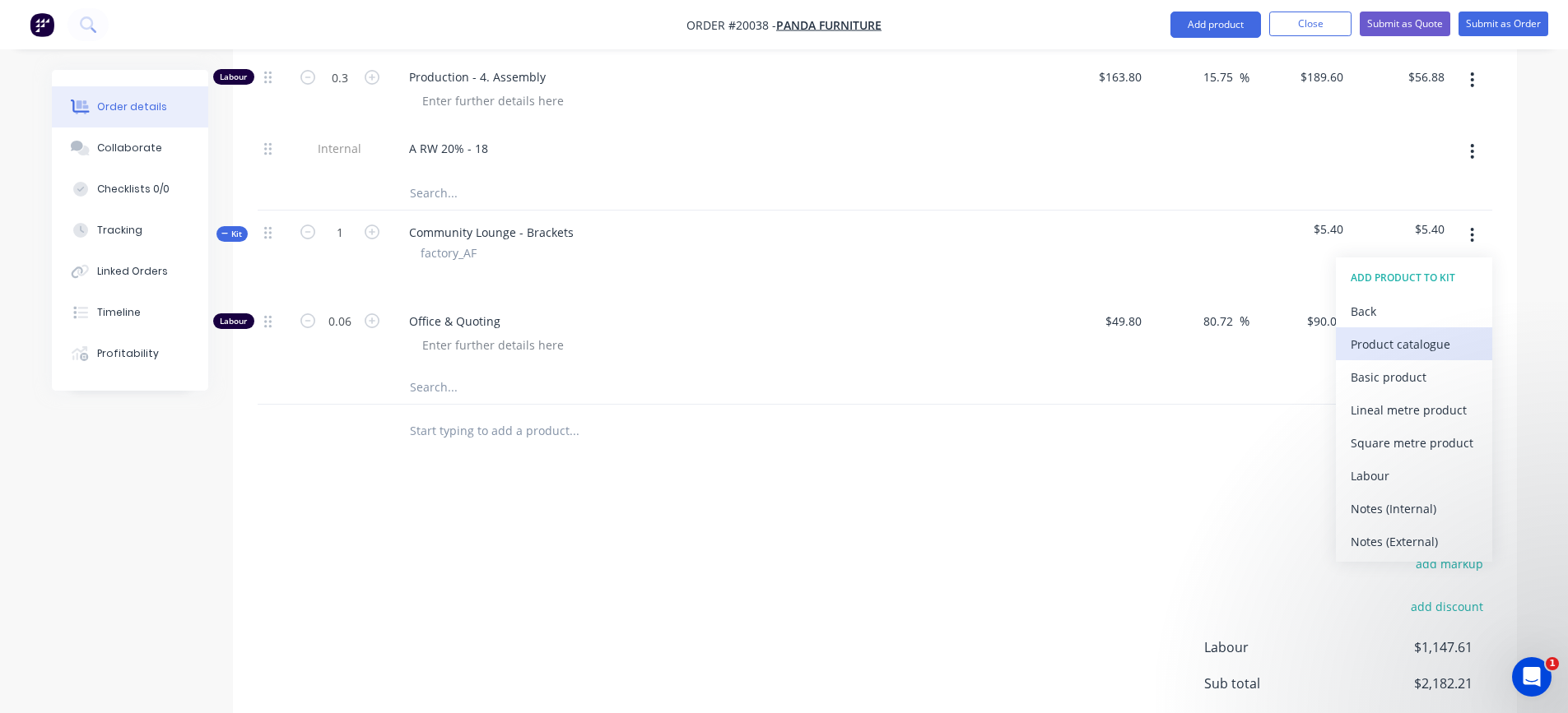
click at [1423, 344] on div "Product catalogue" at bounding box center [1414, 344] width 126 height 24
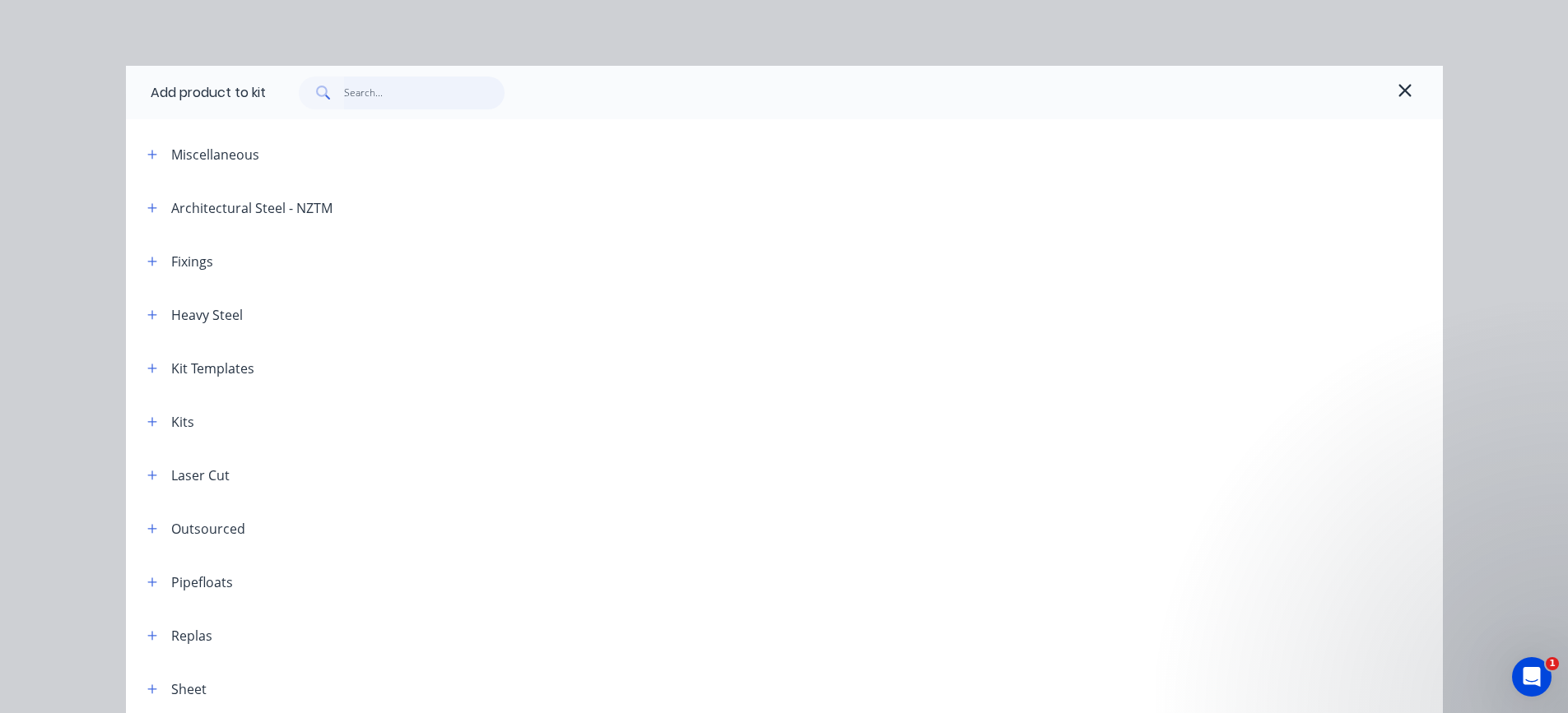
click at [376, 94] on input "text" at bounding box center [424, 92] width 161 height 32
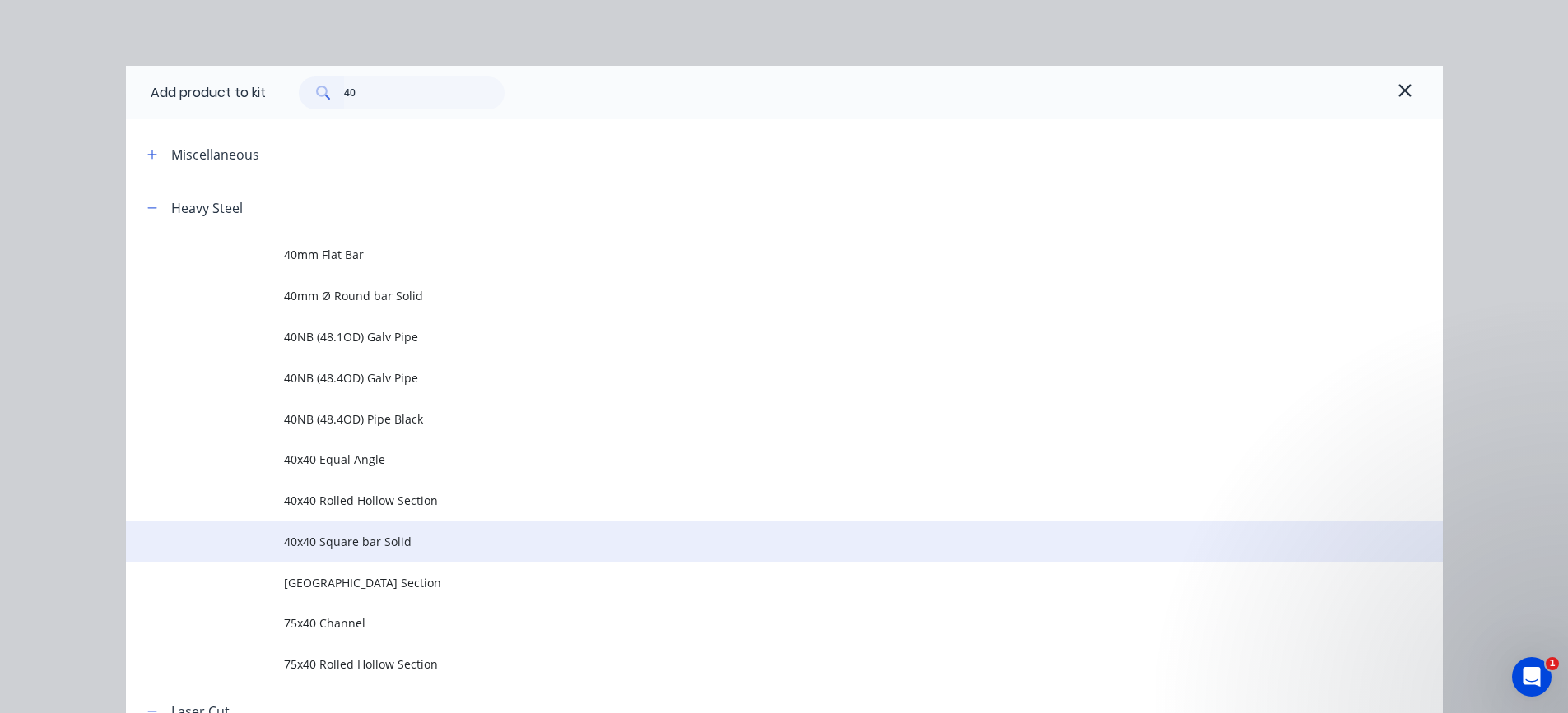
click at [334, 534] on span "40x40 Square bar Solid" at bounding box center [748, 541] width 927 height 18
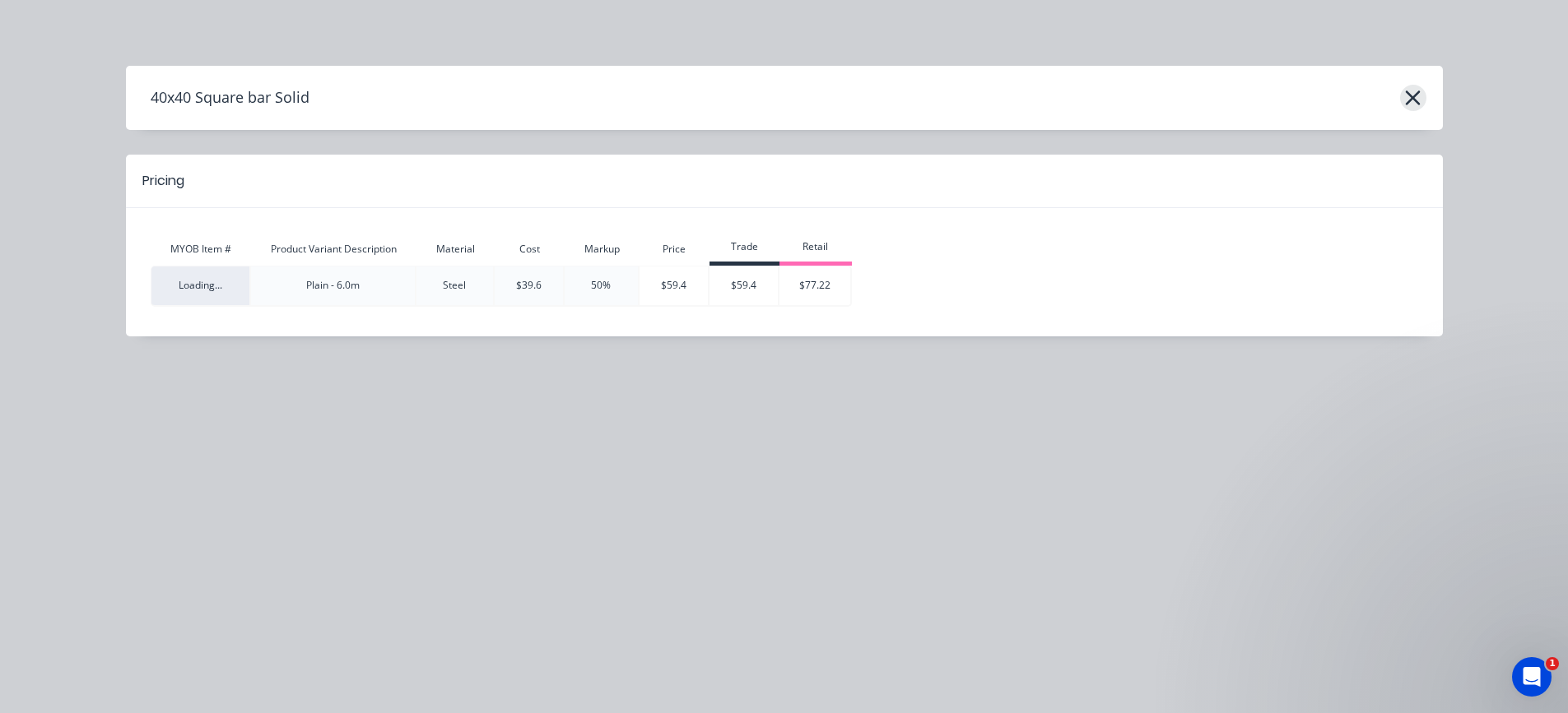
click at [1418, 95] on icon "button" at bounding box center [1414, 97] width 15 height 15
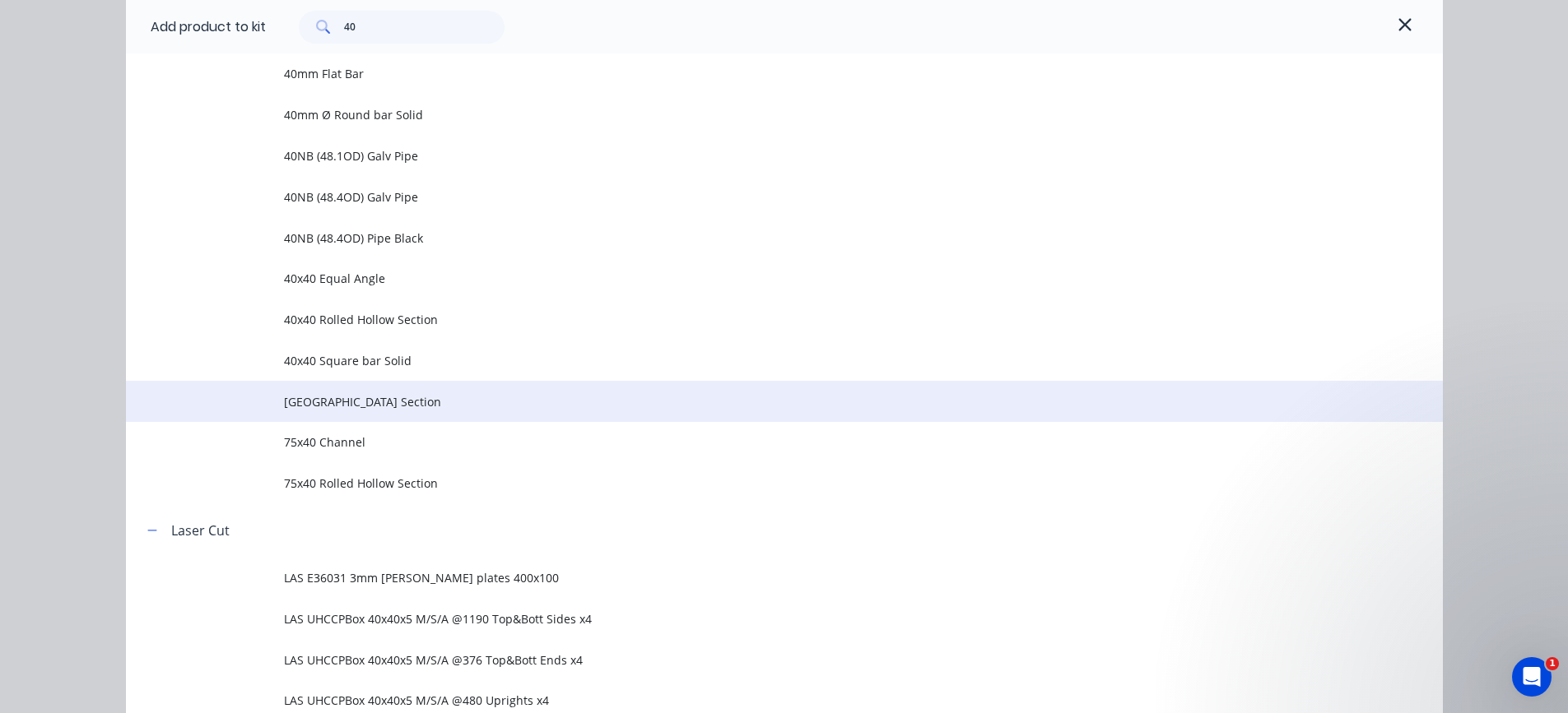
click at [339, 398] on span "[GEOGRAPHIC_DATA] Section" at bounding box center [748, 402] width 927 height 18
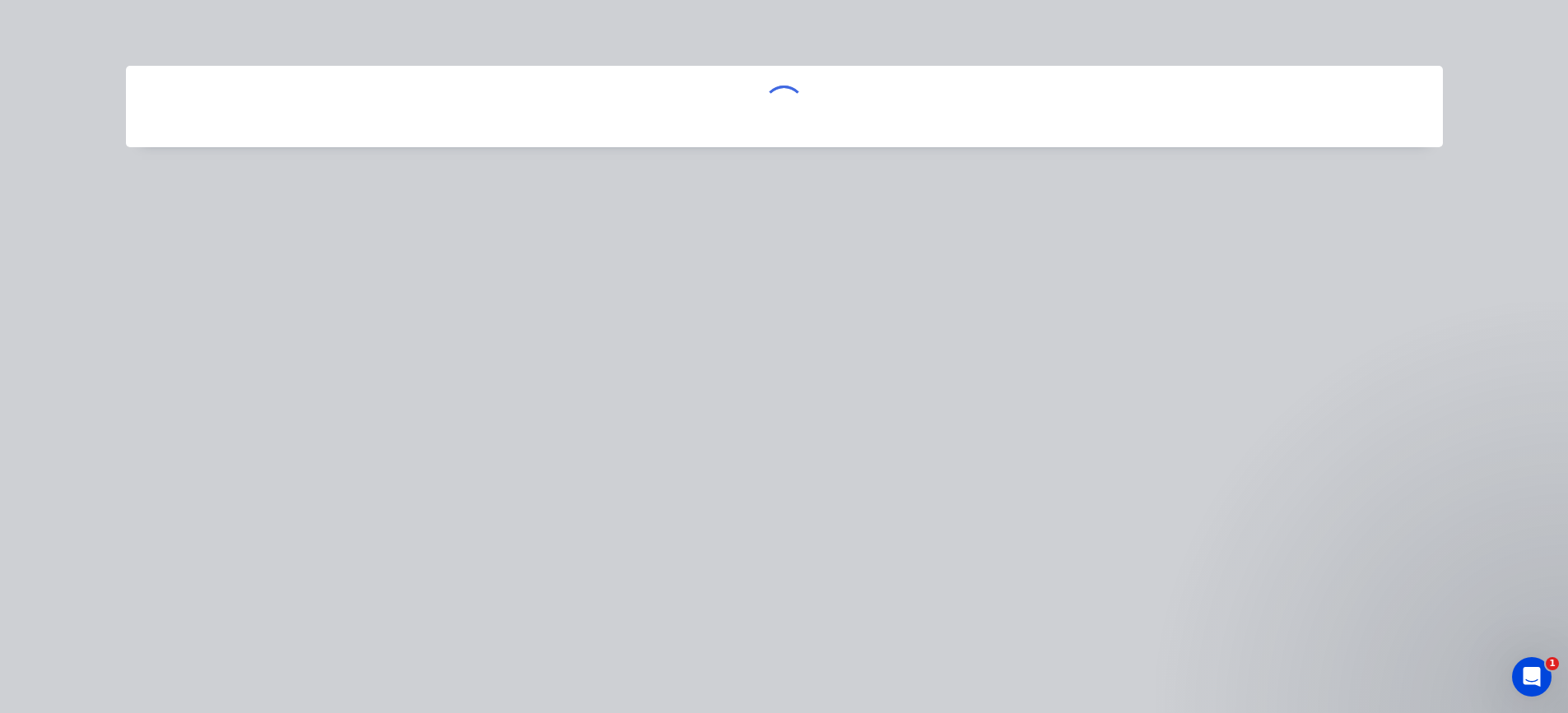
scroll to position [0, 0]
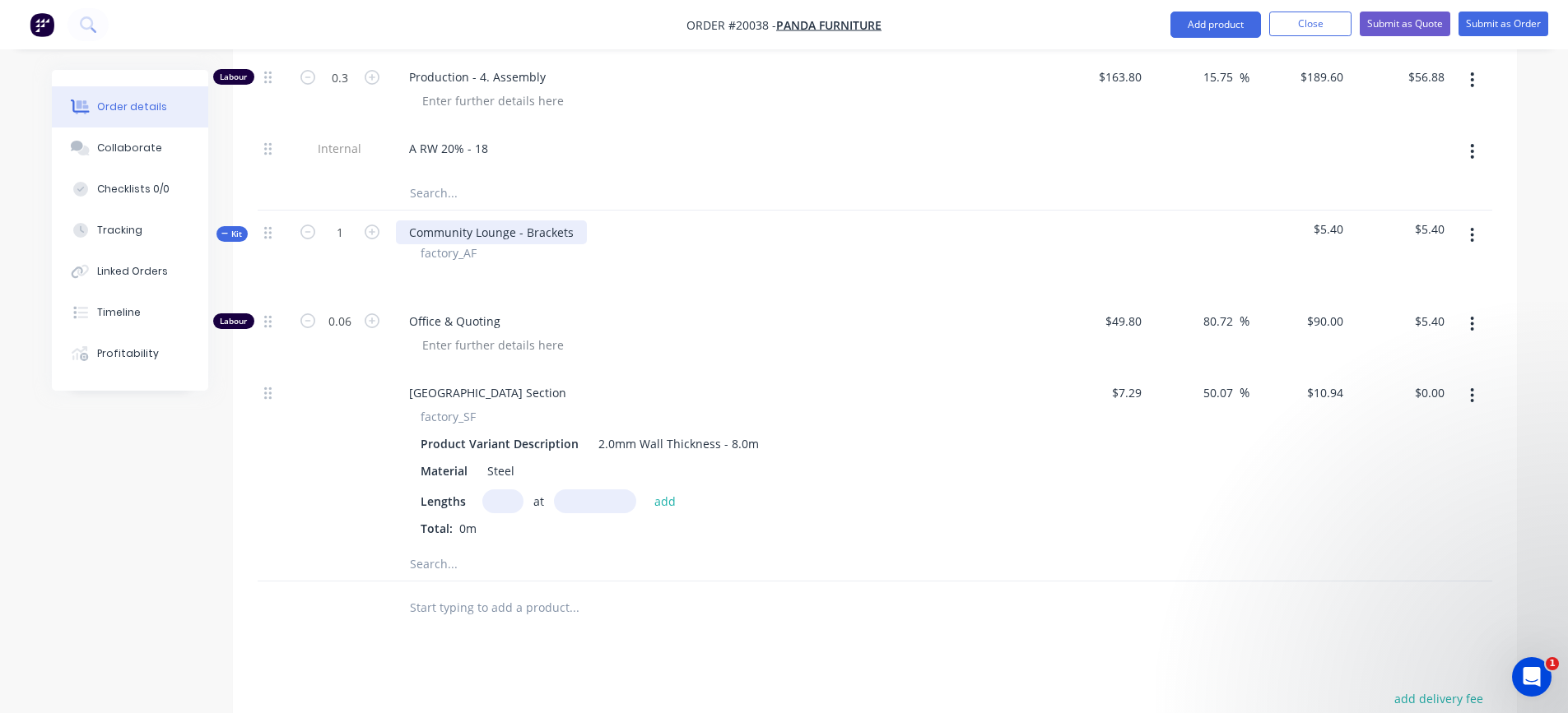
click at [539, 232] on div "Community Lounge - Brackets" at bounding box center [491, 233] width 191 height 24
click at [569, 231] on div "Community Lounge - Brackets" at bounding box center [491, 233] width 191 height 24
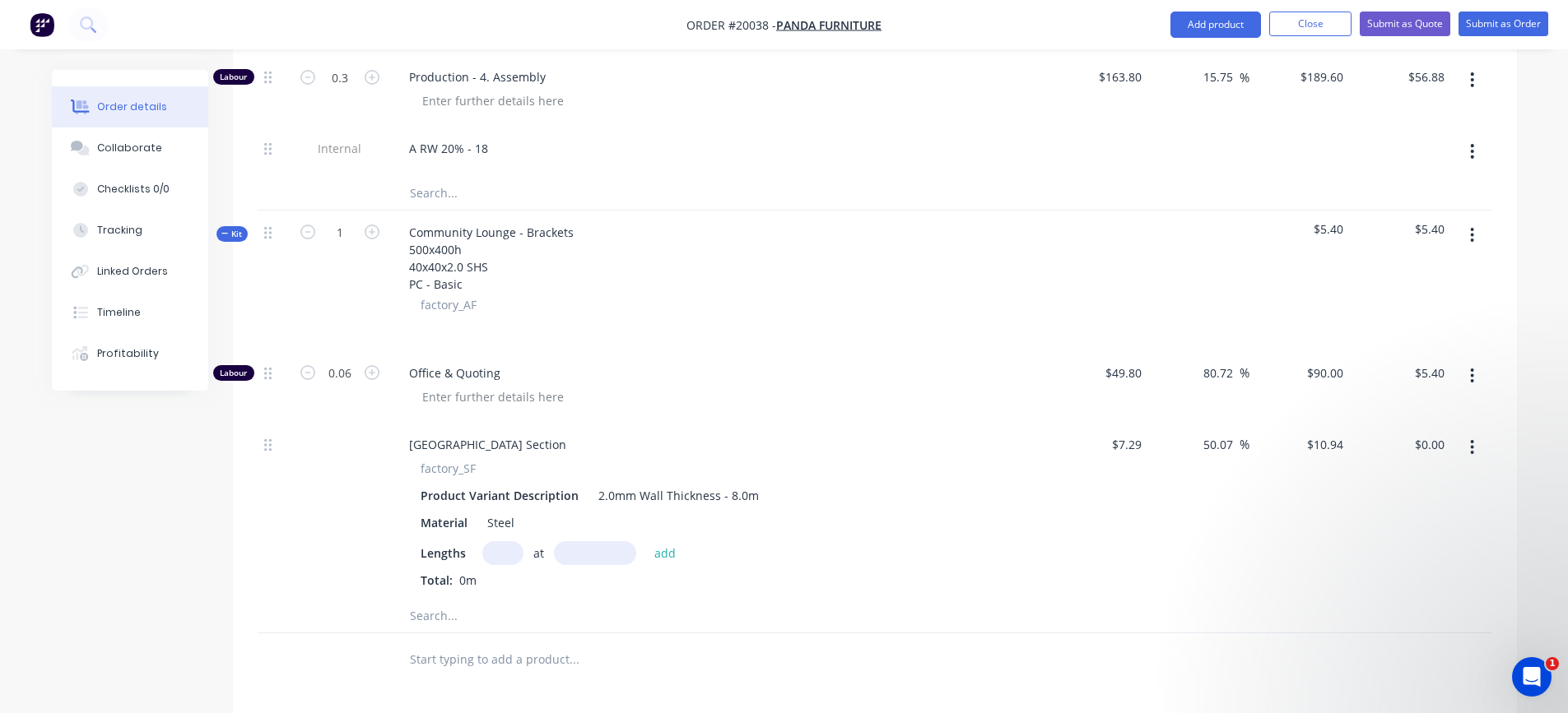
click at [662, 358] on div "Office & Quoting" at bounding box center [718, 386] width 659 height 71
click at [498, 555] on input "text" at bounding box center [503, 553] width 41 height 24
click at [647, 542] on button "add" at bounding box center [666, 553] width 39 height 22
click at [675, 330] on div at bounding box center [718, 326] width 646 height 24
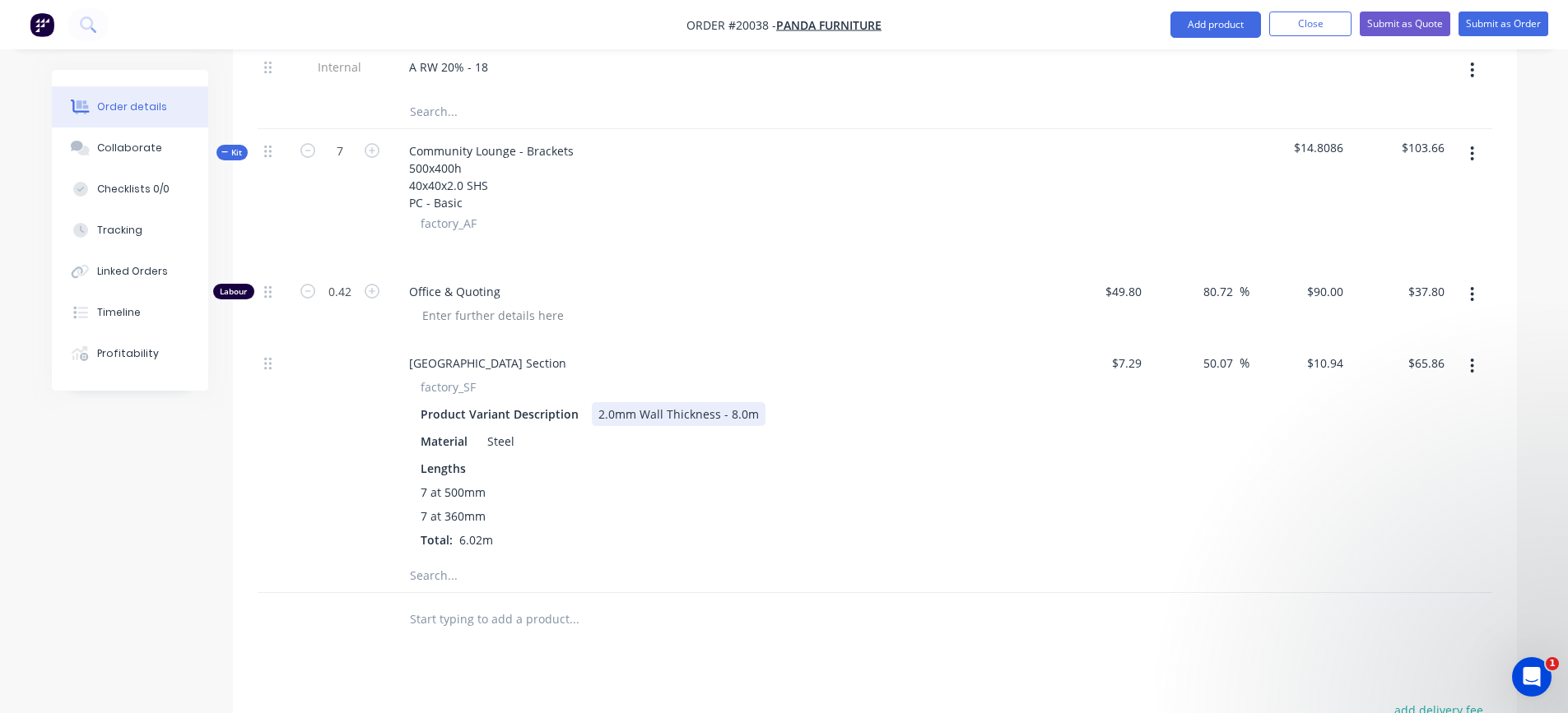
scroll to position [3655, 0]
click at [350, 293] on input "0.42" at bounding box center [340, 291] width 43 height 25
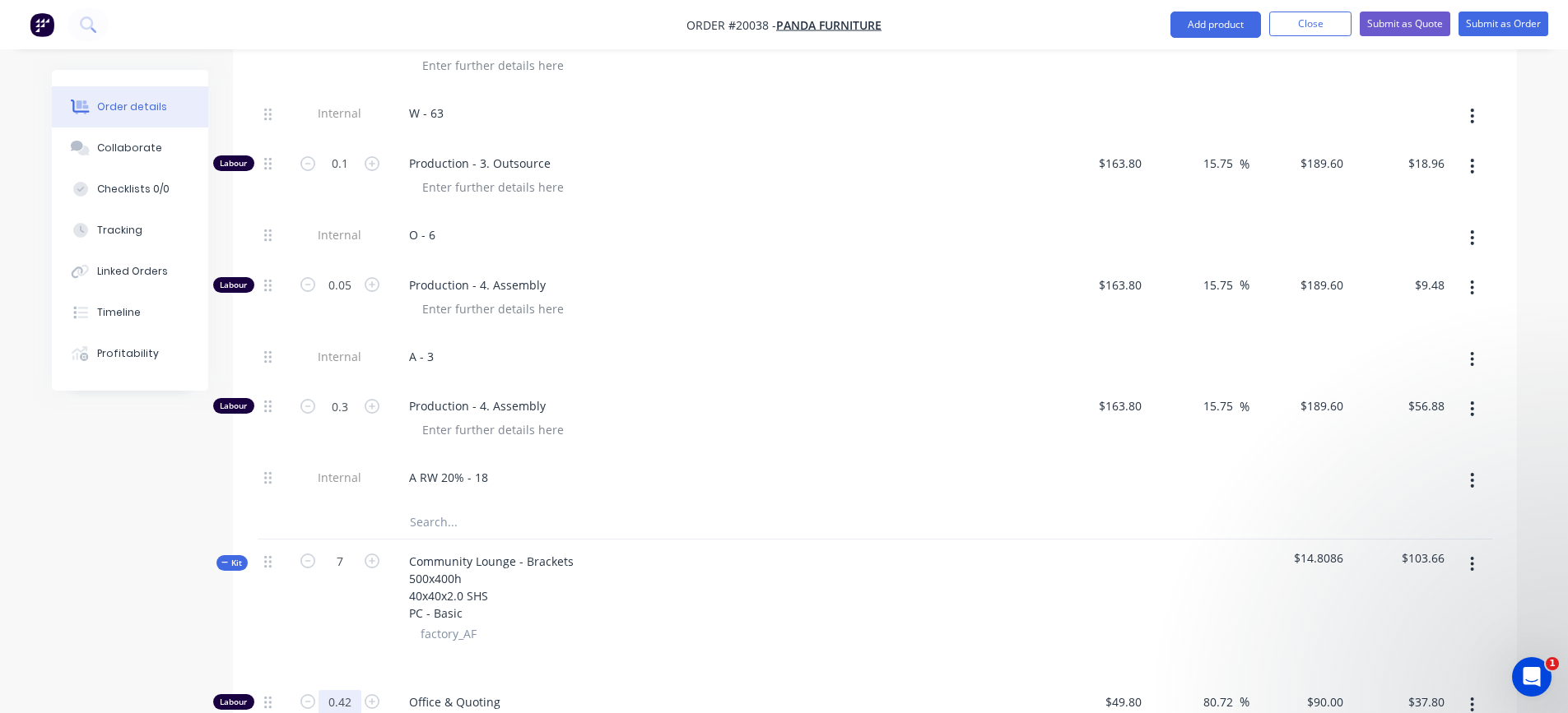
scroll to position [3738, 0]
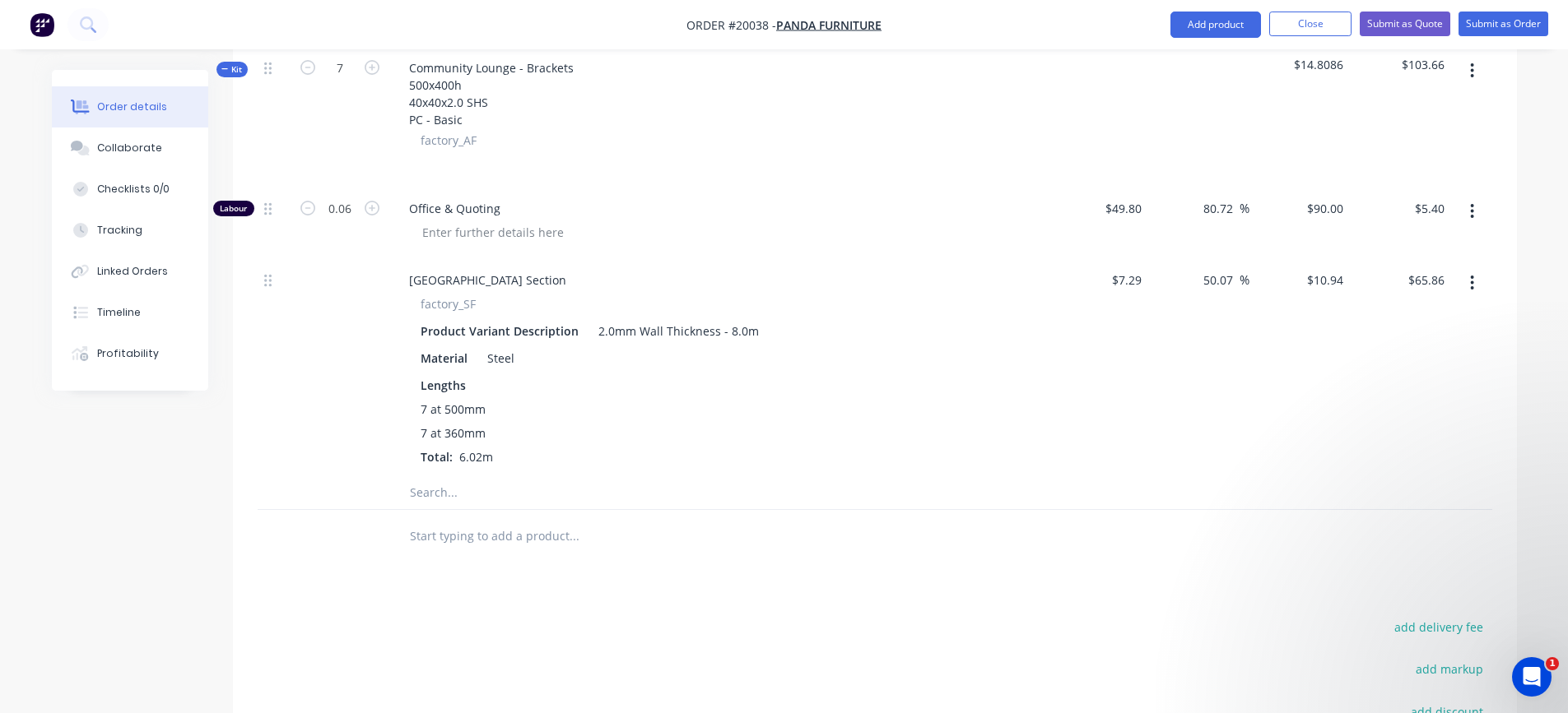
click at [568, 435] on div "7 at 360mm" at bounding box center [719, 433] width 596 height 18
click at [437, 493] on input "text" at bounding box center [574, 492] width 330 height 32
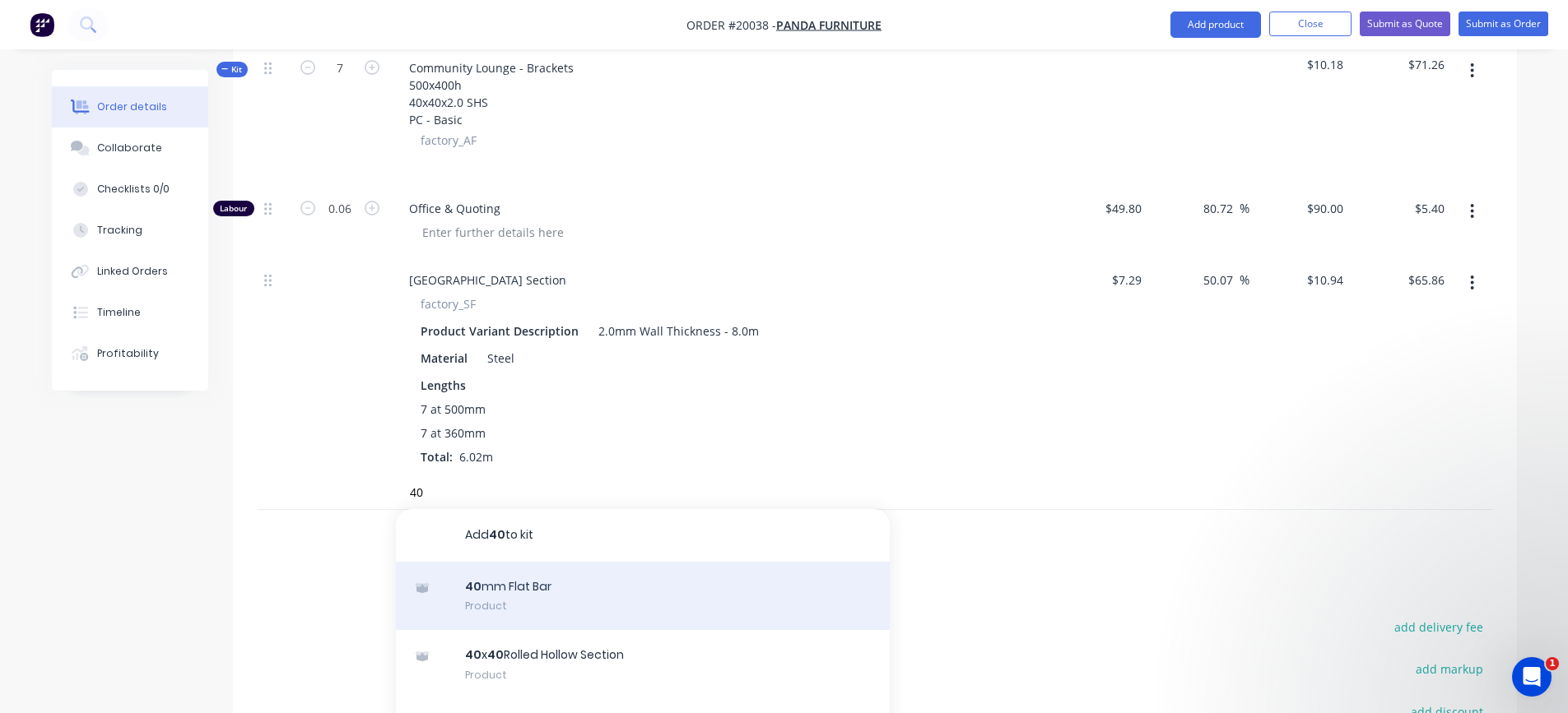
click at [503, 594] on div "40 mm Flat Bar Product" at bounding box center [643, 596] width 494 height 69
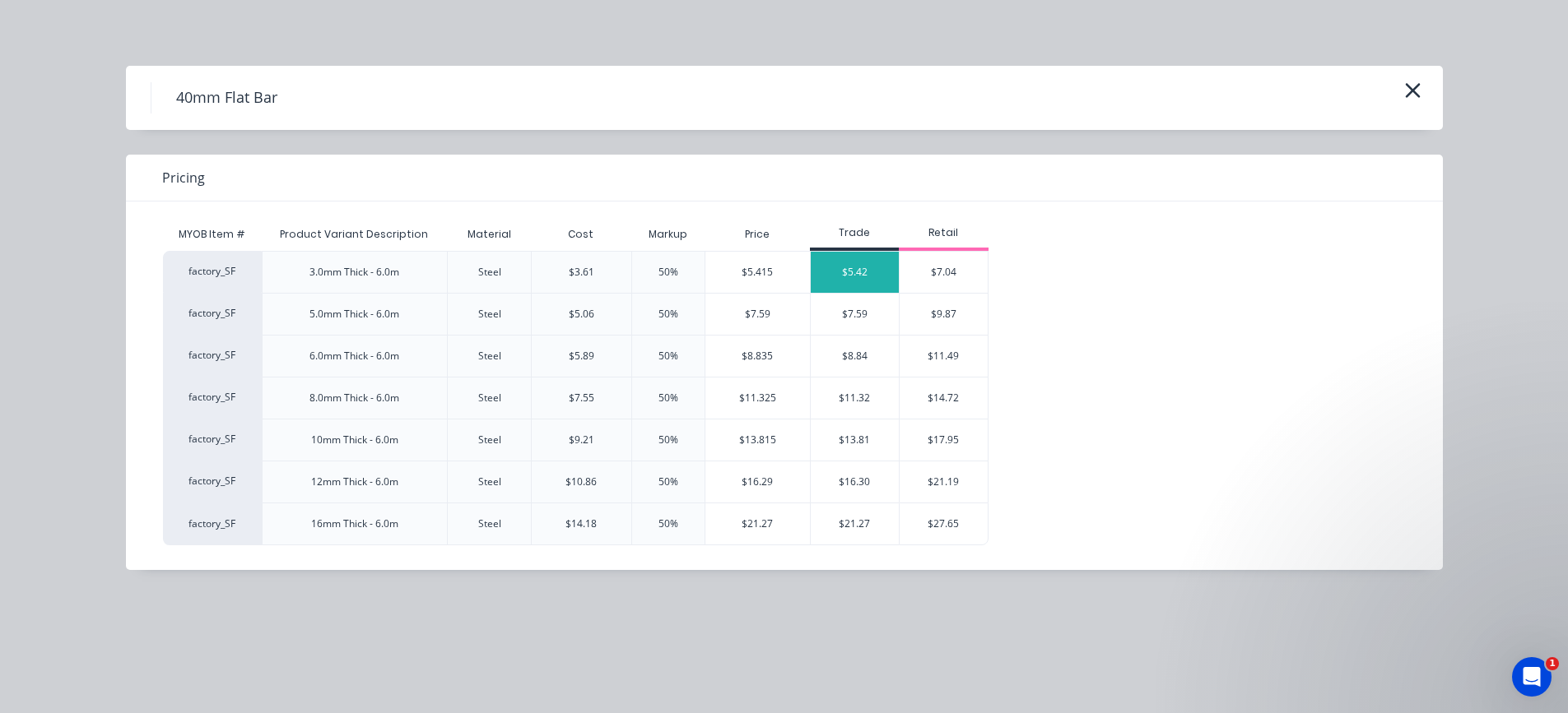
click at [853, 264] on div "$5.42" at bounding box center [856, 272] width 89 height 41
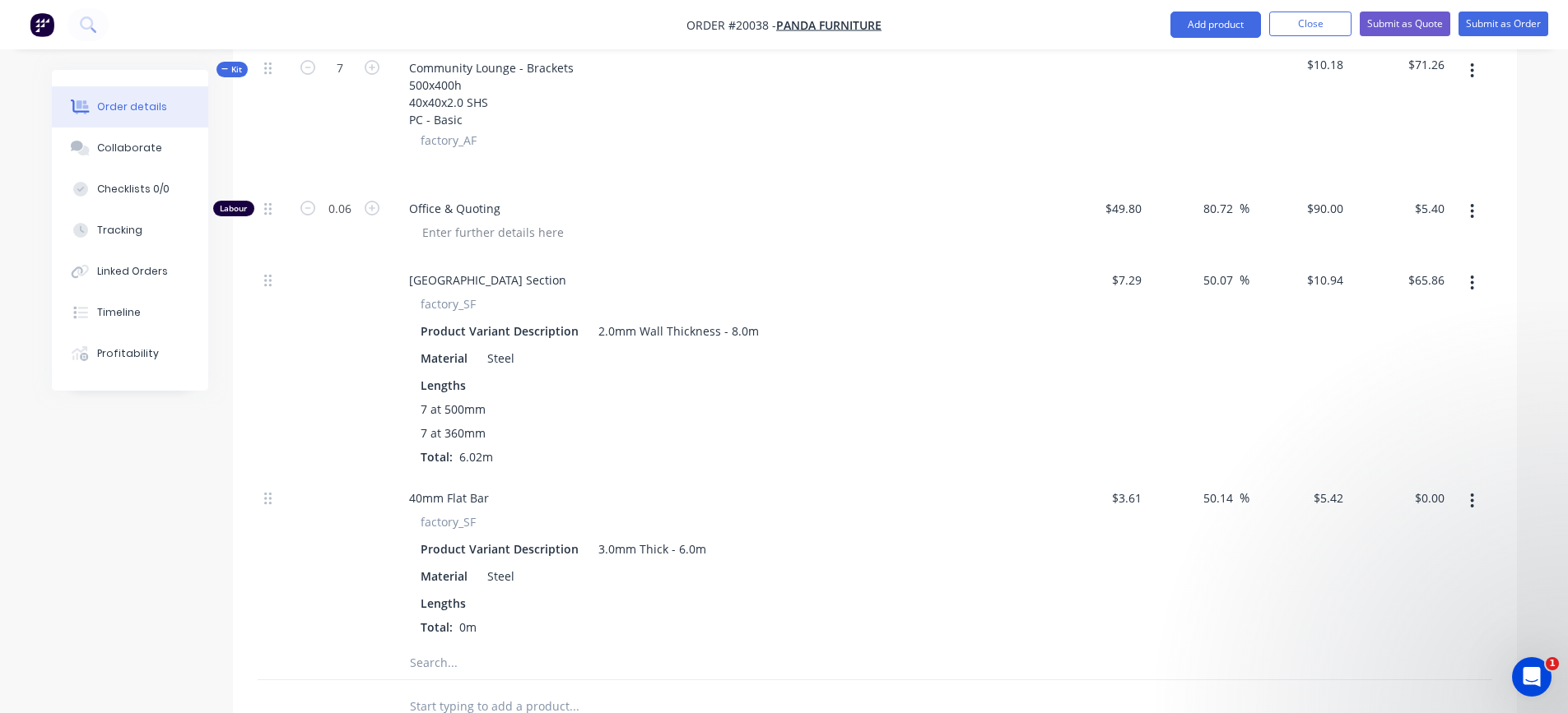
click at [1473, 500] on icon "button" at bounding box center [1473, 501] width 4 height 15
click at [1379, 612] on div "Delete" at bounding box center [1414, 610] width 126 height 24
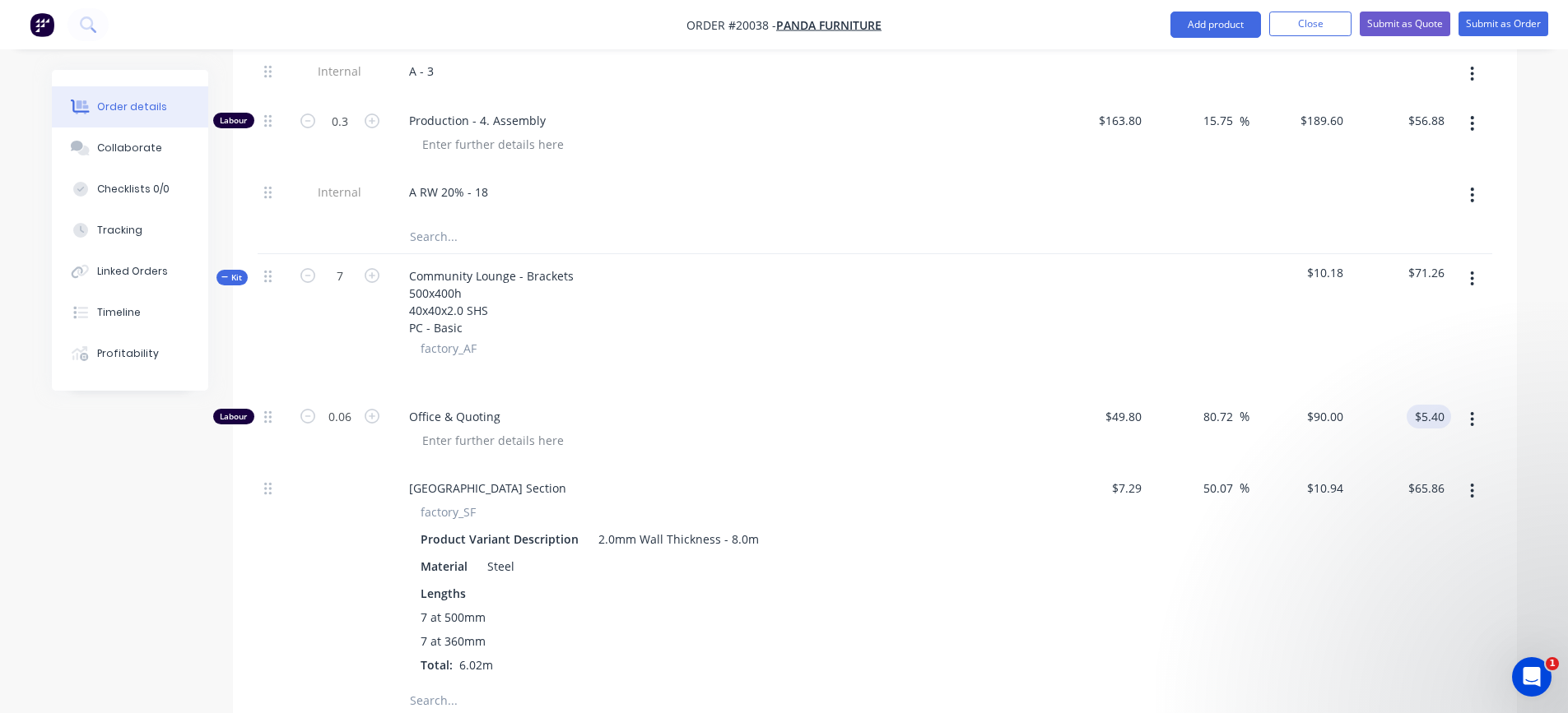
scroll to position [3491, 0]
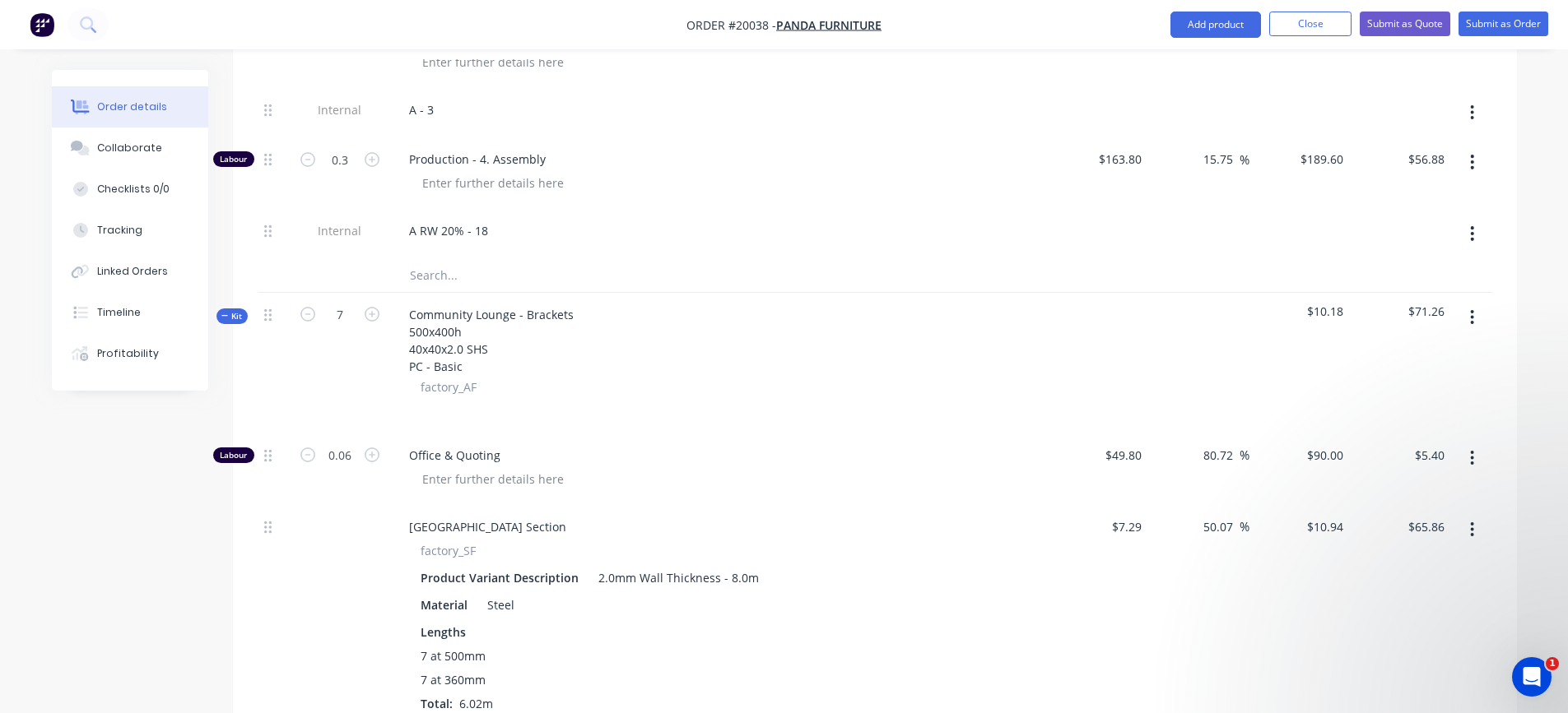
click at [1469, 311] on button "button" at bounding box center [1472, 318] width 39 height 30
click at [1444, 356] on div "Add product to kit" at bounding box center [1414, 361] width 126 height 24
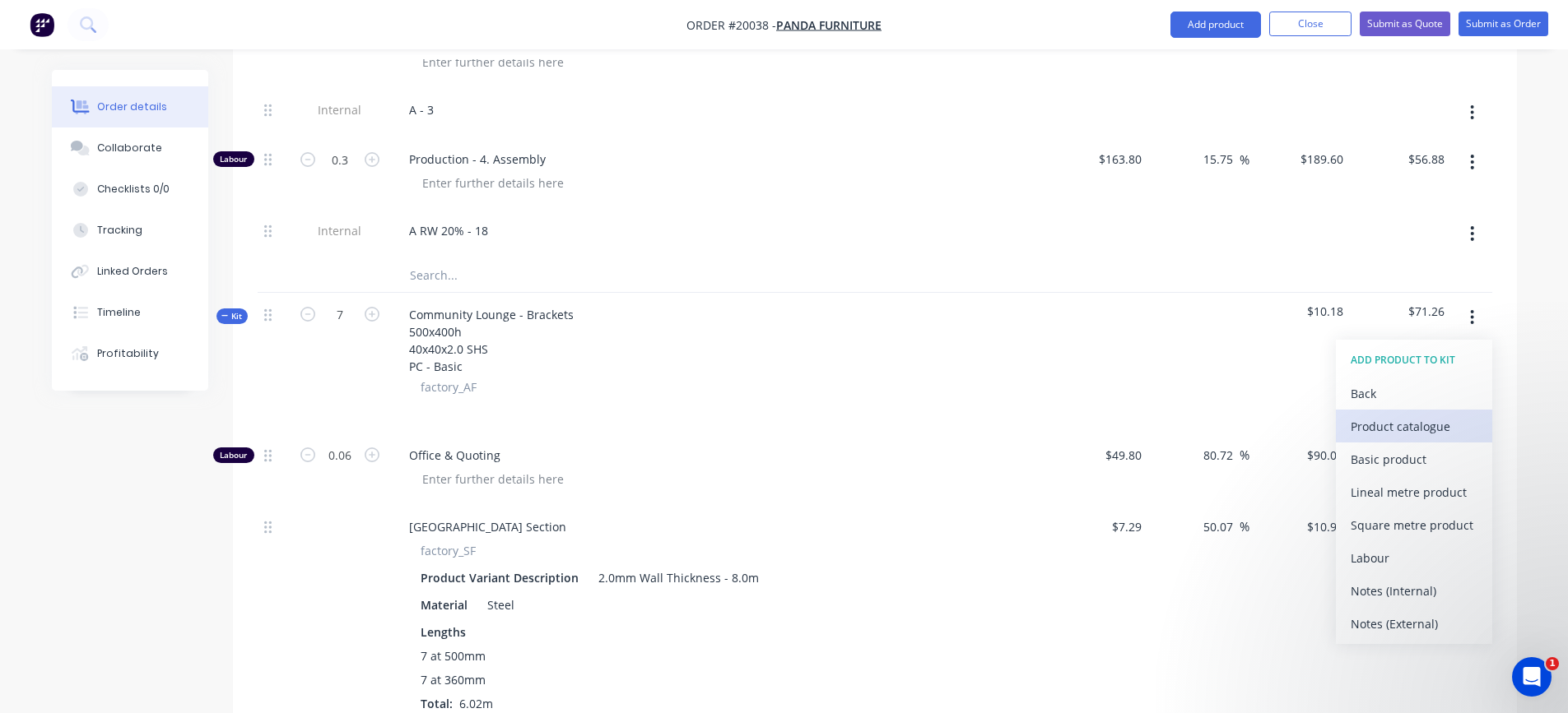
click at [1395, 428] on div "Product catalogue" at bounding box center [1414, 427] width 126 height 24
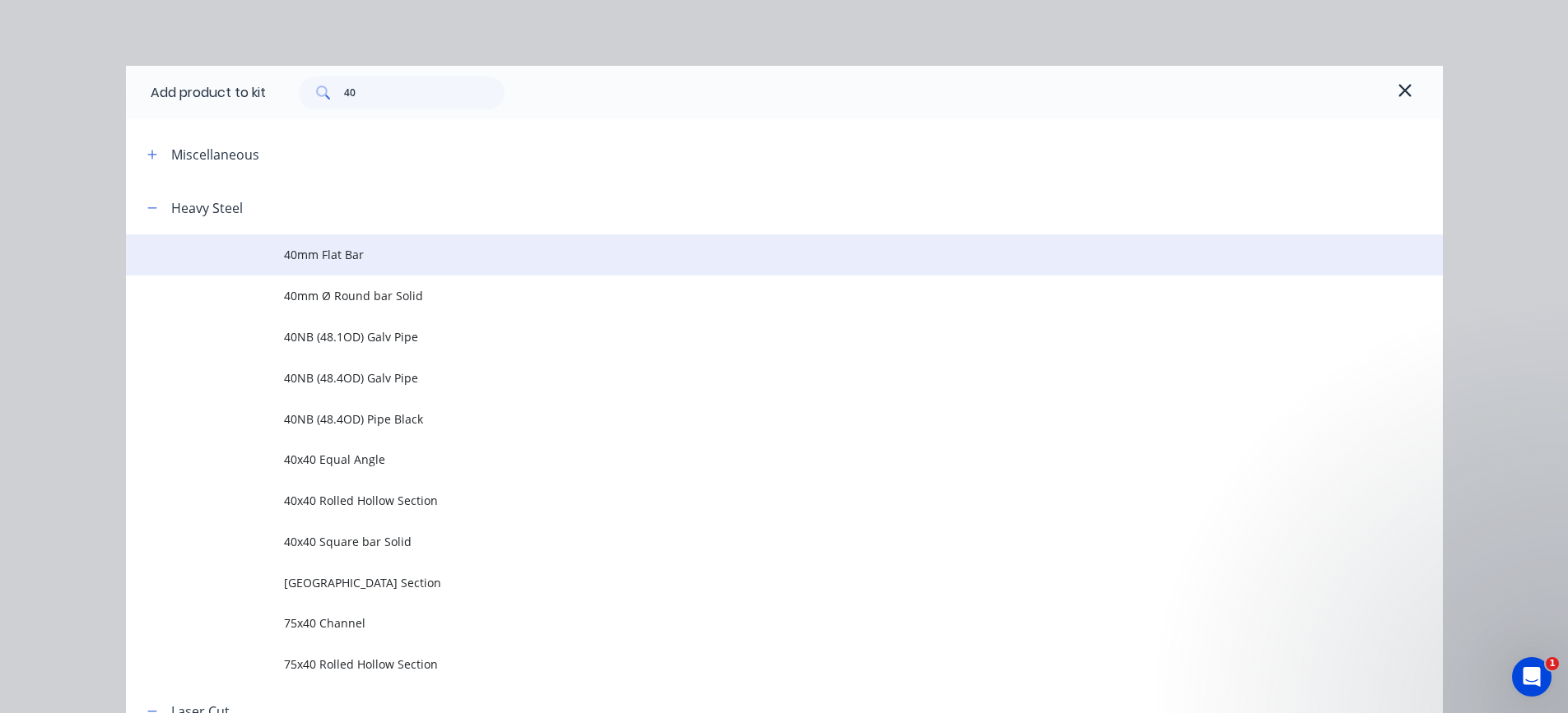
click at [329, 254] on span "40mm Flat Bar" at bounding box center [748, 254] width 927 height 18
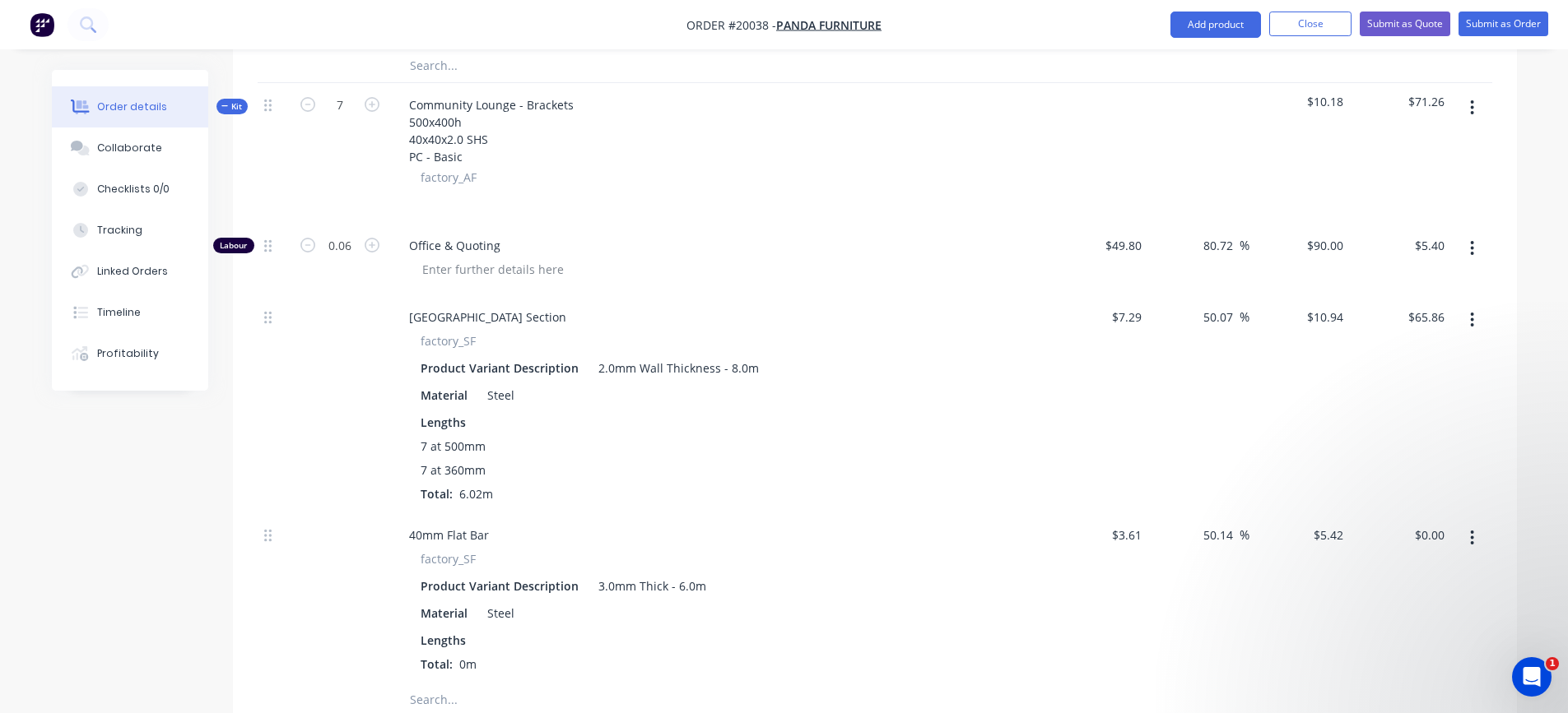
scroll to position [3738, 0]
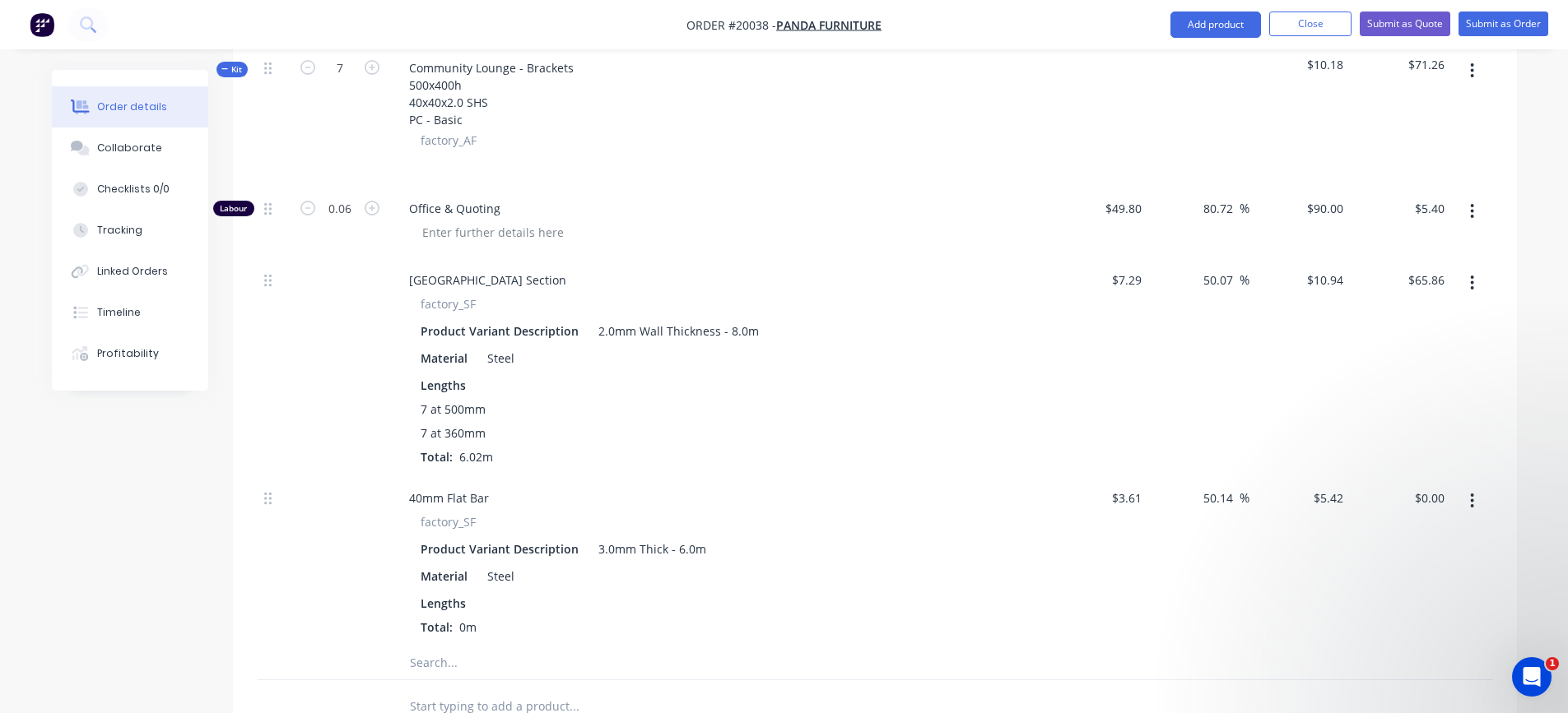
click at [468, 626] on span "0m" at bounding box center [467, 627] width 31 height 16
click at [307, 69] on icon "button" at bounding box center [308, 68] width 15 height 15
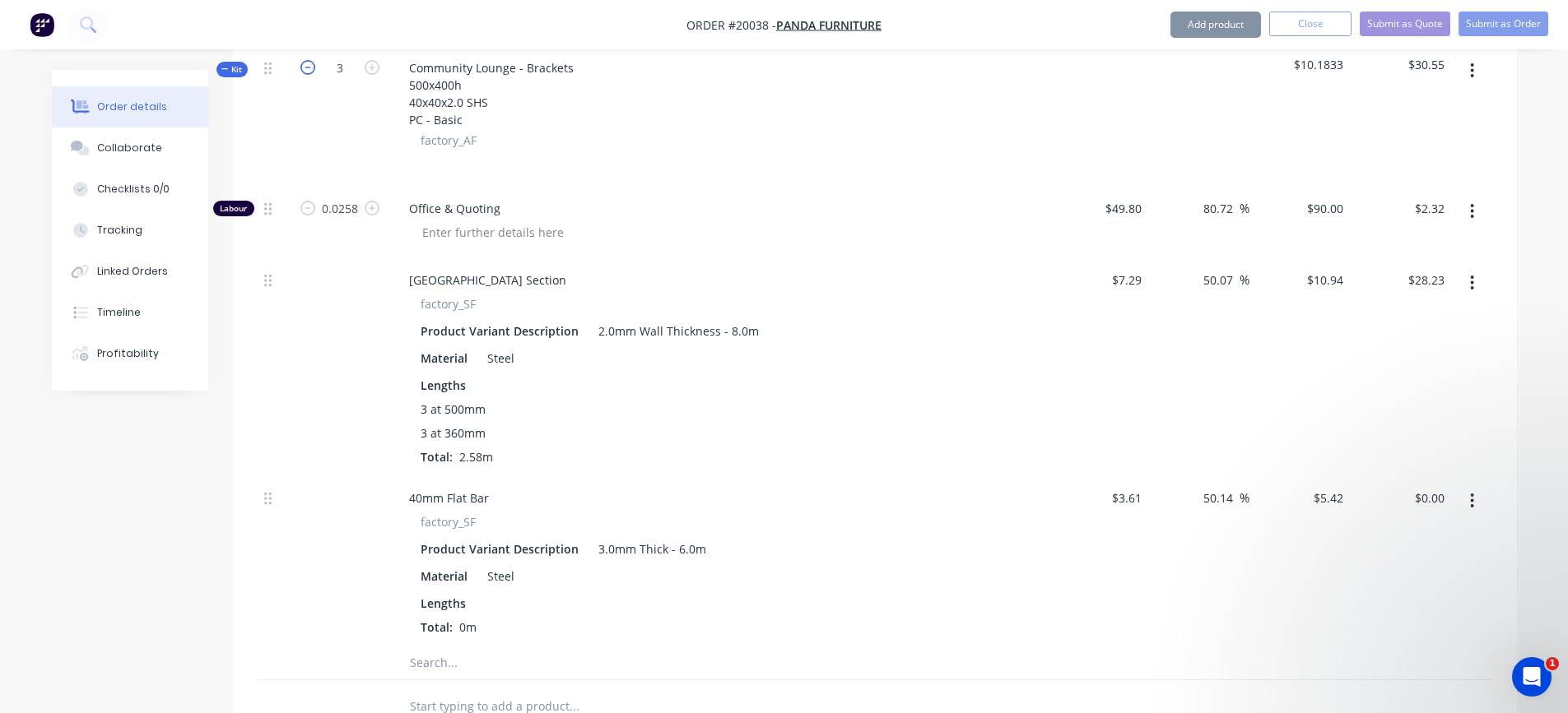
click at [307, 69] on icon "button" at bounding box center [308, 68] width 15 height 15
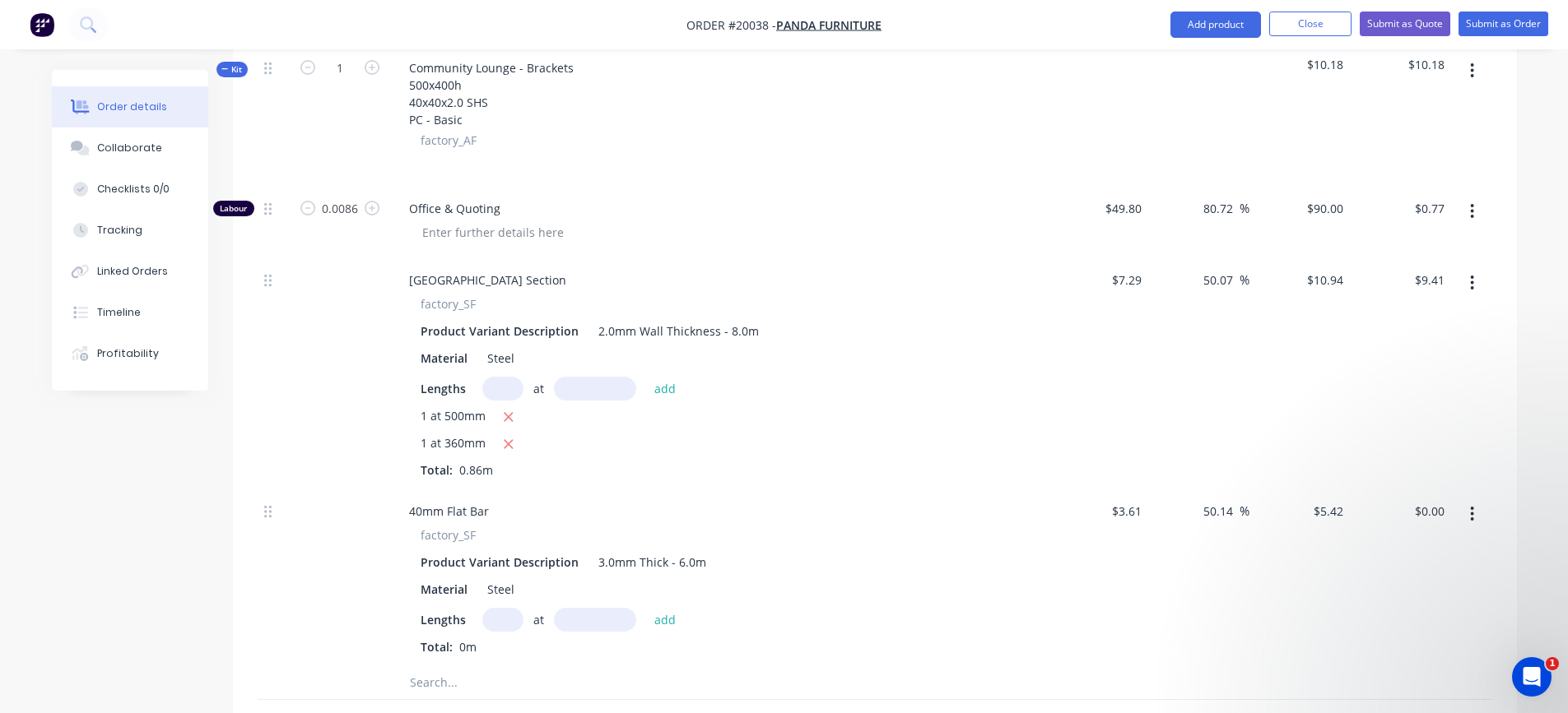
click at [503, 621] on input "text" at bounding box center [503, 620] width 41 height 24
click at [589, 621] on input "text" at bounding box center [595, 620] width 83 height 24
click at [667, 619] on button "add" at bounding box center [666, 620] width 39 height 22
click at [371, 68] on icon "button" at bounding box center [372, 68] width 15 height 15
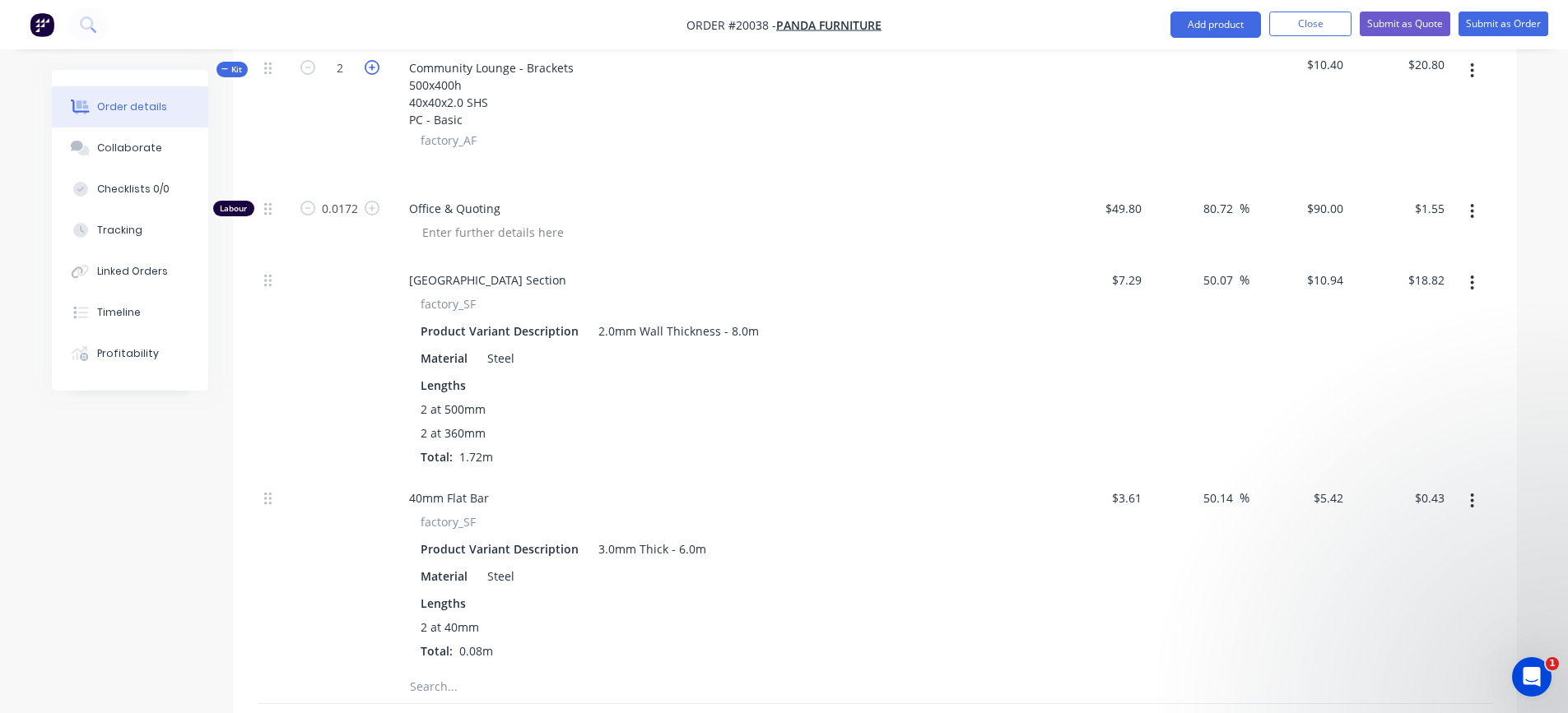
click at [371, 68] on icon "button" at bounding box center [372, 68] width 15 height 15
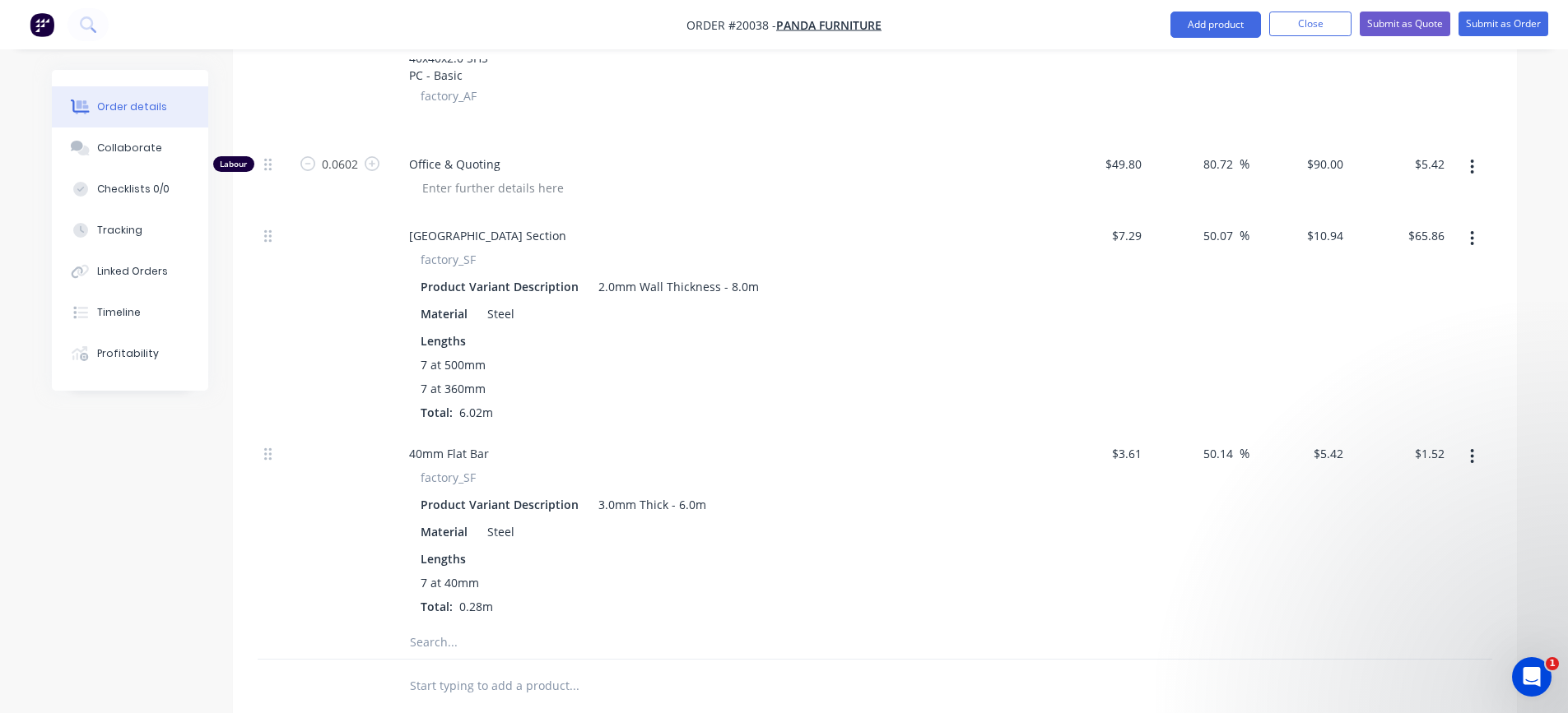
scroll to position [3819, 0]
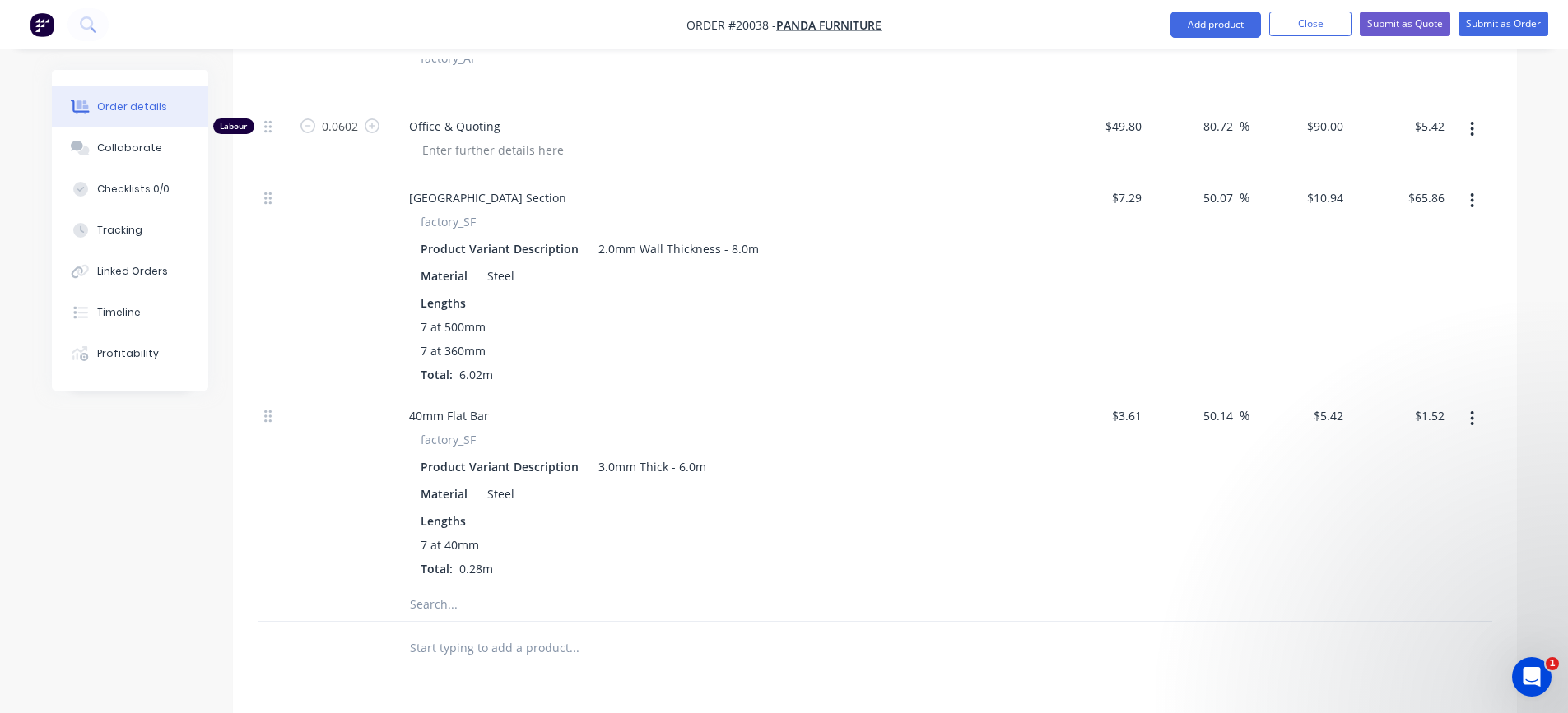
click at [429, 606] on input "text" at bounding box center [574, 604] width 330 height 32
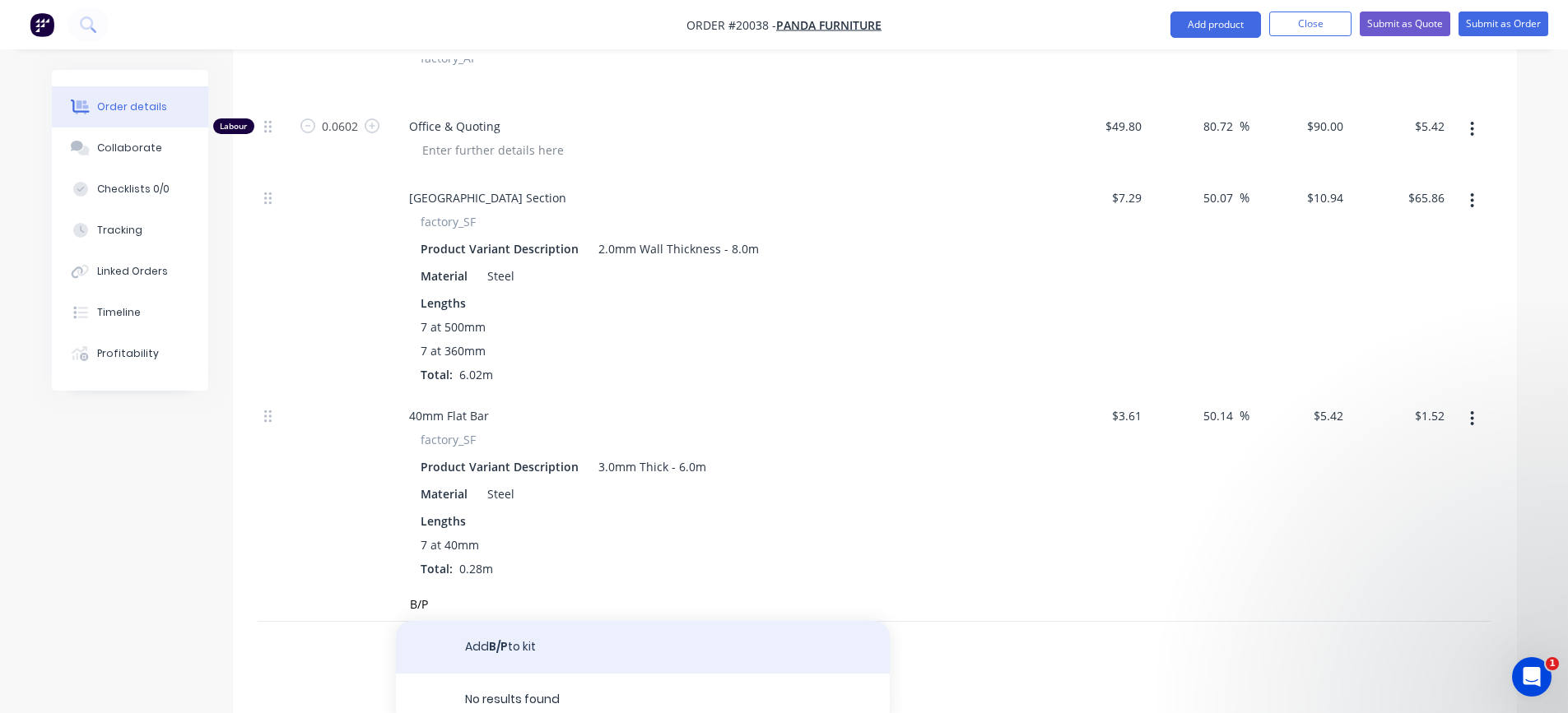
click at [494, 641] on button "Add B/P to kit" at bounding box center [643, 647] width 494 height 53
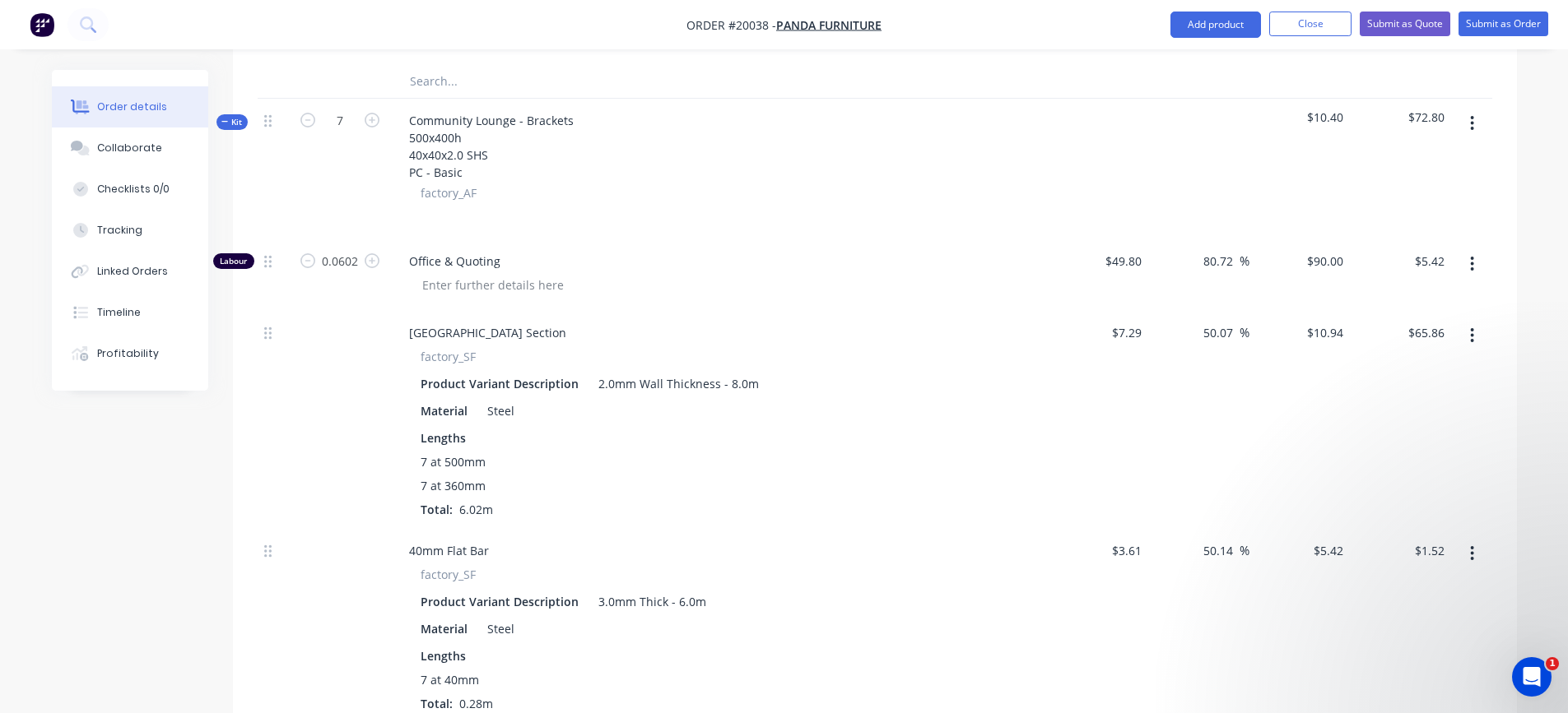
scroll to position [3655, 0]
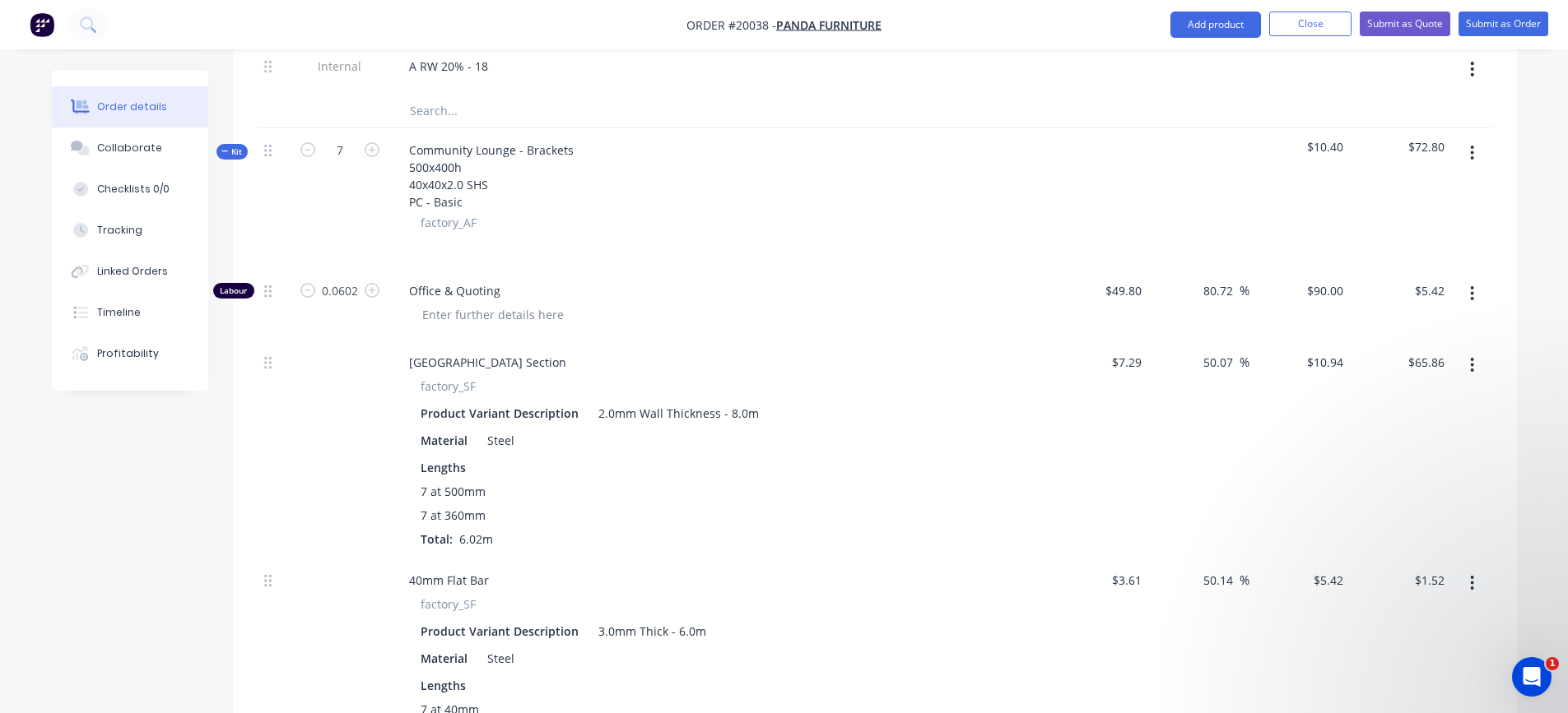
click at [1478, 155] on button "button" at bounding box center [1472, 153] width 39 height 30
click at [1420, 198] on div "Add product to kit" at bounding box center [1414, 197] width 126 height 24
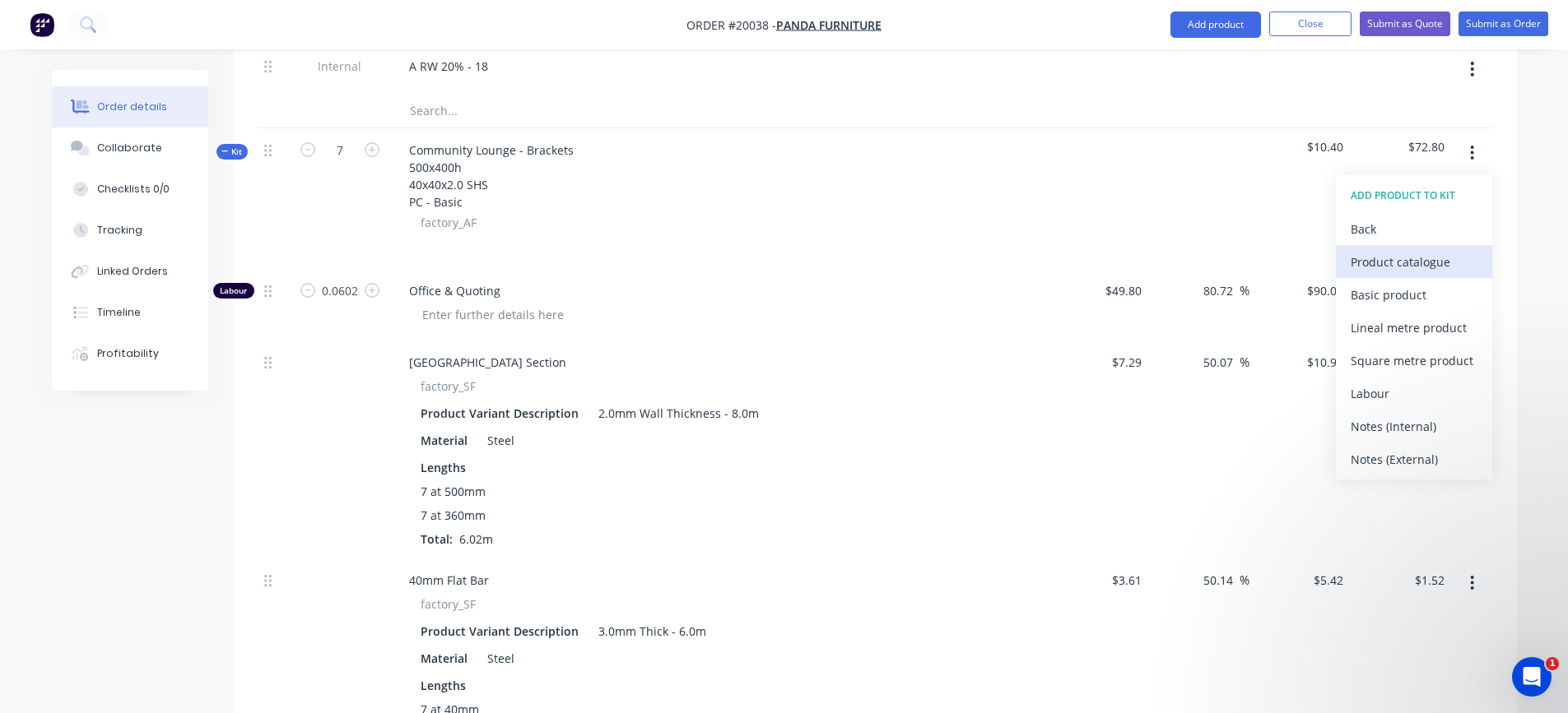
click at [1400, 265] on div "Product catalogue" at bounding box center [1414, 262] width 126 height 24
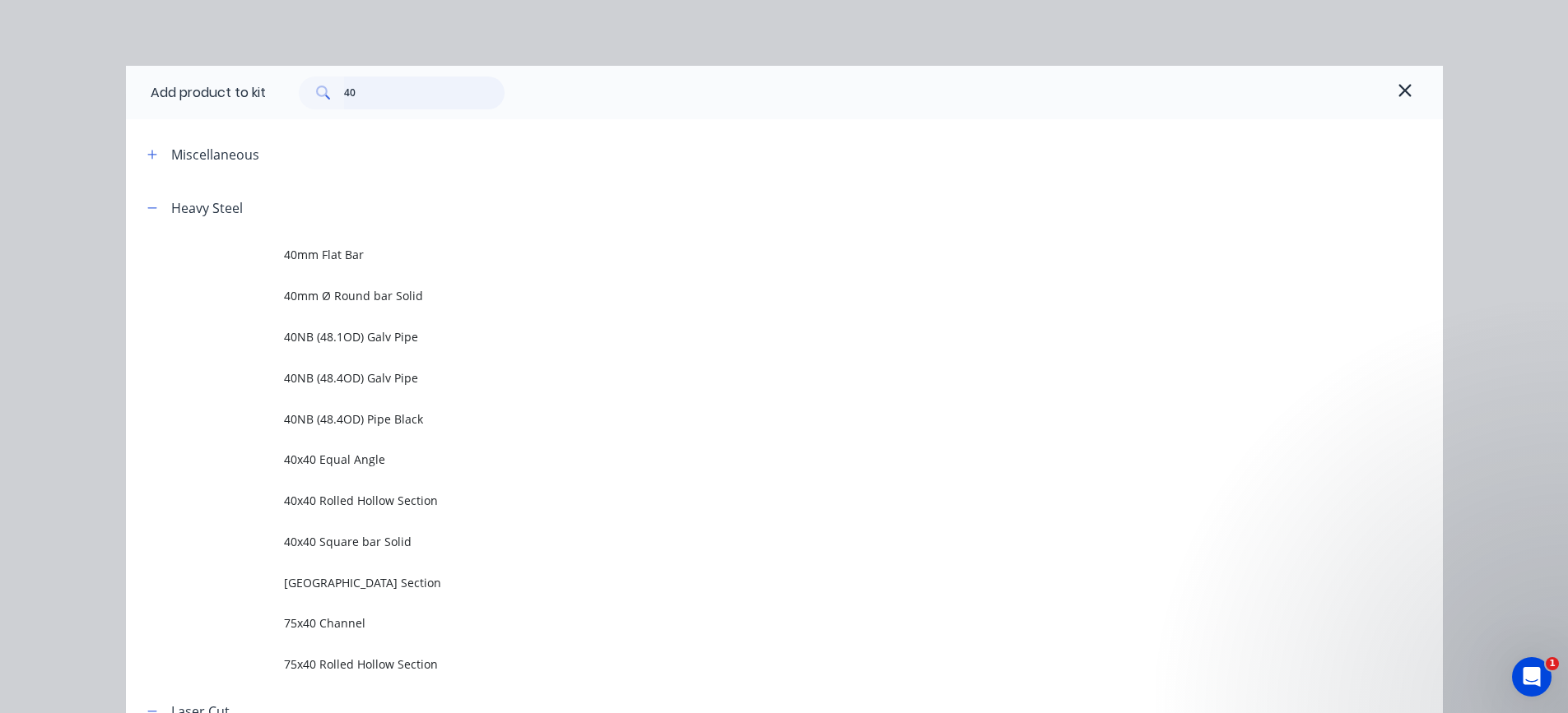
click at [387, 91] on input "40" at bounding box center [424, 92] width 161 height 32
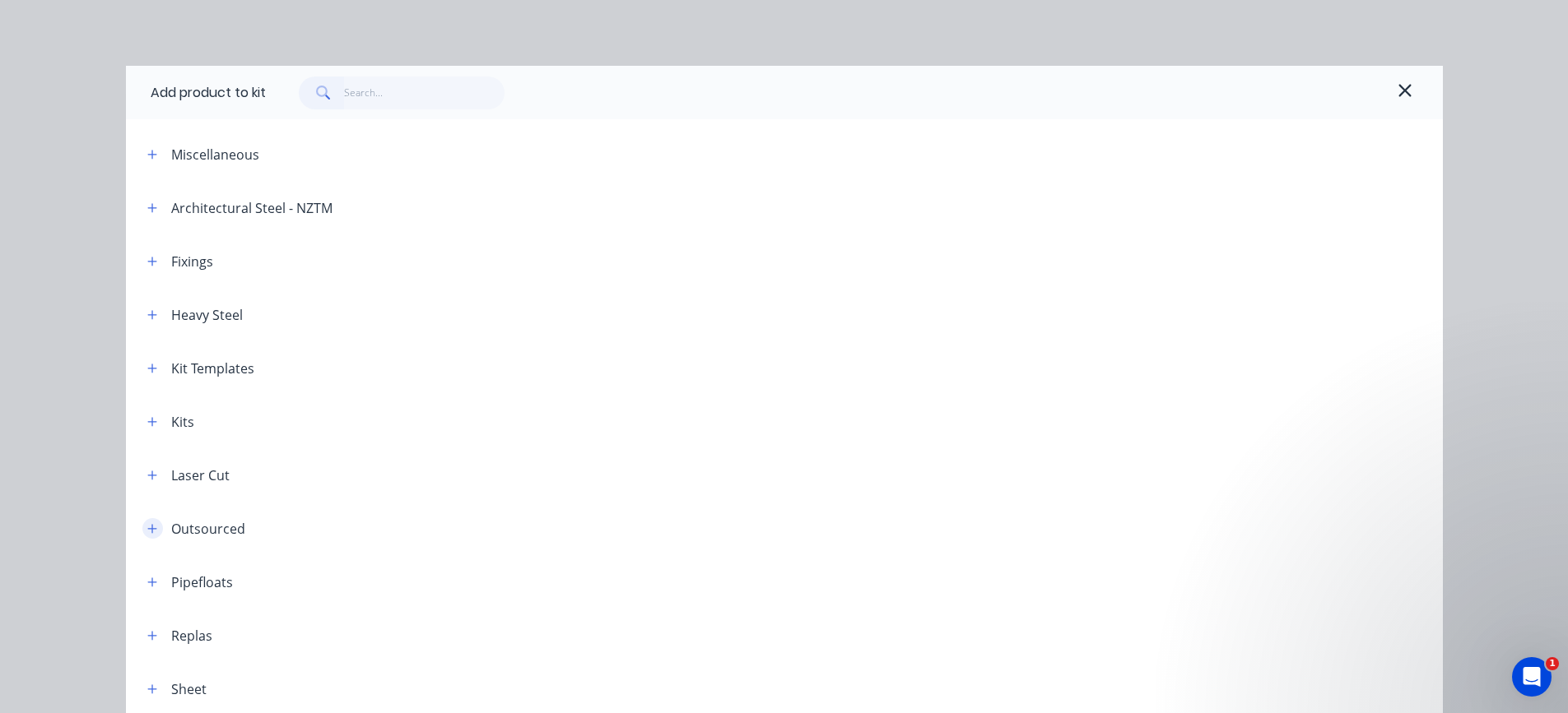
click at [148, 526] on icon "button" at bounding box center [152, 529] width 10 height 11
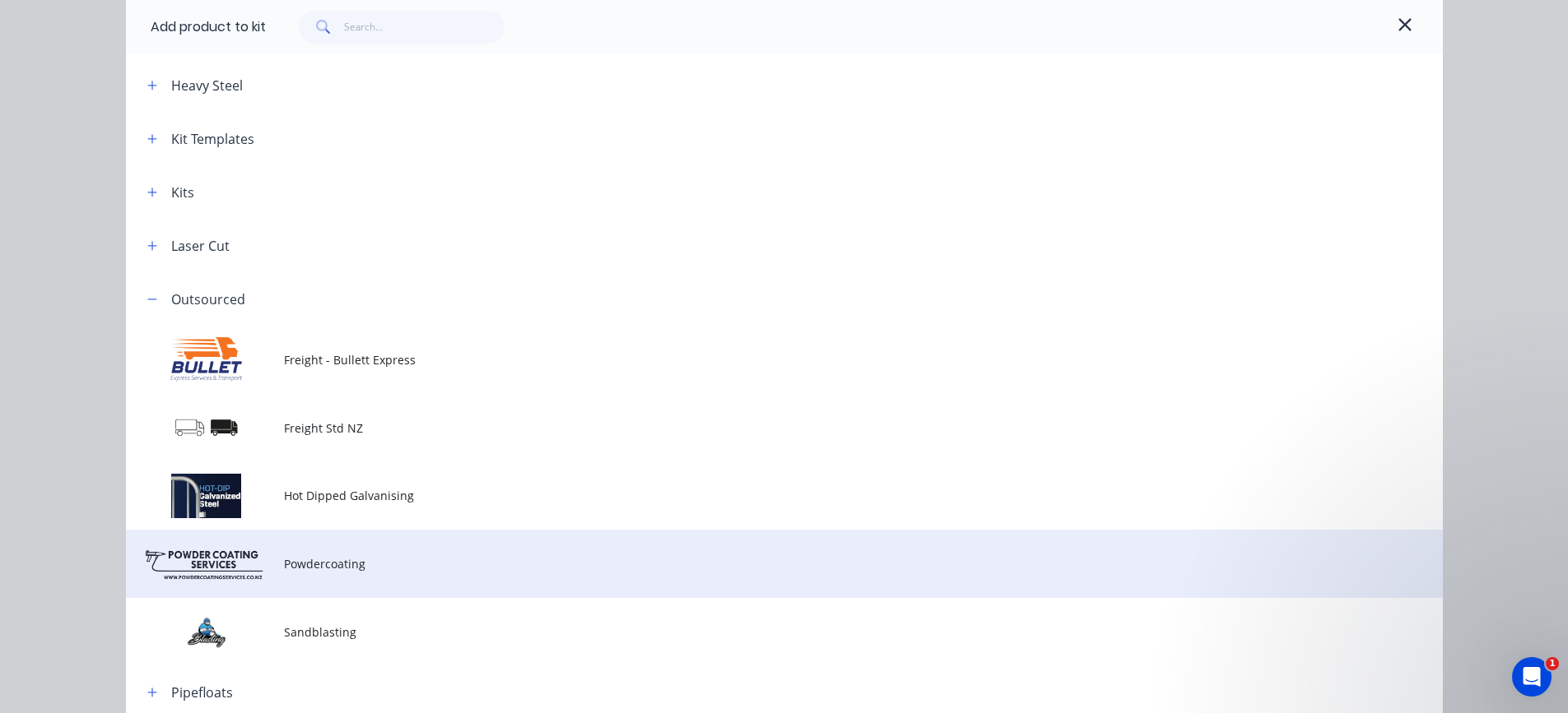
scroll to position [247, 0]
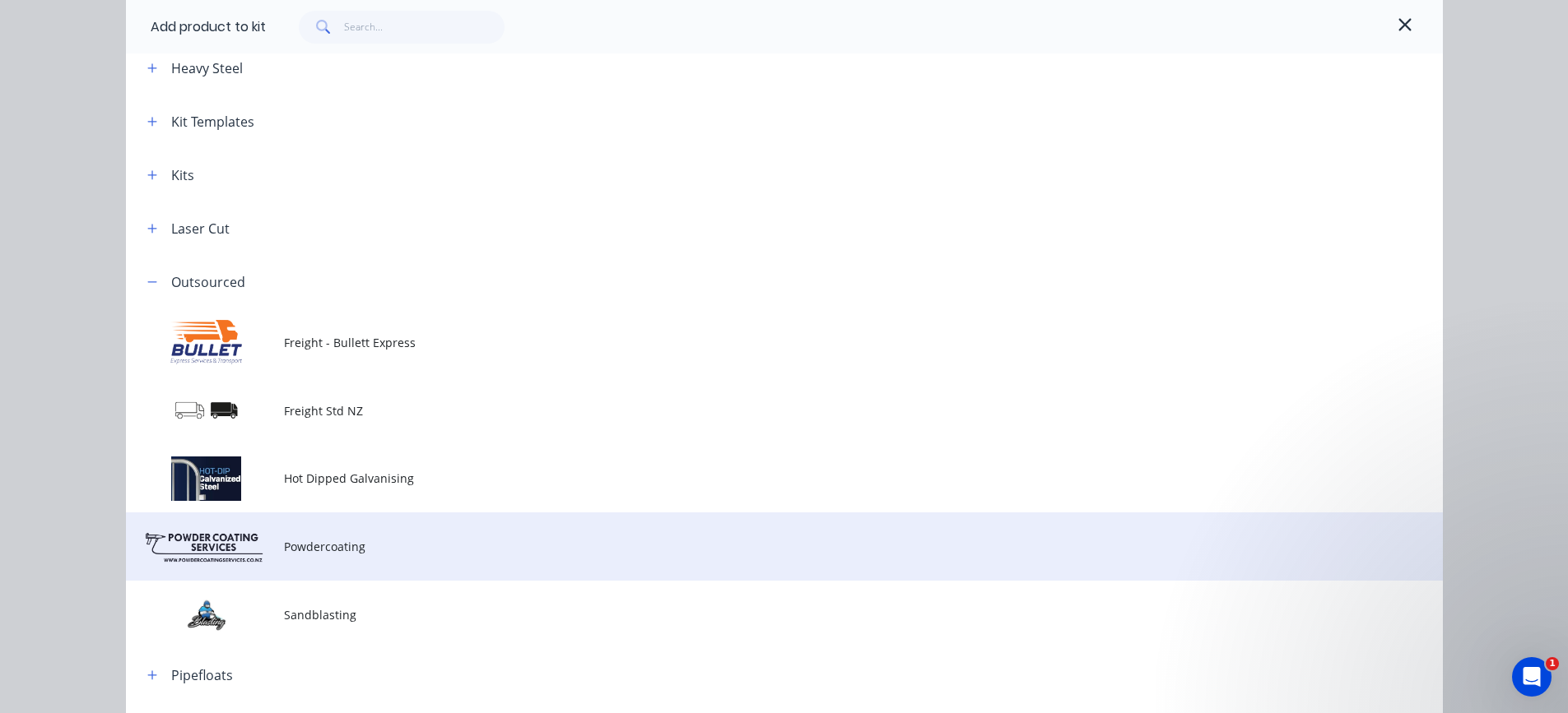
click at [209, 543] on td at bounding box center [205, 547] width 158 height 69
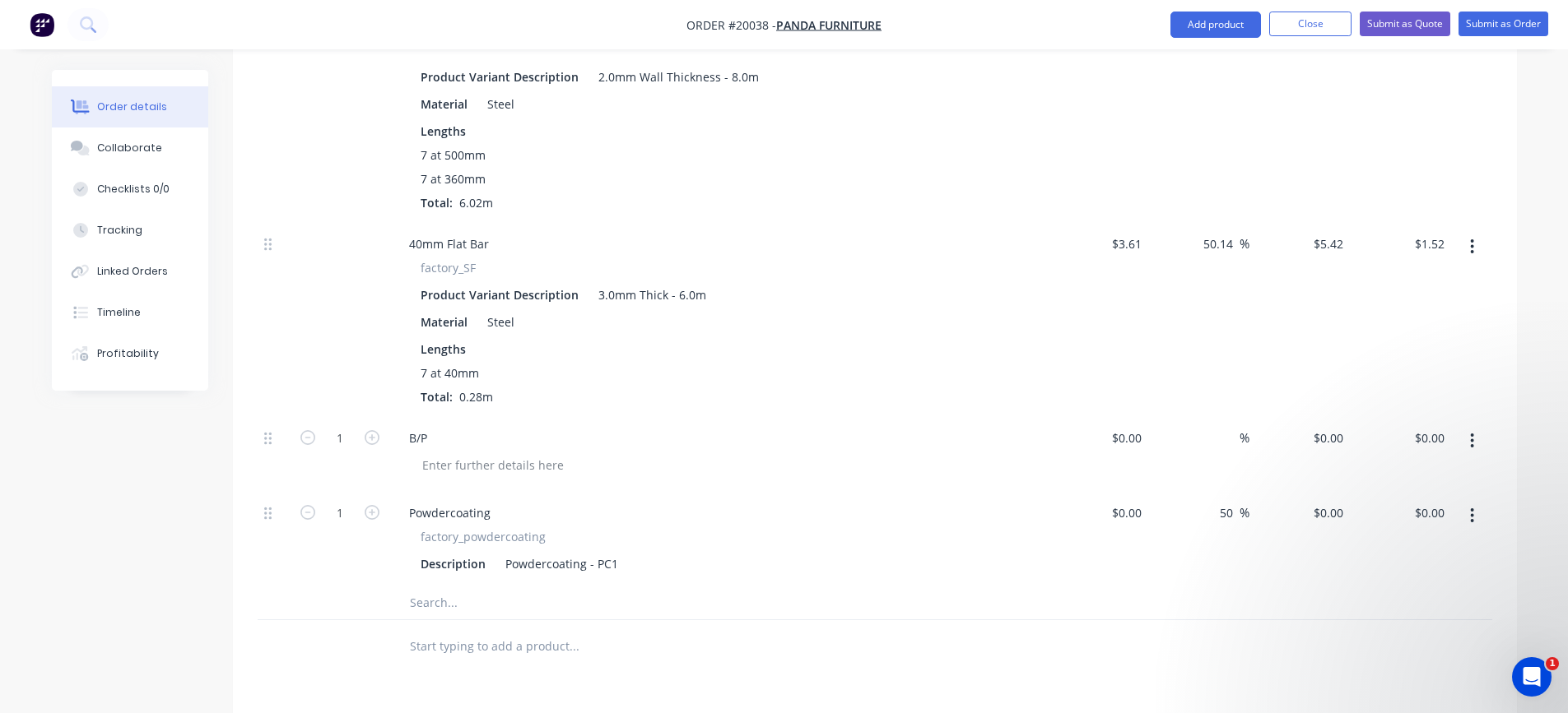
scroll to position [4149, 0]
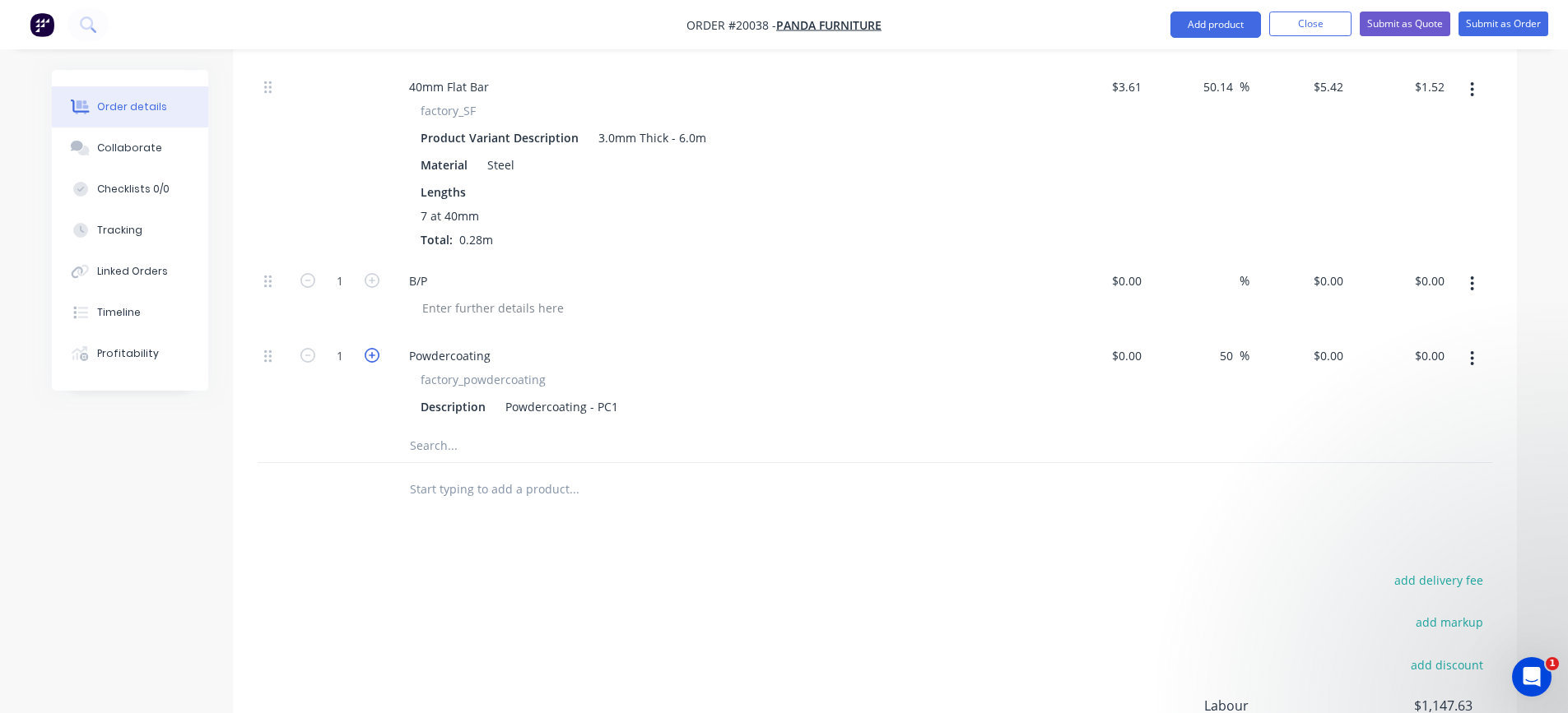
click at [374, 356] on icon "button" at bounding box center [372, 356] width 15 height 15
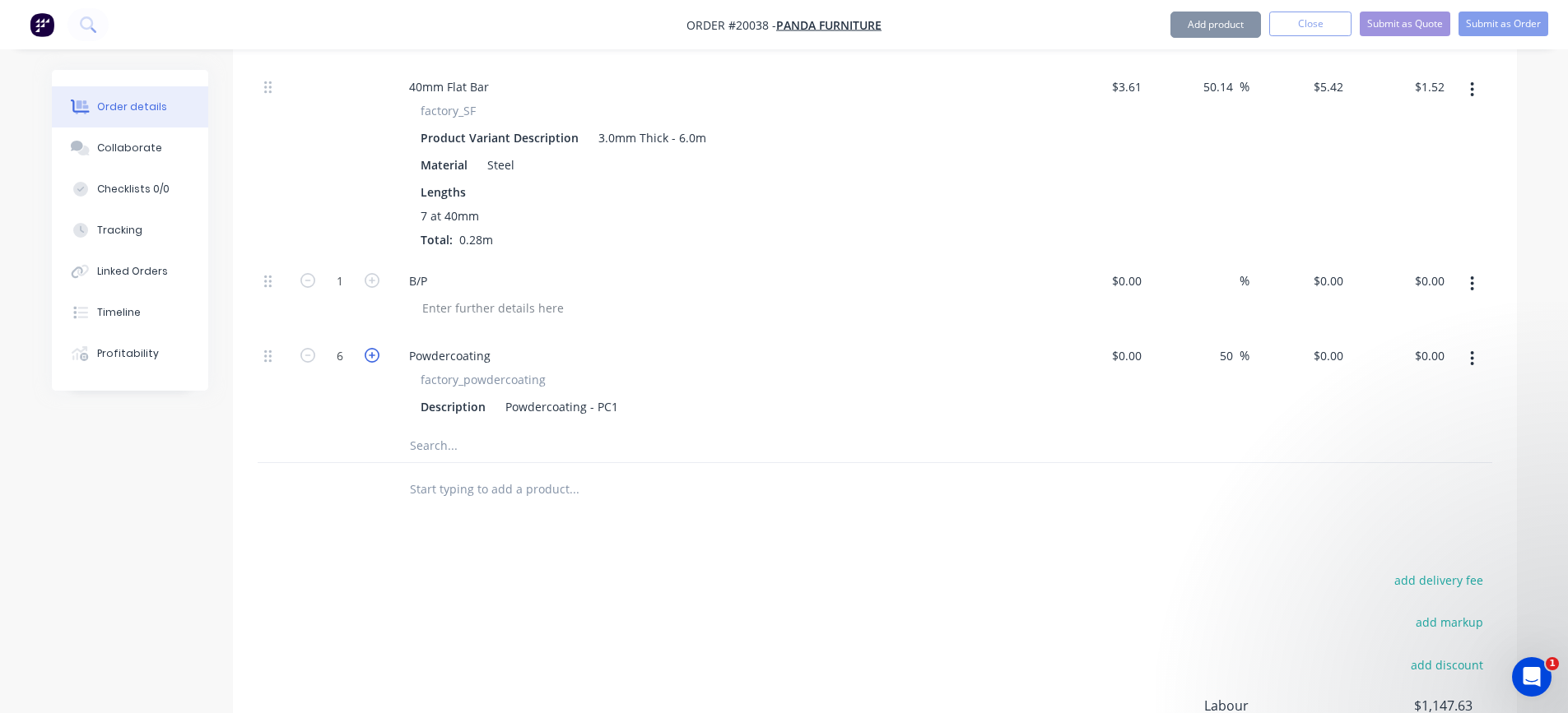
click at [374, 355] on icon "button" at bounding box center [372, 356] width 15 height 15
click at [1129, 357] on div at bounding box center [1135, 356] width 25 height 24
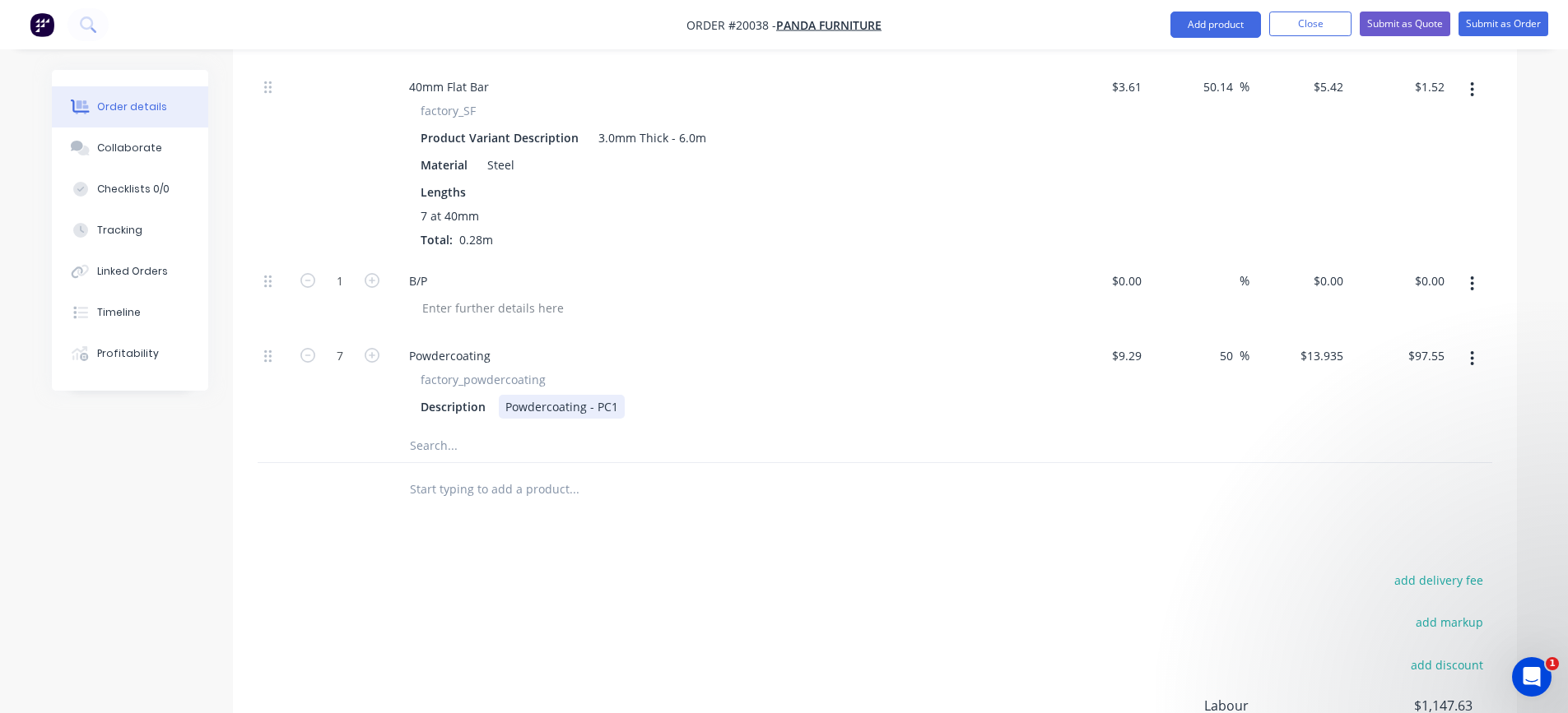
click at [1000, 390] on div "factory_powdercoating Description Powdercoating - PC1" at bounding box center [718, 395] width 646 height 47
click at [1228, 357] on input "50" at bounding box center [1229, 356] width 21 height 24
click at [1175, 413] on div "30 30 %" at bounding box center [1198, 382] width 101 height 96
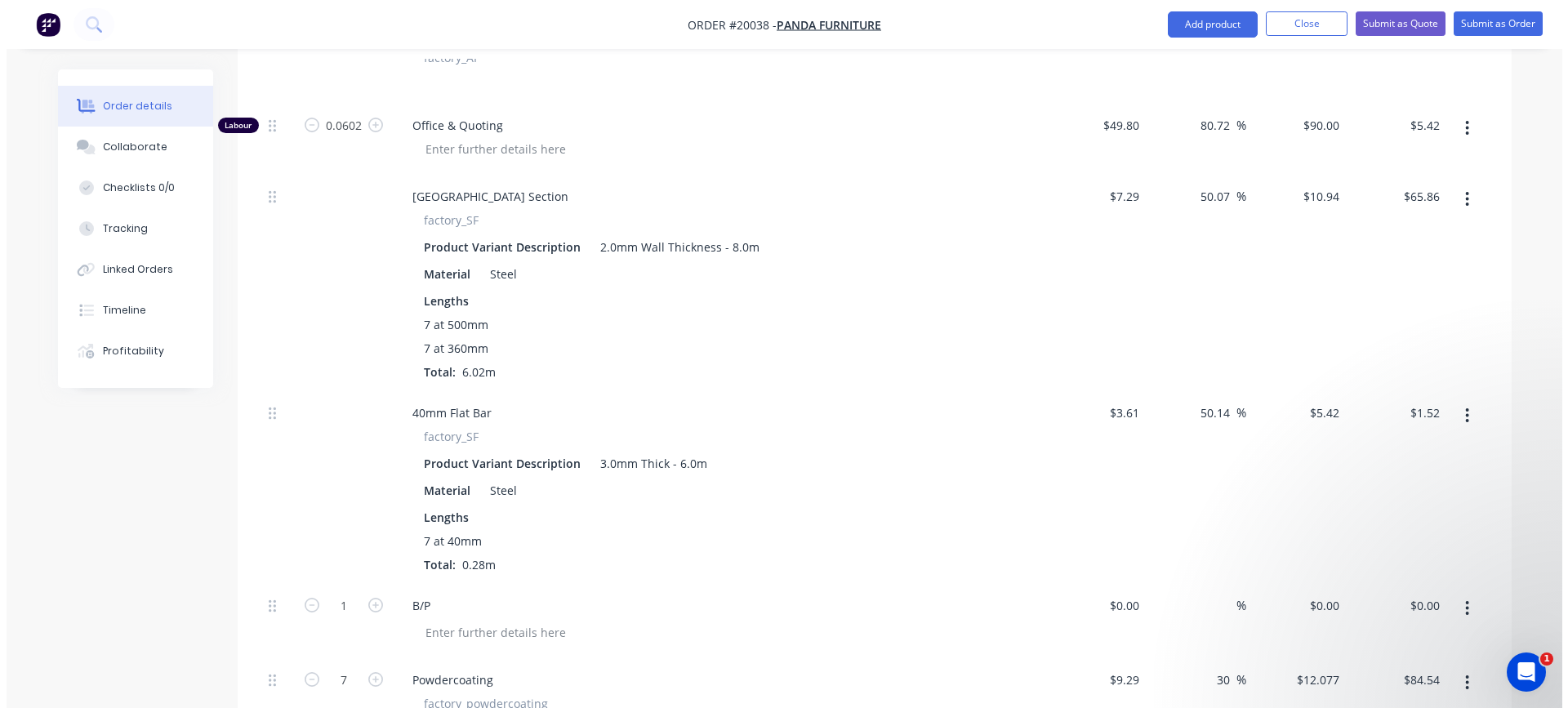
scroll to position [3629, 0]
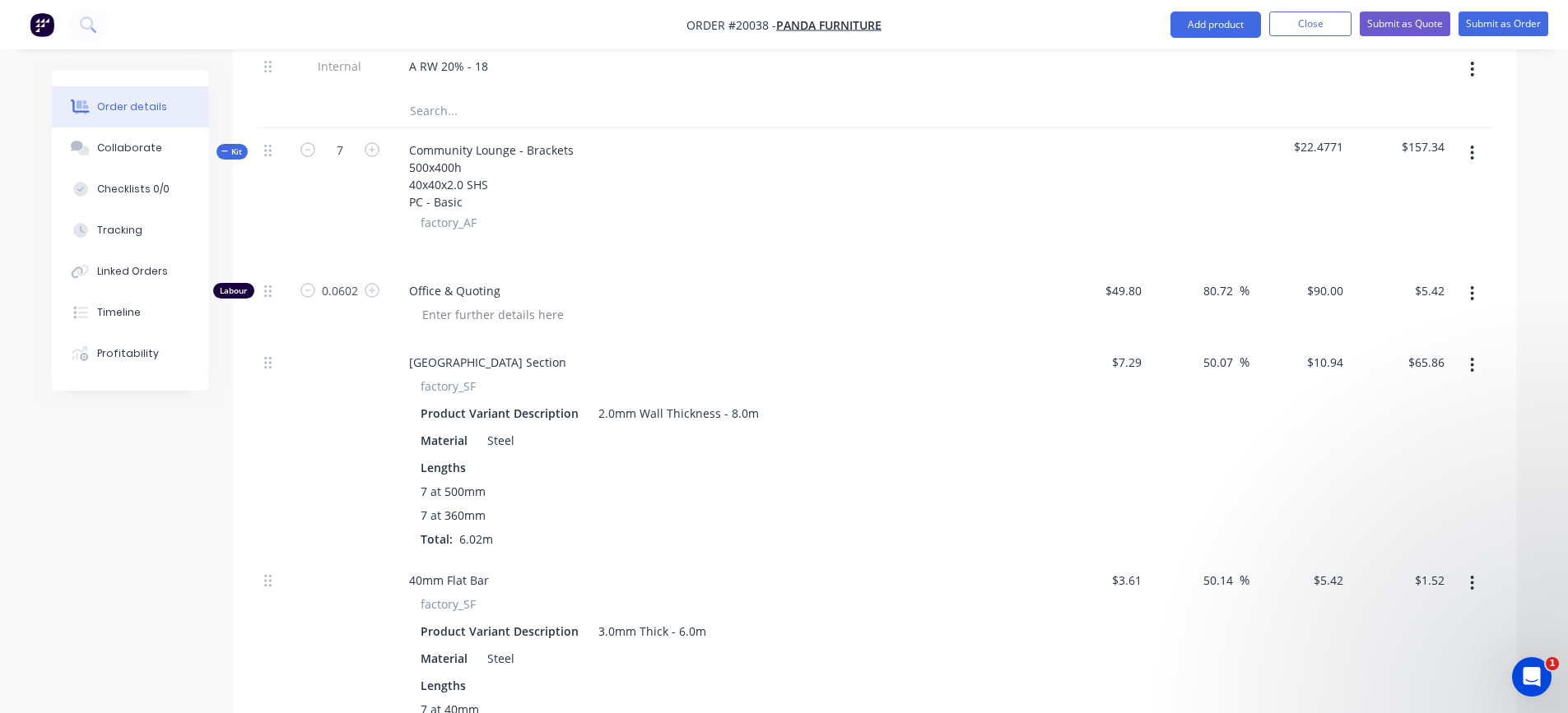
click at [1474, 156] on icon "button" at bounding box center [1472, 152] width 4 height 18
click at [1391, 193] on div "Add product to kit" at bounding box center [1414, 197] width 126 height 24
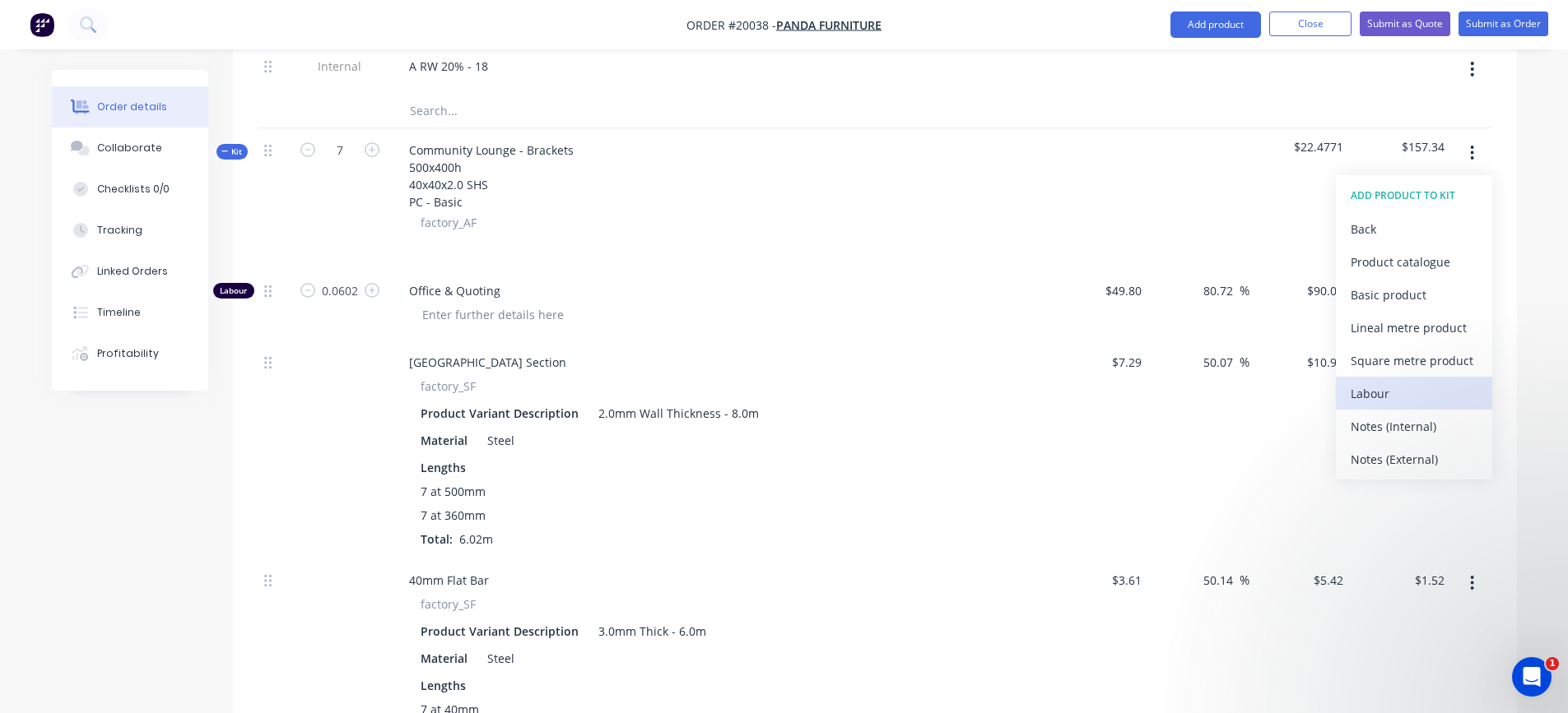
click at [1382, 390] on div "Labour" at bounding box center [1414, 394] width 126 height 24
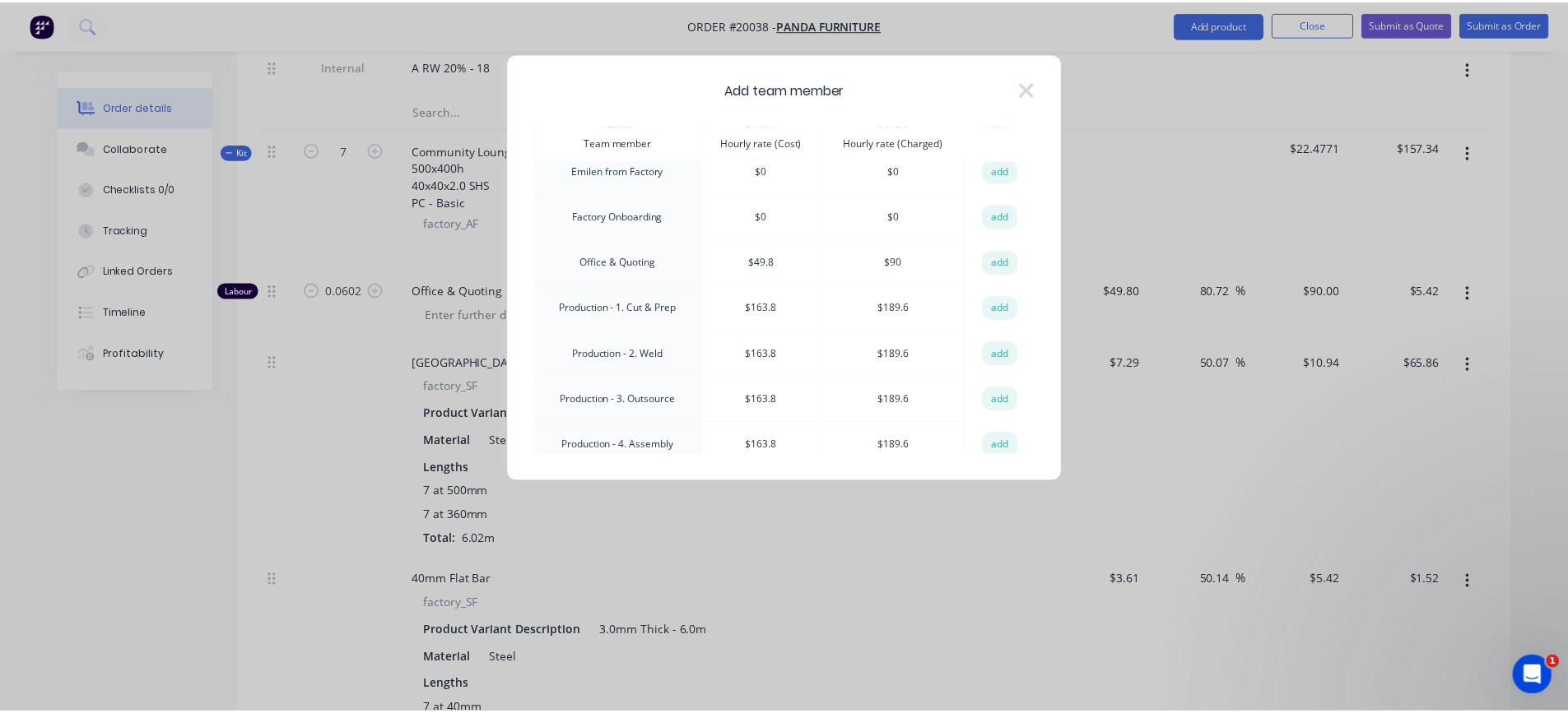
scroll to position [247, 0]
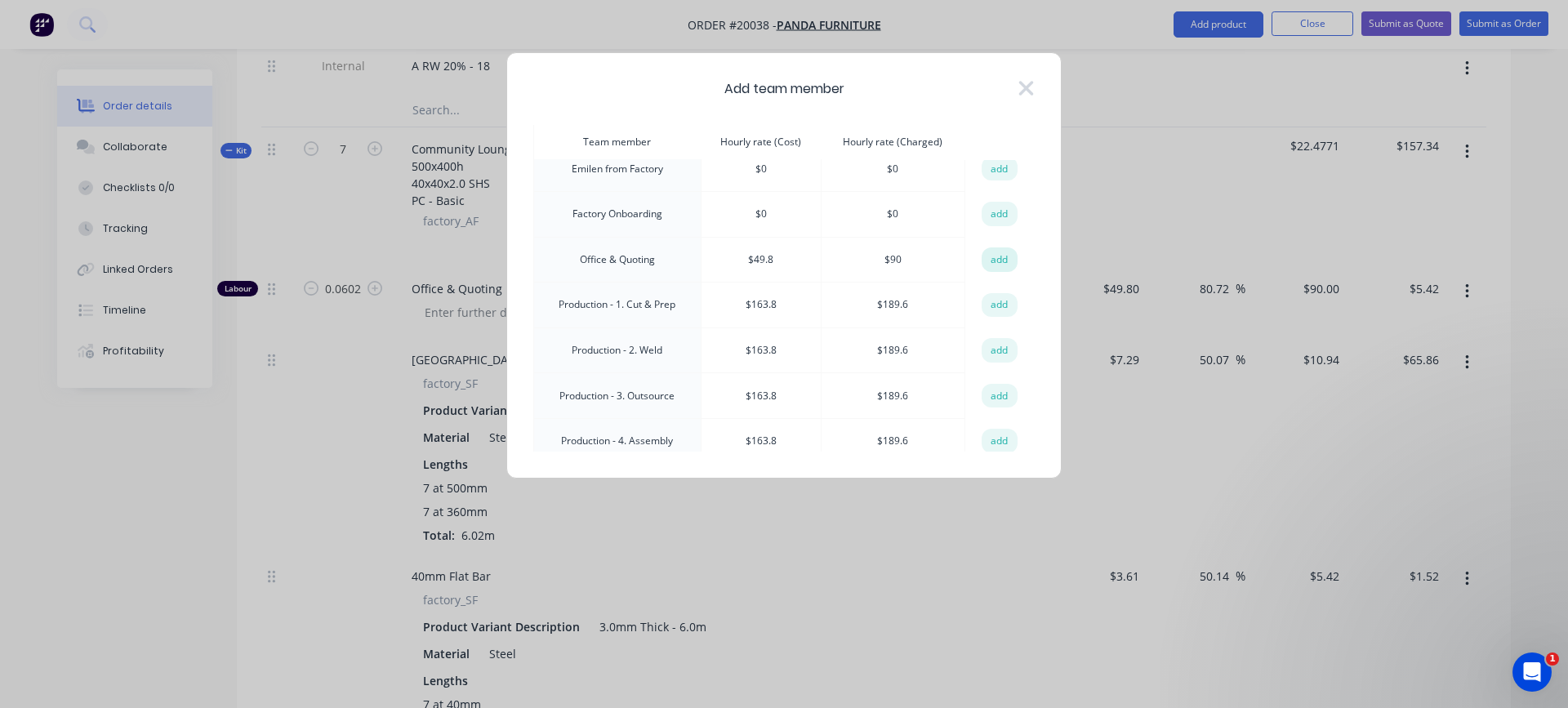
click at [995, 253] on button "add" at bounding box center [999, 260] width 36 height 25
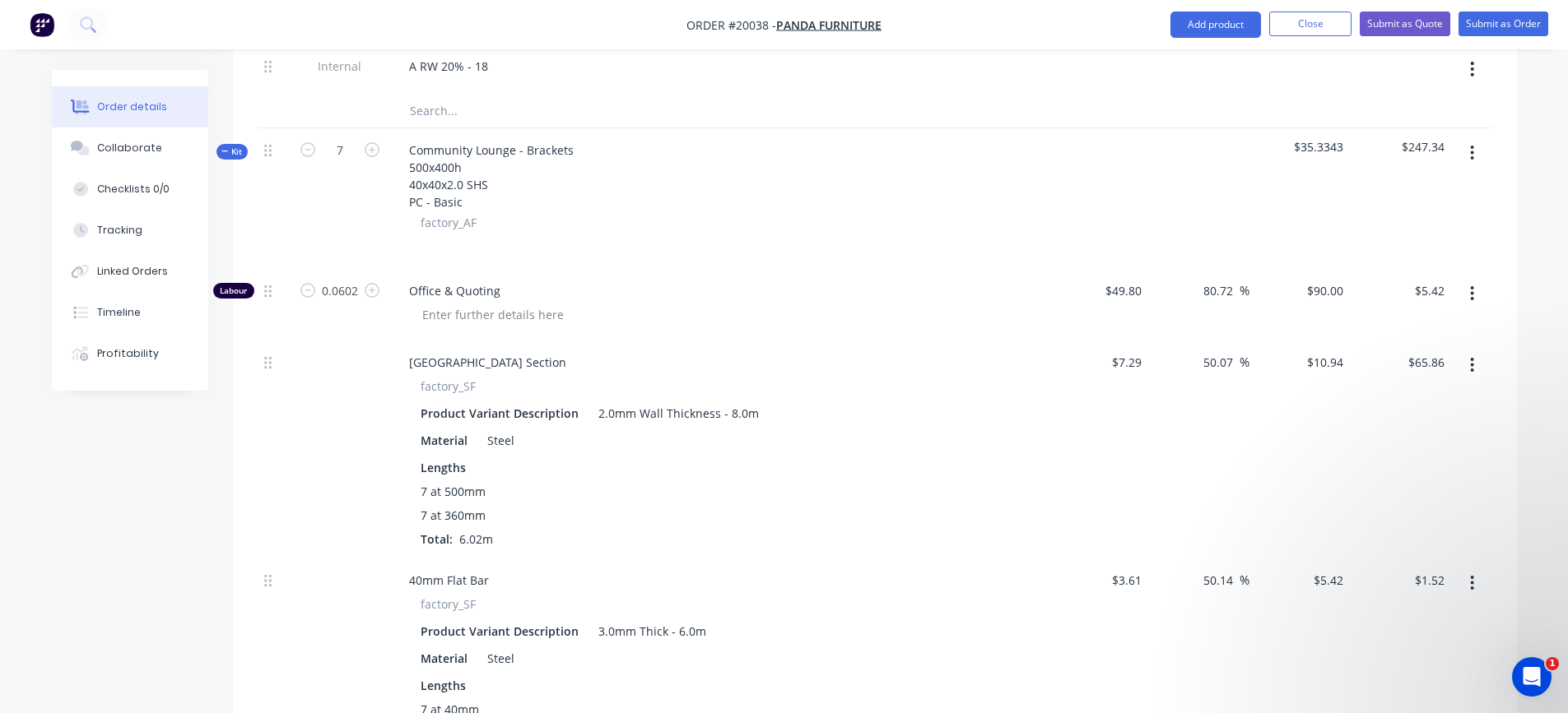
click at [1472, 157] on icon "button" at bounding box center [1473, 153] width 4 height 15
click at [1445, 192] on div "Add product to kit" at bounding box center [1414, 197] width 126 height 24
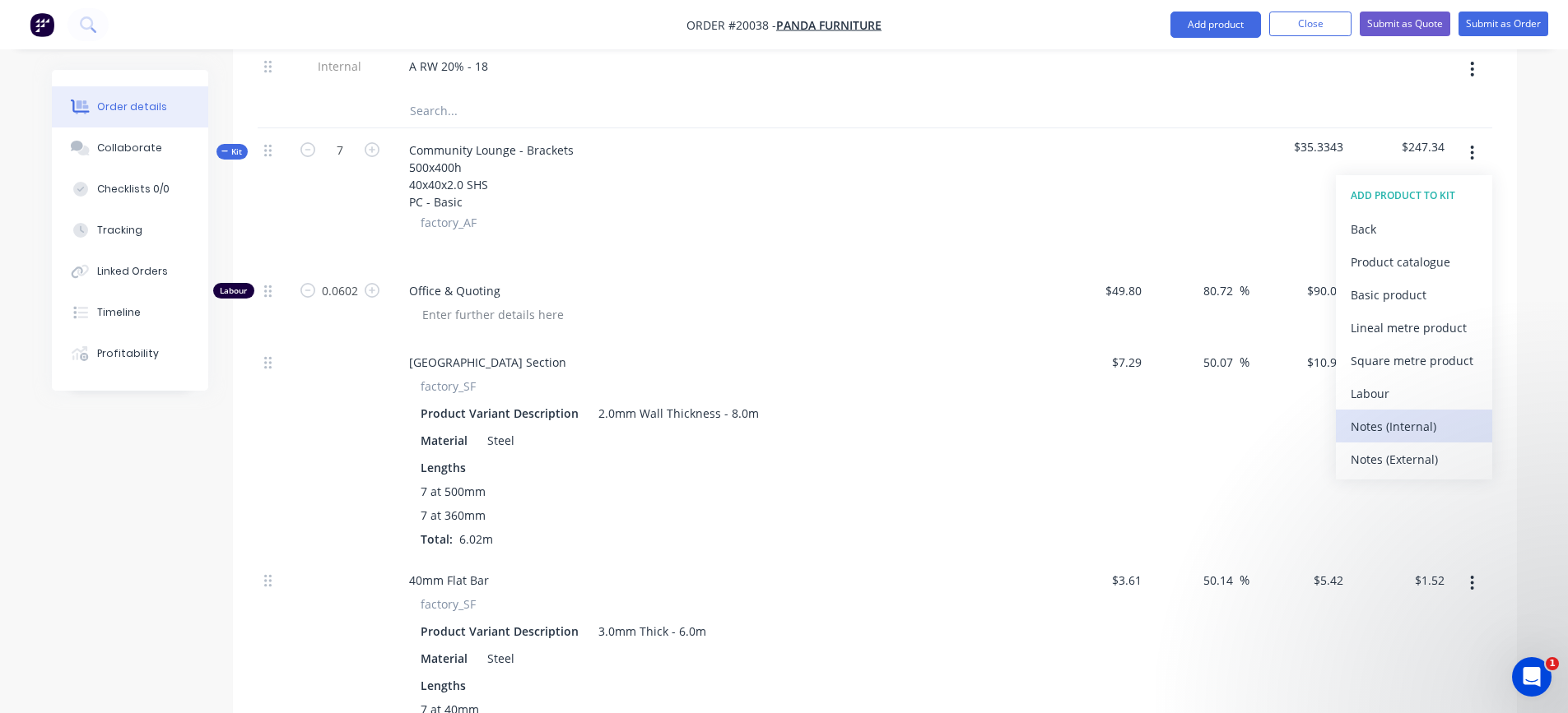
click at [1384, 430] on div "Notes (Internal)" at bounding box center [1414, 427] width 126 height 24
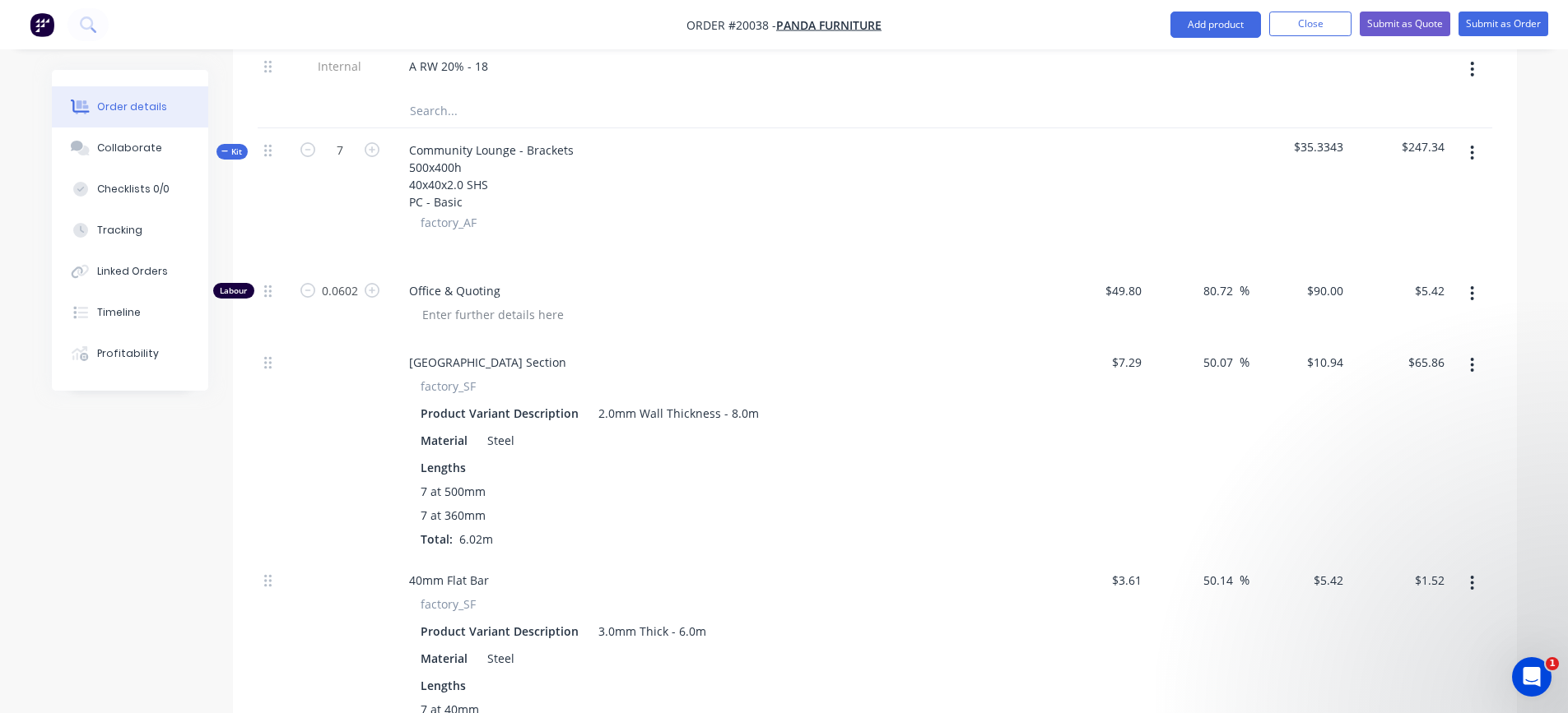
click at [1472, 151] on icon "button" at bounding box center [1473, 153] width 4 height 15
click at [1431, 196] on div "Add product to kit" at bounding box center [1414, 197] width 126 height 24
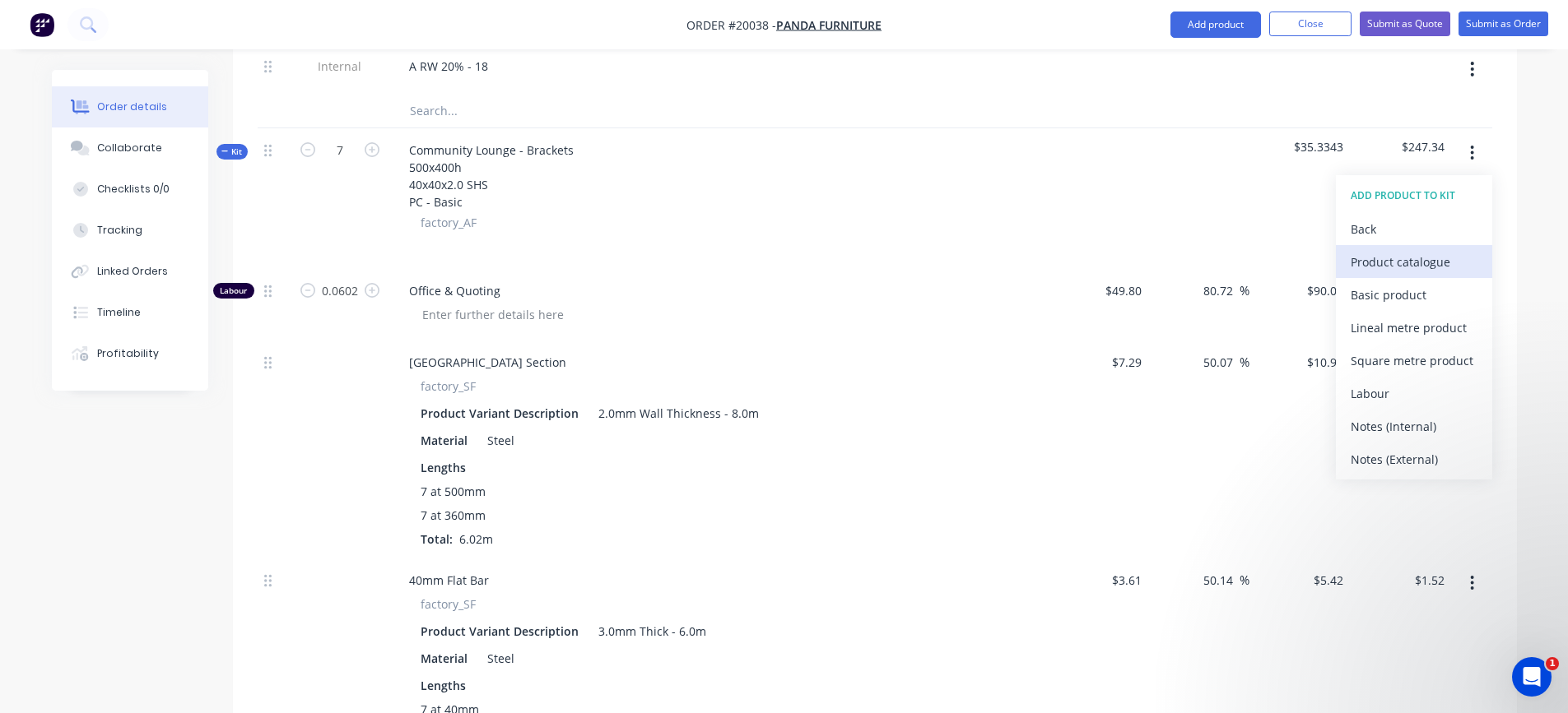
click at [1405, 265] on div "Product catalogue" at bounding box center [1414, 262] width 126 height 24
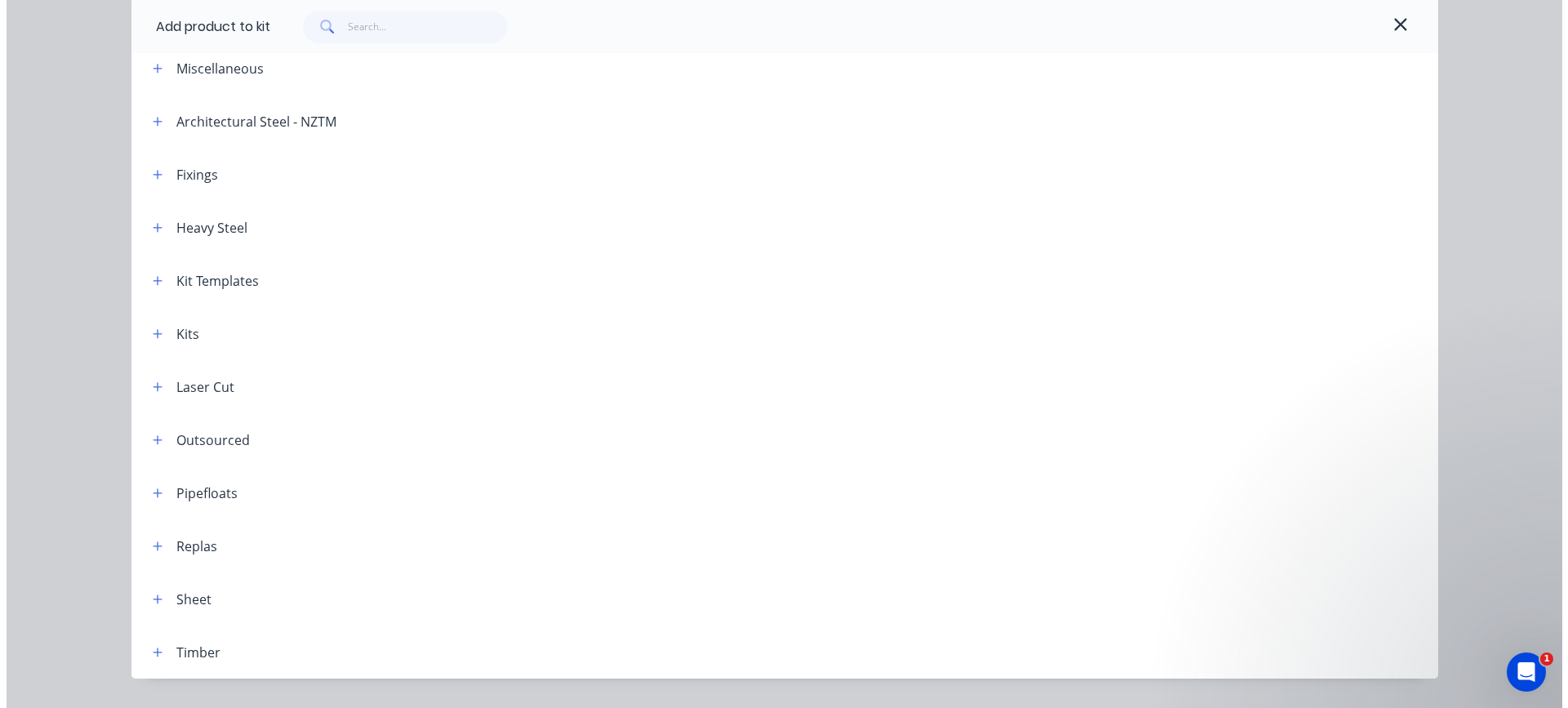
scroll to position [0, 0]
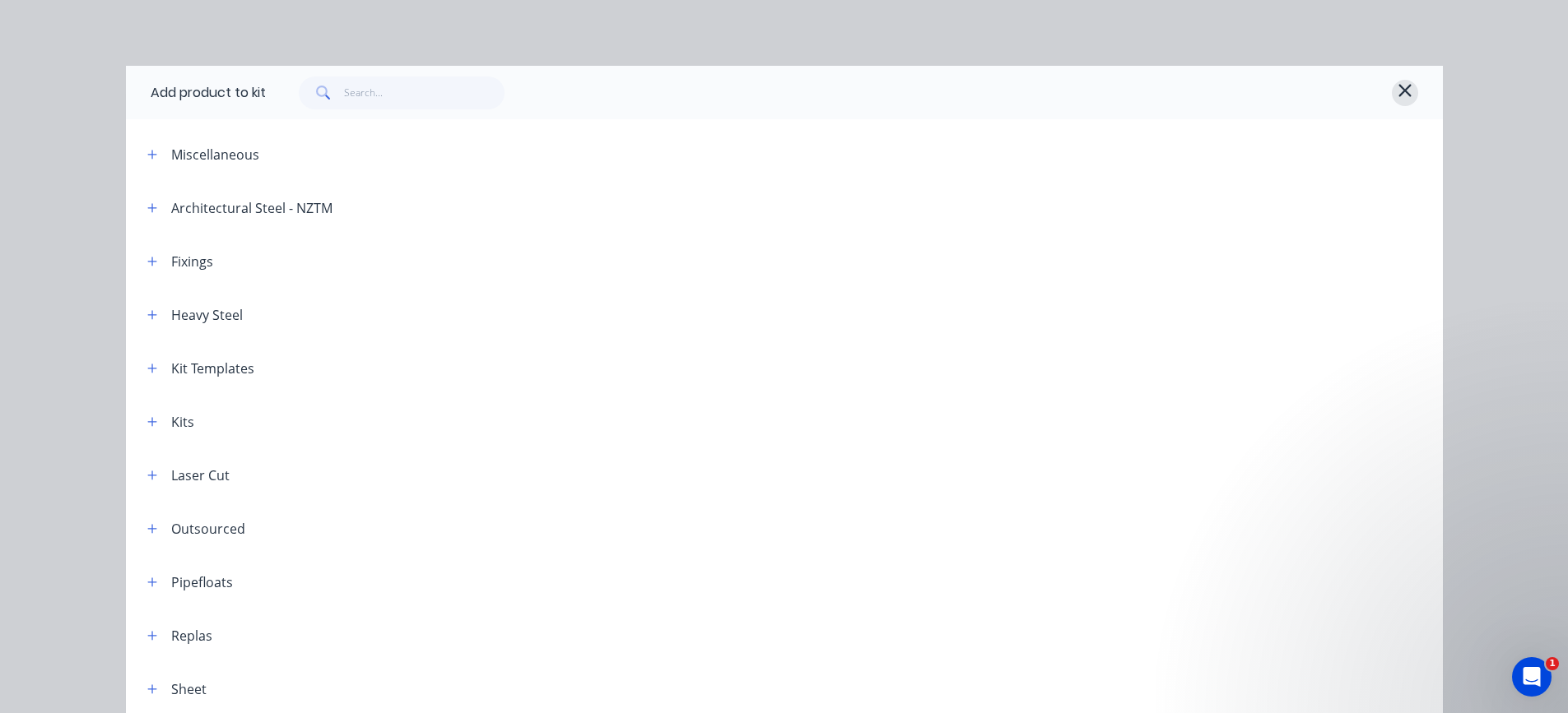
click at [1402, 90] on icon "button" at bounding box center [1405, 90] width 15 height 19
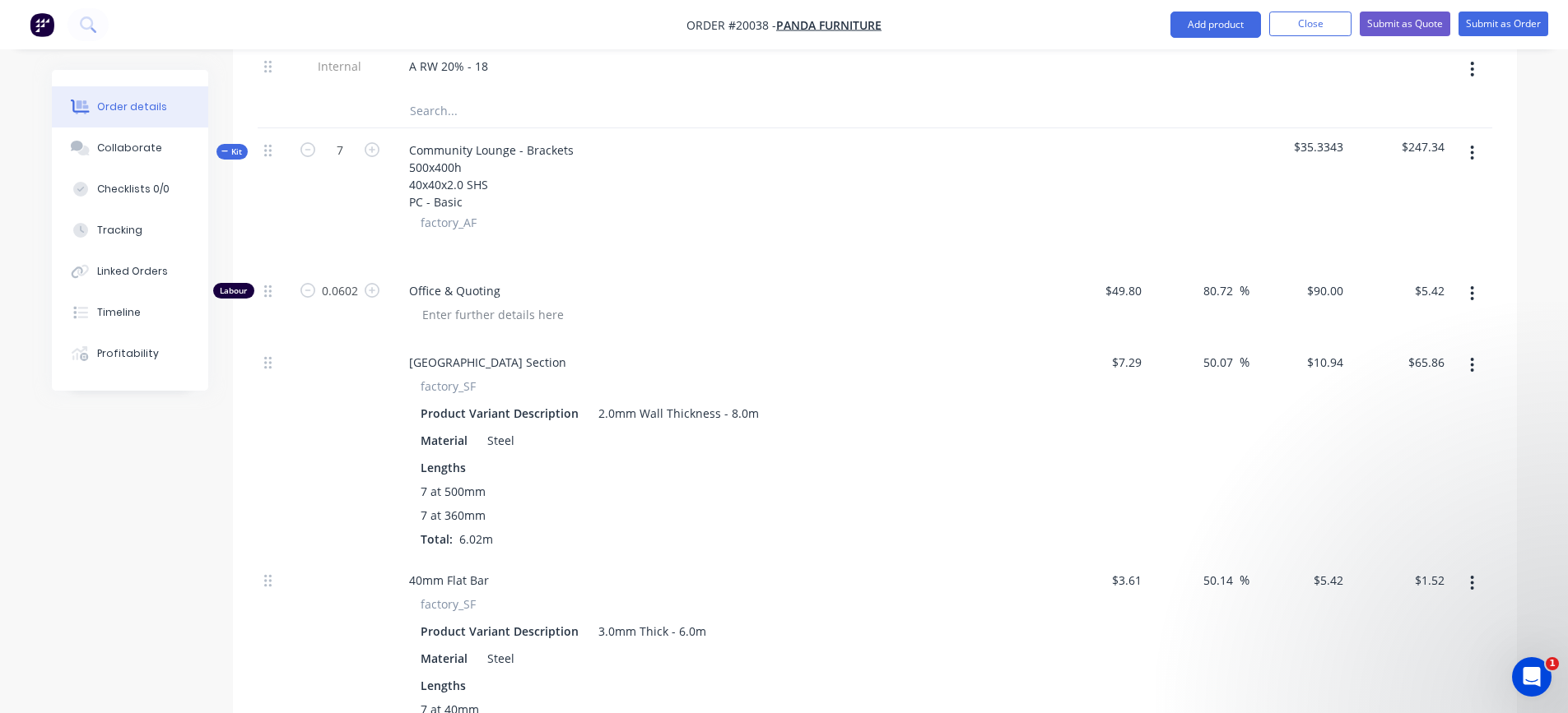
click at [1474, 148] on icon "button" at bounding box center [1472, 152] width 4 height 18
click at [1411, 192] on div "Add product to kit" at bounding box center [1414, 197] width 126 height 24
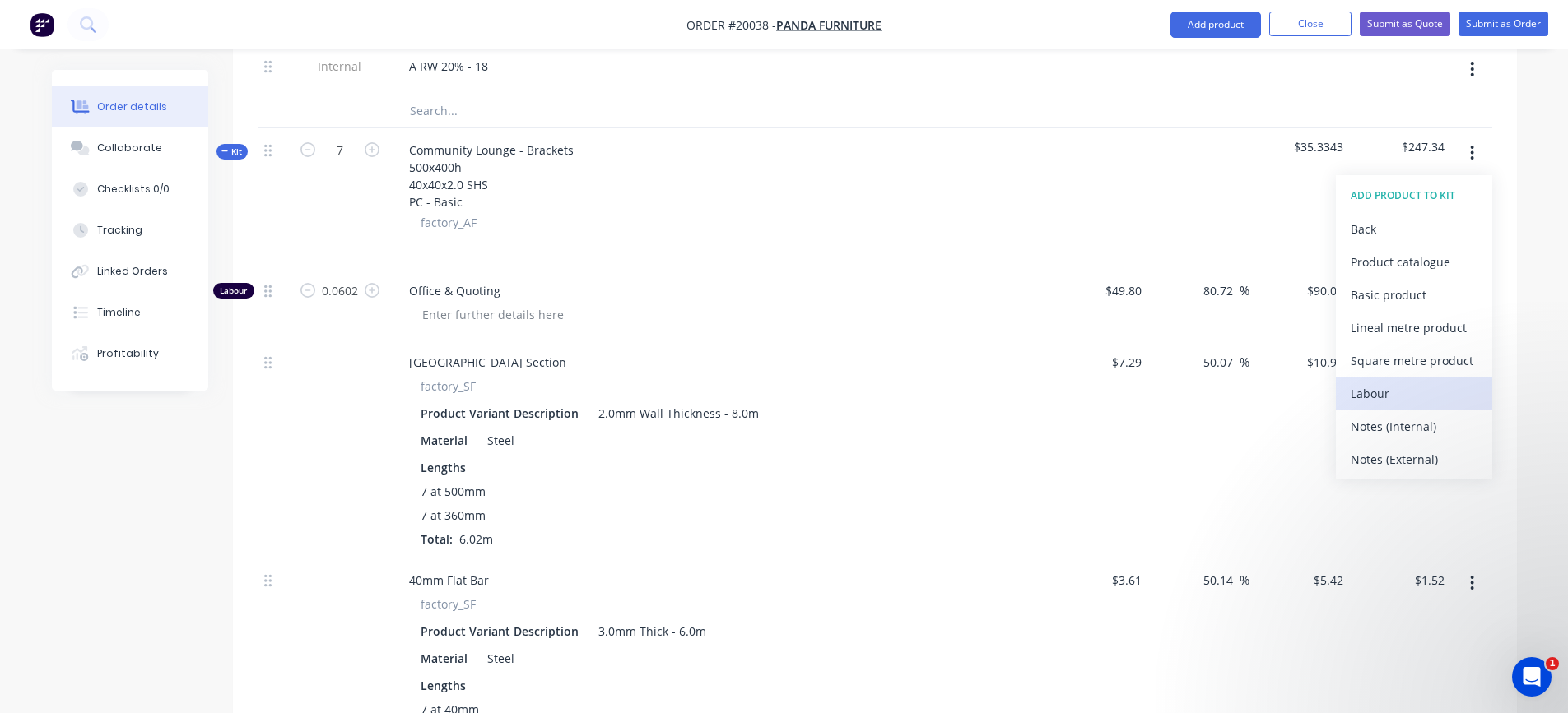
click at [1368, 399] on div "Labour" at bounding box center [1414, 394] width 126 height 24
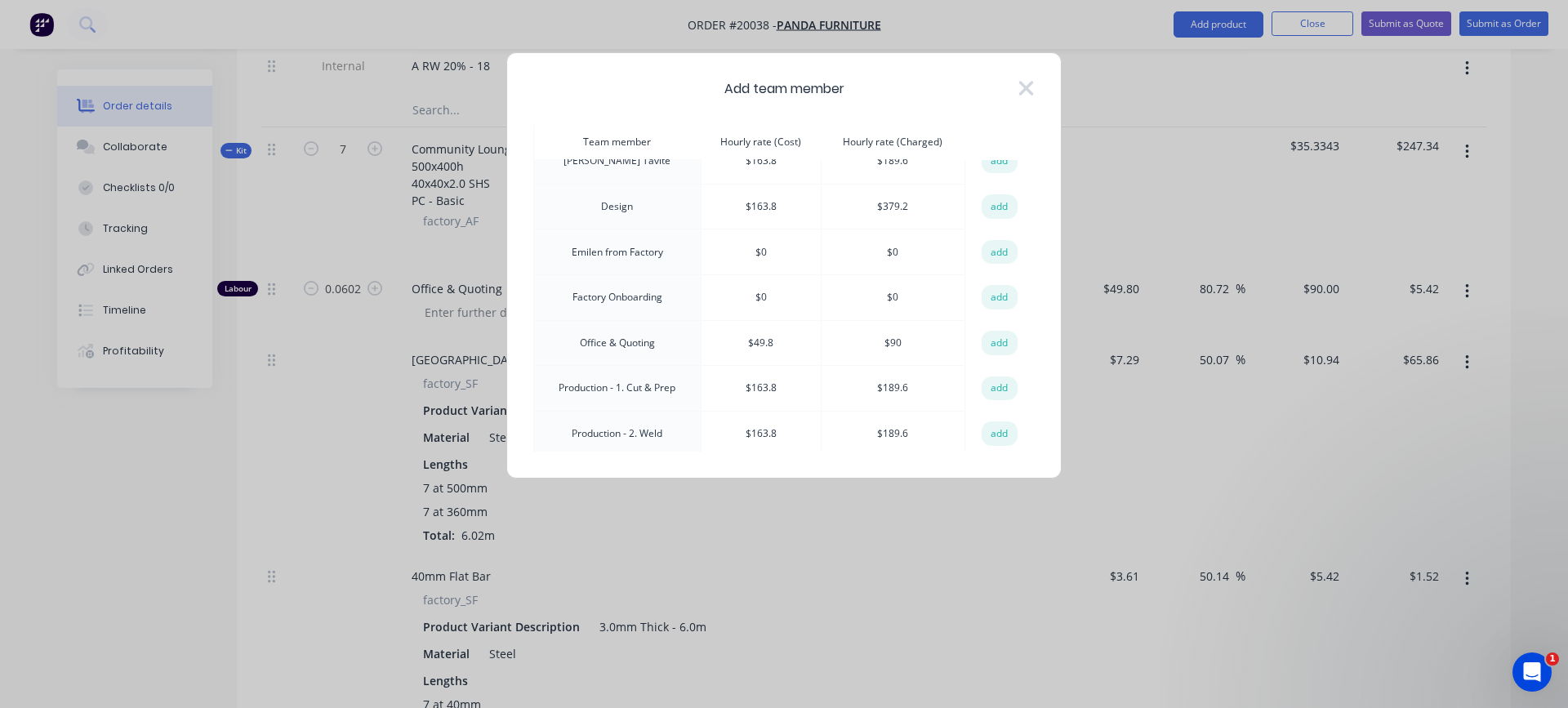
scroll to position [163, 0]
click at [987, 379] on button "add" at bounding box center [999, 387] width 36 height 25
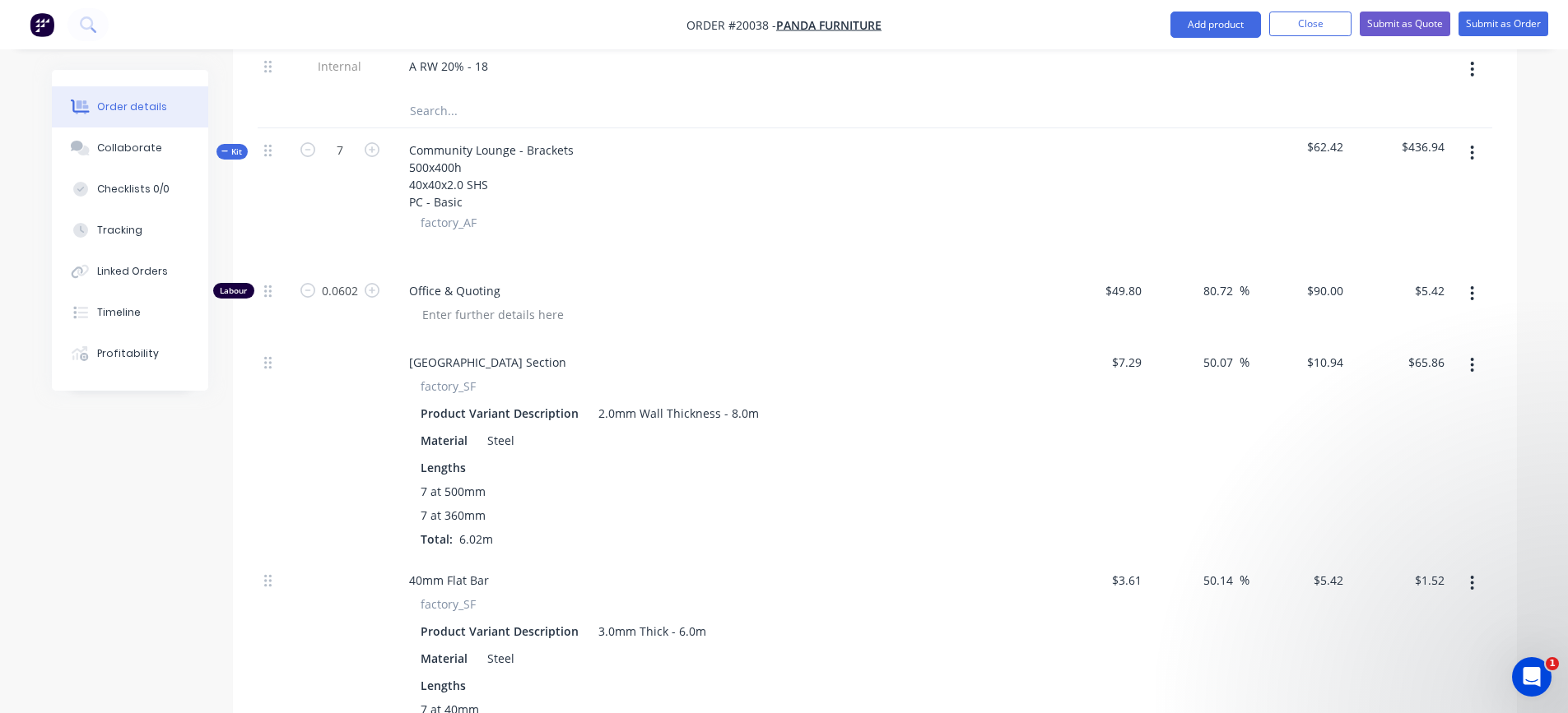
click at [1474, 156] on icon "button" at bounding box center [1472, 152] width 4 height 18
click at [1444, 203] on div "Add product to kit" at bounding box center [1414, 197] width 126 height 24
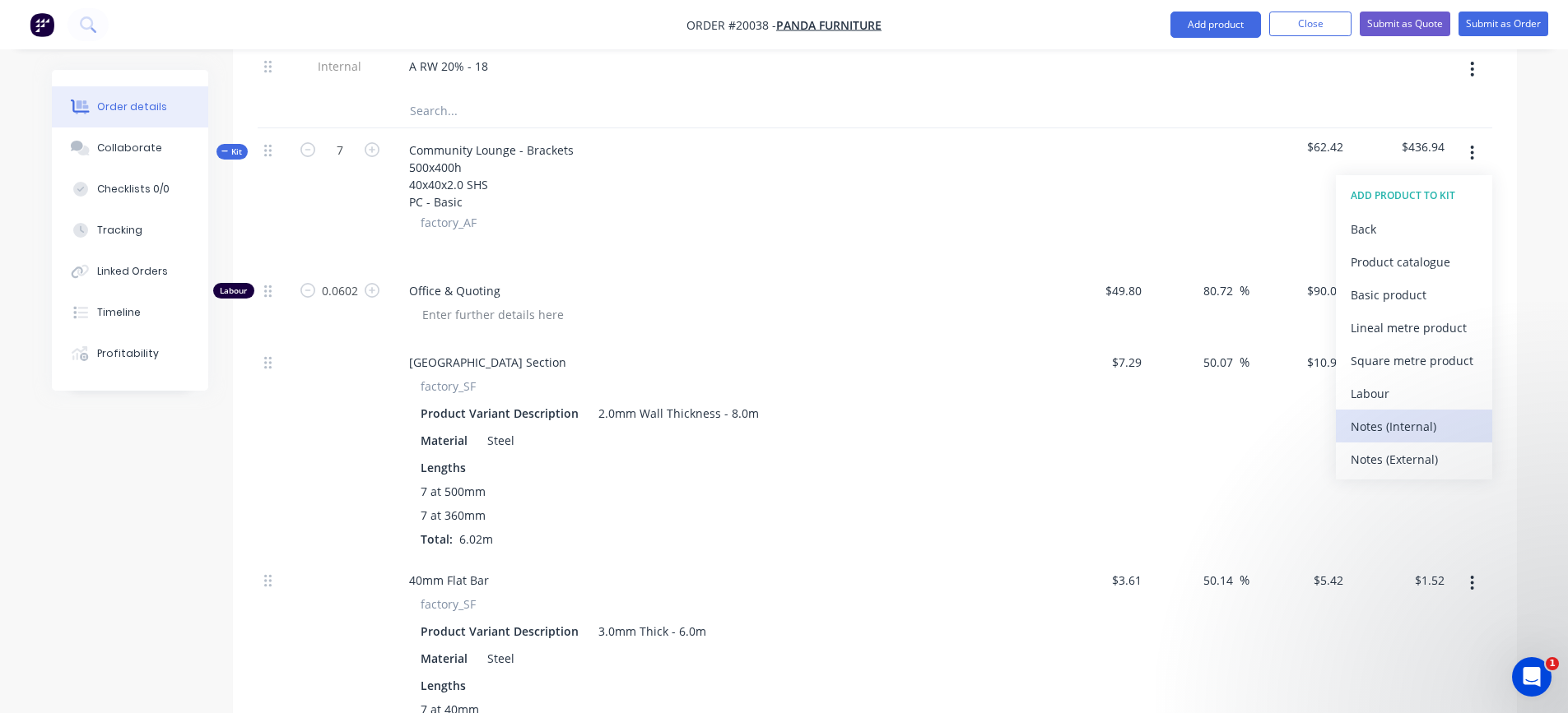
click at [1401, 416] on div "Notes (Internal)" at bounding box center [1414, 427] width 126 height 24
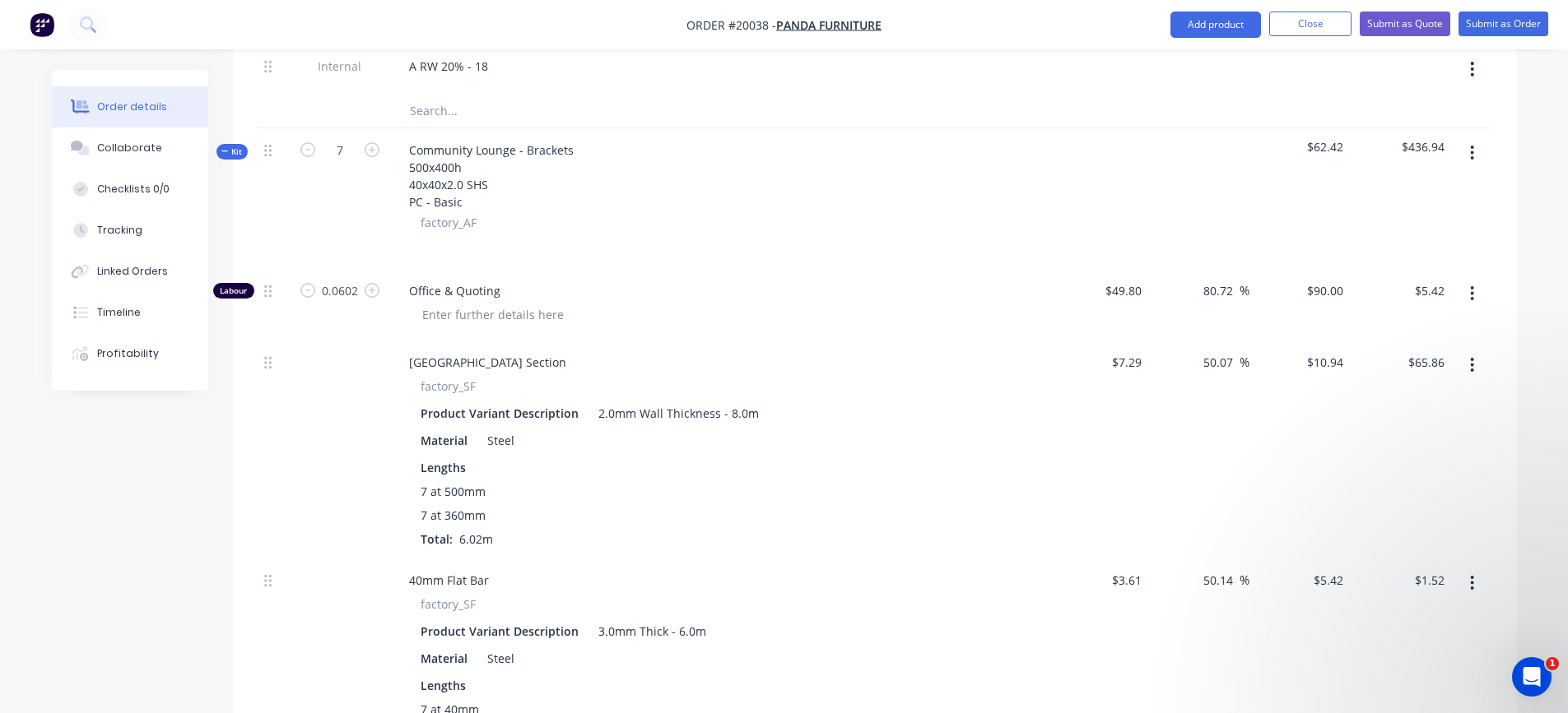
click at [1474, 156] on icon "button" at bounding box center [1472, 152] width 4 height 18
click at [1439, 197] on div "Add product to kit" at bounding box center [1414, 197] width 126 height 24
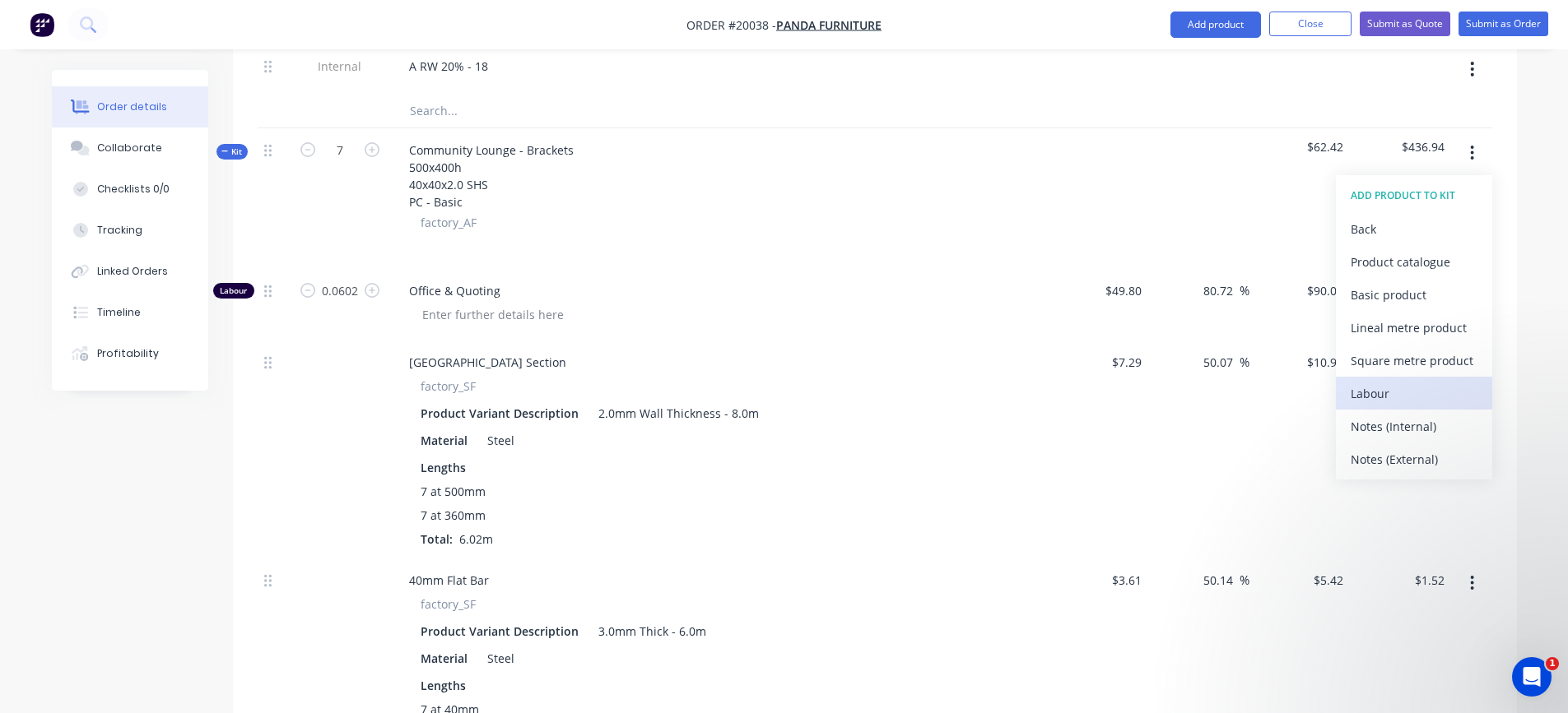
click at [1398, 399] on div "Labour" at bounding box center [1414, 394] width 126 height 24
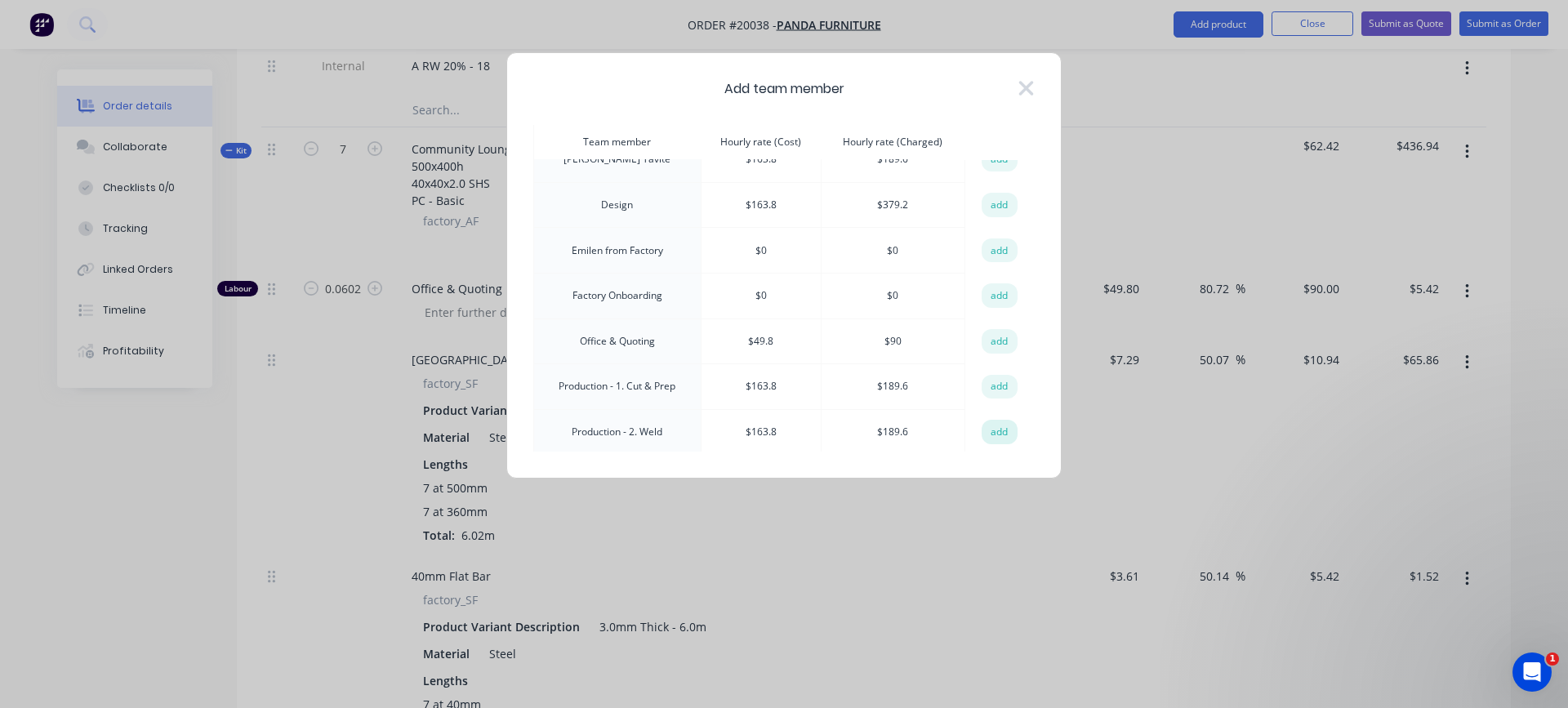
click at [988, 431] on button "add" at bounding box center [999, 432] width 36 height 25
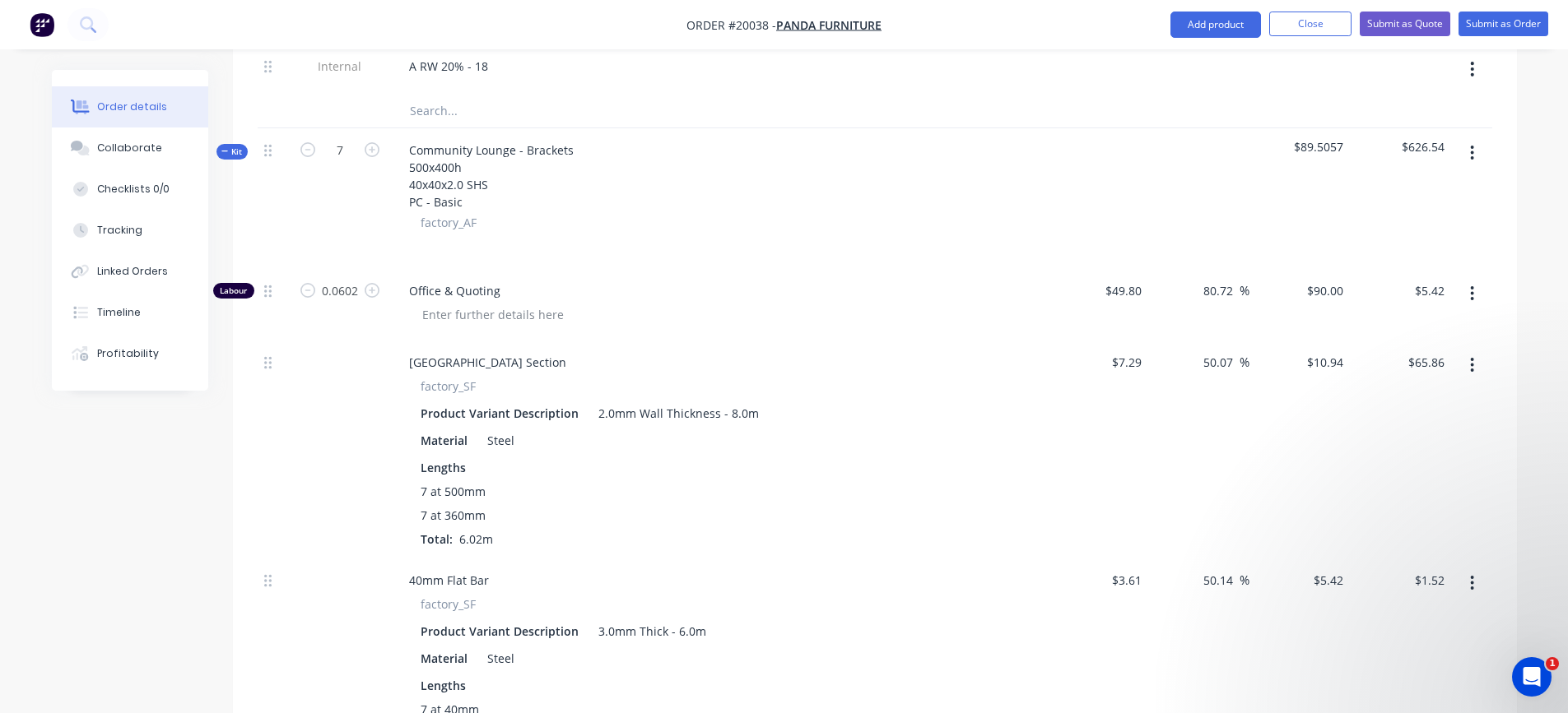
click at [1474, 152] on icon "button" at bounding box center [1473, 153] width 4 height 15
click at [1441, 199] on div "Add product to kit" at bounding box center [1414, 197] width 126 height 24
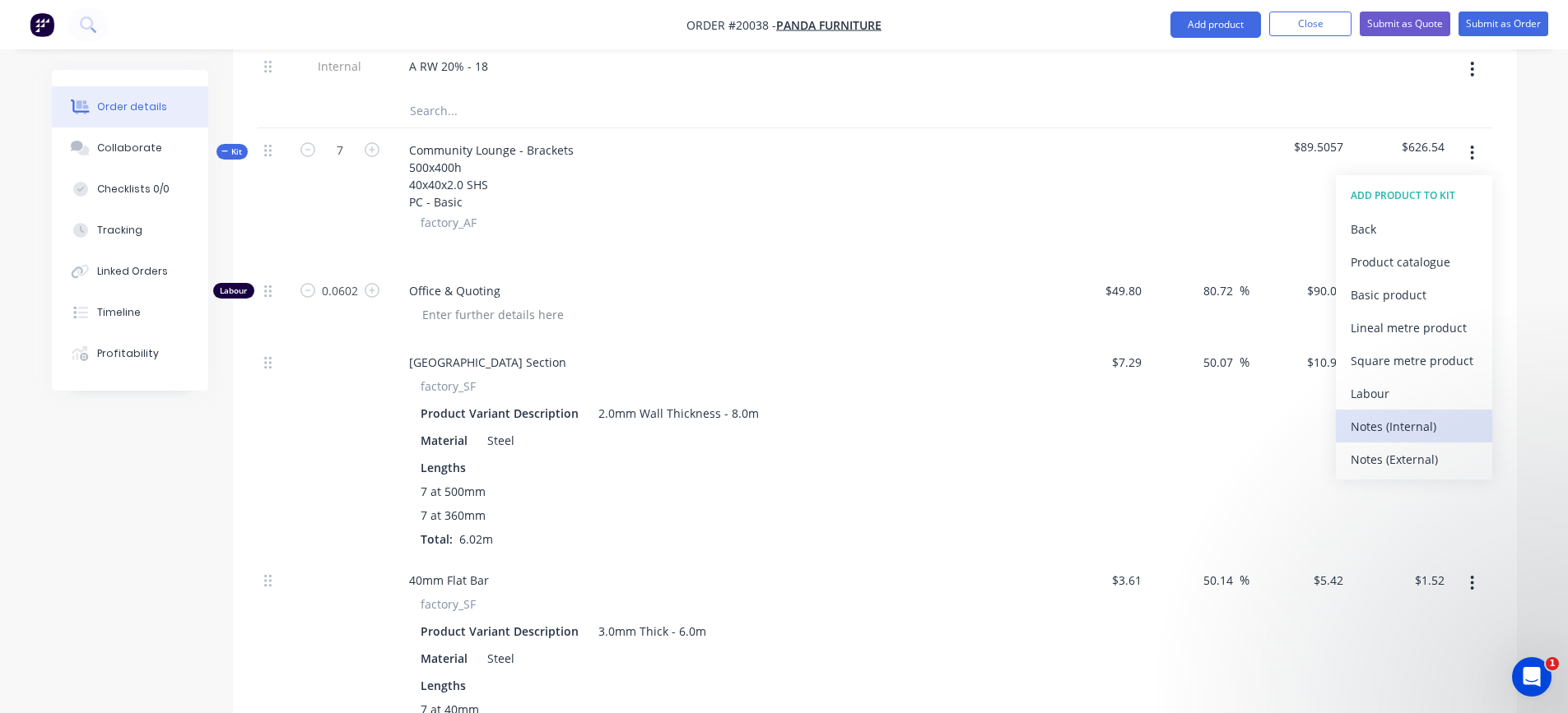
click at [1402, 434] on div "Notes (Internal)" at bounding box center [1414, 427] width 126 height 24
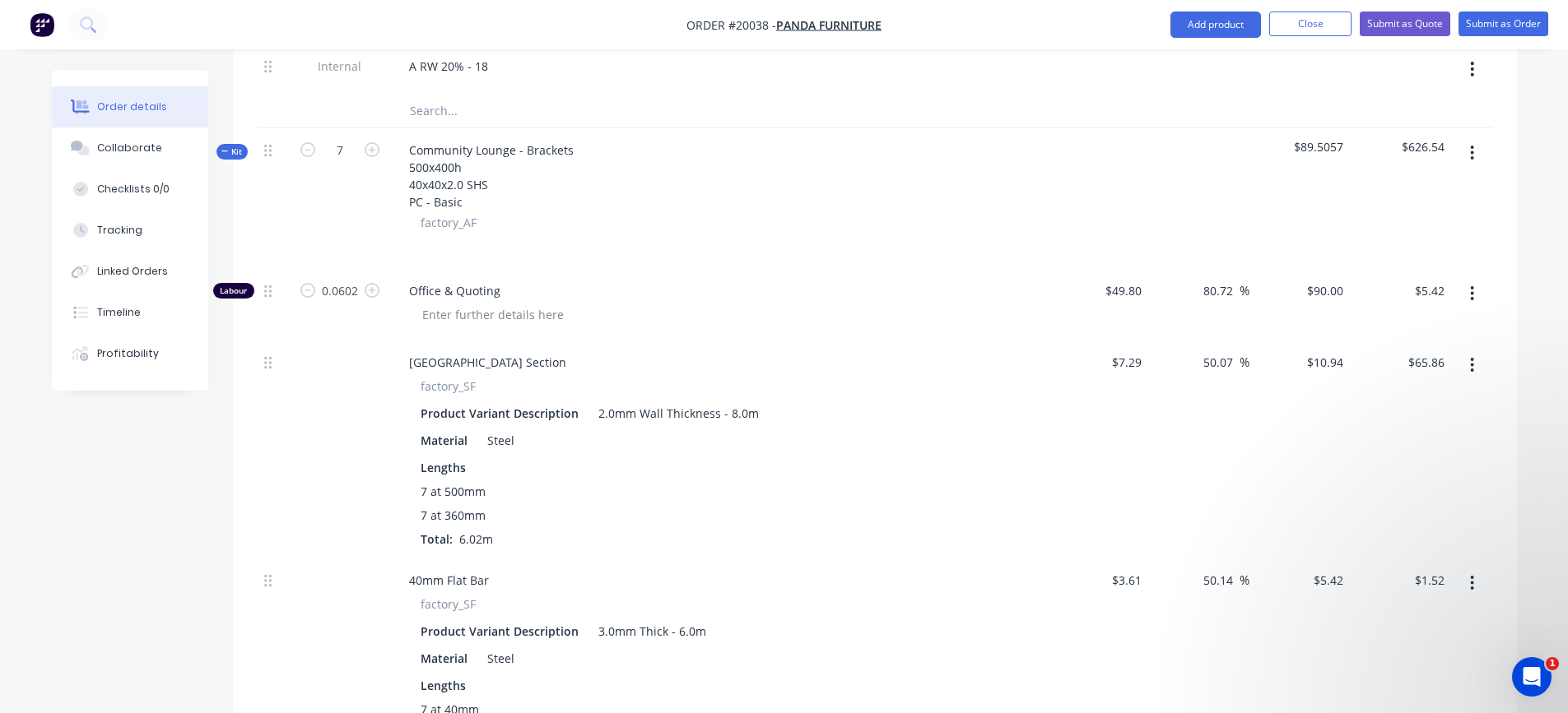
click at [1470, 156] on button "button" at bounding box center [1472, 153] width 39 height 30
click at [1397, 193] on div "Add product to kit" at bounding box center [1414, 197] width 126 height 24
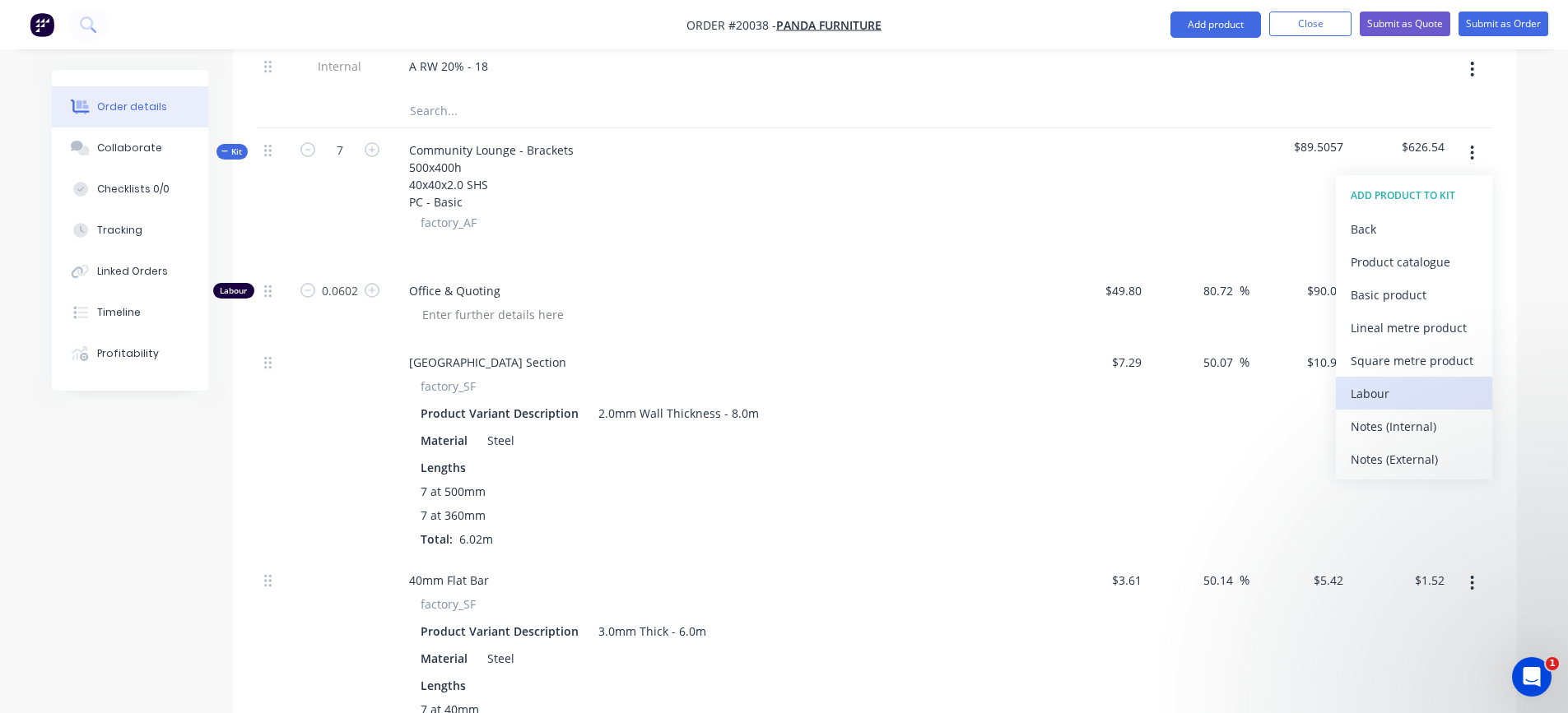
click at [1398, 393] on div "Labour" at bounding box center [1414, 394] width 126 height 24
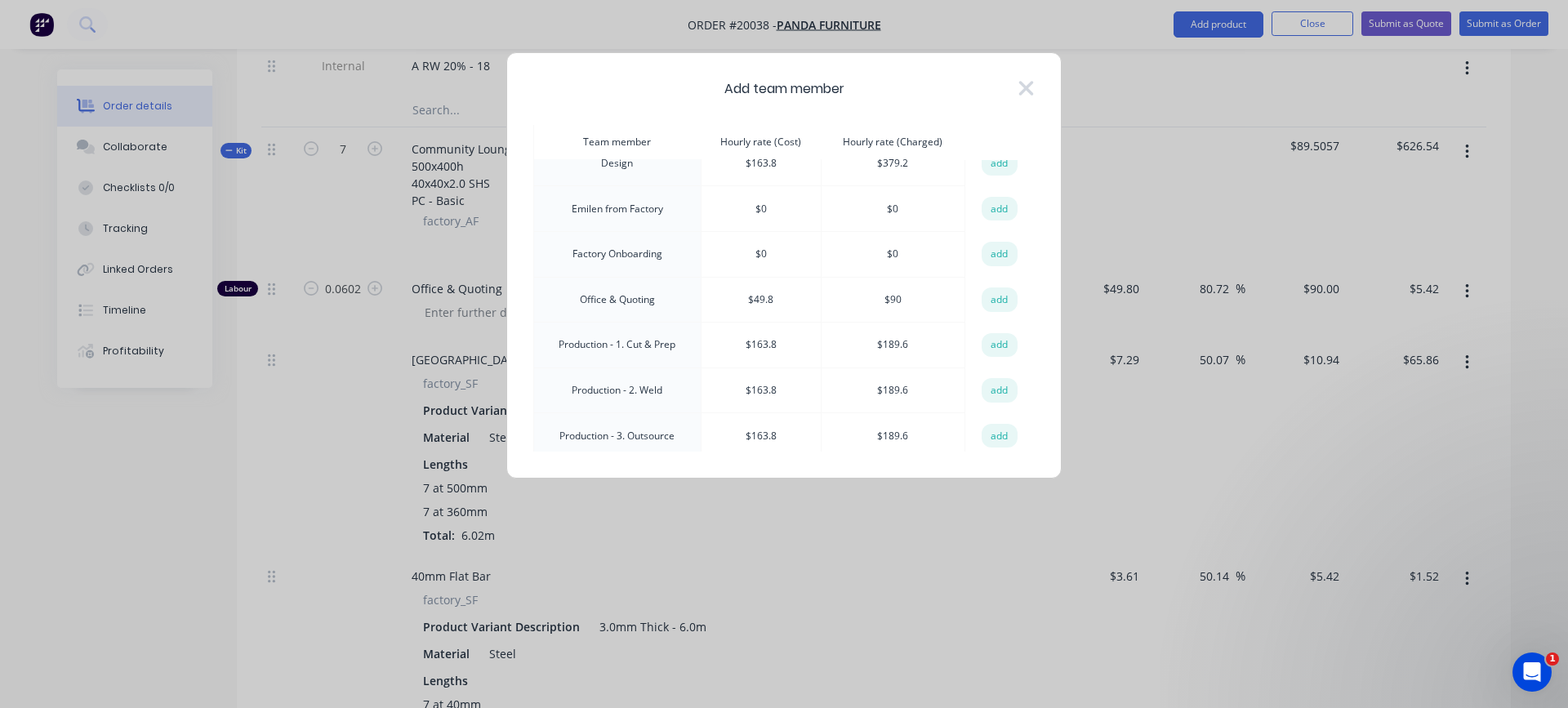
scroll to position [245, 0]
click at [989, 388] on button "add" at bounding box center [999, 396] width 36 height 25
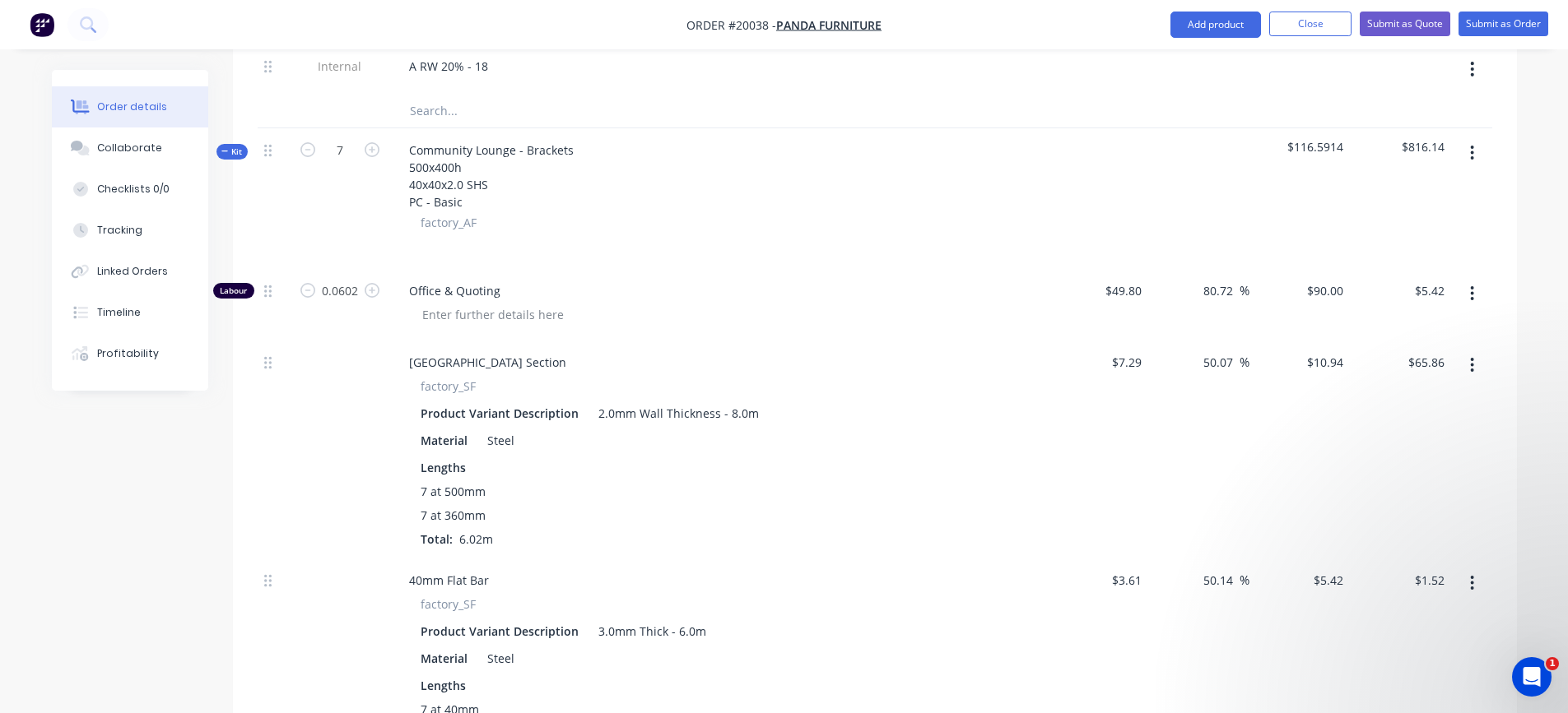
click at [1471, 142] on button "button" at bounding box center [1472, 153] width 39 height 30
click at [1418, 200] on div "Add product to kit" at bounding box center [1414, 197] width 126 height 24
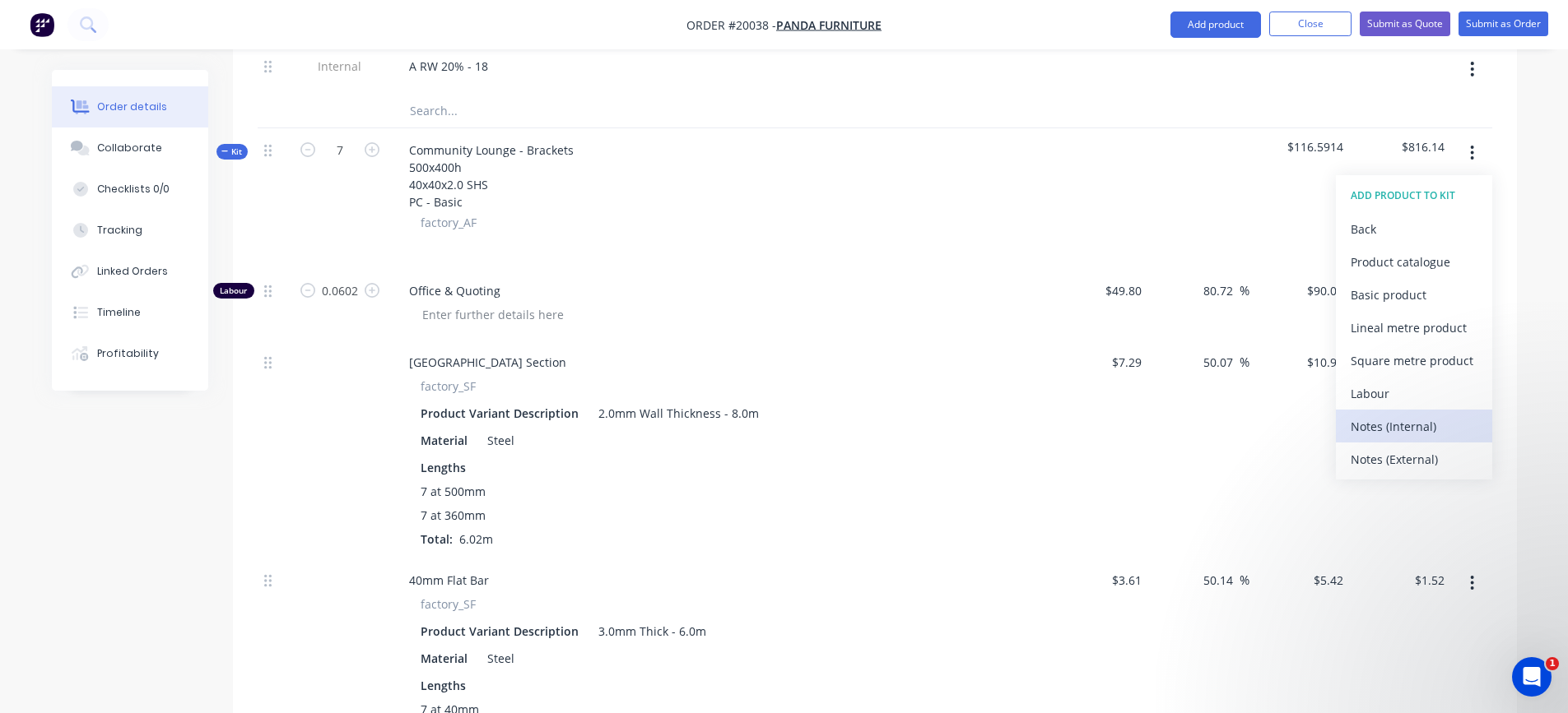
click at [1400, 422] on div "Notes (Internal)" at bounding box center [1414, 427] width 126 height 24
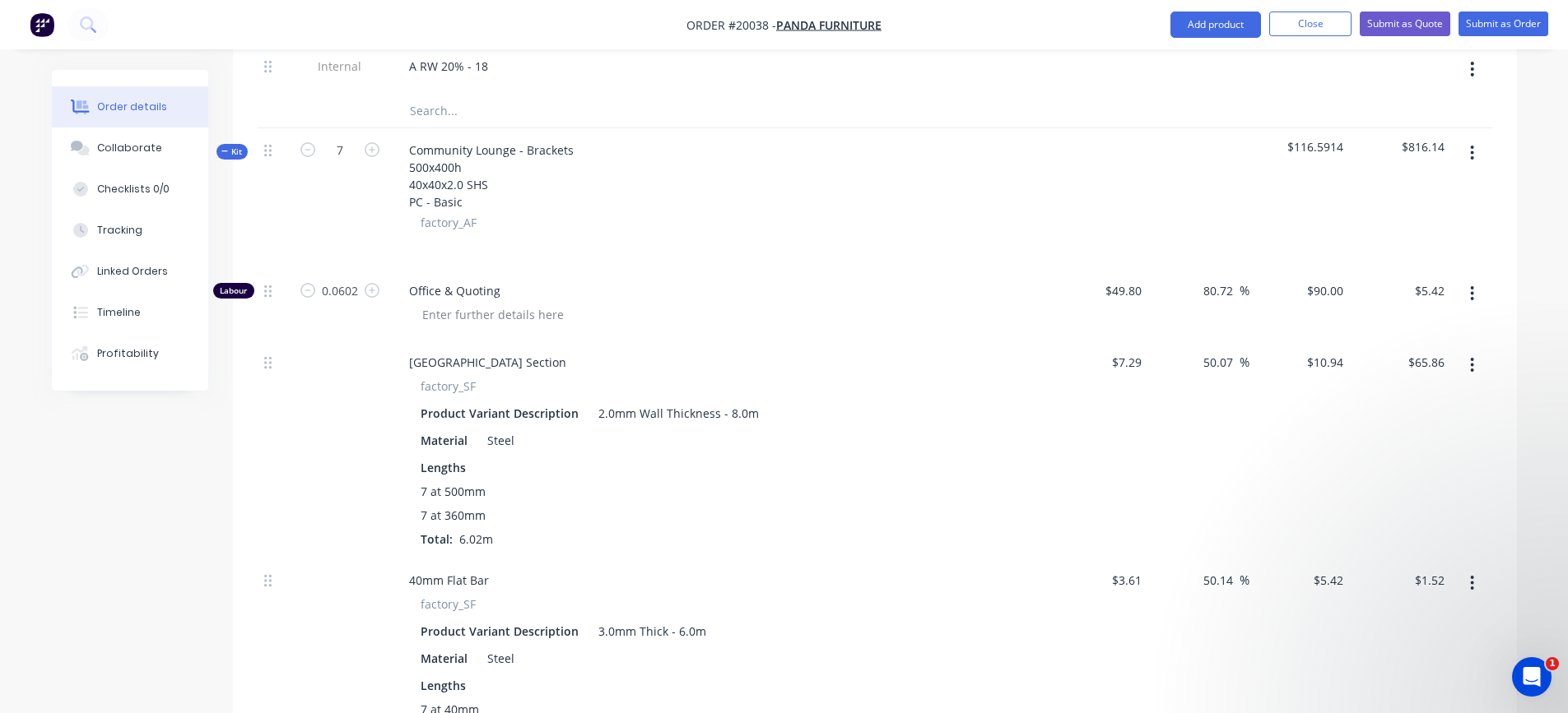
click at [1474, 150] on icon "button" at bounding box center [1472, 152] width 4 height 18
click at [1439, 187] on div "Add product to kit" at bounding box center [1414, 197] width 126 height 24
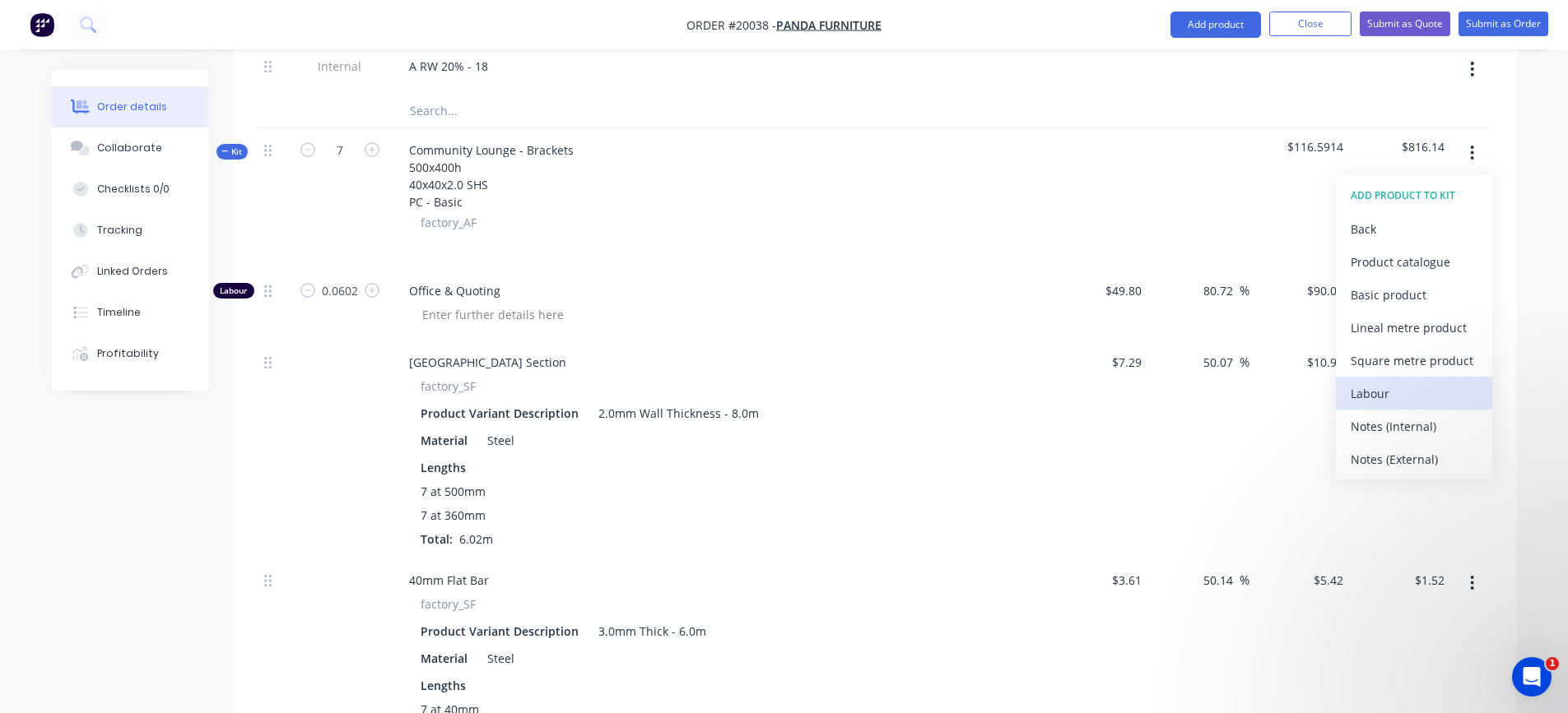
click at [1392, 386] on div "Labour" at bounding box center [1414, 394] width 126 height 24
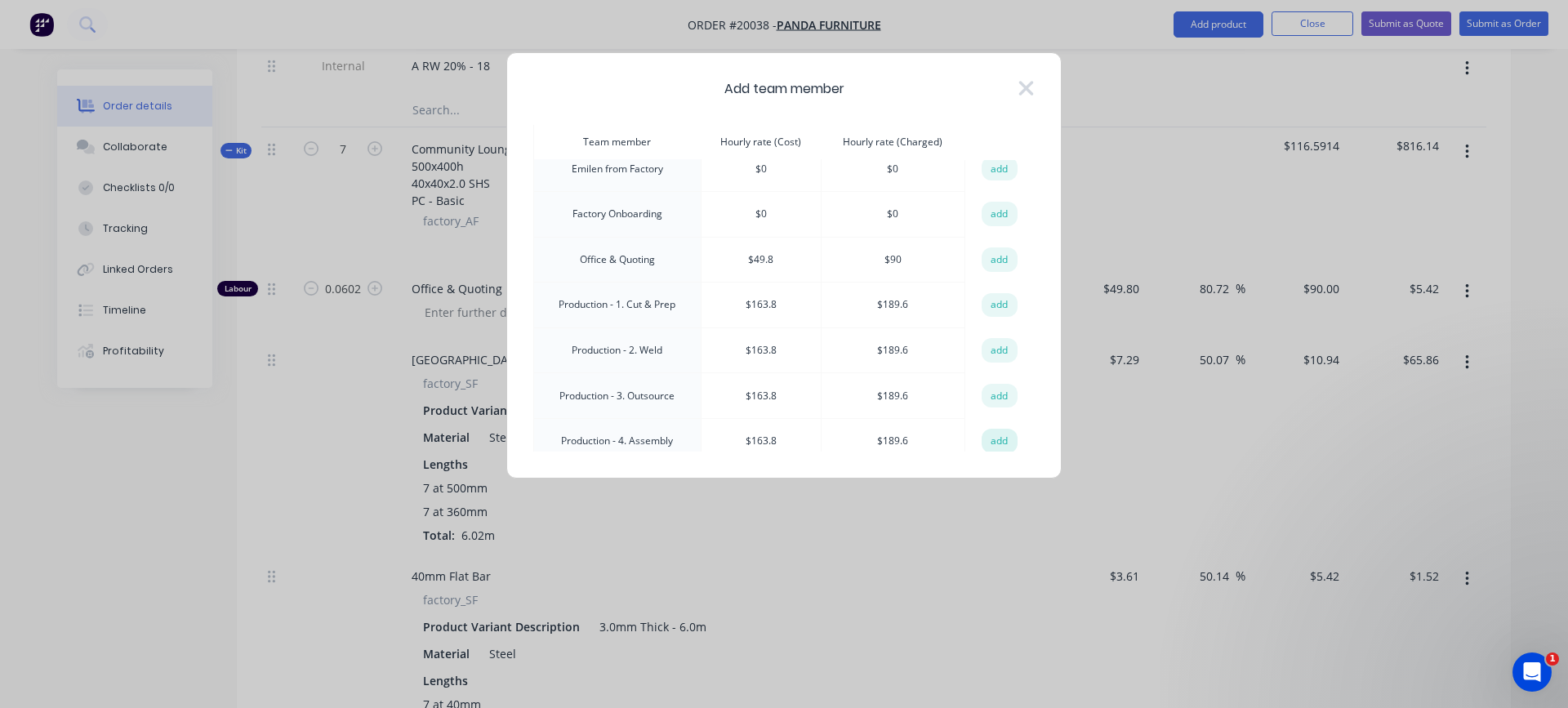
click at [984, 436] on button "add" at bounding box center [999, 441] width 36 height 25
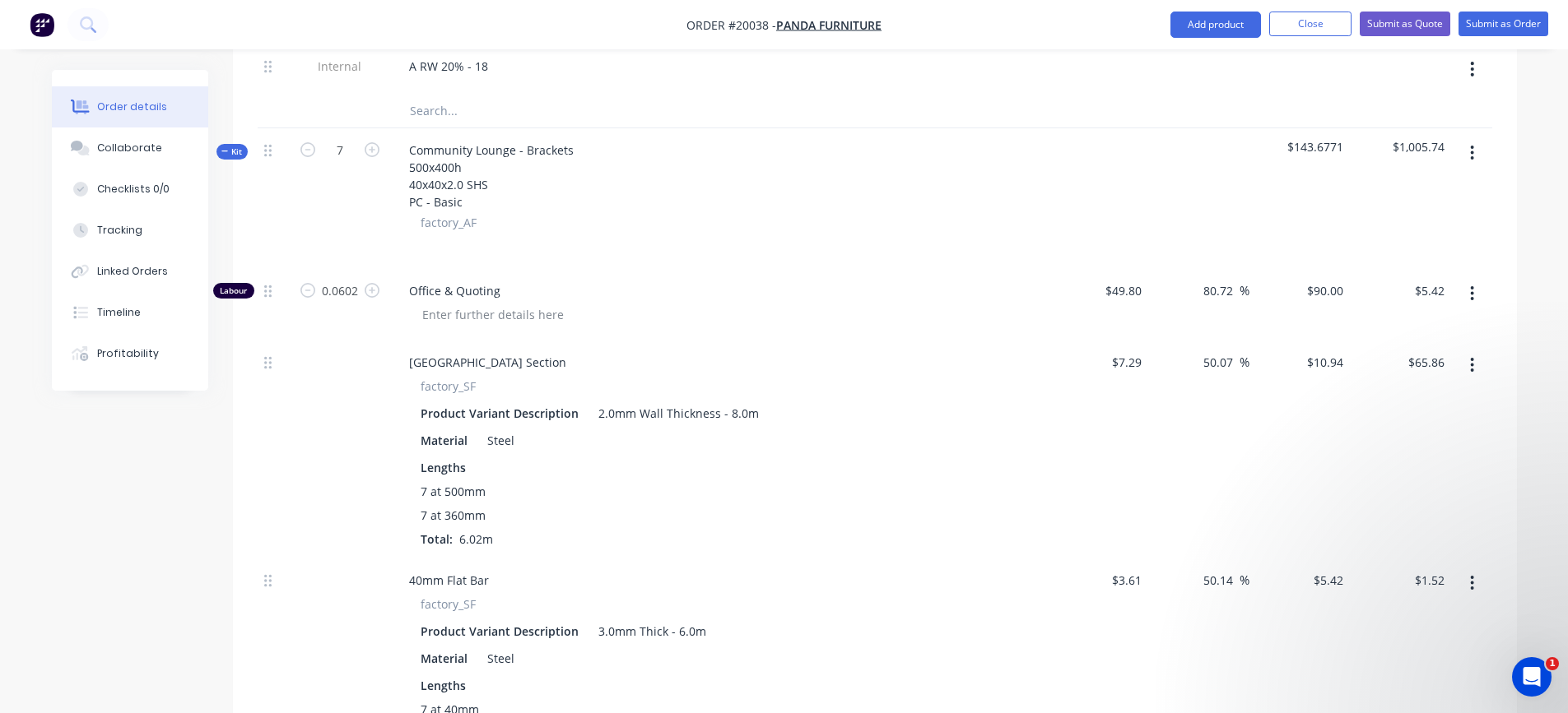
click at [1470, 150] on button "button" at bounding box center [1472, 153] width 39 height 30
click at [1457, 201] on div "Add product to kit" at bounding box center [1414, 197] width 126 height 24
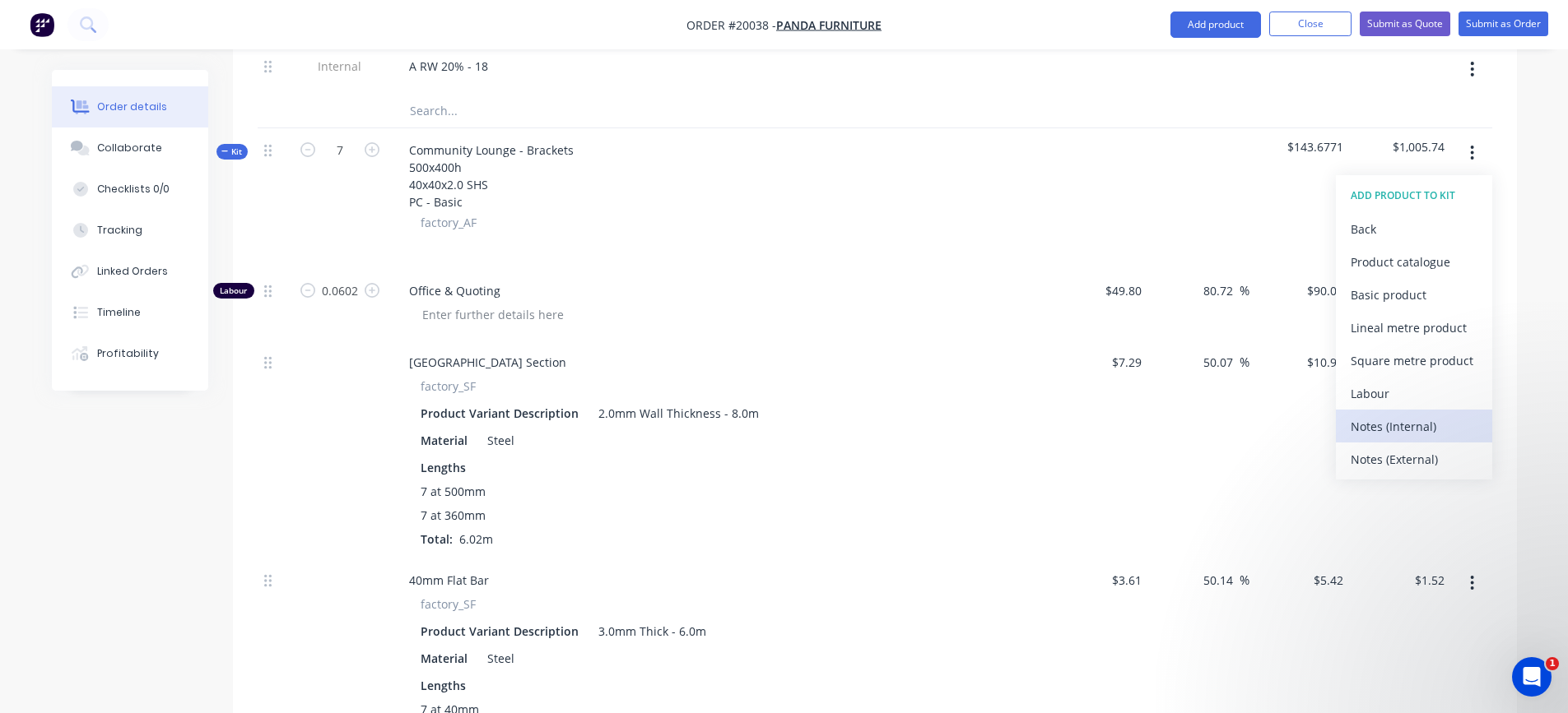
click at [1410, 420] on div "Notes (Internal)" at bounding box center [1414, 427] width 126 height 24
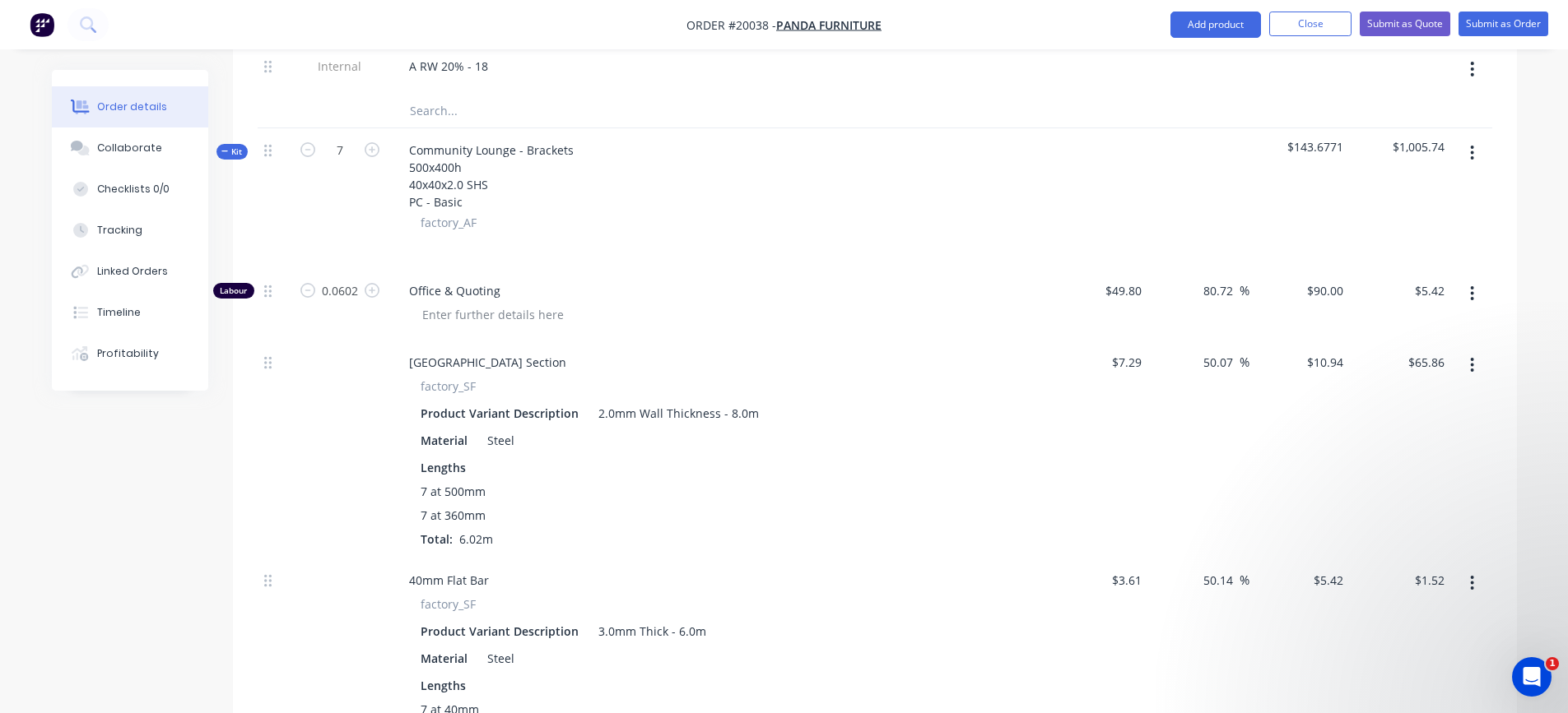
click at [1470, 153] on button "button" at bounding box center [1472, 153] width 39 height 30
click at [1453, 185] on div "Add product to kit" at bounding box center [1414, 197] width 126 height 24
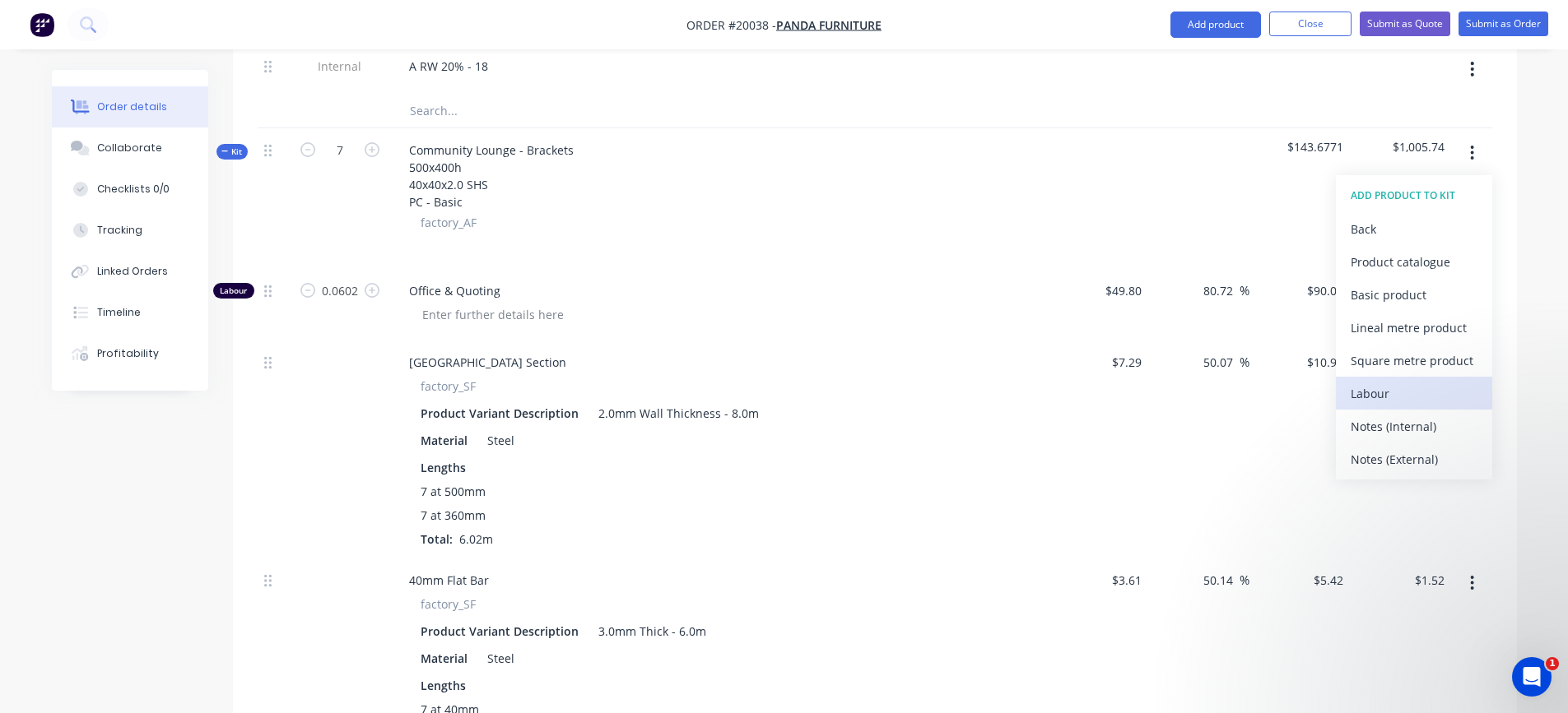
click at [1403, 398] on div "Labour" at bounding box center [1414, 394] width 126 height 24
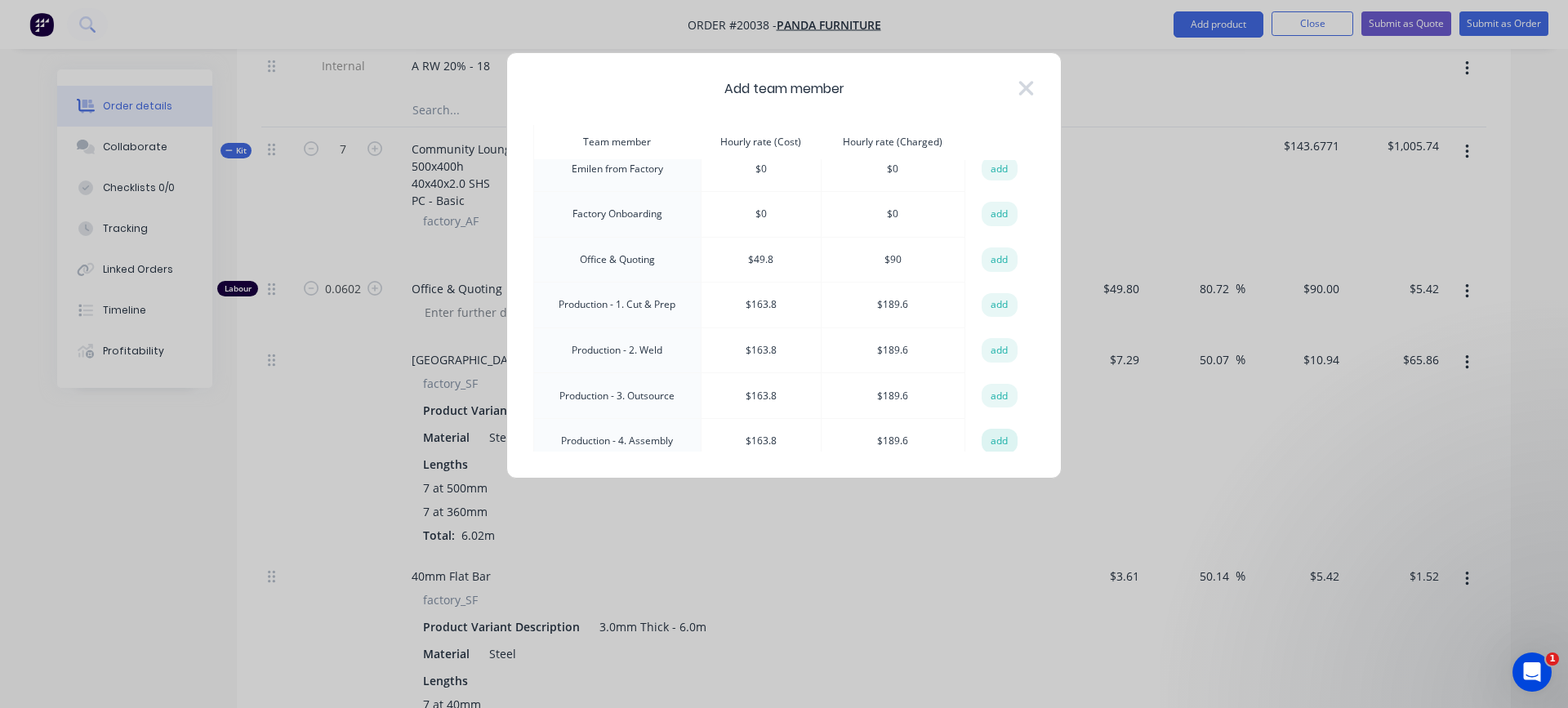
click at [989, 442] on button "add" at bounding box center [999, 441] width 36 height 25
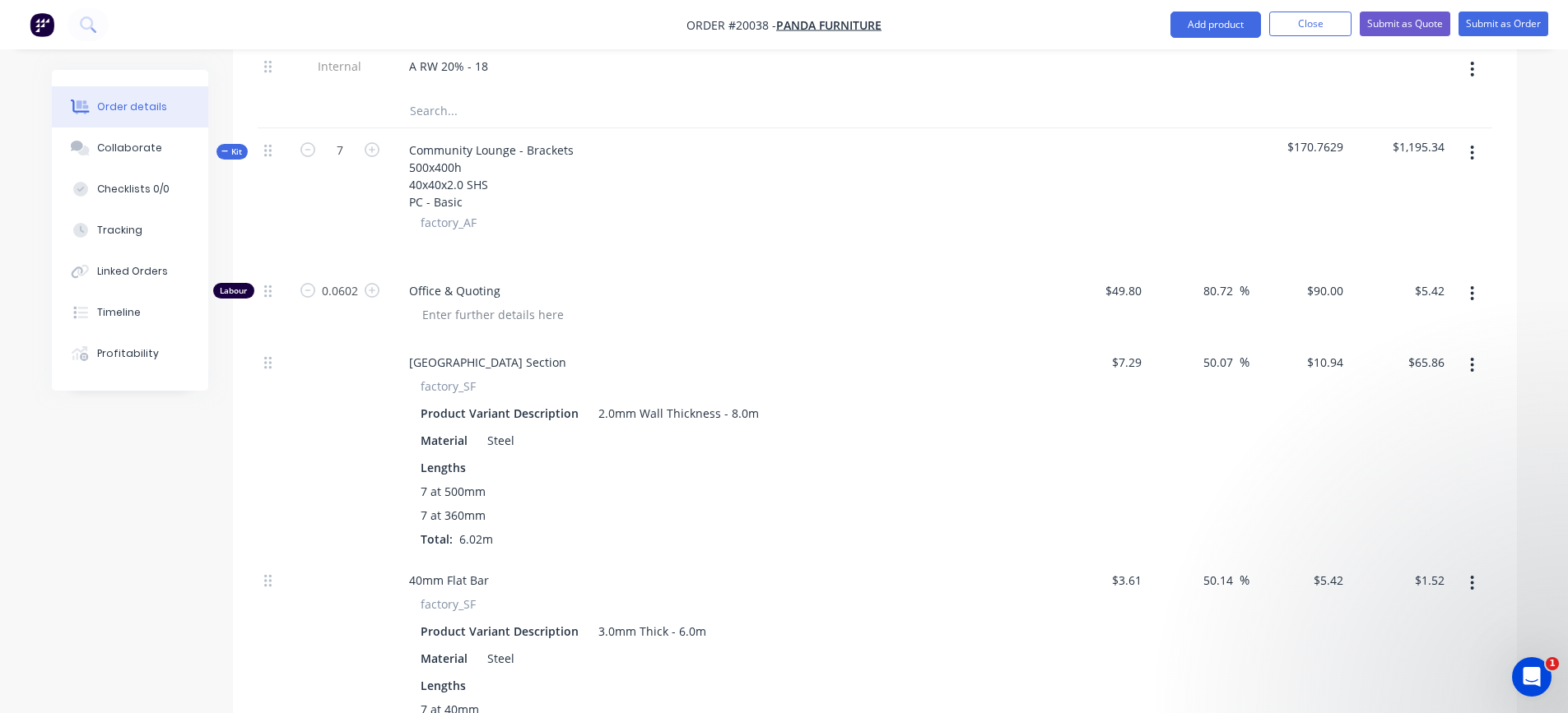
click at [1475, 149] on button "button" at bounding box center [1472, 153] width 39 height 30
click at [1461, 206] on div "Add product to kit" at bounding box center [1414, 197] width 126 height 24
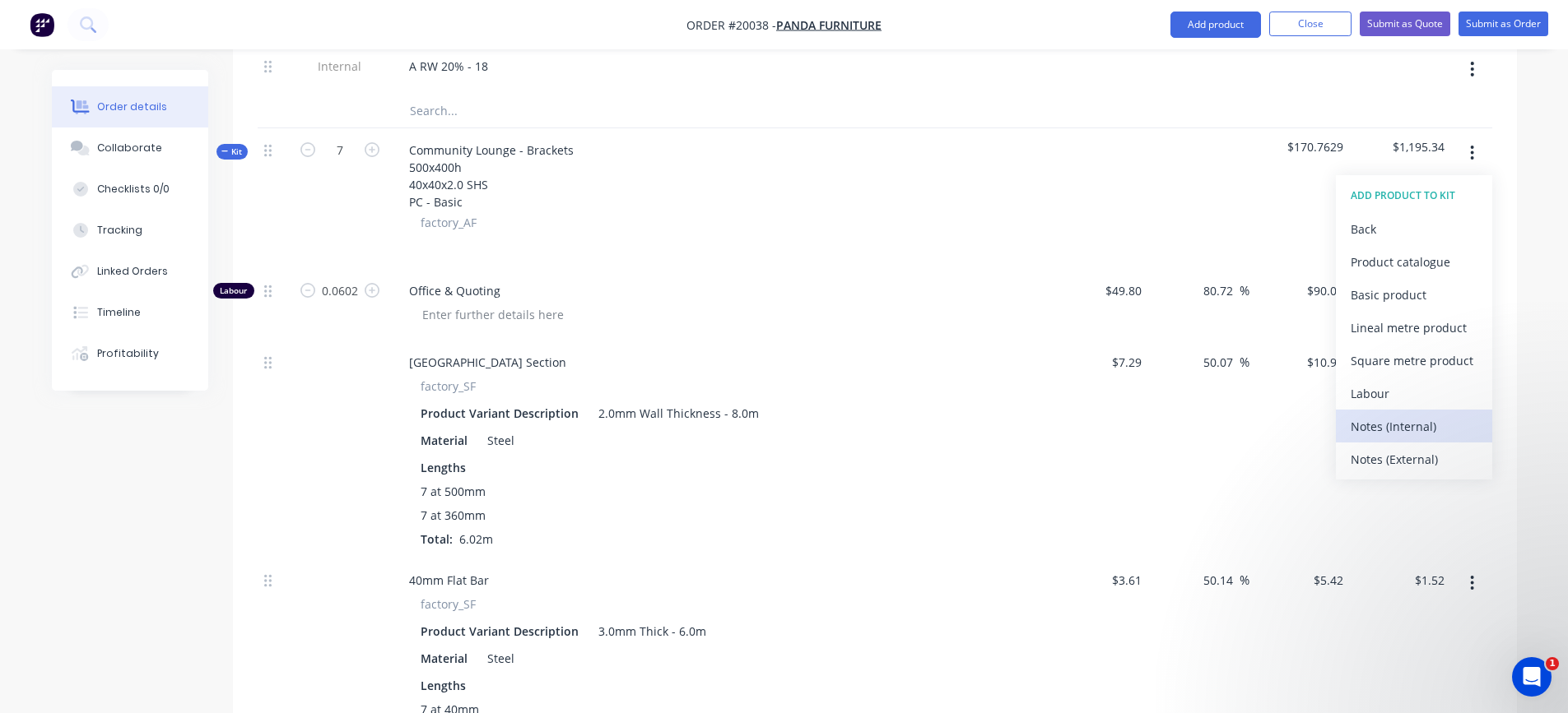
click at [1408, 420] on div "Notes (Internal)" at bounding box center [1414, 427] width 126 height 24
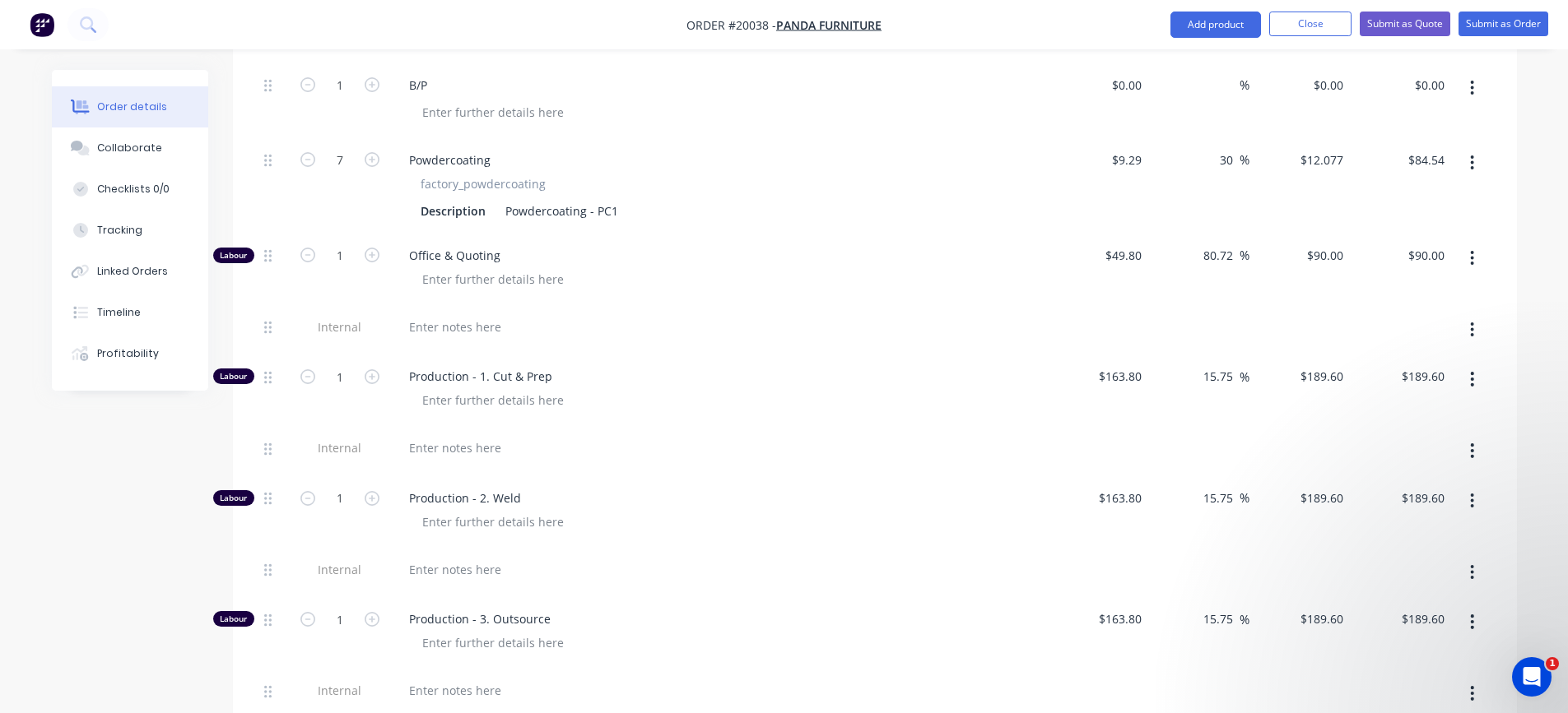
scroll to position [4396, 0]
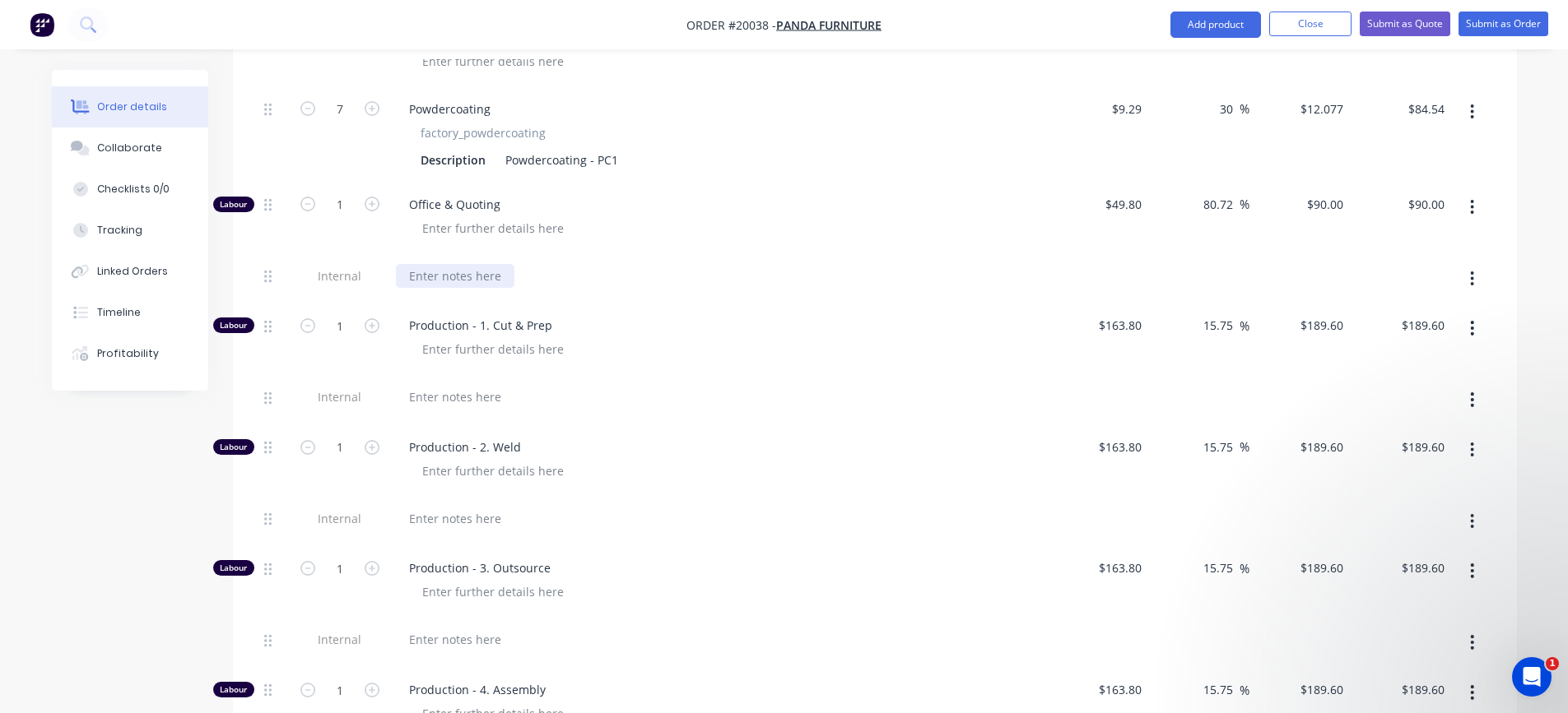
click at [467, 277] on div at bounding box center [455, 277] width 119 height 24
click at [344, 205] on input "1" at bounding box center [340, 204] width 43 height 25
click at [433, 389] on div at bounding box center [455, 397] width 119 height 24
click at [344, 324] on input "1" at bounding box center [340, 326] width 43 height 25
click at [447, 525] on div at bounding box center [455, 519] width 119 height 24
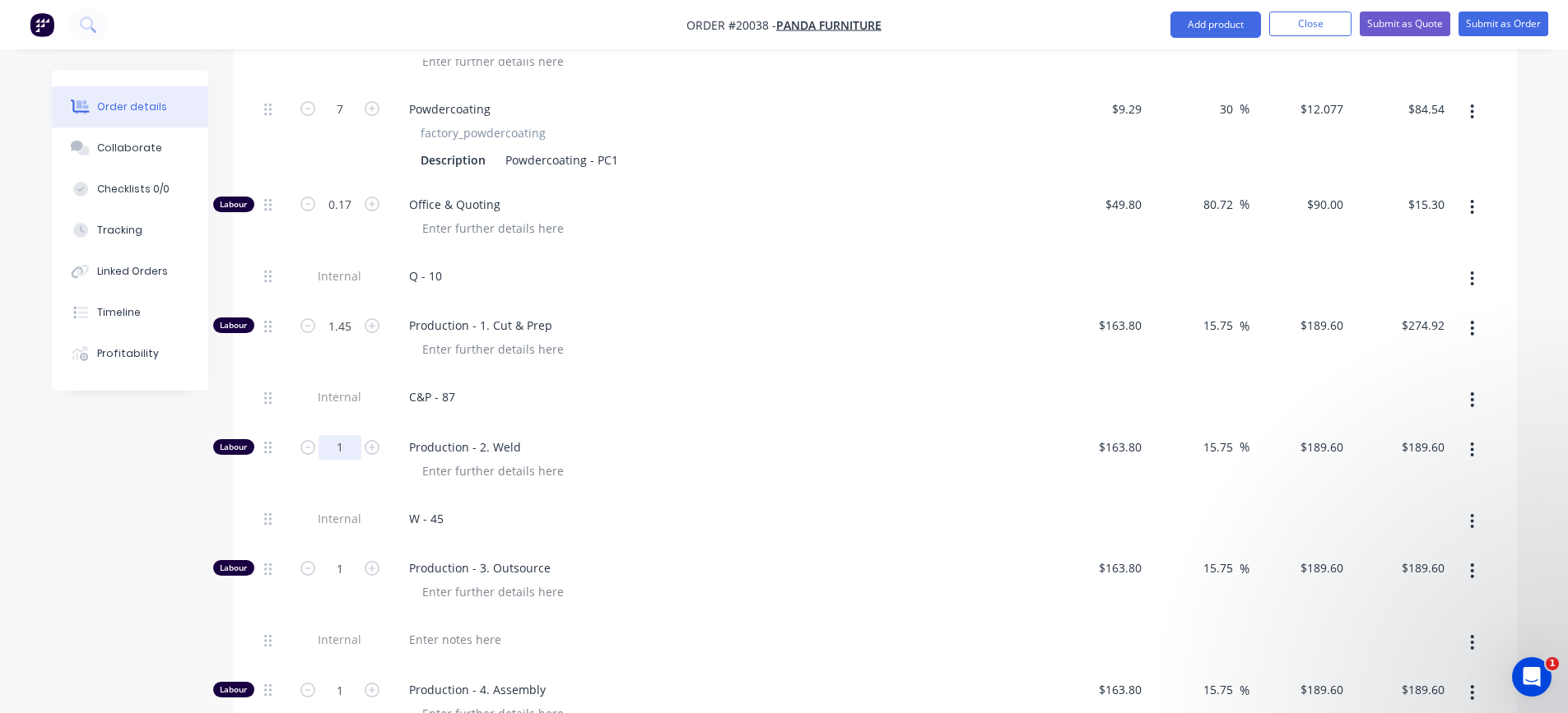
click at [346, 447] on input "1" at bounding box center [340, 447] width 43 height 25
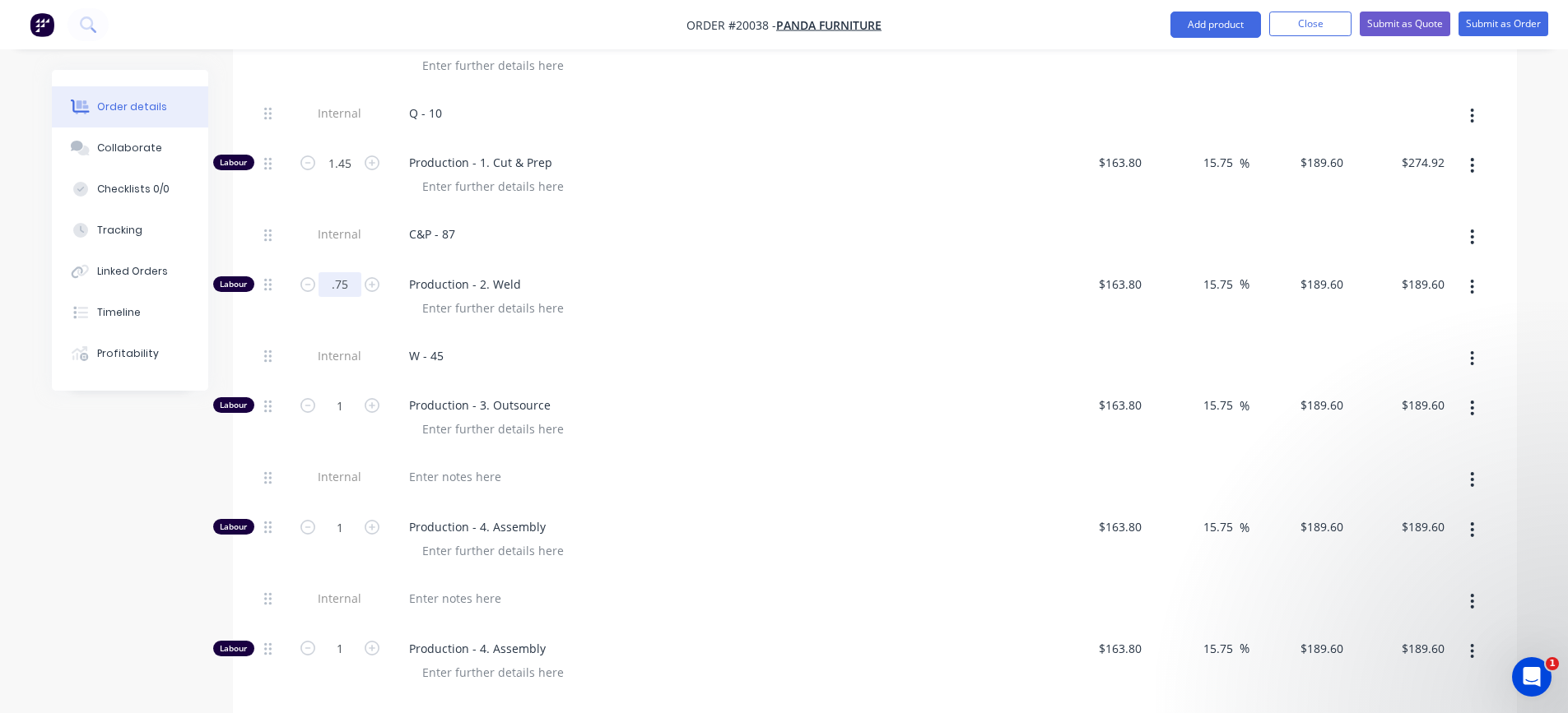
scroll to position [4560, 0]
click at [431, 482] on div at bounding box center [455, 475] width 119 height 24
click at [345, 408] on input "1" at bounding box center [340, 404] width 43 height 25
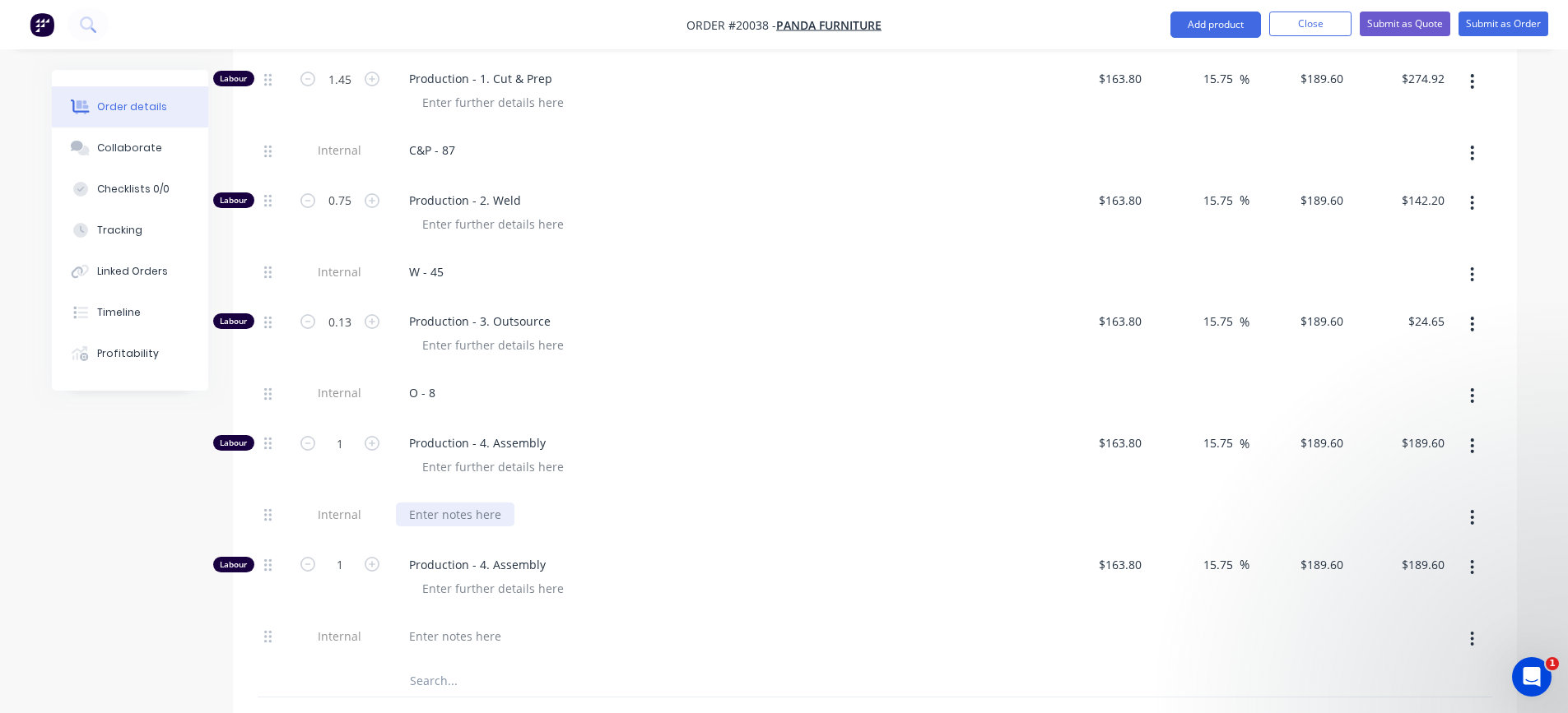
click at [440, 517] on div at bounding box center [455, 515] width 119 height 24
click at [428, 516] on div "A -" at bounding box center [416, 515] width 41 height 24
click at [345, 452] on input "1" at bounding box center [340, 443] width 43 height 25
click at [450, 632] on div at bounding box center [455, 637] width 119 height 24
click at [337, 565] on input "1" at bounding box center [340, 565] width 43 height 25
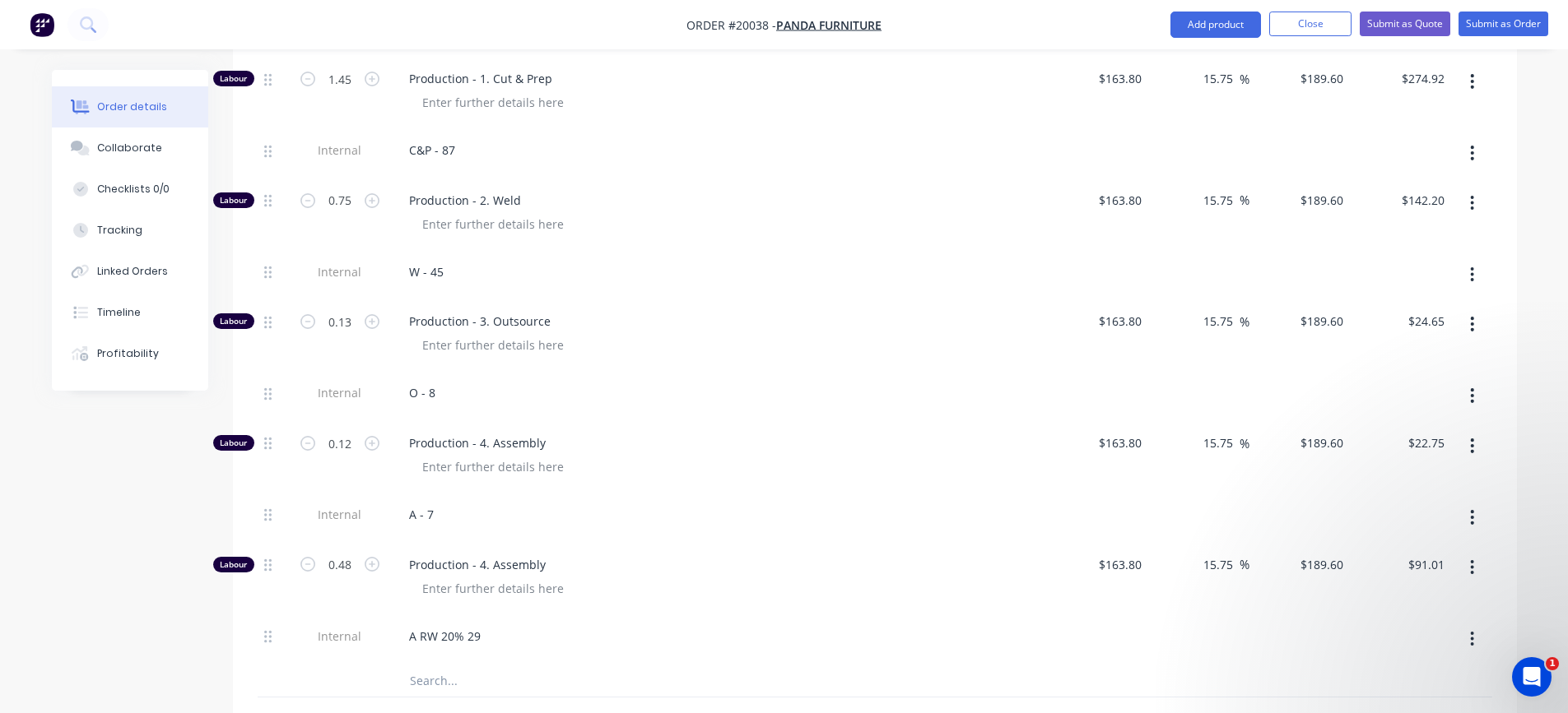
click at [721, 632] on div "A RW 20% 29" at bounding box center [718, 637] width 646 height 24
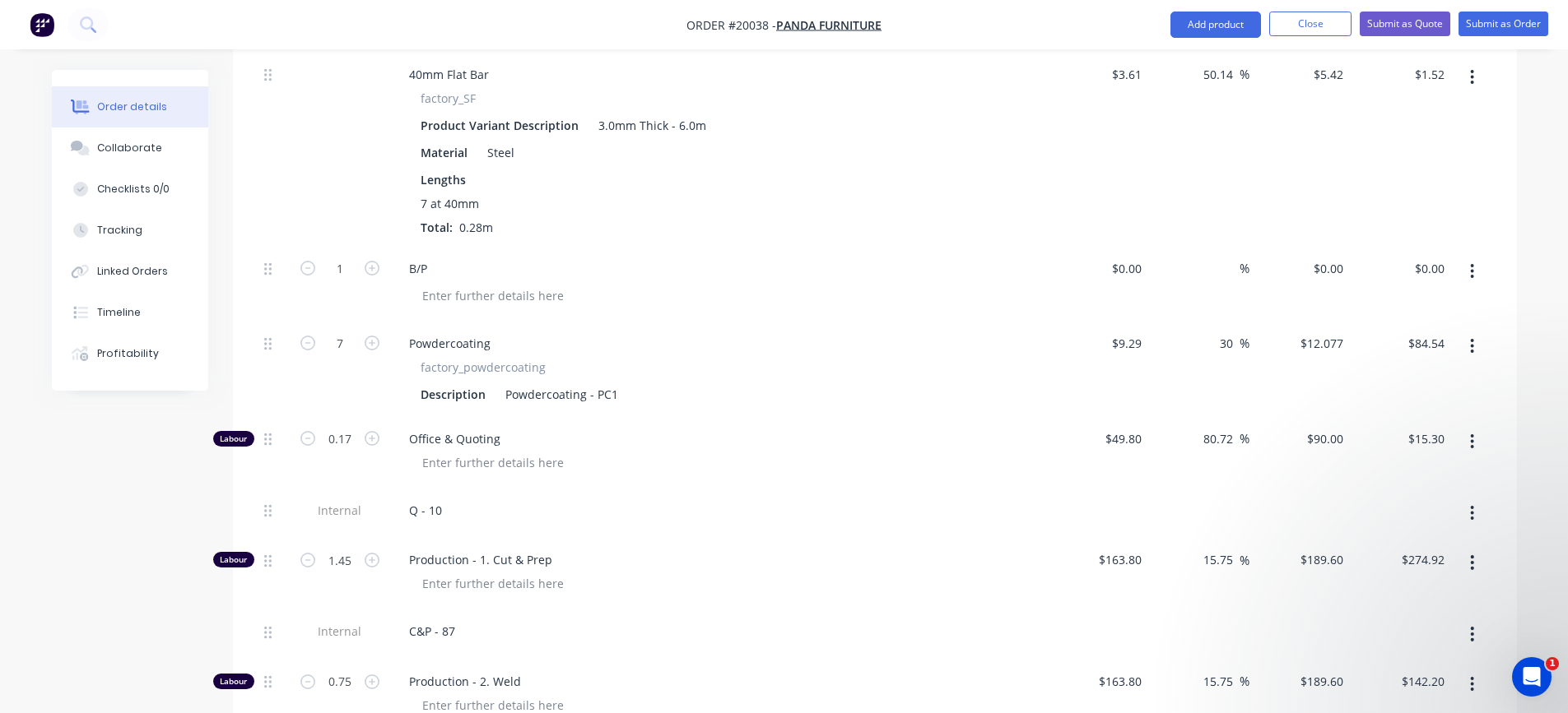
scroll to position [4149, 0]
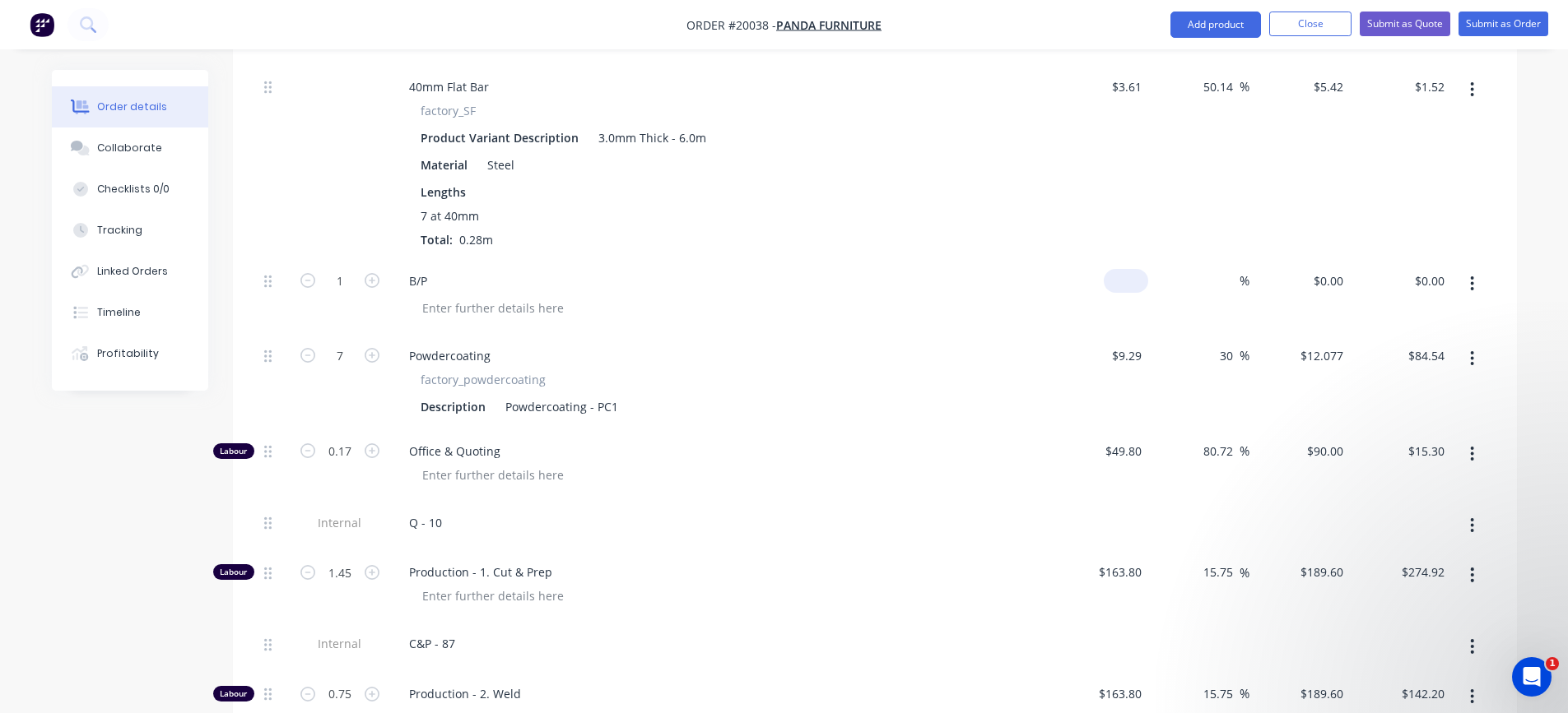
click at [1128, 286] on div "$0.00" at bounding box center [1127, 281] width 45 height 24
click at [994, 309] on div at bounding box center [725, 308] width 633 height 24
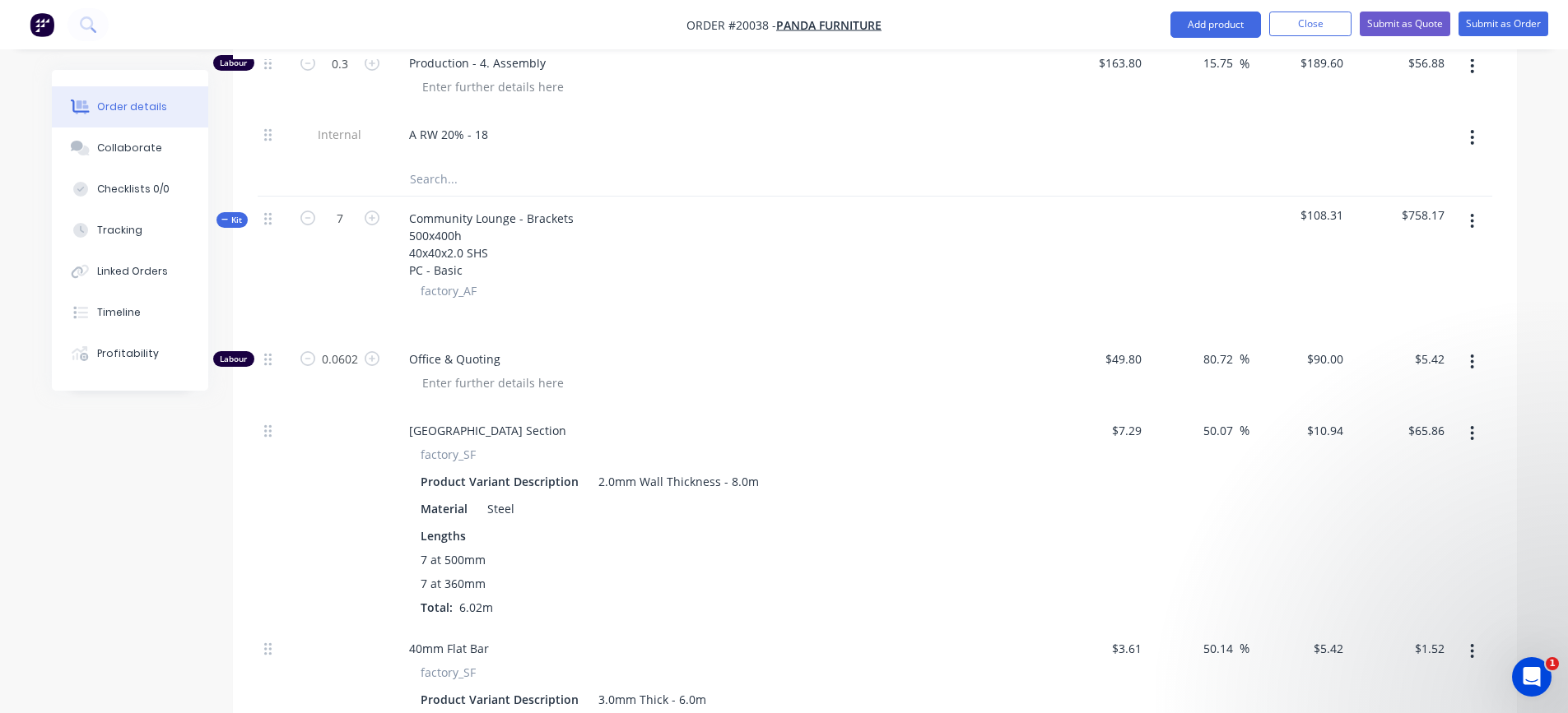
scroll to position [3572, 0]
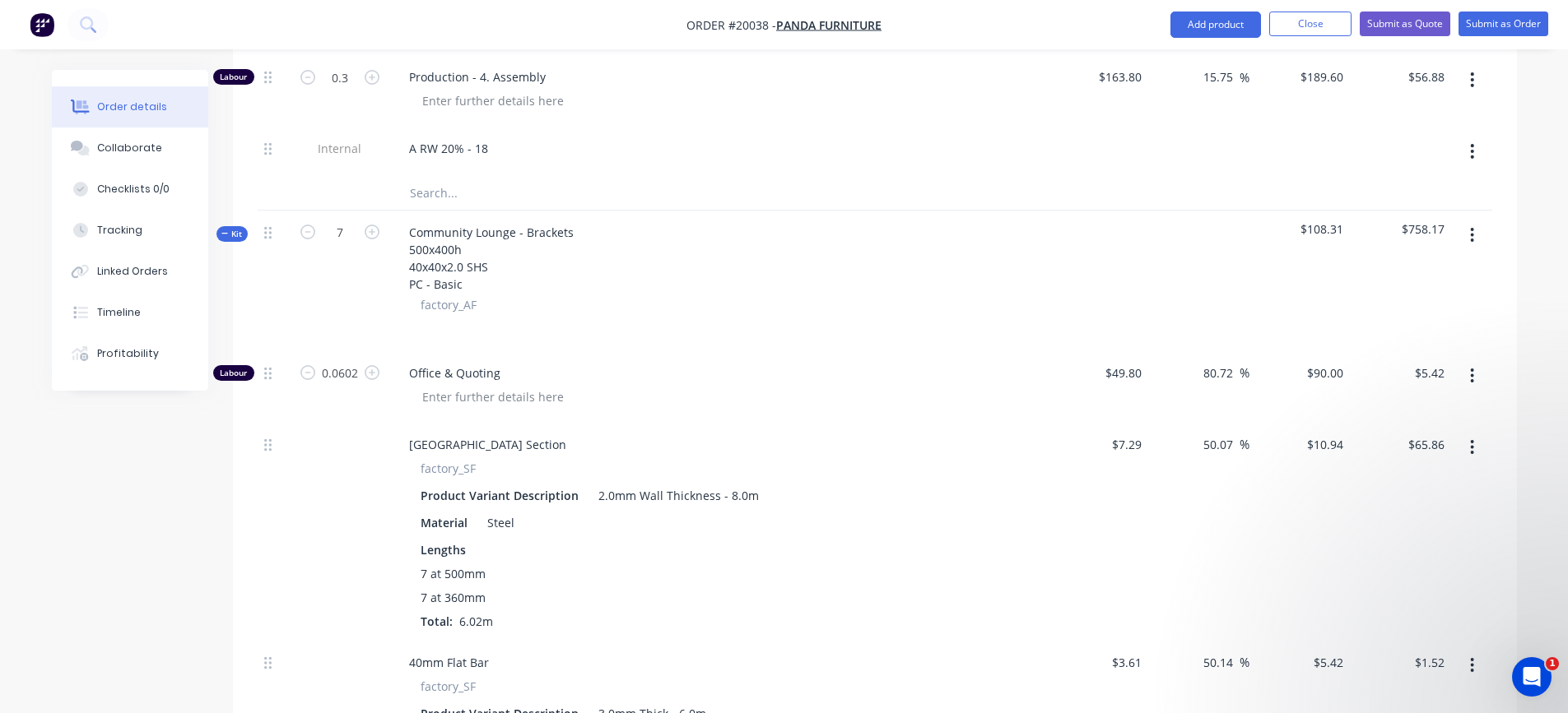
click at [1473, 239] on icon "button" at bounding box center [1472, 235] width 4 height 18
click at [1403, 343] on div "Duplicate" at bounding box center [1414, 344] width 126 height 24
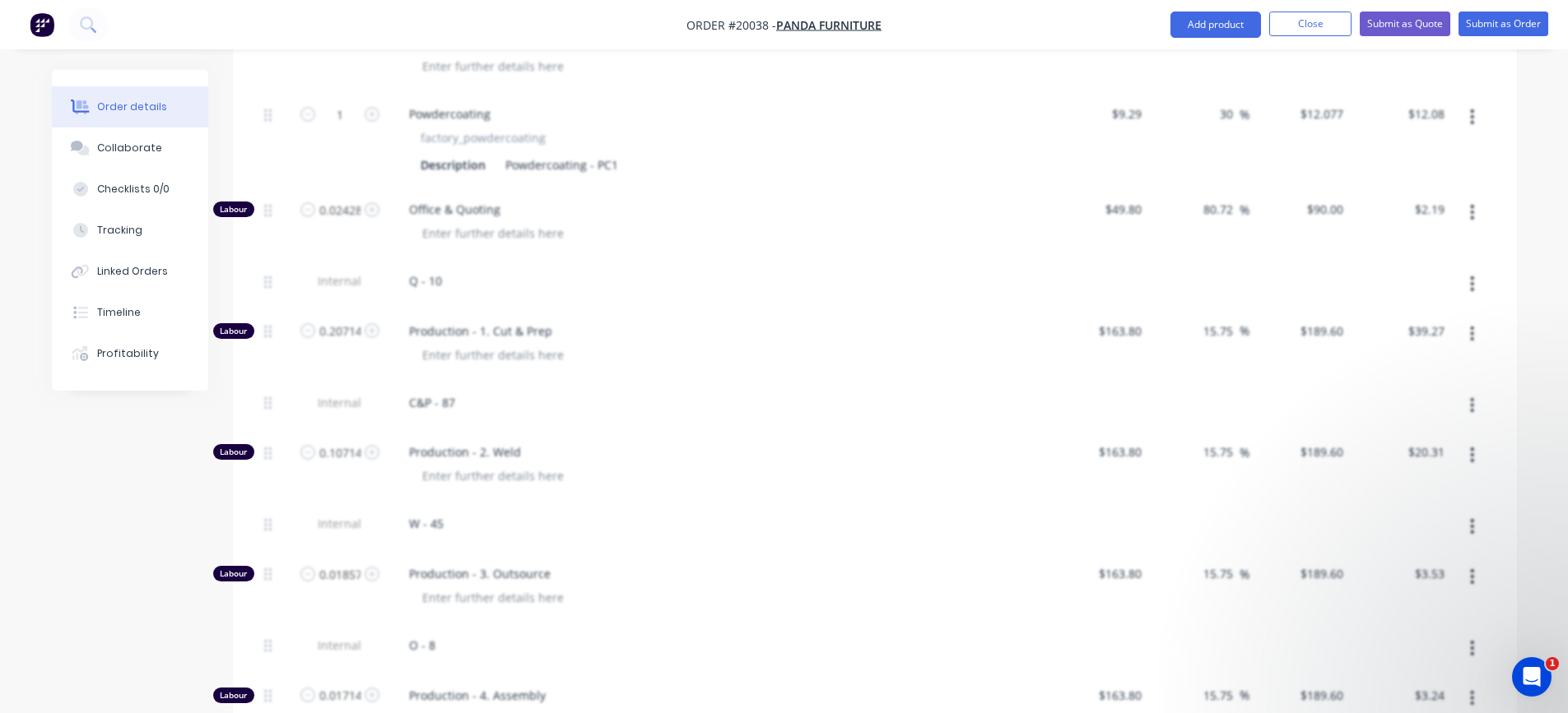
scroll to position [5859, 0]
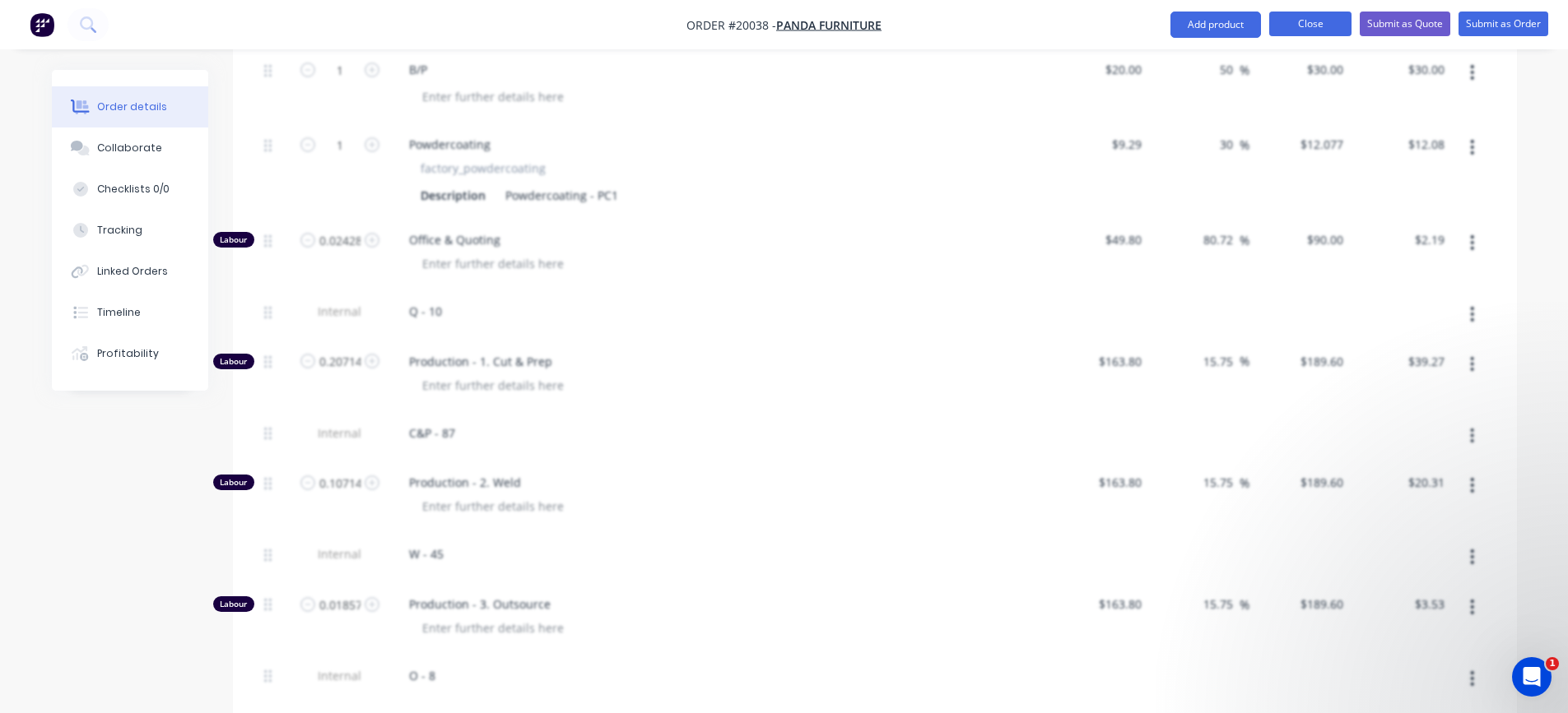
click at [1300, 26] on button "Close" at bounding box center [1311, 23] width 83 height 25
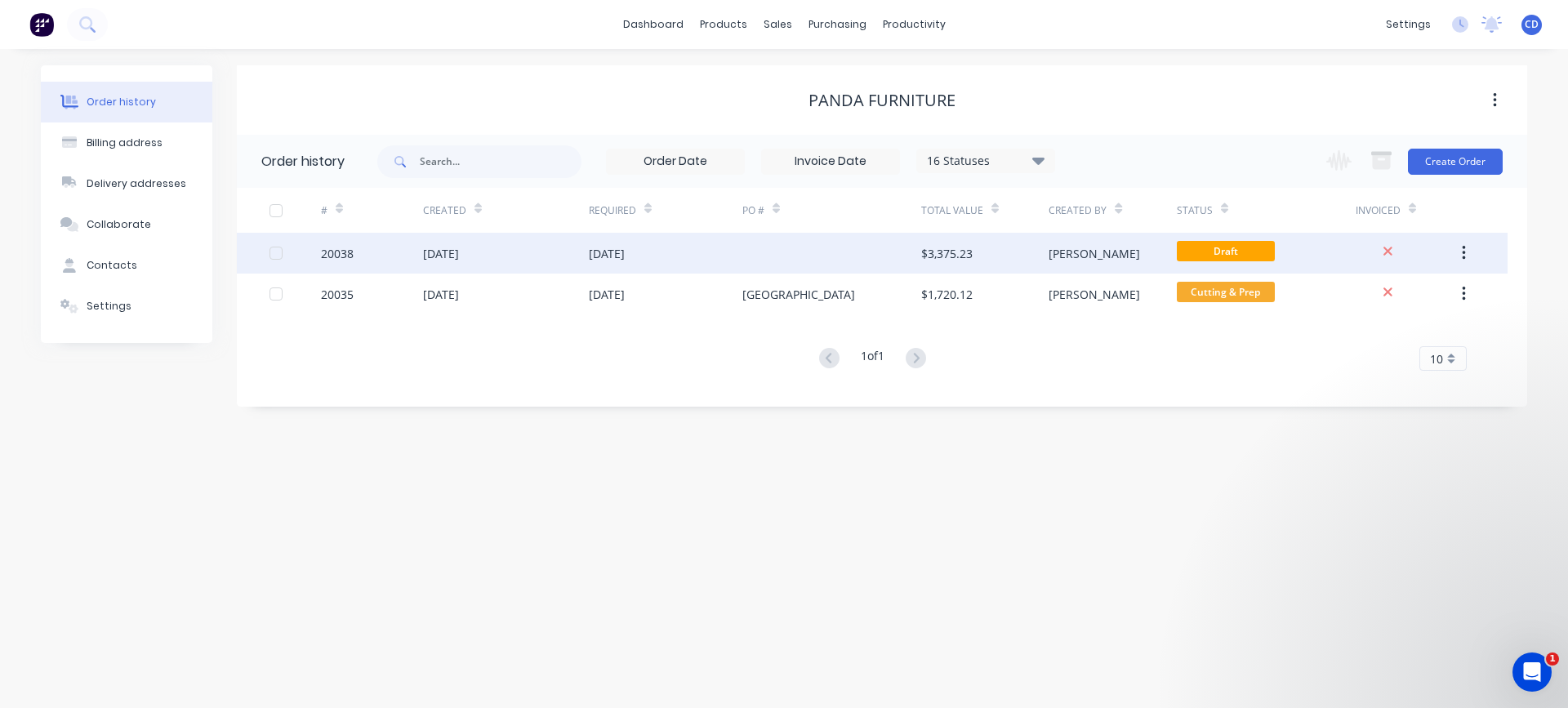
click at [345, 252] on div "20038" at bounding box center [336, 254] width 32 height 18
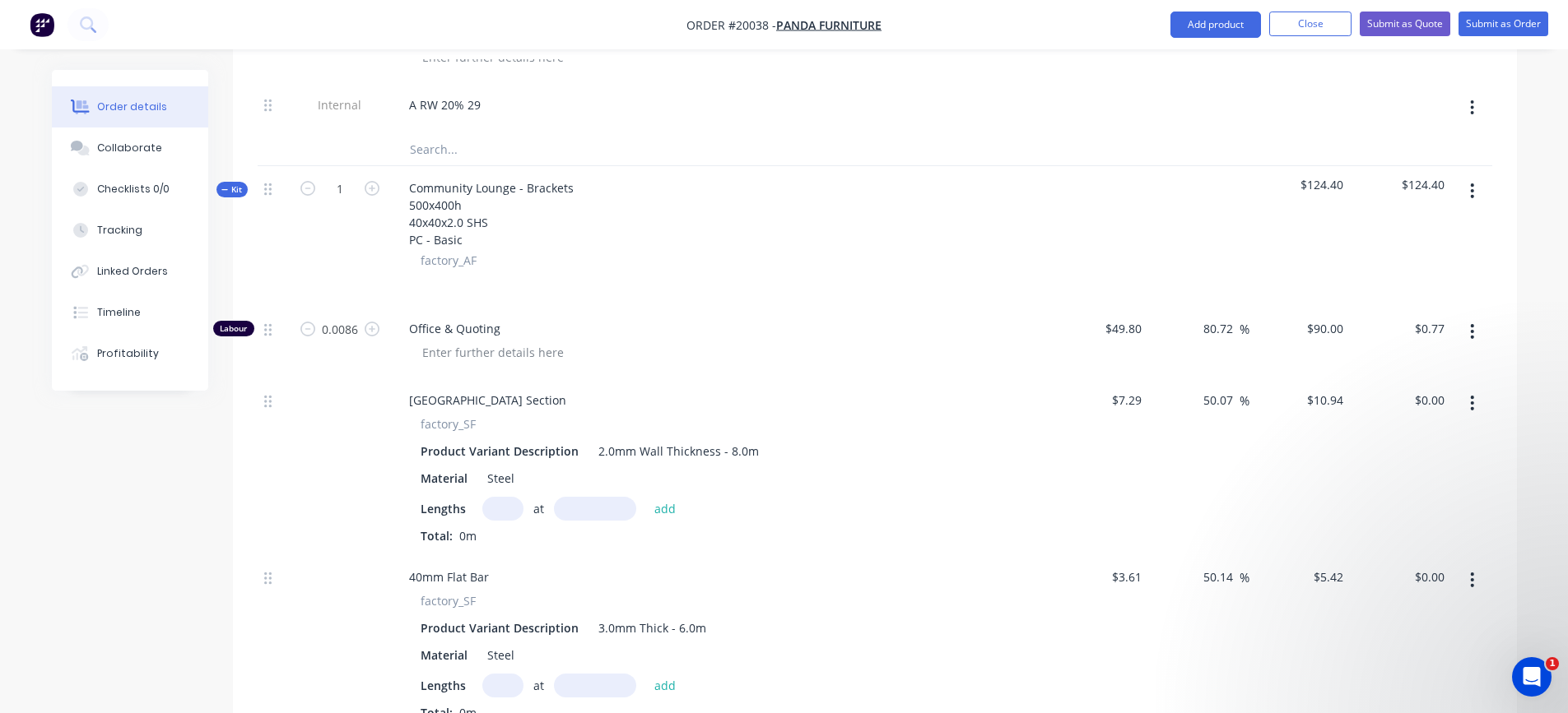
scroll to position [5184, 0]
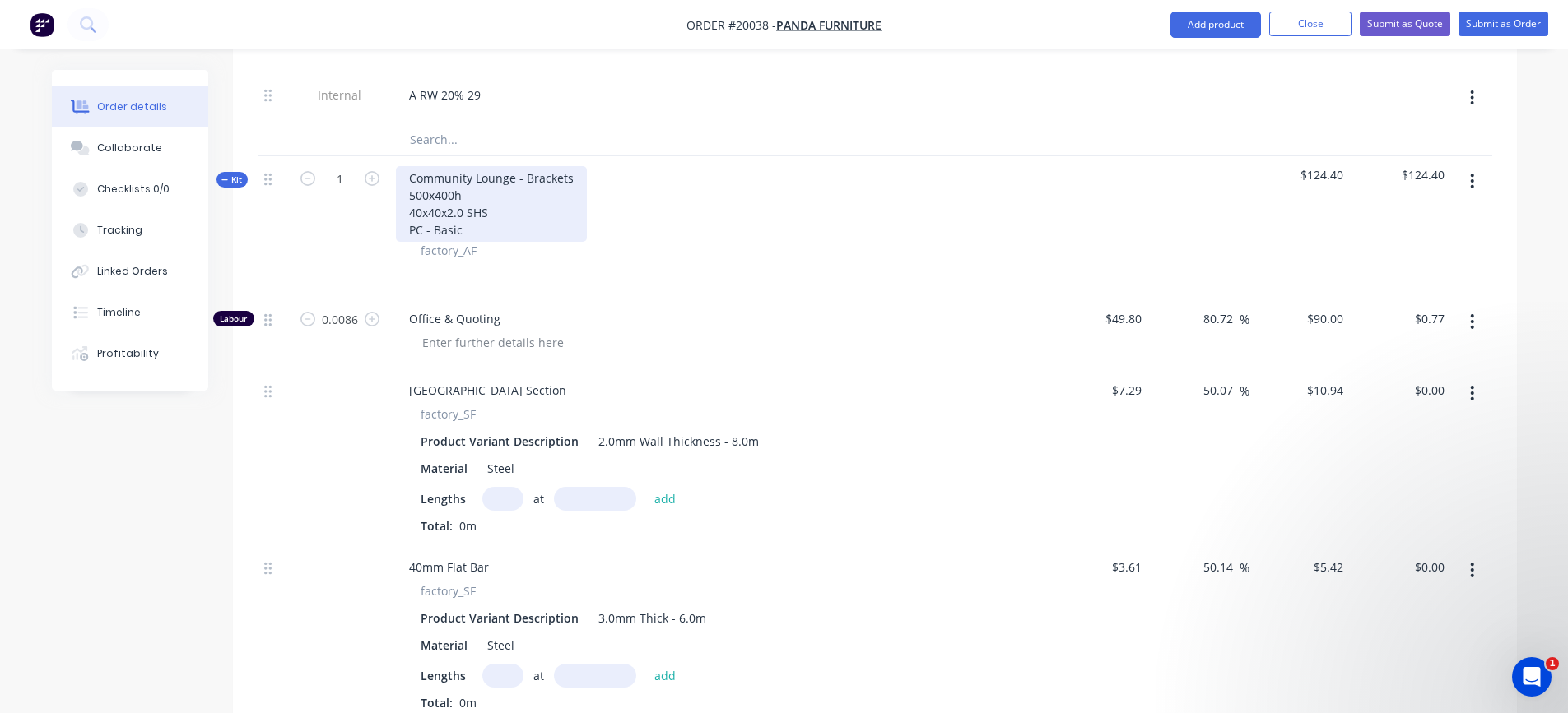
click at [511, 177] on div "Community Lounge - Brackets 500x400h 40x40x2.0 SHS PC - Basic" at bounding box center [491, 204] width 191 height 76
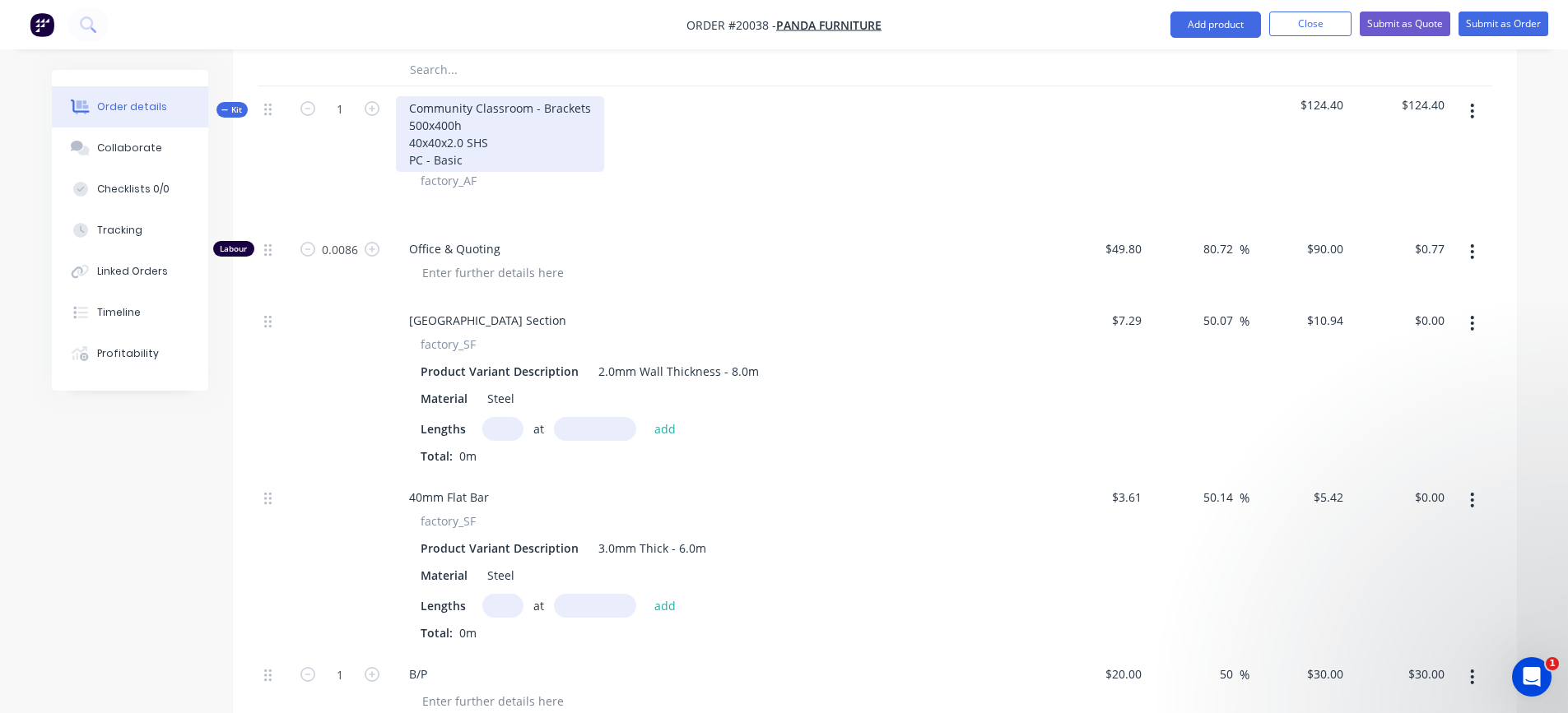
scroll to position [5348, 0]
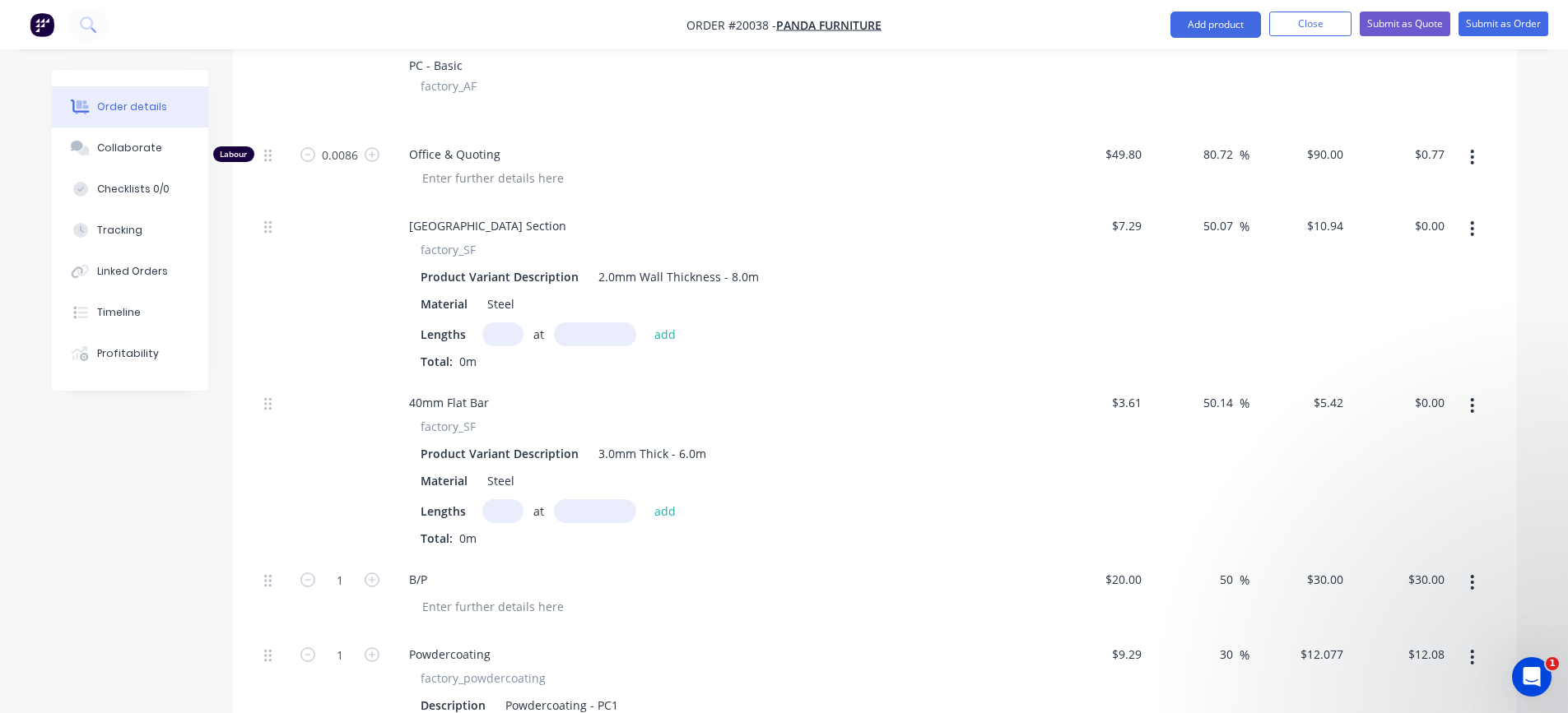
click at [495, 337] on input "text" at bounding box center [503, 334] width 41 height 24
click at [659, 333] on button "add" at bounding box center [666, 334] width 39 height 22
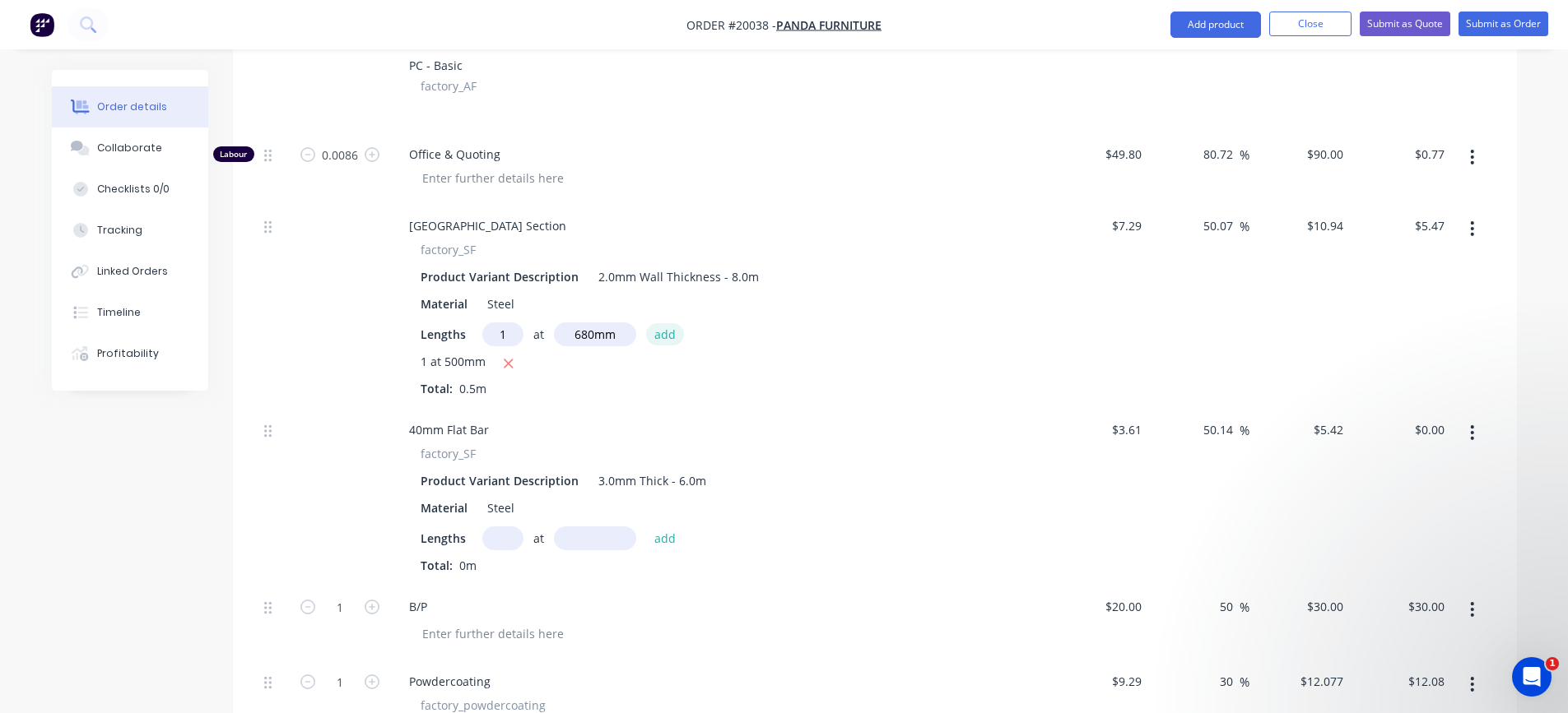
click at [657, 333] on button "add" at bounding box center [666, 334] width 39 height 22
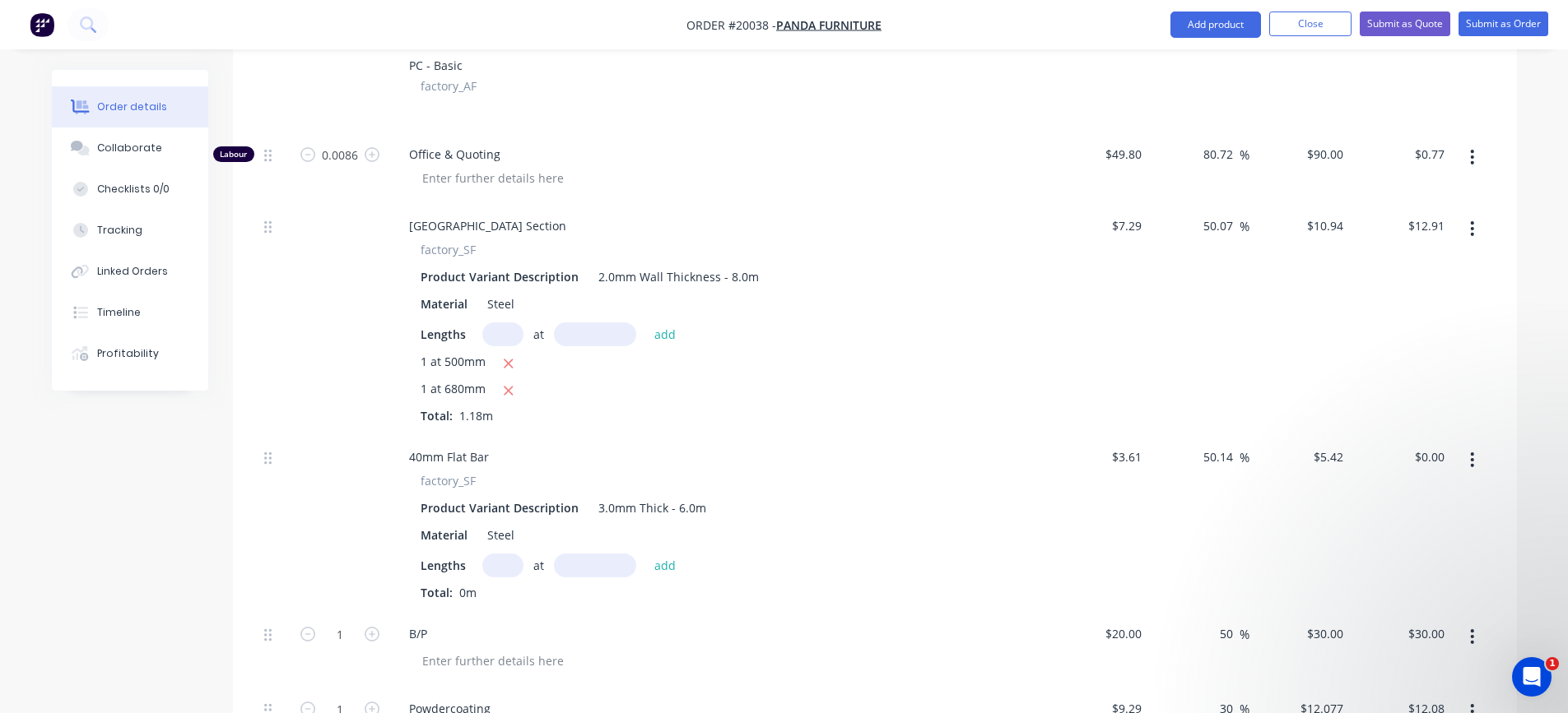
click at [494, 572] on input "text" at bounding box center [503, 566] width 41 height 24
click at [662, 565] on button "add" at bounding box center [666, 565] width 39 height 22
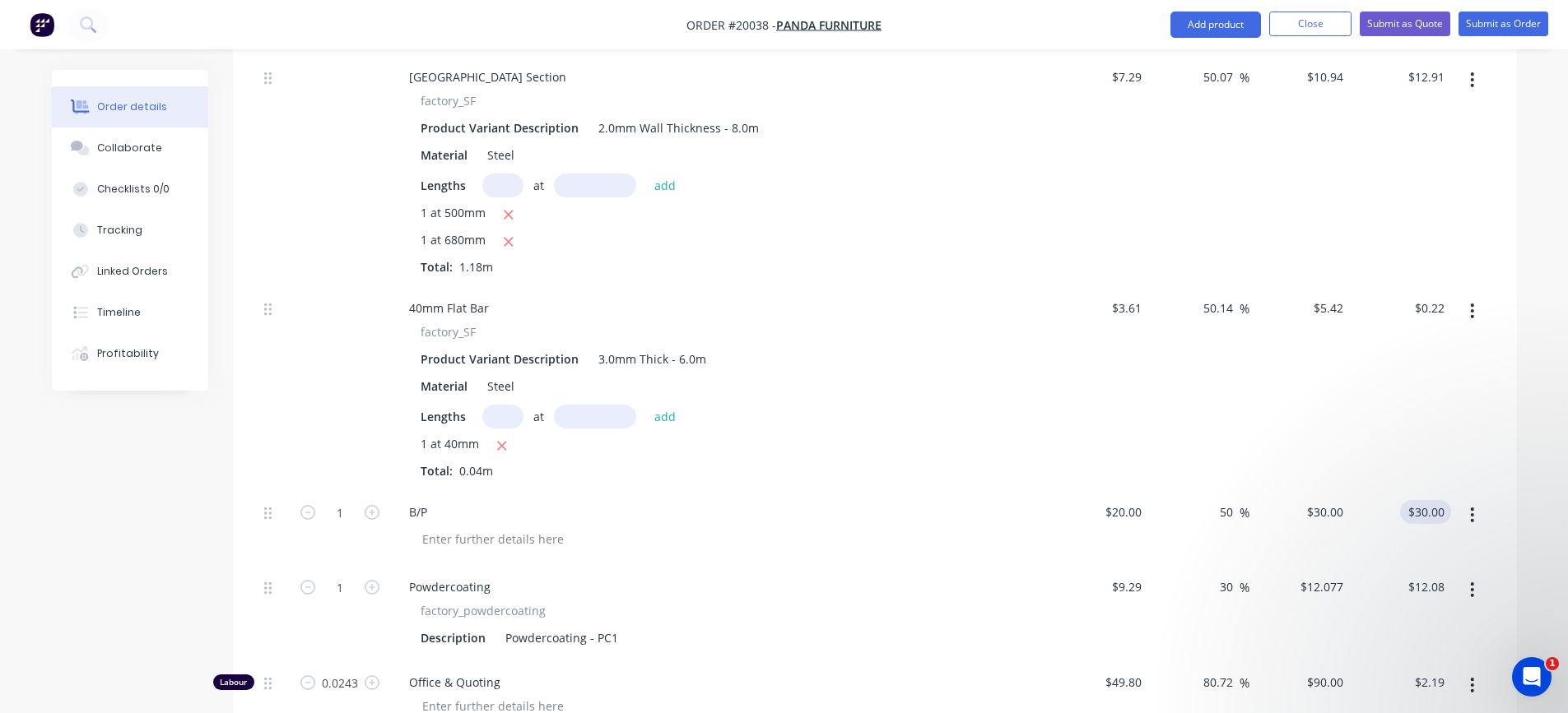
scroll to position [5760, 0]
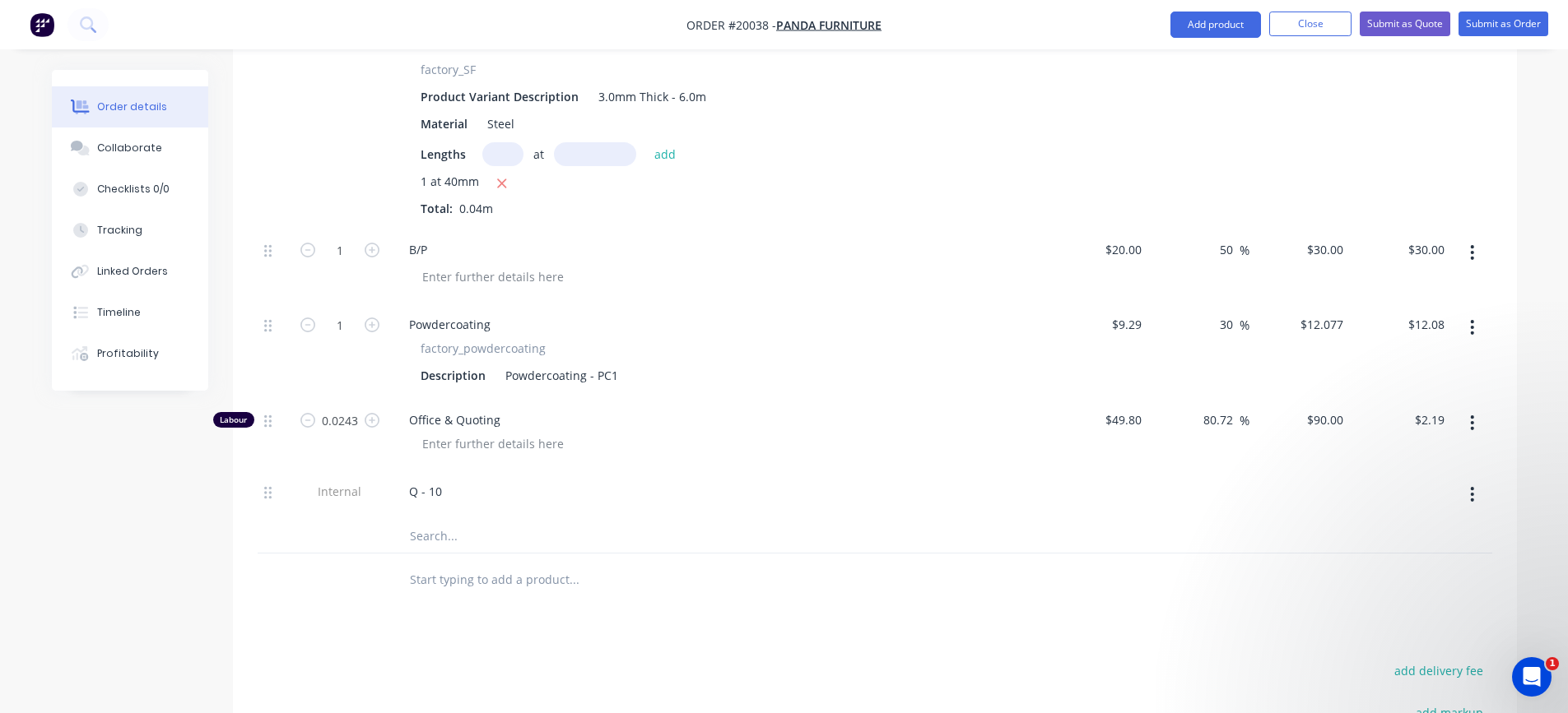
click at [1472, 417] on icon "button" at bounding box center [1473, 423] width 4 height 15
click at [1388, 532] on div "Delete" at bounding box center [1414, 532] width 126 height 24
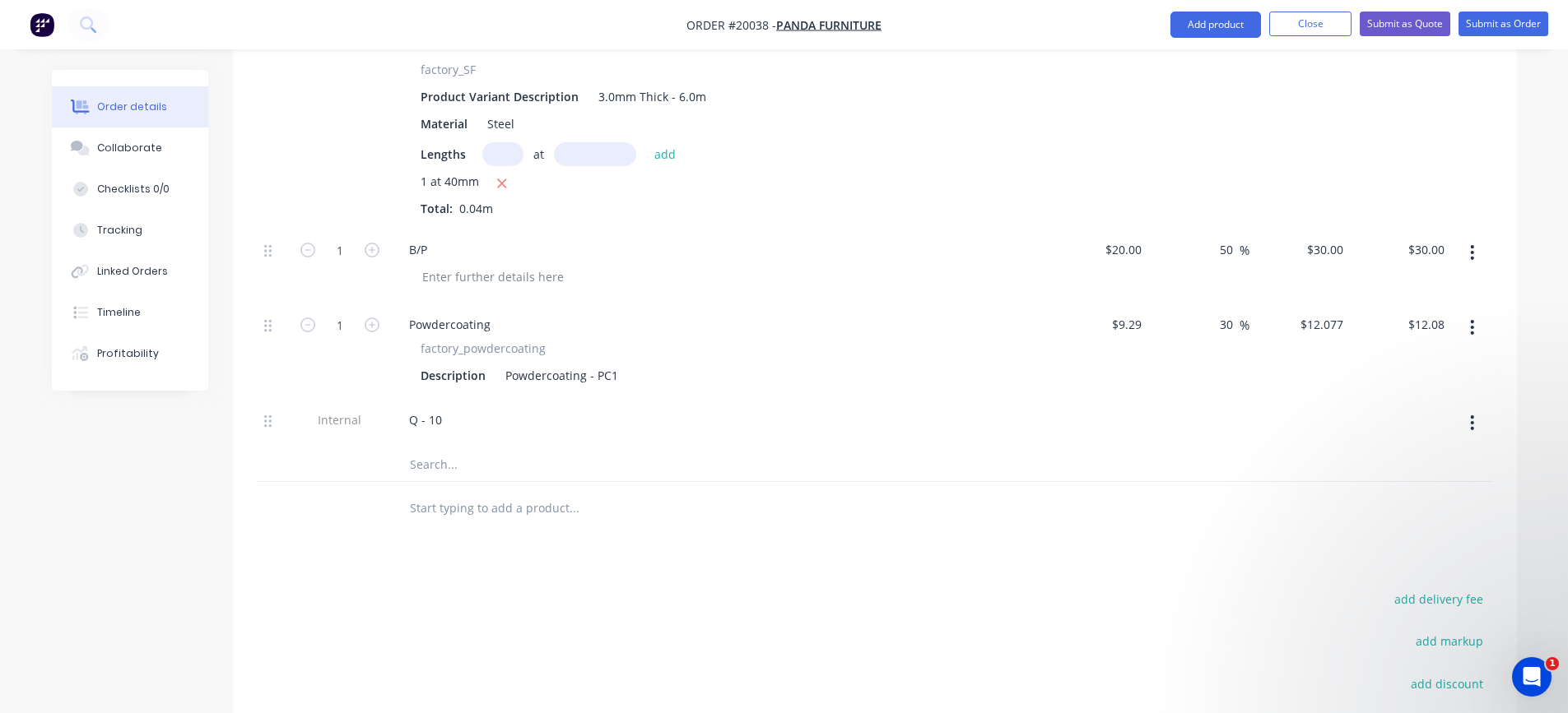
click at [1472, 420] on icon "button" at bounding box center [1472, 422] width 4 height 18
click at [1392, 503] on div "Delete" at bounding box center [1414, 499] width 126 height 24
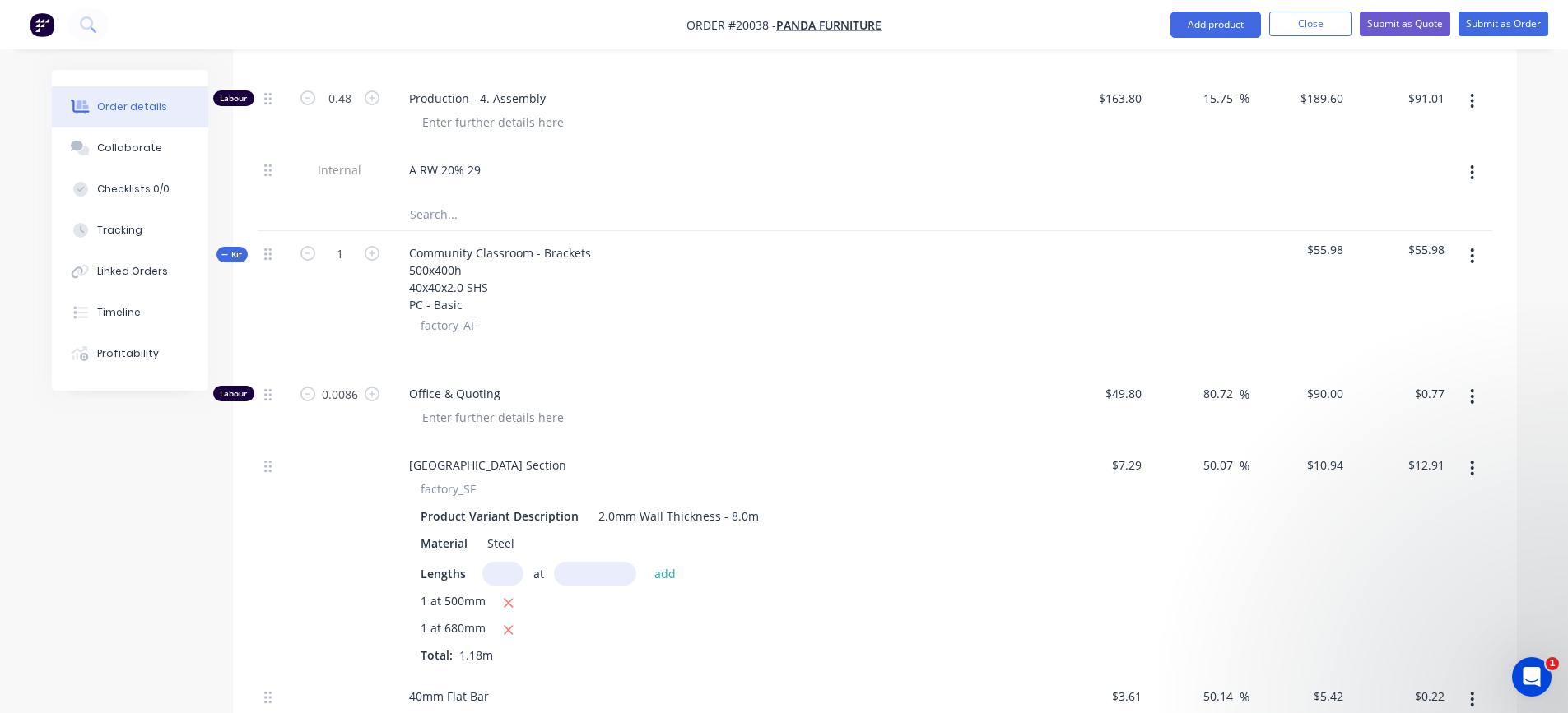
scroll to position [5101, 0]
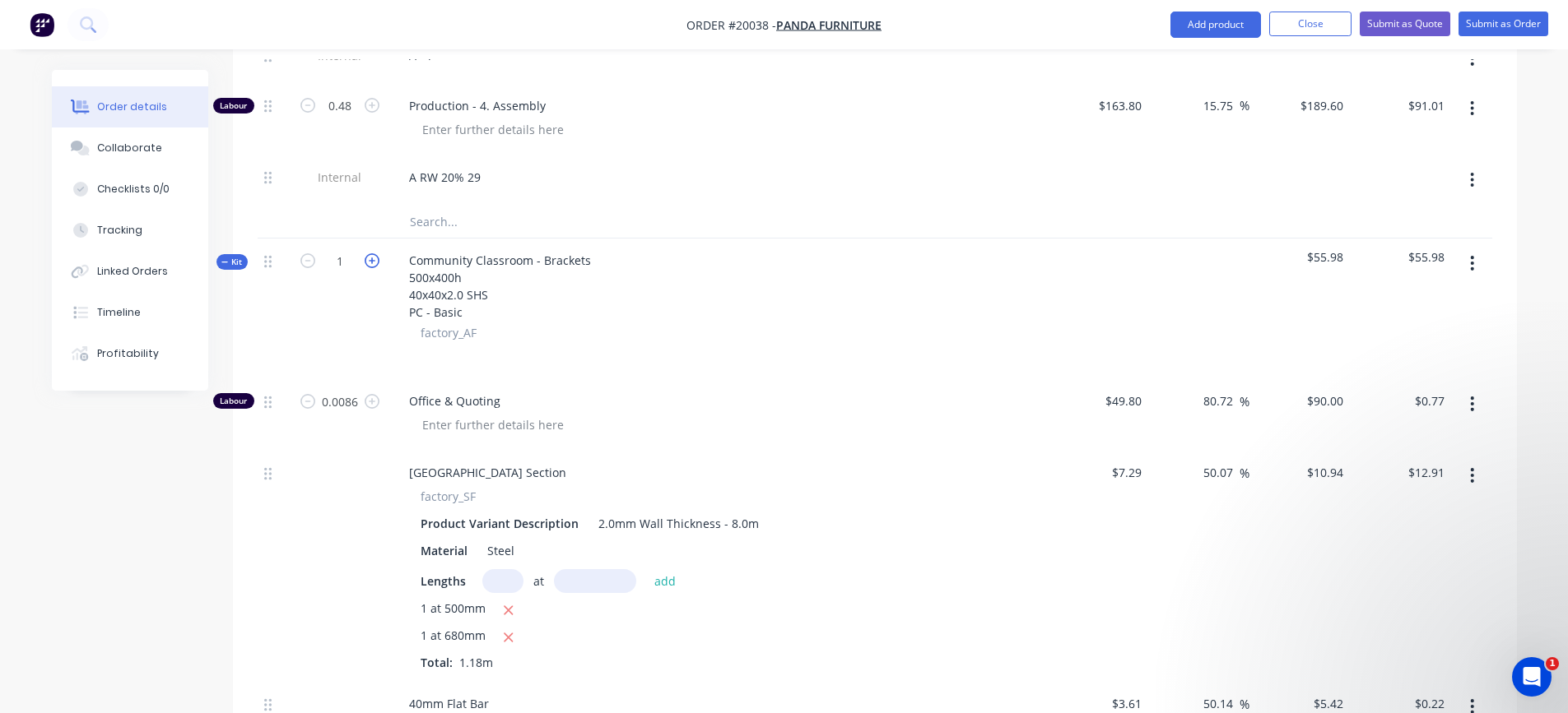
click at [372, 257] on icon "button" at bounding box center [372, 261] width 15 height 15
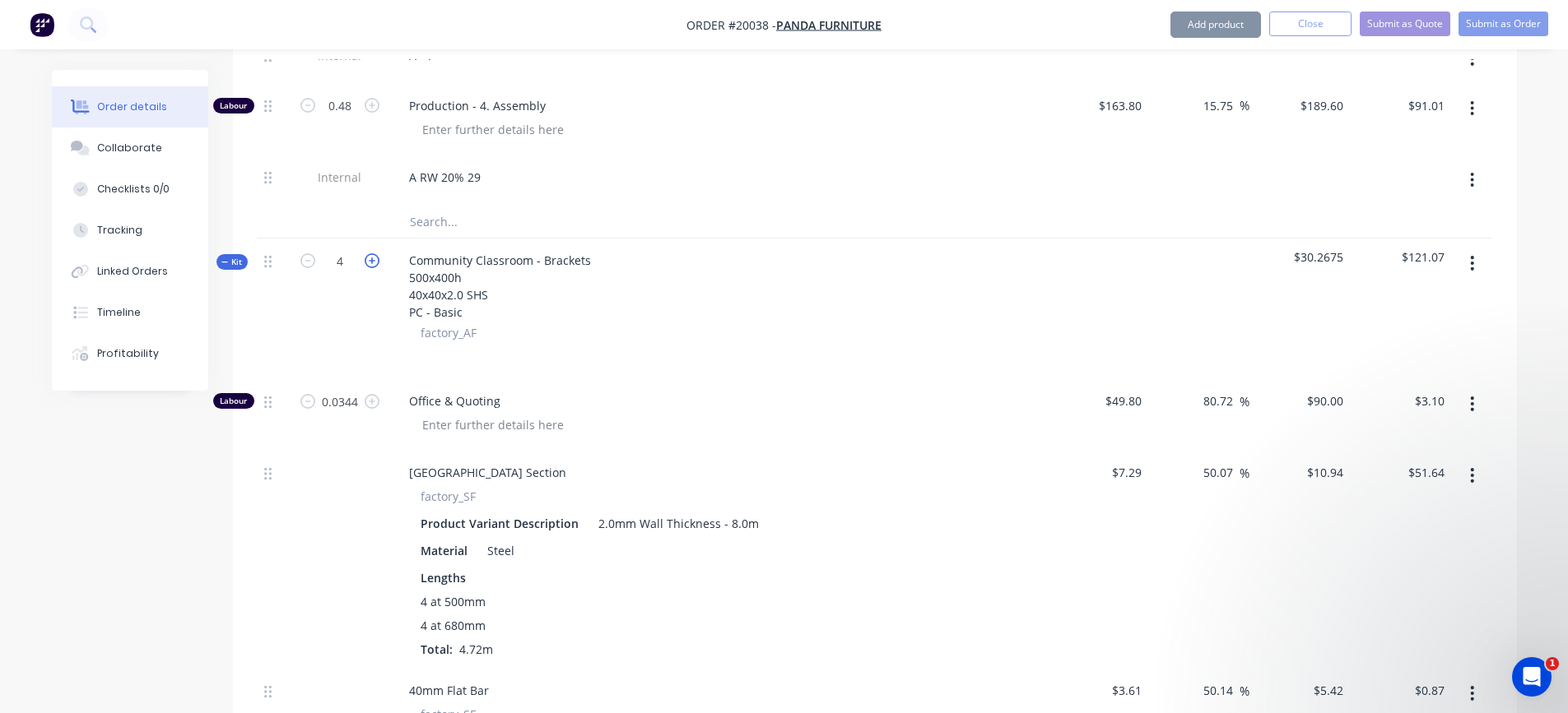
click at [372, 257] on icon "button" at bounding box center [372, 261] width 15 height 15
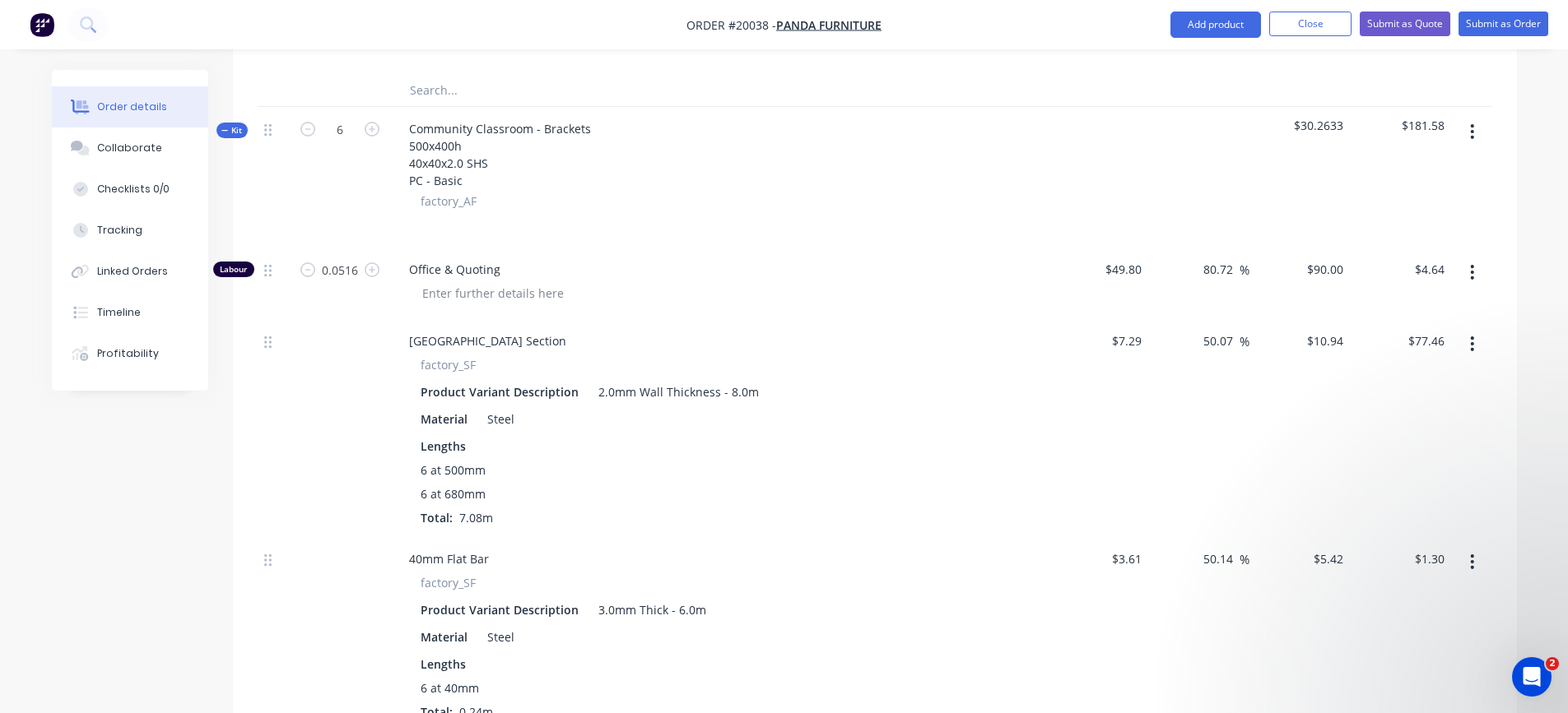
scroll to position [5267, 0]
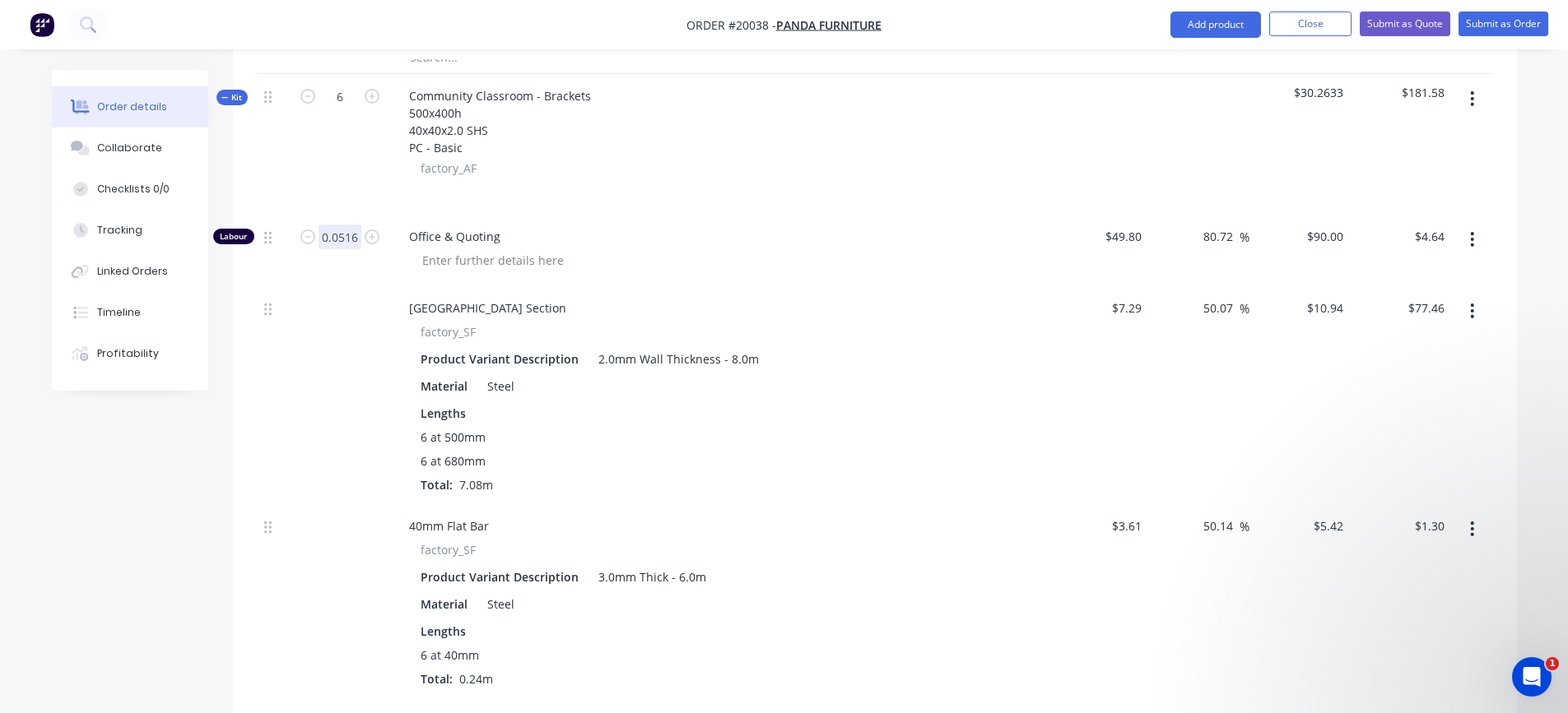
click at [356, 240] on input "0.0516" at bounding box center [340, 237] width 43 height 25
click at [685, 454] on div "6 at 680mm" at bounding box center [719, 460] width 596 height 18
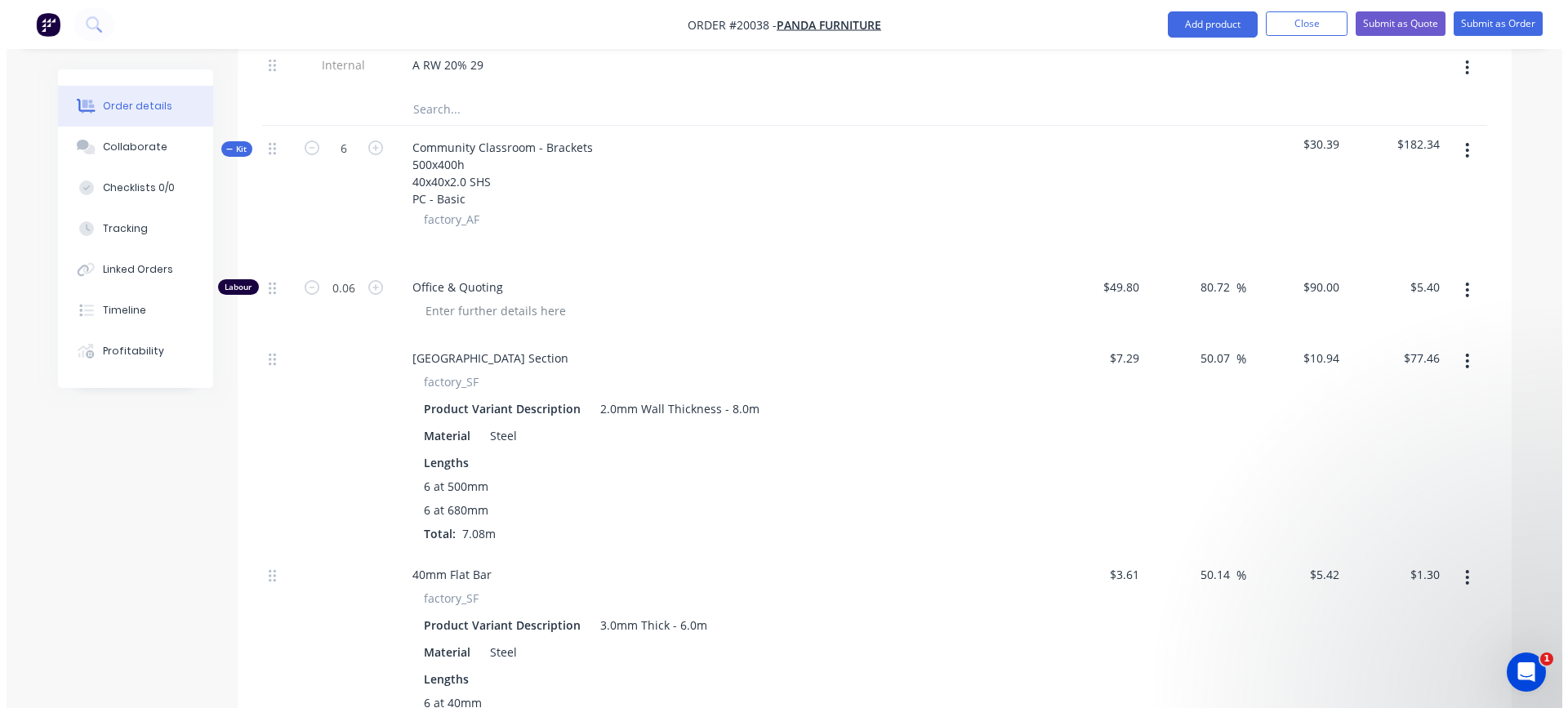
scroll to position [5148, 0]
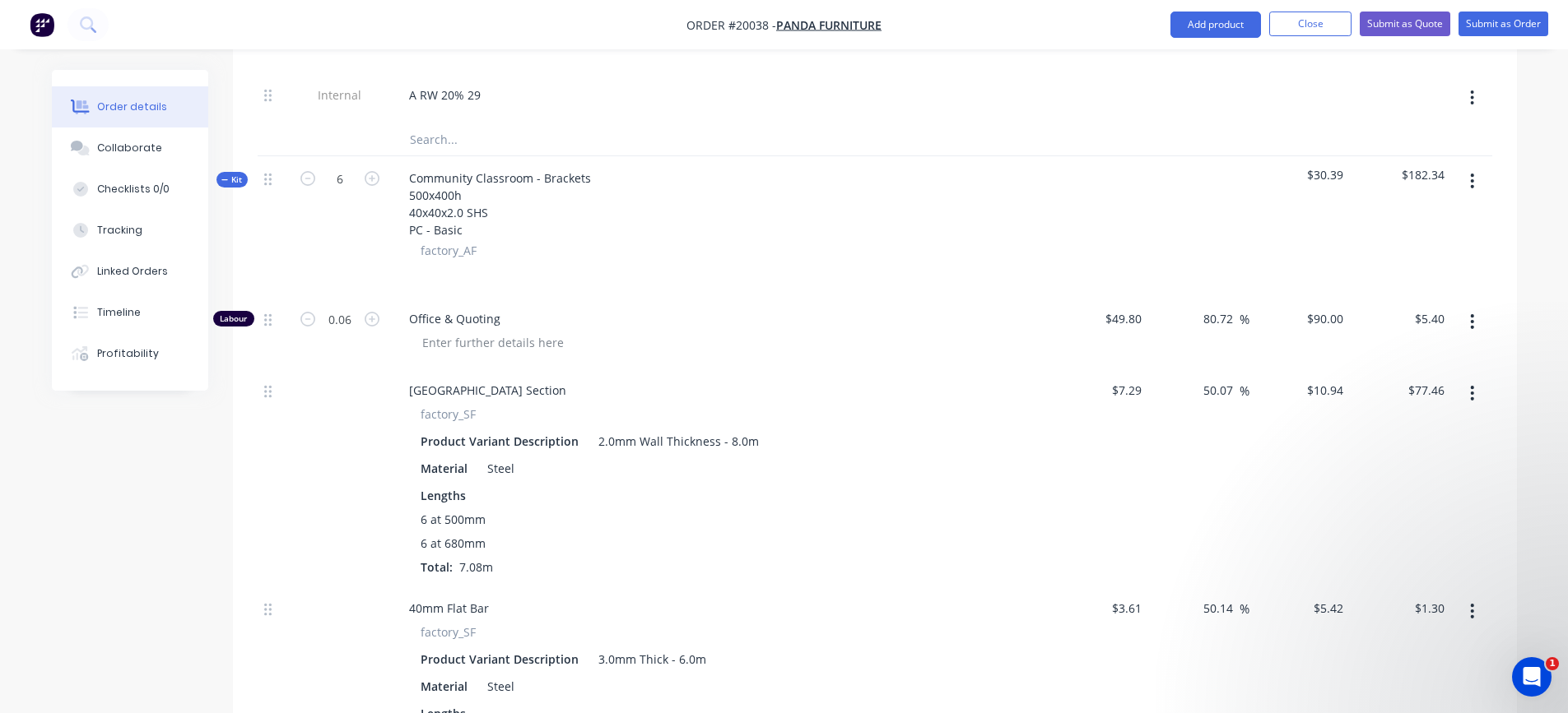
click at [1472, 184] on icon "button" at bounding box center [1472, 180] width 4 height 18
click at [1442, 218] on div "Add product to kit" at bounding box center [1414, 225] width 126 height 24
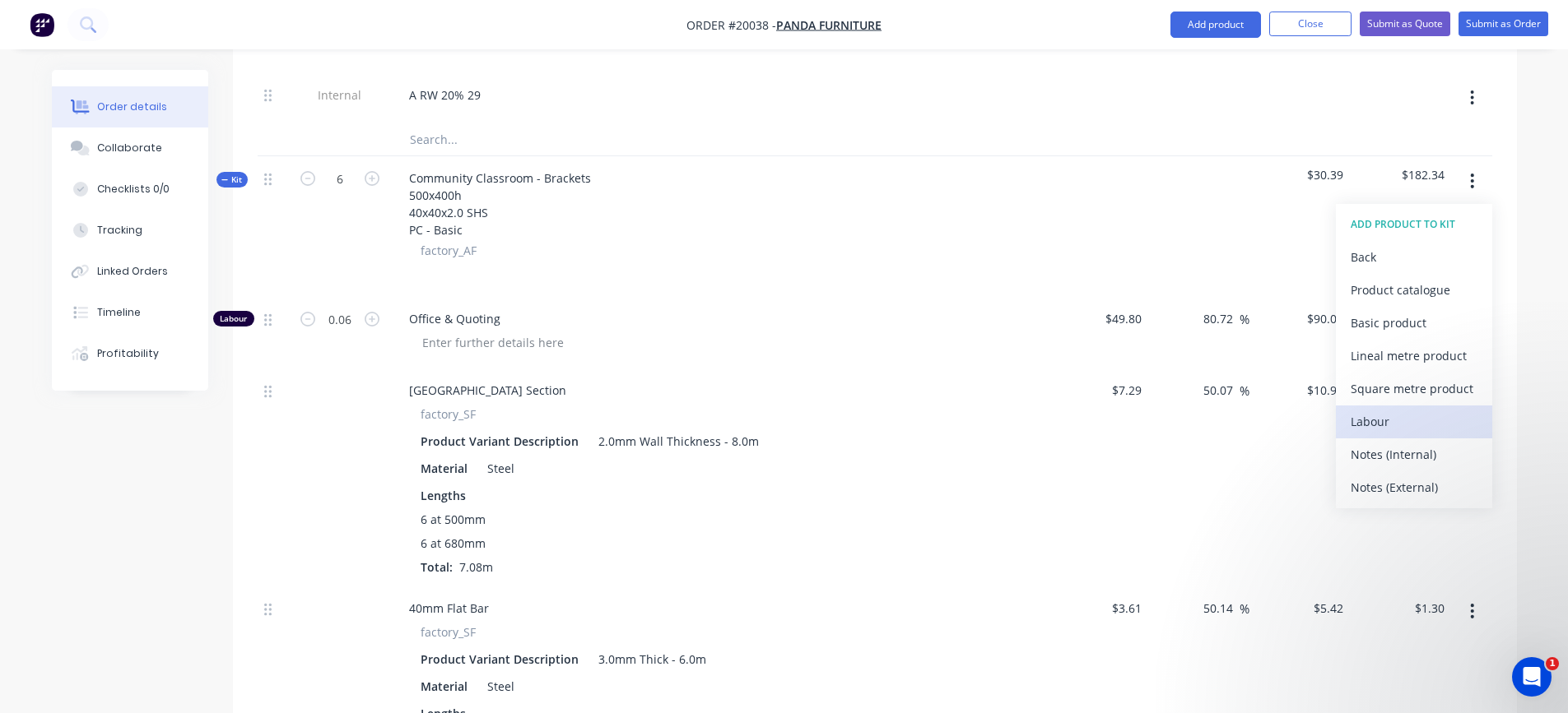
click at [1385, 414] on div "Labour" at bounding box center [1414, 421] width 126 height 24
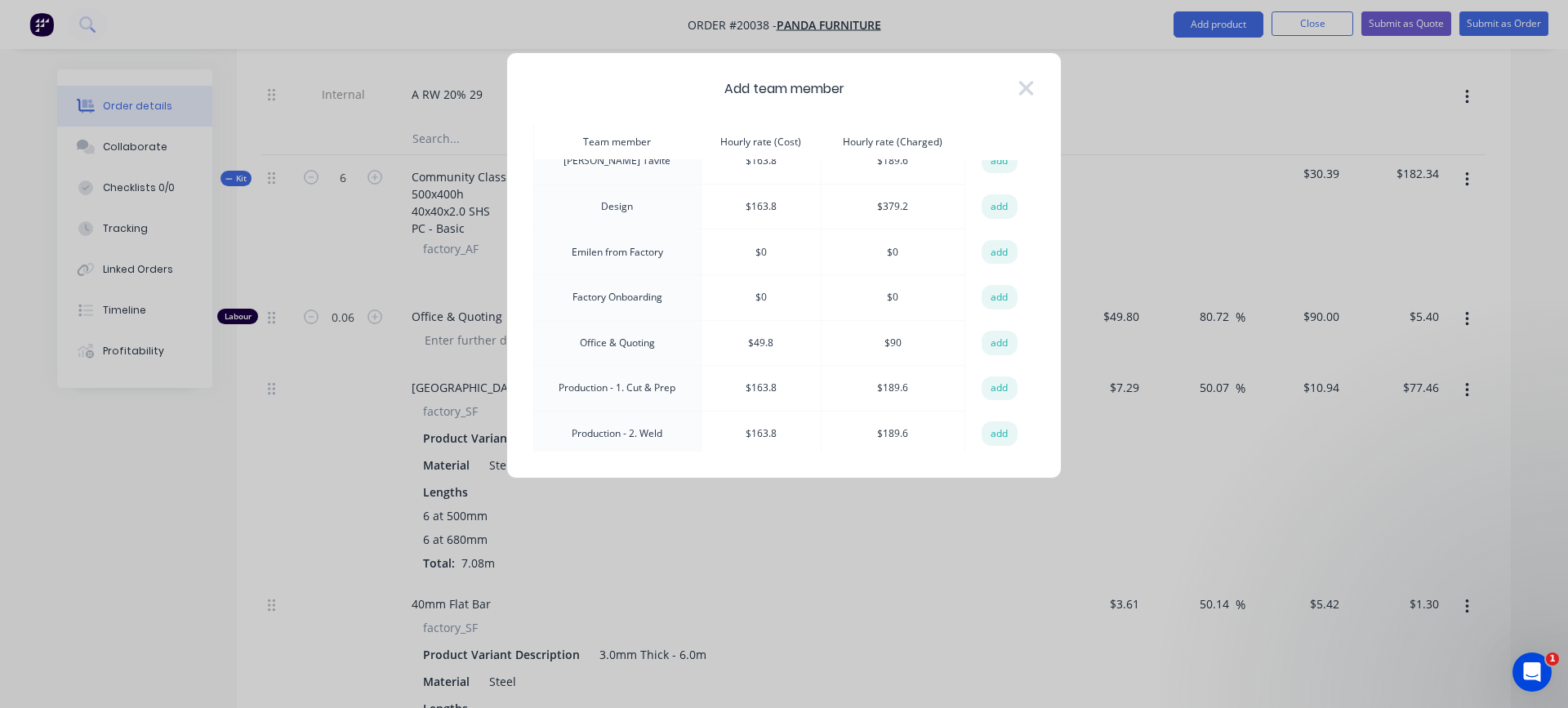
scroll to position [163, 0]
click at [988, 337] on button "add" at bounding box center [999, 341] width 36 height 25
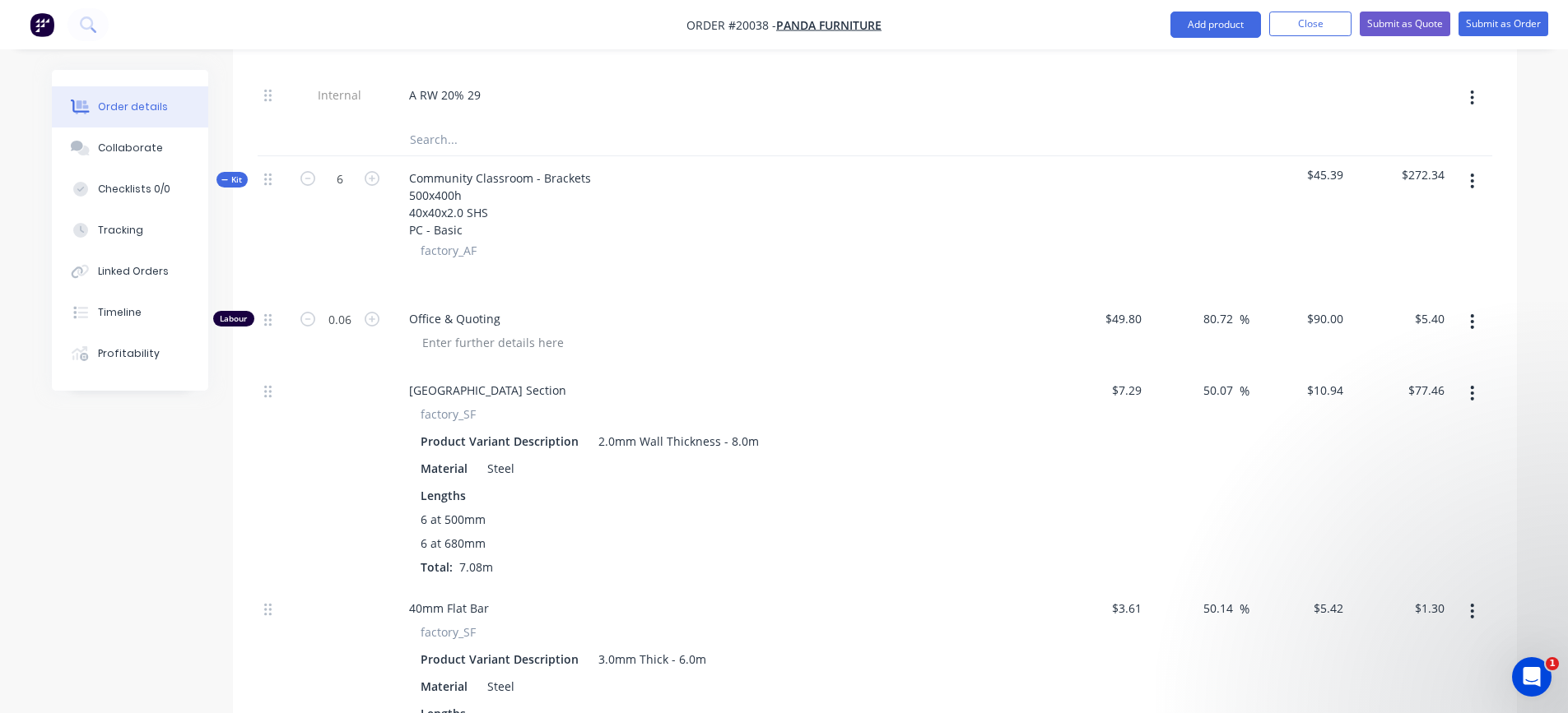
click at [1464, 180] on button "button" at bounding box center [1472, 181] width 39 height 30
click at [1409, 229] on div "Add product to kit" at bounding box center [1414, 225] width 126 height 24
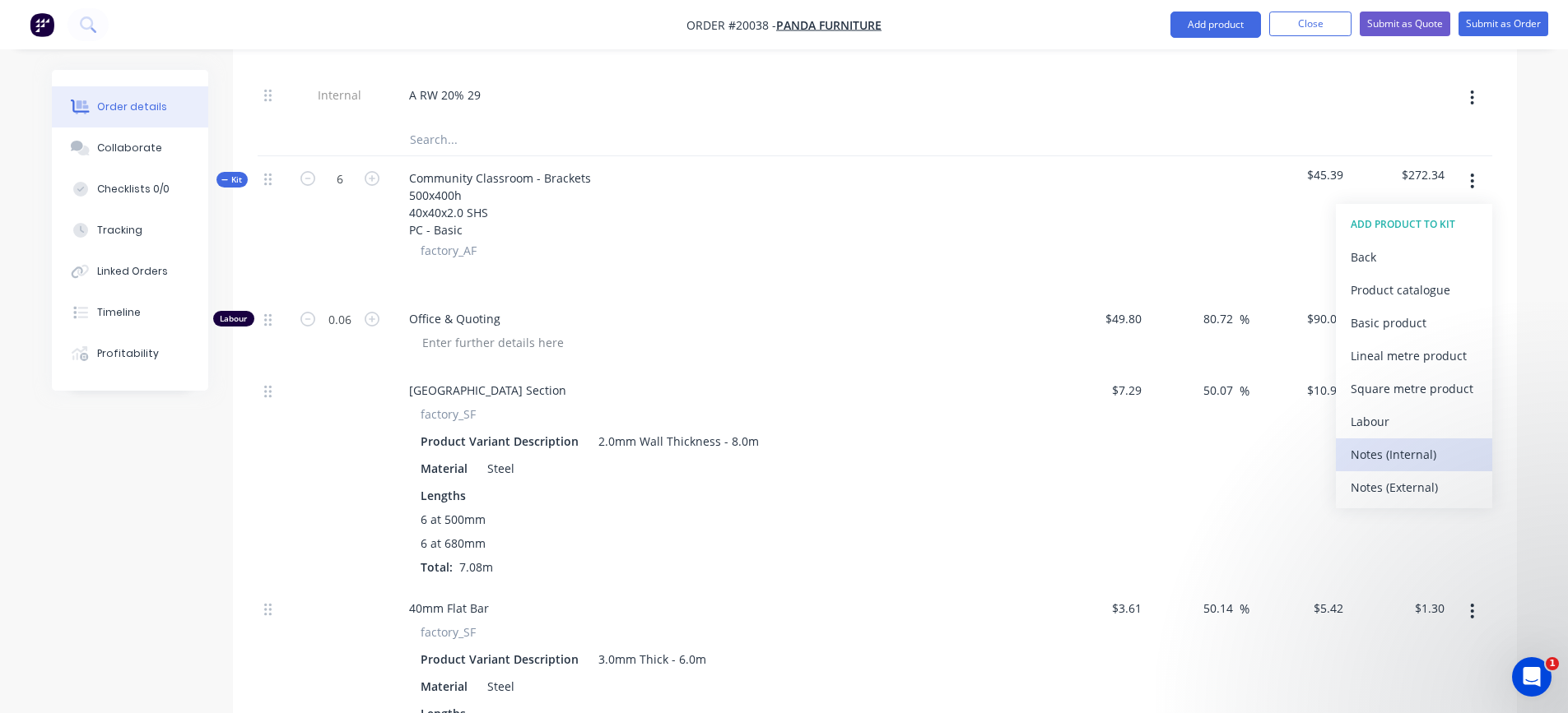
click at [1396, 449] on div "Notes (Internal)" at bounding box center [1414, 455] width 126 height 24
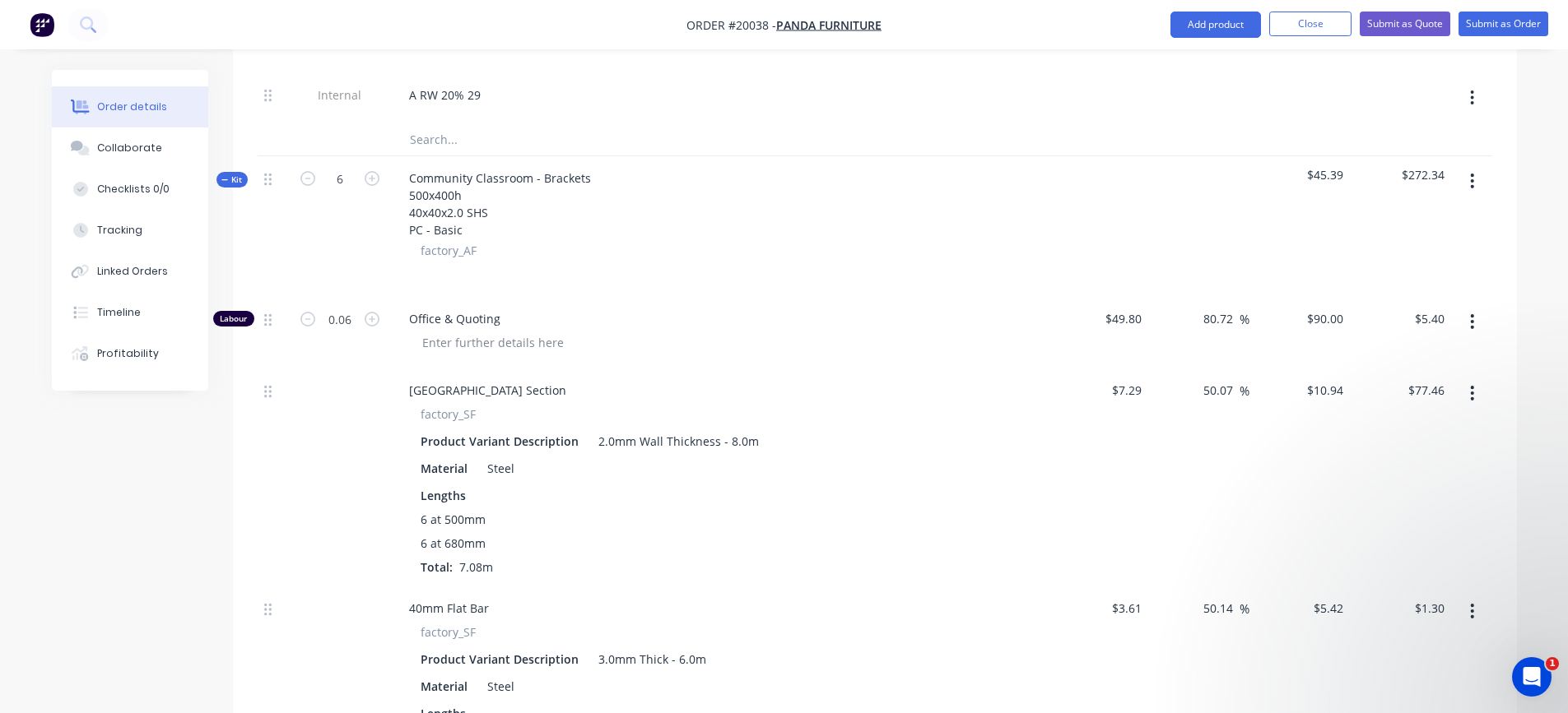
click at [1479, 177] on button "button" at bounding box center [1472, 181] width 39 height 30
click at [1438, 220] on div "Add product to kit" at bounding box center [1414, 225] width 126 height 24
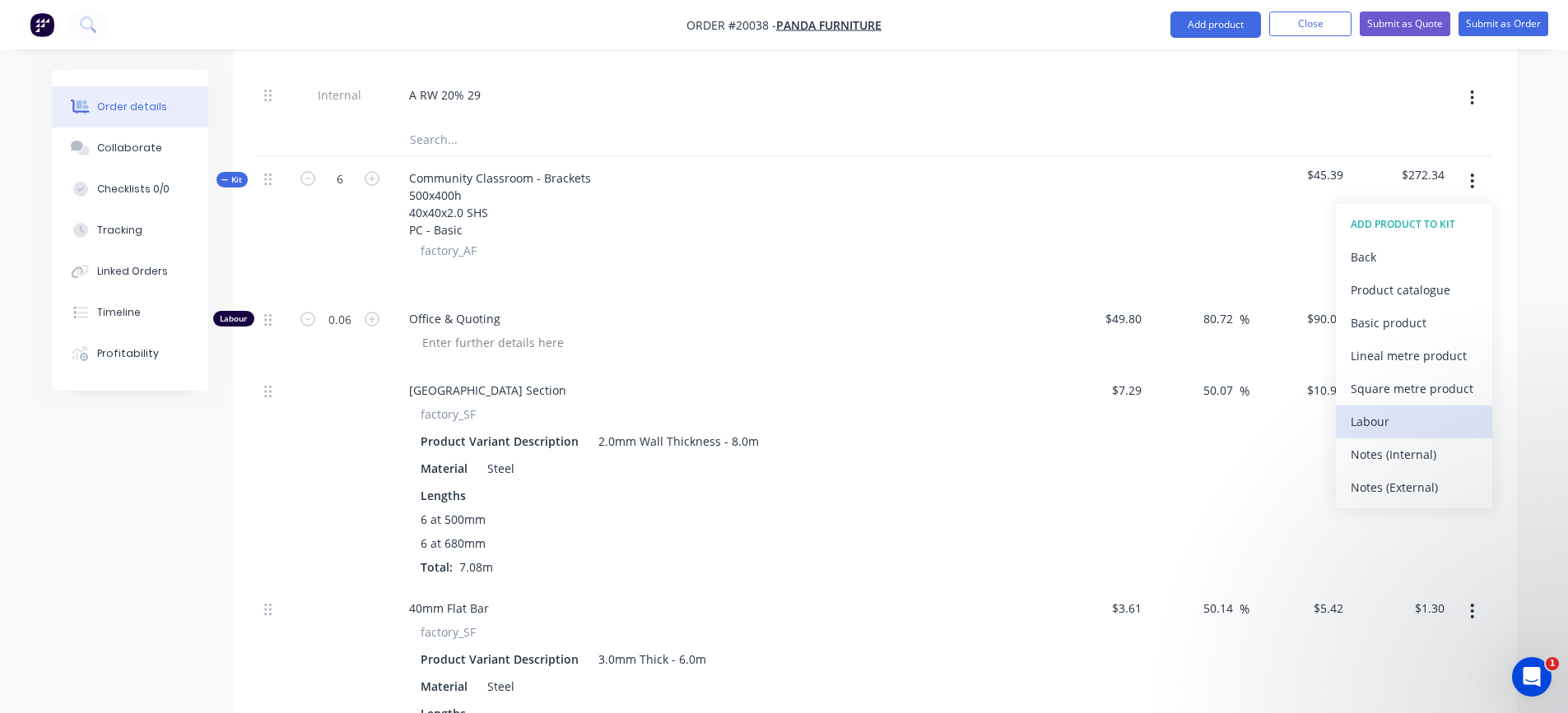
click at [1398, 416] on div "Labour" at bounding box center [1414, 421] width 126 height 24
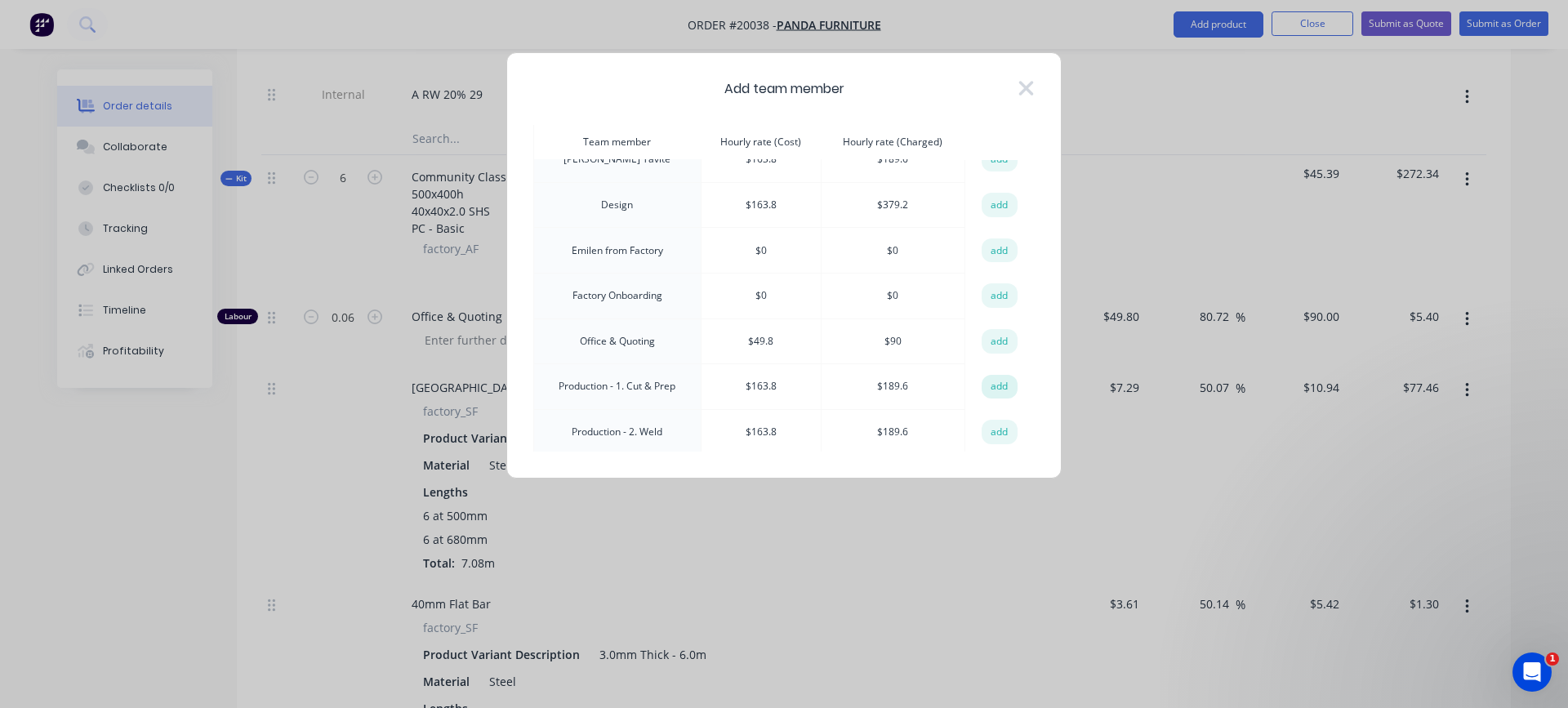
click at [986, 378] on button "add" at bounding box center [999, 387] width 36 height 25
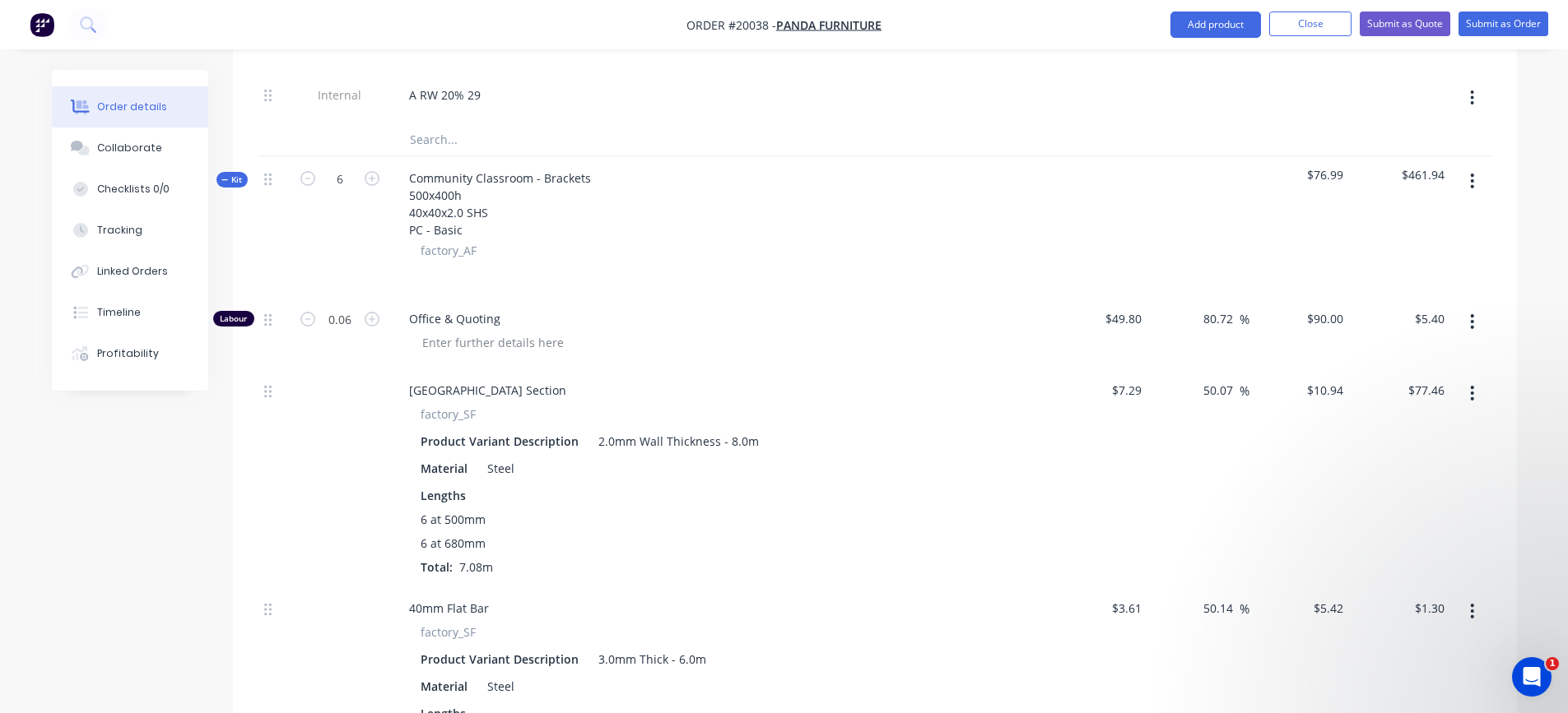
click at [1478, 184] on button "button" at bounding box center [1472, 181] width 39 height 30
click at [1451, 227] on div "Add product to kit" at bounding box center [1414, 225] width 126 height 24
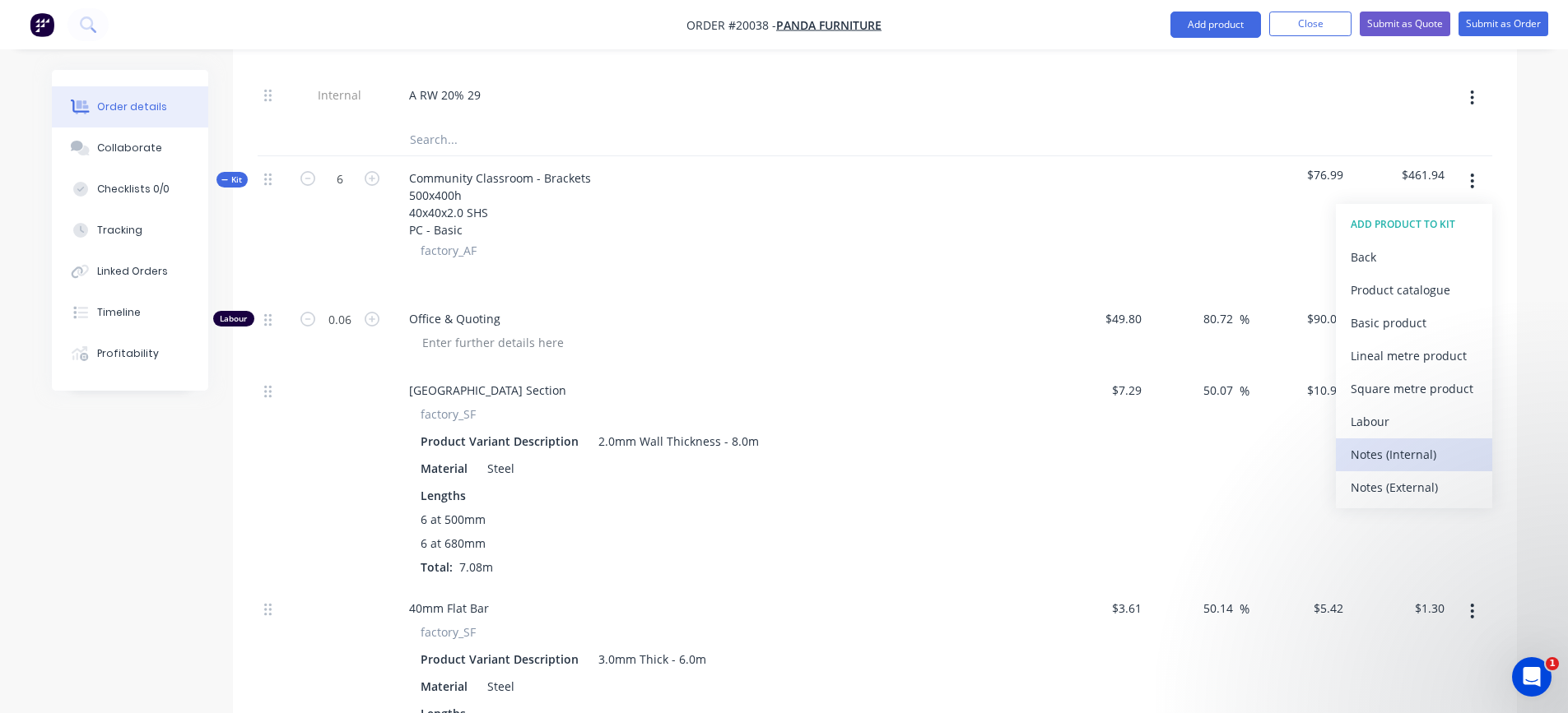
click at [1394, 446] on div "Notes (Internal)" at bounding box center [1414, 455] width 126 height 24
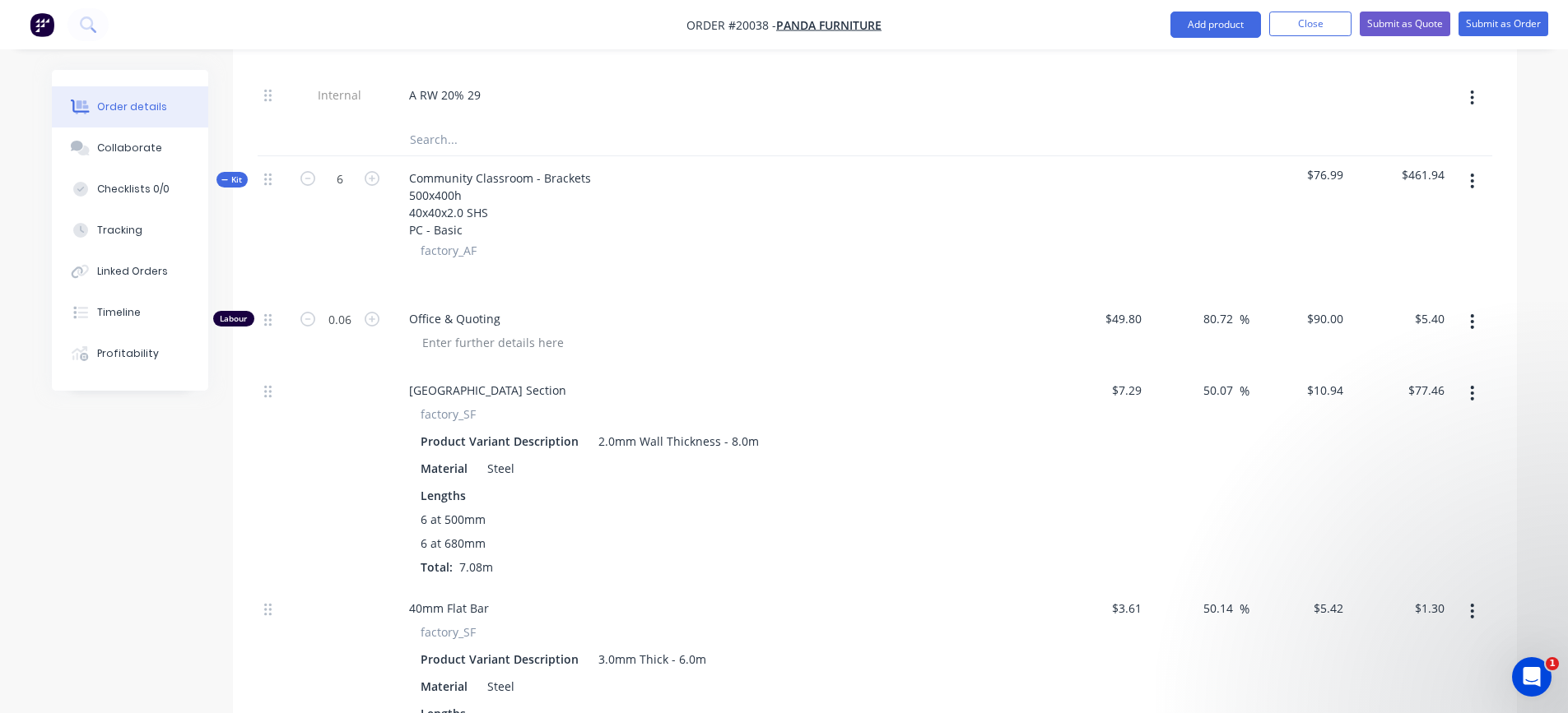
click at [1477, 172] on button "button" at bounding box center [1472, 181] width 39 height 30
click at [1427, 230] on div "Add product to kit" at bounding box center [1414, 225] width 126 height 24
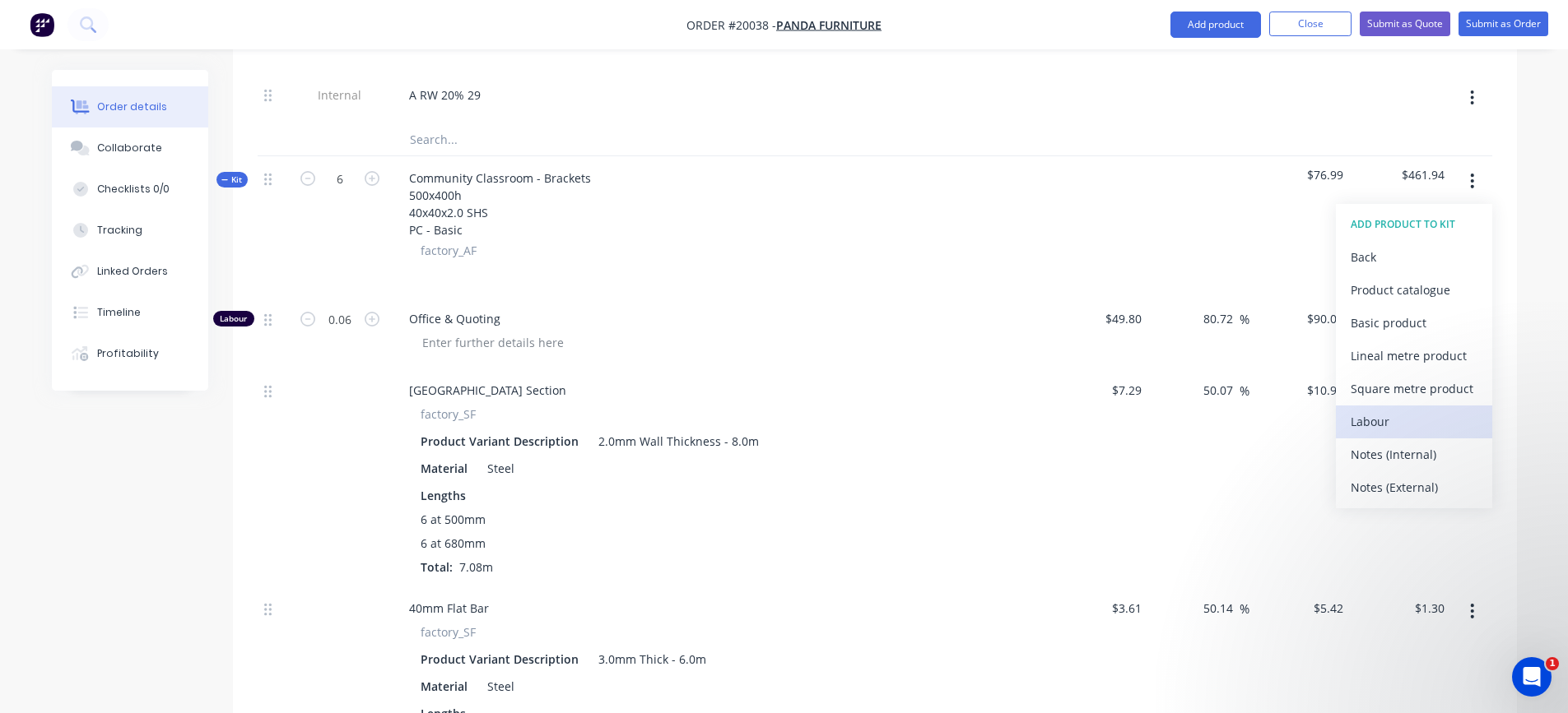
click at [1399, 424] on div "Labour" at bounding box center [1414, 421] width 126 height 24
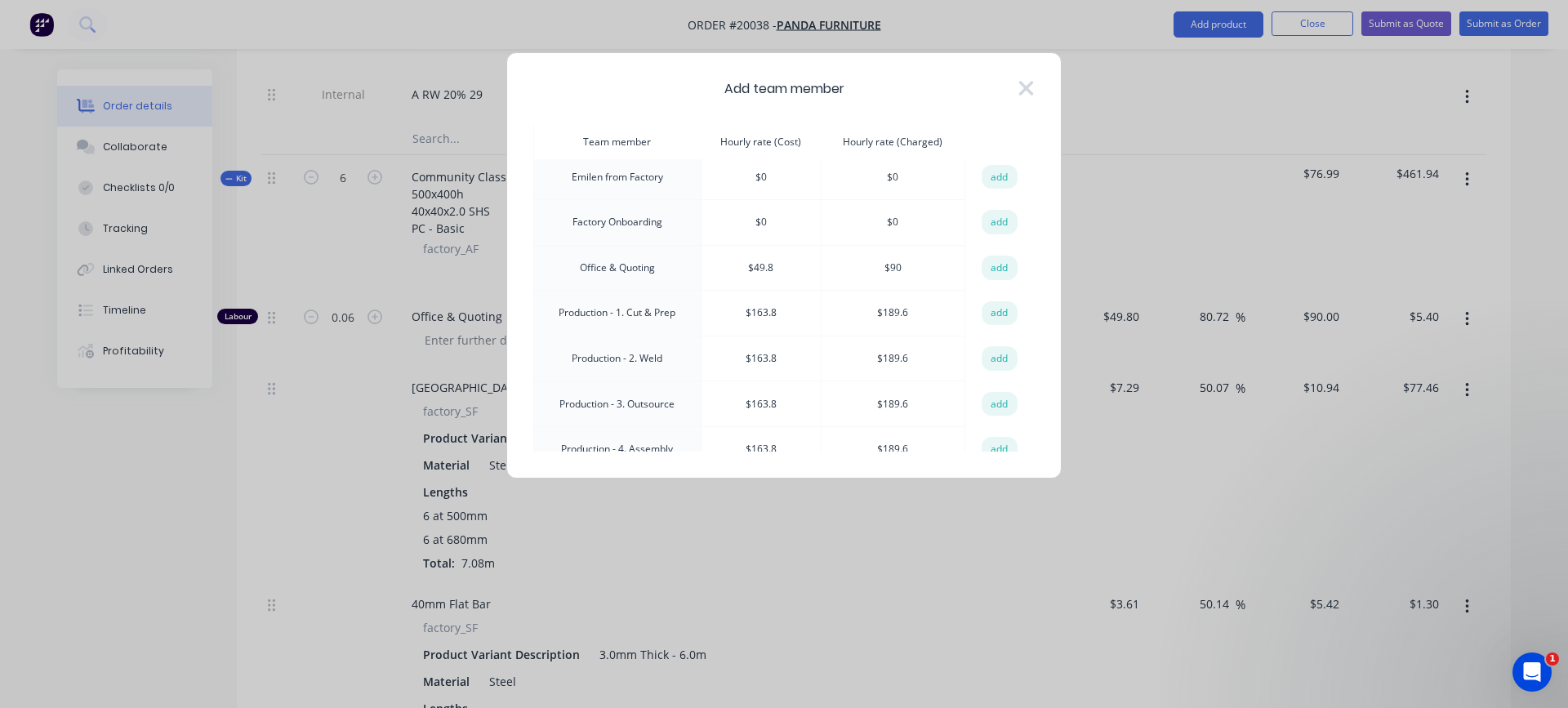
scroll to position [245, 0]
click at [987, 348] on button "add" at bounding box center [999, 350] width 36 height 25
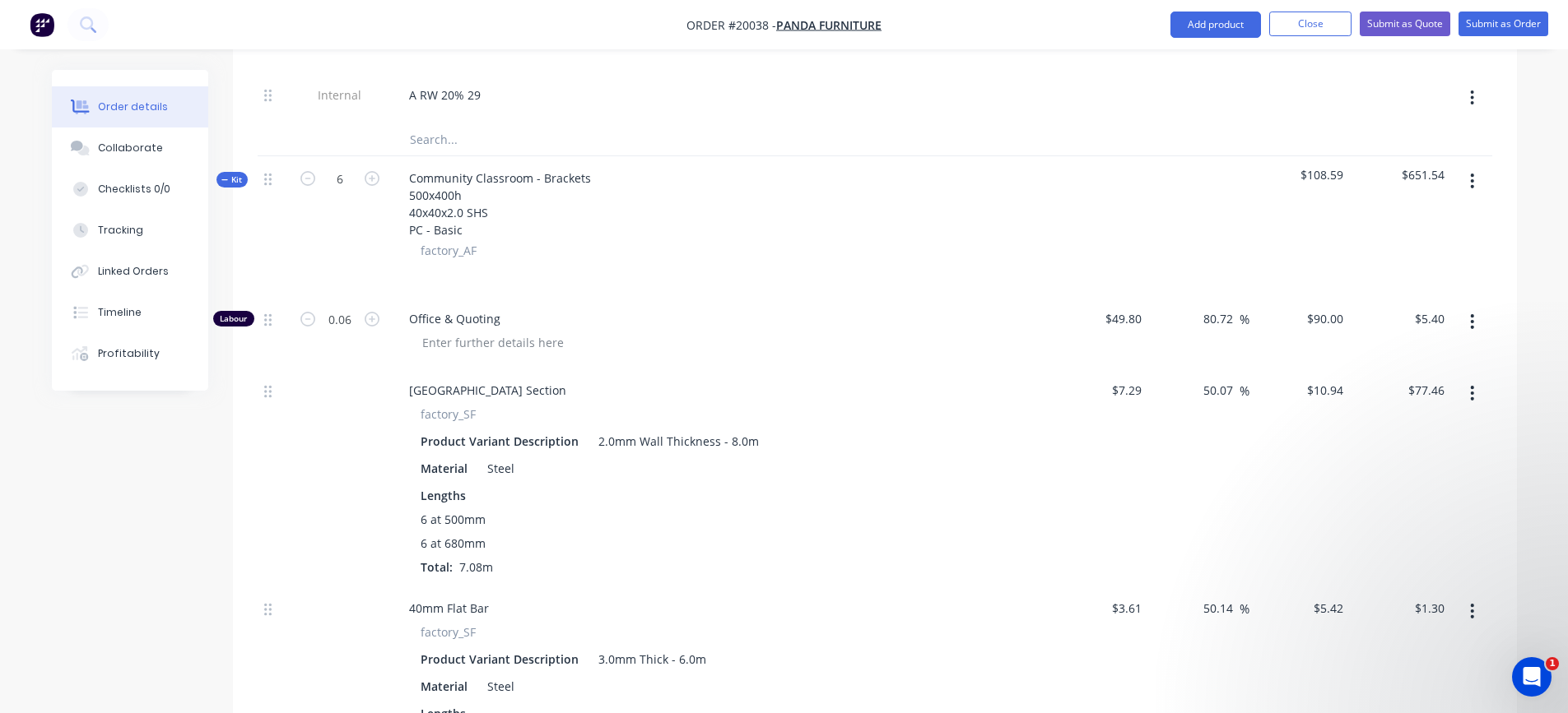
click at [1470, 184] on icon "button" at bounding box center [1472, 180] width 4 height 18
click at [1417, 227] on div "Add product to kit" at bounding box center [1414, 225] width 126 height 24
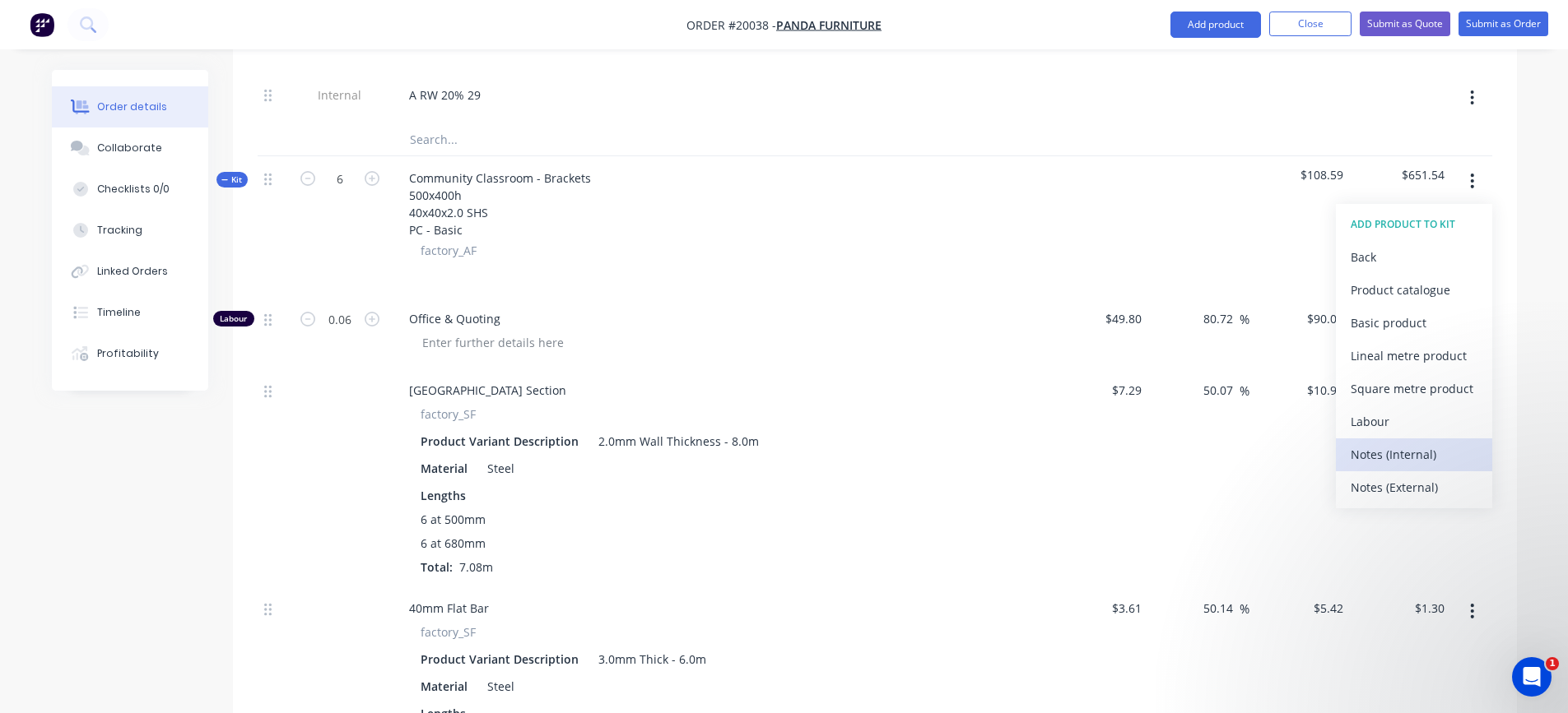
click at [1381, 459] on div "Notes (Internal)" at bounding box center [1414, 455] width 126 height 24
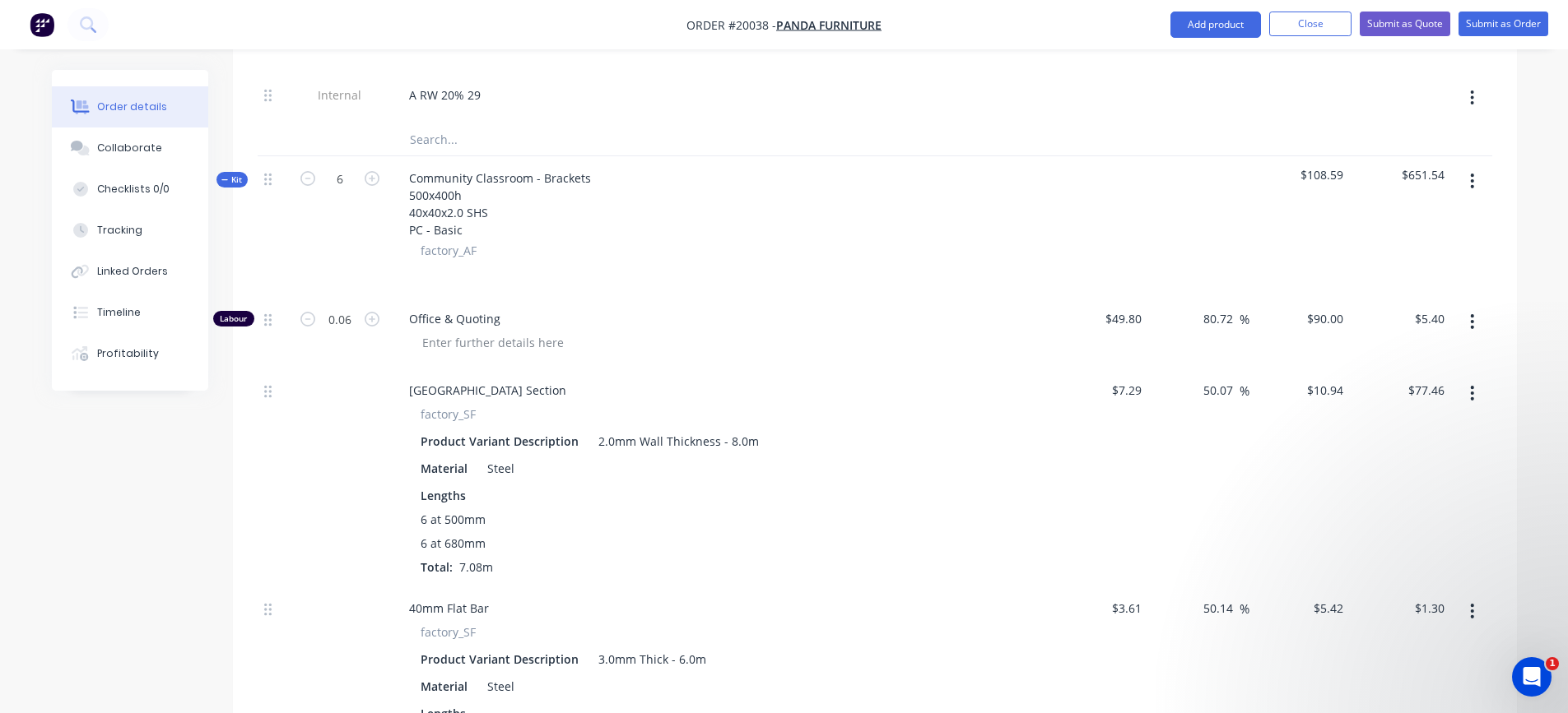
click at [1471, 182] on icon "button" at bounding box center [1472, 180] width 4 height 18
click at [1457, 214] on div "Add product to kit" at bounding box center [1414, 225] width 126 height 24
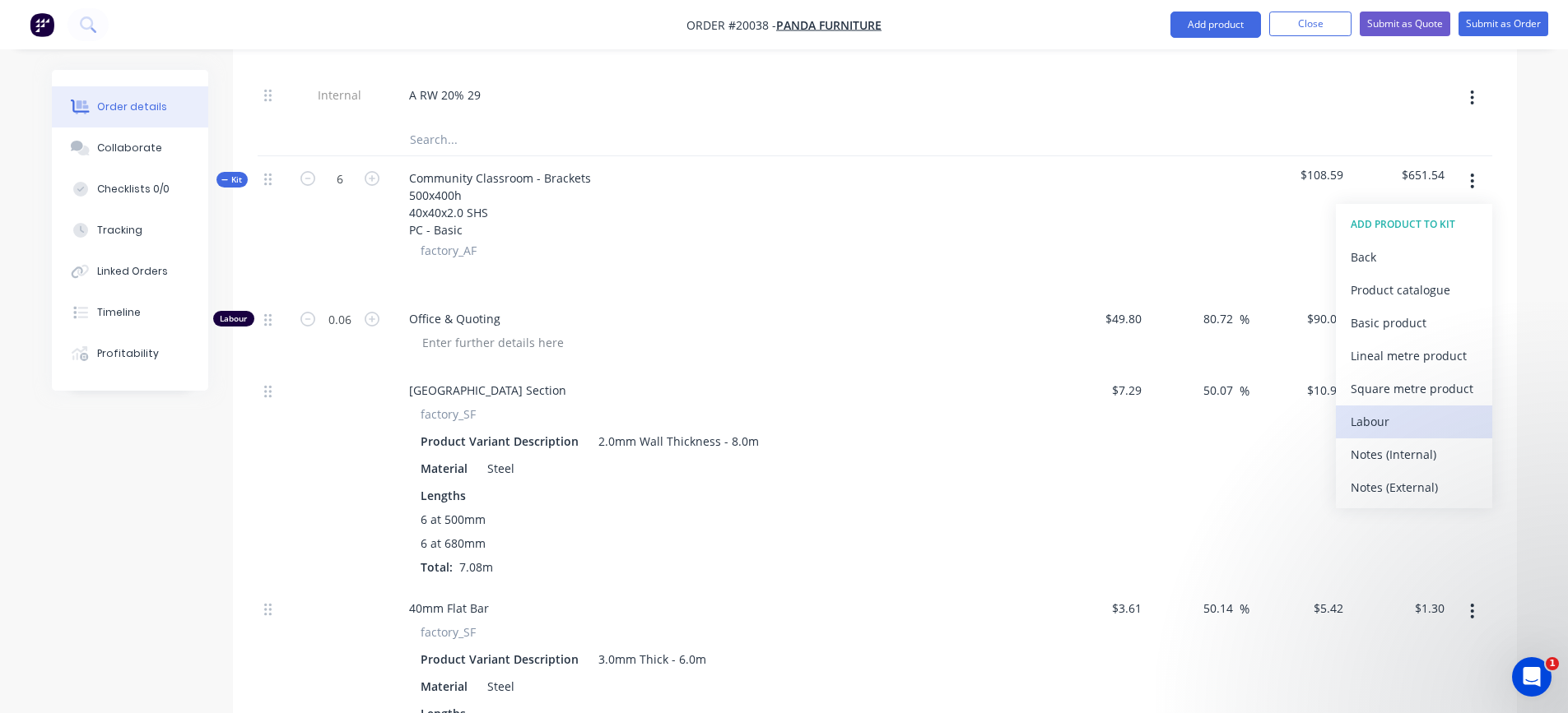
click at [1396, 408] on button "Labour" at bounding box center [1415, 421] width 156 height 32
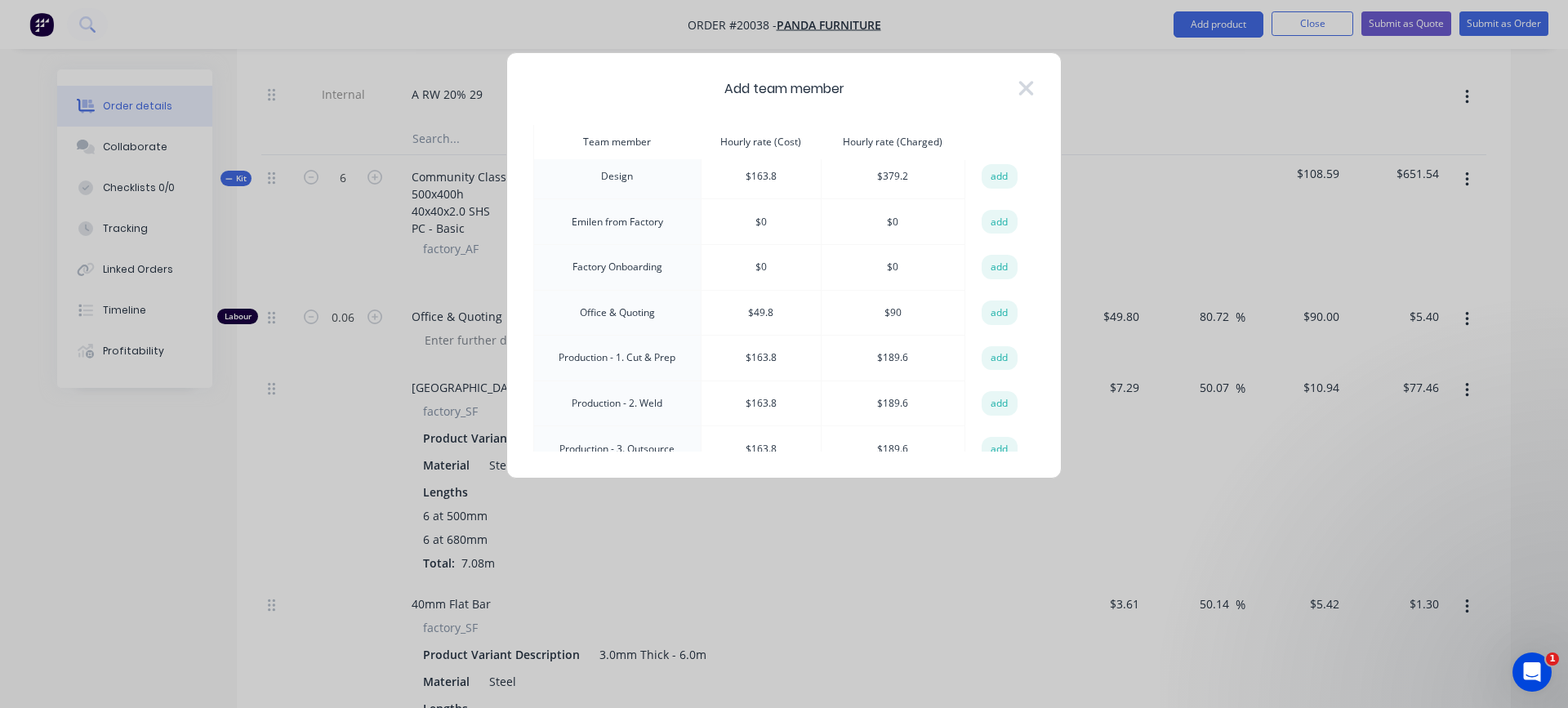
scroll to position [327, 0]
click at [992, 316] on button "add" at bounding box center [999, 314] width 36 height 25
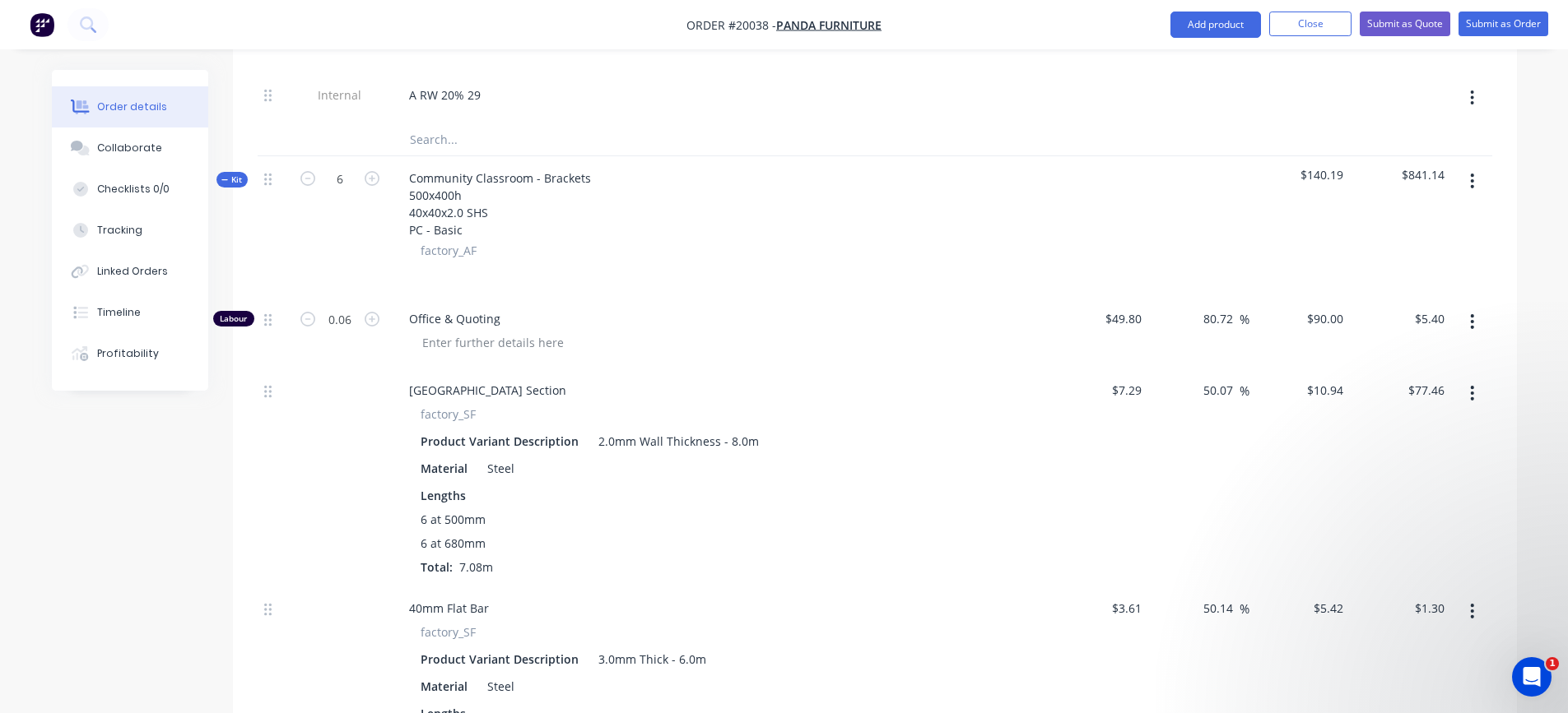
click at [1473, 183] on icon "button" at bounding box center [1473, 181] width 4 height 15
click at [1403, 219] on div "Add product to kit" at bounding box center [1414, 225] width 126 height 24
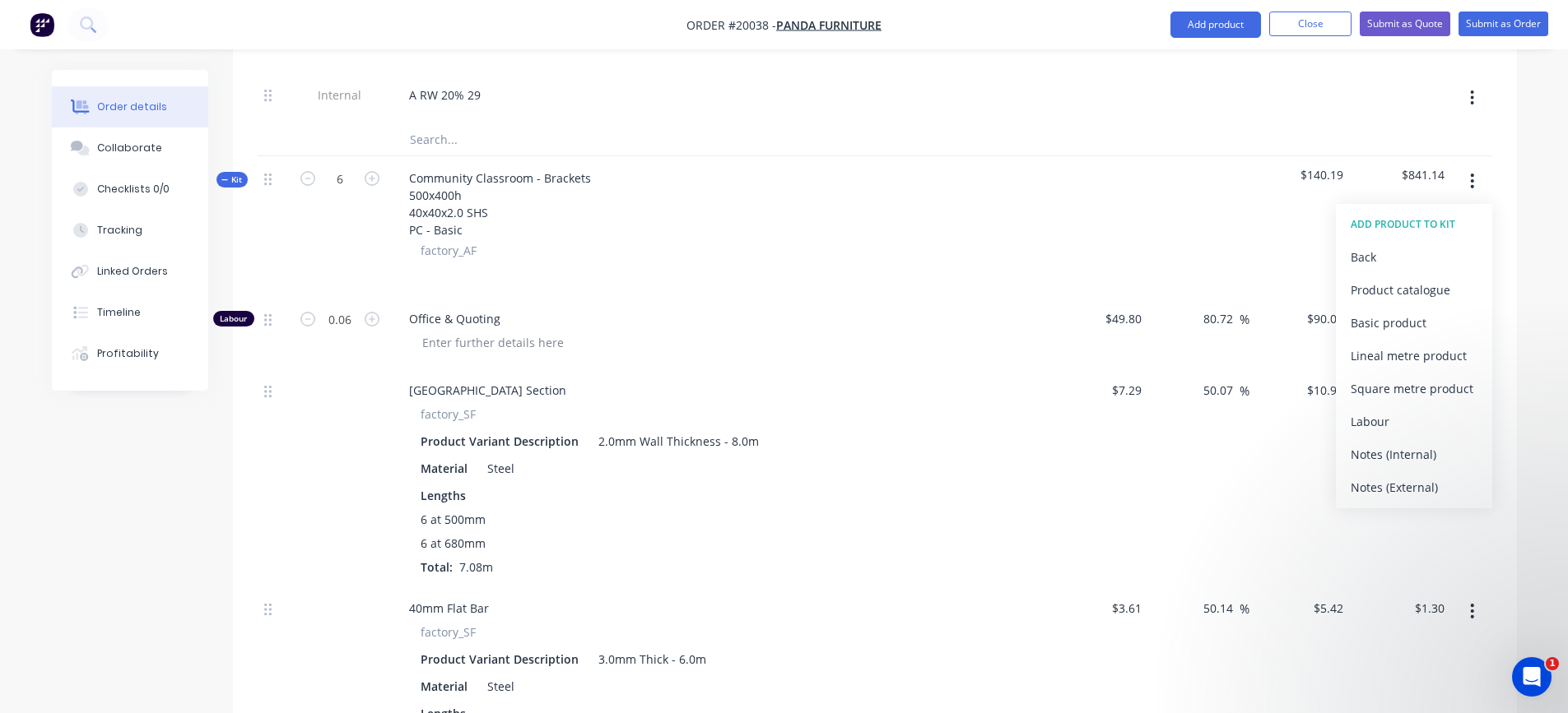
drag, startPoint x: 1398, startPoint y: 451, endPoint x: 1473, endPoint y: 264, distance: 201.5
click at [1398, 450] on div "Notes (Internal)" at bounding box center [1414, 455] width 126 height 24
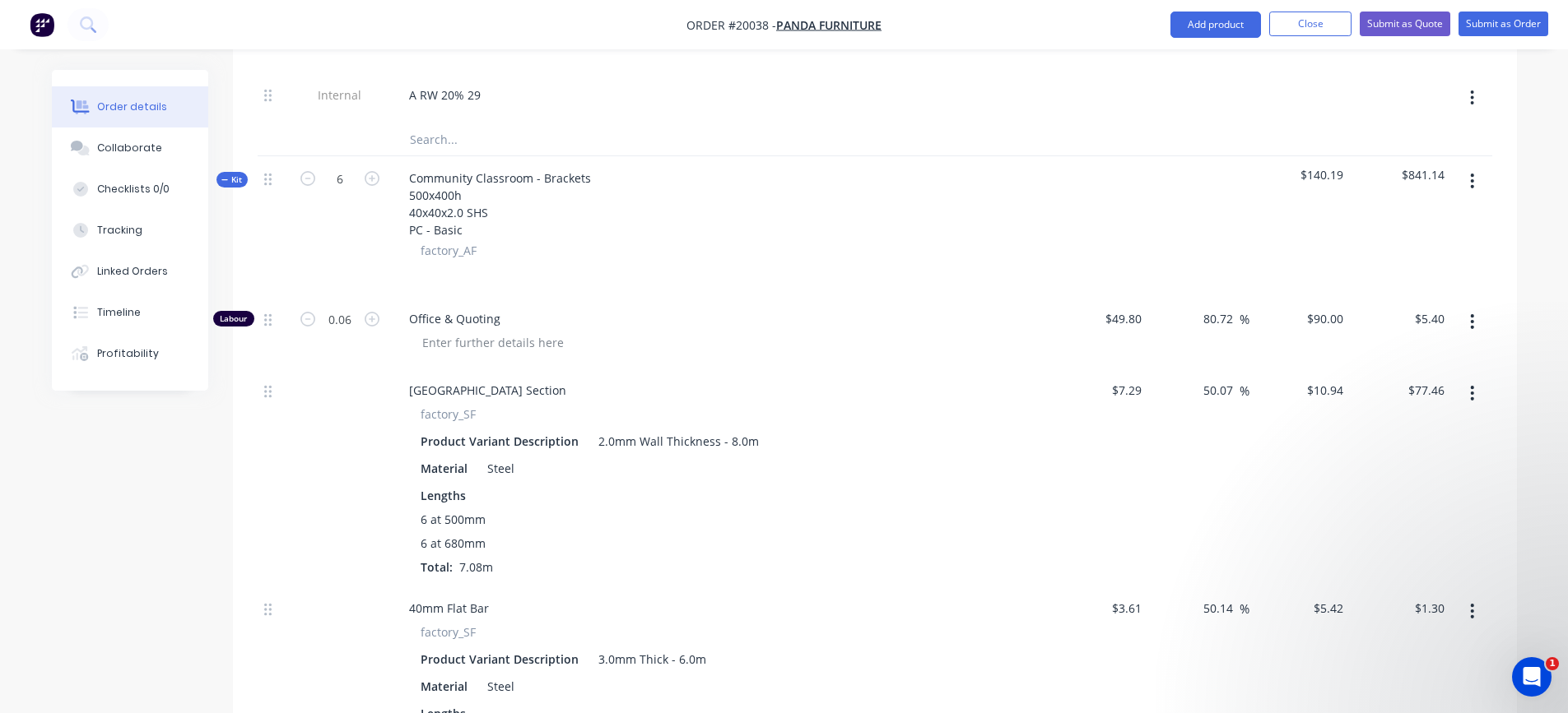
click at [1470, 180] on button "button" at bounding box center [1472, 181] width 39 height 30
click at [1416, 218] on div "Add product to kit" at bounding box center [1414, 225] width 126 height 24
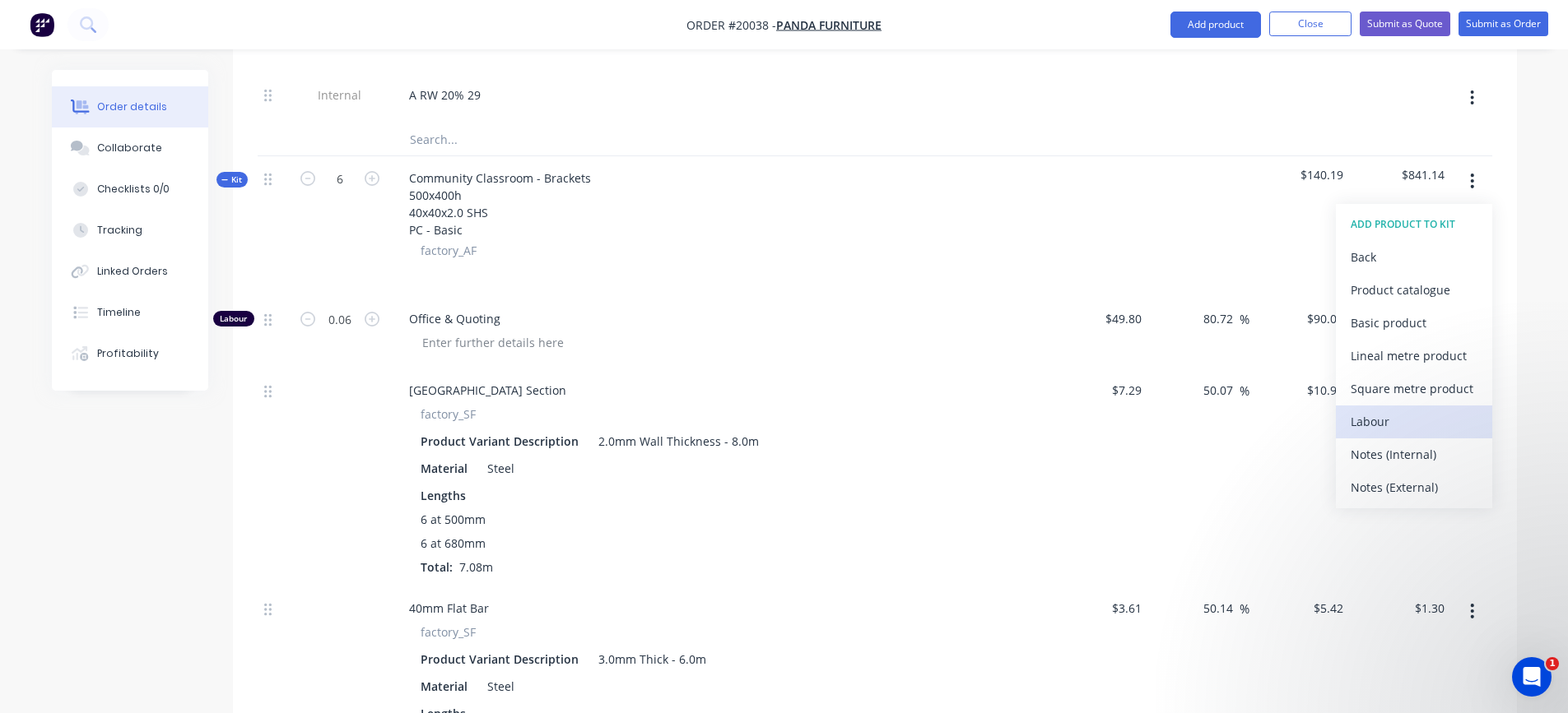
click at [1394, 423] on div "Labour" at bounding box center [1414, 421] width 126 height 24
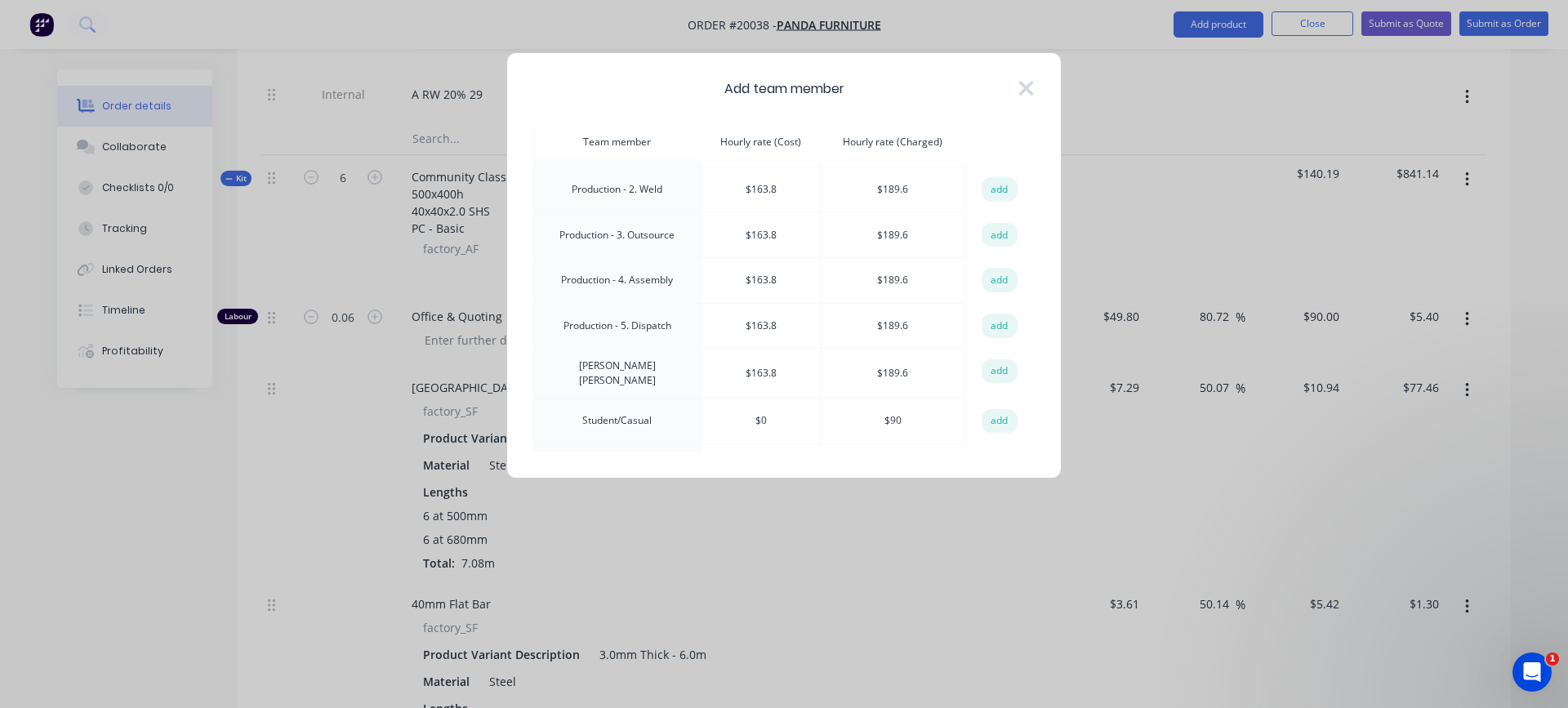
scroll to position [408, 0]
click at [996, 275] on button "add" at bounding box center [999, 277] width 36 height 25
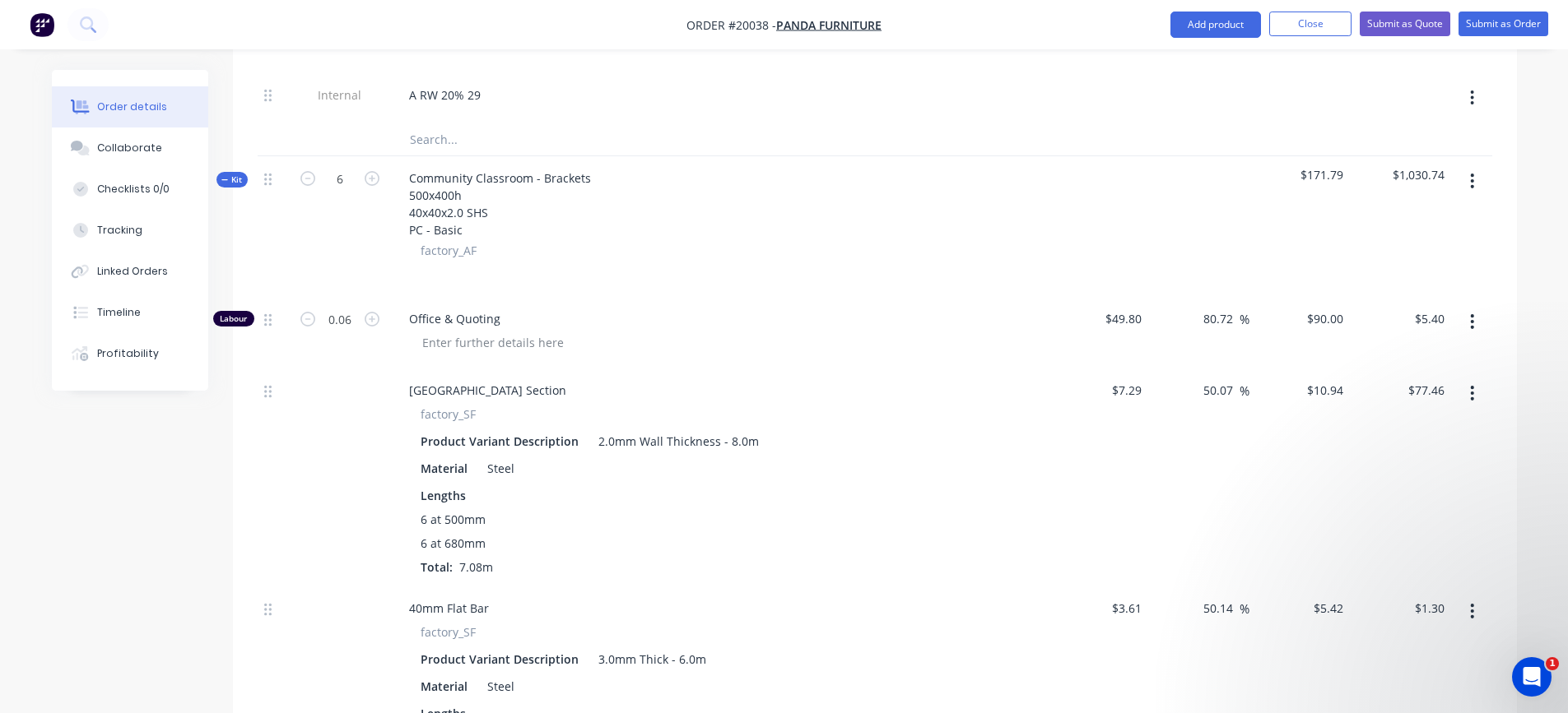
click at [1470, 183] on icon "button" at bounding box center [1472, 180] width 4 height 18
click at [1425, 229] on div "Add product to kit" at bounding box center [1414, 225] width 126 height 24
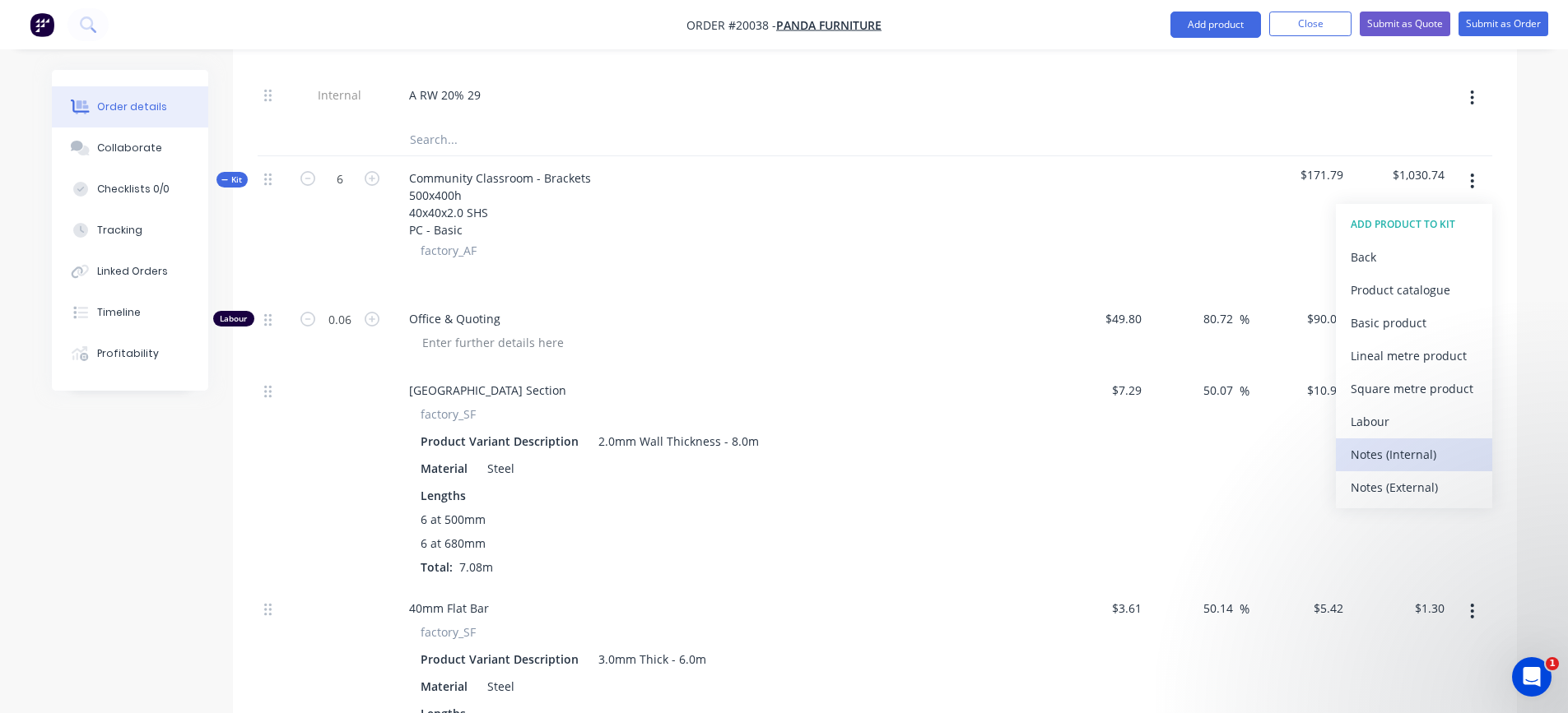
click at [1400, 457] on div "Notes (Internal)" at bounding box center [1414, 455] width 126 height 24
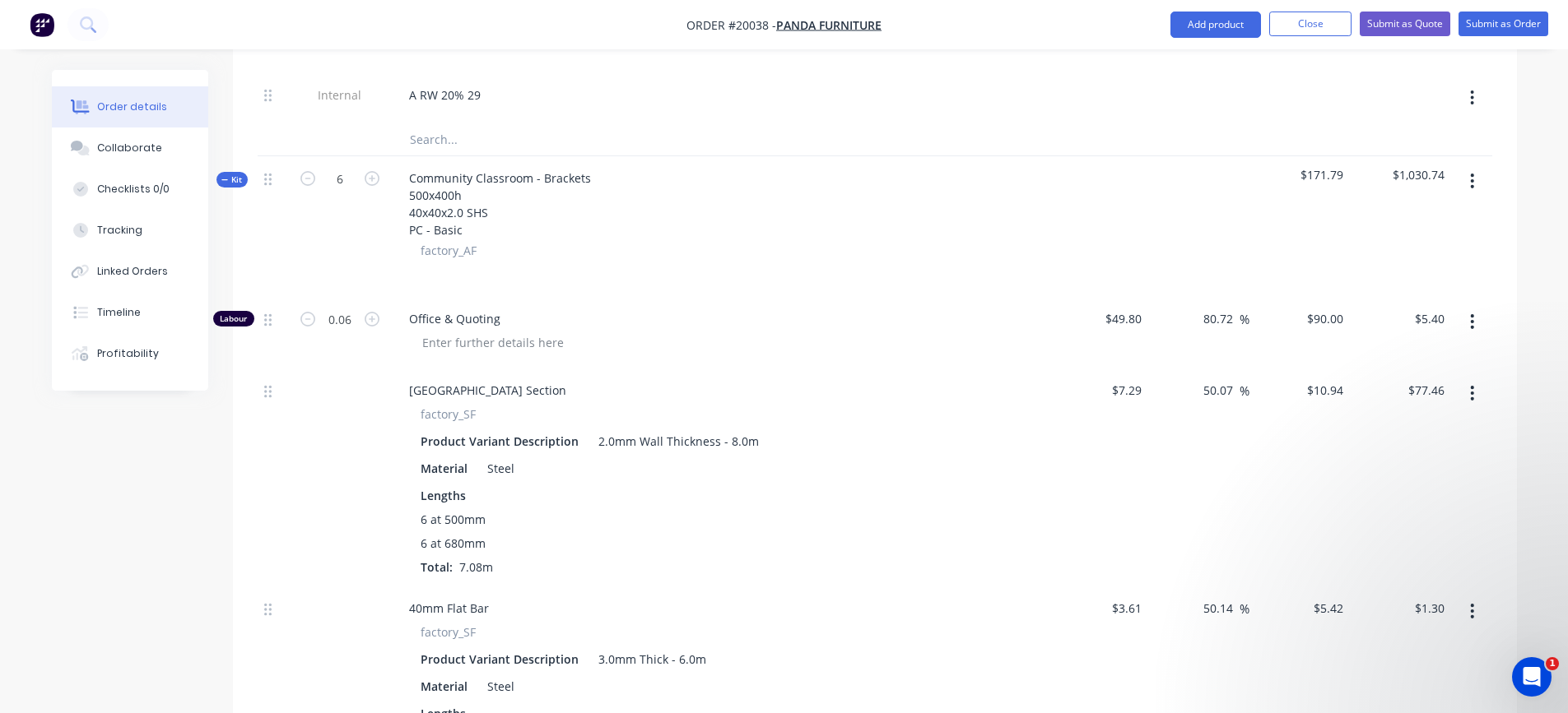
click at [1472, 182] on icon "button" at bounding box center [1473, 181] width 4 height 15
click at [1431, 224] on div "Add product to kit" at bounding box center [1414, 225] width 126 height 24
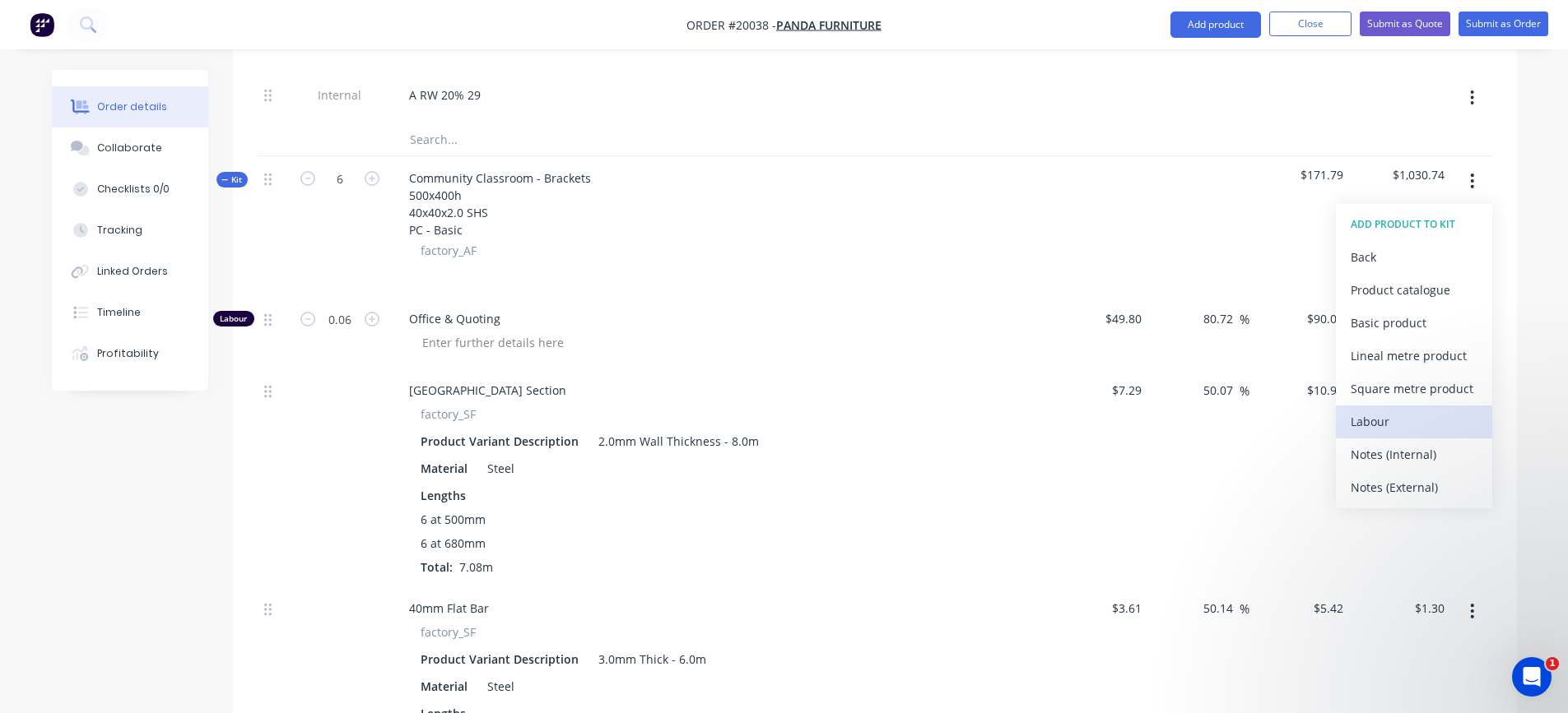
click at [1400, 419] on div "Labour" at bounding box center [1414, 421] width 126 height 24
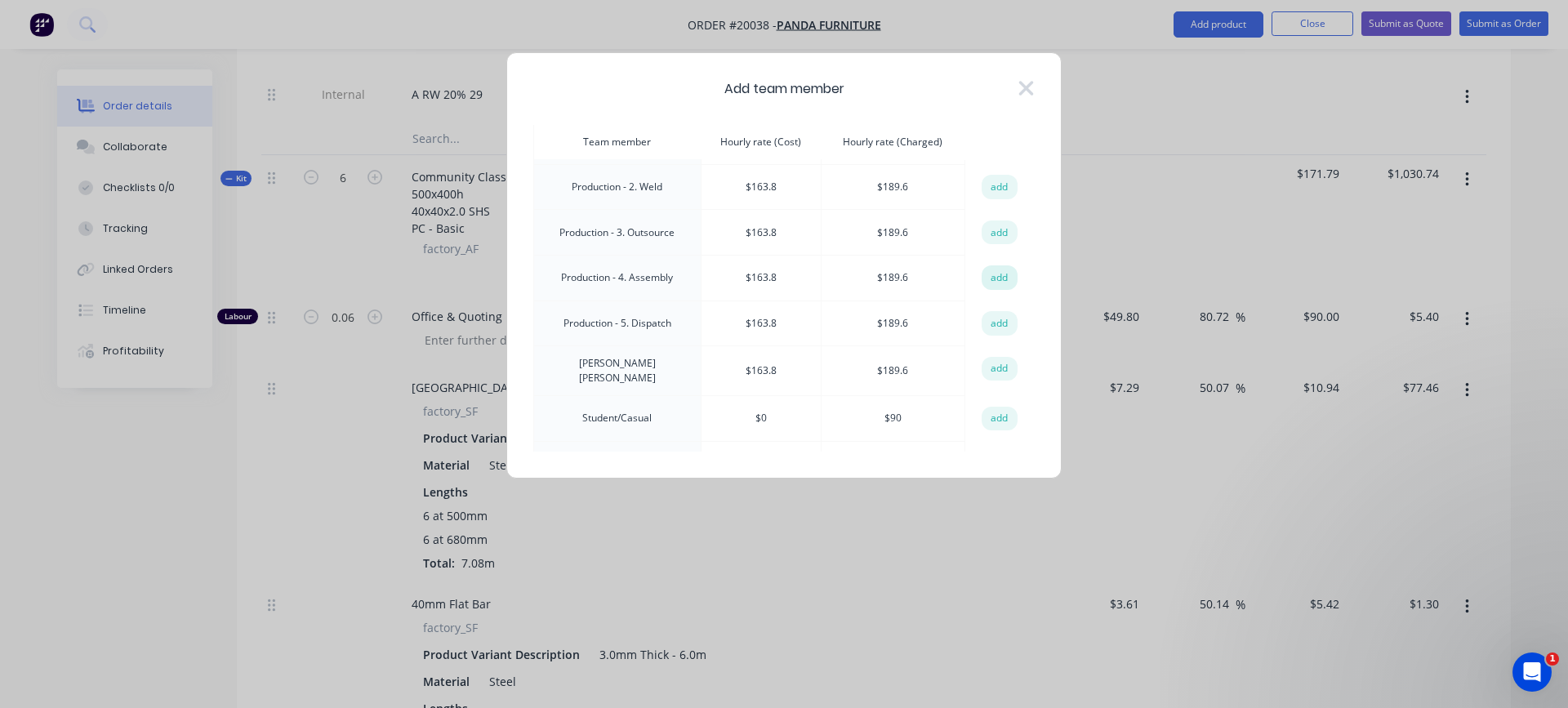
click at [1000, 275] on button "add" at bounding box center [999, 277] width 36 height 25
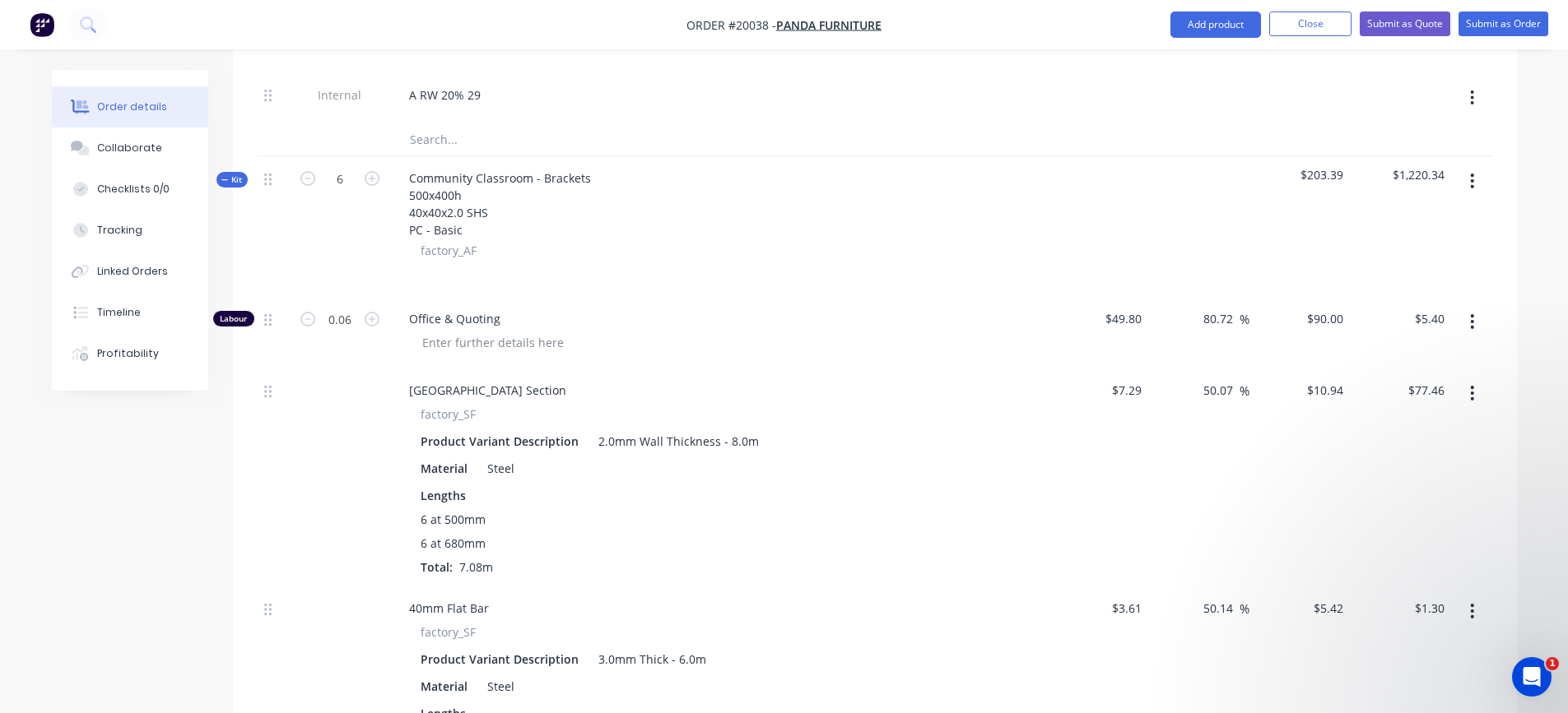
click at [1473, 176] on icon "button" at bounding box center [1473, 181] width 4 height 15
click at [1433, 219] on div "Add product to kit" at bounding box center [1414, 225] width 126 height 24
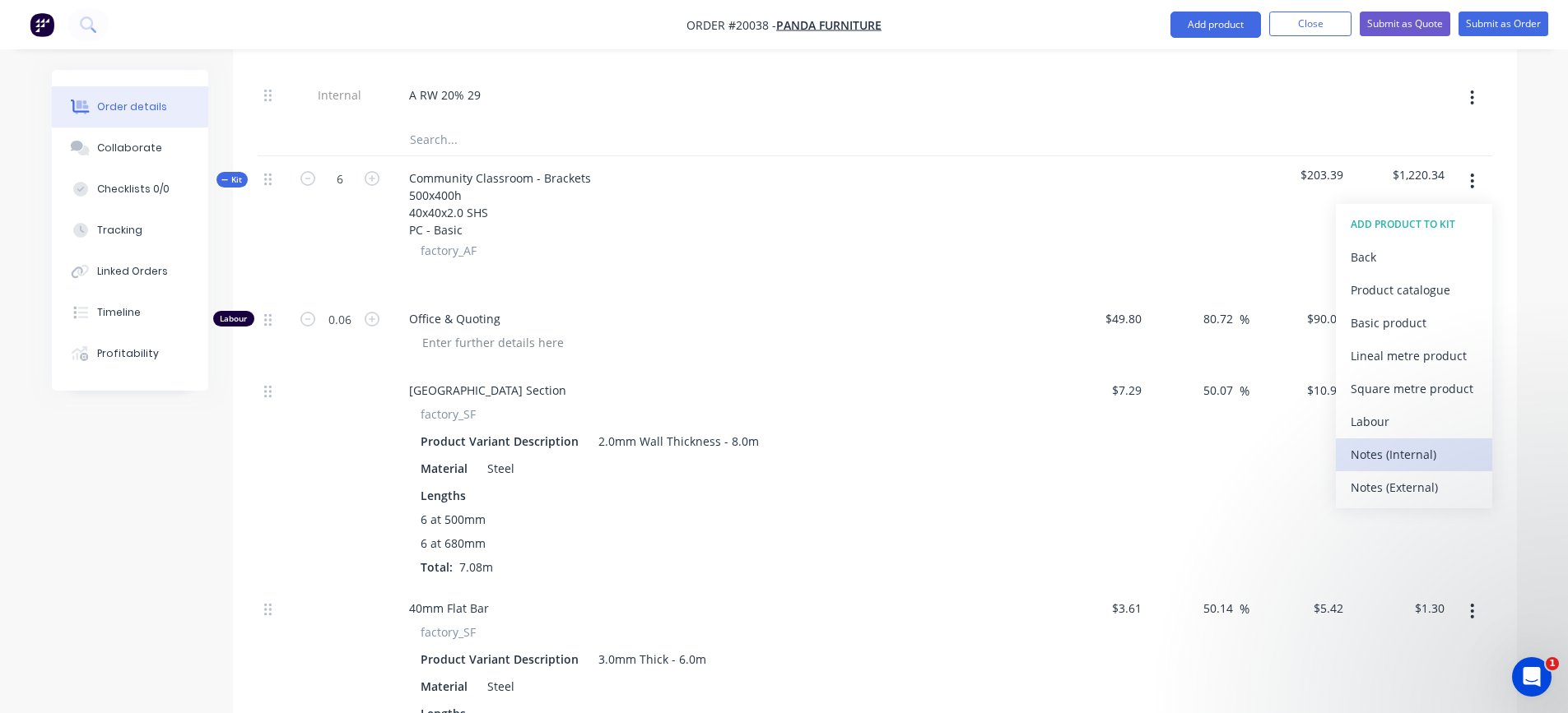
click at [1369, 446] on div "Notes (Internal)" at bounding box center [1414, 455] width 126 height 24
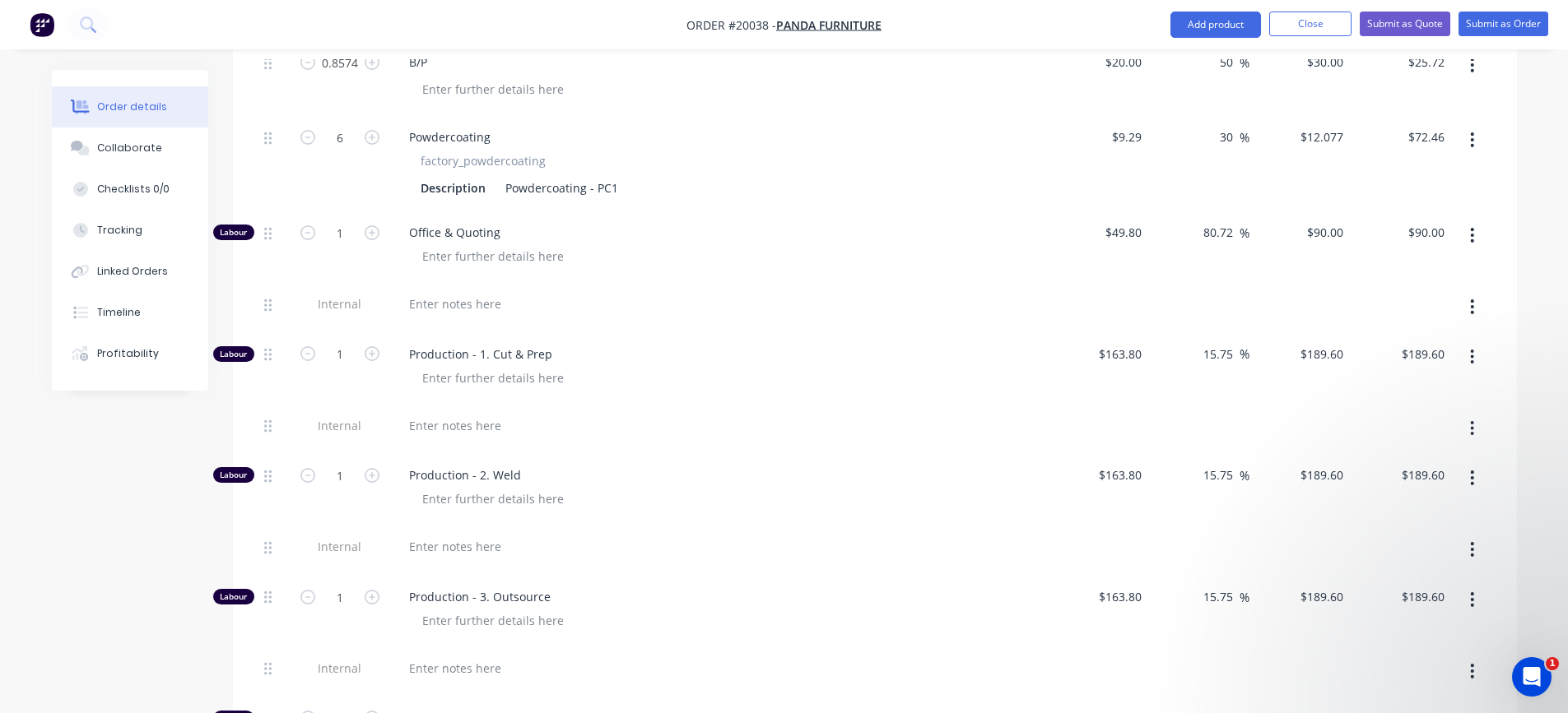
scroll to position [6007, 0]
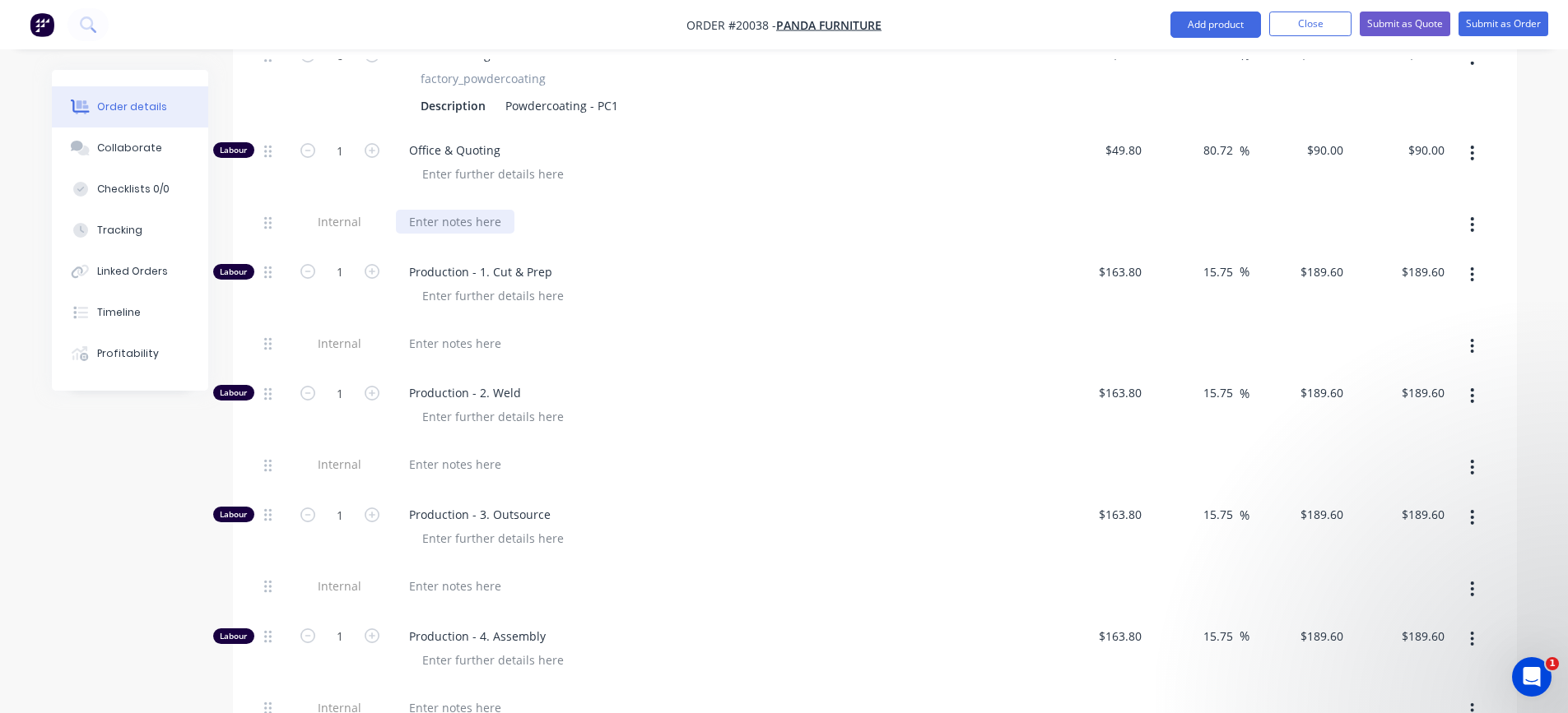
click at [472, 221] on div at bounding box center [455, 222] width 119 height 24
click at [621, 241] on div "Q - 5" at bounding box center [718, 225] width 659 height 50
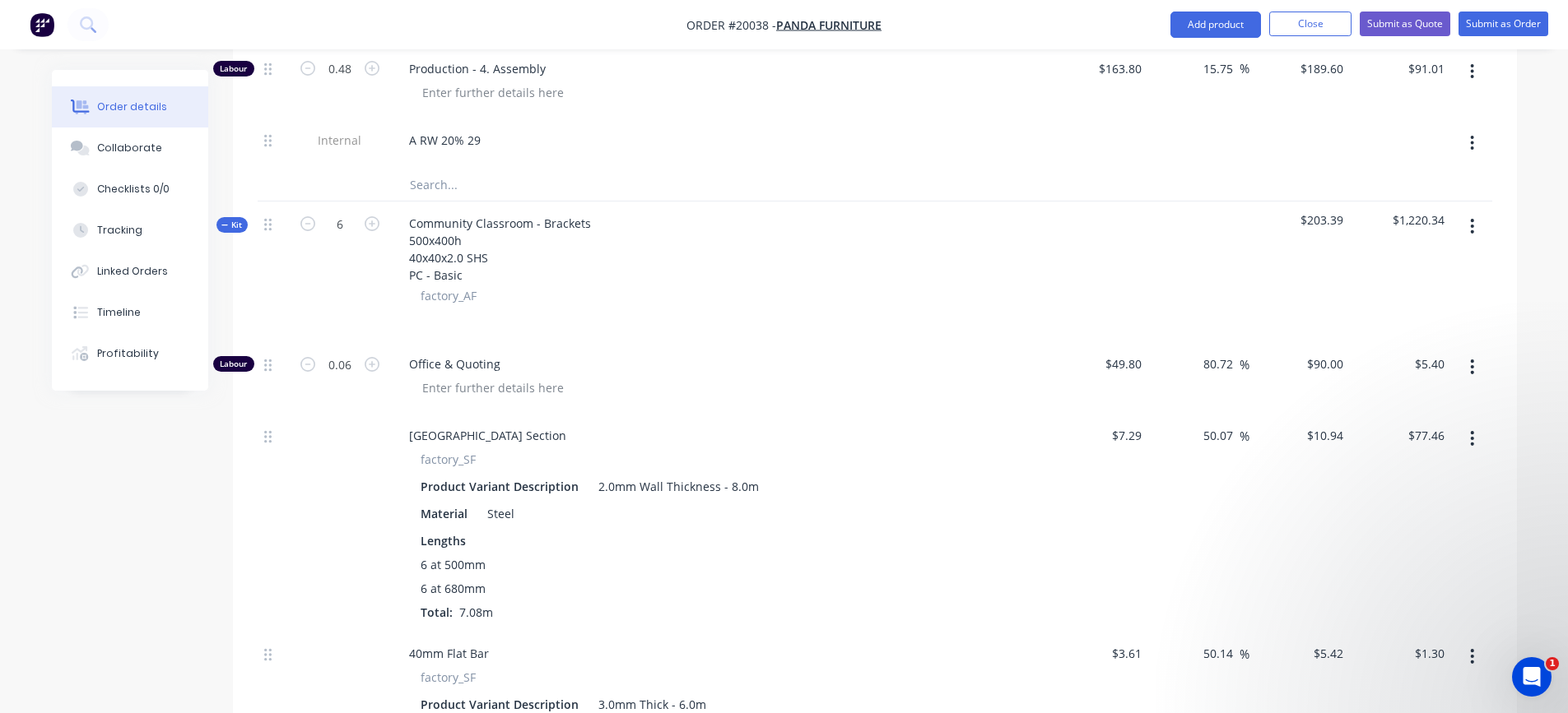
scroll to position [5101, 0]
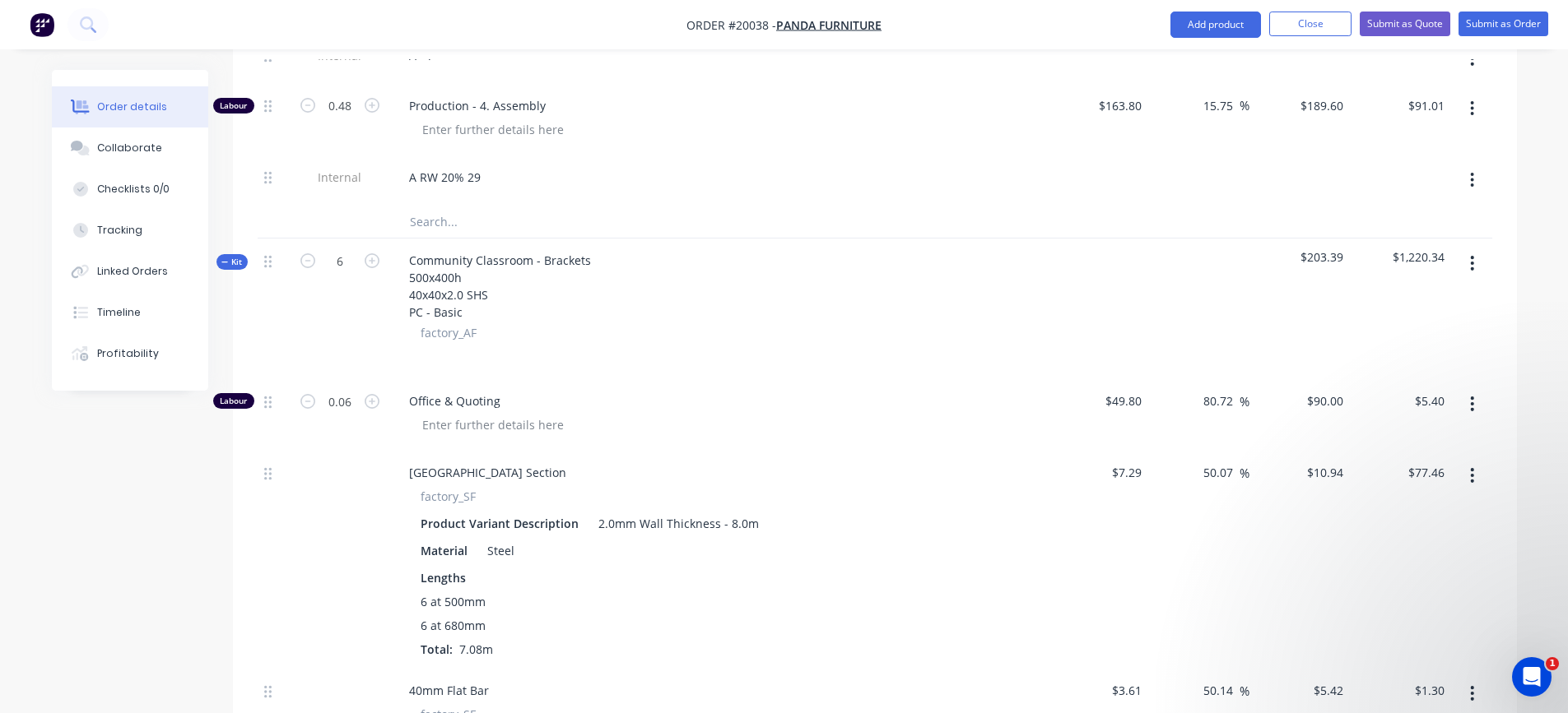
click at [738, 415] on div at bounding box center [725, 425] width 633 height 24
